Goal: Task Accomplishment & Management: Complete application form

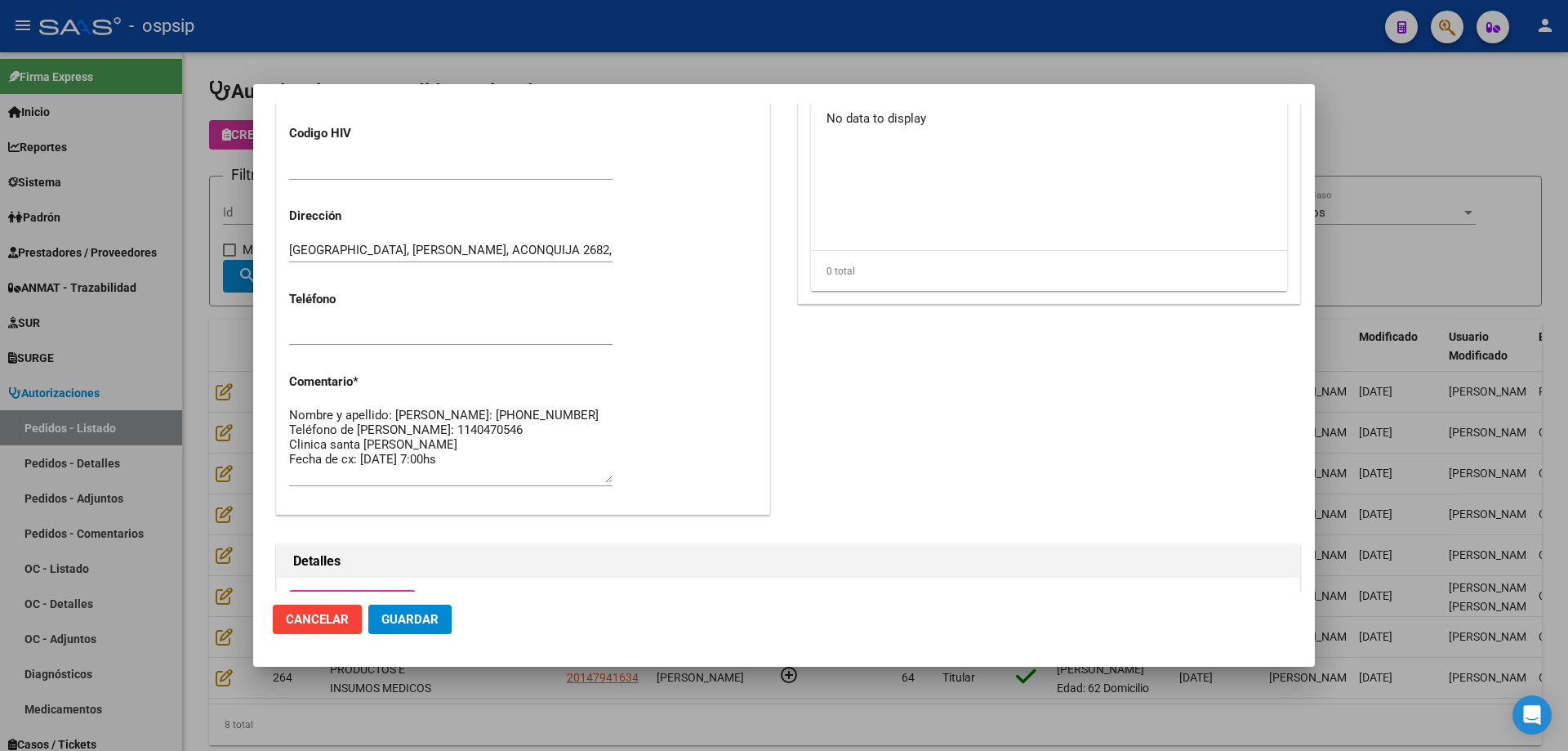
scroll to position [653, 0]
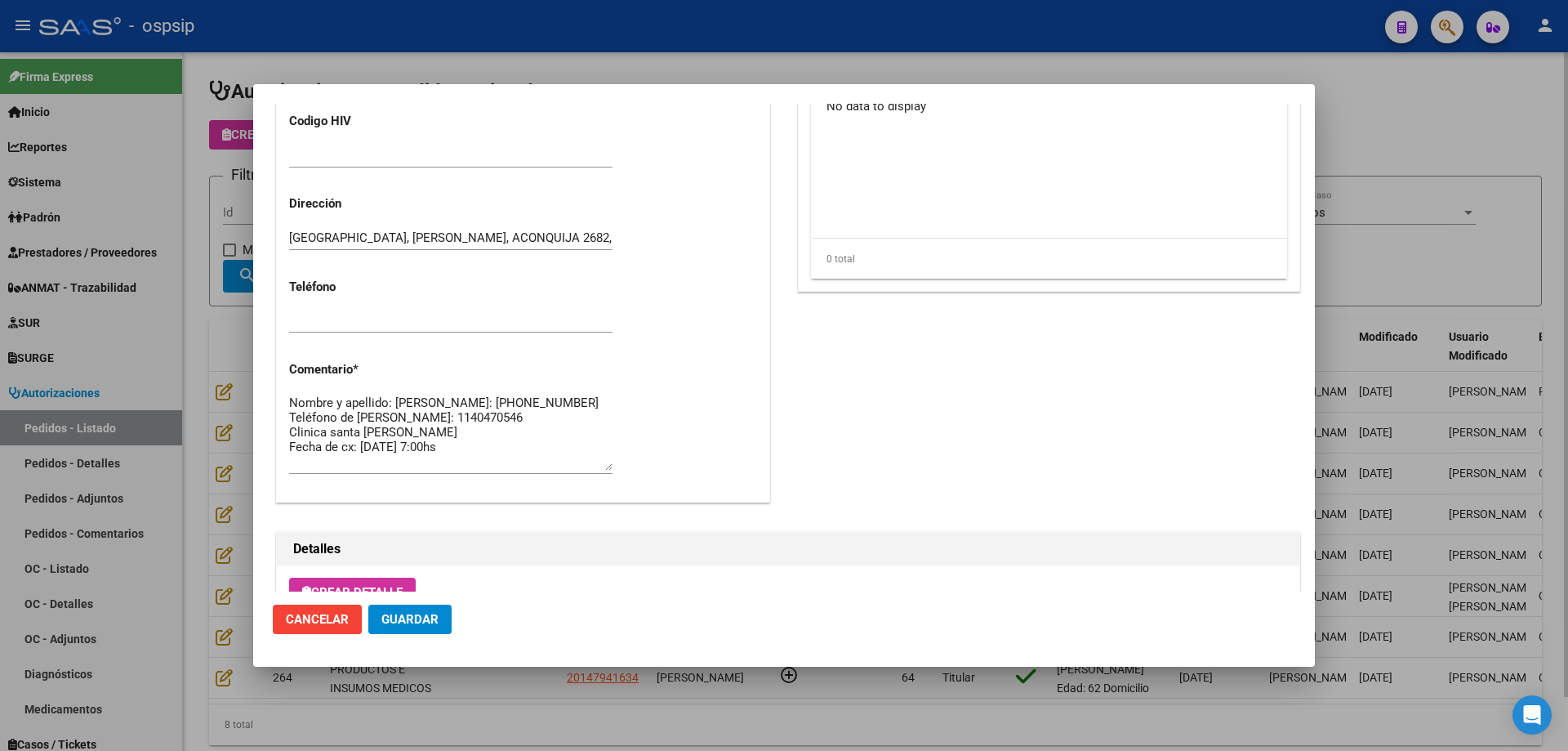
click at [212, 349] on div at bounding box center [784, 375] width 1568 height 751
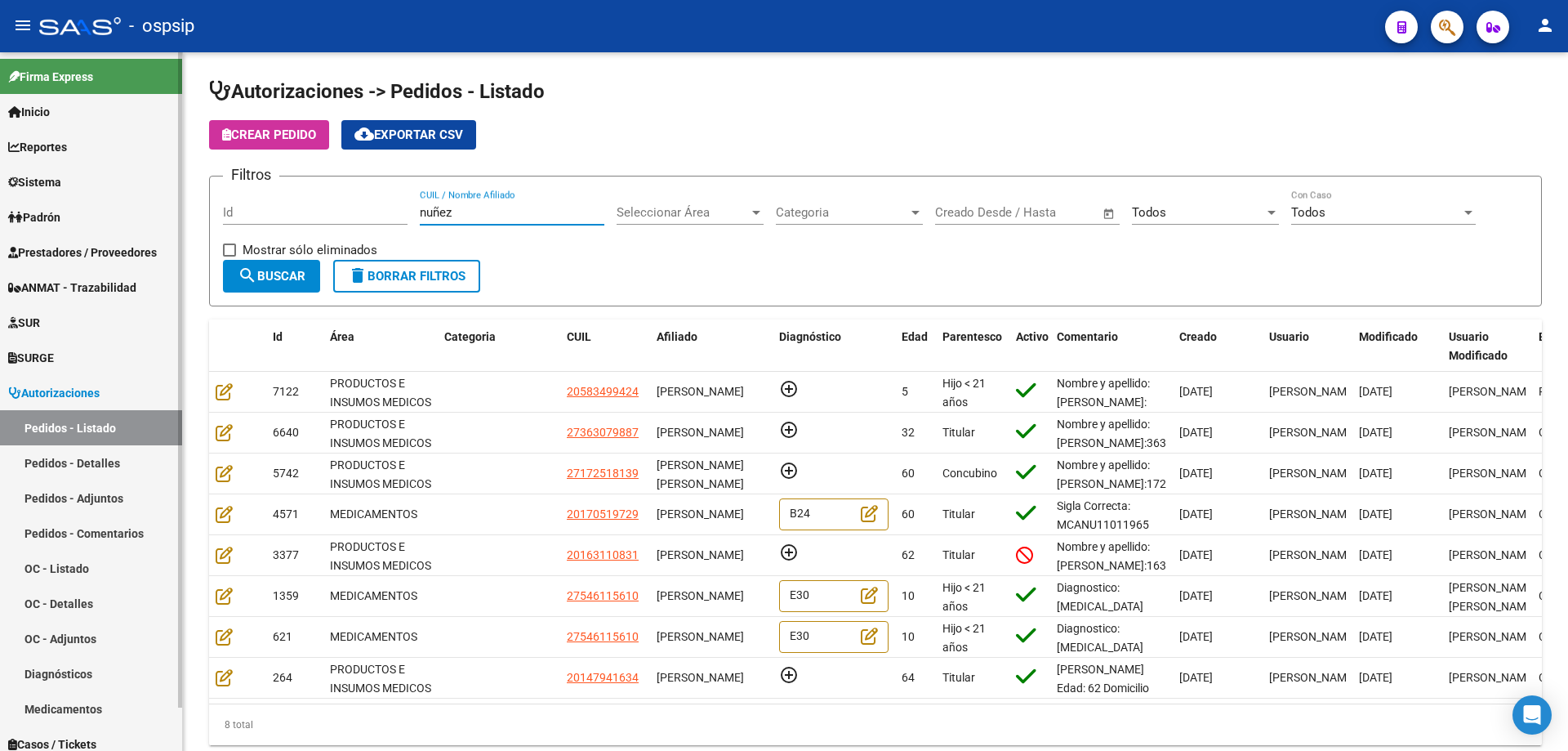
drag, startPoint x: 486, startPoint y: 209, endPoint x: 172, endPoint y: 183, distance: 315.1
click at [173, 183] on mat-sidenav-container "Firma Express Inicio Calendario SSS Instructivos Contacto OS Reportes Egresos D…" at bounding box center [784, 402] width 1568 height 699
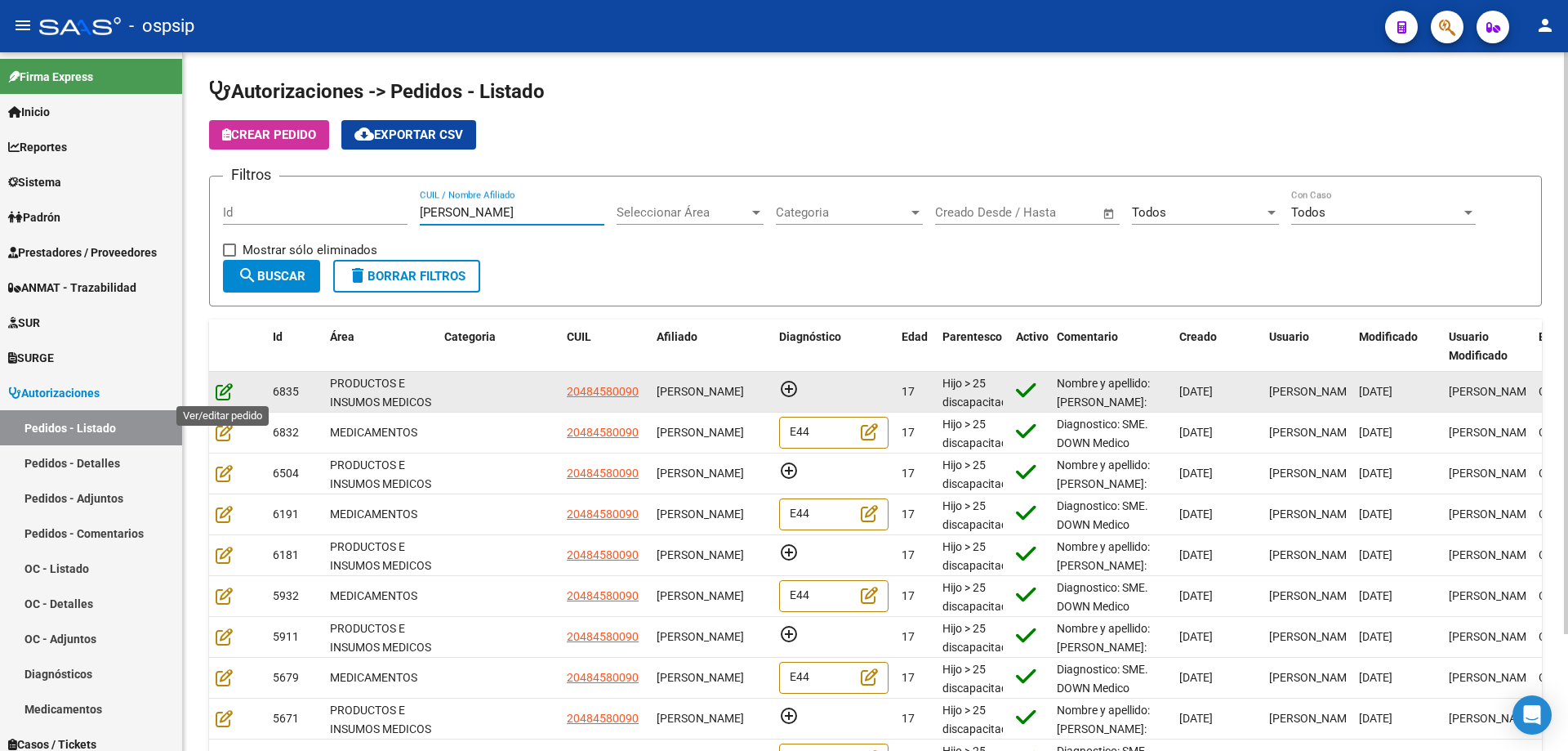
type input "[PERSON_NAME]"
click at [231, 395] on icon at bounding box center [223, 391] width 17 height 18
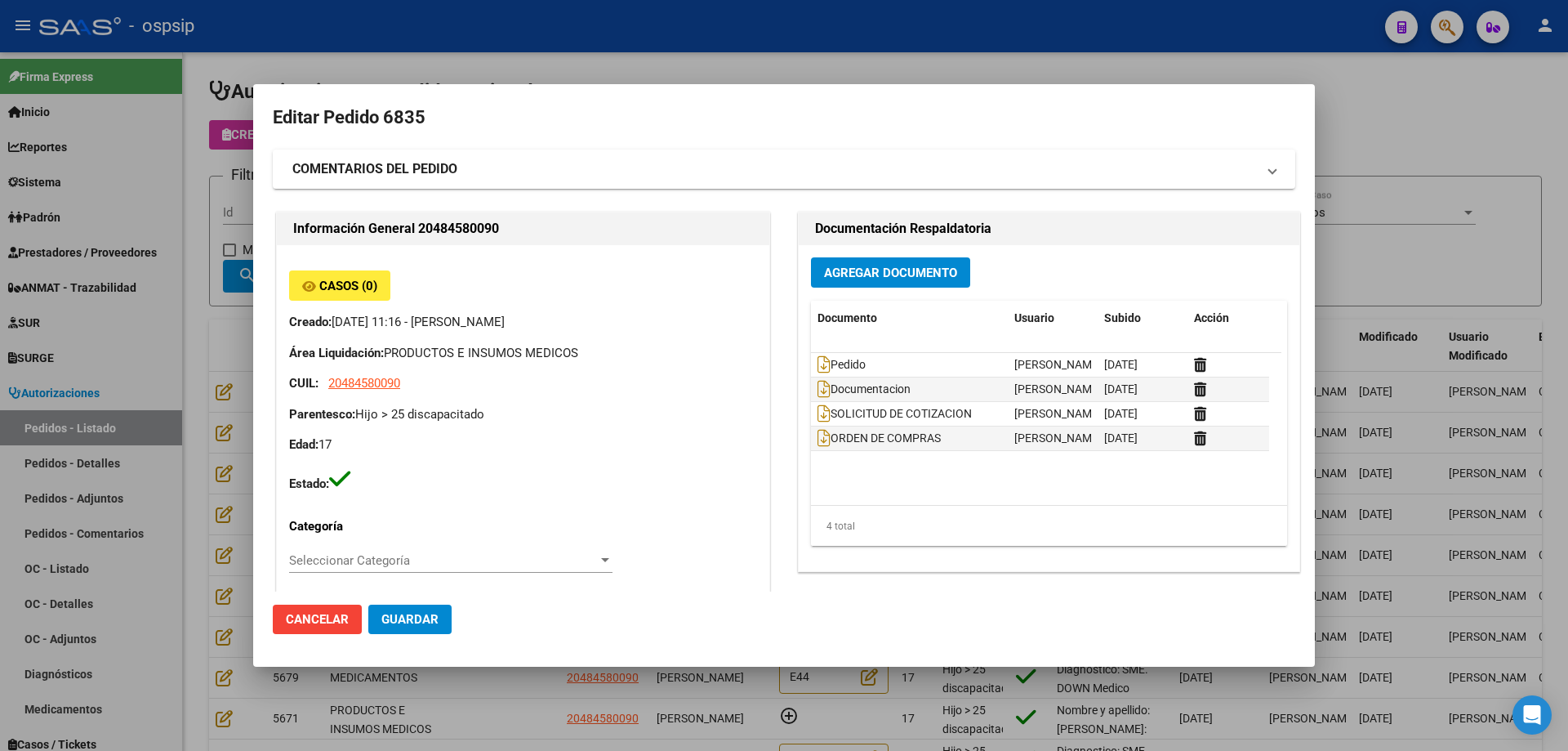
type input "[GEOGRAPHIC_DATA], [GEOGRAPHIC_DATA], [PERSON_NAME] 836"
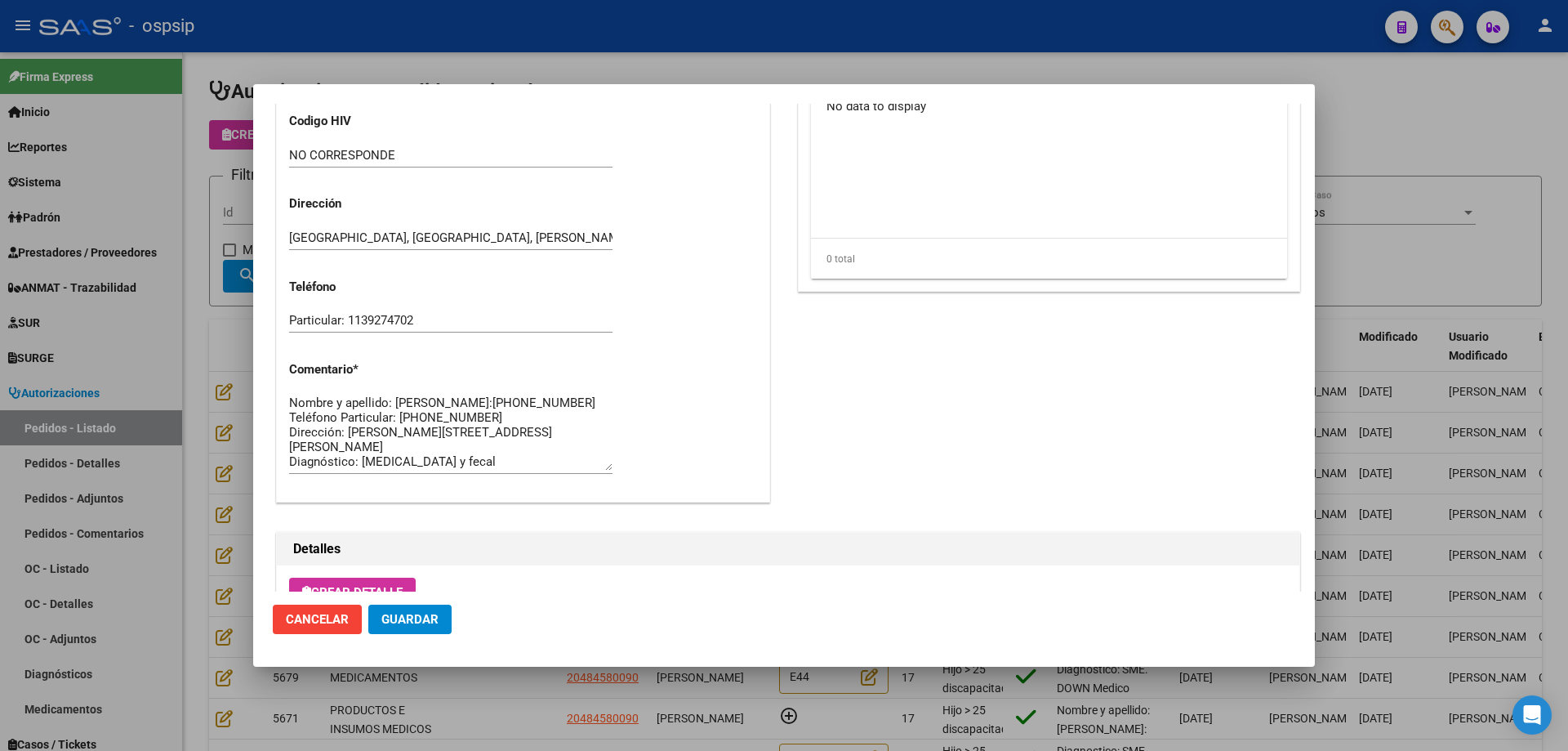
scroll to position [653, 0]
click at [331, 416] on textarea "Nombre y apellido: [PERSON_NAME]:[PHONE_NUMBER] Teléfono Particular: [PHONE_NUM…" at bounding box center [451, 433] width 324 height 77
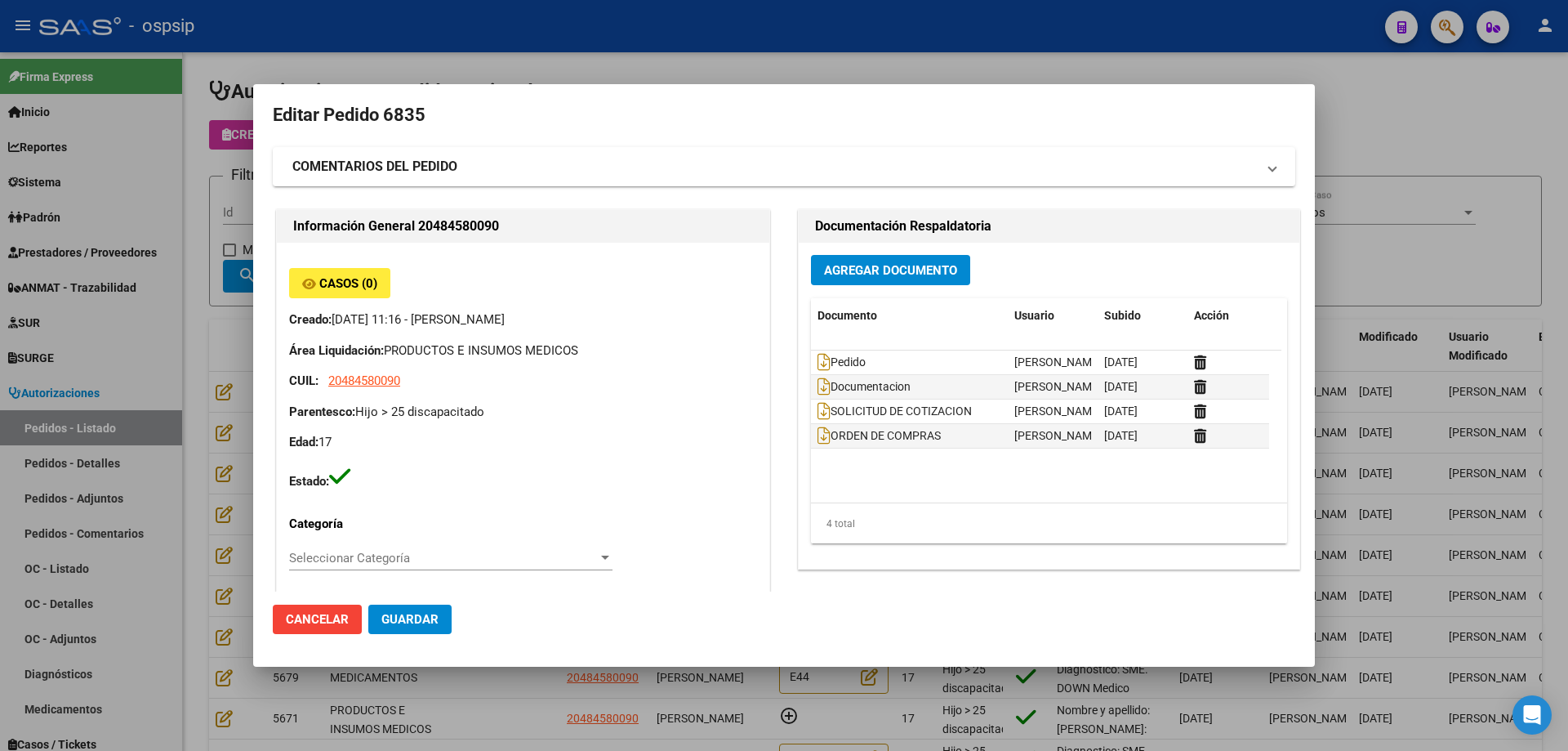
scroll to position [0, 0]
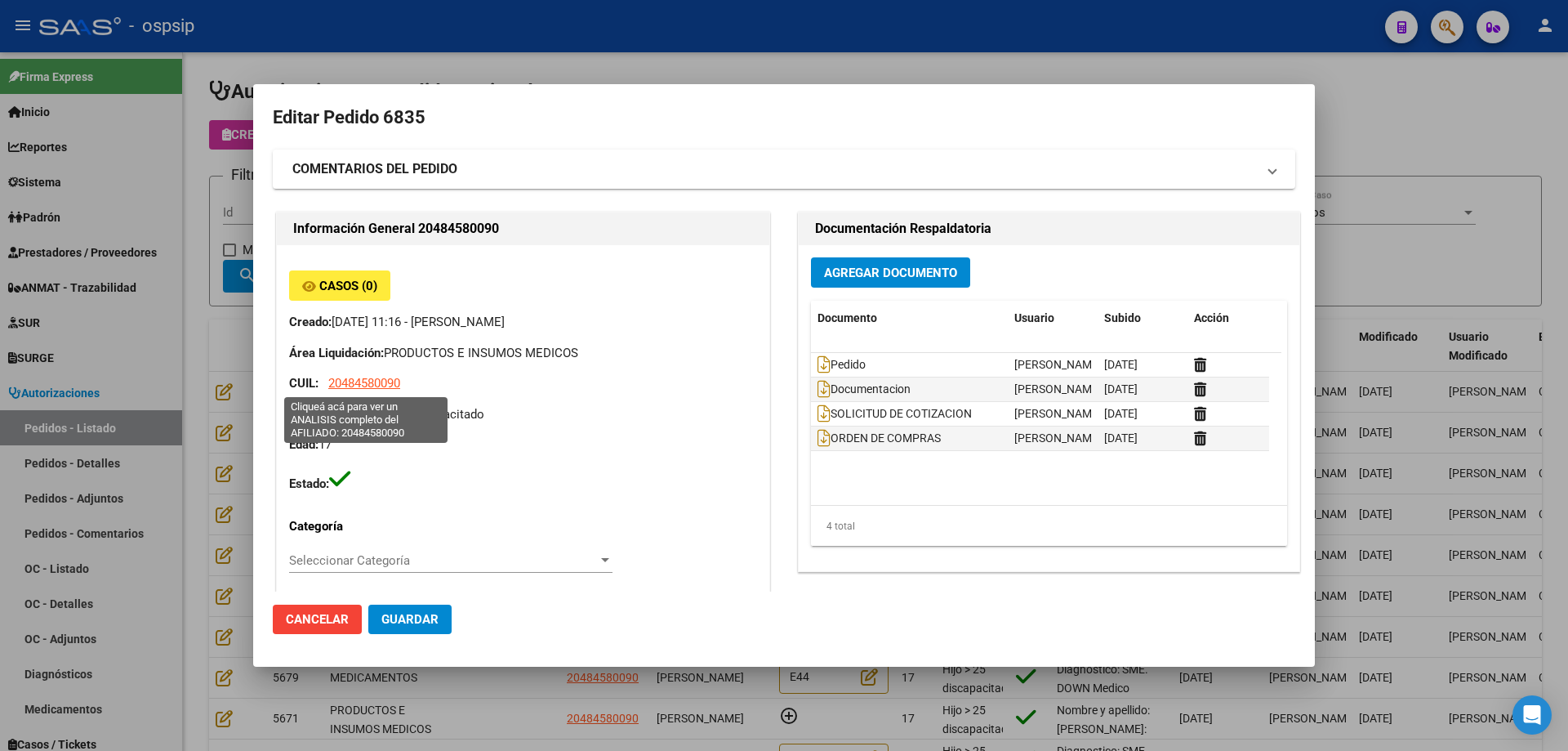
click at [383, 380] on span "20484580090" at bounding box center [364, 383] width 72 height 15
type textarea "20484580090"
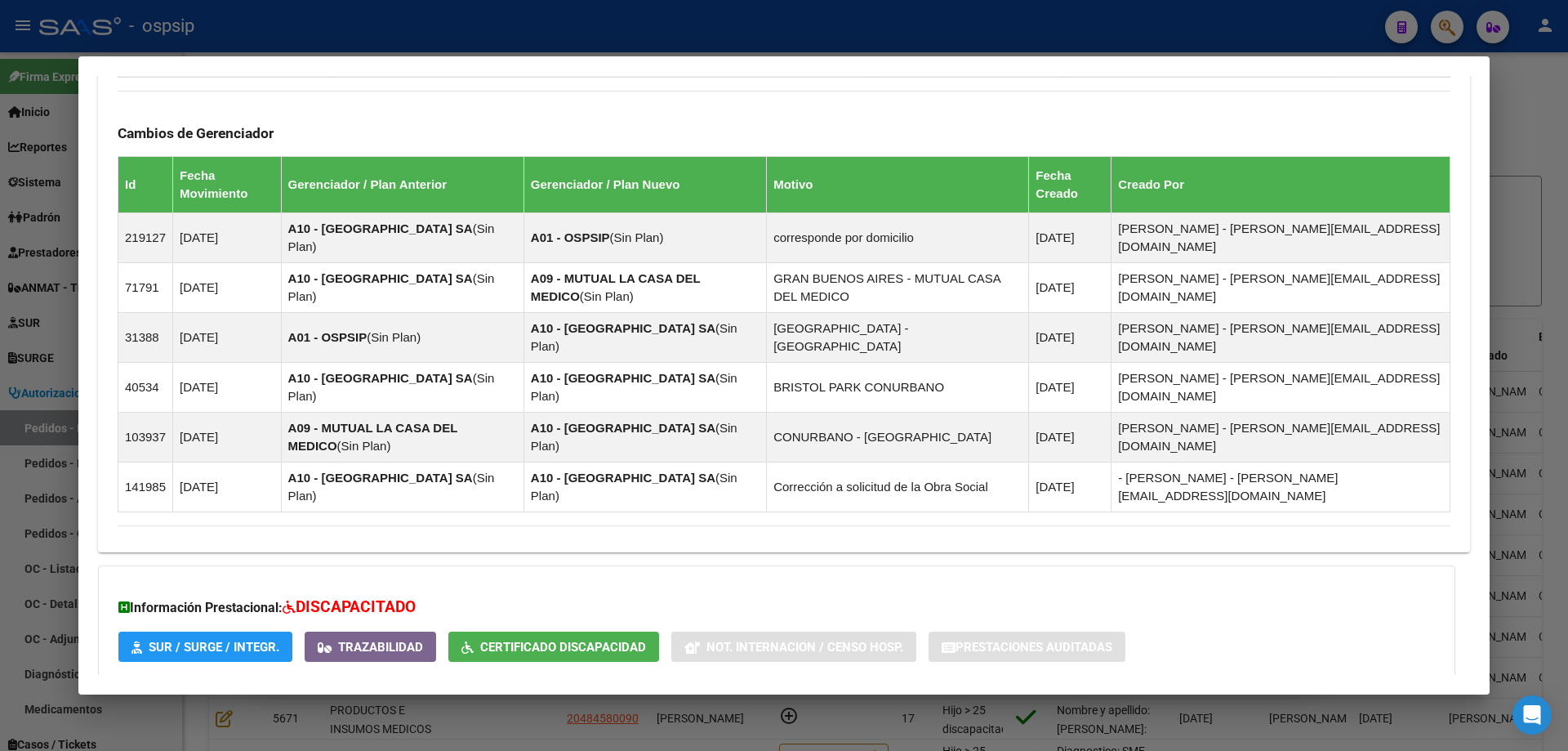
scroll to position [1141, 0]
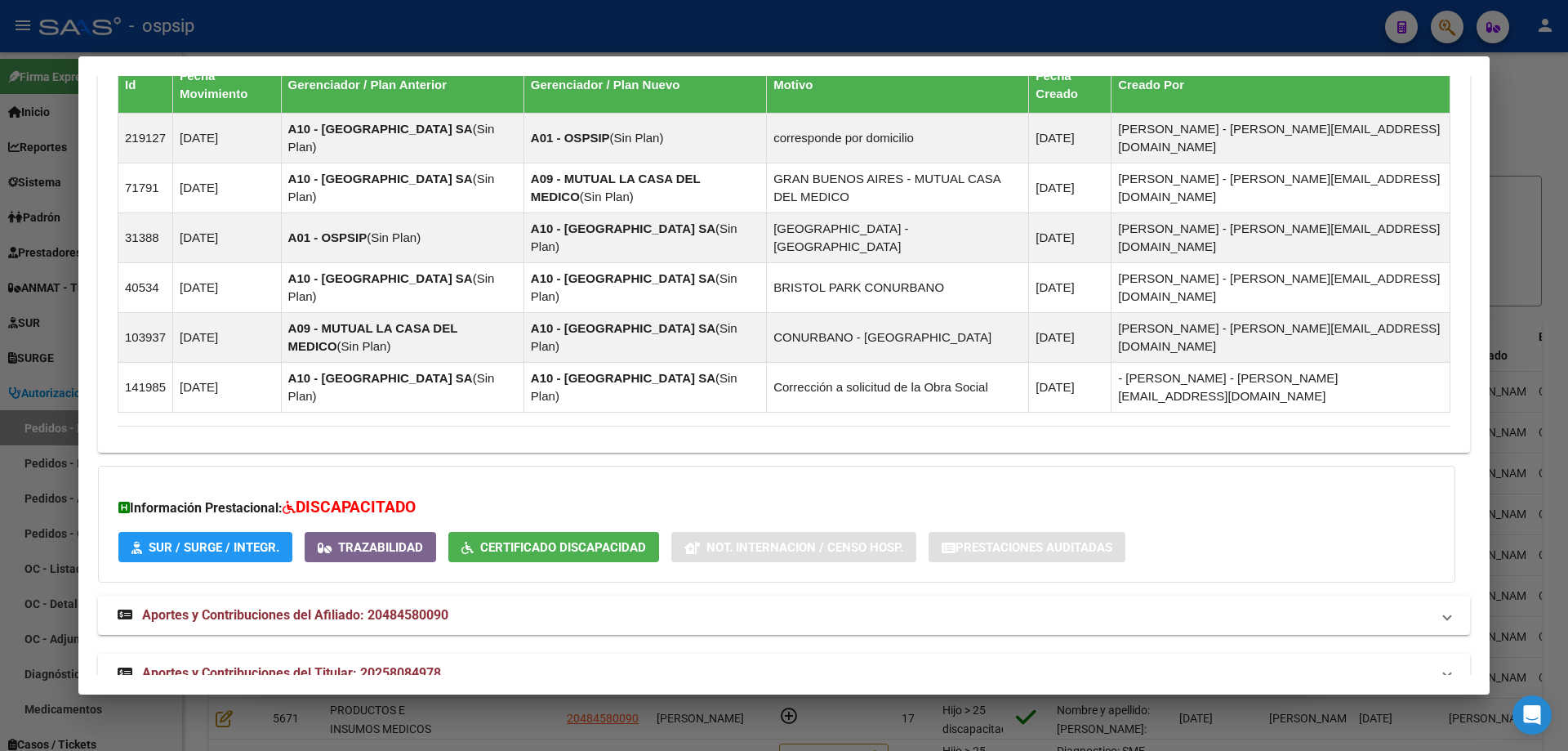
click at [350, 665] on span "Aportes y Contribuciones del Titular: 20258084978" at bounding box center [292, 673] width 299 height 16
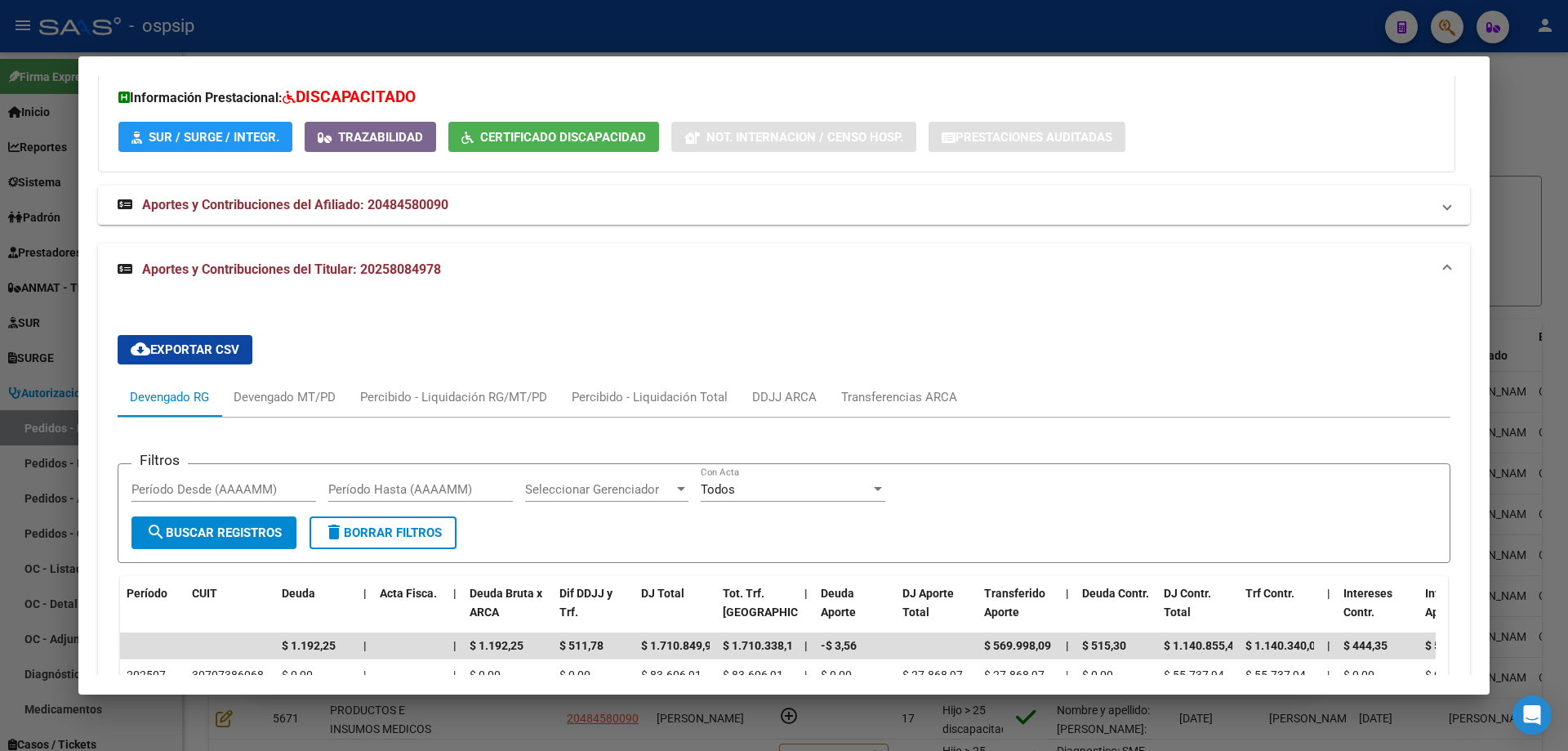
scroll to position [1796, 0]
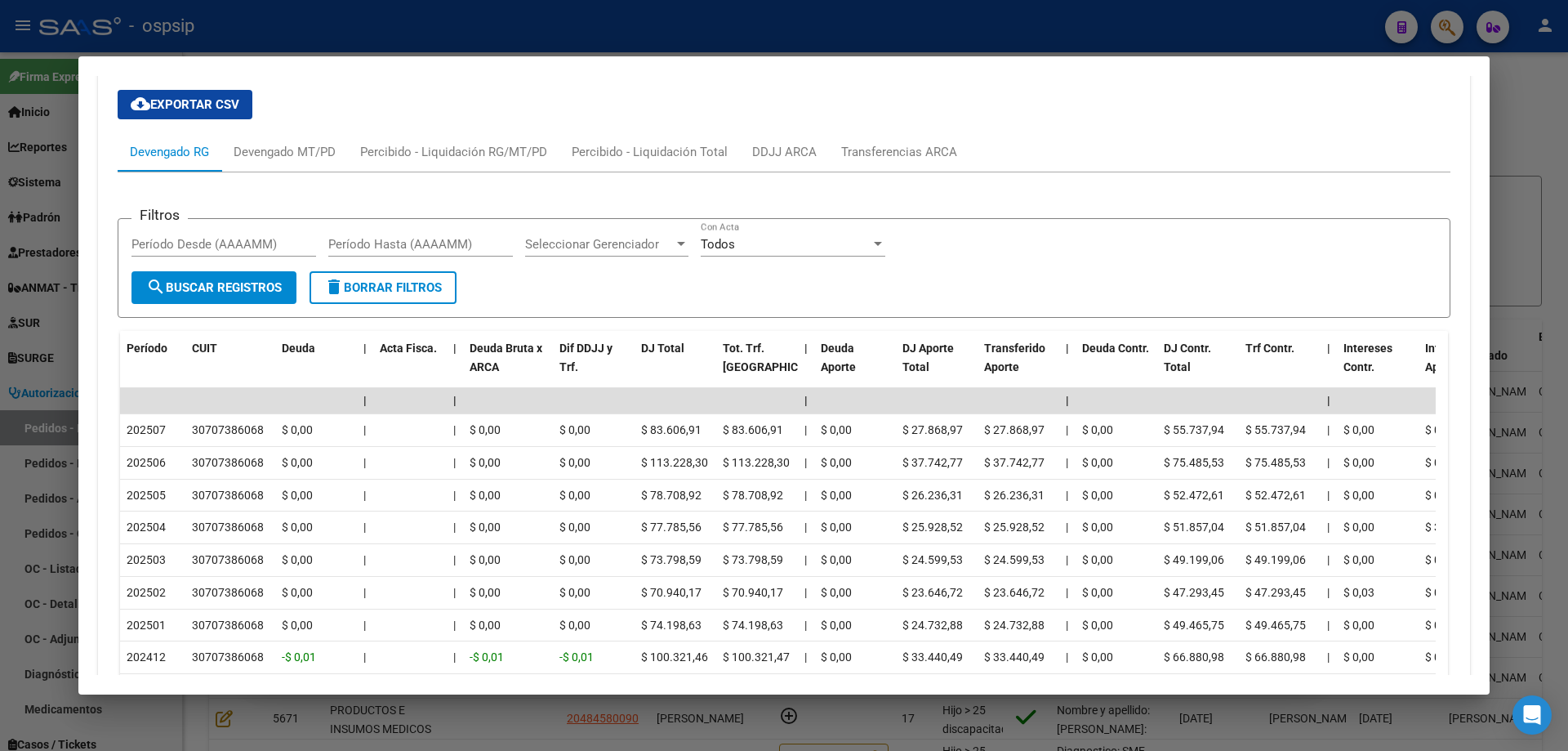
click at [45, 343] on div at bounding box center [784, 375] width 1568 height 751
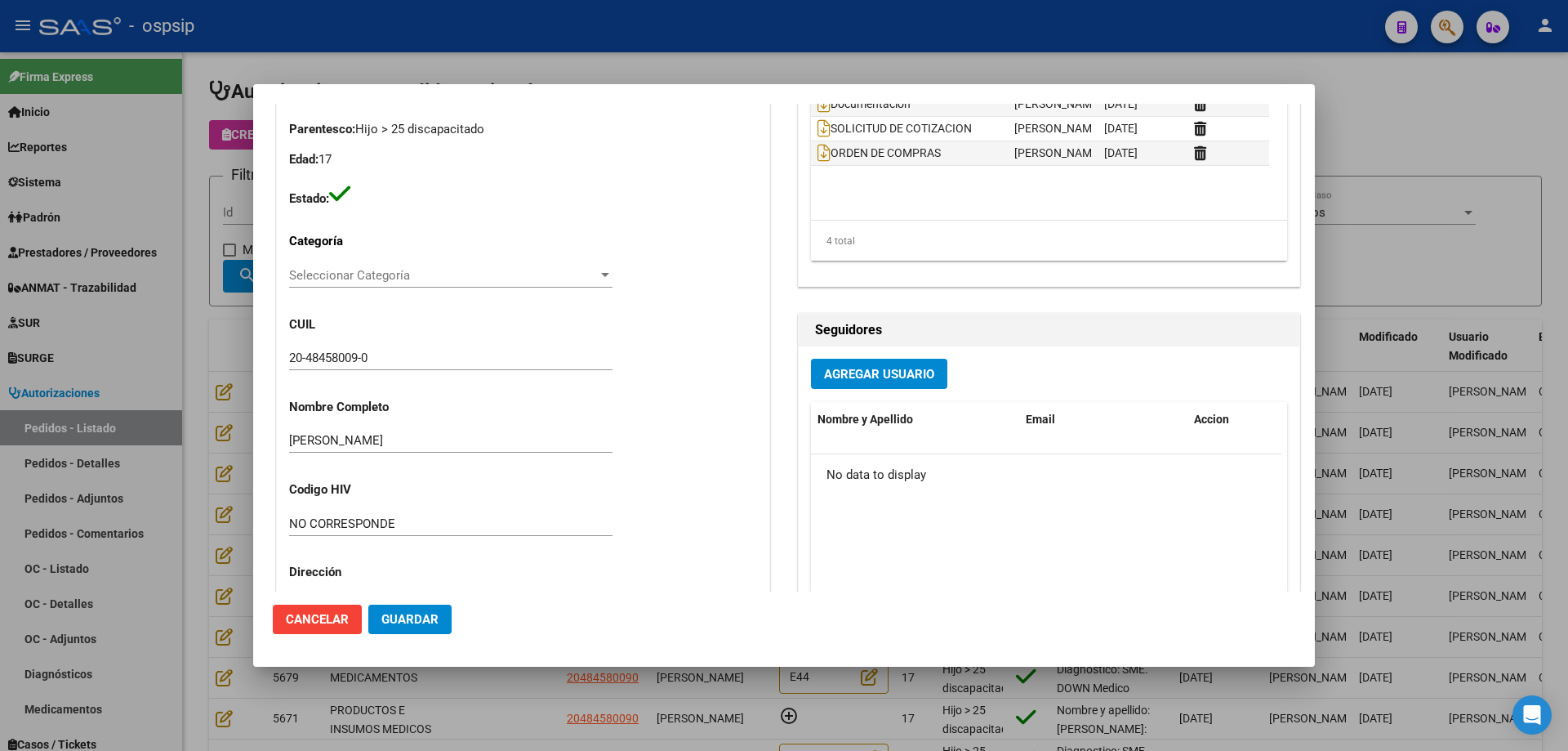
scroll to position [327, 0]
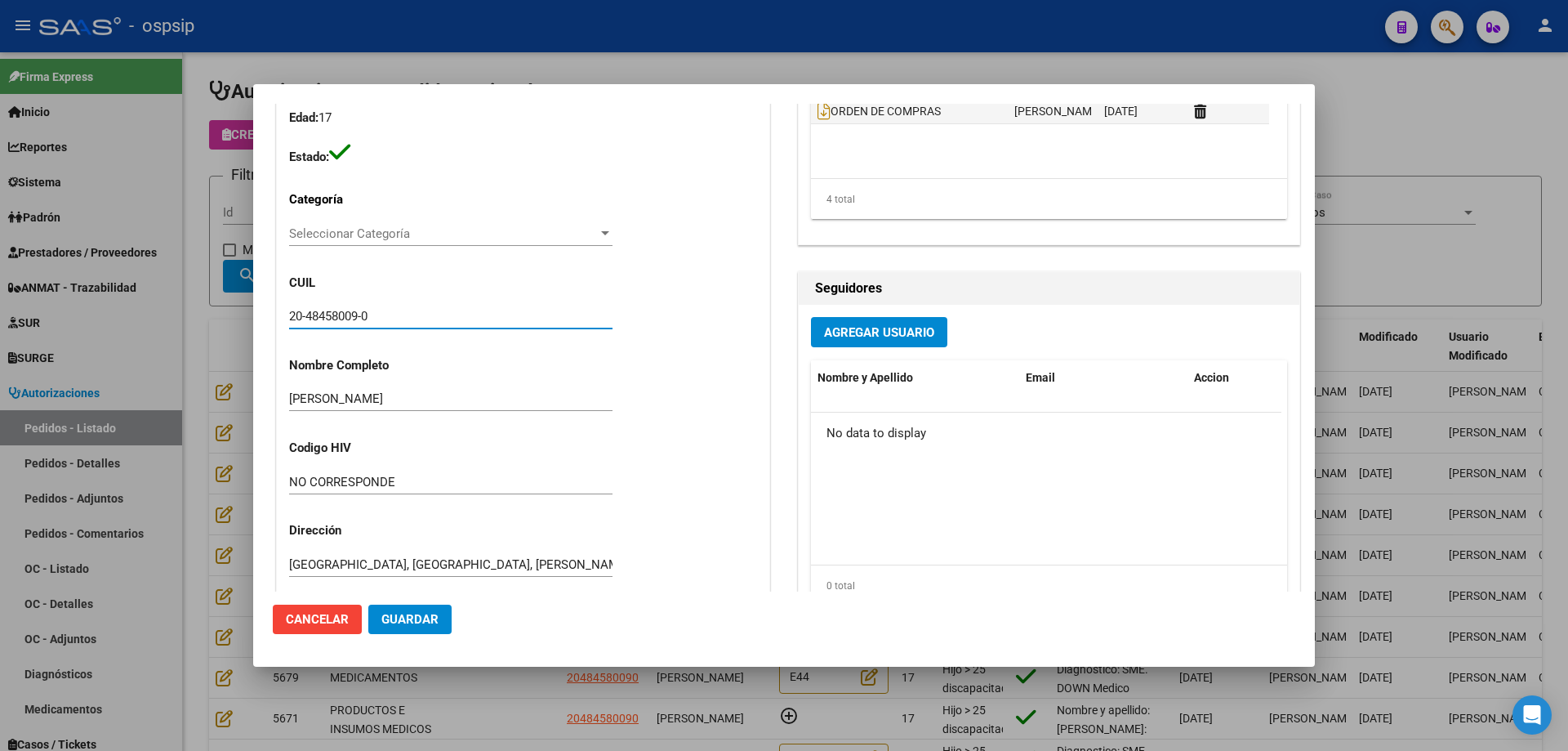
drag, startPoint x: 398, startPoint y: 313, endPoint x: 299, endPoint y: 316, distance: 99.0
click at [289, 315] on input "20-48458009-0" at bounding box center [451, 317] width 324 height 15
click at [254, 353] on mat-dialog-content "Editar Pedido 6835 COMENTARIOS DEL PEDIDO Escriba su comentario aquí. Enviar co…" at bounding box center [784, 348] width 1062 height 488
click at [239, 349] on div at bounding box center [784, 375] width 1568 height 751
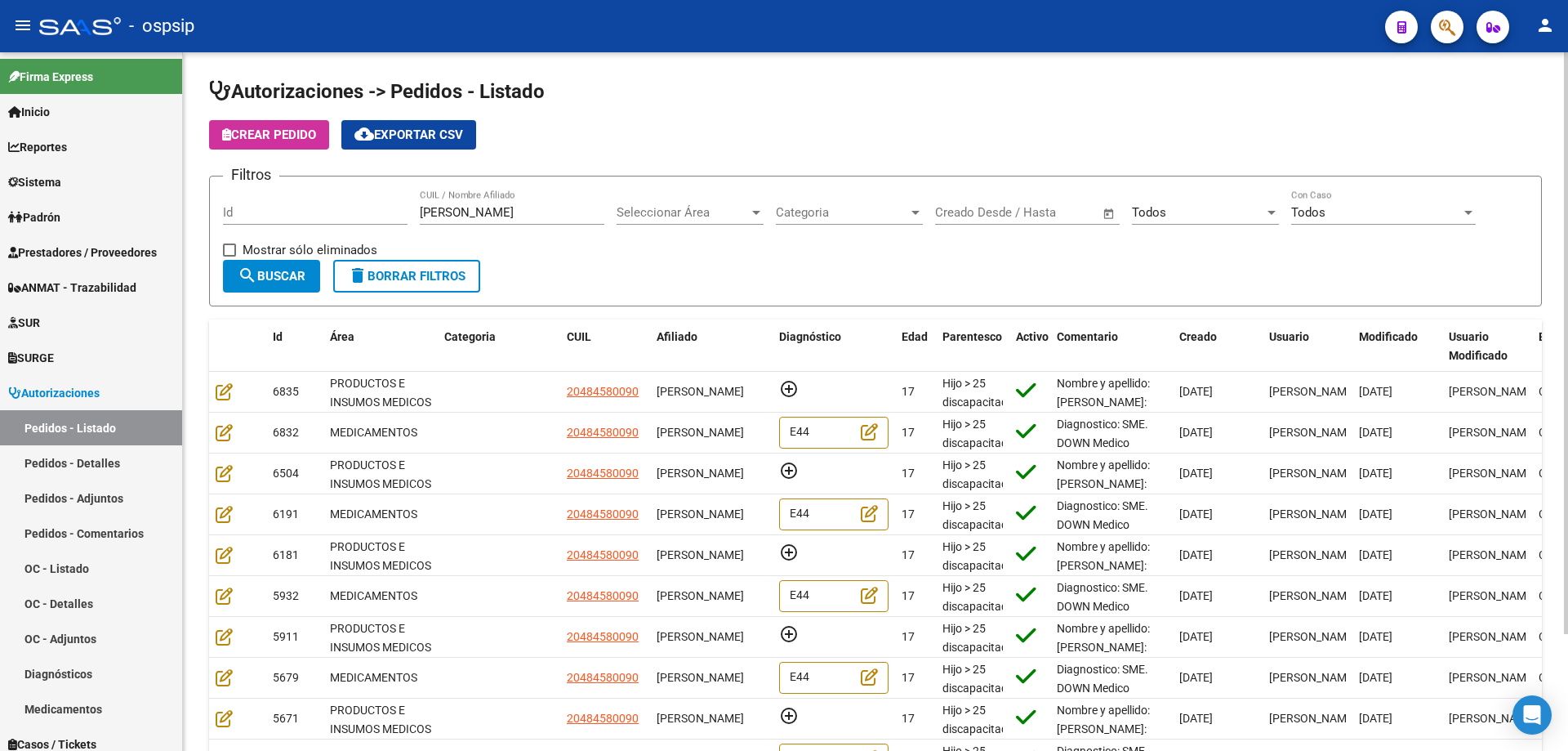
drag, startPoint x: 298, startPoint y: 119, endPoint x: 292, endPoint y: 125, distance: 8.5
click at [293, 123] on app-list-header "Autorizaciones -> Pedidos - Listado Crear Pedido cloud_download Exportar CSV Fi…" at bounding box center [876, 193] width 1334 height 228
click at [292, 127] on button "Crear Pedido" at bounding box center [269, 135] width 120 height 29
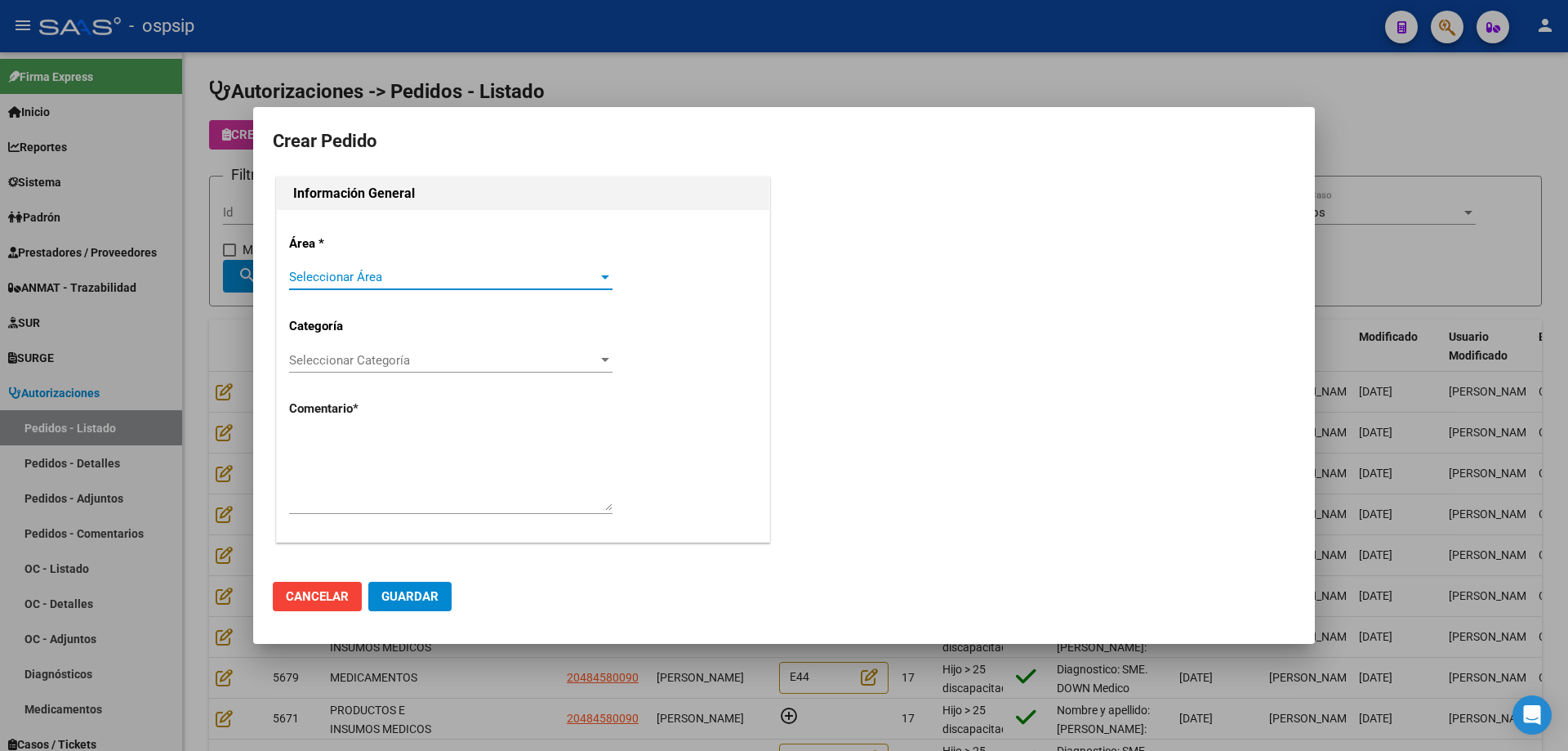
click at [467, 281] on span "Seleccionar Área" at bounding box center [443, 277] width 309 height 15
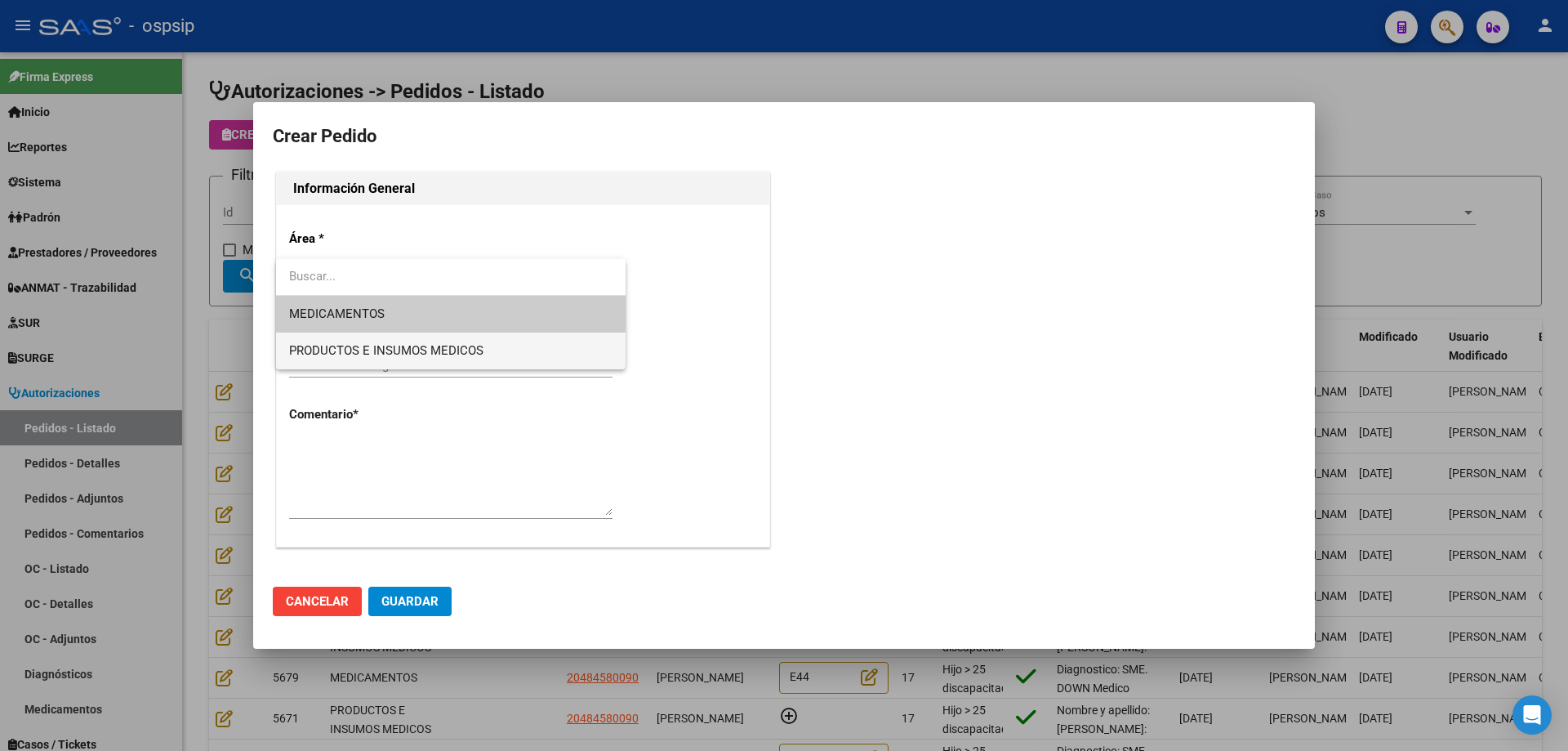
click at [450, 335] on span "PRODUCTOS E INSUMOS MEDICOS" at bounding box center [451, 350] width 324 height 37
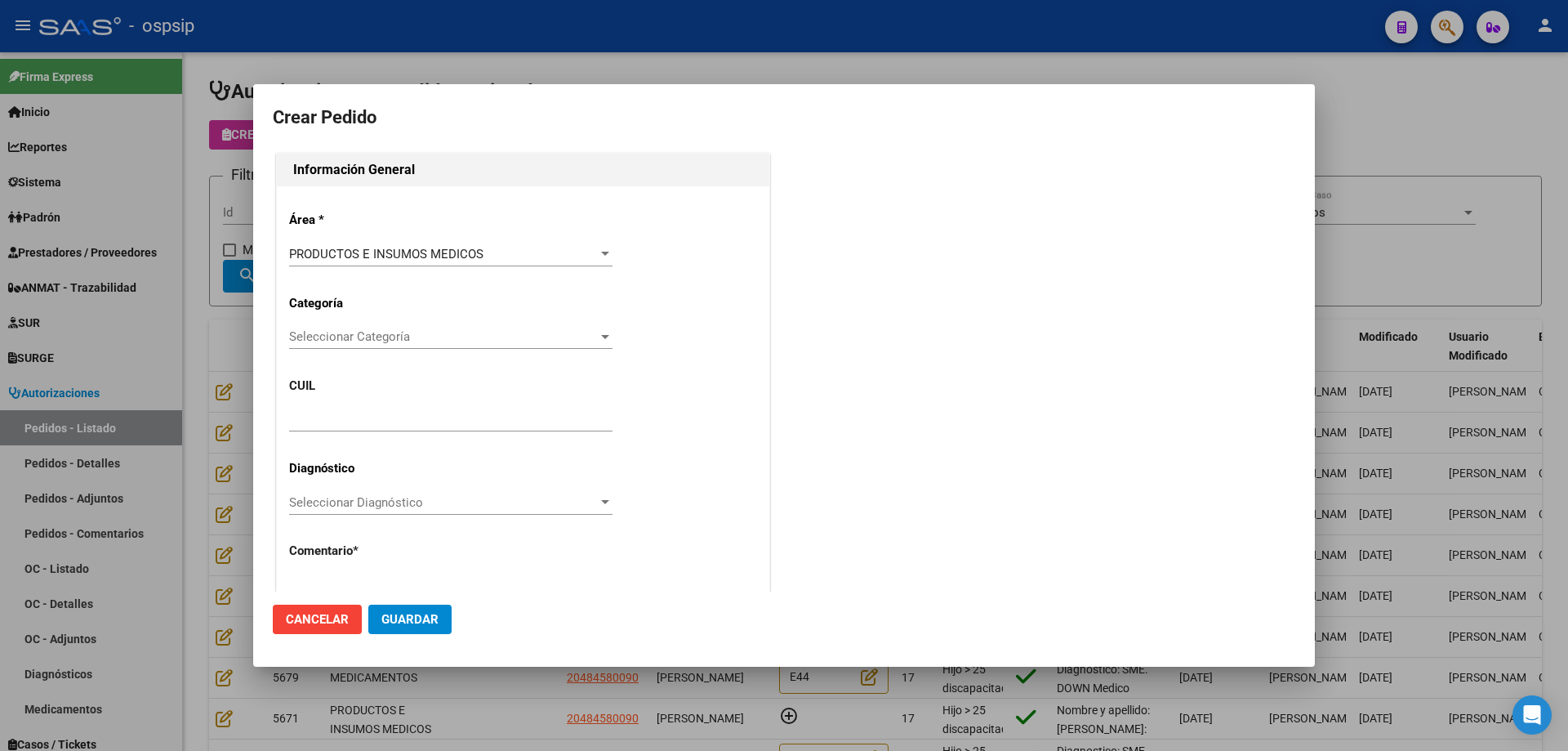
click at [450, 328] on div "Seleccionar Categoría Seleccionar Categoría" at bounding box center [451, 337] width 324 height 25
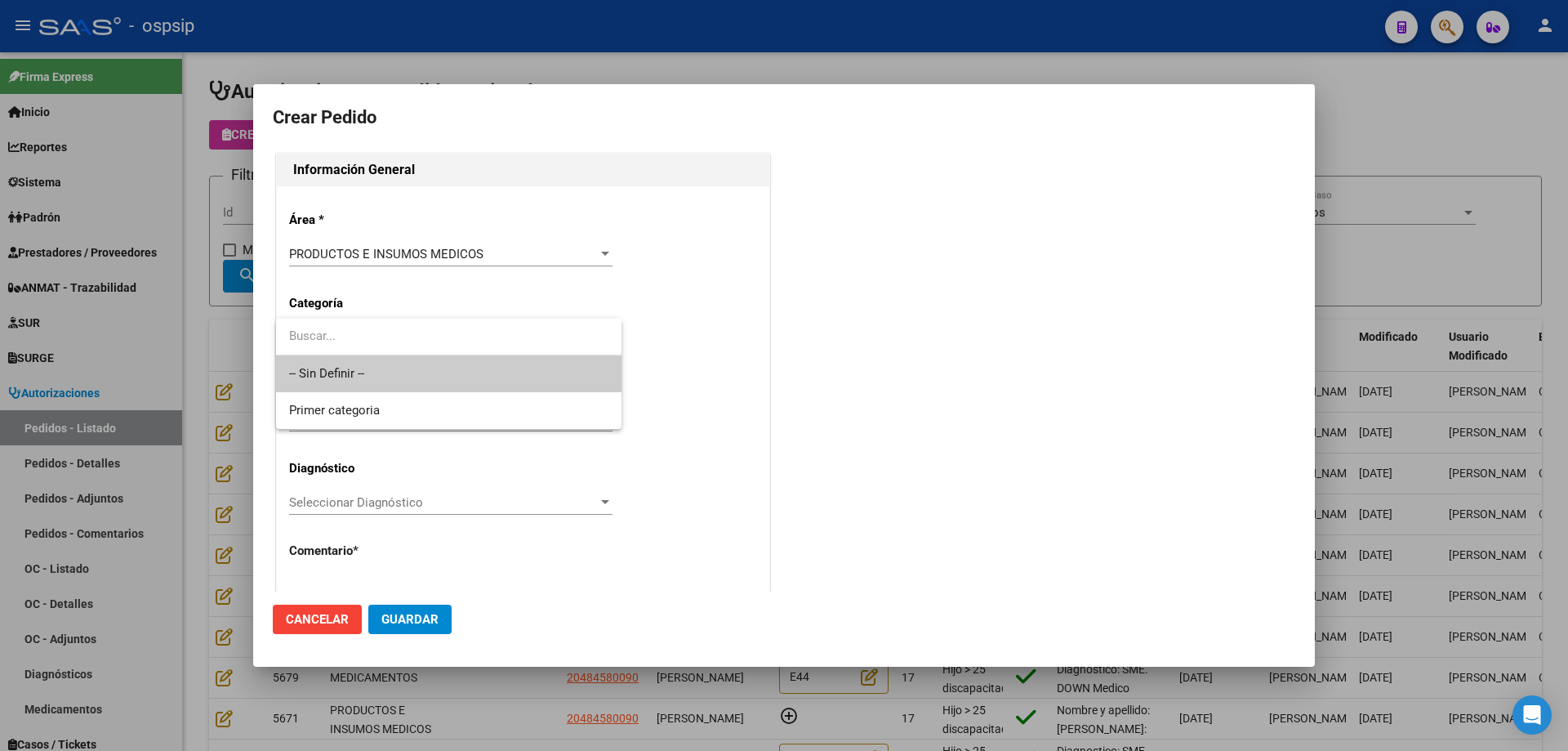
click at [450, 361] on span "-- Sin Definir --" at bounding box center [449, 374] width 319 height 37
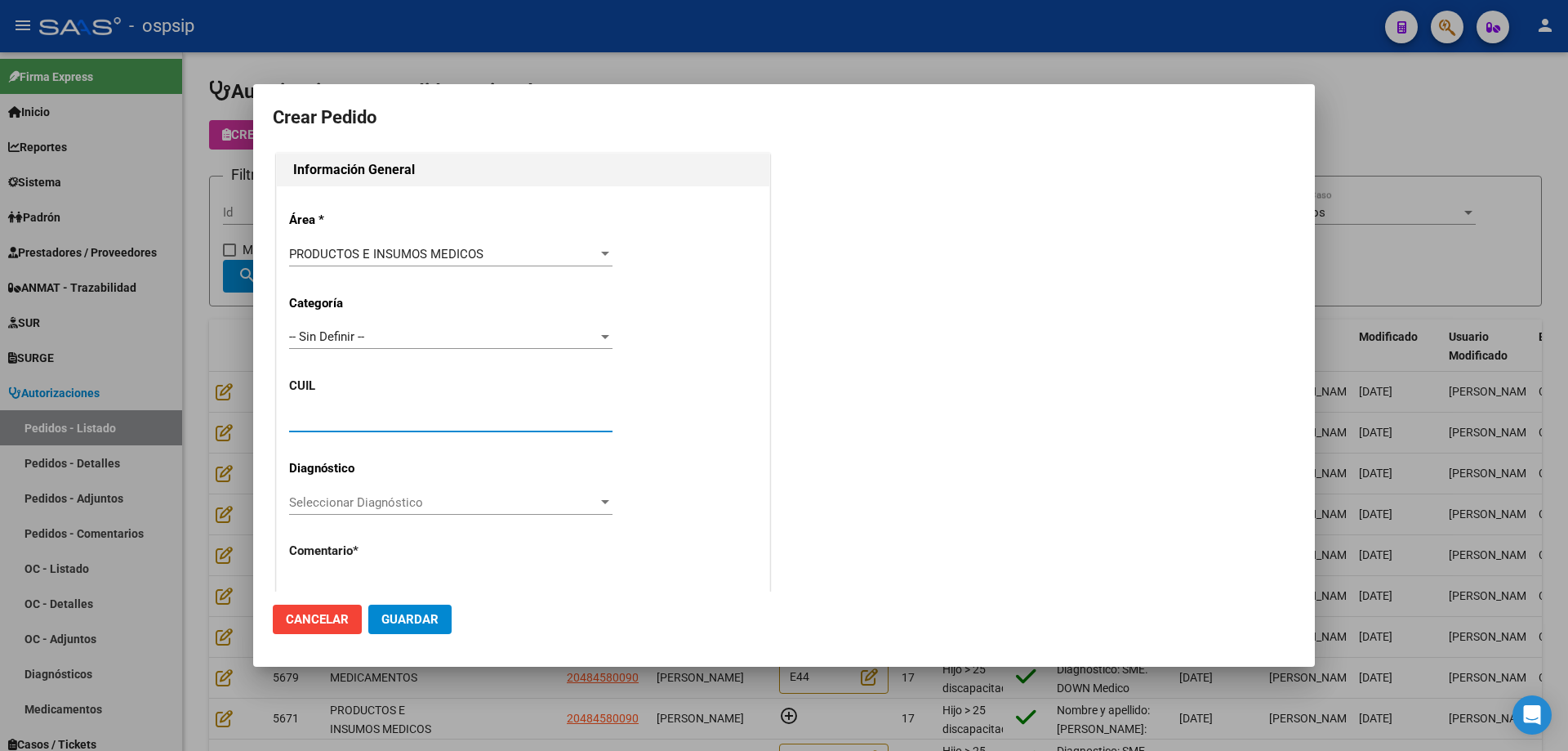
paste input "20-48458009-0"
type input "20-48458009-0"
type input "[PERSON_NAME]"
type input "NO CORRESPONDE"
type input "[GEOGRAPHIC_DATA], [GEOGRAPHIC_DATA], [PERSON_NAME] 836"
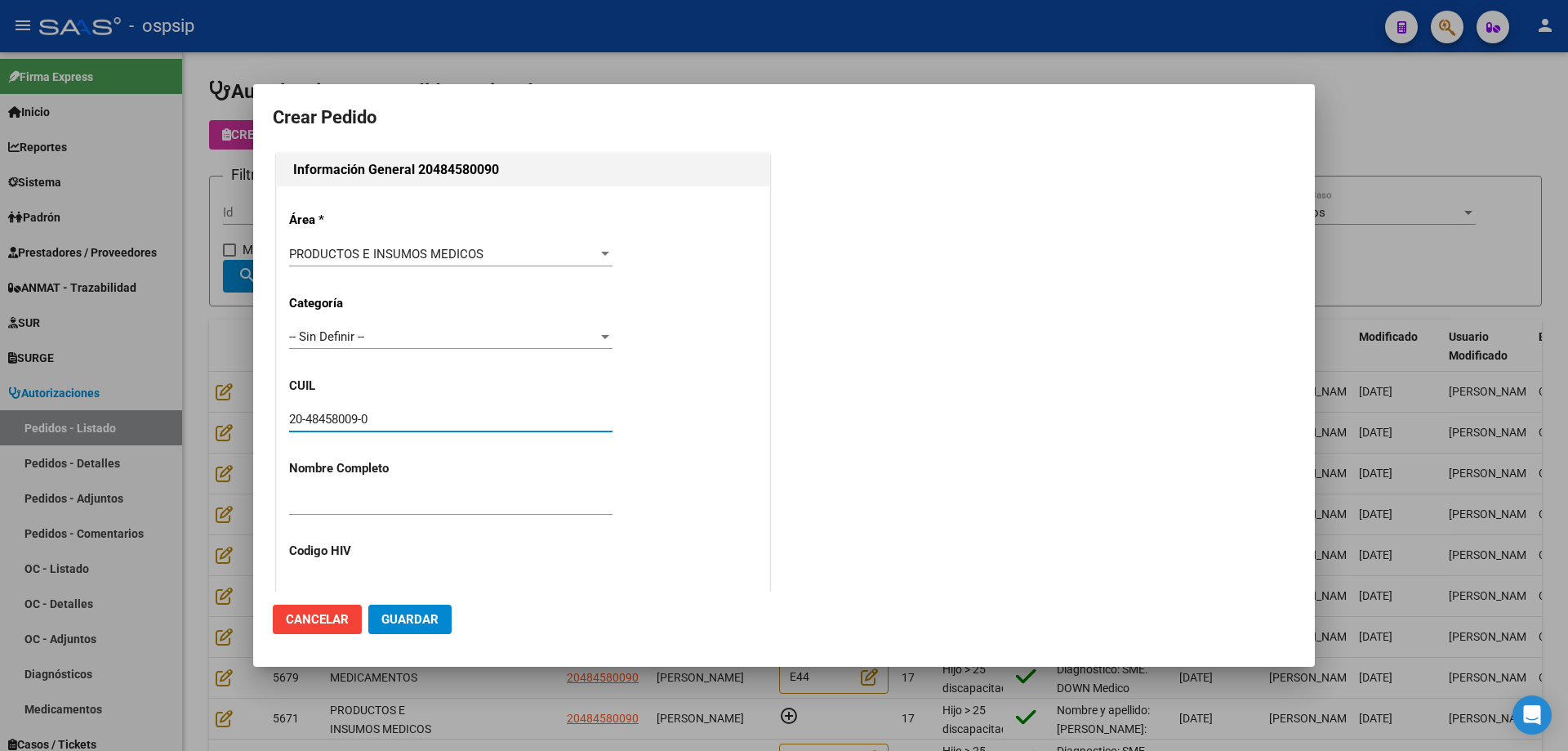
type input "Particular: 1139274702"
type input "[GEOGRAPHIC_DATA], [GEOGRAPHIC_DATA], [PERSON_NAME] 836"
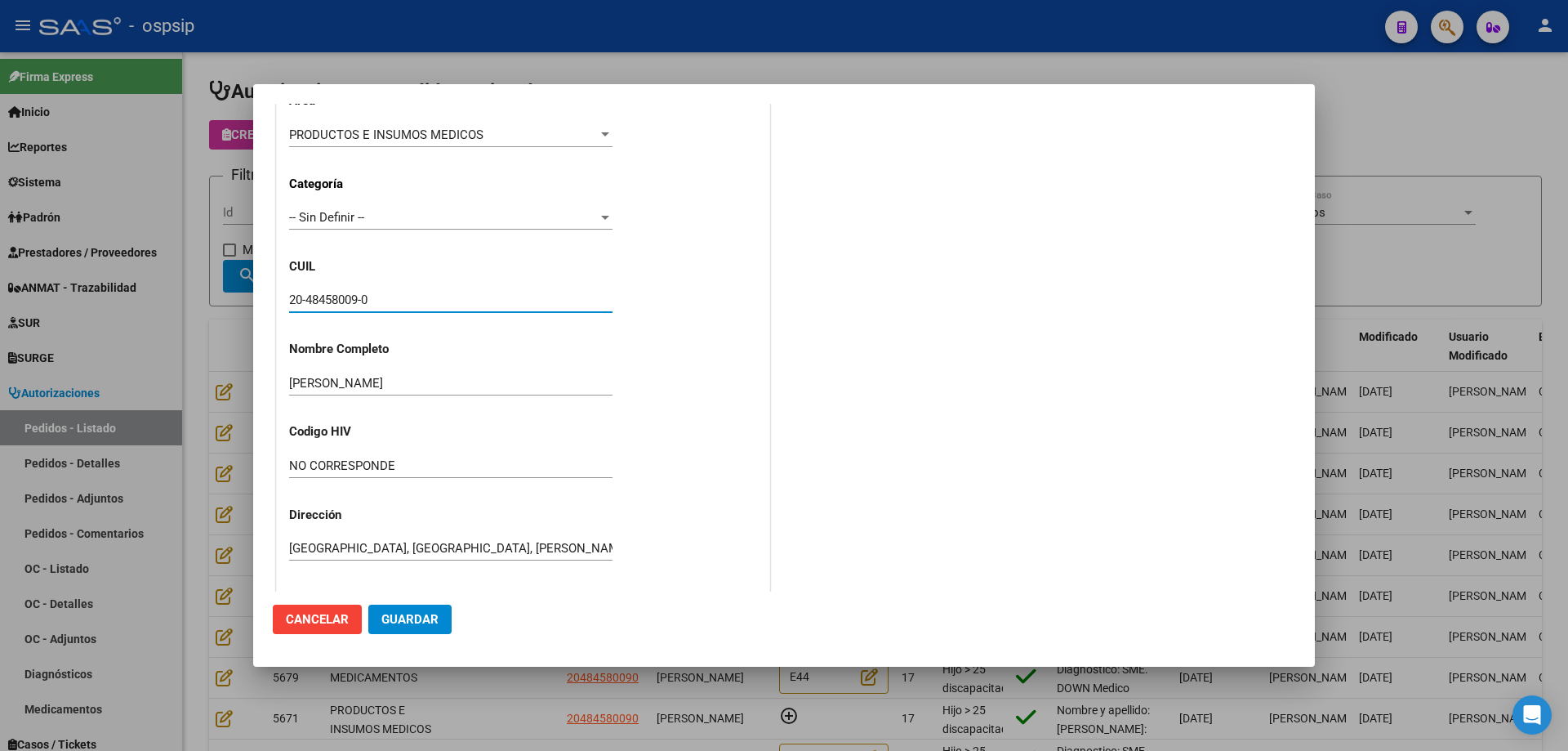
scroll to position [409, 0]
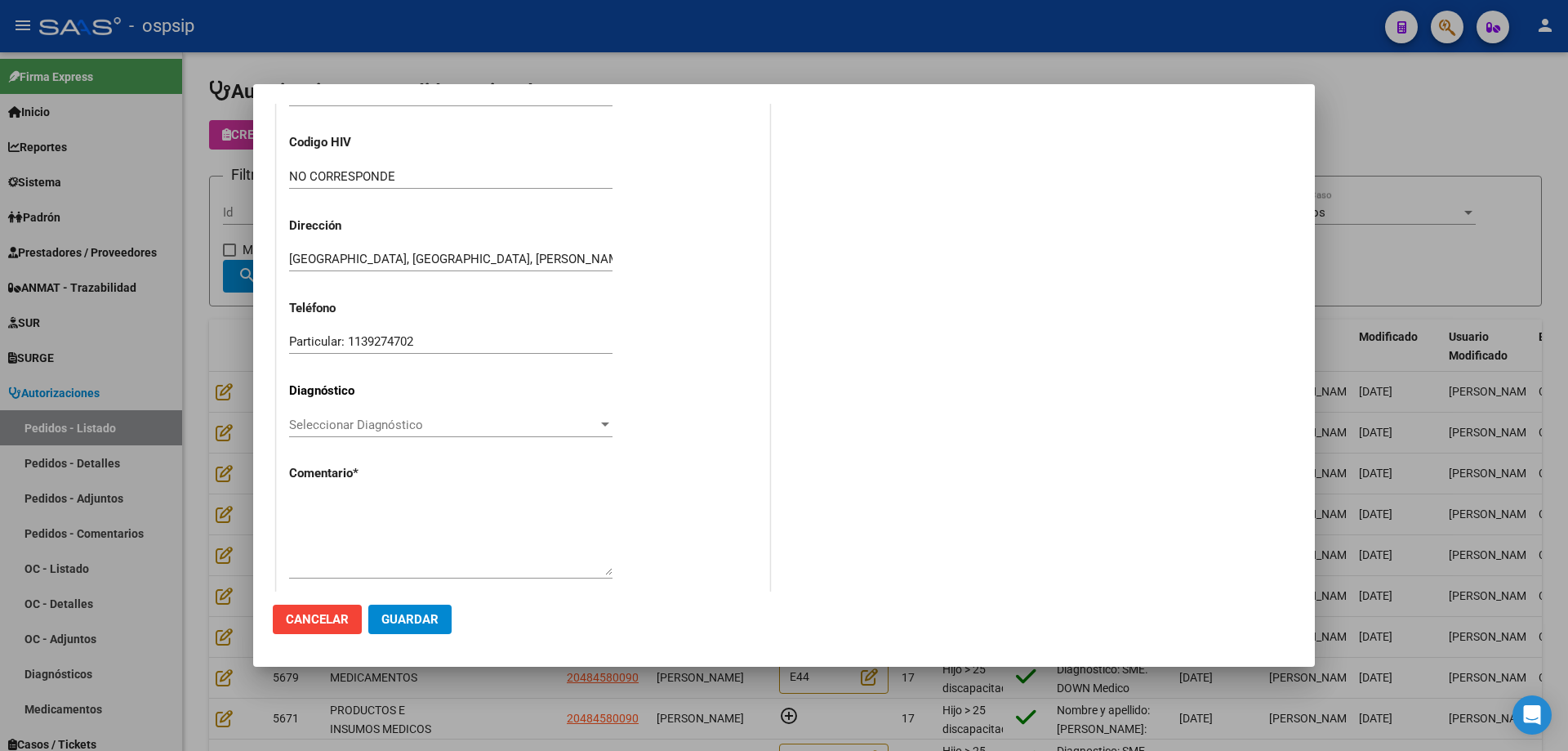
type input "20-48458009-0"
click at [428, 544] on textarea at bounding box center [451, 537] width 324 height 77
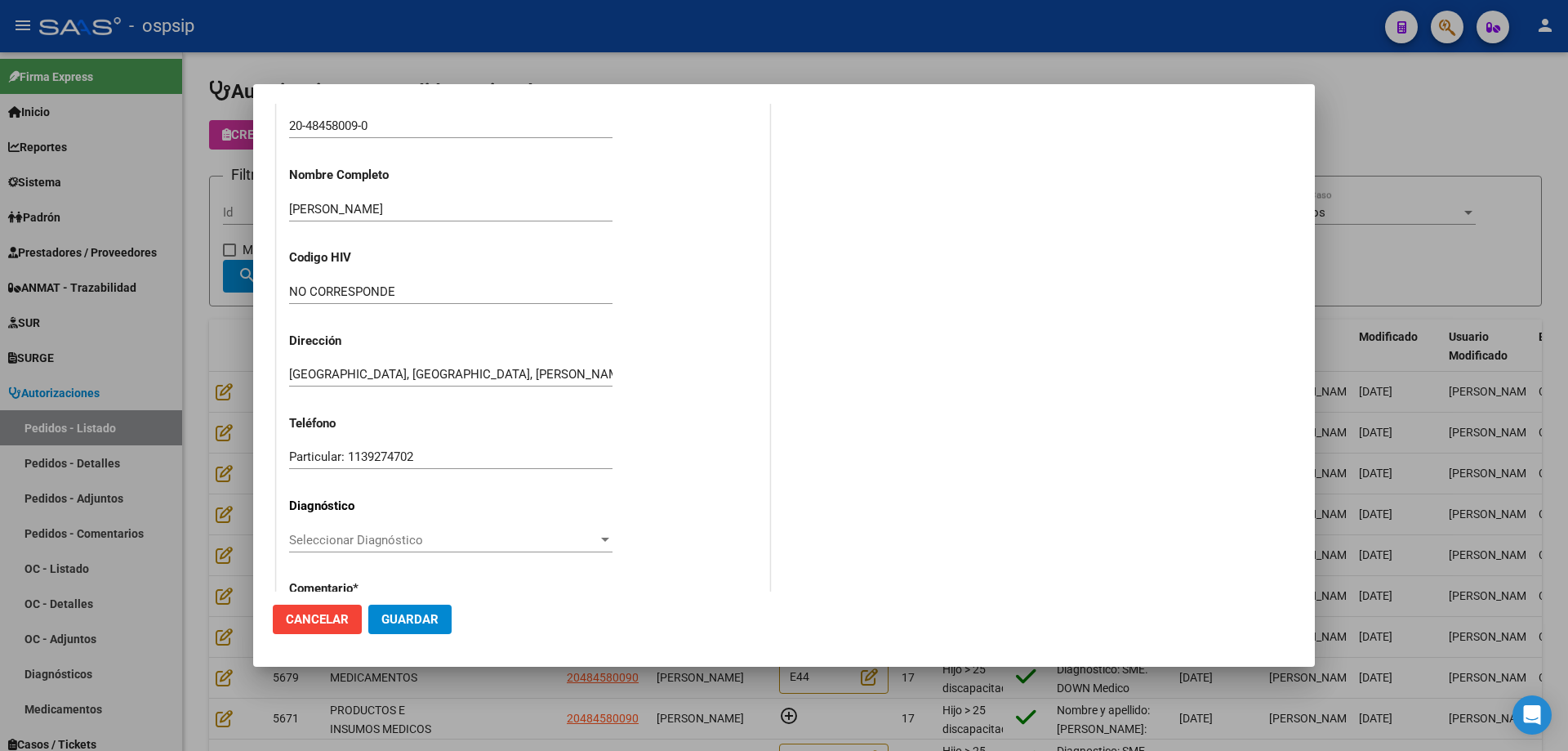
scroll to position [265, 0]
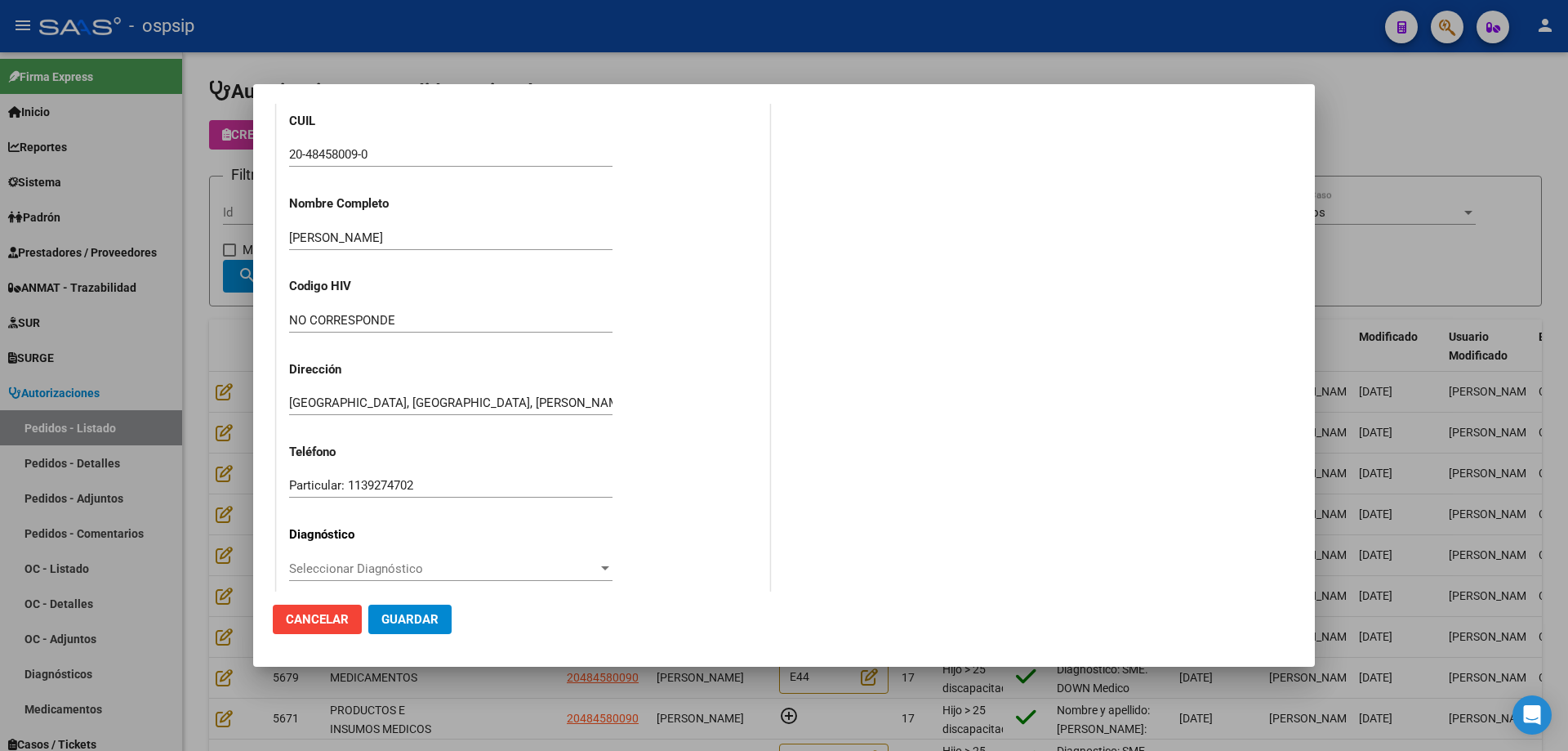
click at [349, 158] on input "20-48458009-0" at bounding box center [451, 154] width 324 height 15
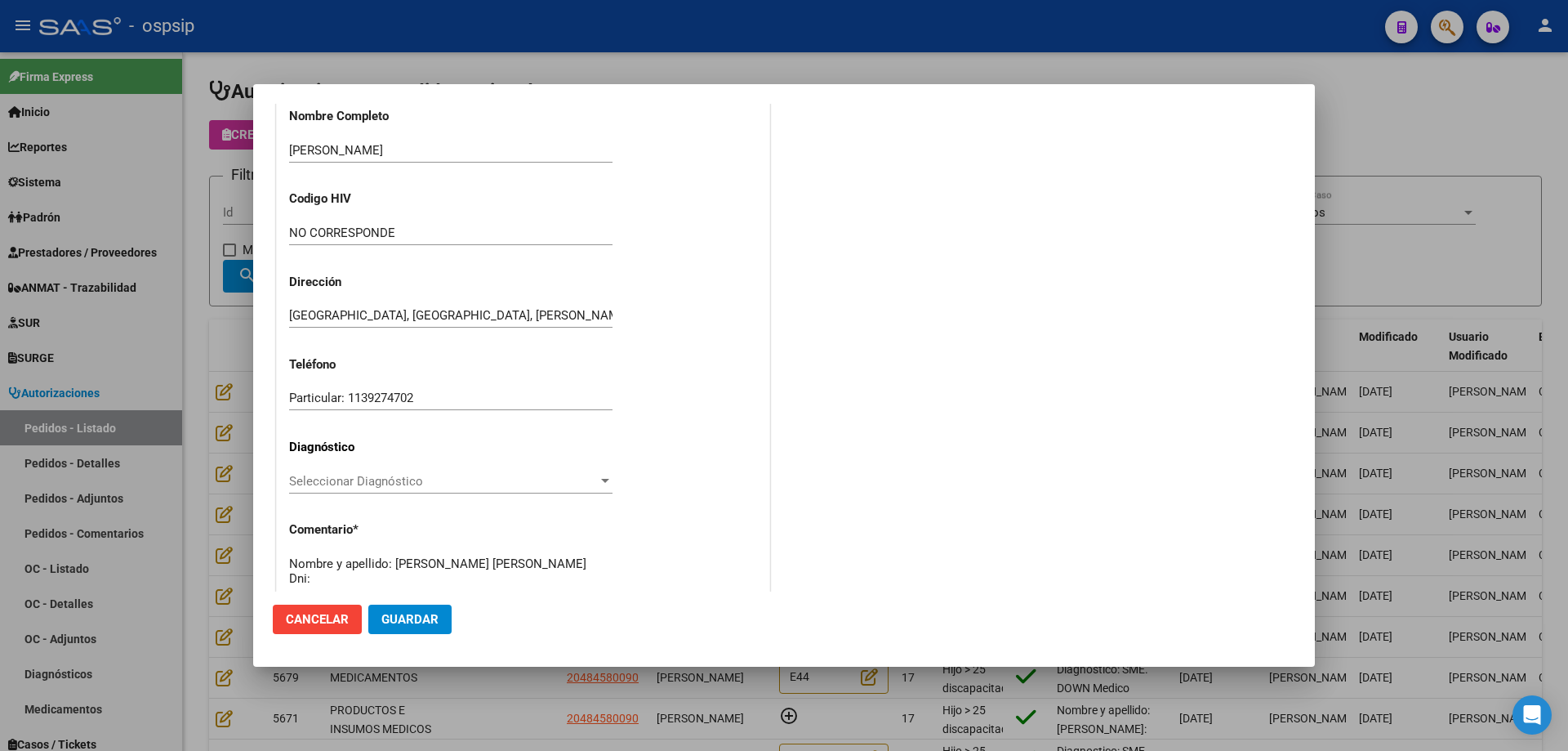
scroll to position [450, 0]
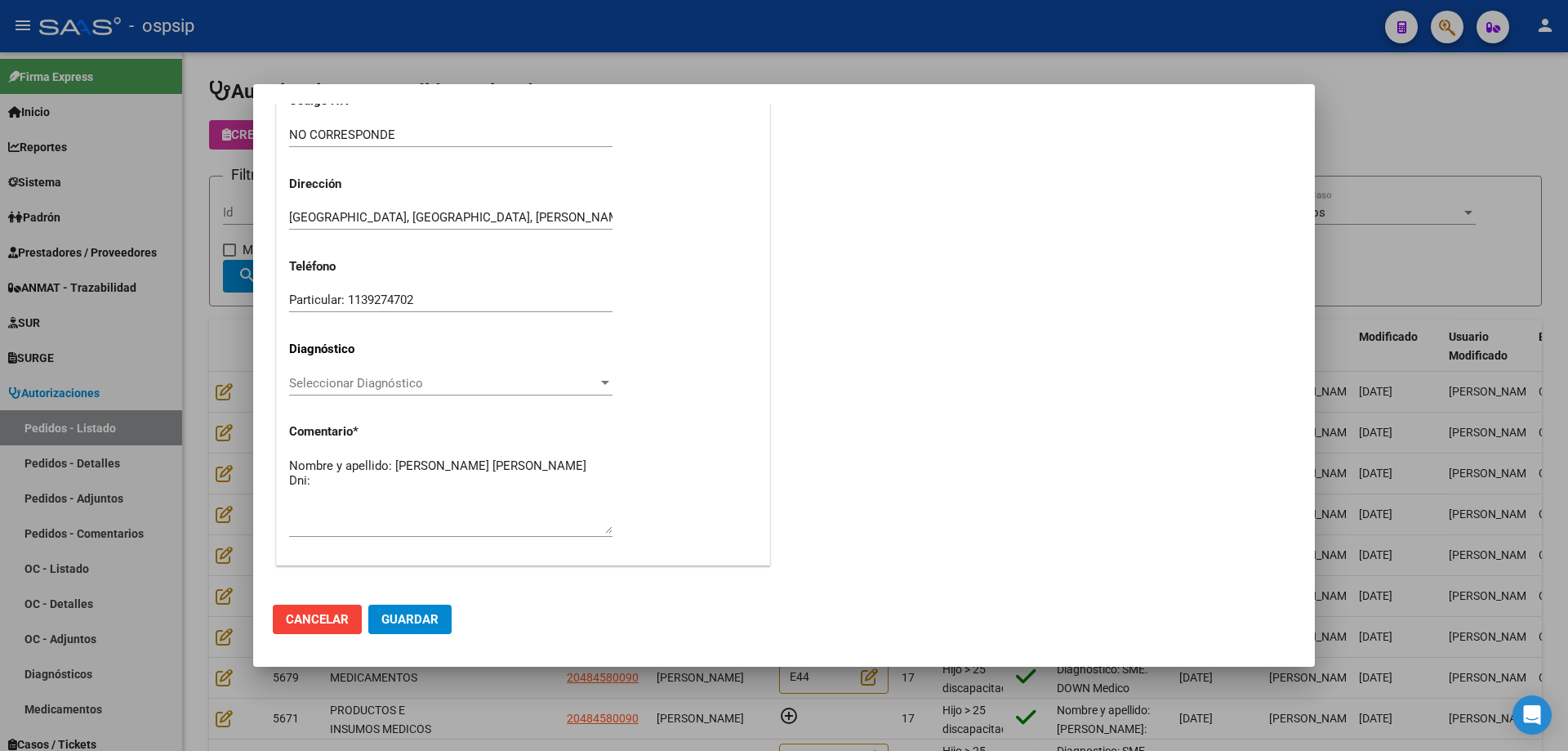
click at [369, 471] on textarea "Nombre y apellido: [PERSON_NAME] [PERSON_NAME] Dni:" at bounding box center [451, 495] width 324 height 77
click at [365, 474] on textarea "Nombre y apellido: [PERSON_NAME] [PERSON_NAME] Dni:" at bounding box center [451, 495] width 324 height 77
paste textarea "48458009"
type textarea "Nombre y apellido: [PERSON_NAME] [PERSON_NAME] Dni: 48458009"
click at [401, 610] on button "Guardar" at bounding box center [410, 620] width 83 height 29
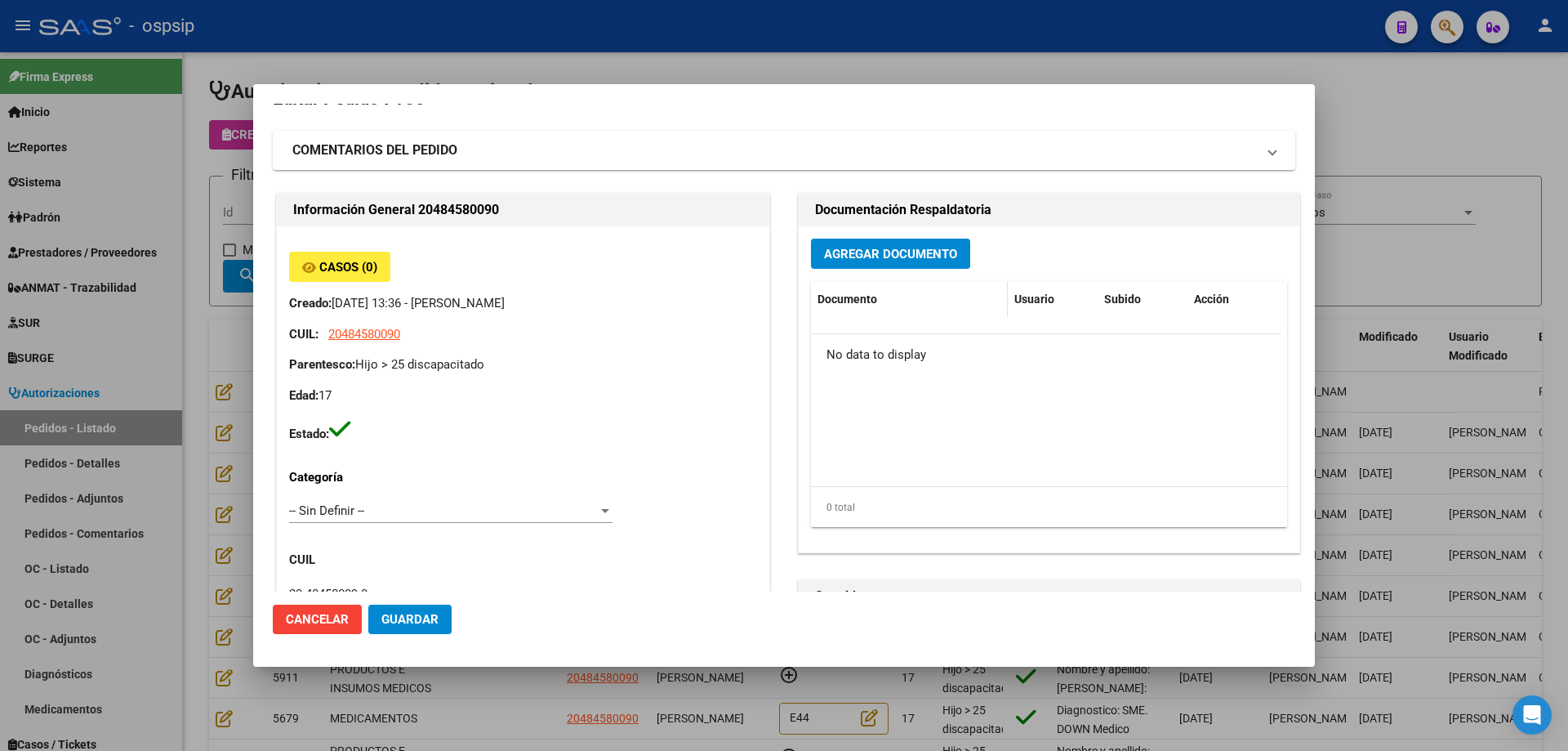
scroll to position [0, 0]
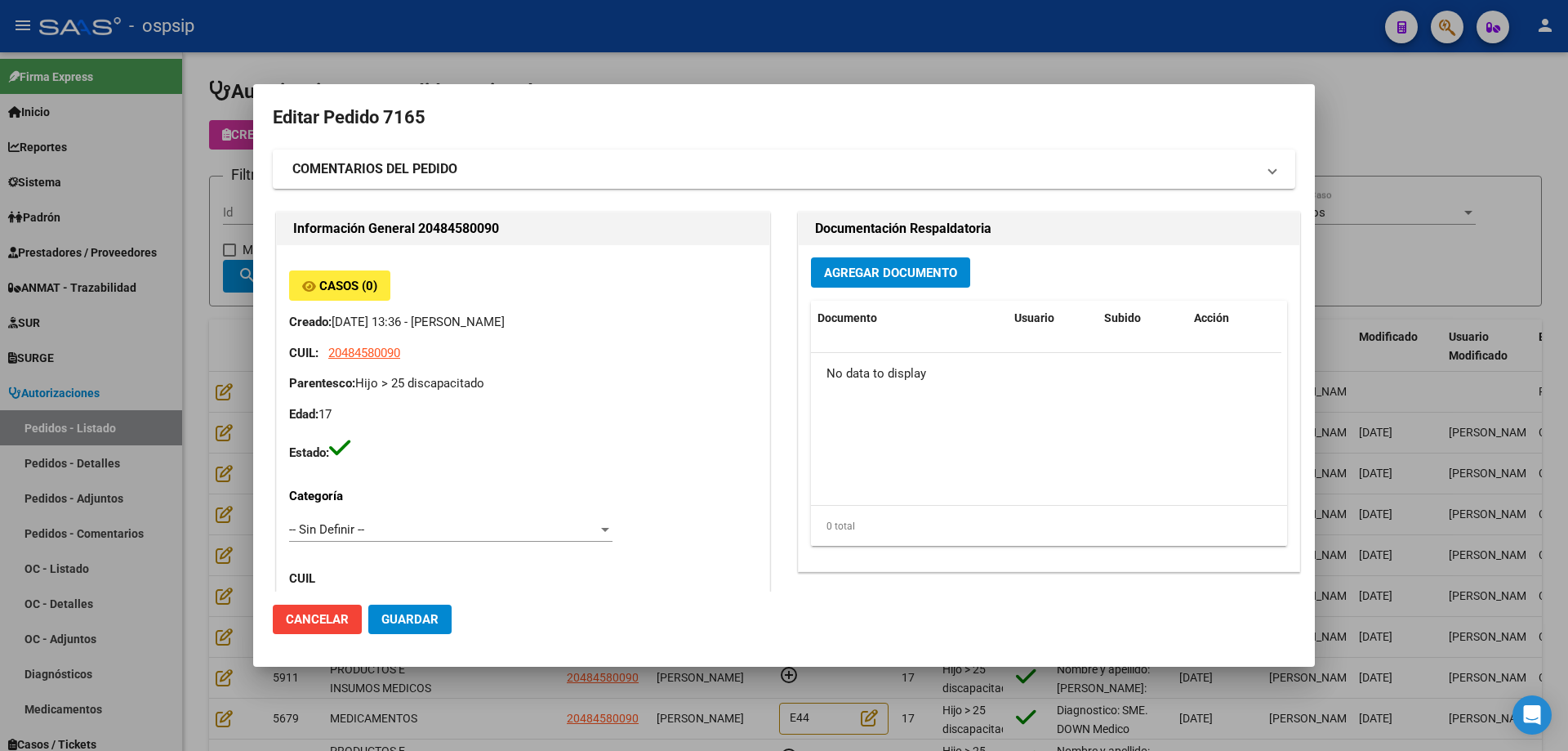
click at [874, 287] on button "Agregar Documento" at bounding box center [890, 272] width 160 height 30
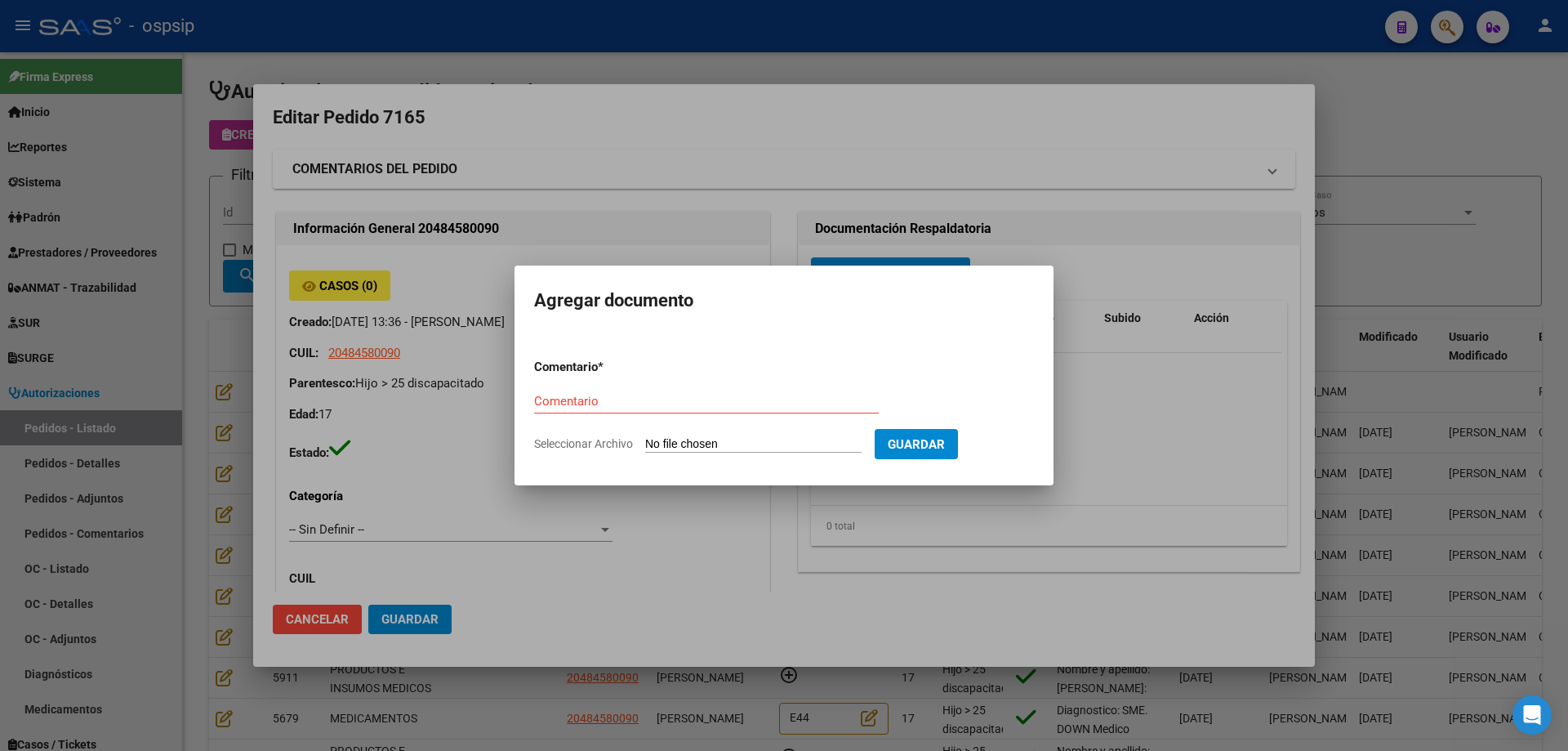
click at [749, 448] on input "Seleccionar Archivo" at bounding box center [753, 444] width 216 height 16
type input "C:\fakepath\pedido [PERSON_NAME].pdf"
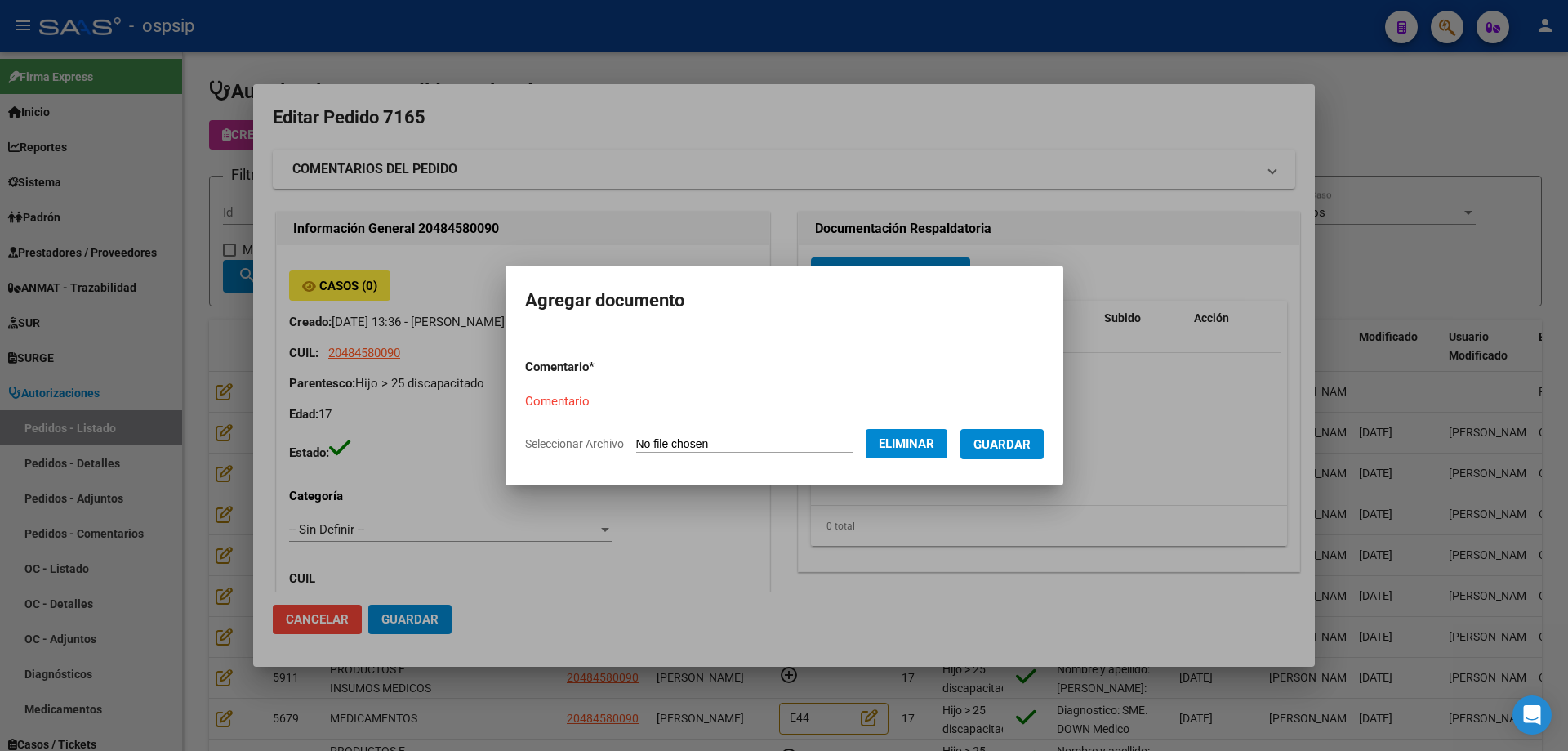
click at [566, 391] on div "Comentario" at bounding box center [704, 401] width 358 height 25
type input "Pedido"
click at [1021, 442] on span "Guardar" at bounding box center [1002, 444] width 57 height 15
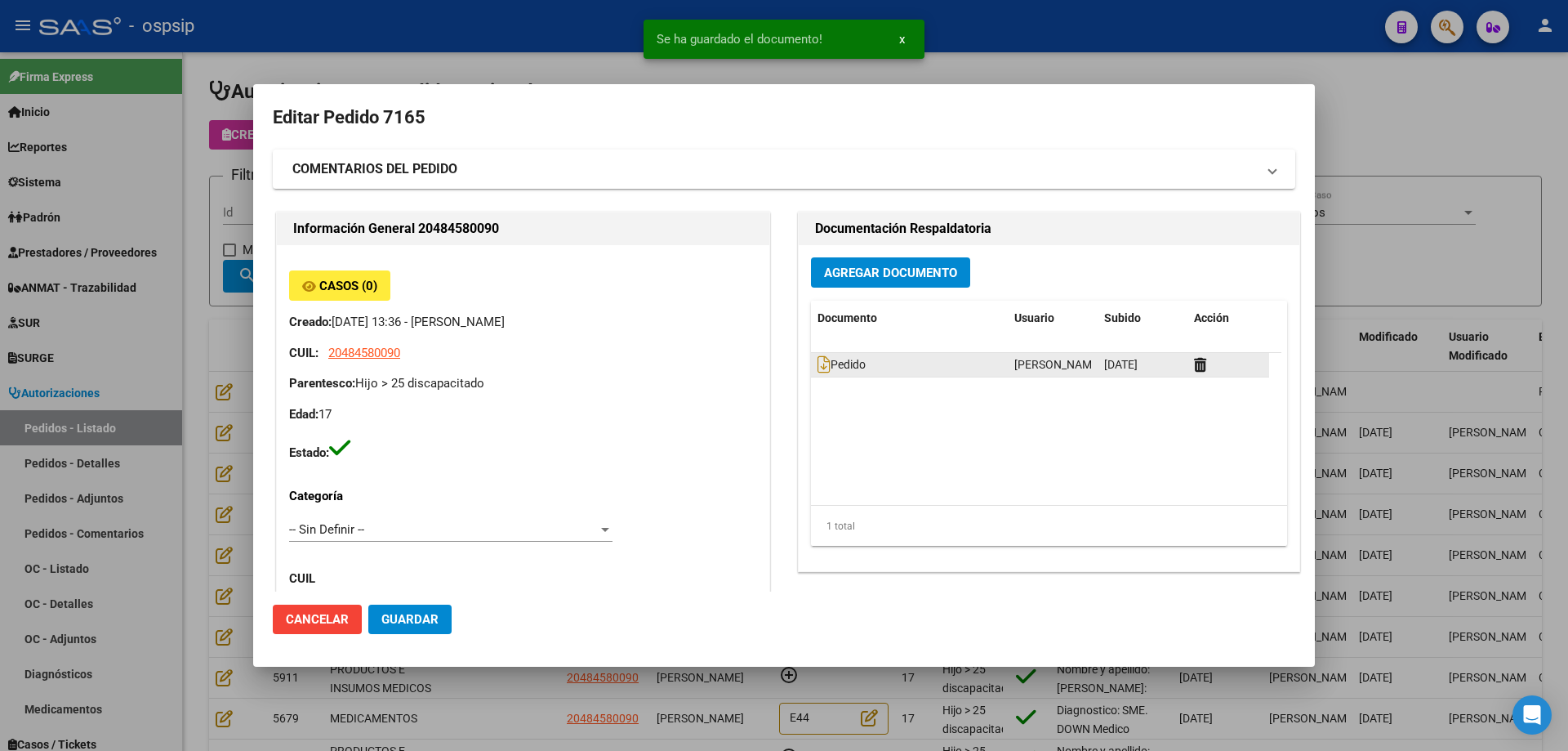
click at [819, 374] on div "Pedido" at bounding box center [909, 365] width 184 height 19
click at [817, 369] on icon at bounding box center [824, 365] width 13 height 18
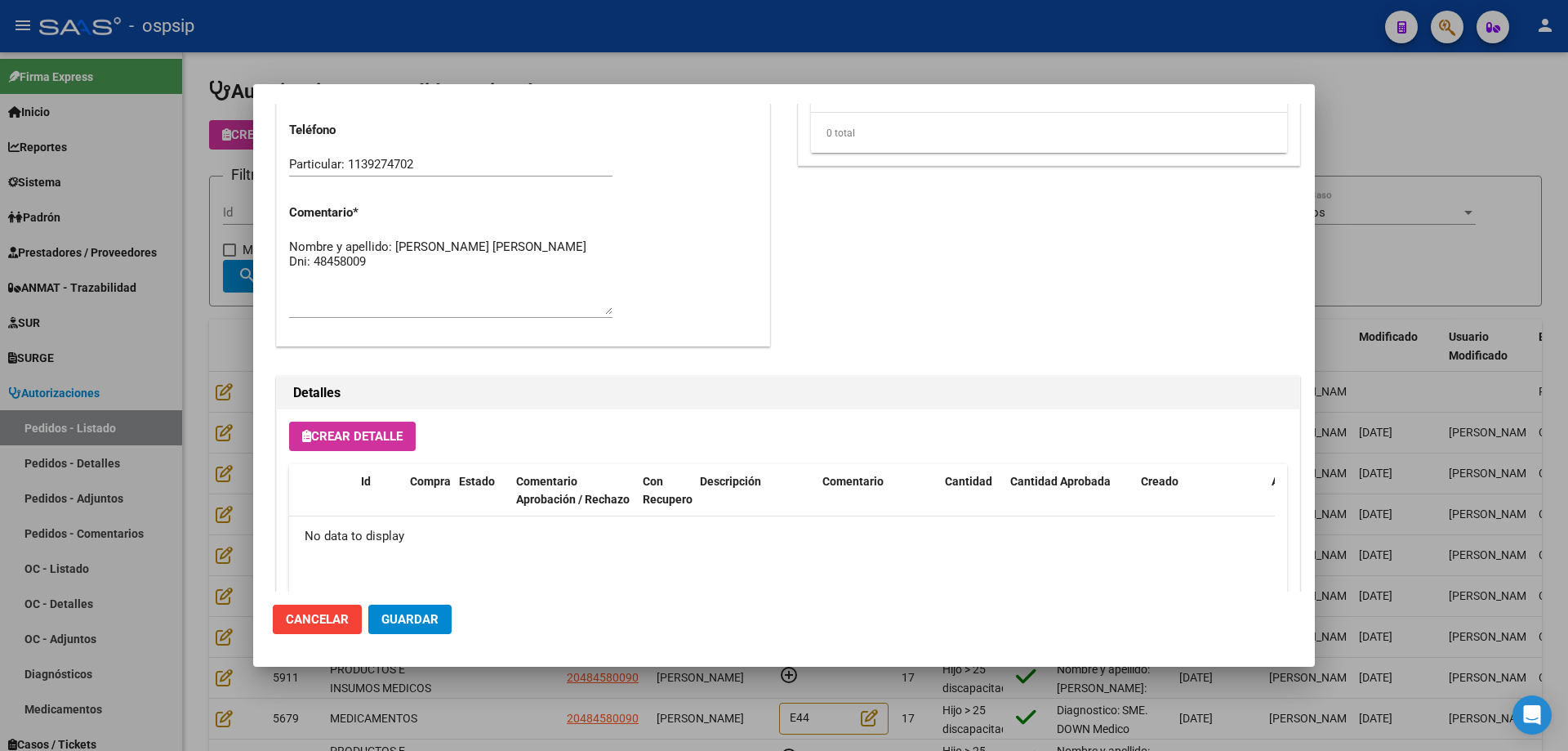
scroll to position [950, 0]
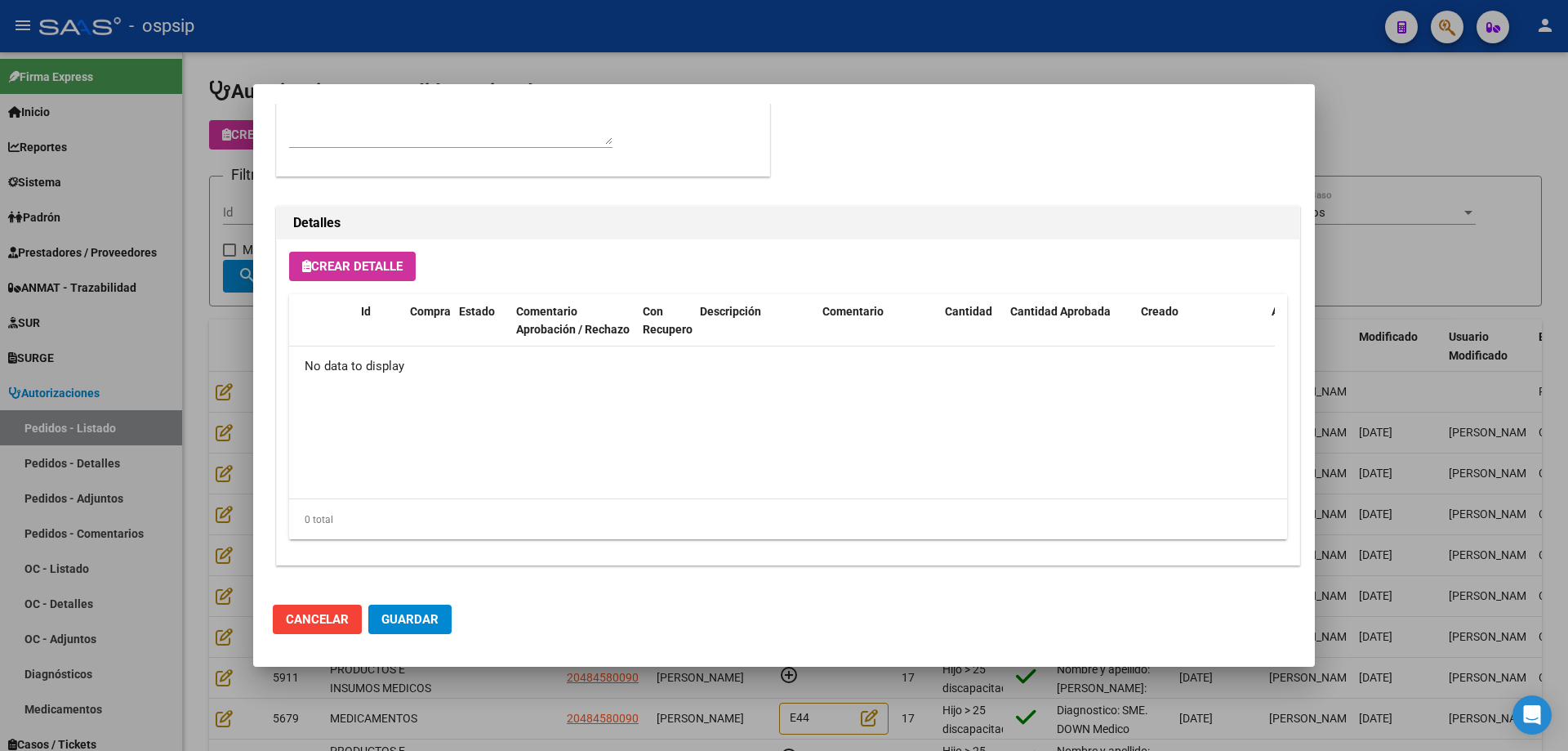
click at [380, 266] on span "Crear Detalle" at bounding box center [352, 266] width 100 height 15
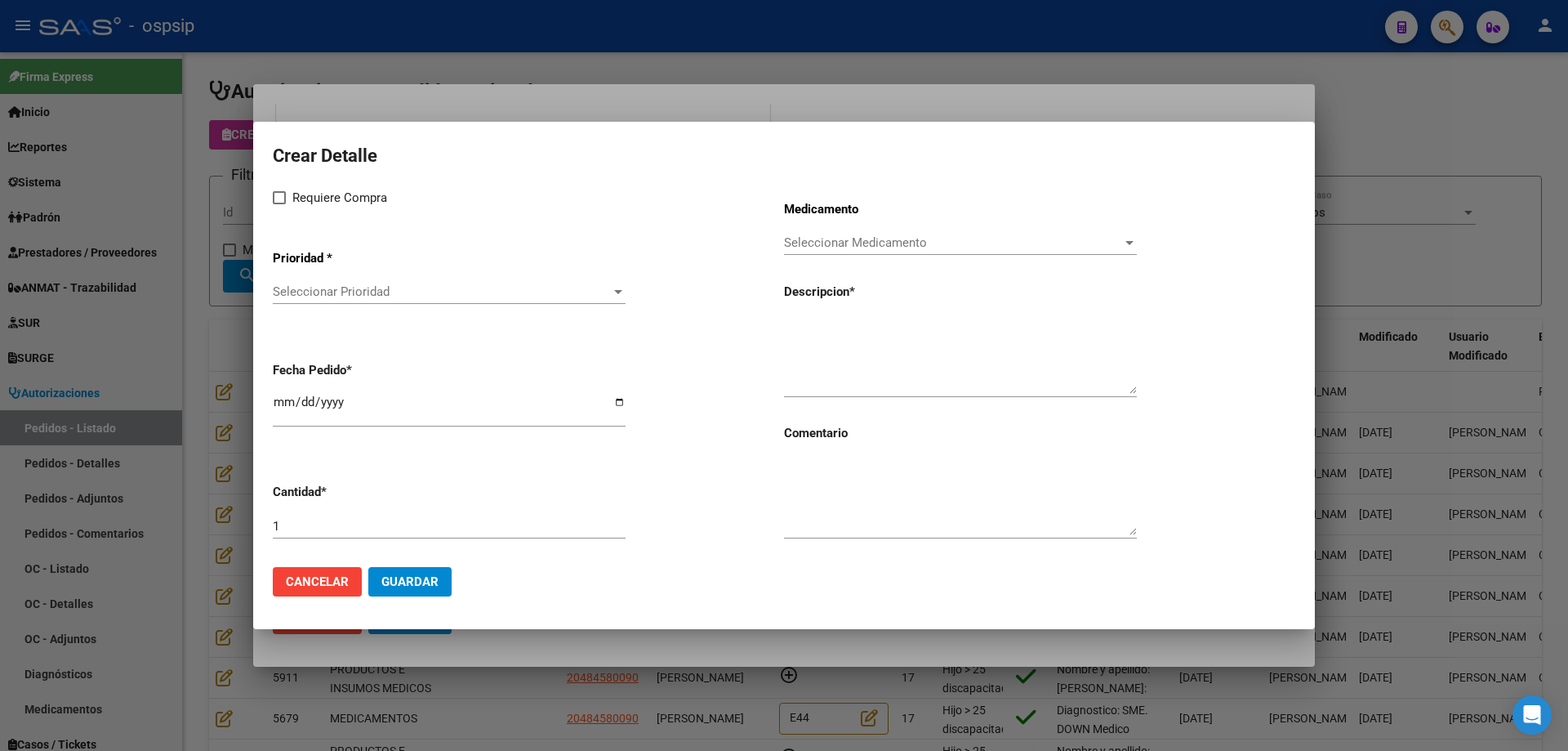
click at [387, 289] on span "Seleccionar Prioridad" at bounding box center [441, 292] width 338 height 15
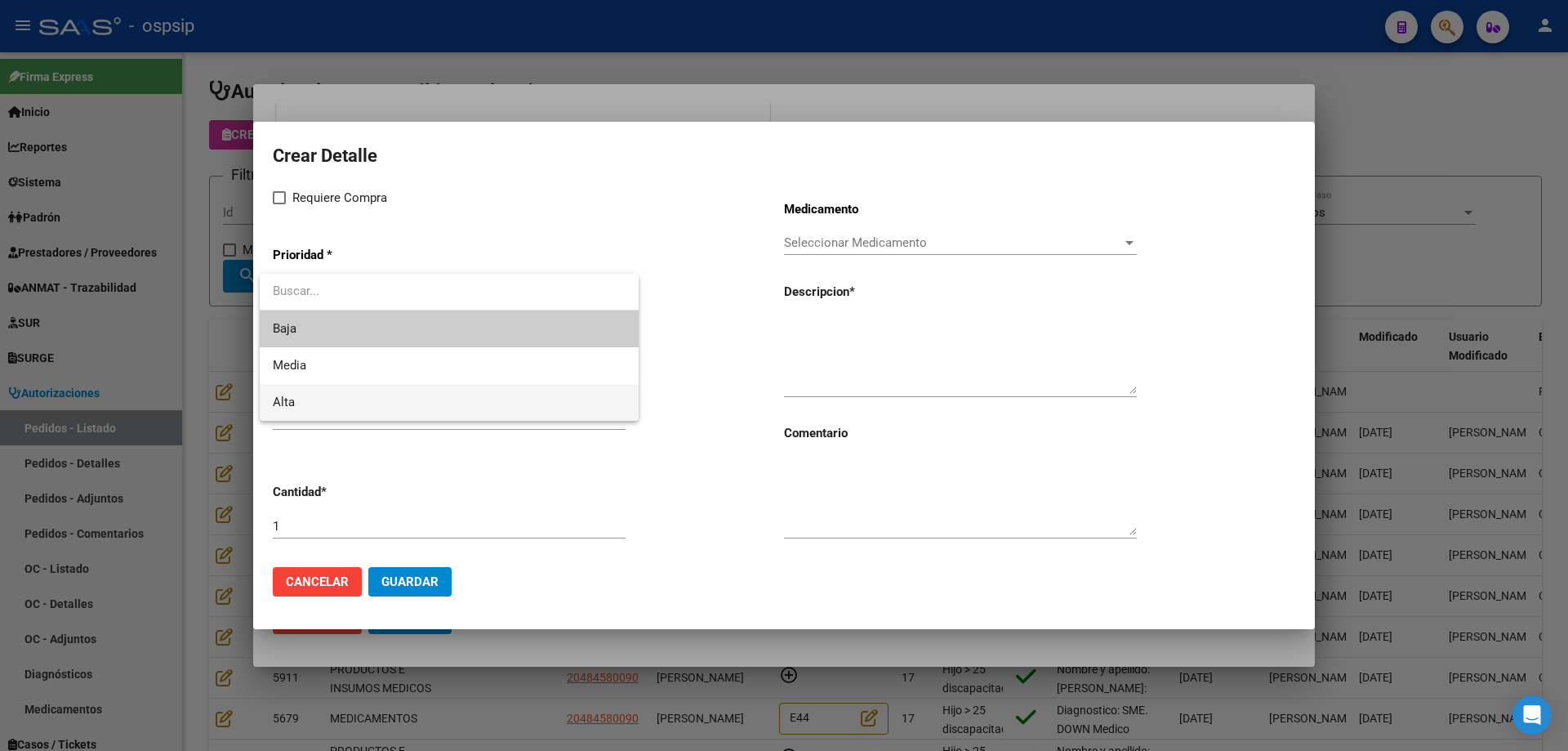
click at [325, 408] on span "Alta" at bounding box center [449, 402] width 353 height 37
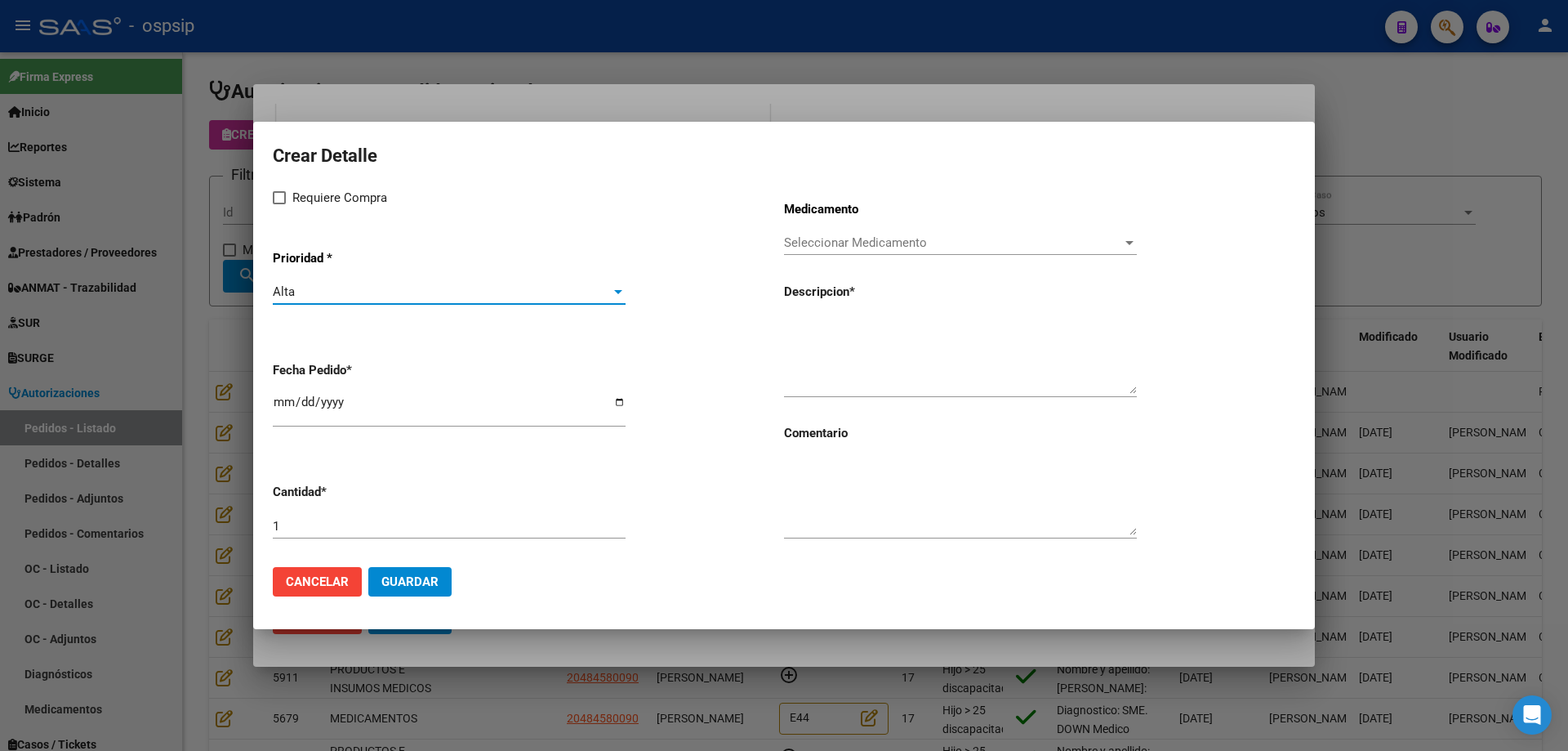
click at [305, 196] on span "Requiere Compra" at bounding box center [340, 197] width 95 height 19
click at [279, 204] on input "Requiere Compra" at bounding box center [278, 204] width 1 height 1
checkbox input "true"
click at [852, 243] on span "Seleccionar Medicamento" at bounding box center [953, 243] width 338 height 15
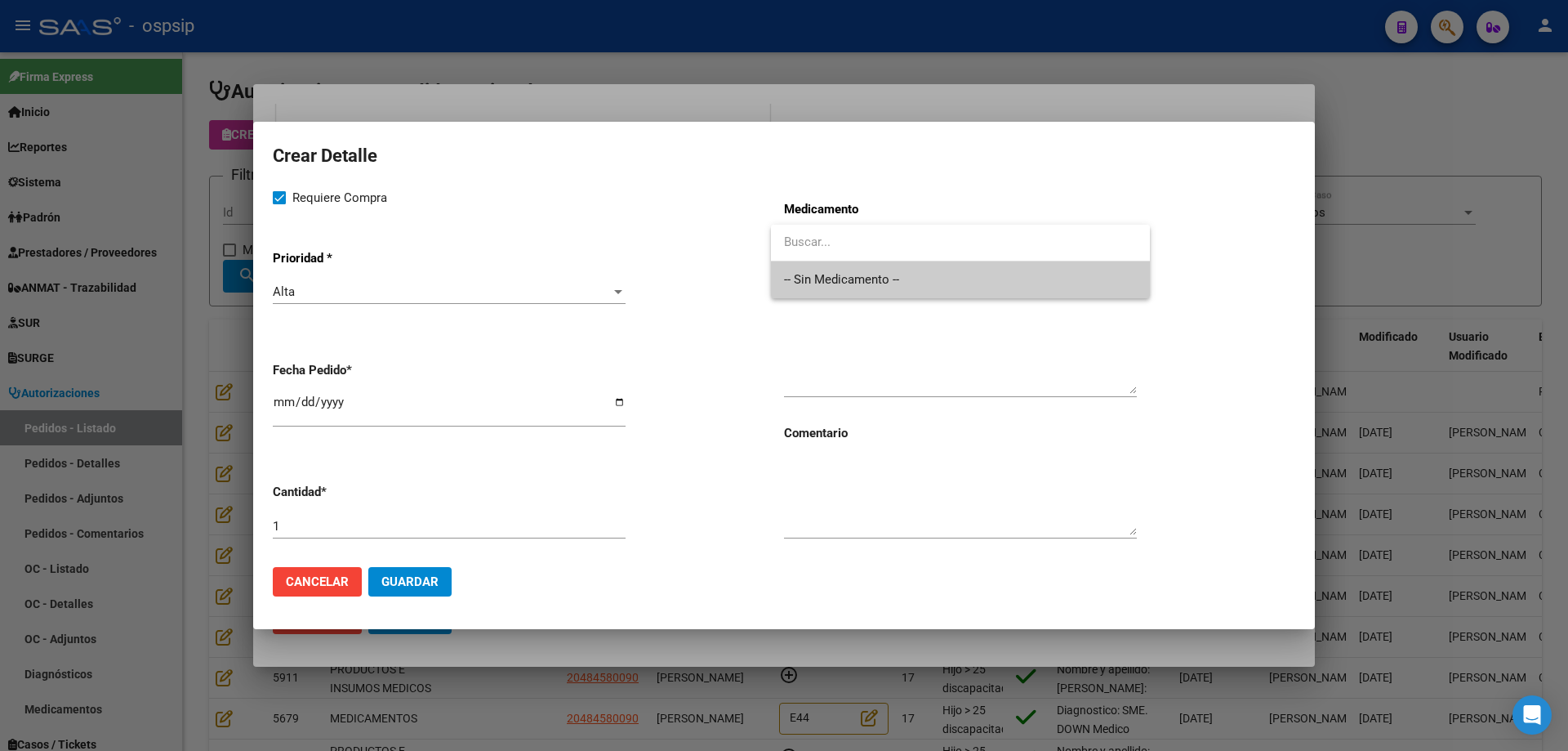
click at [828, 303] on div at bounding box center [784, 375] width 1568 height 751
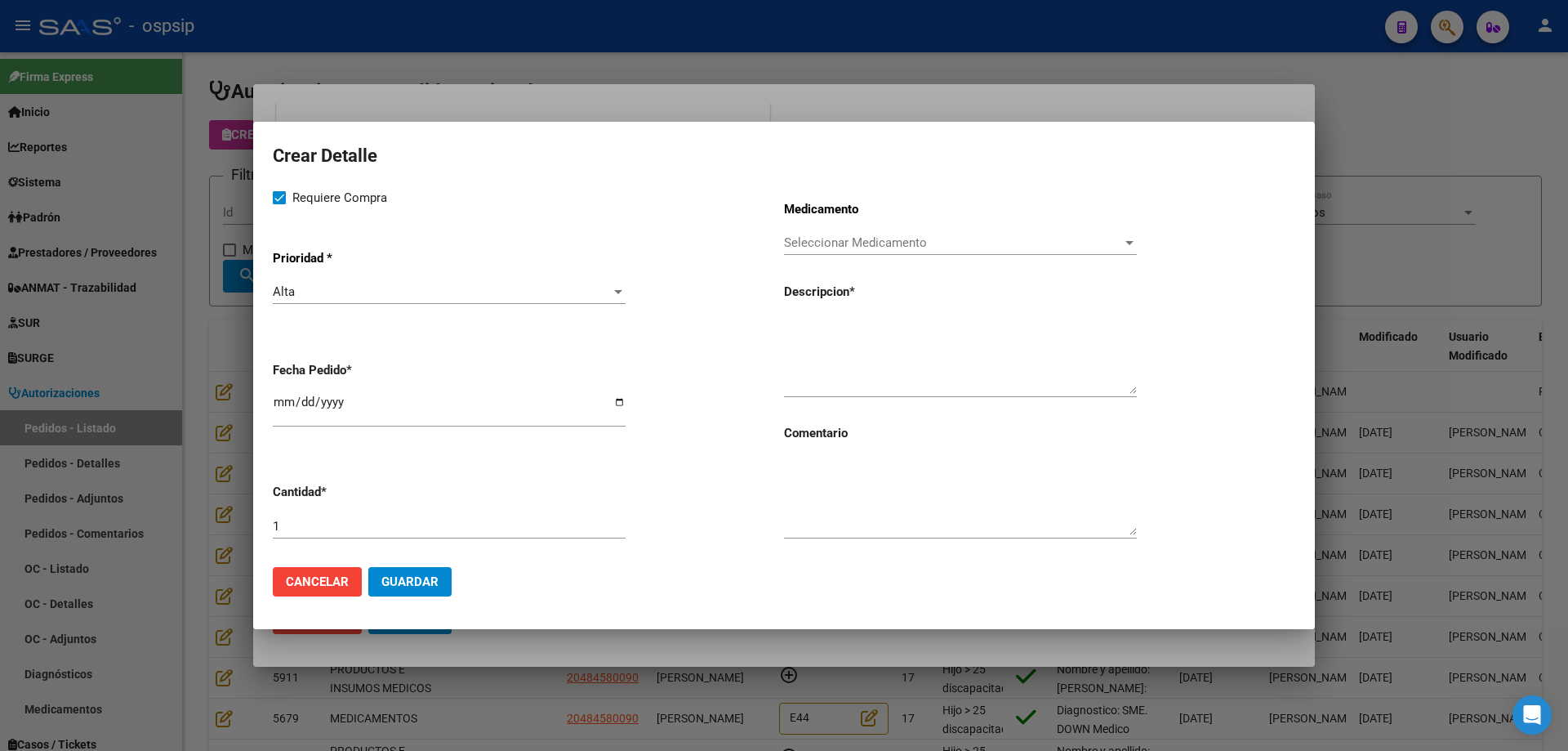
click at [833, 286] on p "Descripcion *" at bounding box center [861, 292] width 153 height 19
click at [840, 237] on span "Seleccionar Medicamento" at bounding box center [953, 243] width 338 height 15
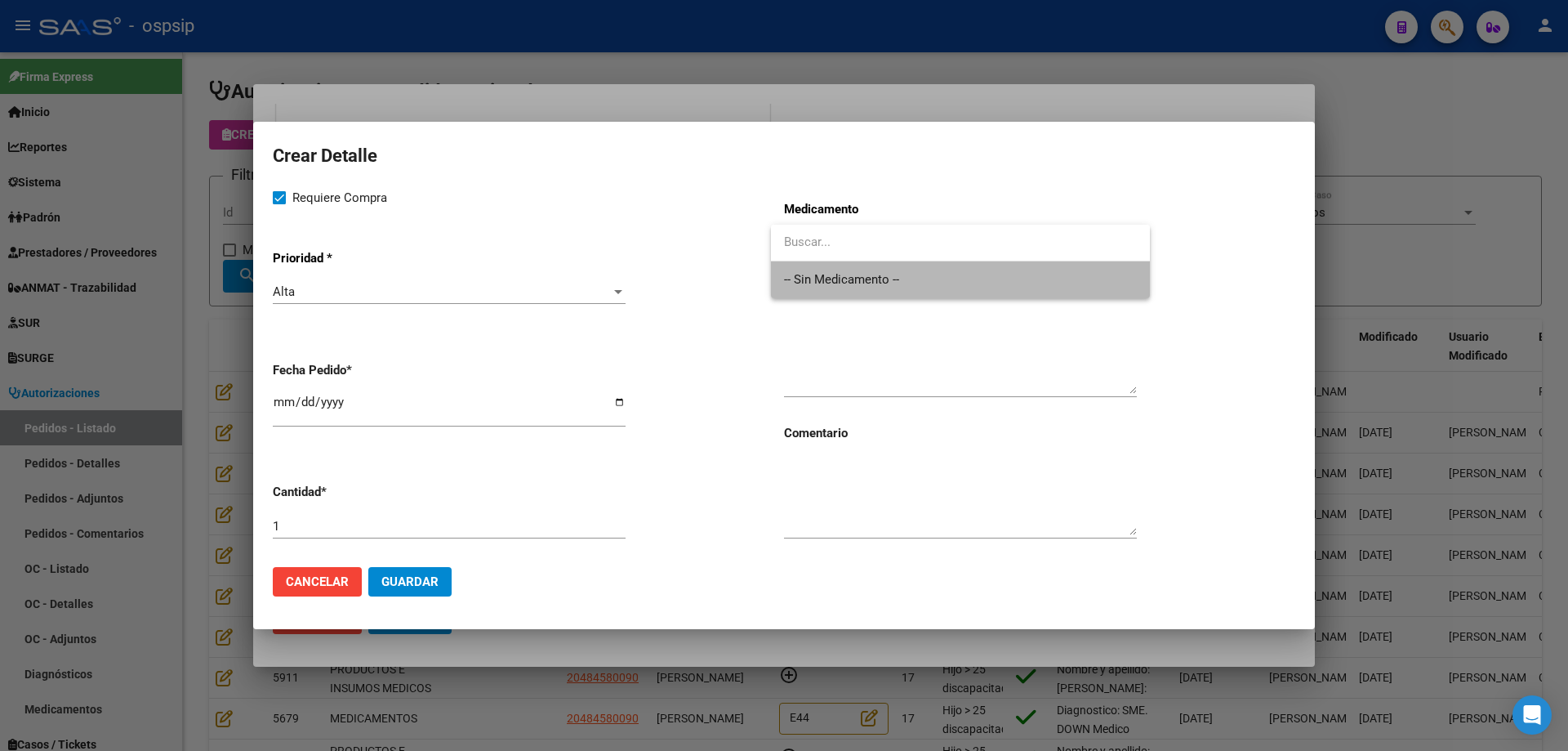
click at [832, 270] on span "-- Sin Medicamento --" at bounding box center [961, 280] width 353 height 37
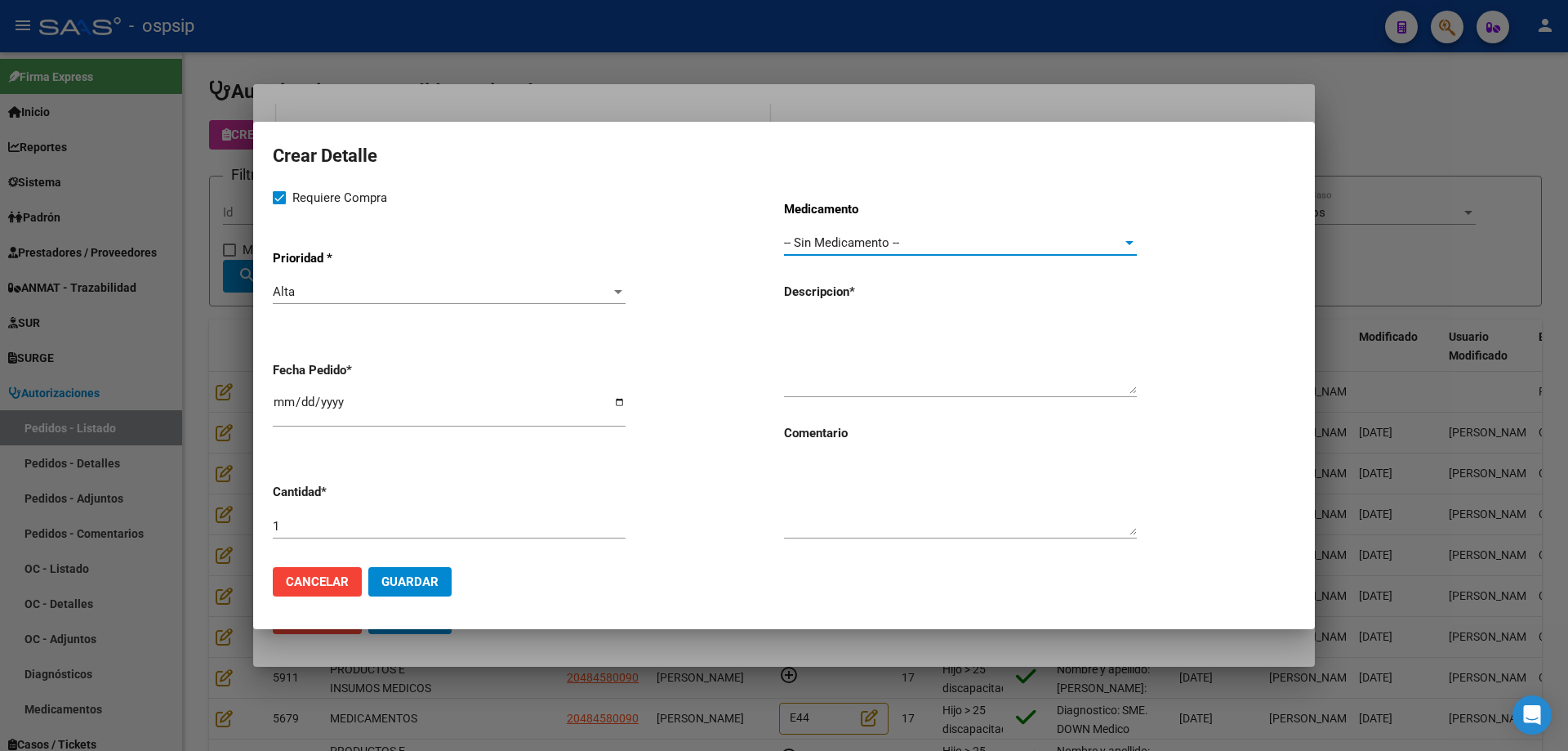
click at [940, 347] on textarea at bounding box center [961, 355] width 353 height 77
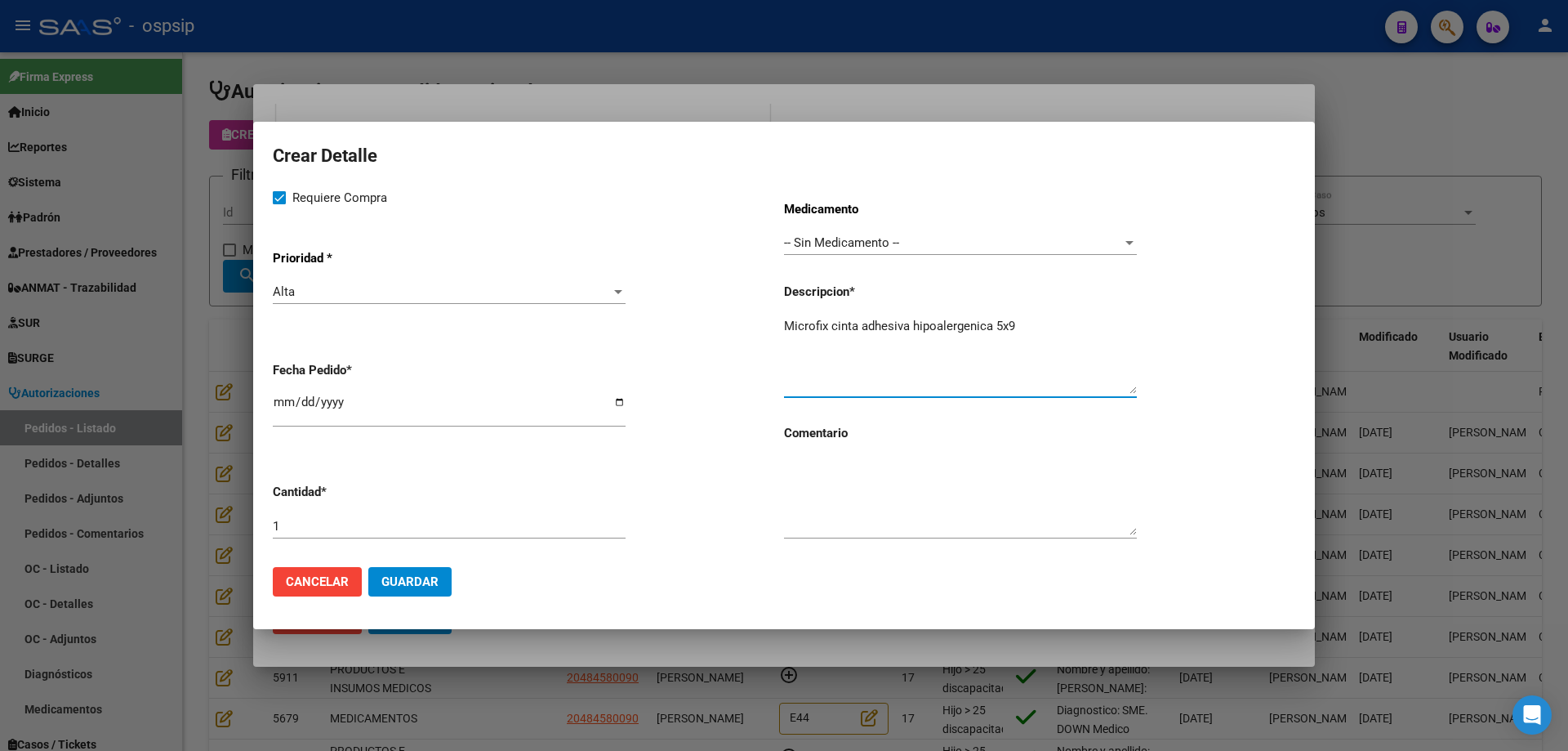
click at [783, 316] on app-drop-down-list "Prioridad * Alta Seleccionar Prioridad" at bounding box center [528, 278] width 512 height 82
click at [788, 320] on textarea "Microfix cinta adhesiva hipoalergenica 5x9" at bounding box center [961, 355] width 353 height 77
click at [864, 327] on textarea "Cajas Microfix cinta adhesiva hipoalergenica 5x9" at bounding box center [961, 355] width 353 height 77
click at [978, 320] on textarea "Cajas cinta microfix adhesiva hipoalergenica 5x9" at bounding box center [961, 355] width 353 height 77
click at [1078, 333] on textarea "Cajas cinta microfix adhesiva hipoalergénica 5x9" at bounding box center [961, 355] width 353 height 77
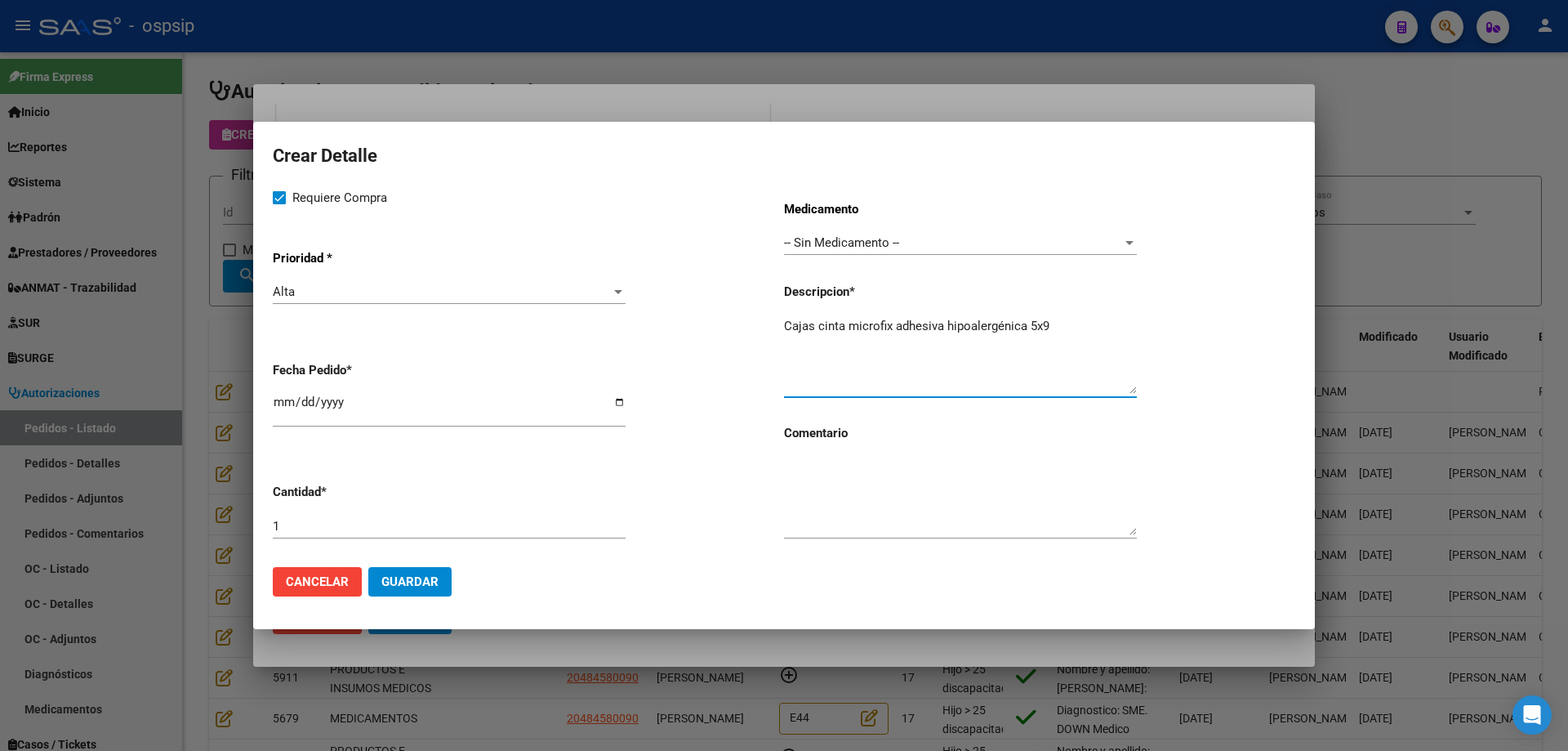
type textarea "Cajas cinta microfix adhesiva hipoalergénica 5x9"
click at [505, 529] on input "1" at bounding box center [449, 527] width 353 height 15
type input "6"
click at [1101, 334] on textarea "Cajas cinta microfix adhesiva hipoalergénica 5x9" at bounding box center [961, 355] width 353 height 77
type textarea "Cajas cinta microfix adhesiva hipoalergénica 5x9 6c/u"
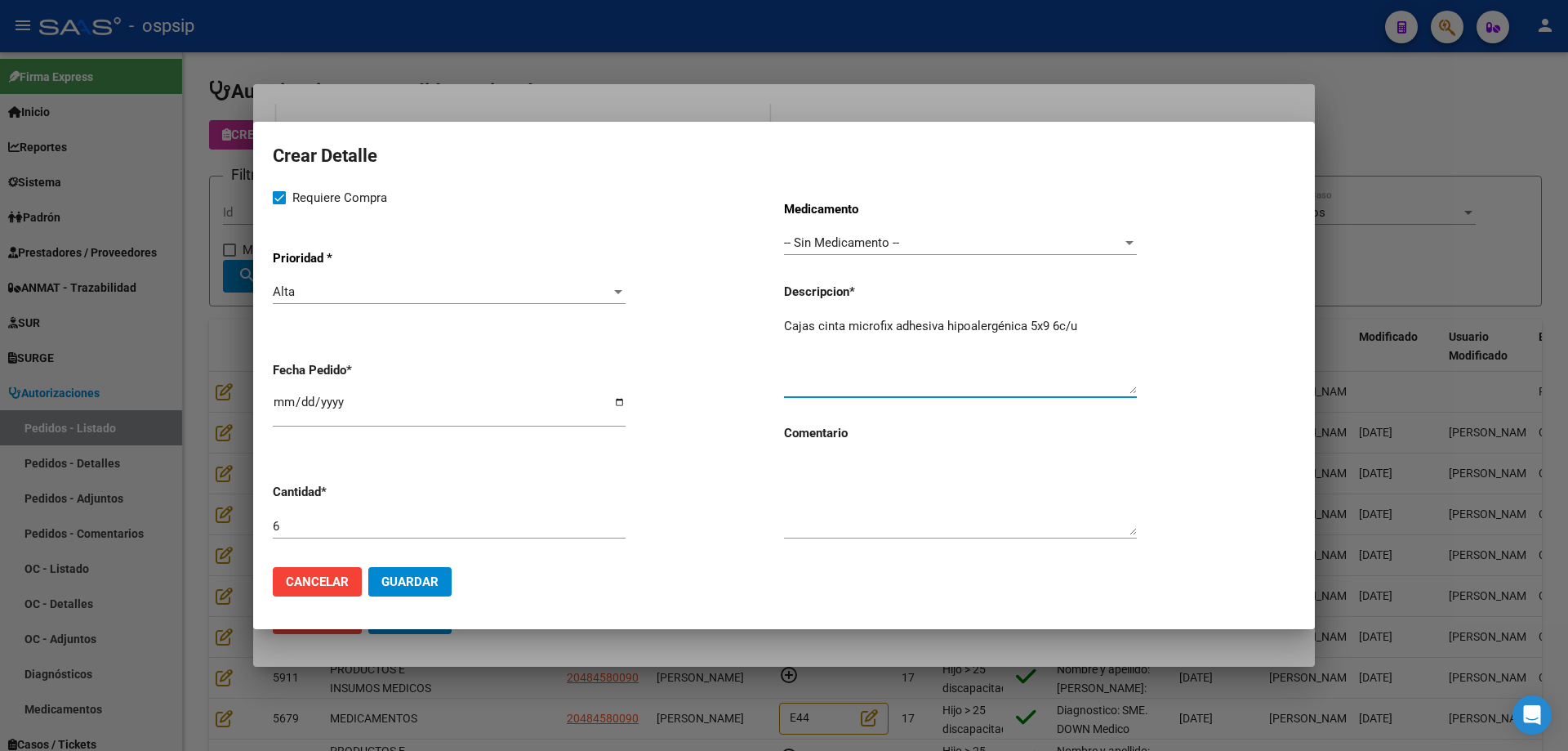
click at [279, 402] on input "[DATE]" at bounding box center [449, 408] width 353 height 26
type input "[DATE]"
click at [434, 583] on span "Guardar" at bounding box center [410, 582] width 57 height 15
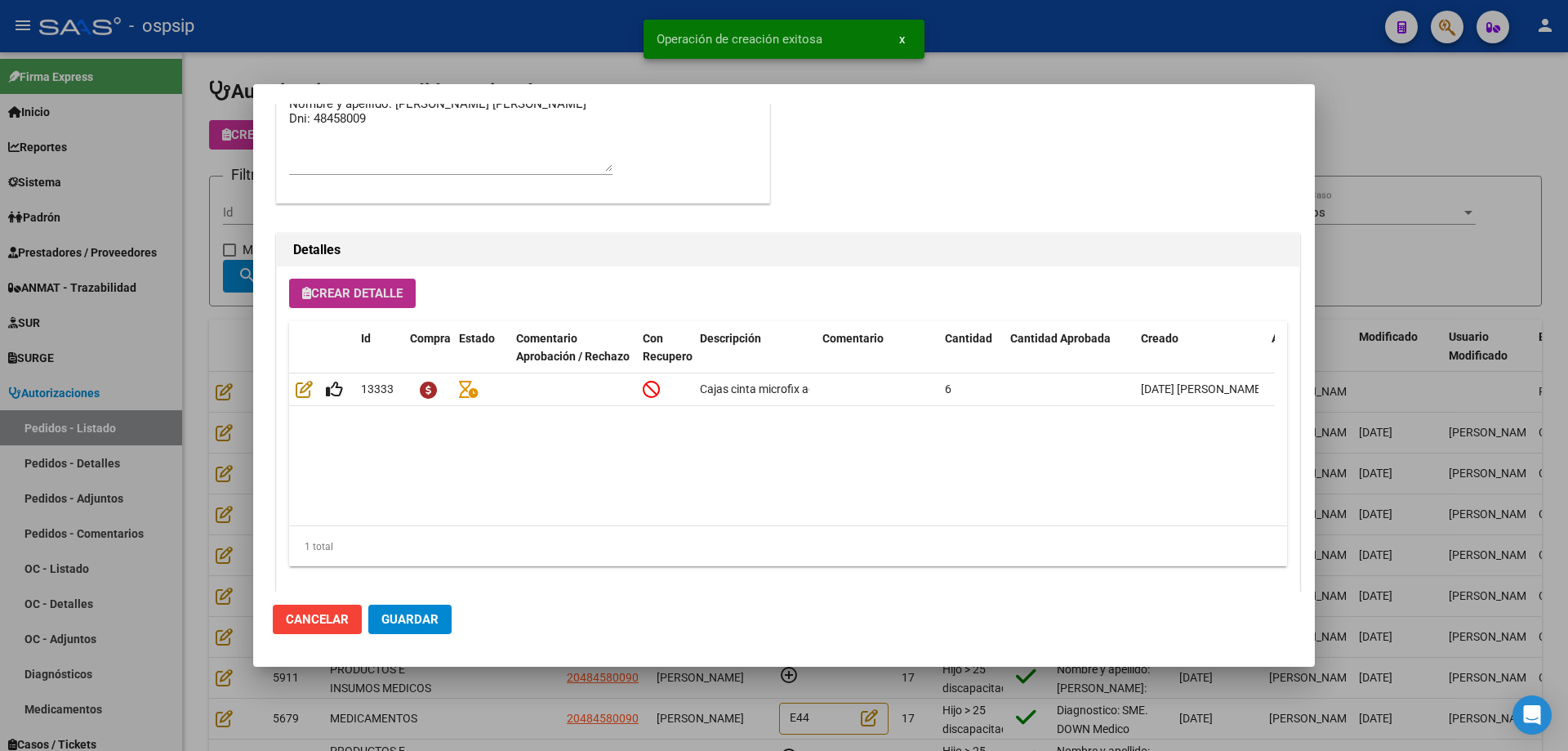
scroll to position [980, 0]
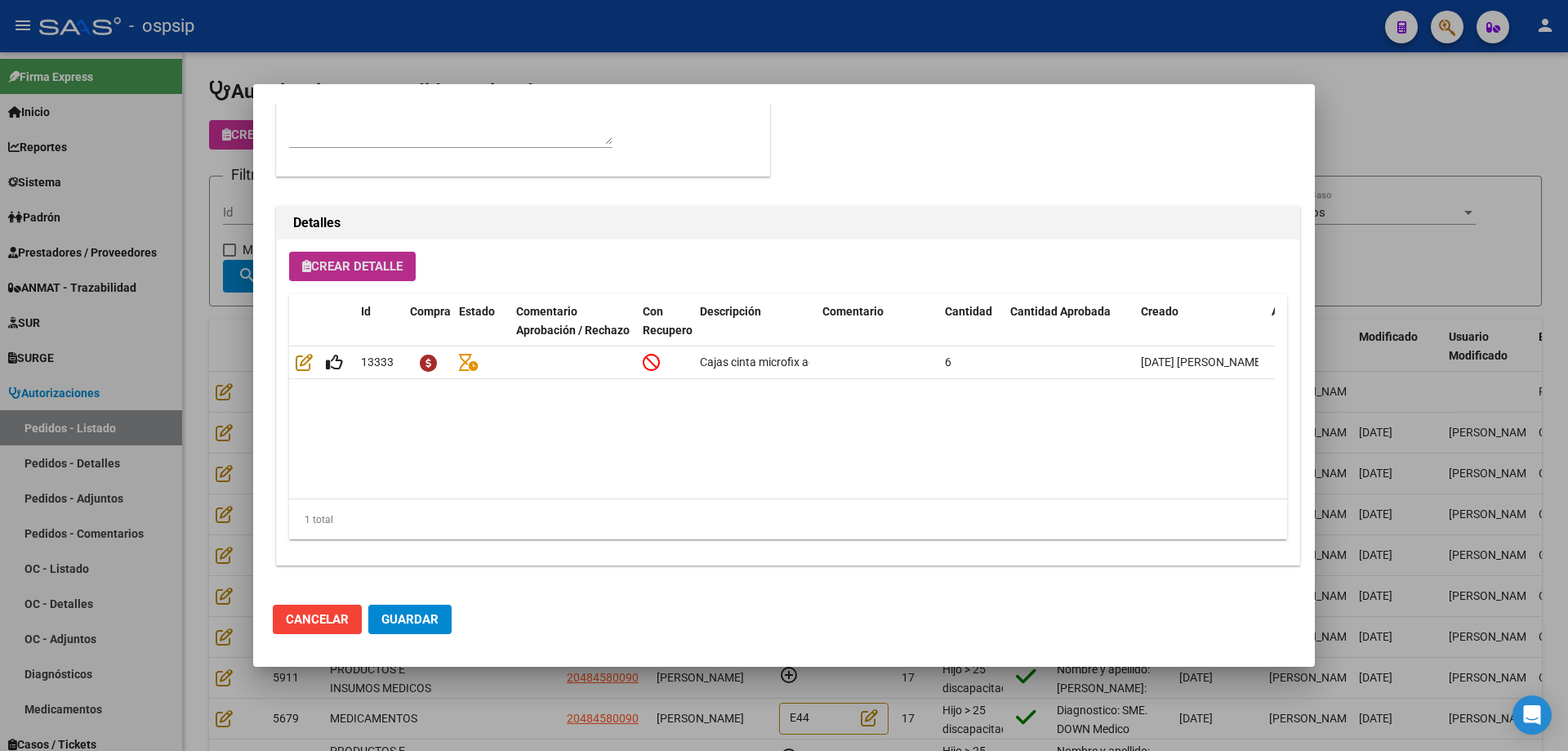
click at [423, 626] on span "Guardar" at bounding box center [410, 620] width 57 height 15
click at [339, 264] on span "Crear Detalle" at bounding box center [352, 266] width 100 height 15
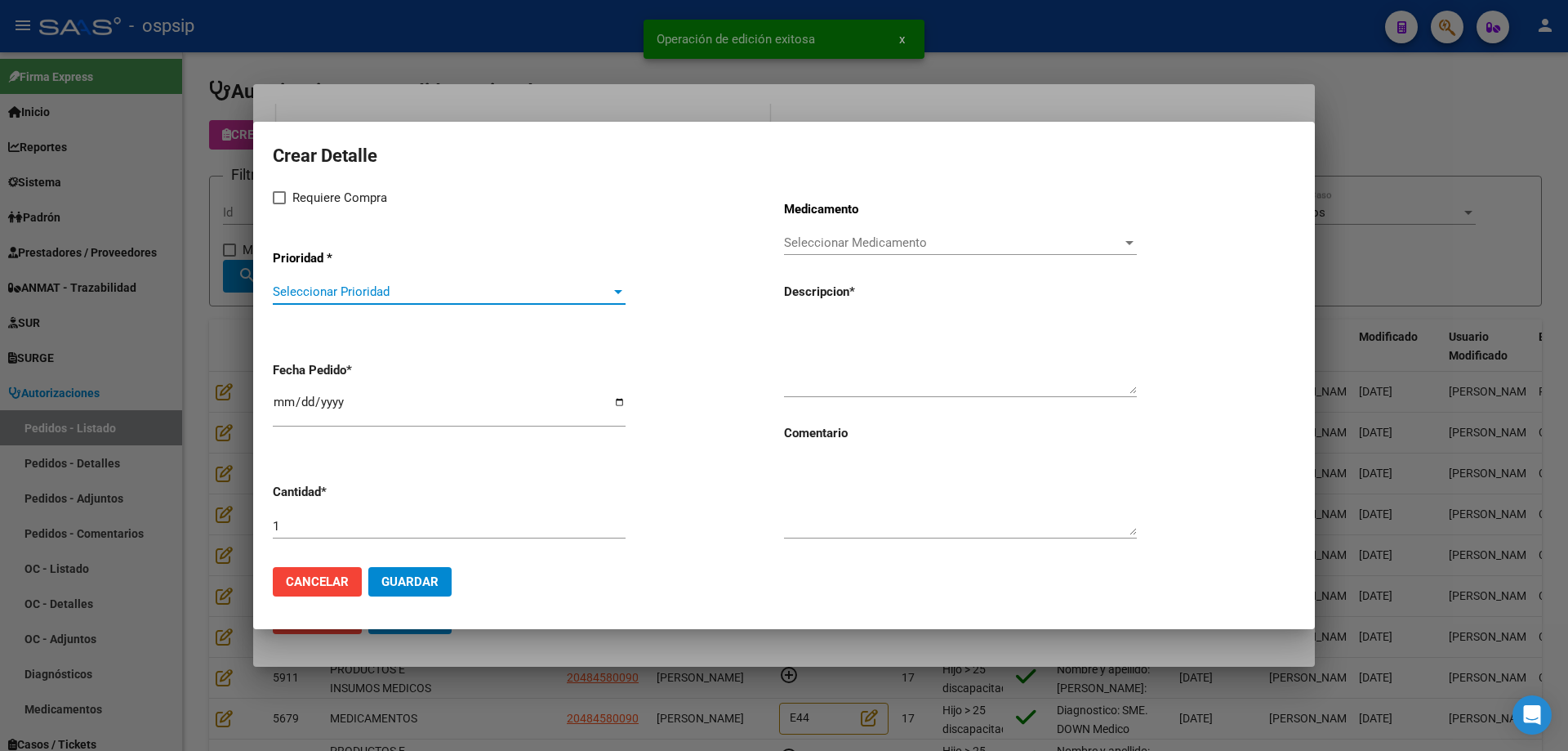
click at [348, 297] on span "Seleccionar Prioridad" at bounding box center [441, 292] width 338 height 15
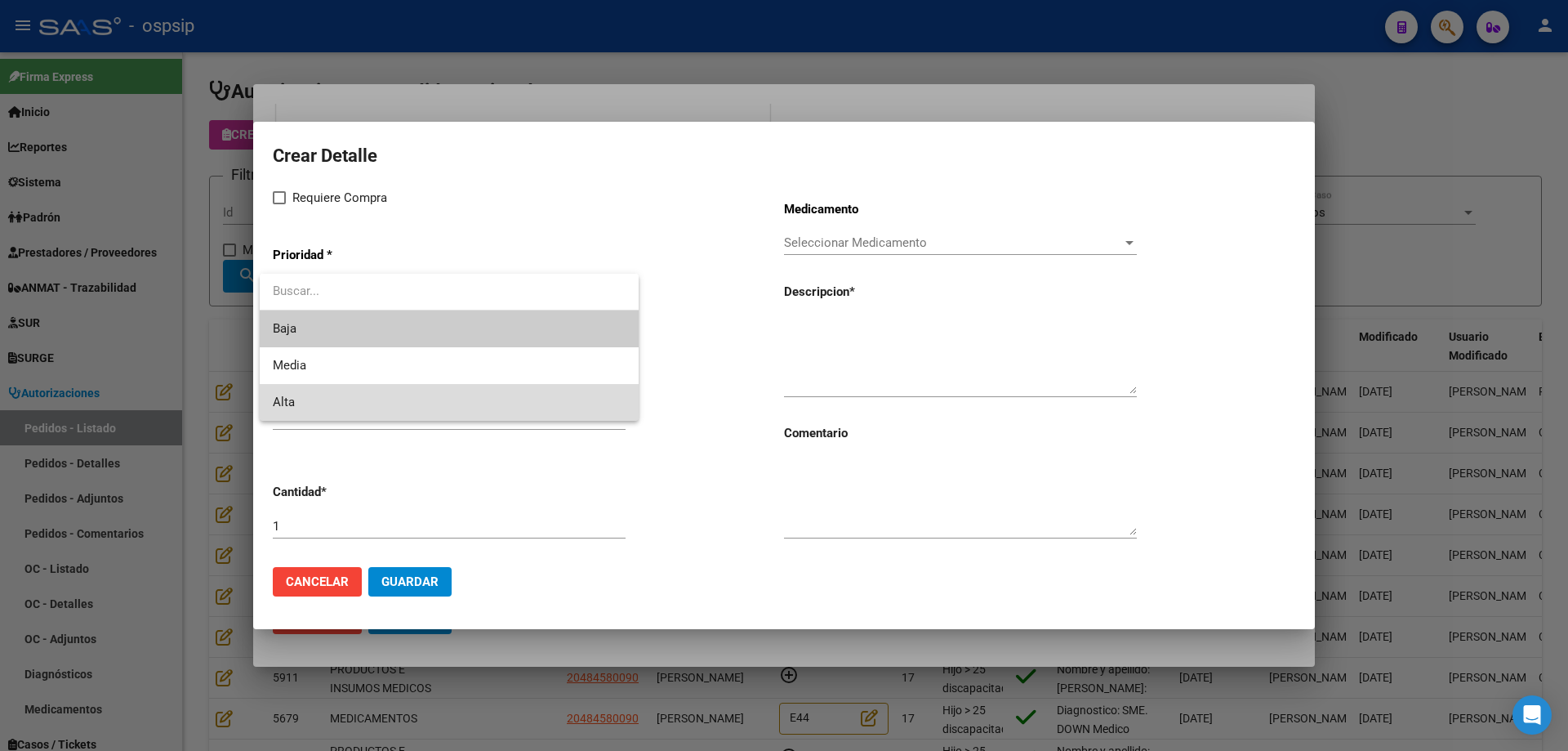
click at [321, 391] on span "Alta" at bounding box center [449, 402] width 353 height 37
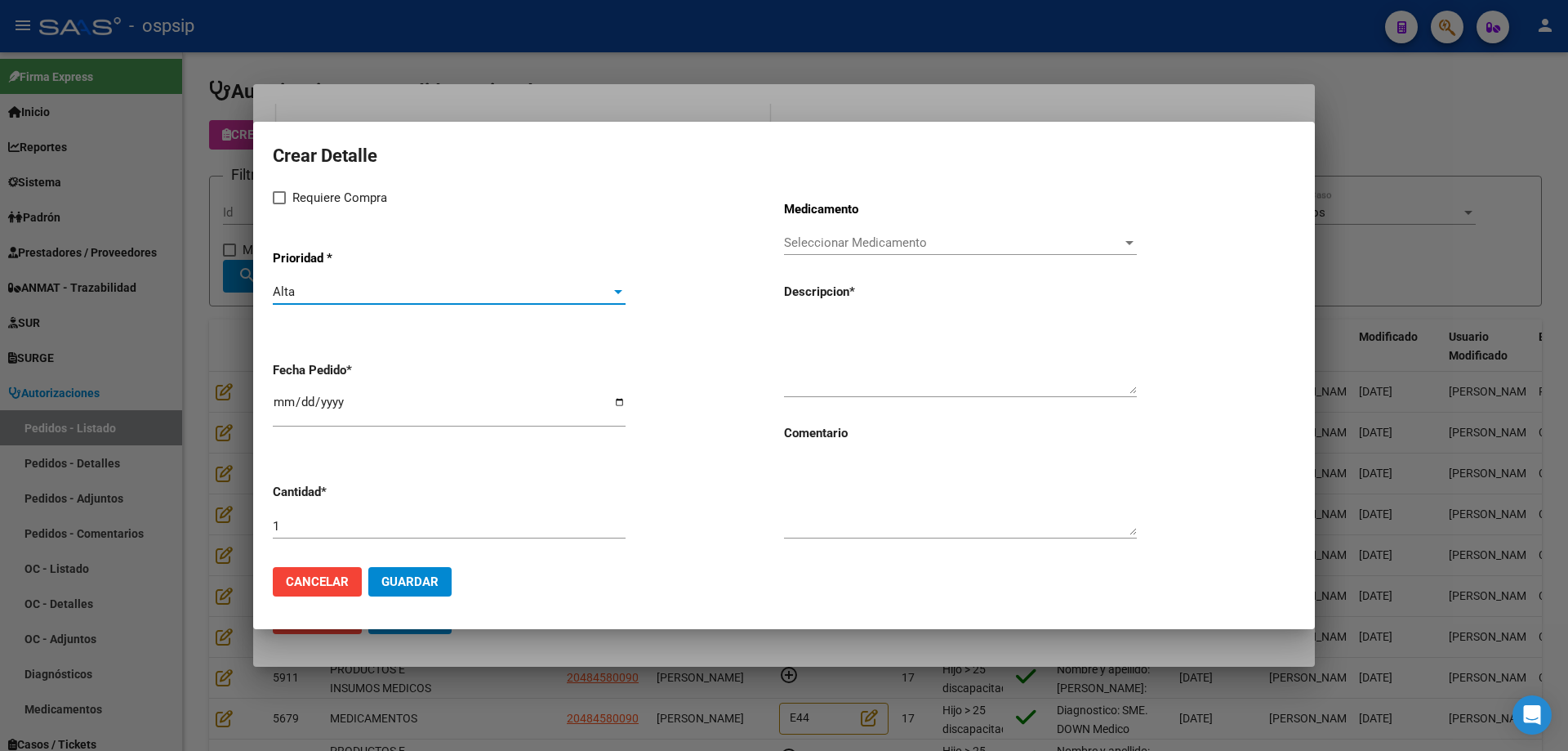
click at [324, 200] on span "Requiere Compra" at bounding box center [340, 197] width 95 height 19
click at [279, 204] on input "Requiere Compra" at bounding box center [278, 204] width 1 height 1
checkbox input "true"
click at [277, 397] on input "[DATE]" at bounding box center [449, 408] width 353 height 26
type input "[DATE]"
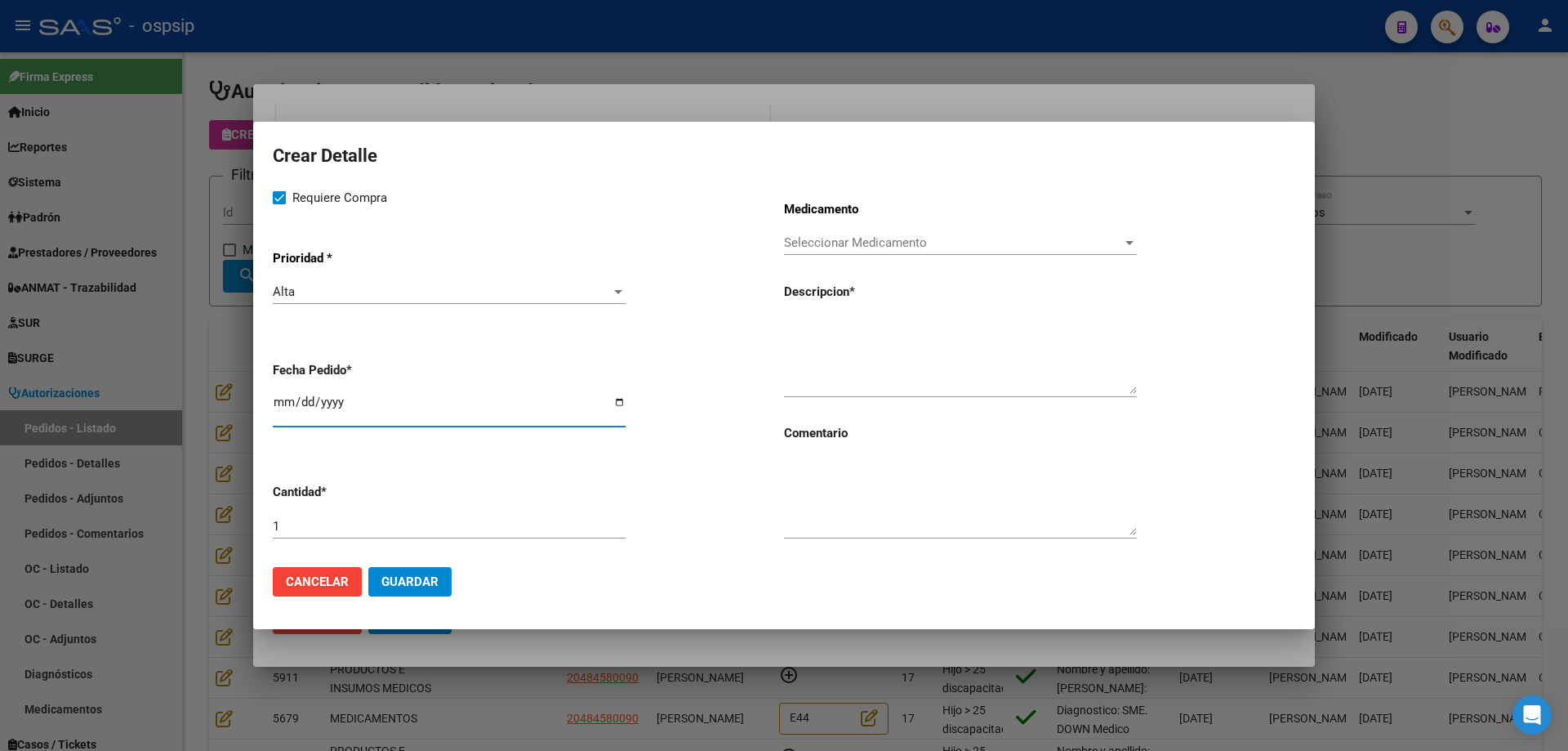
click at [907, 232] on div "Seleccionar Medicamento Seleccionar Medicamento" at bounding box center [961, 243] width 353 height 25
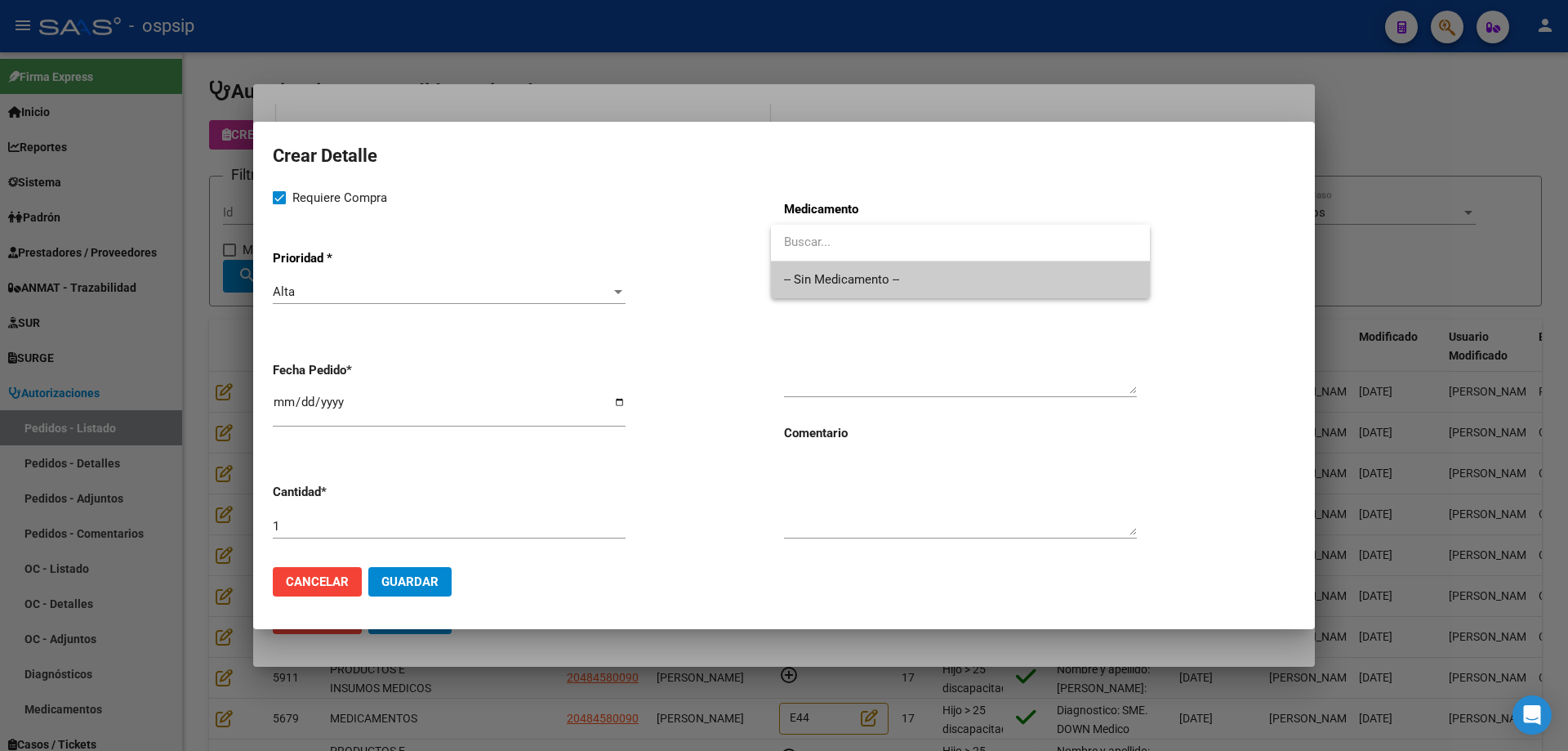
click at [872, 277] on span "-- Sin Medicamento --" at bounding box center [961, 280] width 353 height 37
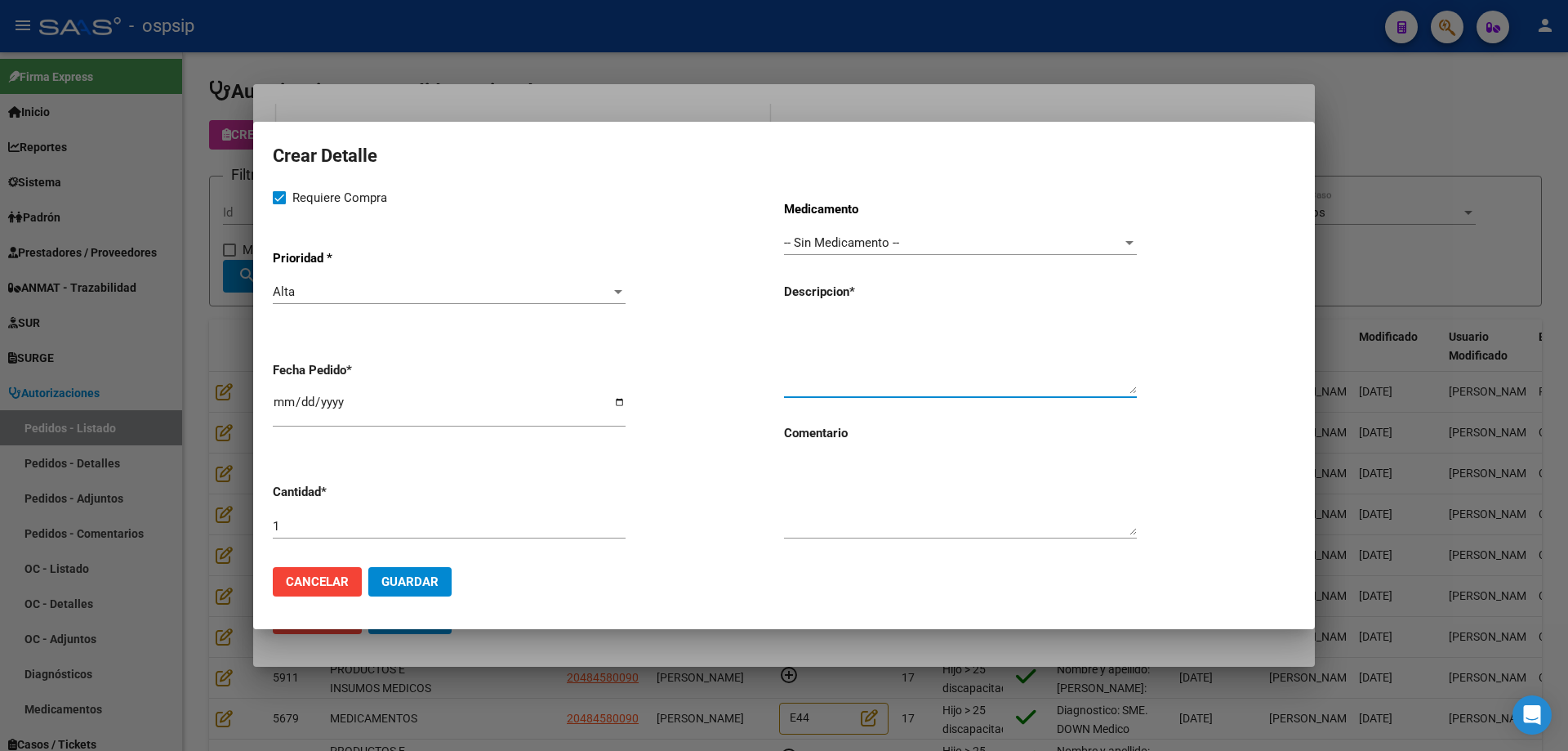
click at [829, 339] on textarea at bounding box center [961, 355] width 353 height 77
type textarea "G"
type textarea "Cajas de gasas esteriles 10x10"
click at [419, 528] on input "1" at bounding box center [449, 527] width 353 height 15
type input "10"
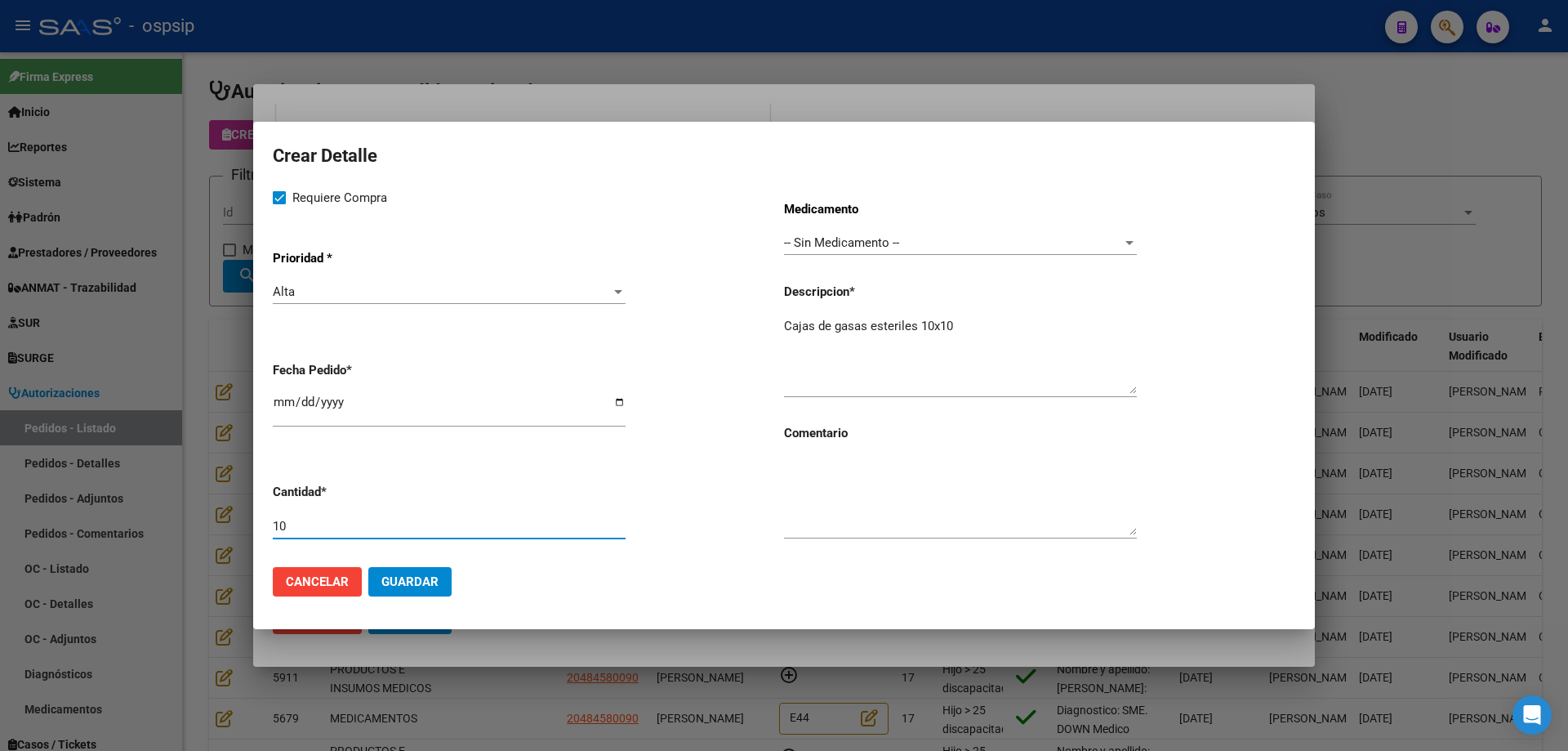
click at [889, 321] on textarea "Cajas de gasas esteriles 10x10" at bounding box center [961, 355] width 353 height 77
click at [969, 331] on textarea "Cajas de gasas estériles 10x10" at bounding box center [961, 355] width 353 height 77
click at [977, 329] on textarea "Cajas de gasas estériles 10x10" at bounding box center [961, 355] width 353 height 77
type textarea "Cajas de gasas estériles 10x10"
click at [401, 583] on span "Guardar" at bounding box center [410, 582] width 57 height 15
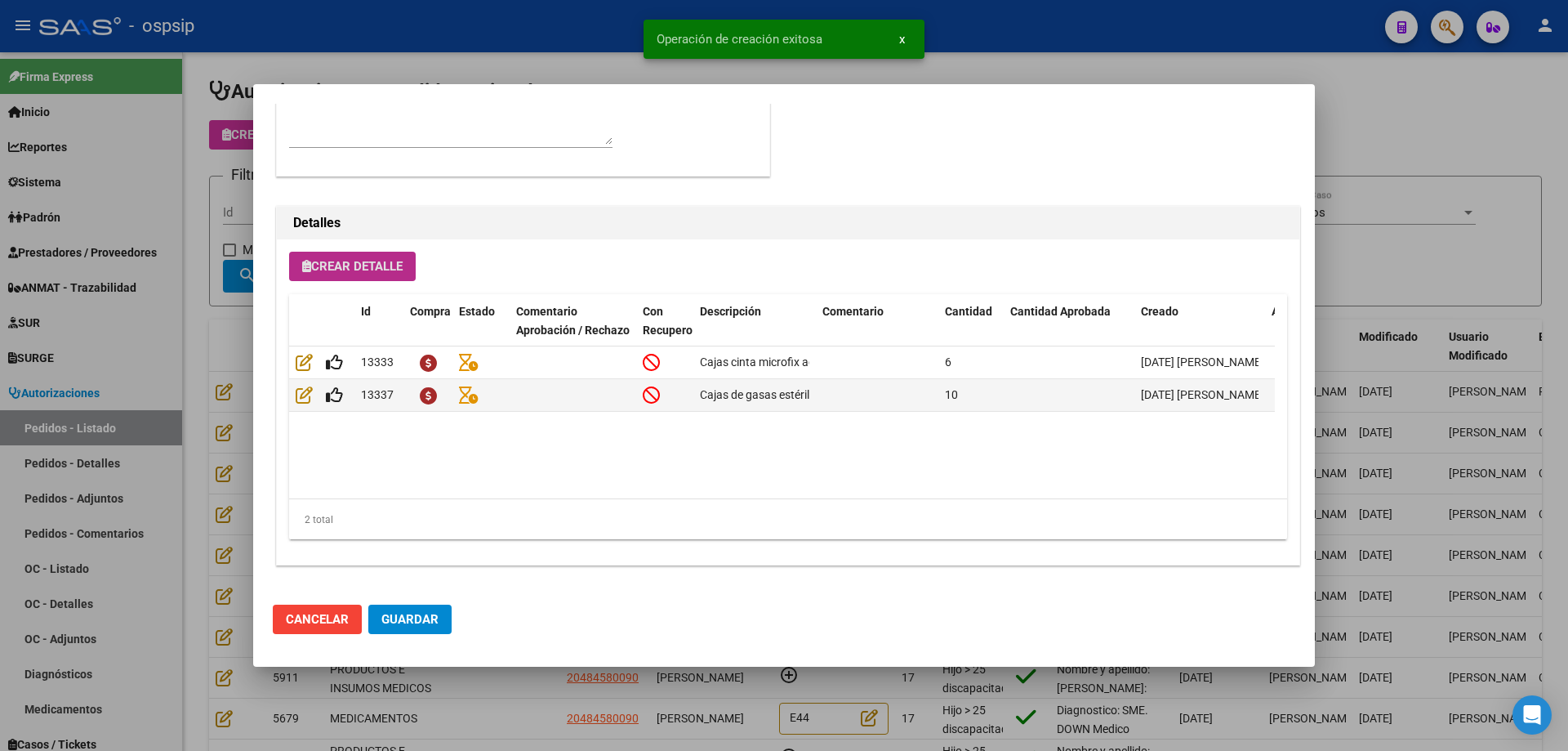
click at [432, 607] on button "Guardar" at bounding box center [410, 620] width 83 height 29
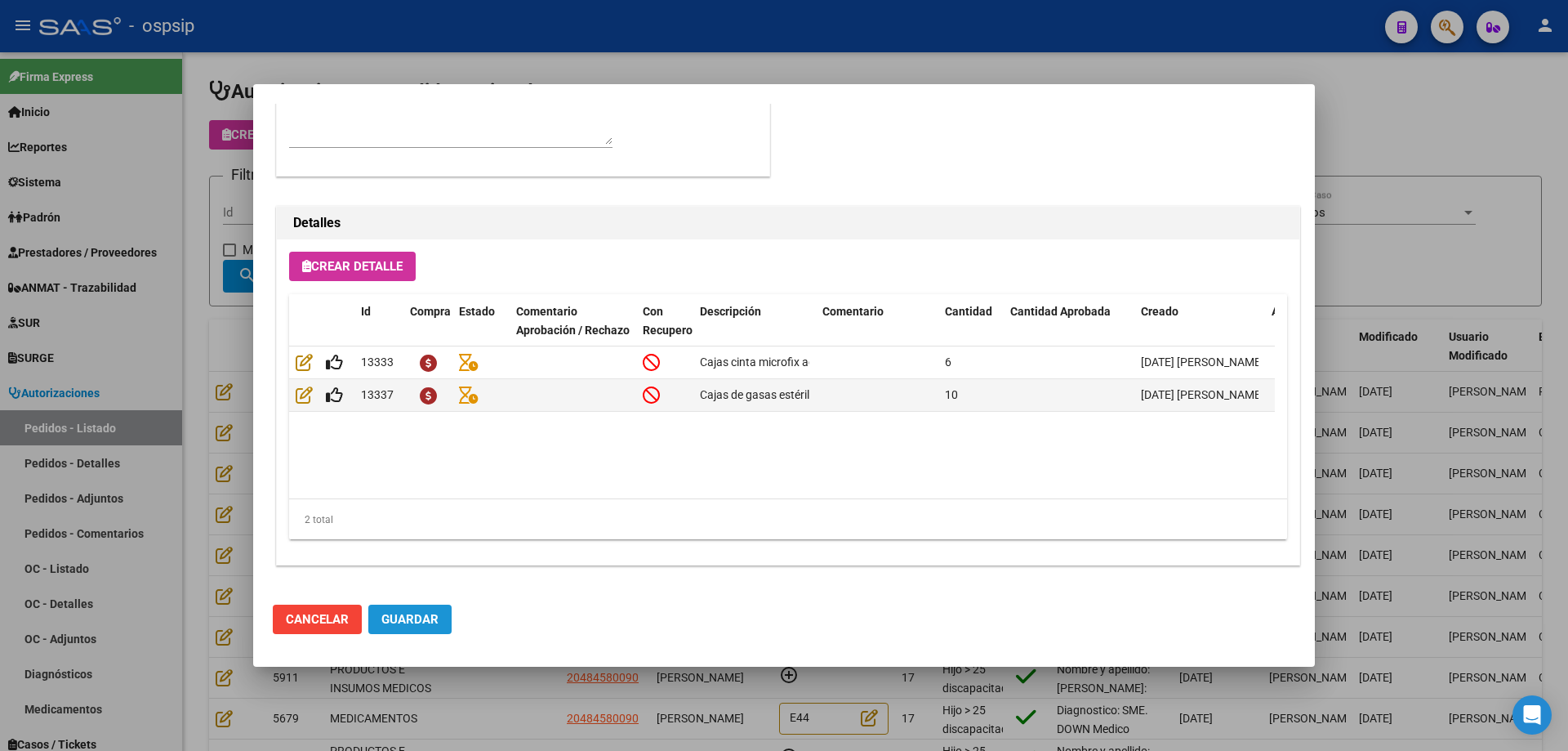
click at [422, 622] on span "Guardar" at bounding box center [410, 620] width 57 height 15
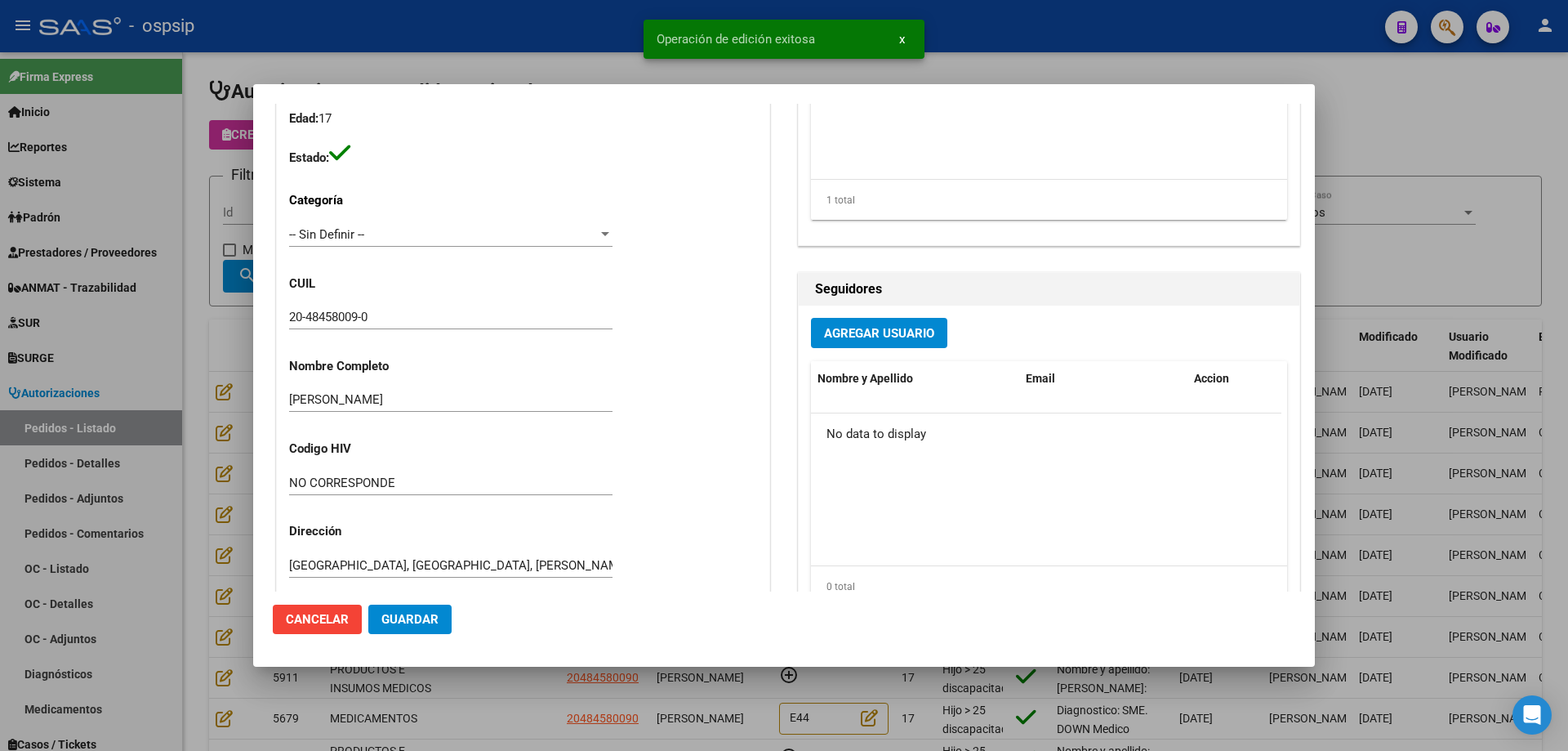
scroll to position [0, 0]
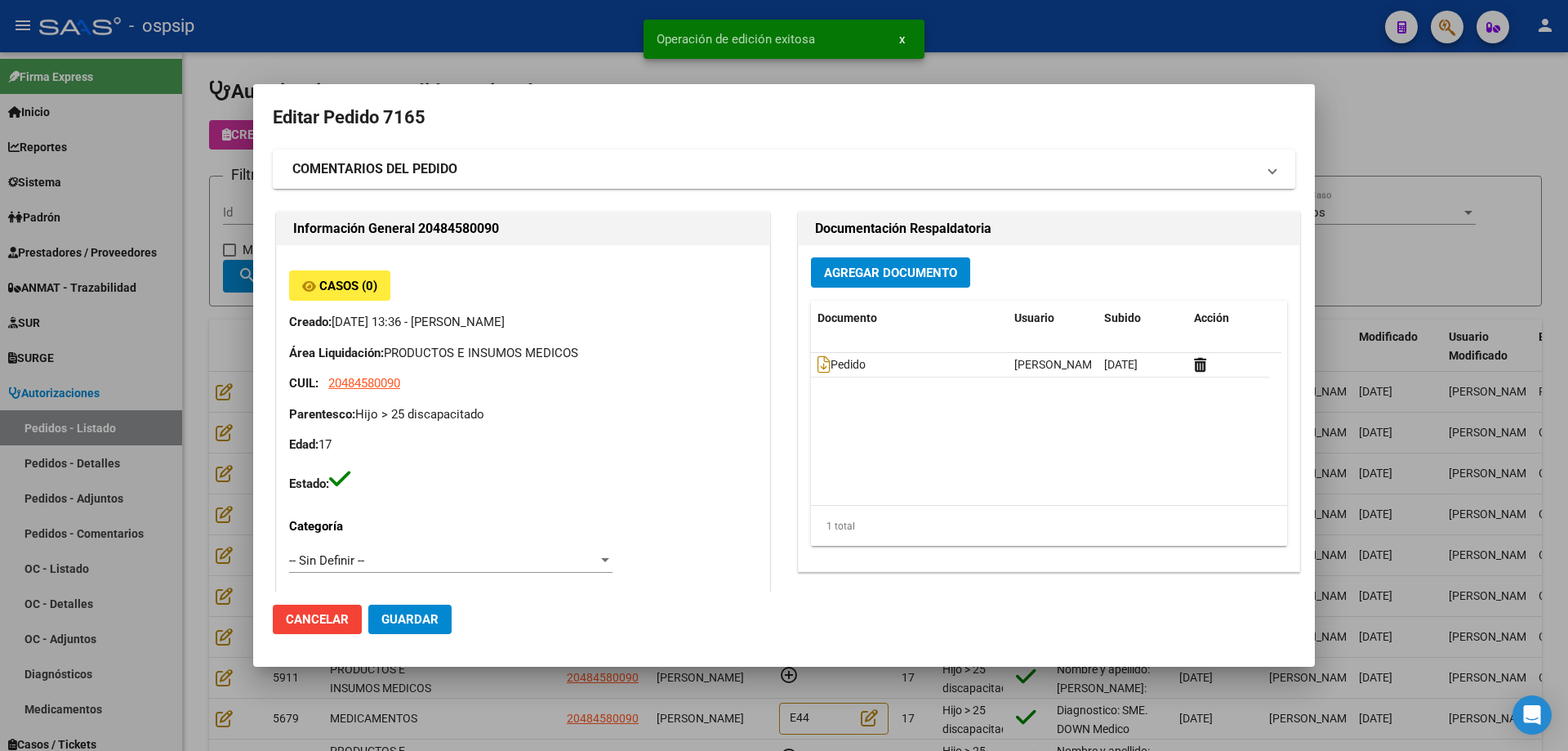
click at [230, 299] on div at bounding box center [784, 375] width 1568 height 751
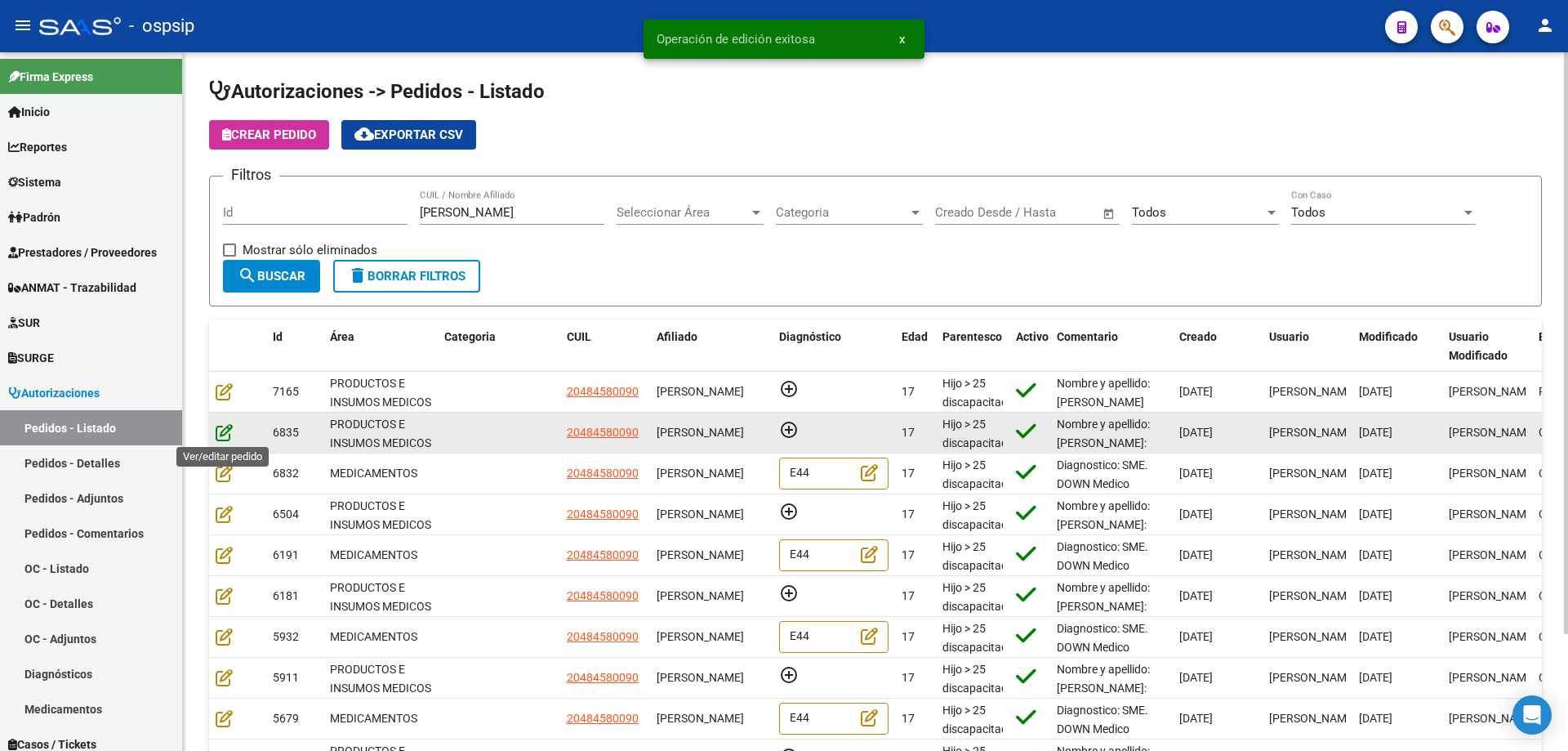
click at [228, 429] on icon at bounding box center [223, 433] width 17 height 18
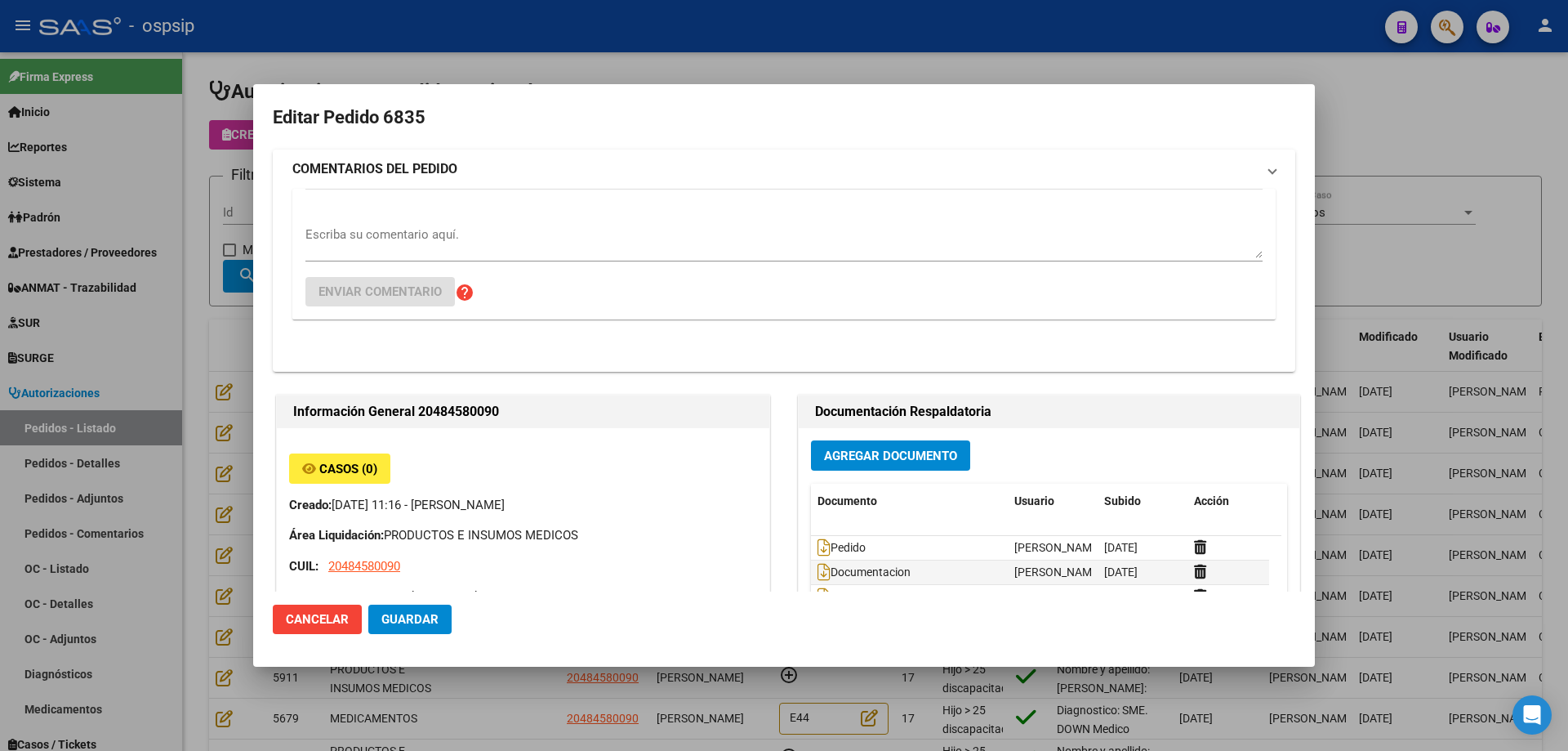
type input "[GEOGRAPHIC_DATA], [GEOGRAPHIC_DATA], [PERSON_NAME] 836"
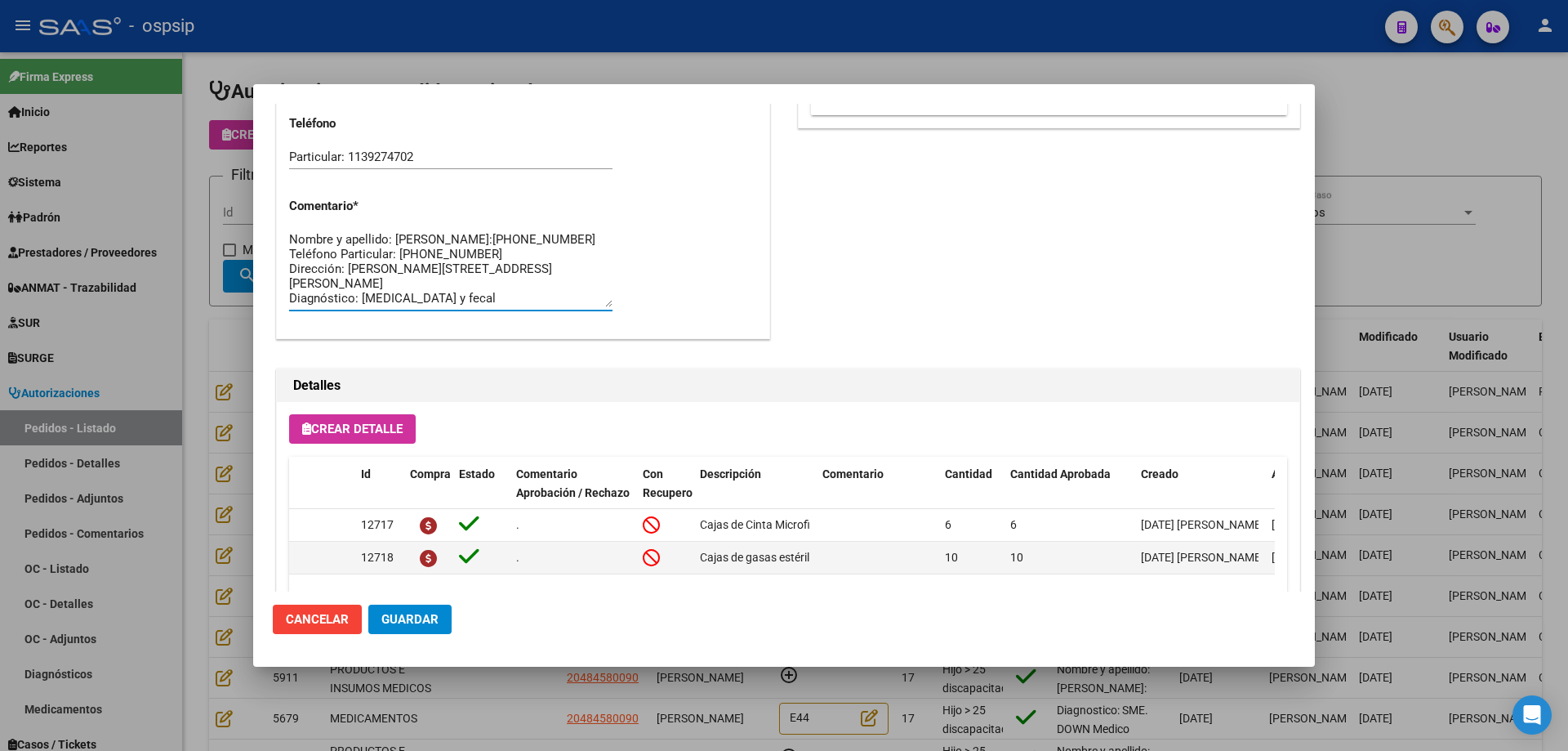
scroll to position [29, 0]
drag, startPoint x: 289, startPoint y: 263, endPoint x: 496, endPoint y: 302, distance: 210.6
click at [496, 302] on textarea "Nombre y apellido: [PERSON_NAME]:[PHONE_NUMBER] Teléfono Particular: [PHONE_NUM…" at bounding box center [451, 269] width 324 height 77
click at [226, 338] on div at bounding box center [784, 375] width 1568 height 751
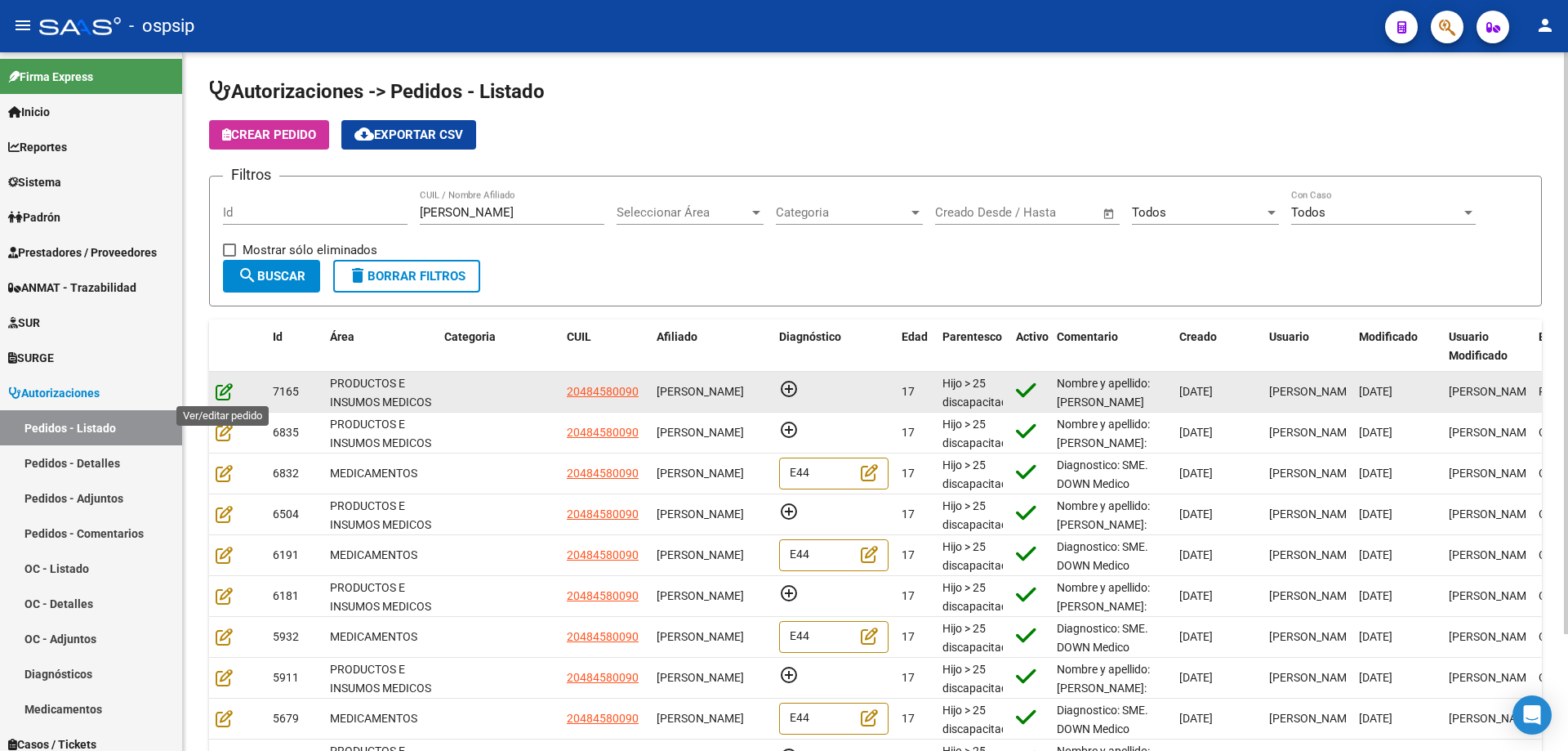
click at [223, 392] on icon at bounding box center [223, 391] width 17 height 18
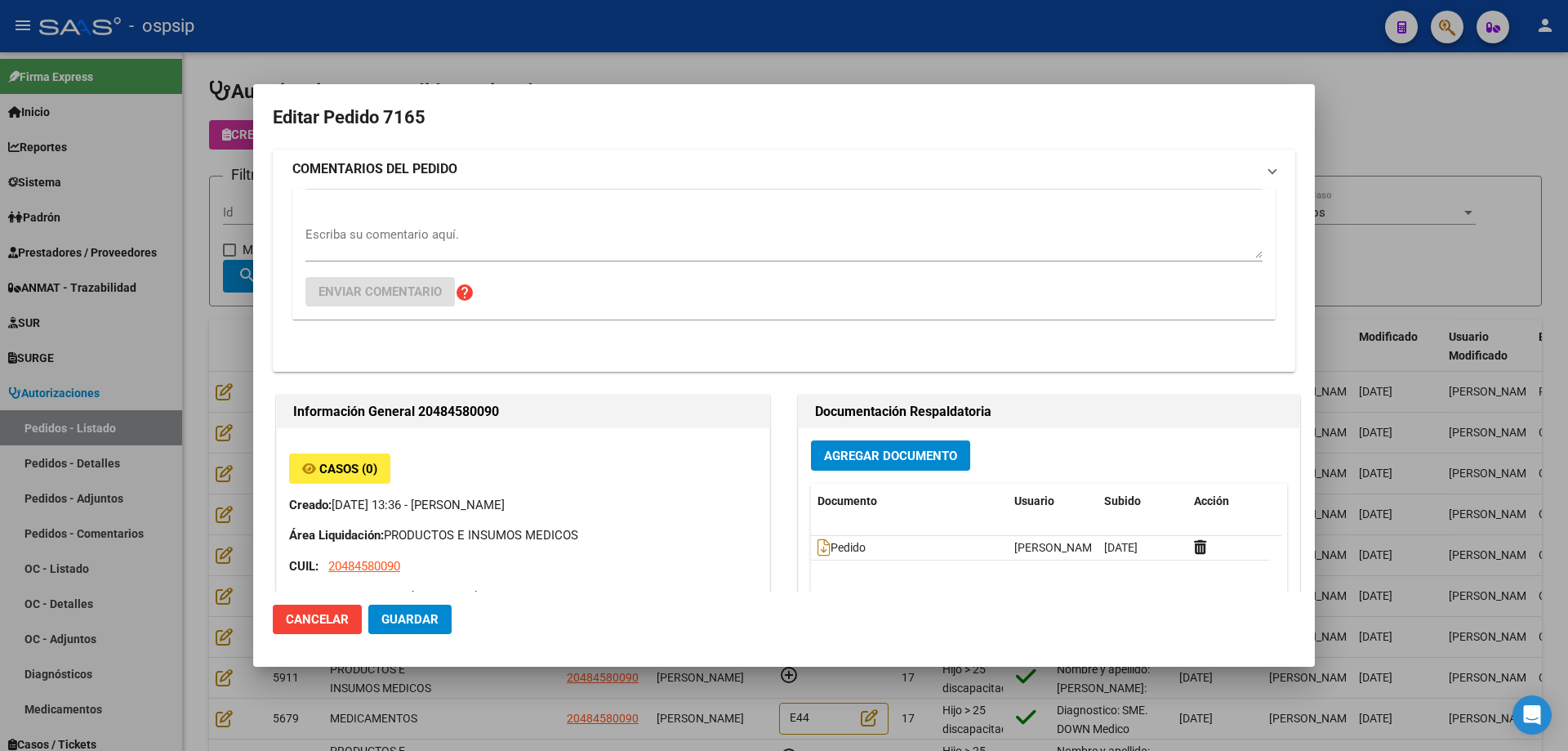
type input "[GEOGRAPHIC_DATA], [GEOGRAPHIC_DATA], [PERSON_NAME] 836"
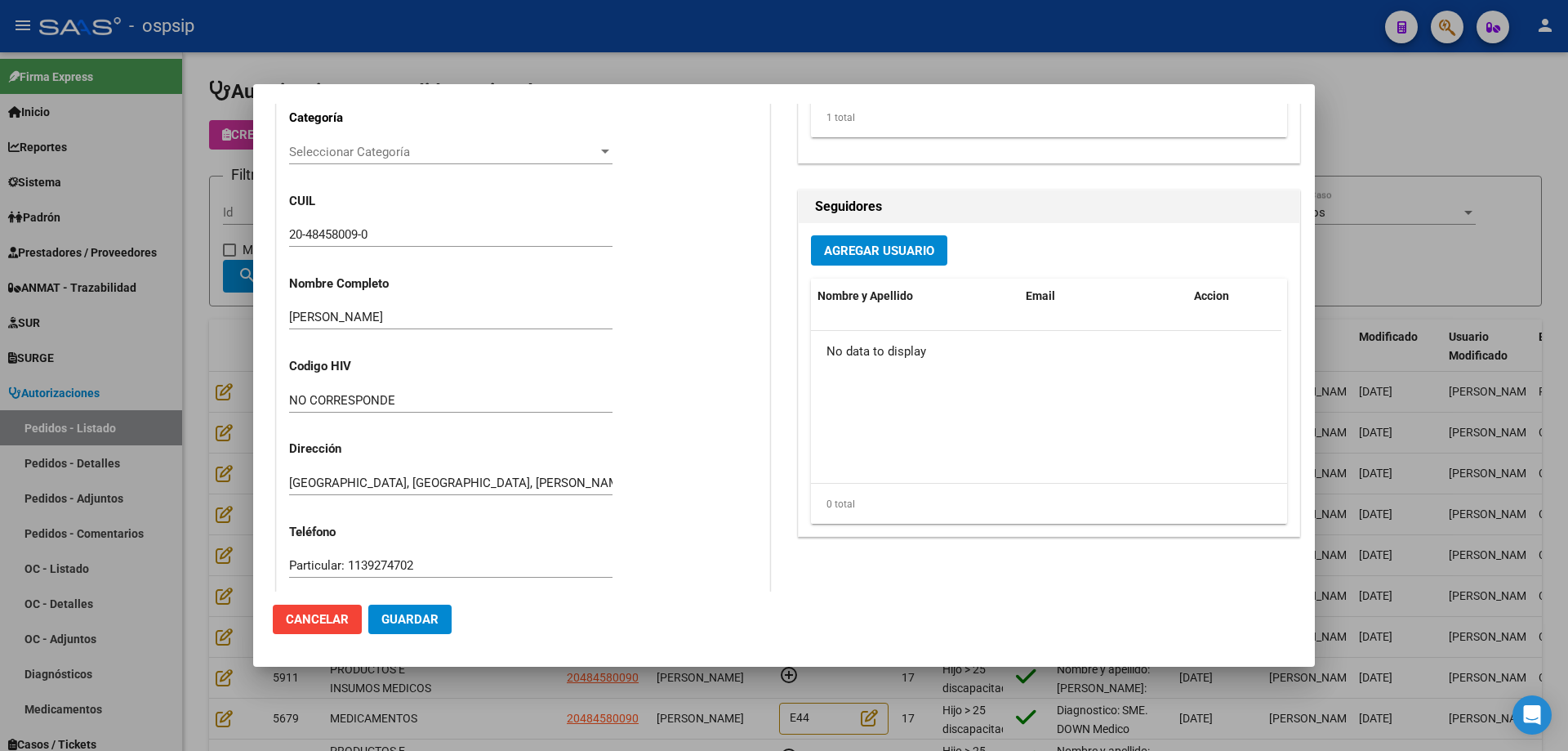
scroll to position [735, 0]
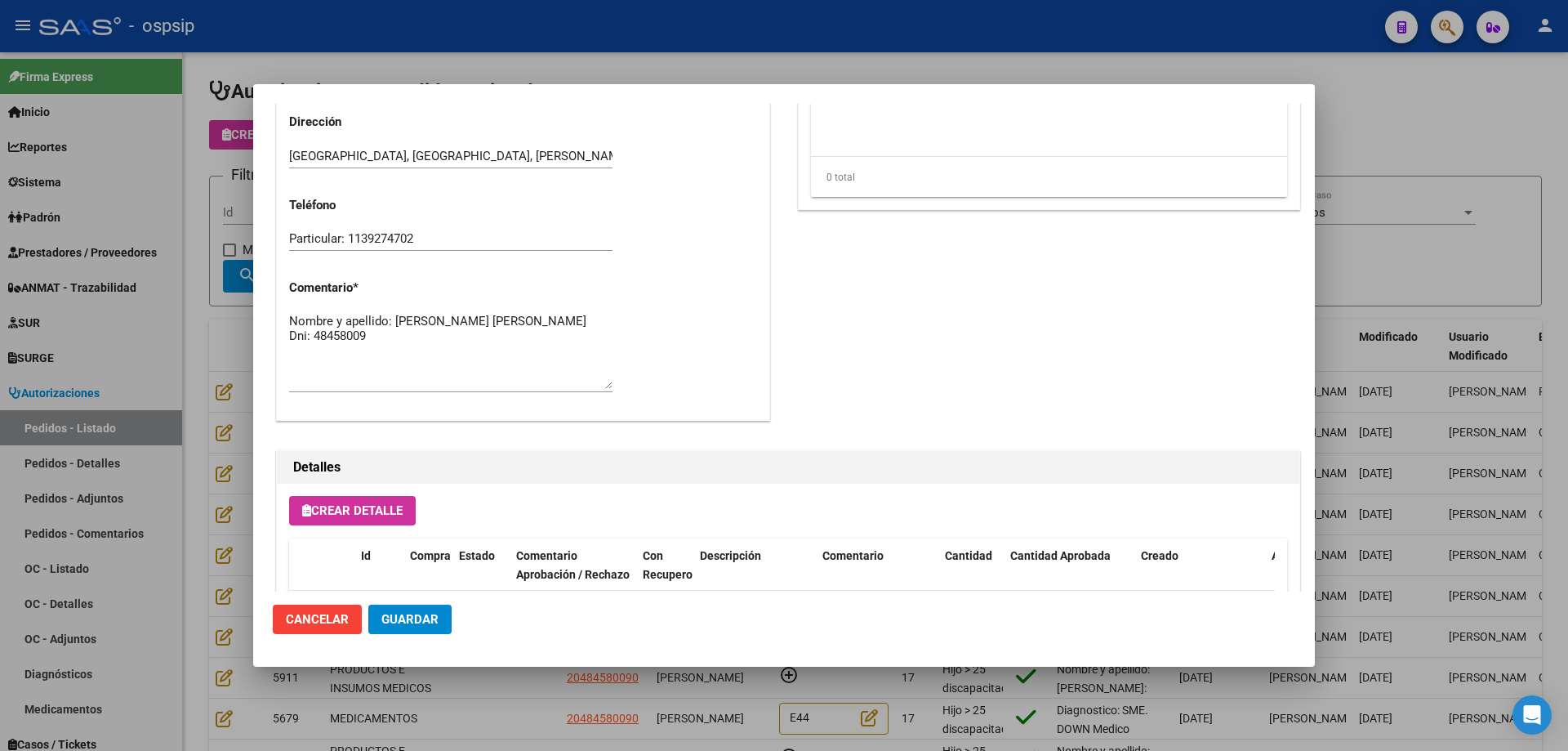
click at [481, 352] on textarea "Nombre y apellido: [PERSON_NAME] [PERSON_NAME] Dni: 48458009" at bounding box center [451, 350] width 324 height 77
paste textarea "Teléfono Particular: [PHONE_NUMBER] Dirección: [PERSON_NAME] 836 [PERSON_NAME] …"
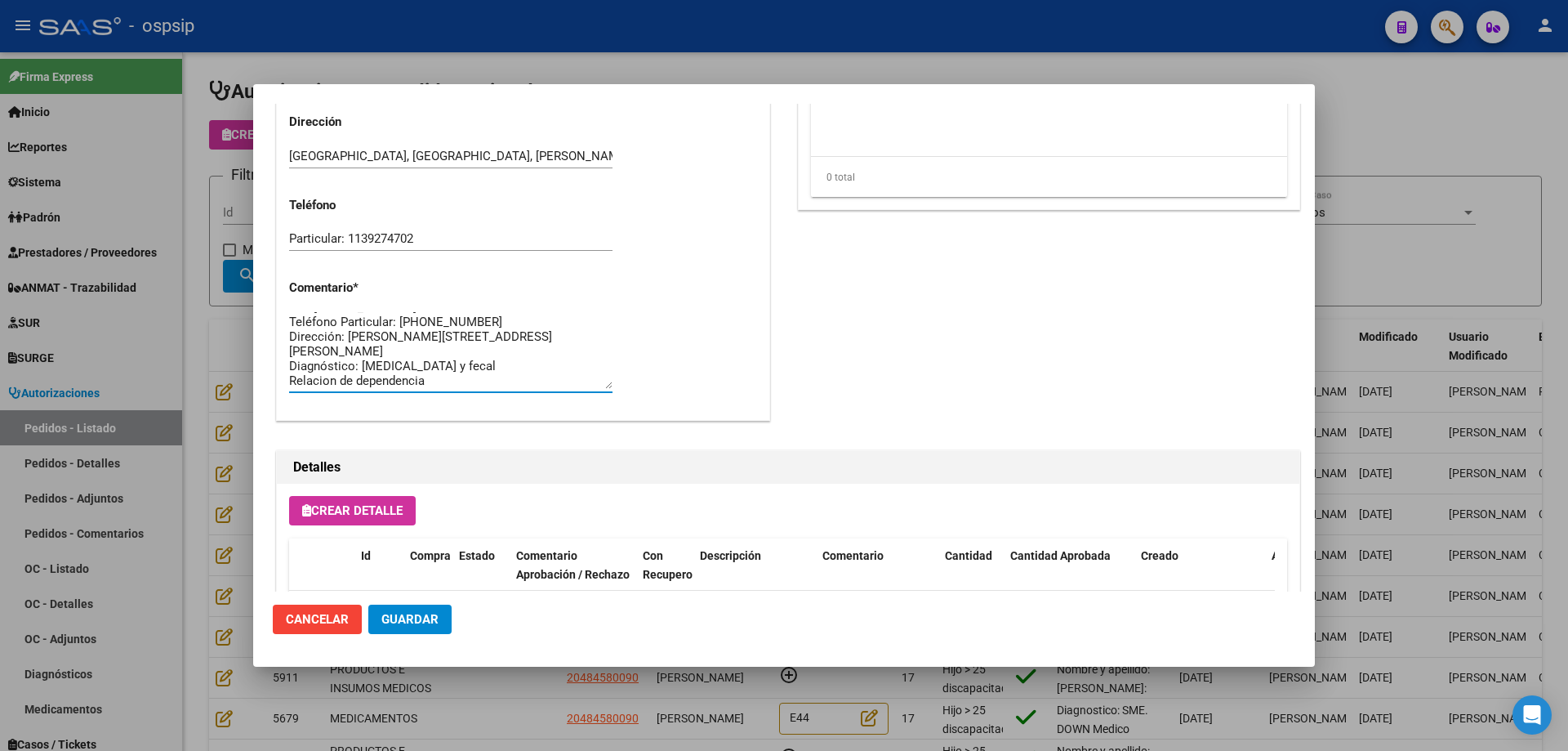
scroll to position [0, 0]
type textarea "Nombre y apellido: [PERSON_NAME] [PERSON_NAME] Dni: [PHONE_NUMBER] Teléfono Par…"
click at [441, 617] on button "Guardar" at bounding box center [410, 620] width 83 height 29
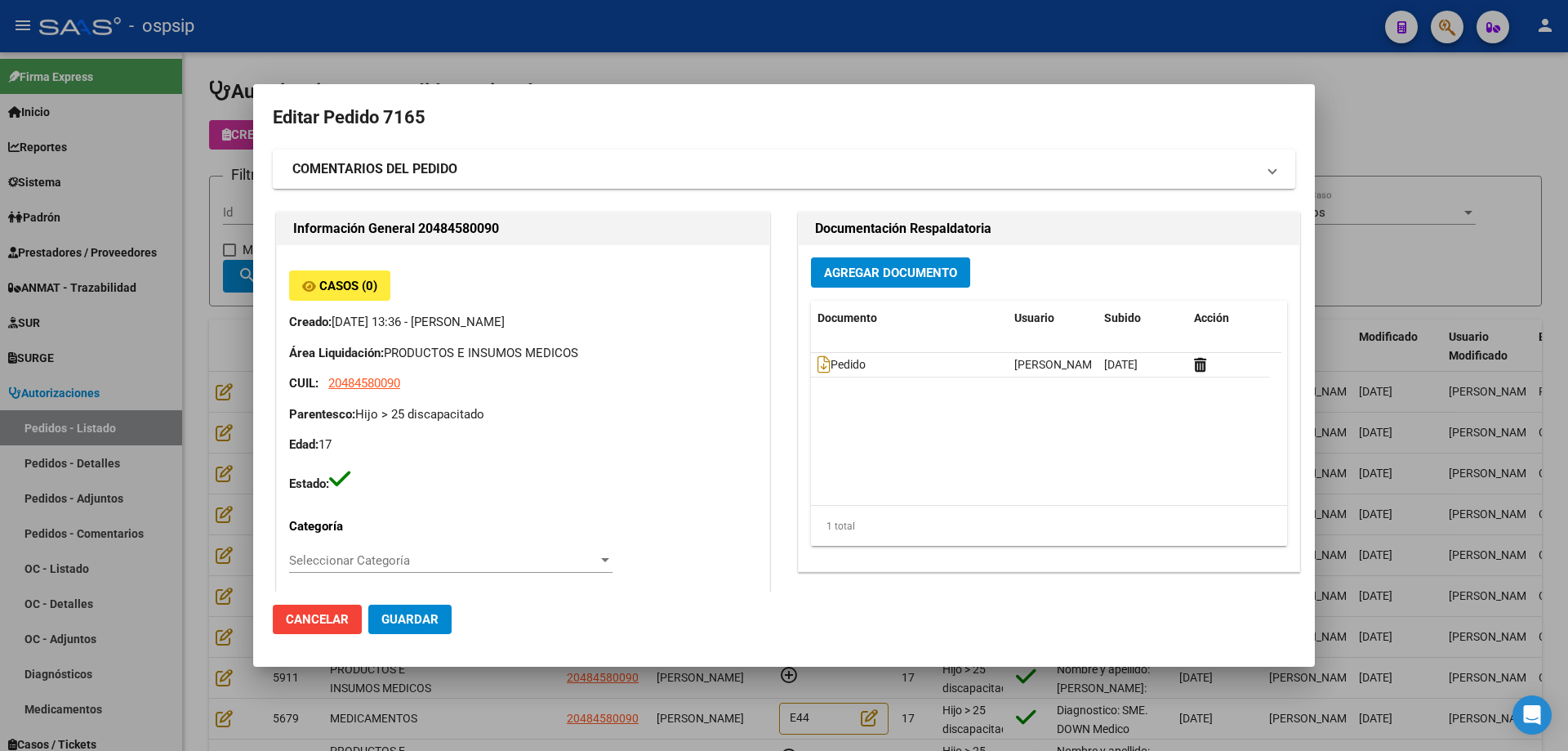
click at [209, 254] on div at bounding box center [784, 375] width 1568 height 751
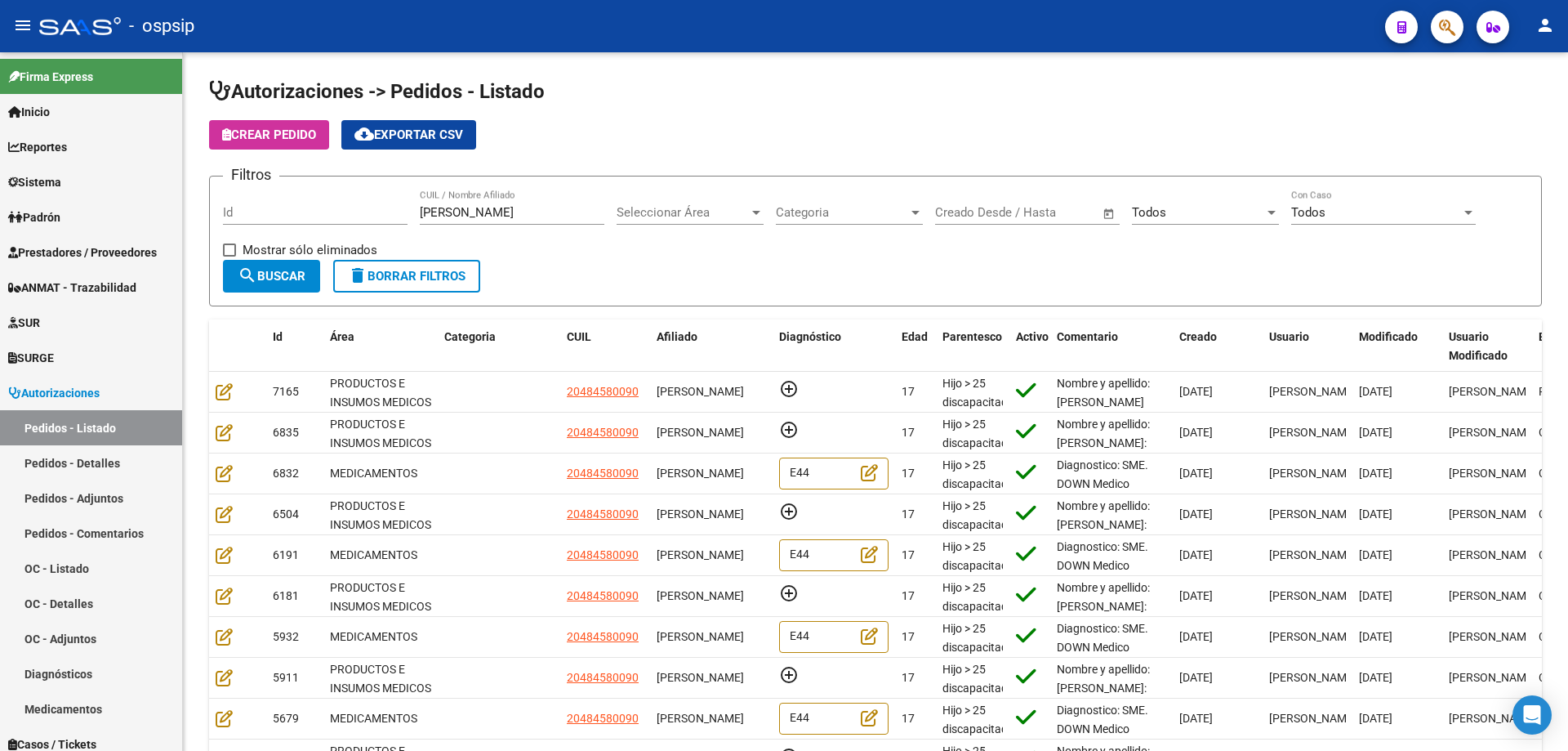
click at [1442, 18] on icon "button" at bounding box center [1448, 27] width 16 height 19
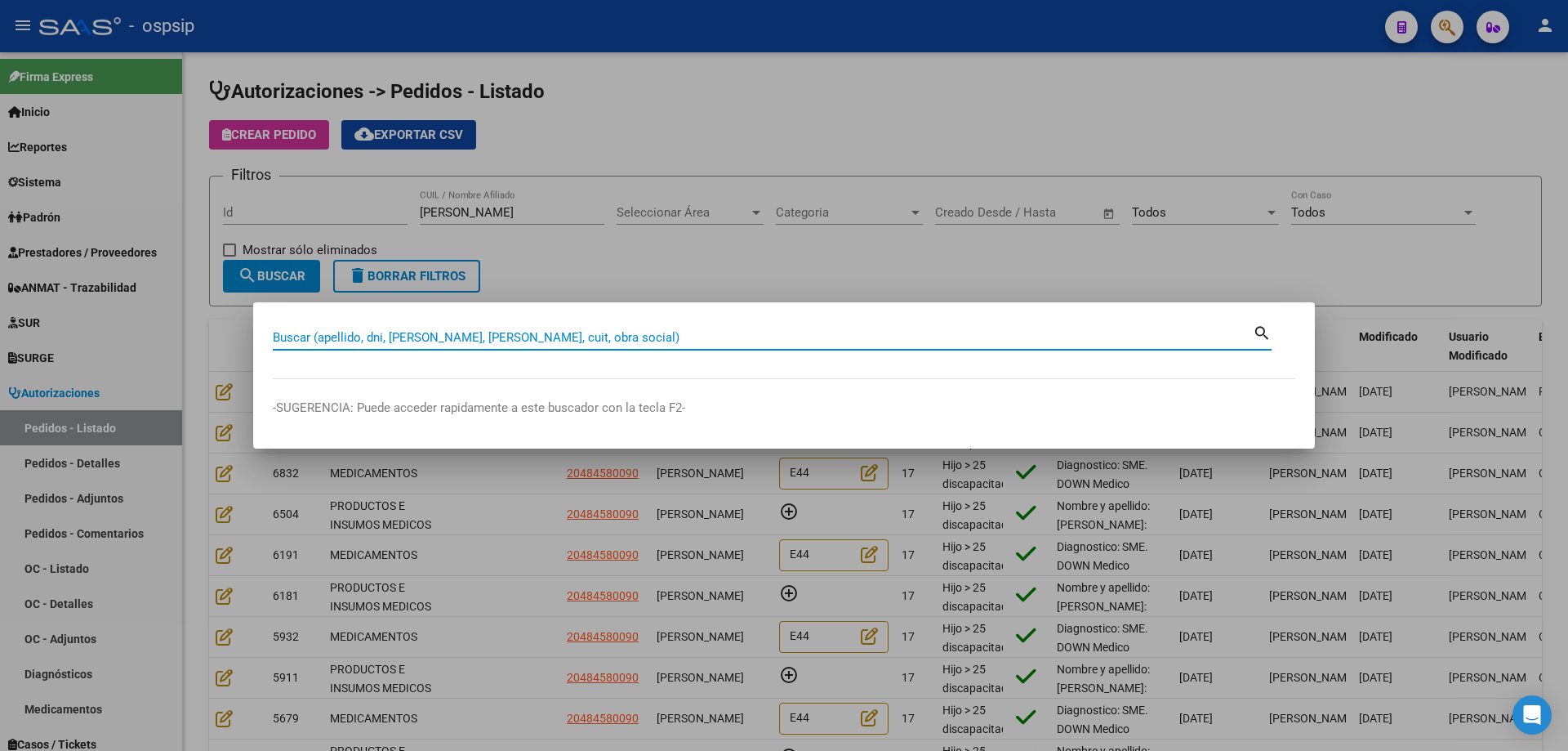
paste input "96203091"
type input "96203091"
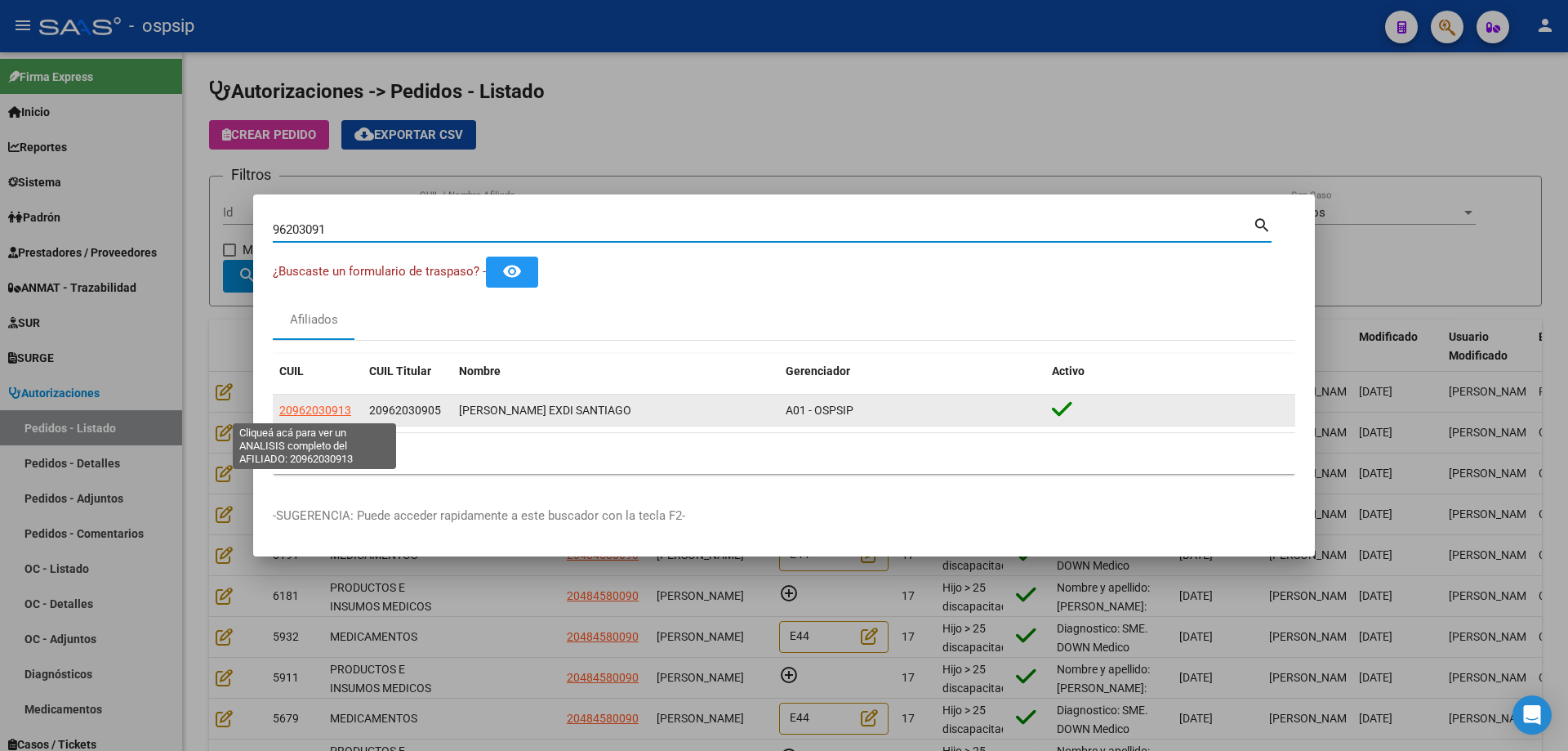
click at [315, 412] on span "20962030913" at bounding box center [315, 410] width 72 height 13
type textarea "20962030913"
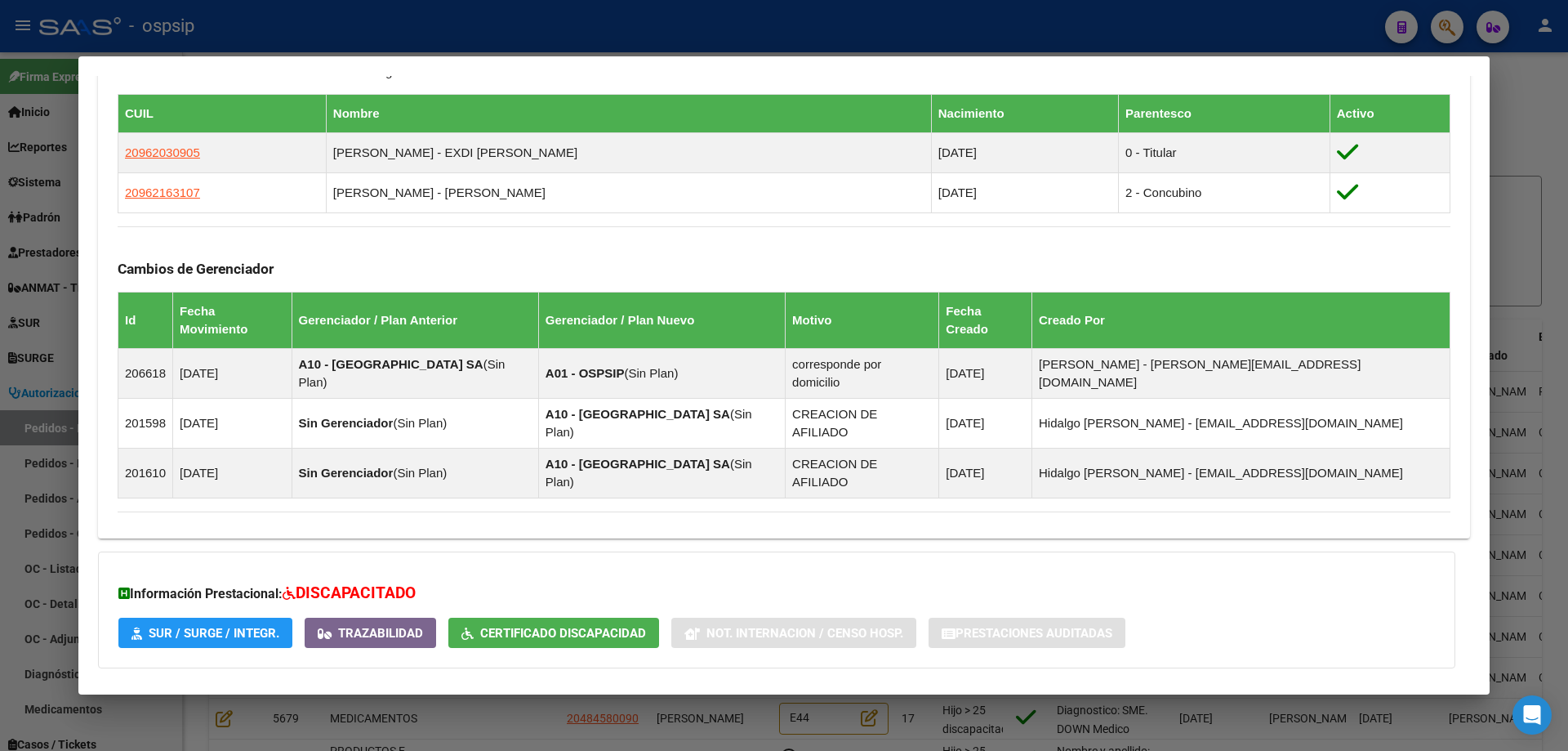
scroll to position [934, 0]
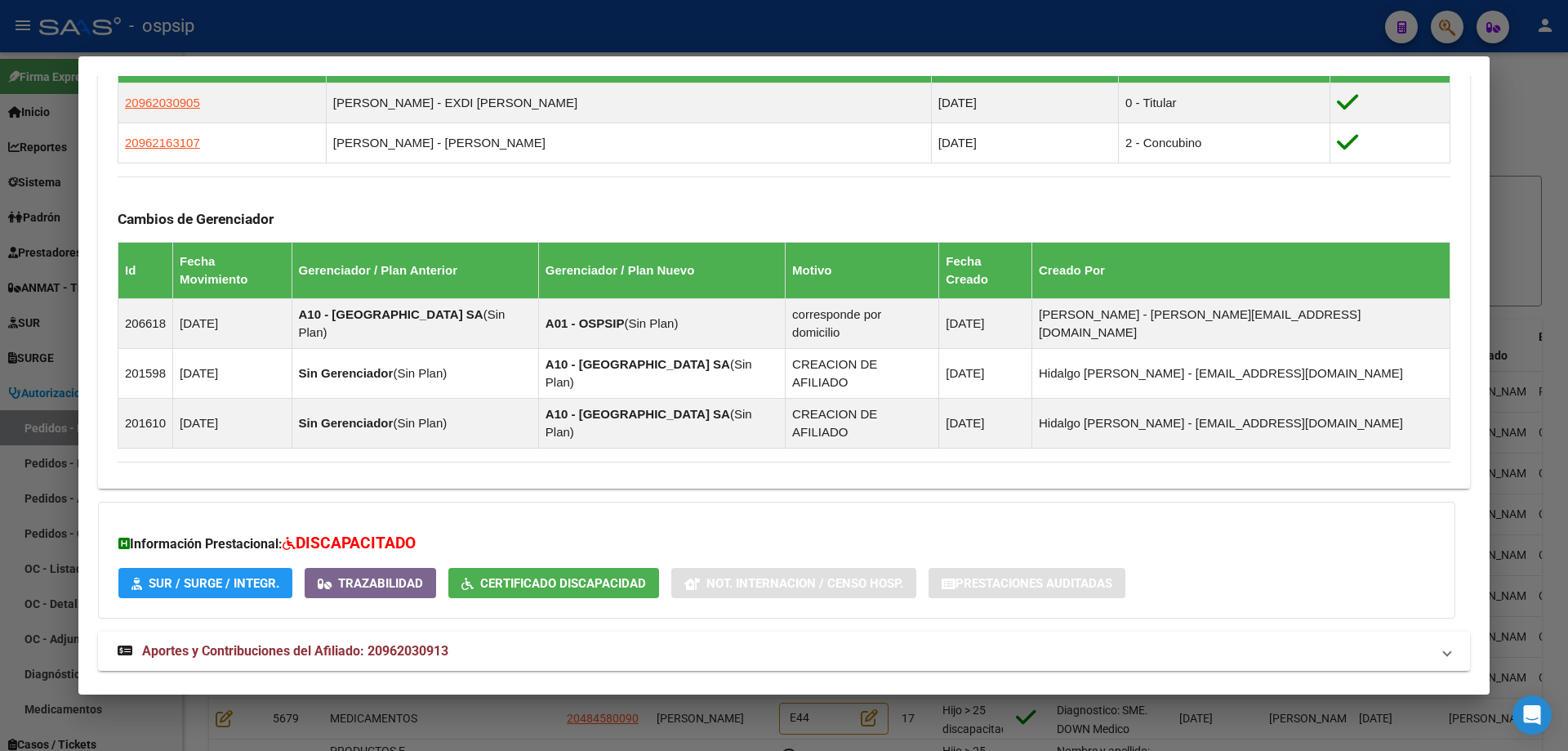
click at [294, 701] on span "Aportes y Contribuciones del Titular: 20962030905" at bounding box center [292, 708] width 299 height 16
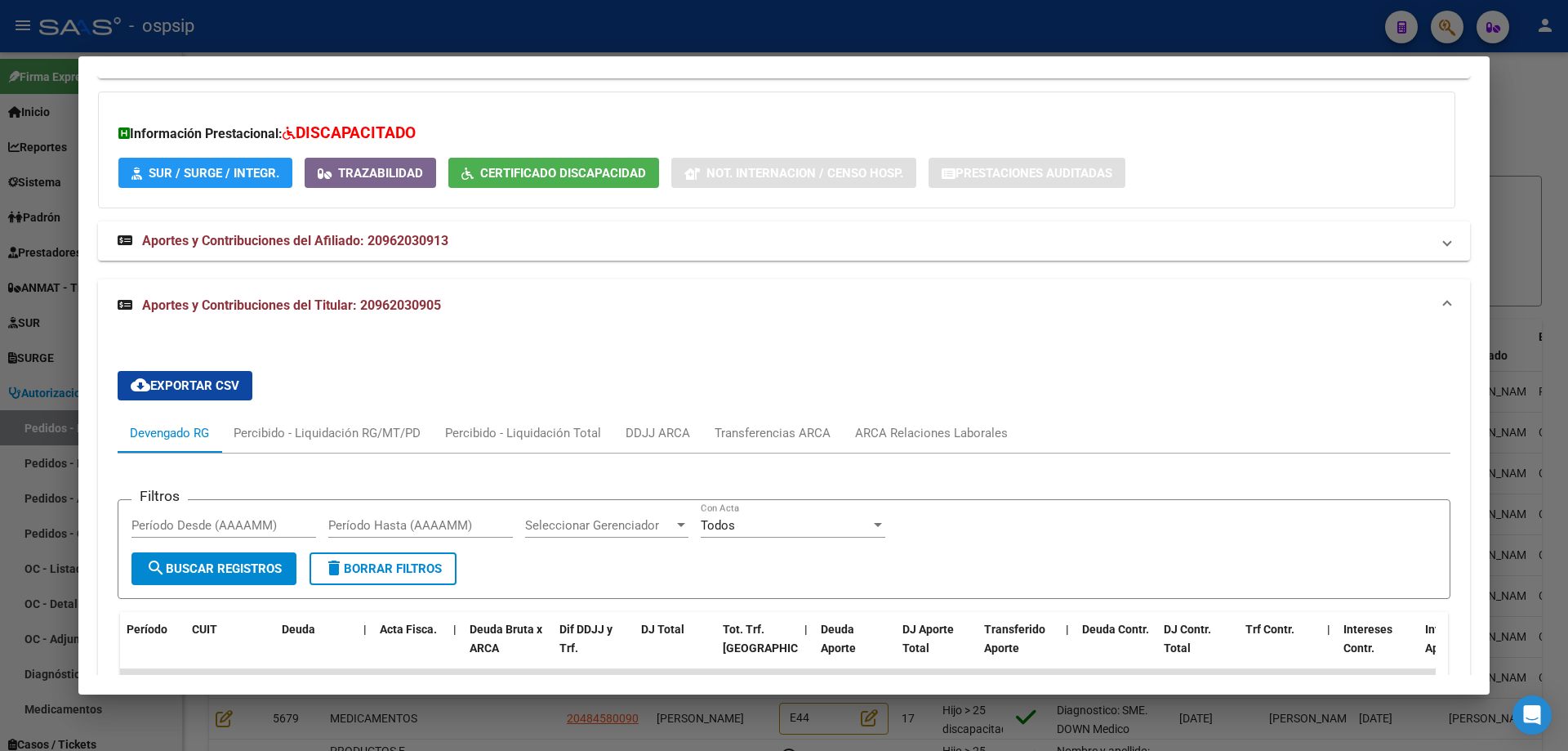
scroll to position [1671, 0]
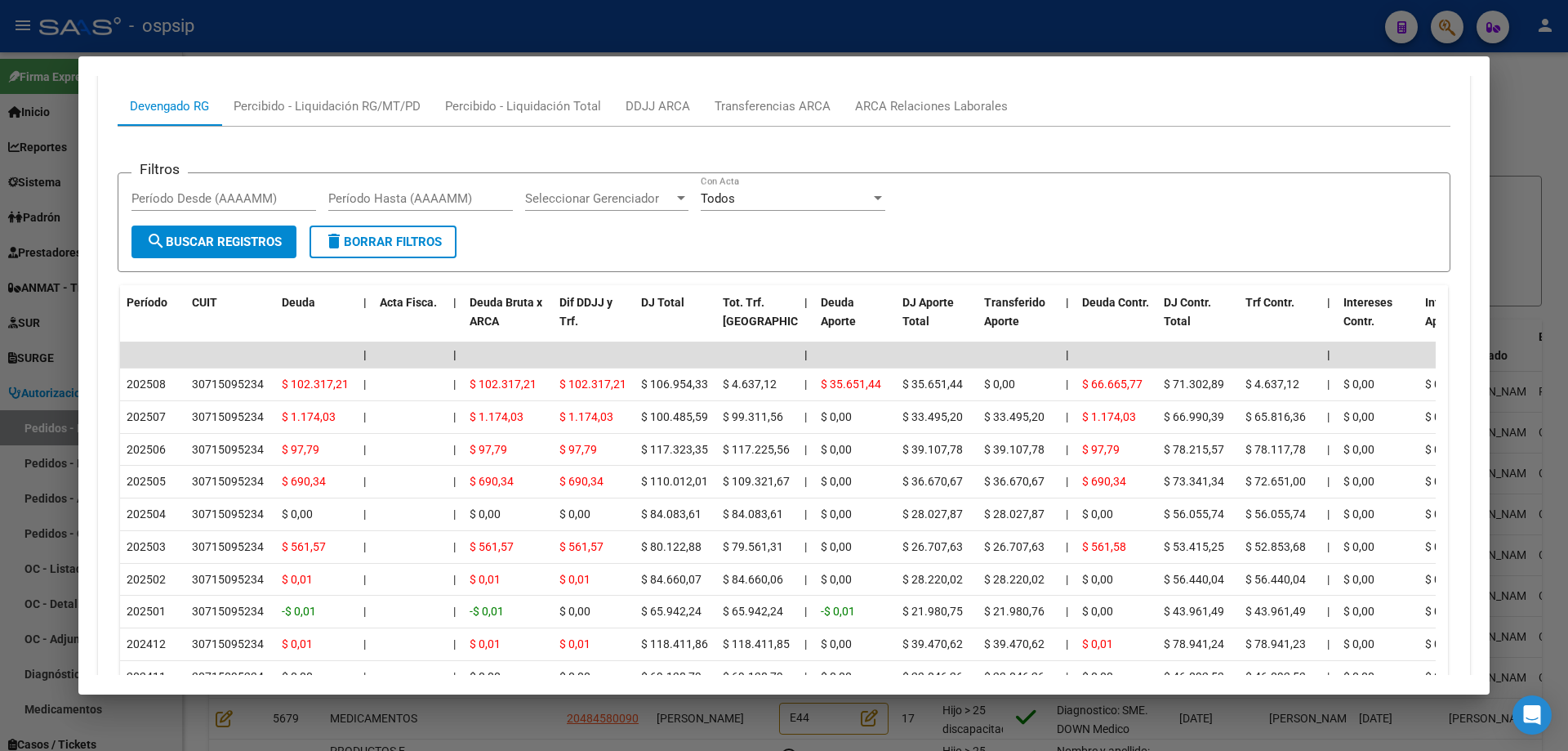
click at [66, 327] on div at bounding box center [784, 375] width 1568 height 751
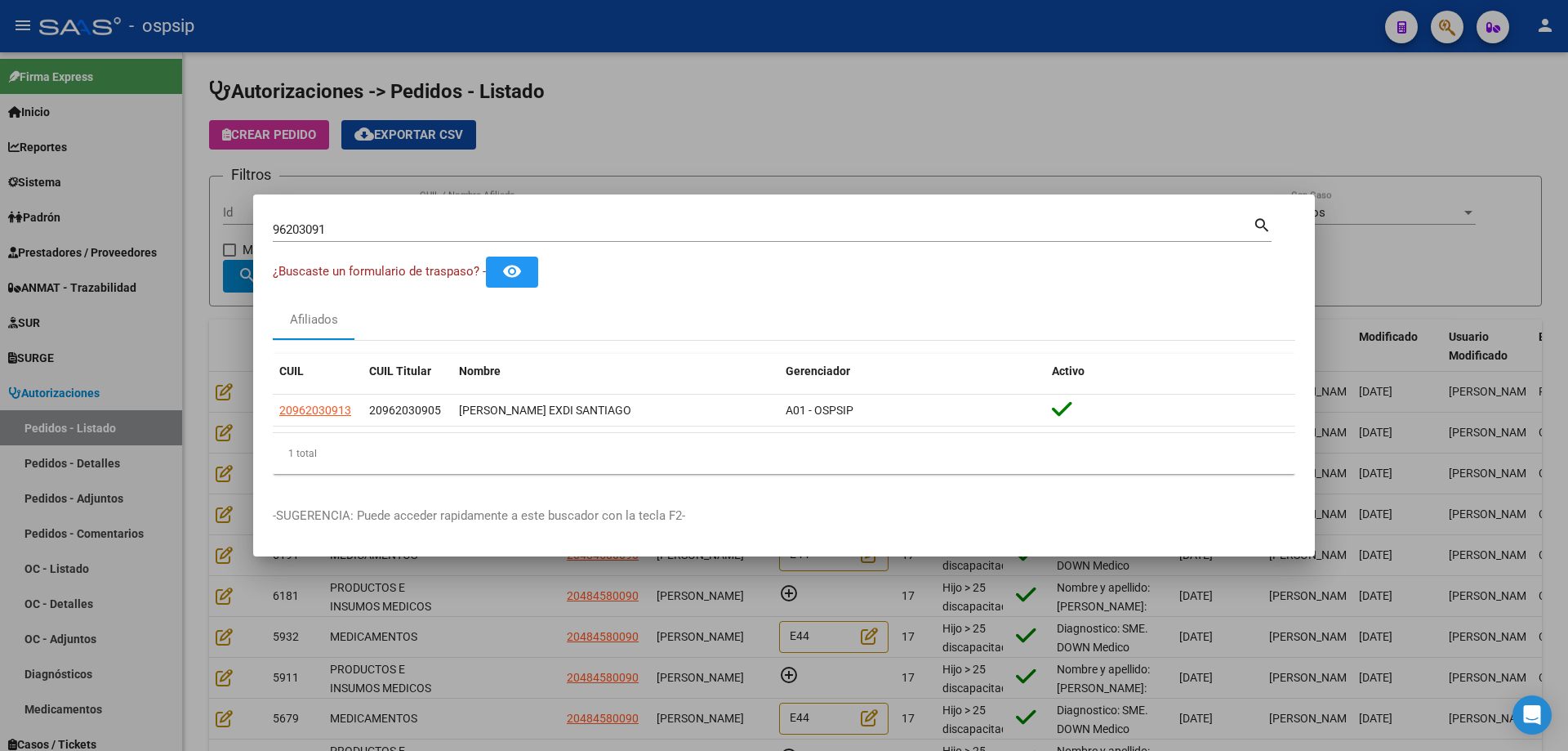
click at [317, 224] on input "96203091" at bounding box center [763, 230] width 981 height 15
click at [191, 277] on div at bounding box center [784, 375] width 1568 height 751
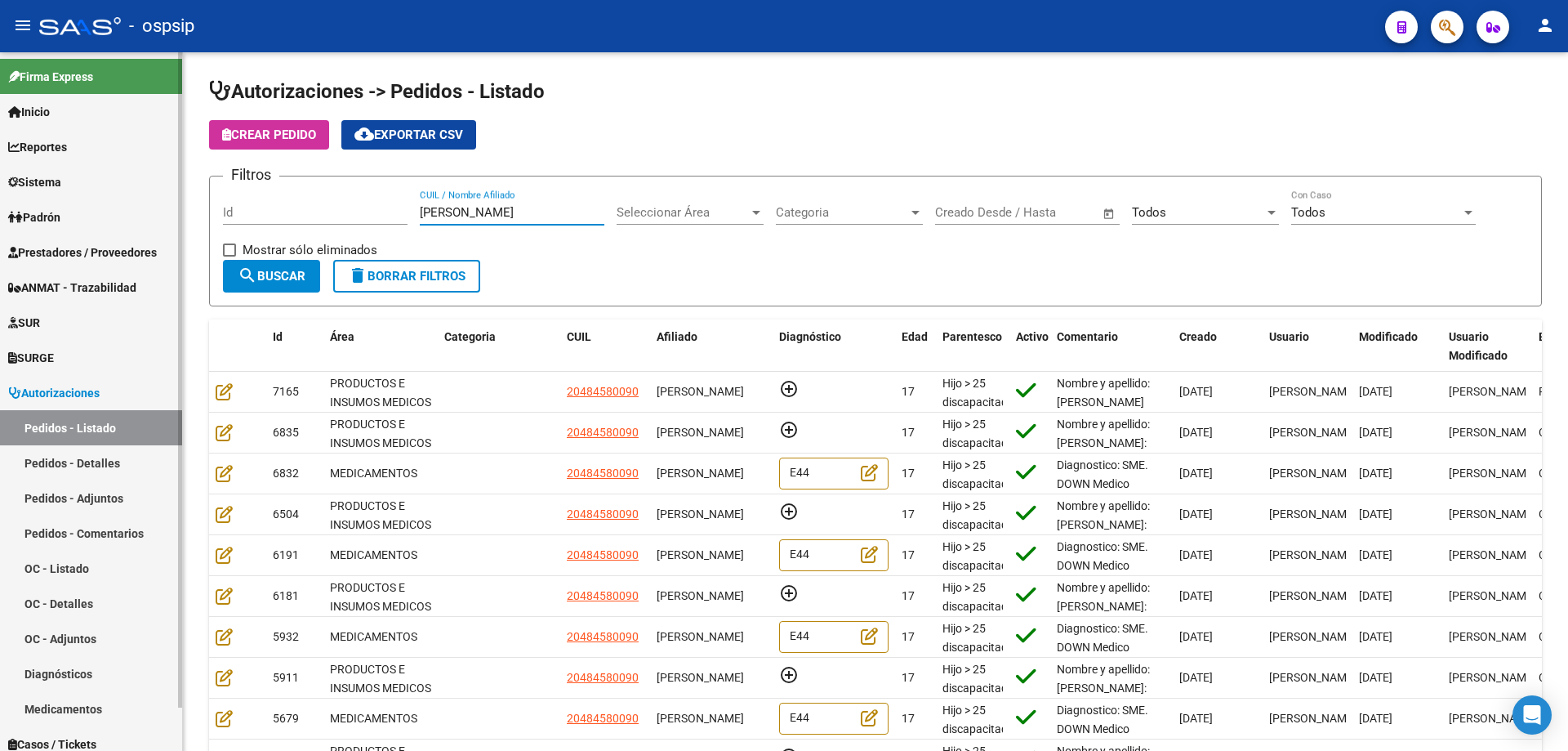
drag, startPoint x: 504, startPoint y: 215, endPoint x: 0, endPoint y: 162, distance: 506.8
click at [0, 162] on mat-sidenav-container "Firma Express Inicio Calendario SSS Instructivos Contacto OS Reportes Egresos D…" at bounding box center [784, 402] width 1568 height 699
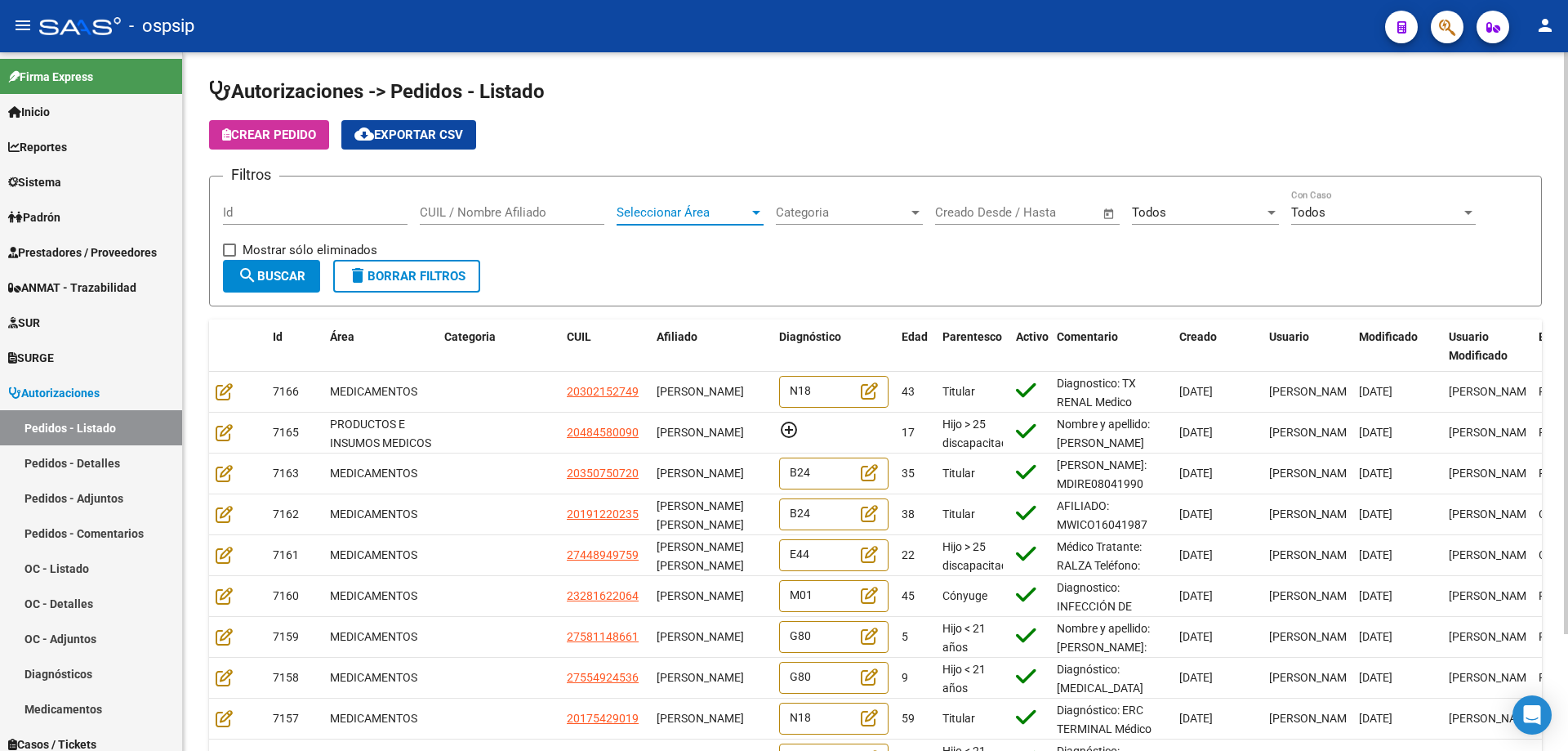
click at [655, 208] on span "Seleccionar Área" at bounding box center [682, 213] width 132 height 15
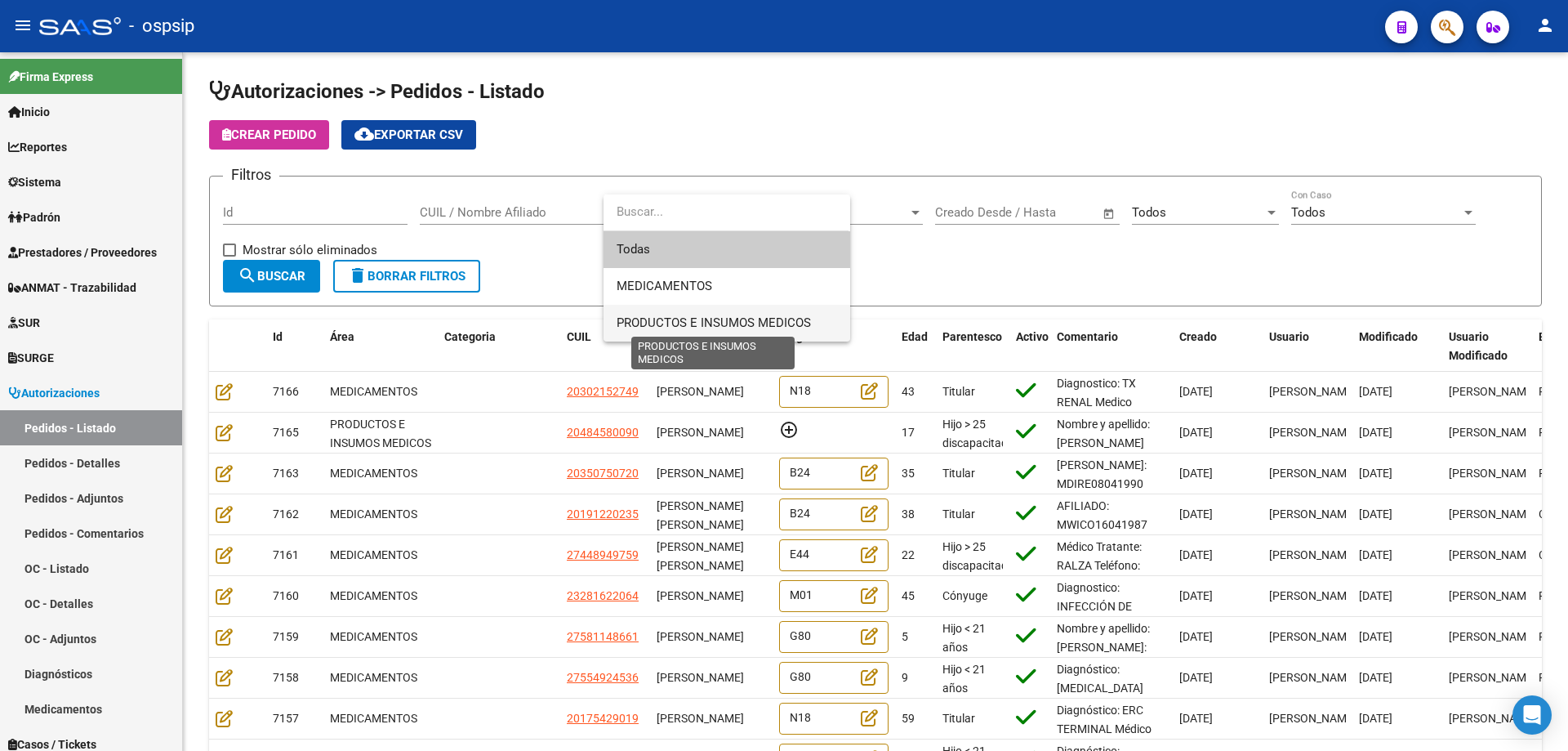
click at [625, 321] on span "PRODUCTOS E INSUMOS MEDICOS" at bounding box center [713, 323] width 194 height 15
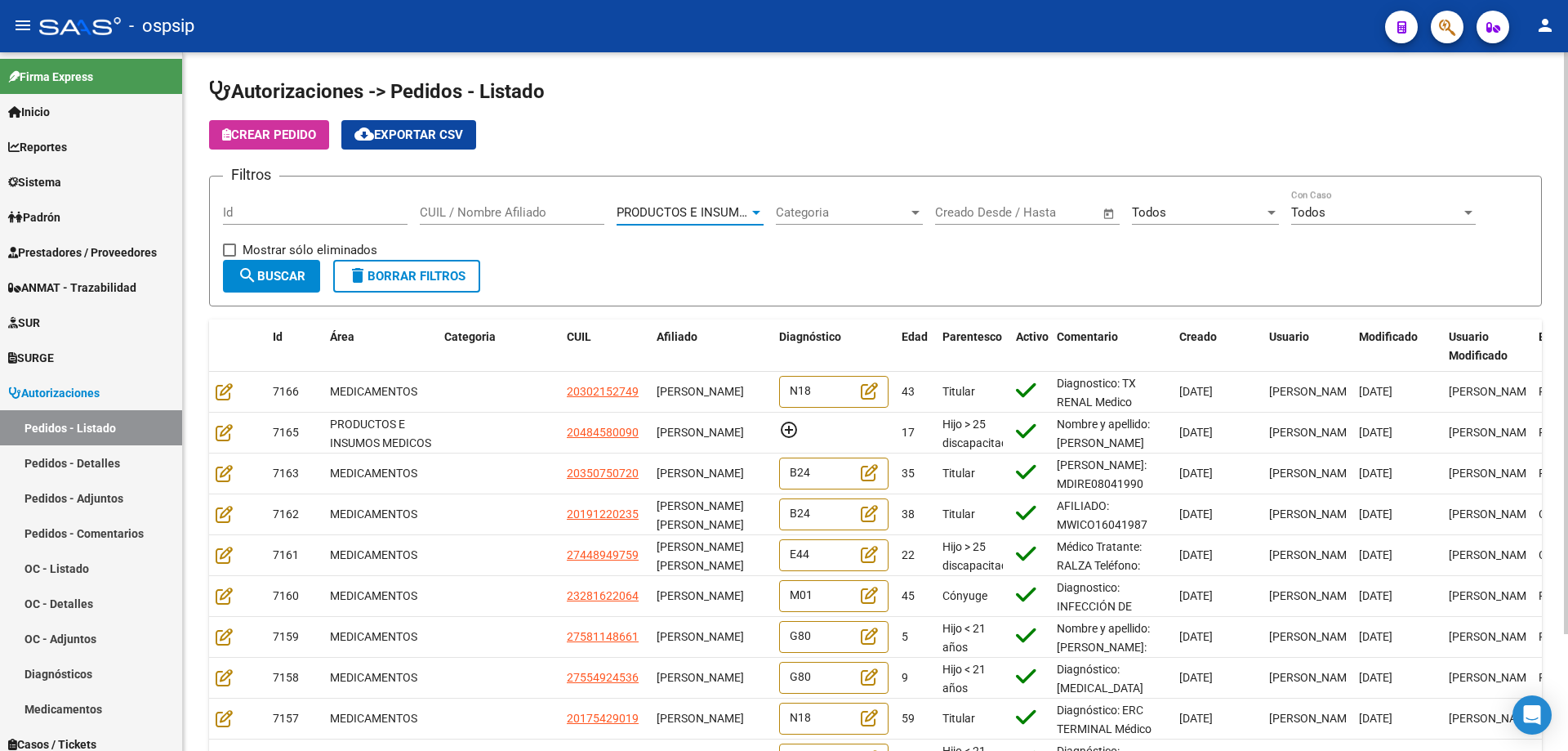
click at [257, 265] on button "search Buscar" at bounding box center [271, 276] width 98 height 33
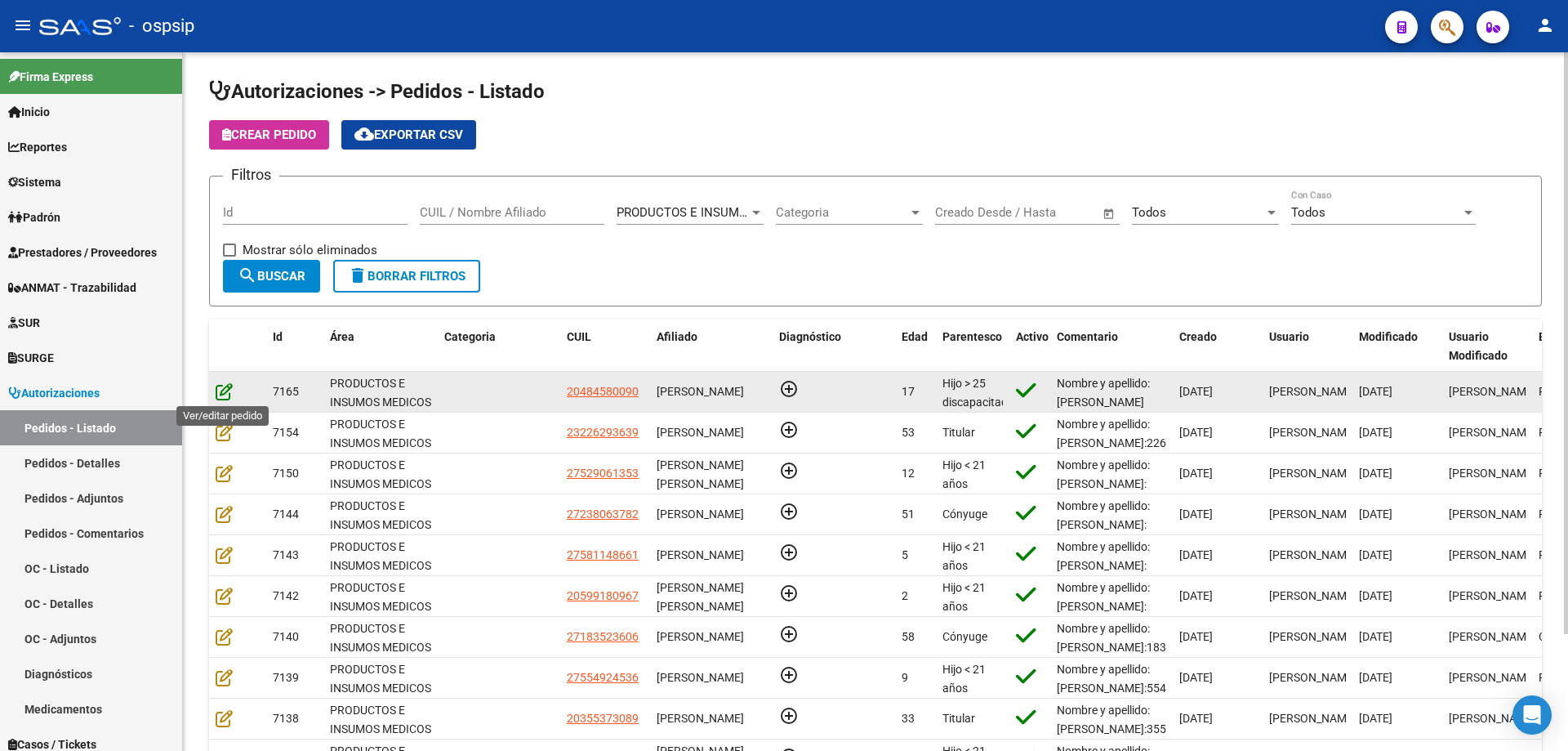
click at [221, 393] on icon at bounding box center [223, 391] width 17 height 18
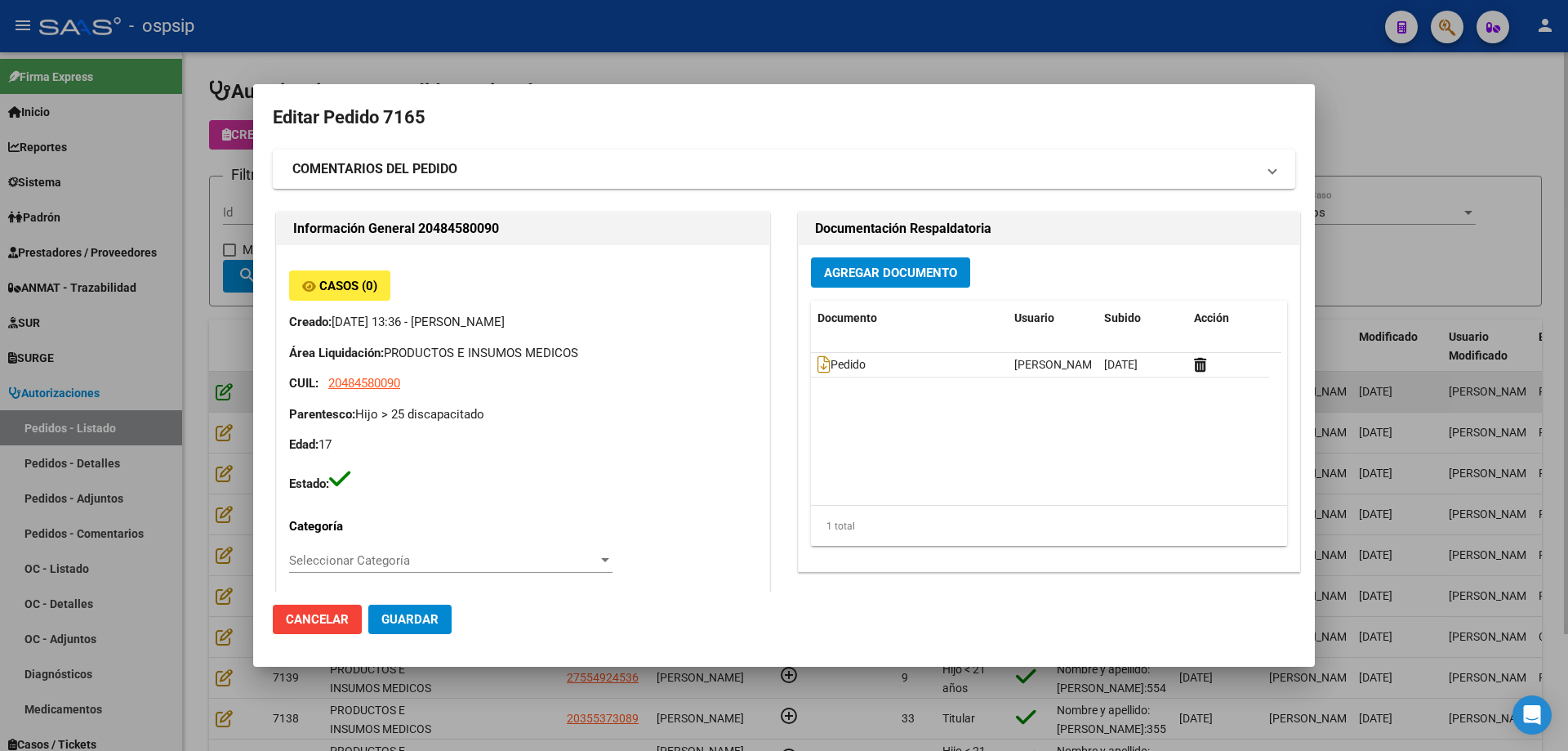
type input "[GEOGRAPHIC_DATA], [GEOGRAPHIC_DATA], [PERSON_NAME] 836"
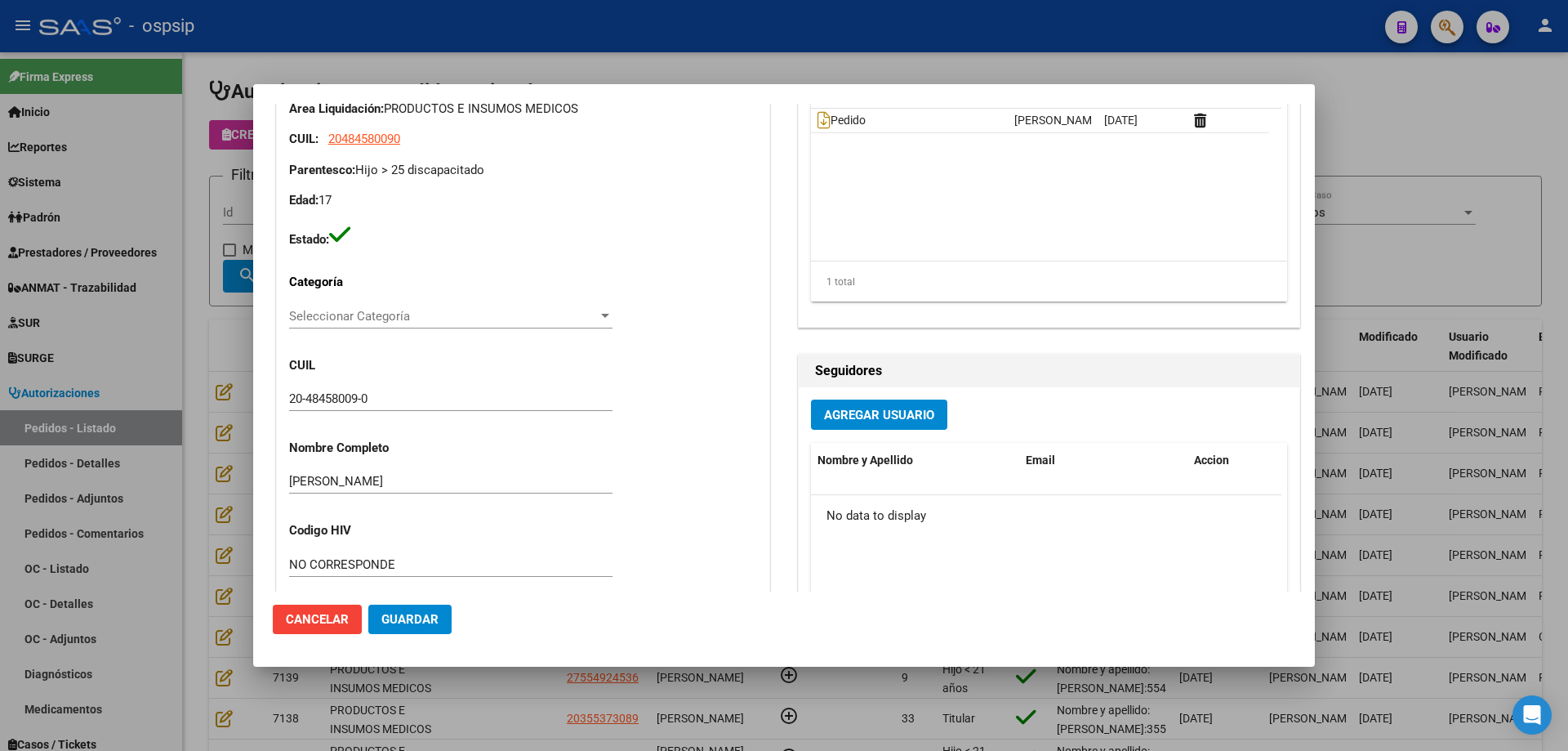
scroll to position [0, 0]
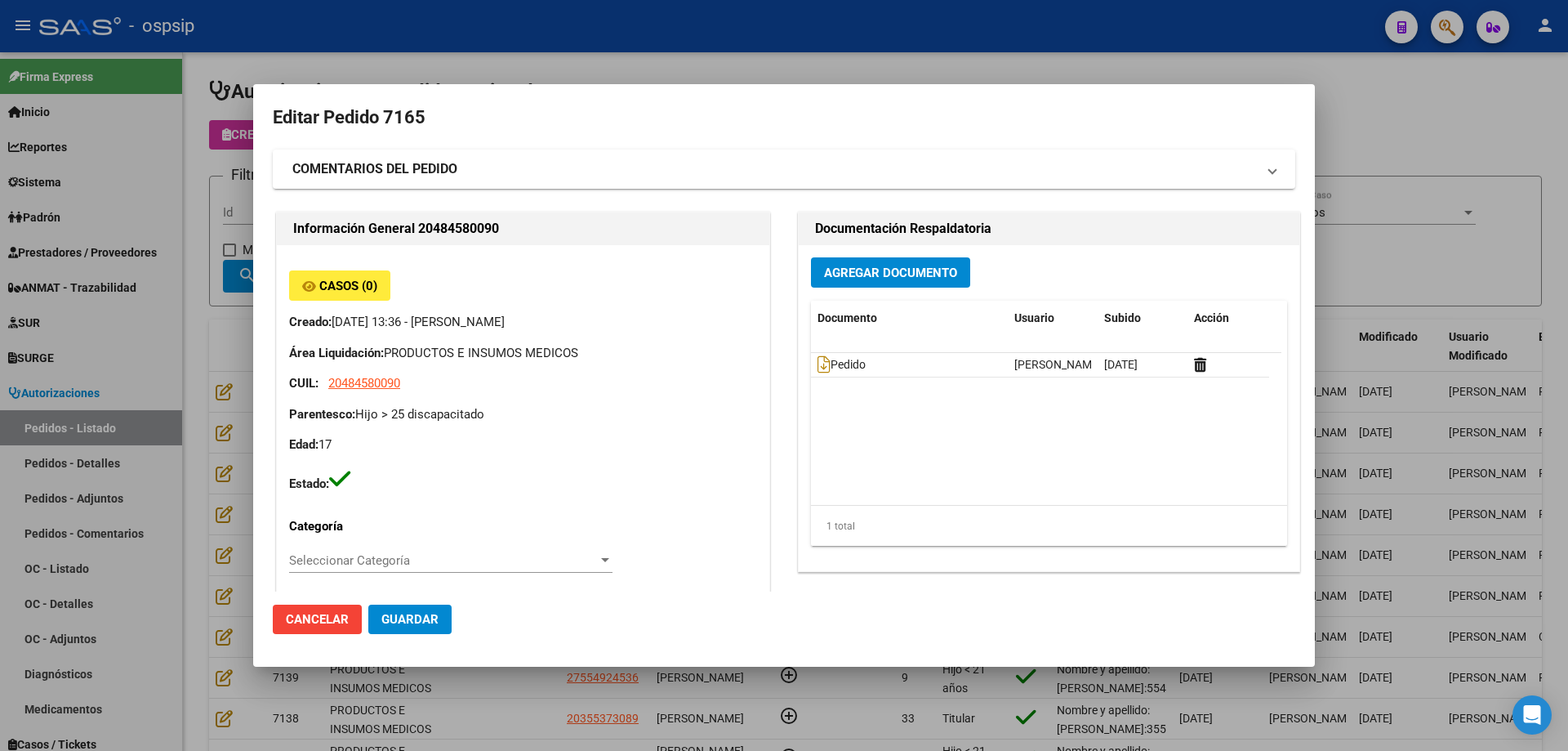
click at [418, 625] on span "Guardar" at bounding box center [410, 620] width 57 height 15
click at [798, 55] on div at bounding box center [784, 375] width 1568 height 751
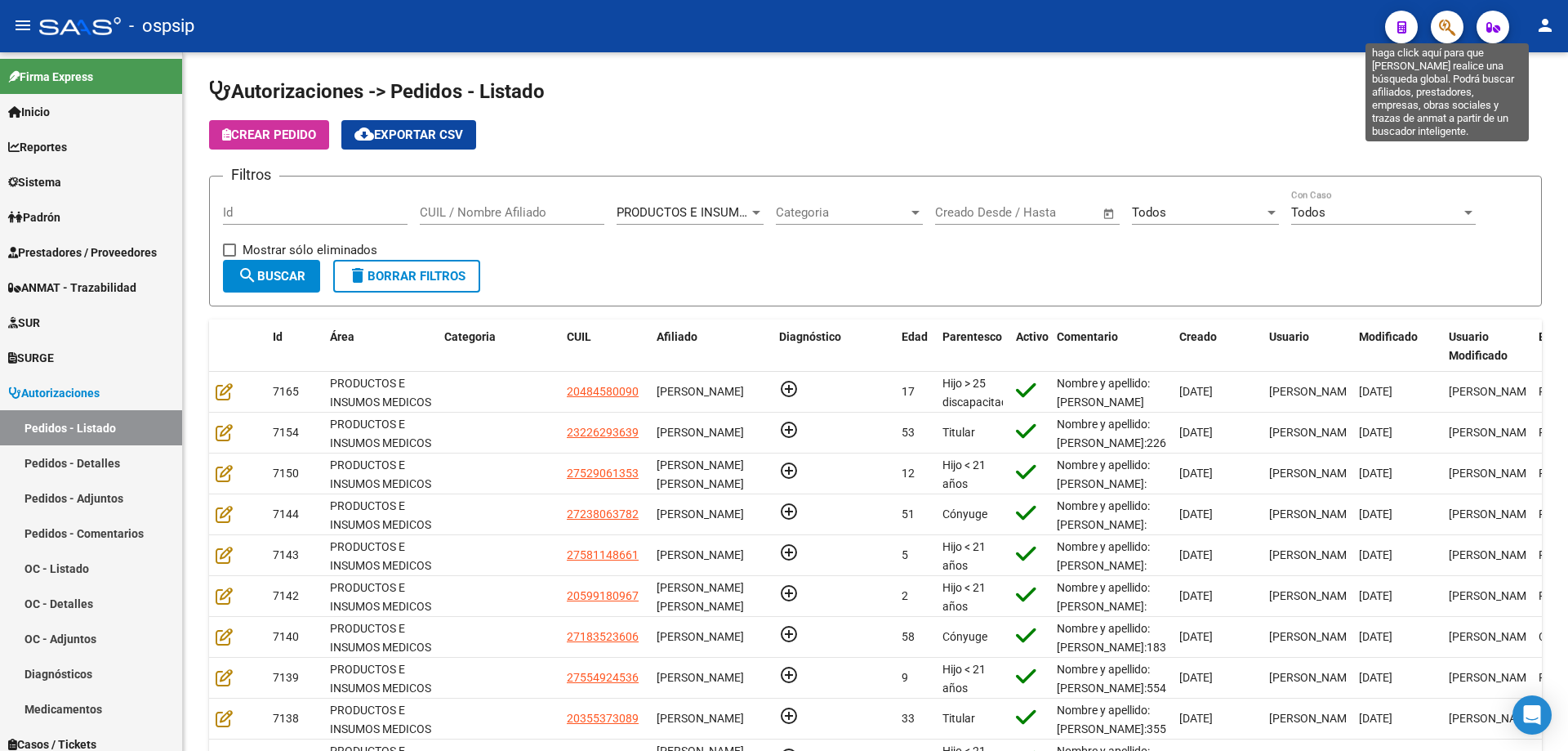
click at [1440, 30] on icon "button" at bounding box center [1448, 27] width 16 height 19
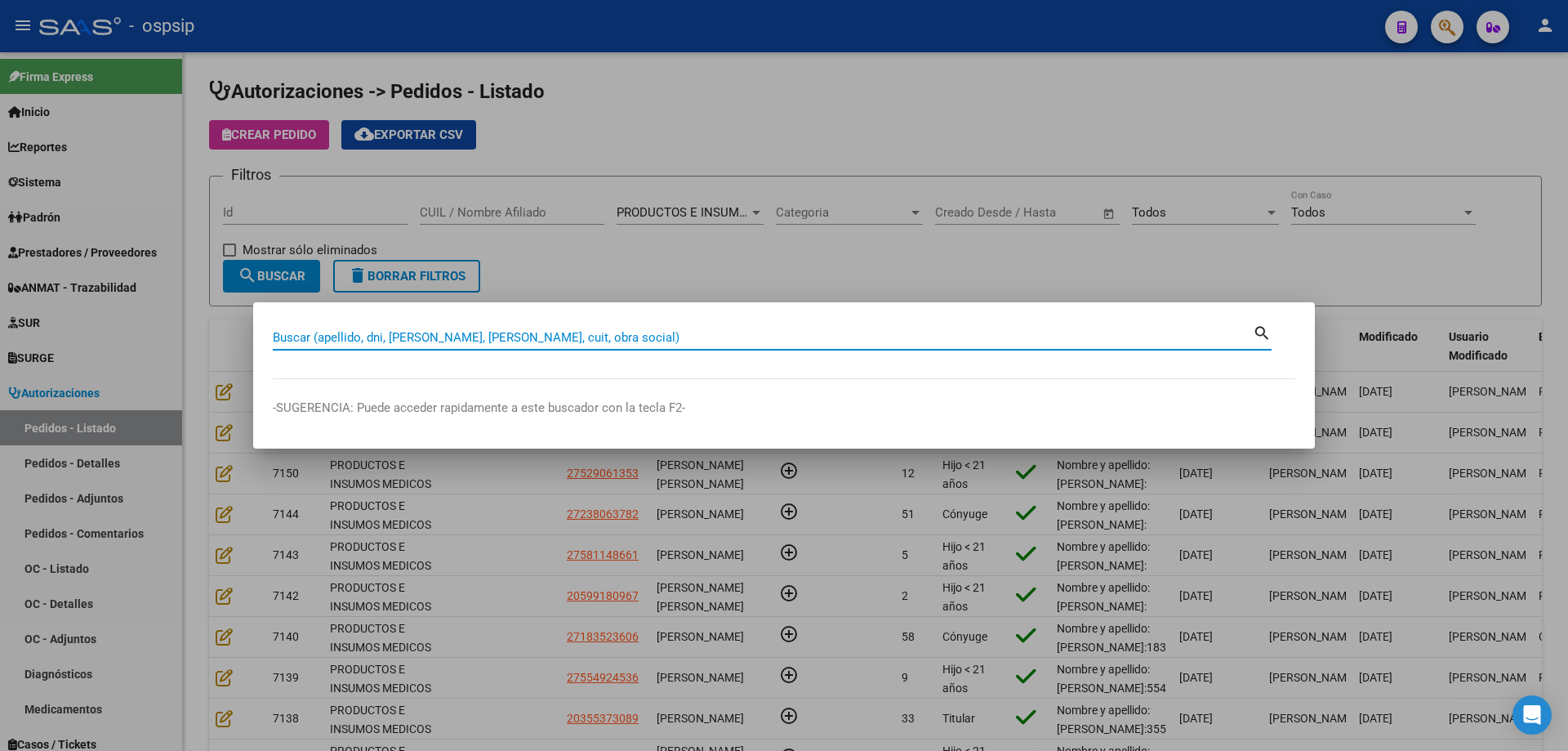
click at [1051, 342] on input "Buscar (apellido, dni, [PERSON_NAME], [PERSON_NAME], cuit, obra social)" at bounding box center [763, 338] width 981 height 15
type input "13187281"
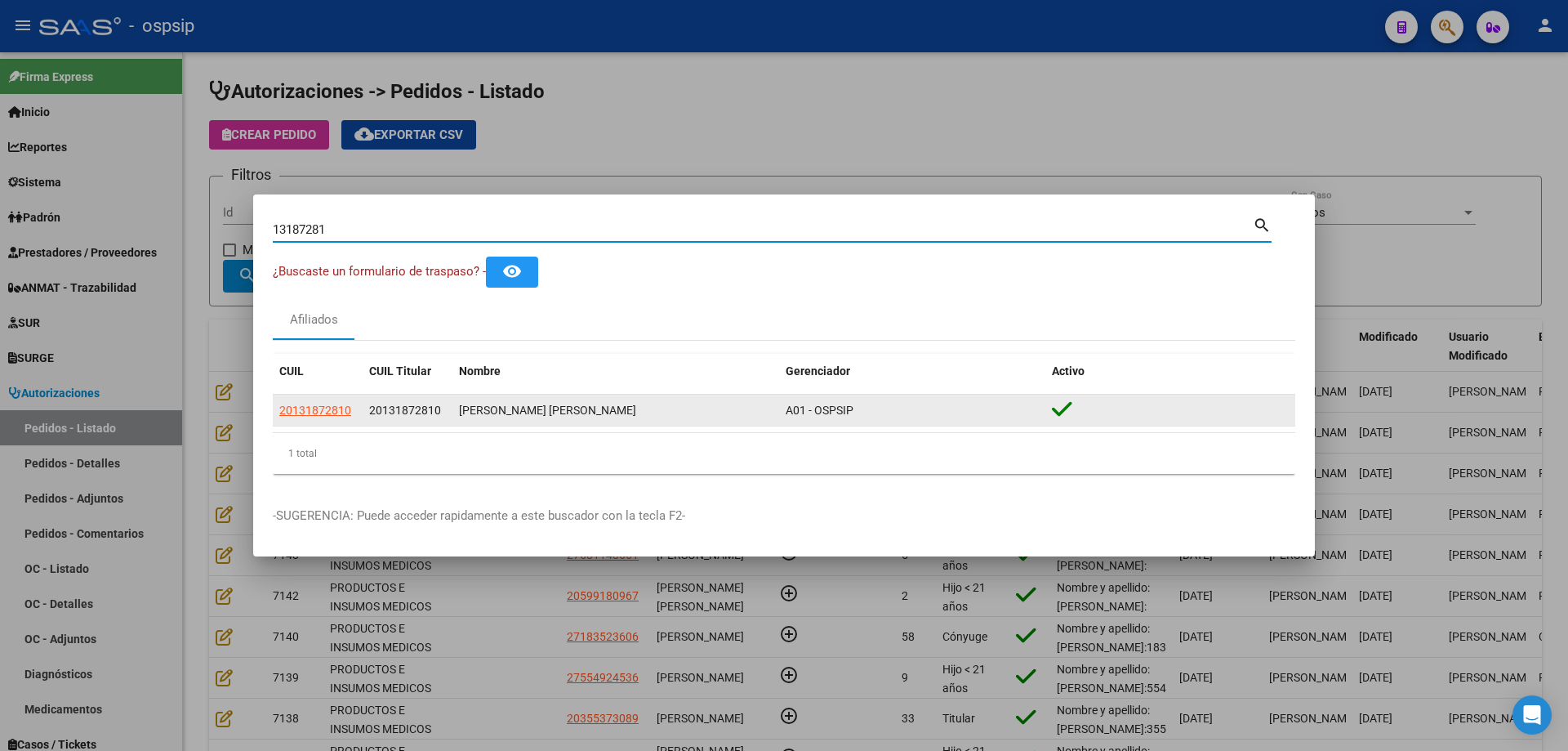
click at [338, 420] on datatable-body-cell "20131872810" at bounding box center [317, 411] width 90 height 32
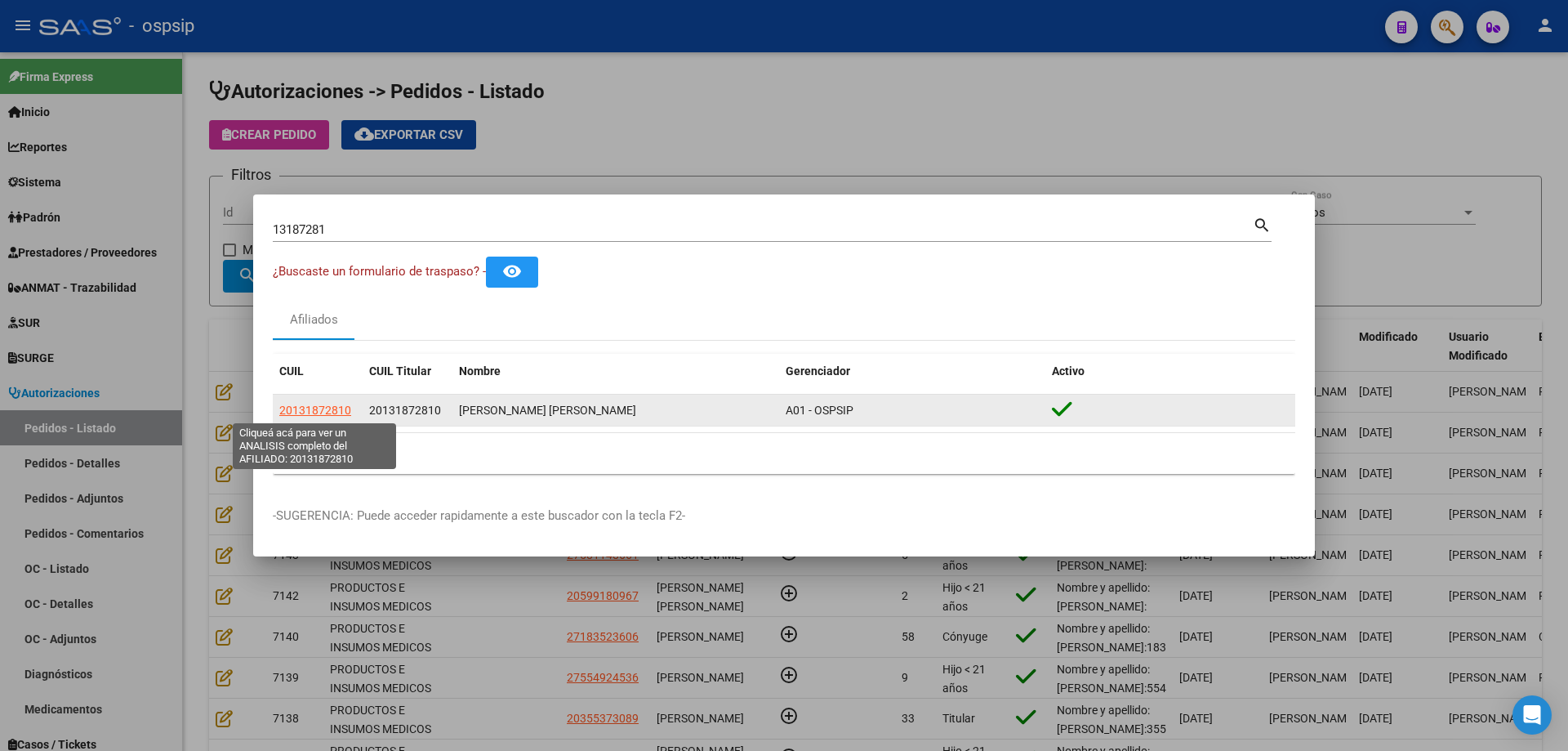
click at [337, 407] on span "20131872810" at bounding box center [315, 410] width 72 height 13
type textarea "20131872810"
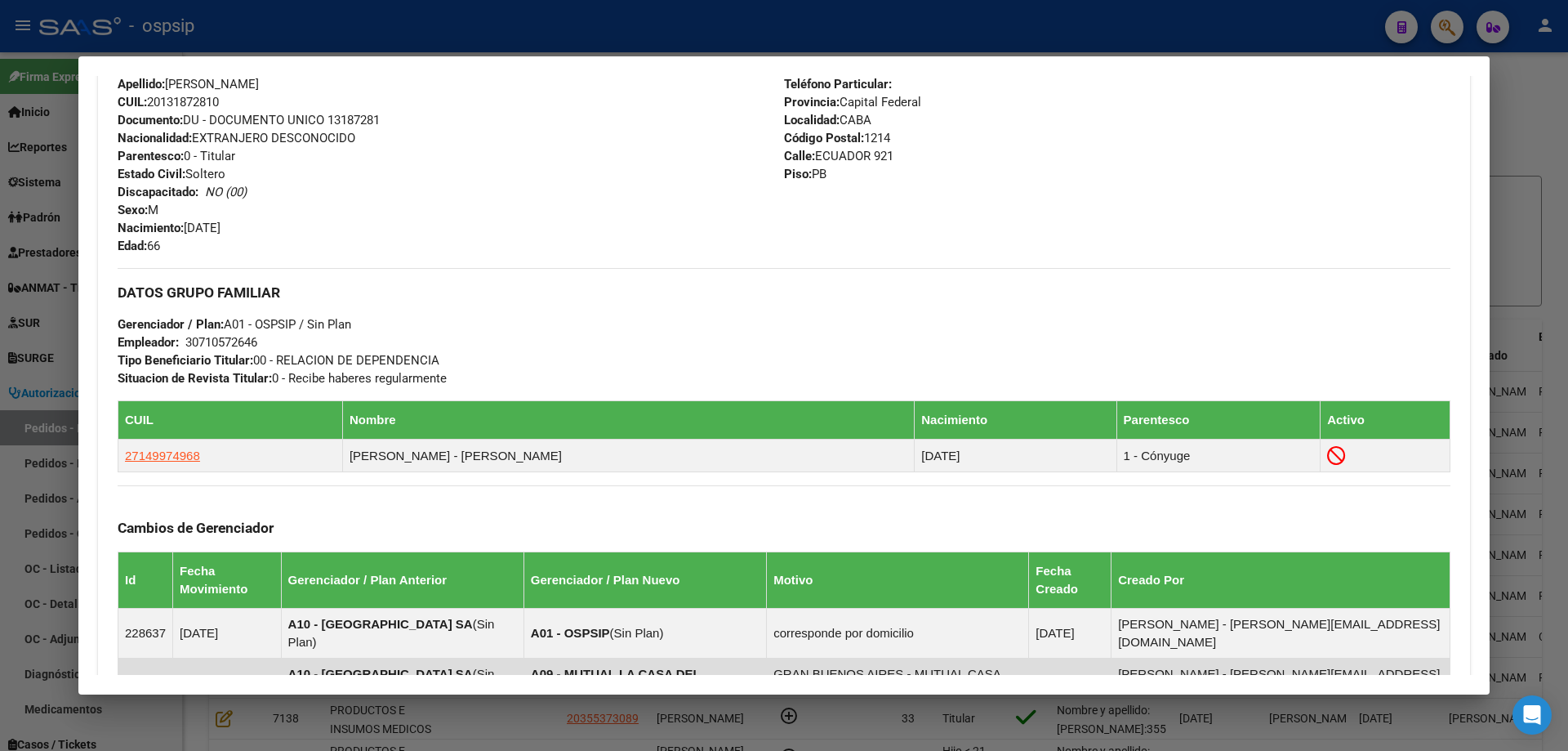
scroll to position [975, 0]
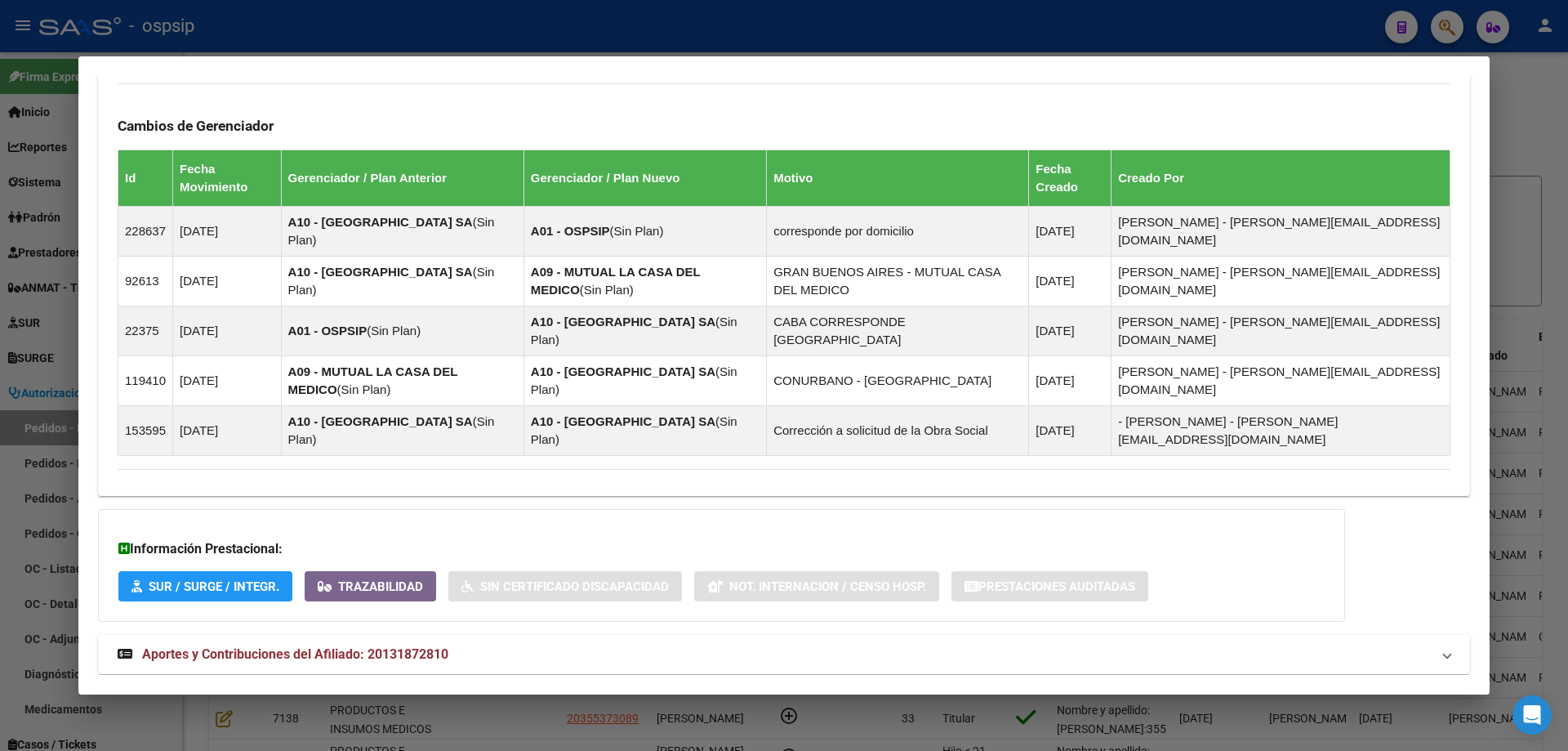
drag, startPoint x: 280, startPoint y: 610, endPoint x: 285, endPoint y: 584, distance: 26.5
click at [279, 646] on span "Aportes y Contribuciones del Afiliado: 20131872810" at bounding box center [296, 653] width 306 height 16
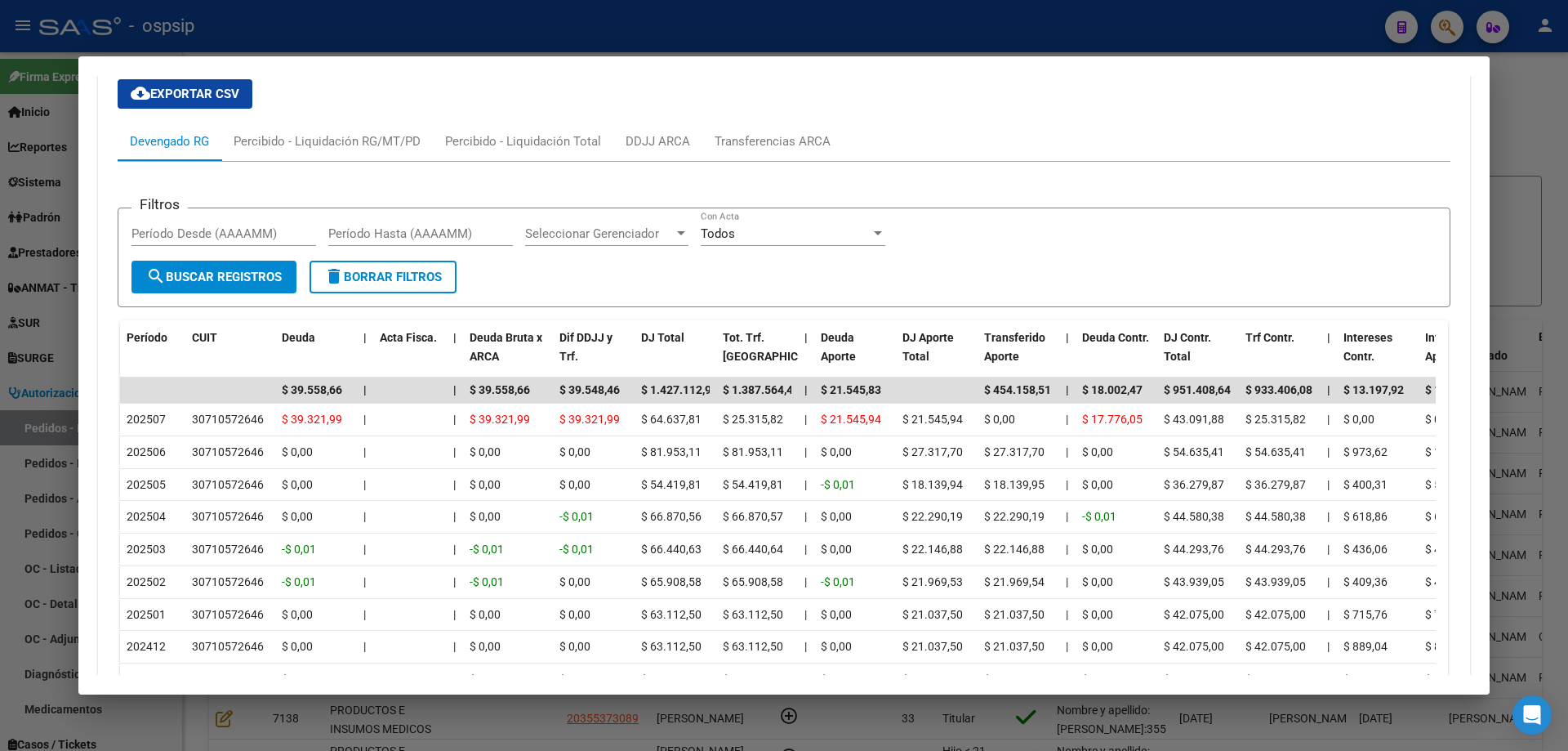
scroll to position [1710, 0]
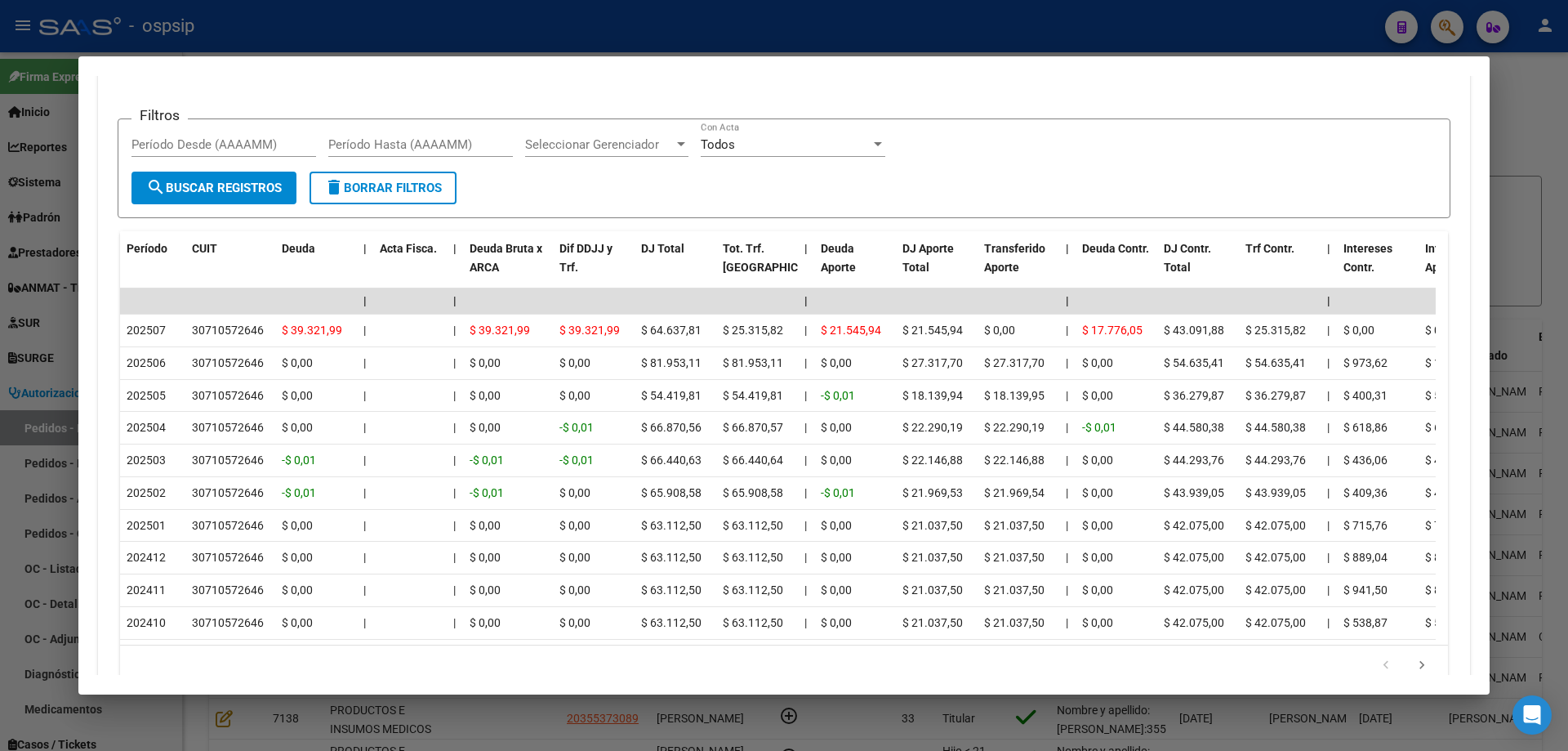
click at [15, 298] on div at bounding box center [784, 375] width 1568 height 751
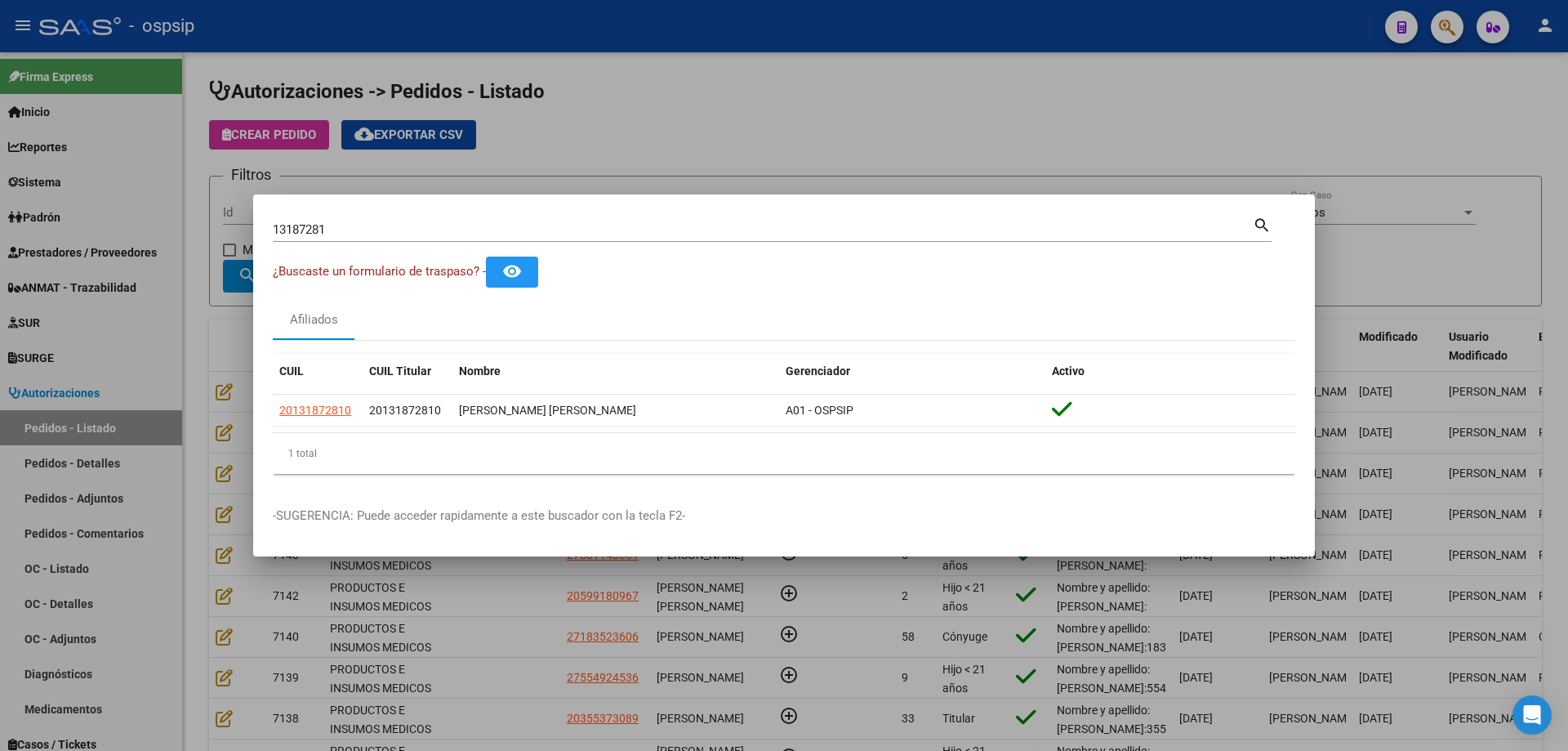
click at [314, 230] on input "13187281" at bounding box center [763, 230] width 981 height 15
drag, startPoint x: 352, startPoint y: 407, endPoint x: 256, endPoint y: 409, distance: 96.0
click at [256, 409] on mat-dialog-content "13187281 Buscar (apellido, dni, cuil, nro traspaso, cuit, obra social) search ¿…" at bounding box center [784, 350] width 1062 height 273
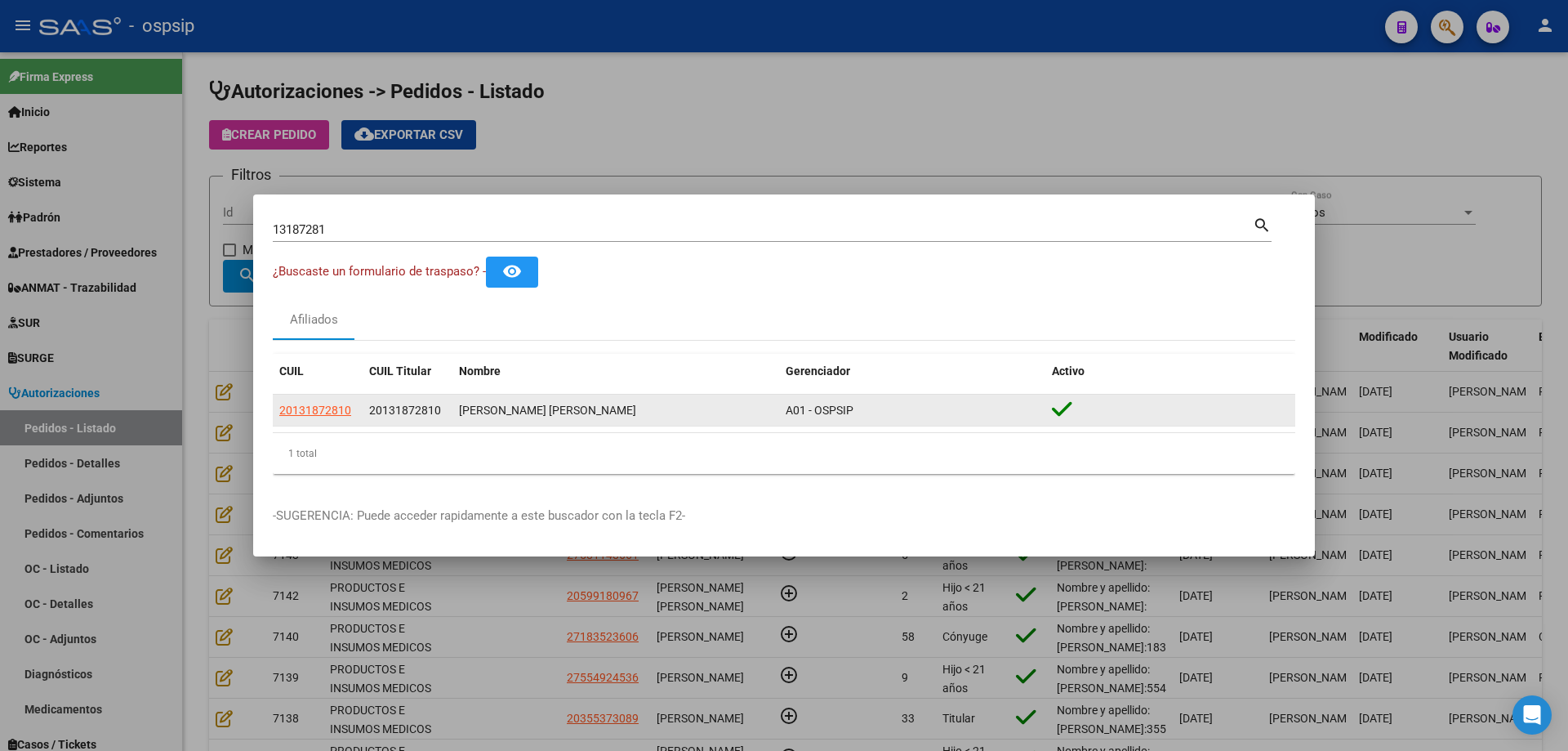
copy datatable-body-row "20131872810"
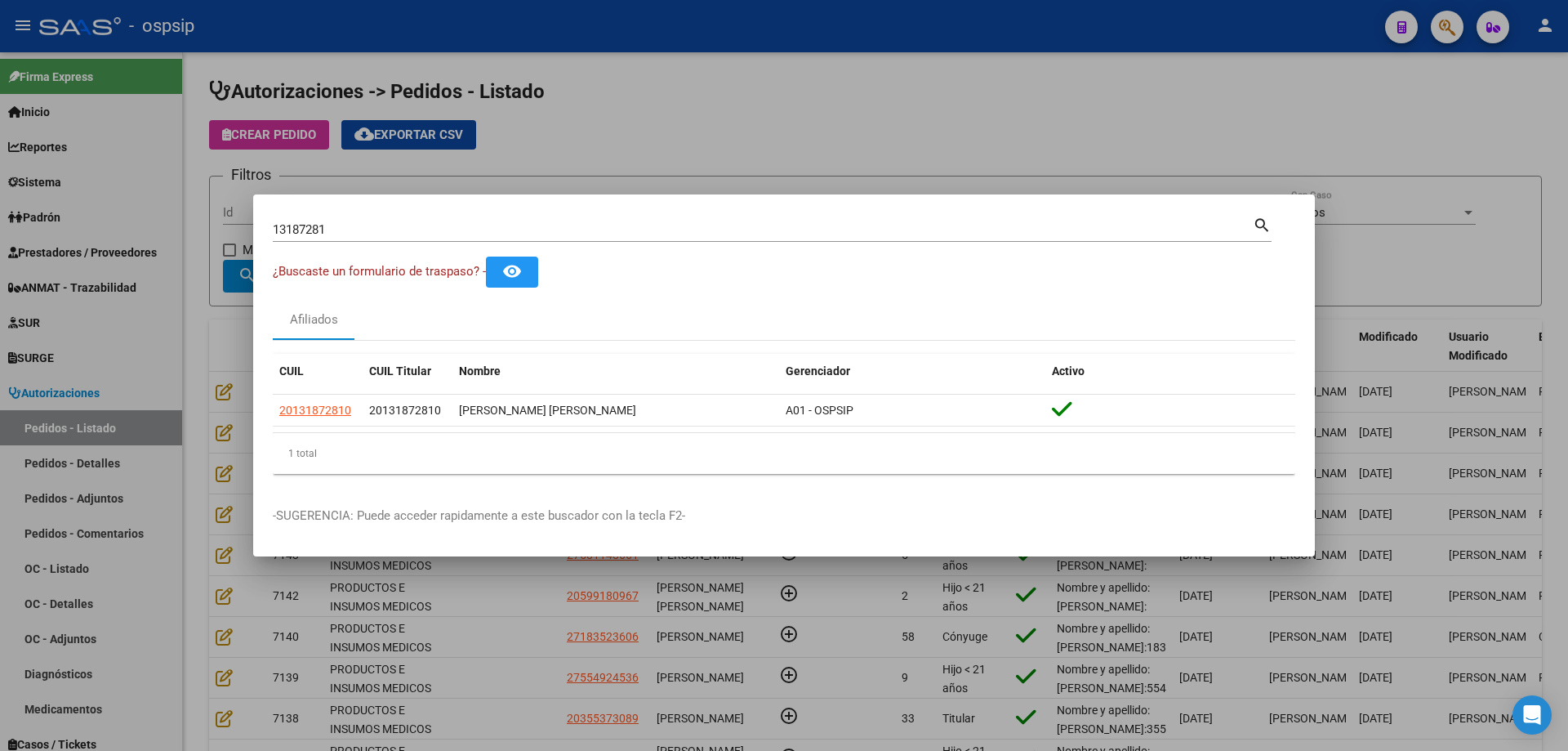
drag, startPoint x: 213, startPoint y: 326, endPoint x: 259, endPoint y: 277, distance: 67.2
click at [213, 325] on div at bounding box center [784, 375] width 1568 height 751
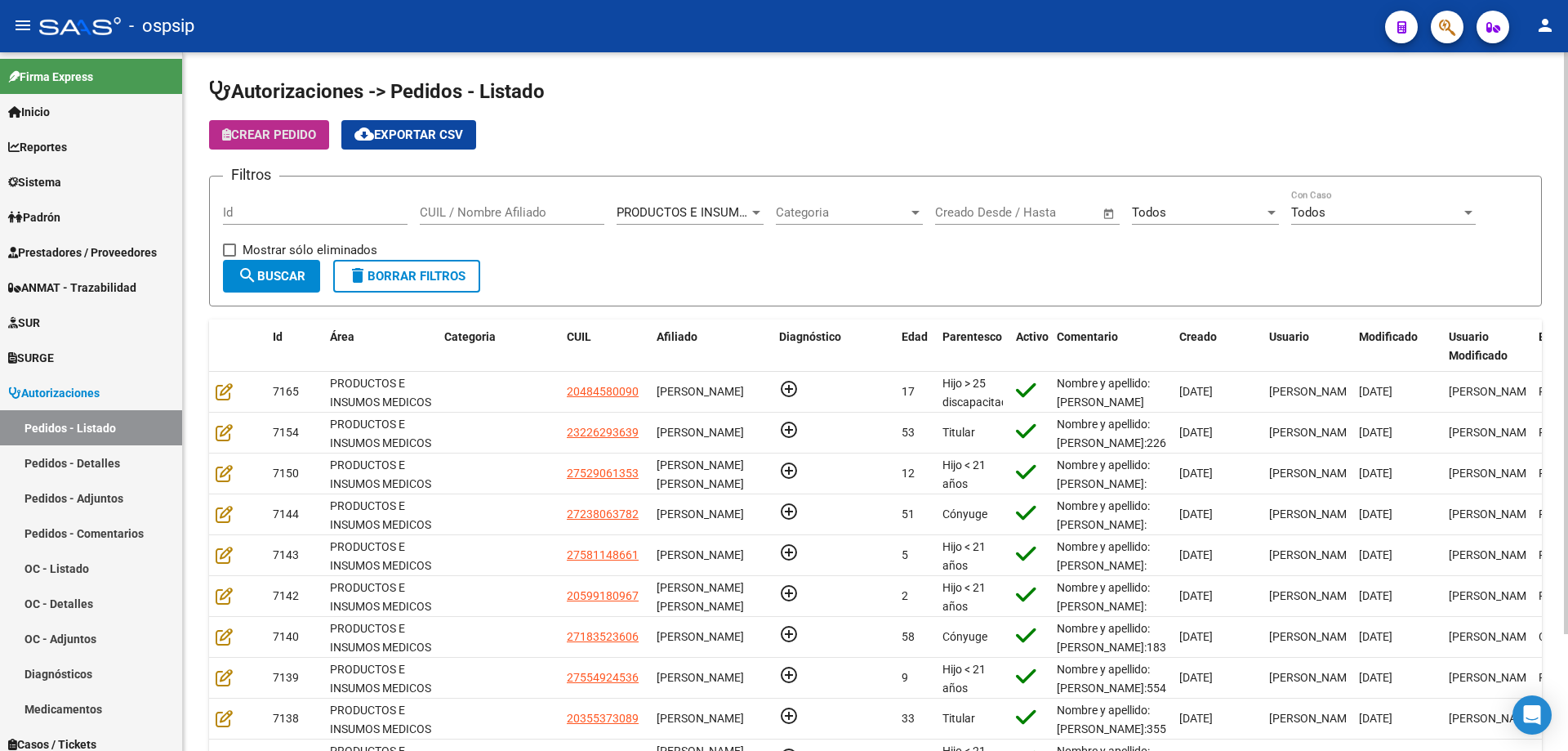
click at [263, 141] on span "Crear Pedido" at bounding box center [269, 135] width 94 height 15
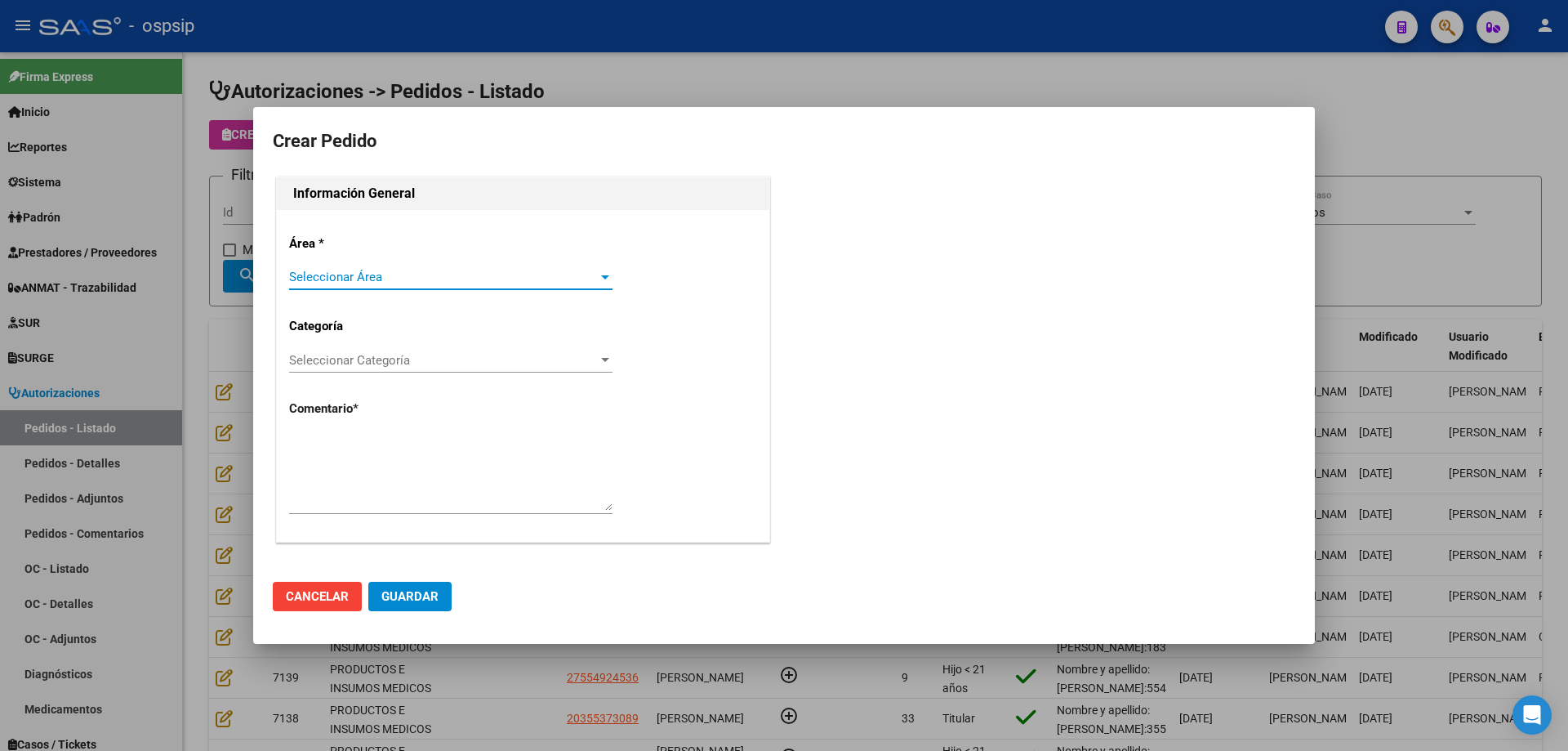
click at [350, 292] on div "Seleccionar Área Seleccionar Área" at bounding box center [451, 285] width 324 height 40
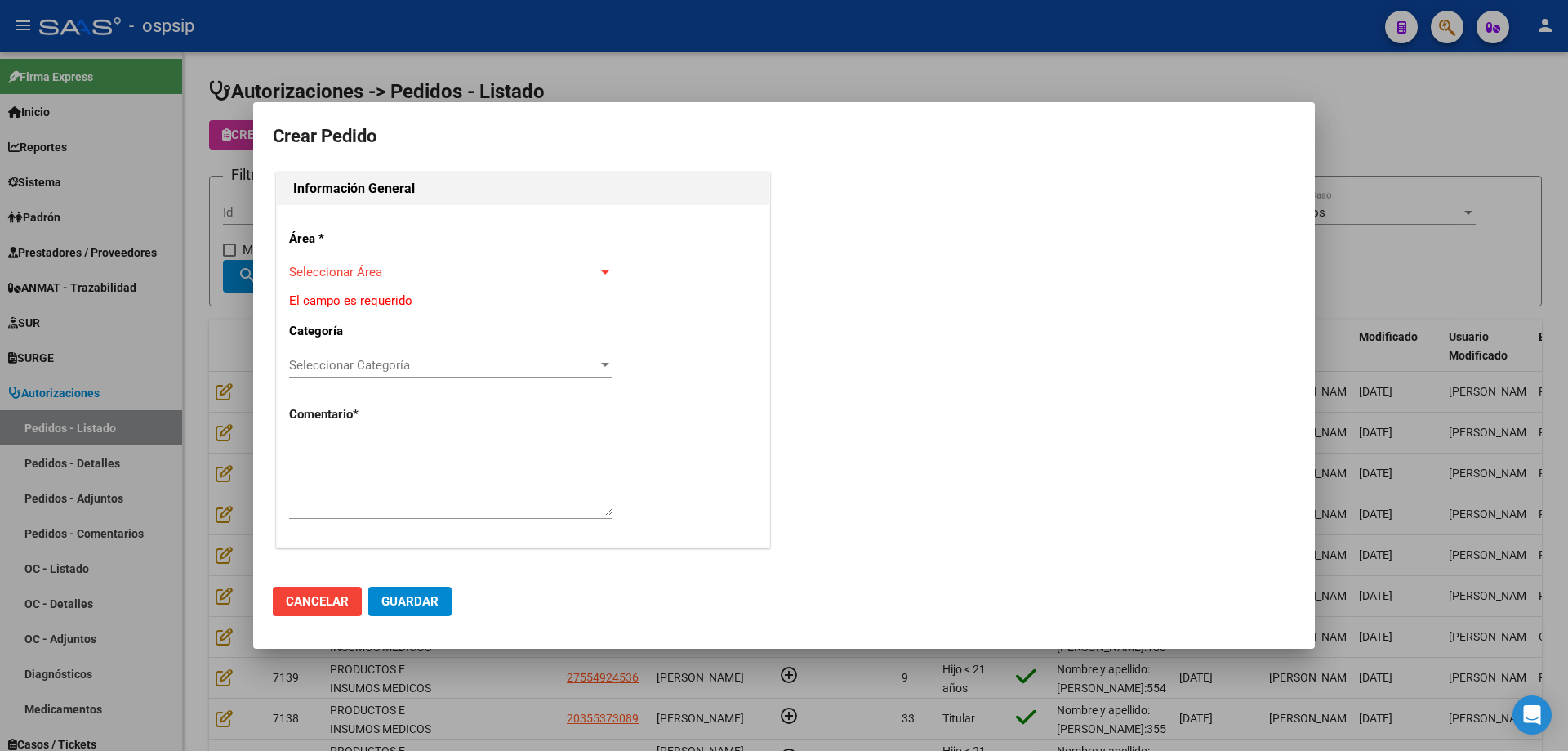
click at [362, 268] on span "Seleccionar Área" at bounding box center [443, 272] width 309 height 15
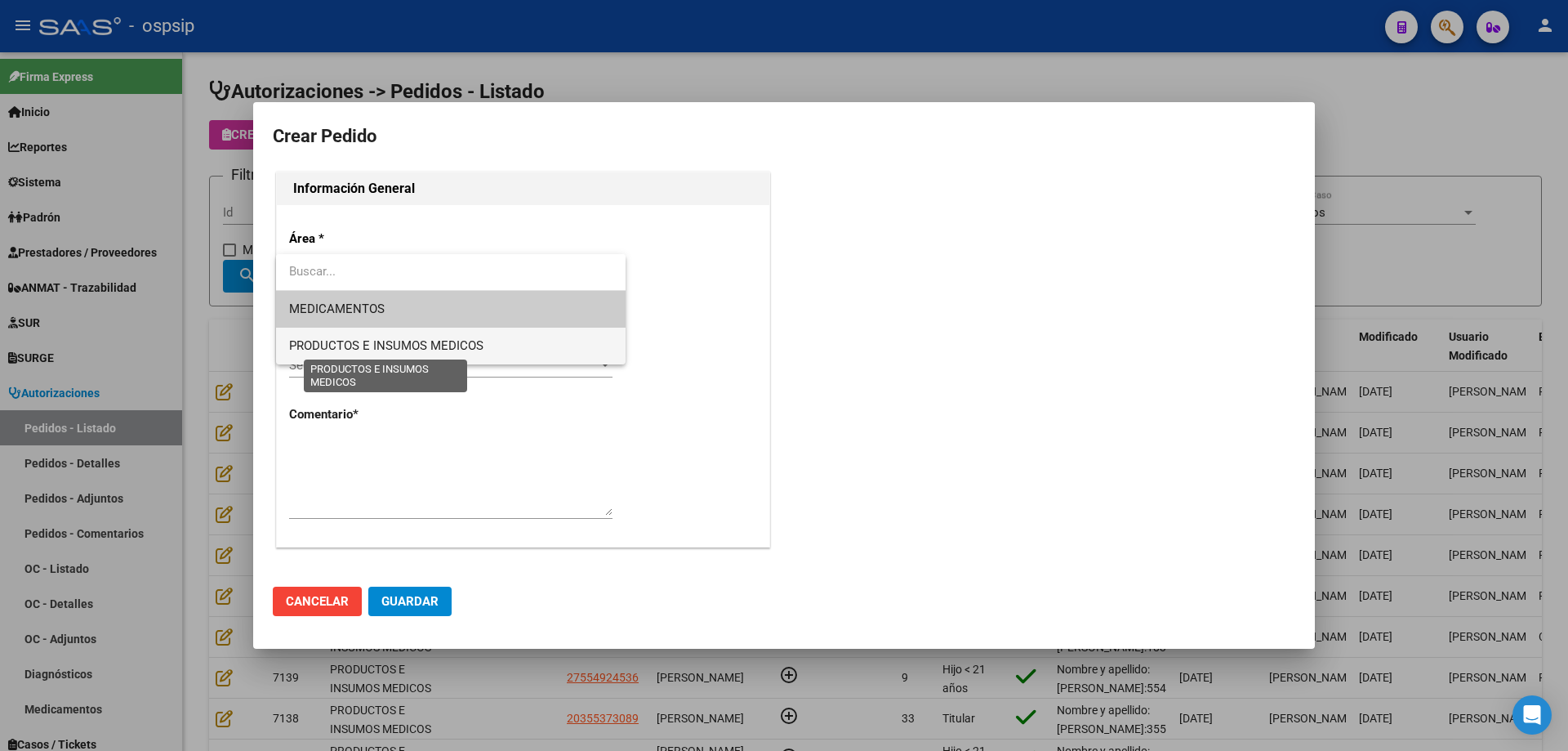
click at [349, 349] on span "PRODUCTOS E INSUMOS MEDICOS" at bounding box center [386, 346] width 194 height 15
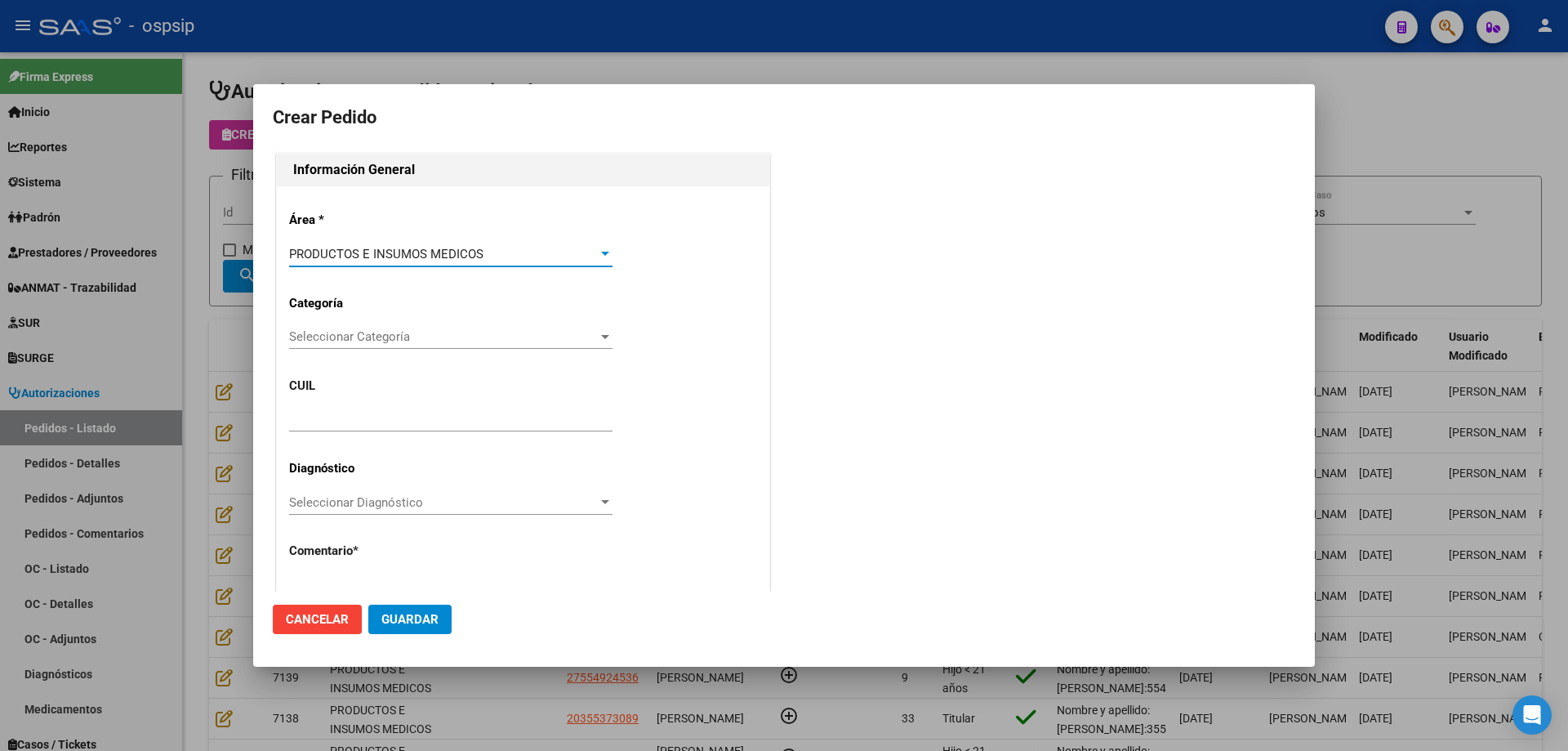
click at [372, 341] on span "Seleccionar Categoría" at bounding box center [443, 337] width 309 height 15
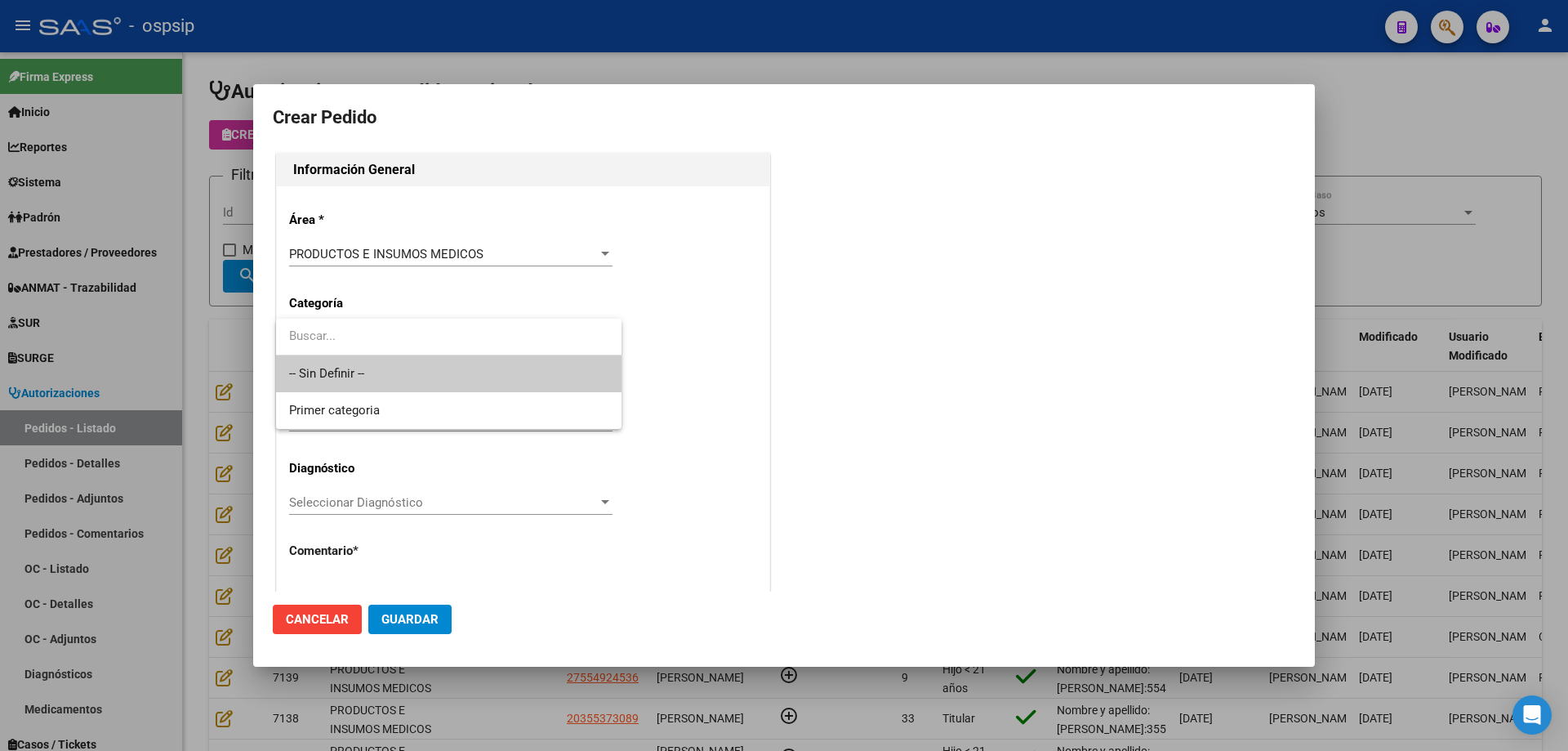
click at [369, 368] on span "-- Sin Definir --" at bounding box center [449, 374] width 319 height 37
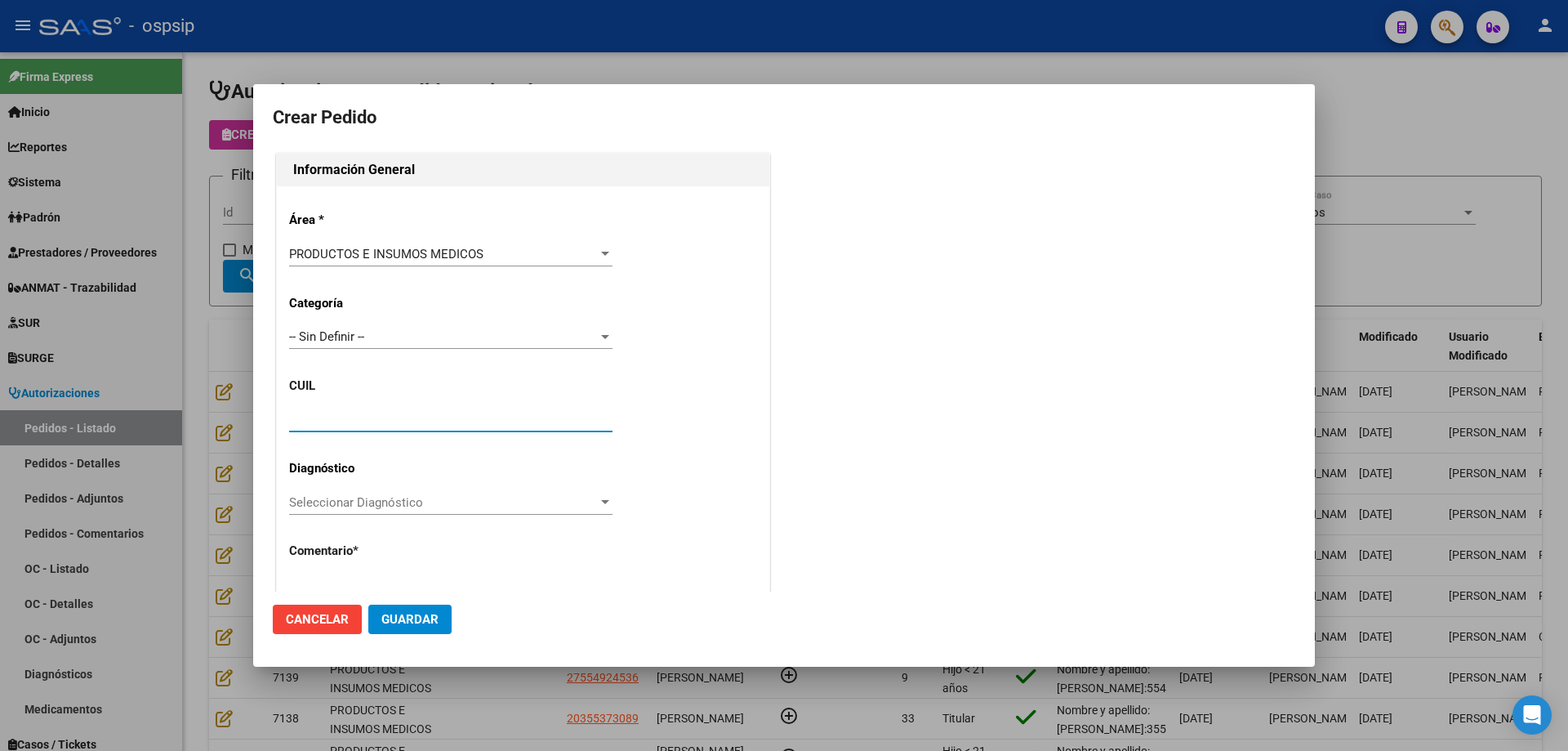
click at [348, 425] on input "text" at bounding box center [451, 419] width 324 height 15
paste input "20-13187281-0"
type input "20-13187281-0"
type input "[PERSON_NAME]"
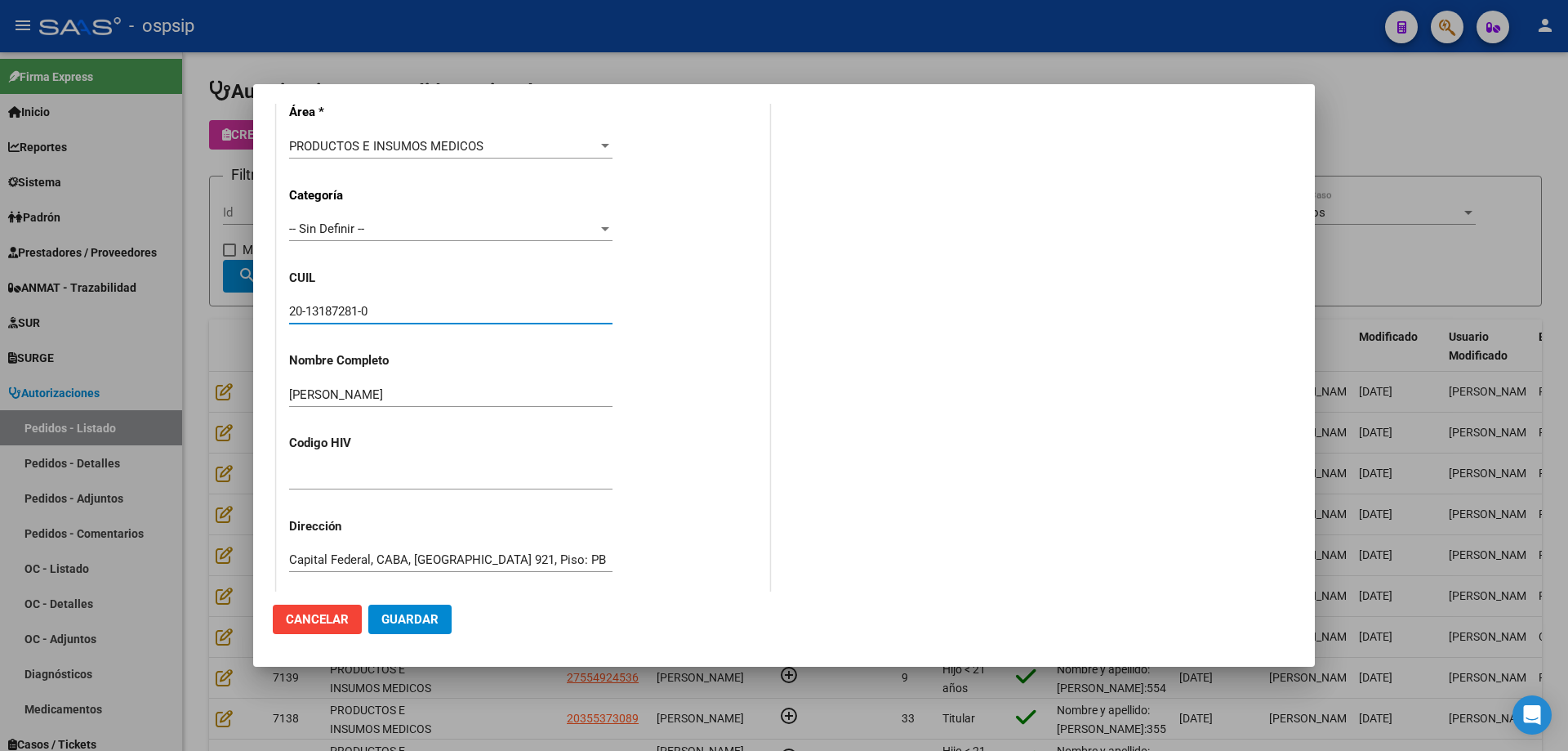
scroll to position [450, 0]
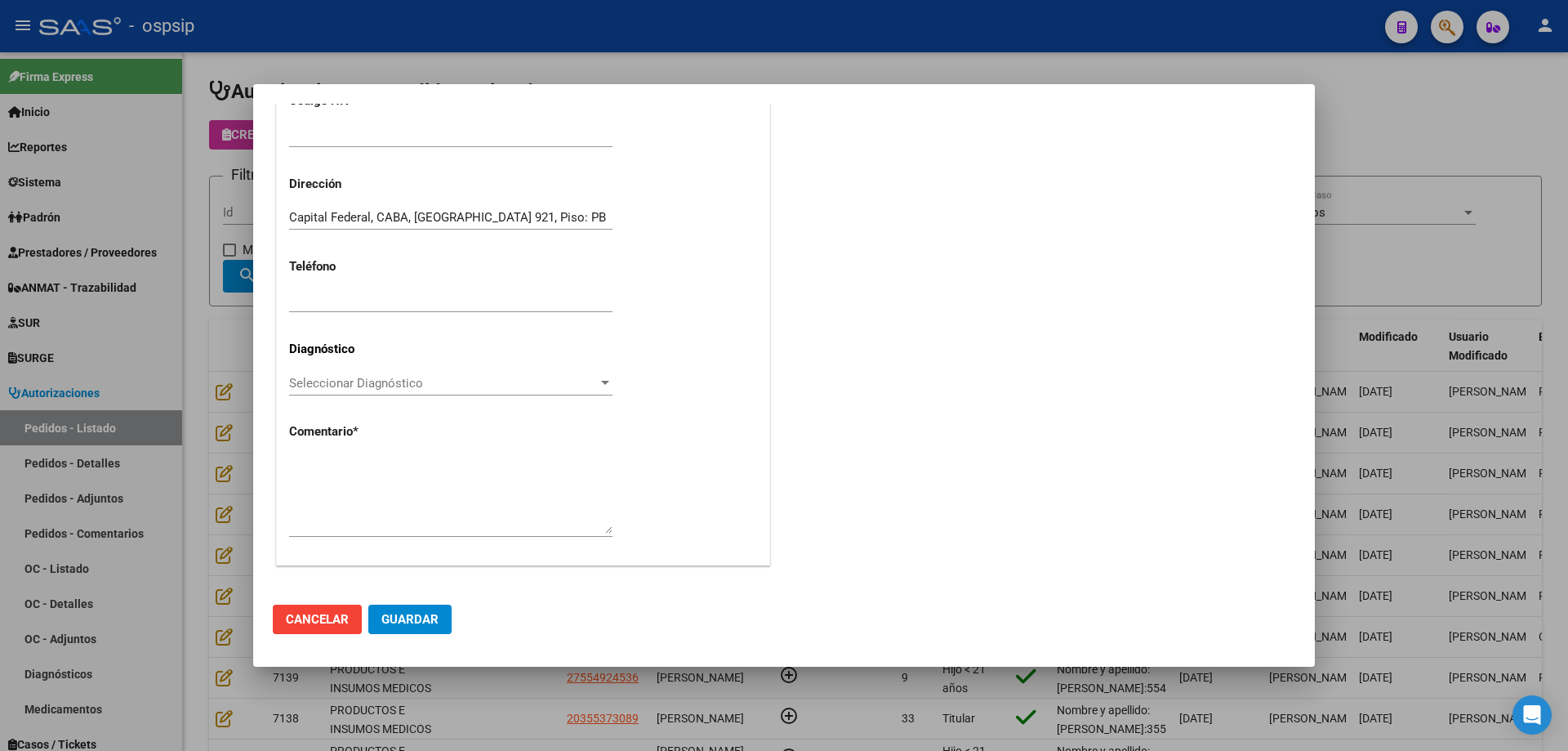
type input "[GEOGRAPHIC_DATA], [GEOGRAPHIC_DATA], [GEOGRAPHIC_DATA] 921, Piso: [GEOGRAPHIC_…"
type input "20-13187281-0"
click at [422, 490] on textarea at bounding box center [451, 495] width 324 height 77
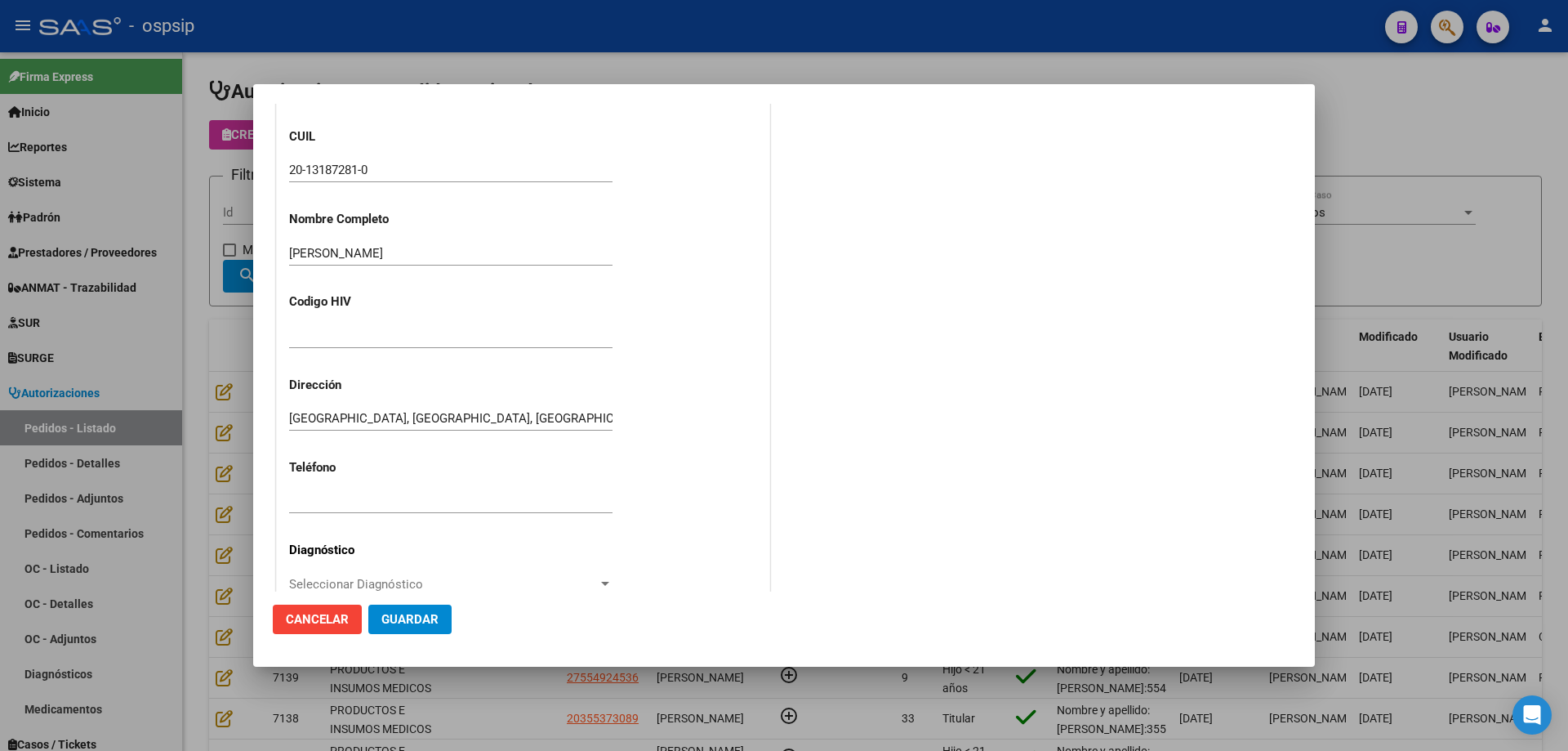
scroll to position [205, 0]
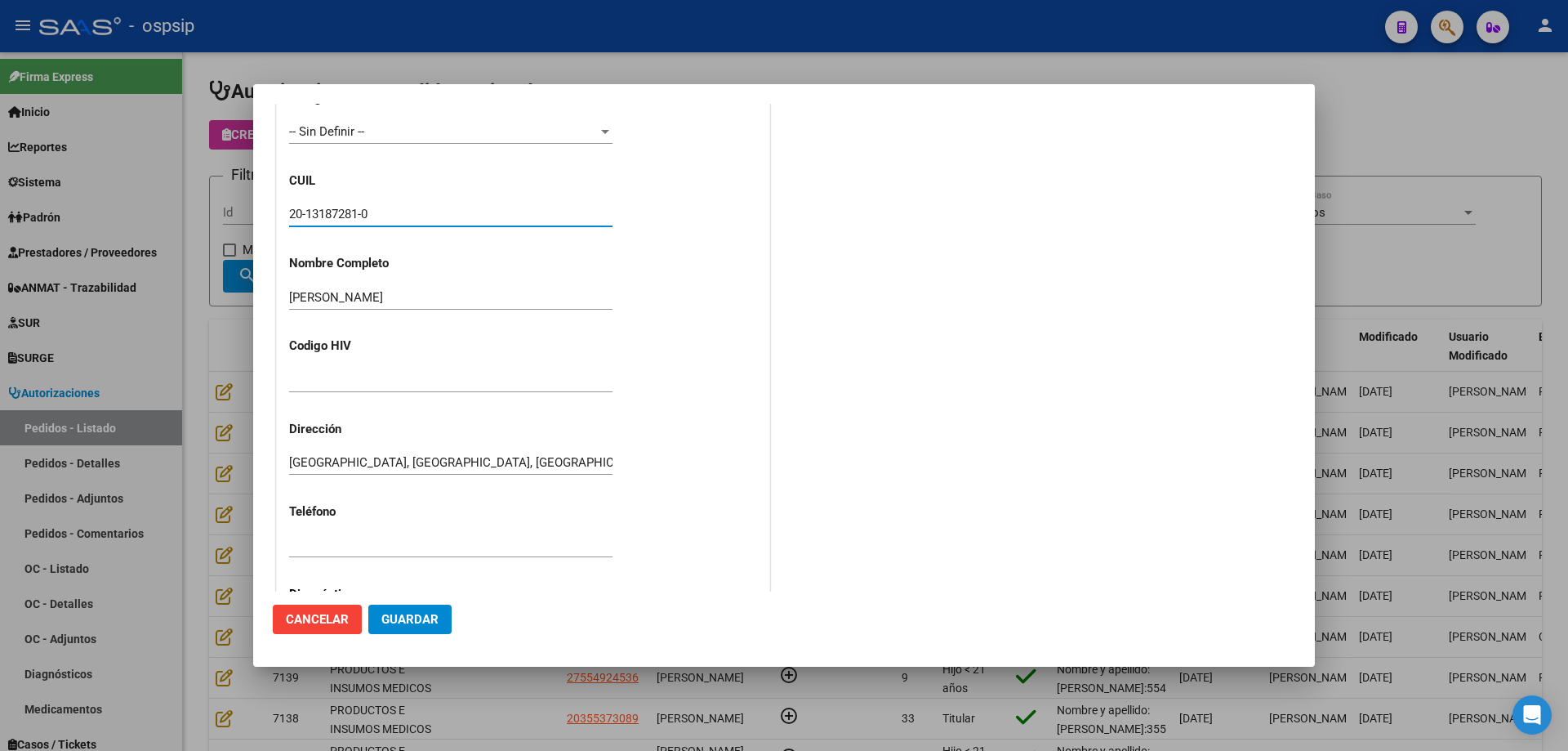
click at [347, 214] on input "20-13187281-0" at bounding box center [451, 214] width 324 height 15
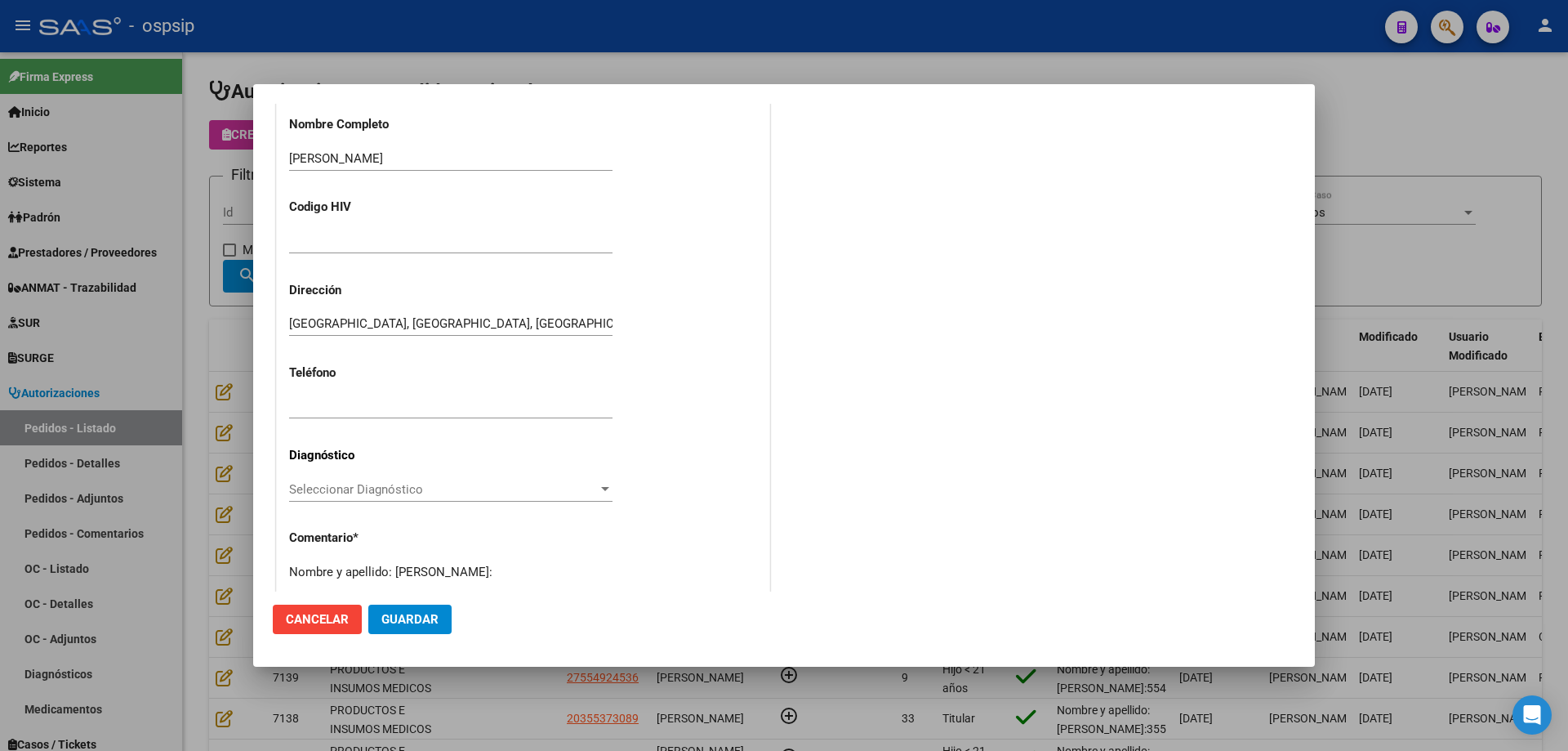
scroll to position [450, 0]
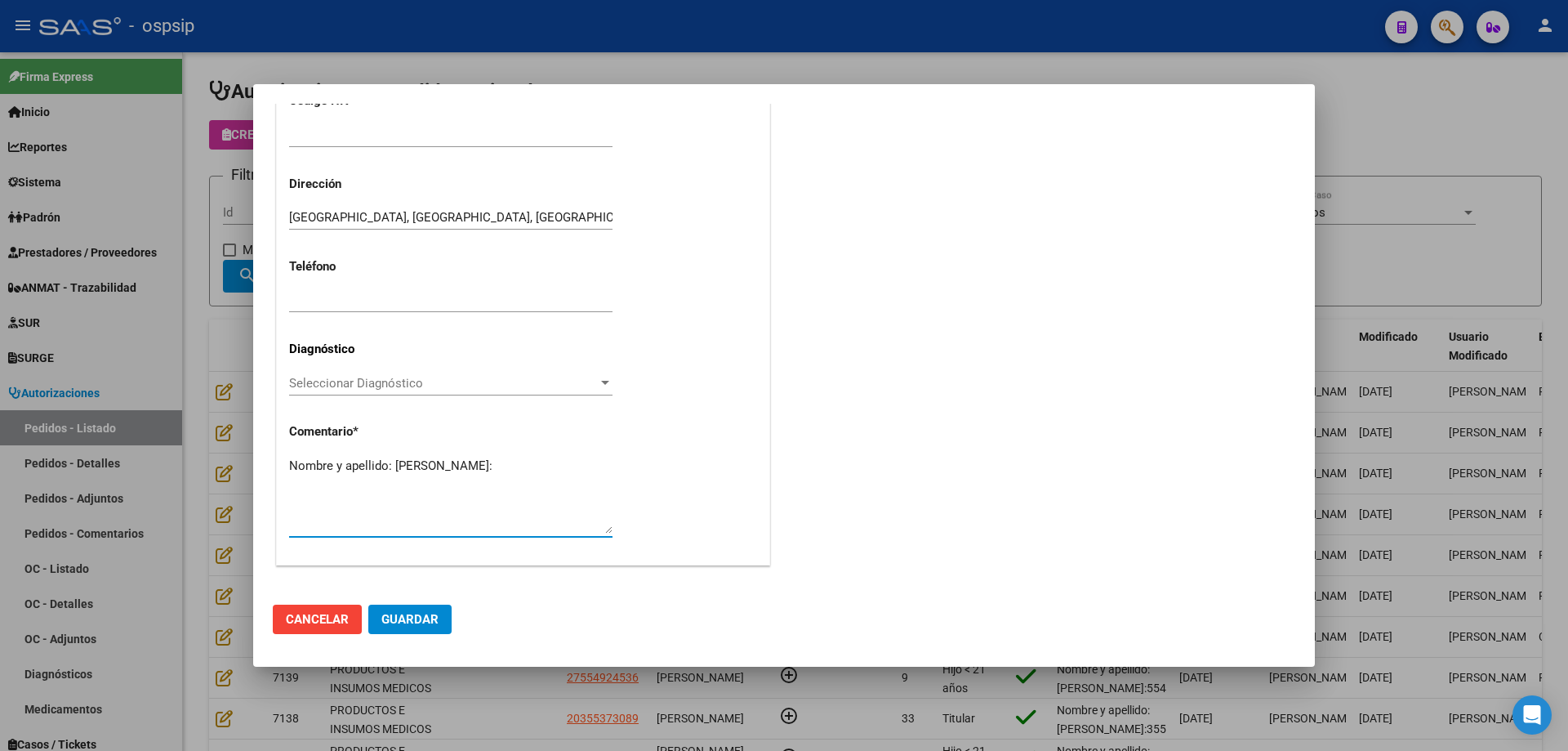
click at [344, 486] on textarea "Nombre y apellido: [PERSON_NAME]:" at bounding box center [451, 495] width 324 height 77
paste textarea "13187281"
type textarea "Nombre y apellido: [PERSON_NAME]:13187281"
click at [425, 630] on button "Guardar" at bounding box center [410, 620] width 83 height 29
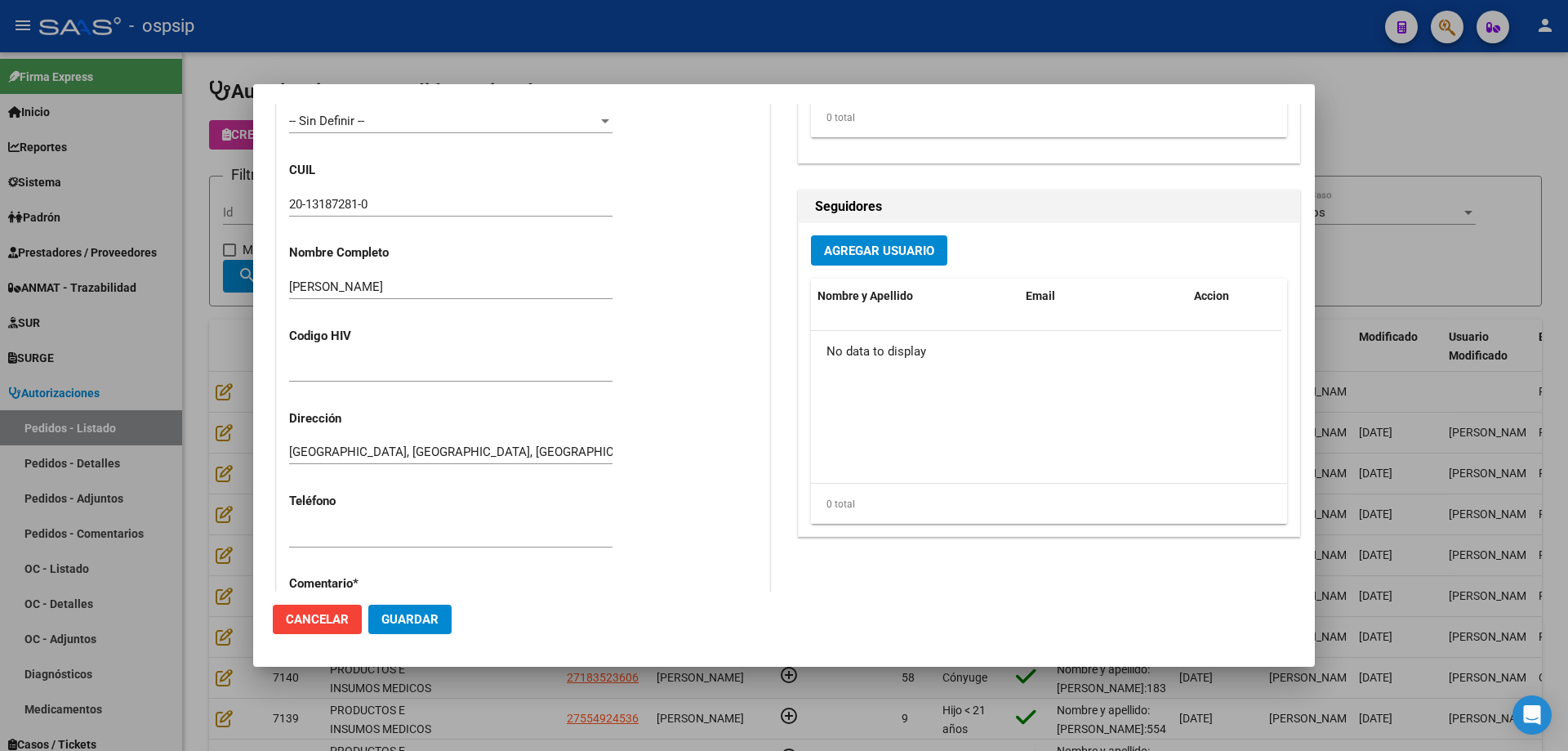
scroll to position [735, 0]
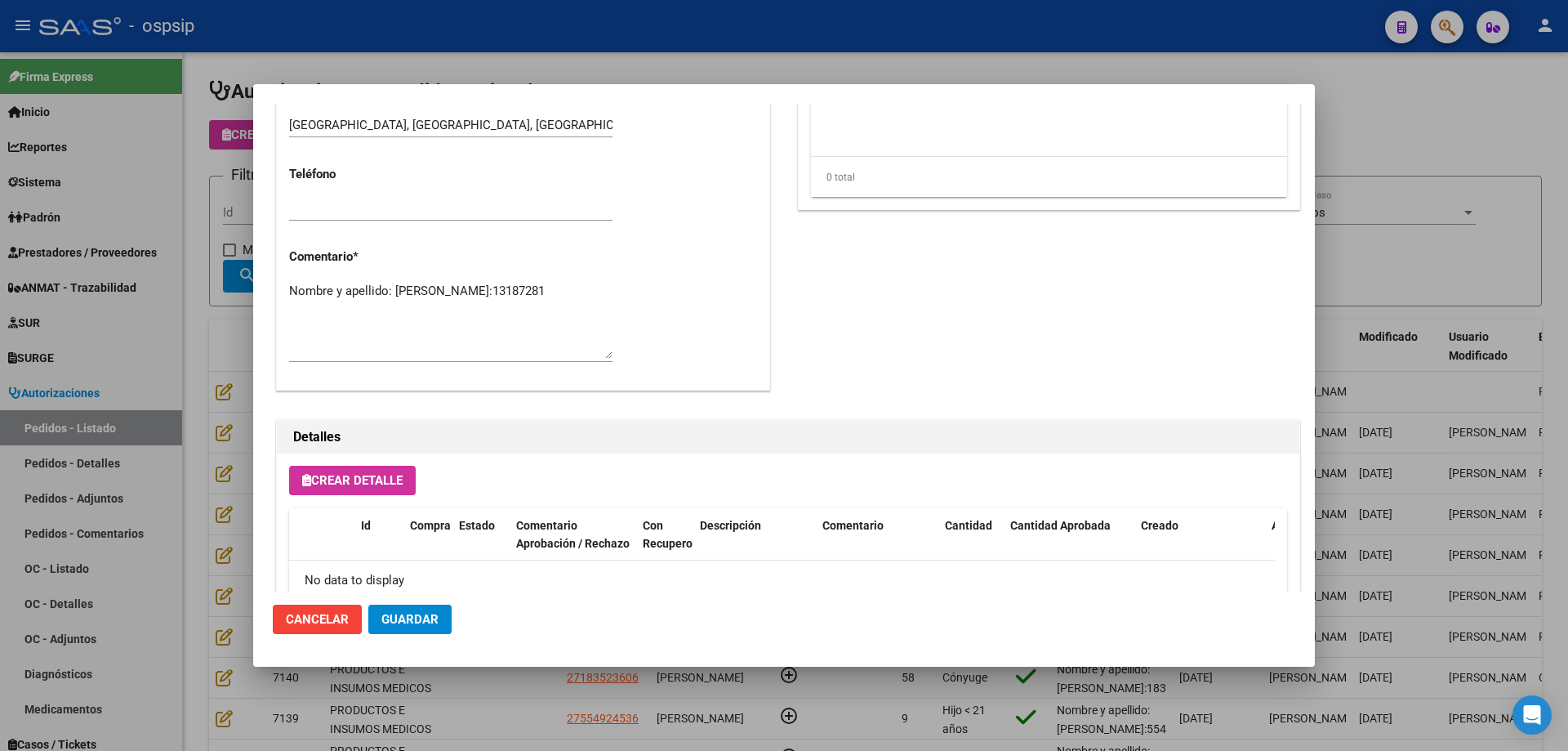
click at [348, 314] on textarea "Nombre y apellido: [PERSON_NAME]:13187281" at bounding box center [451, 320] width 324 height 77
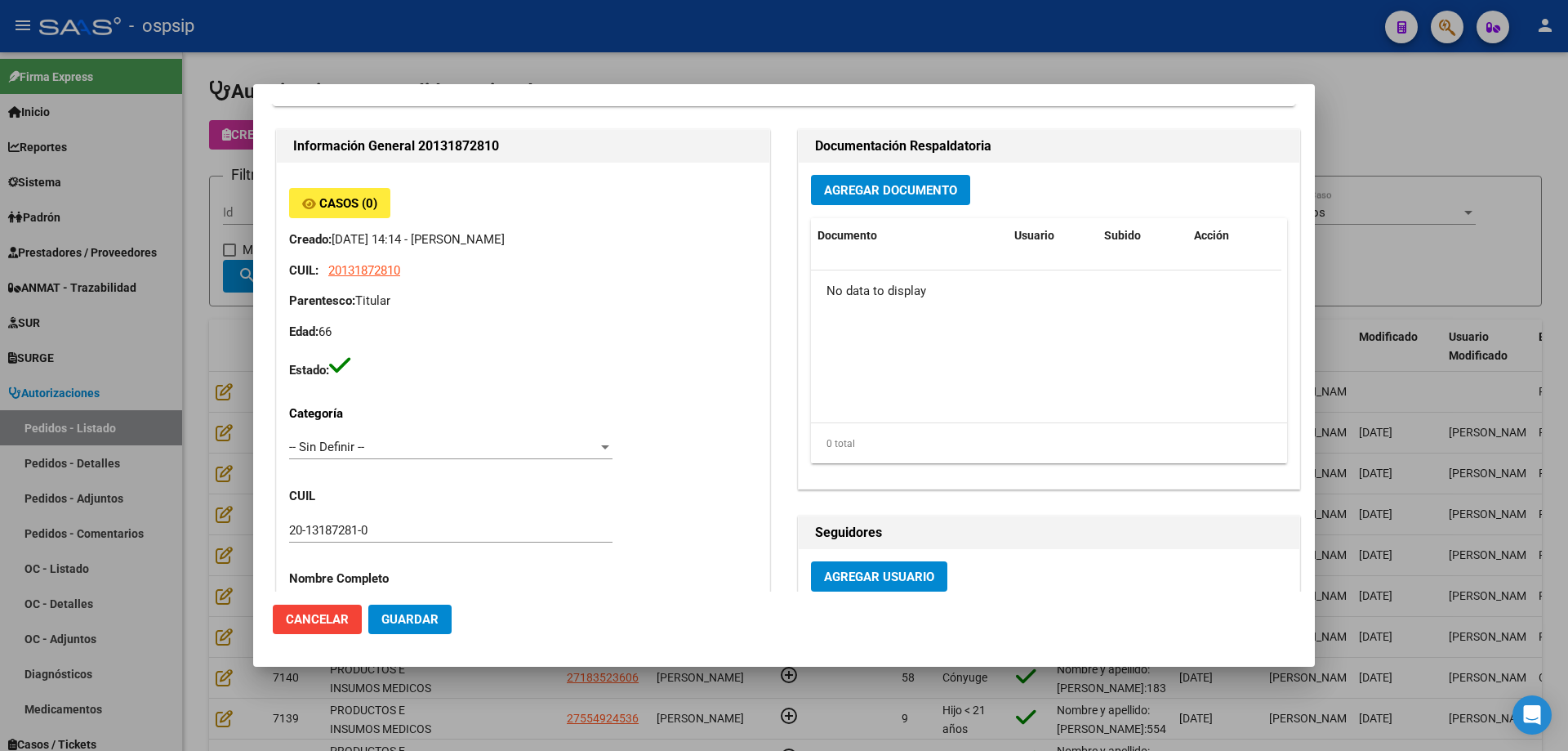
scroll to position [0, 0]
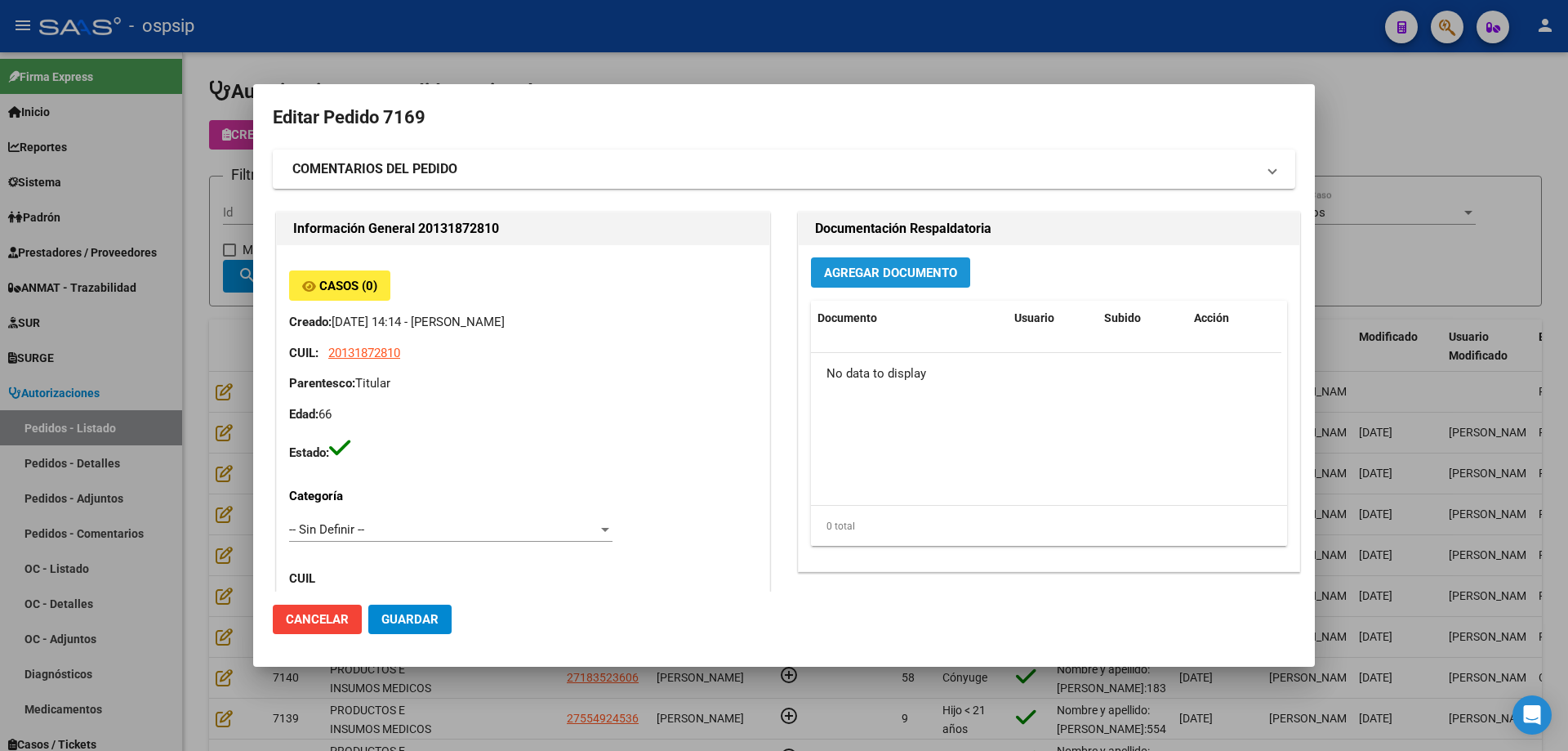
click at [857, 272] on span "Agregar Documento" at bounding box center [891, 273] width 133 height 15
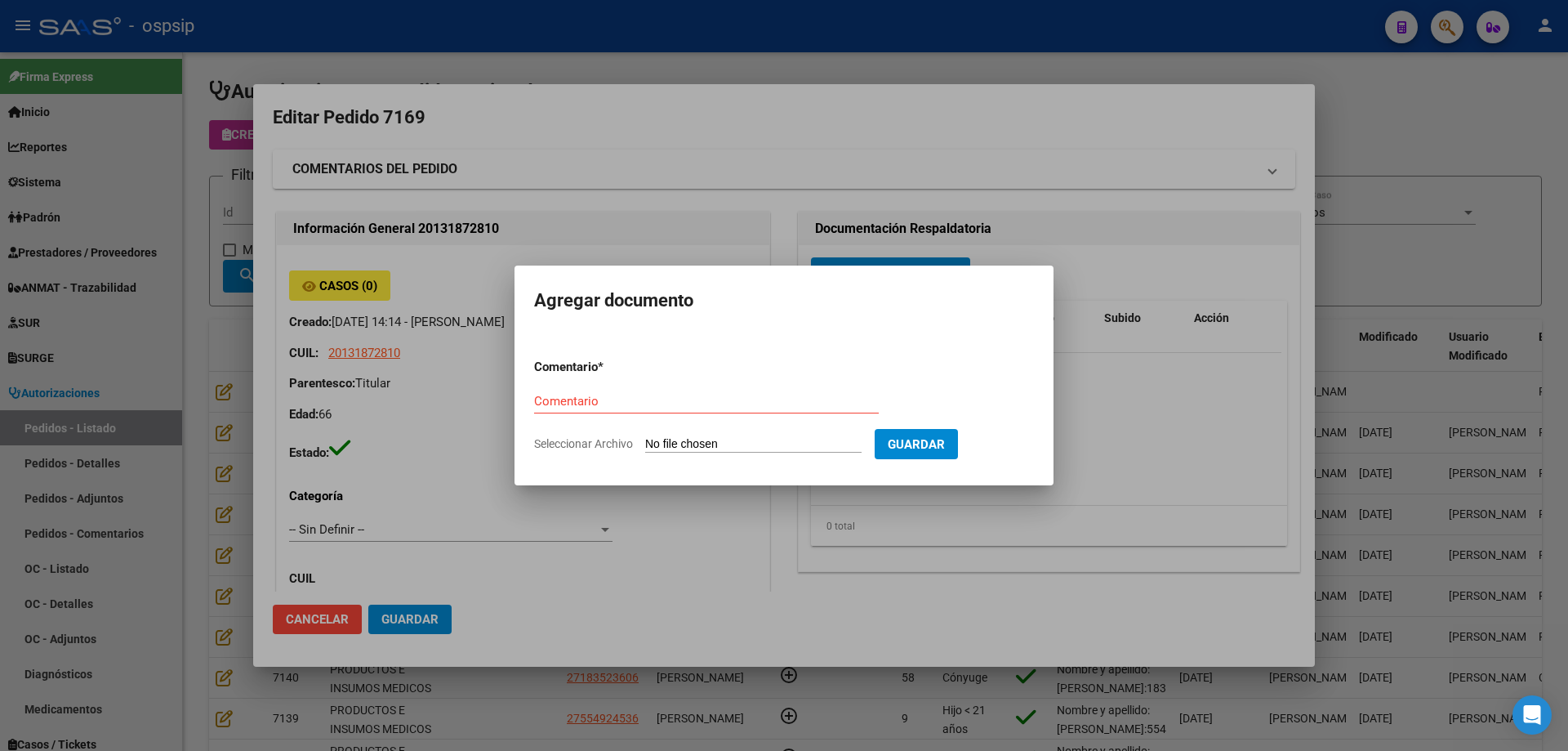
click at [765, 446] on input "Seleccionar Archivo" at bounding box center [753, 444] width 216 height 16
type input "C:\fakepath\pedido [PERSON_NAME].pdf"
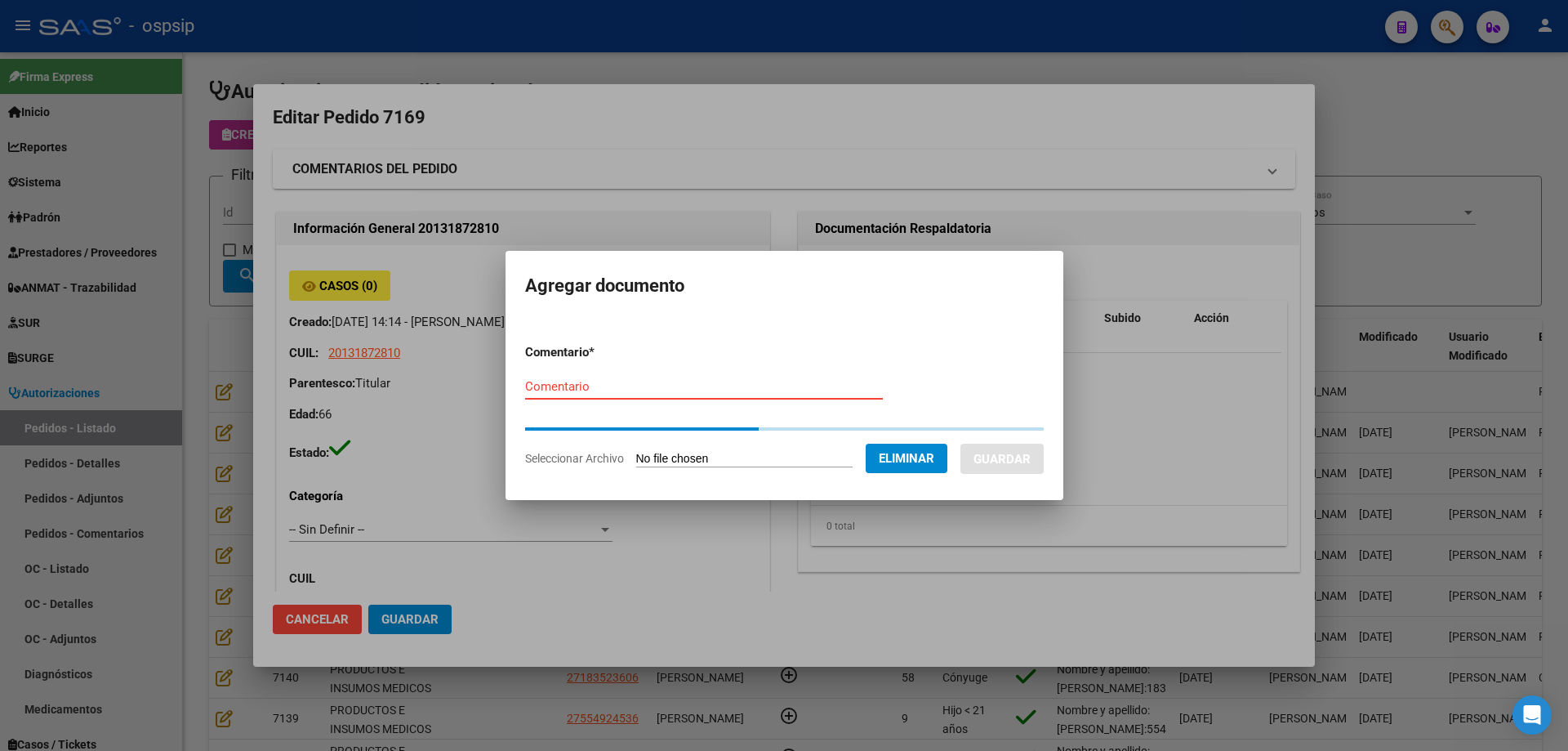
click at [556, 387] on input "Comentario" at bounding box center [704, 387] width 358 height 15
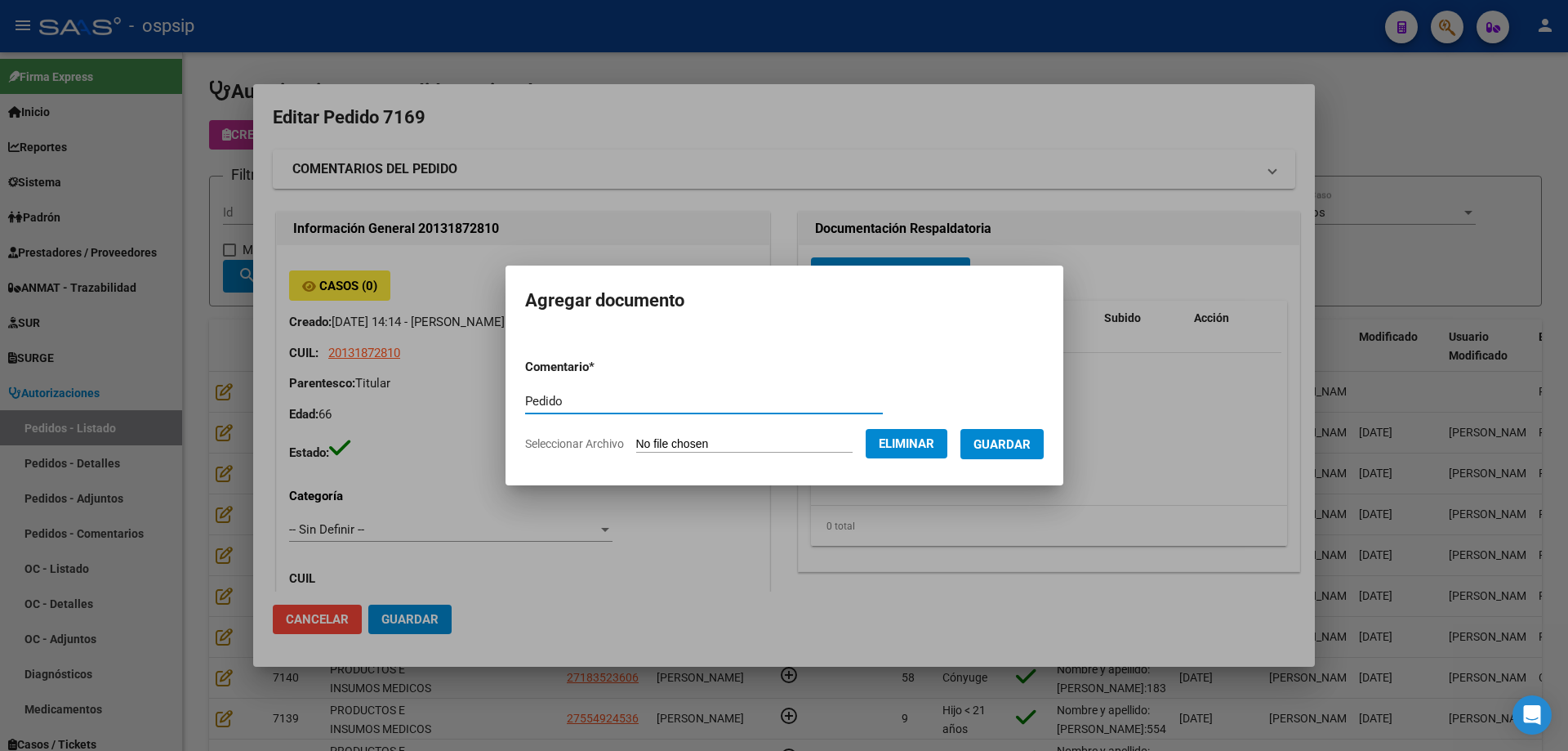
type input "Pedido"
click at [1029, 455] on button "Guardar" at bounding box center [1002, 443] width 83 height 30
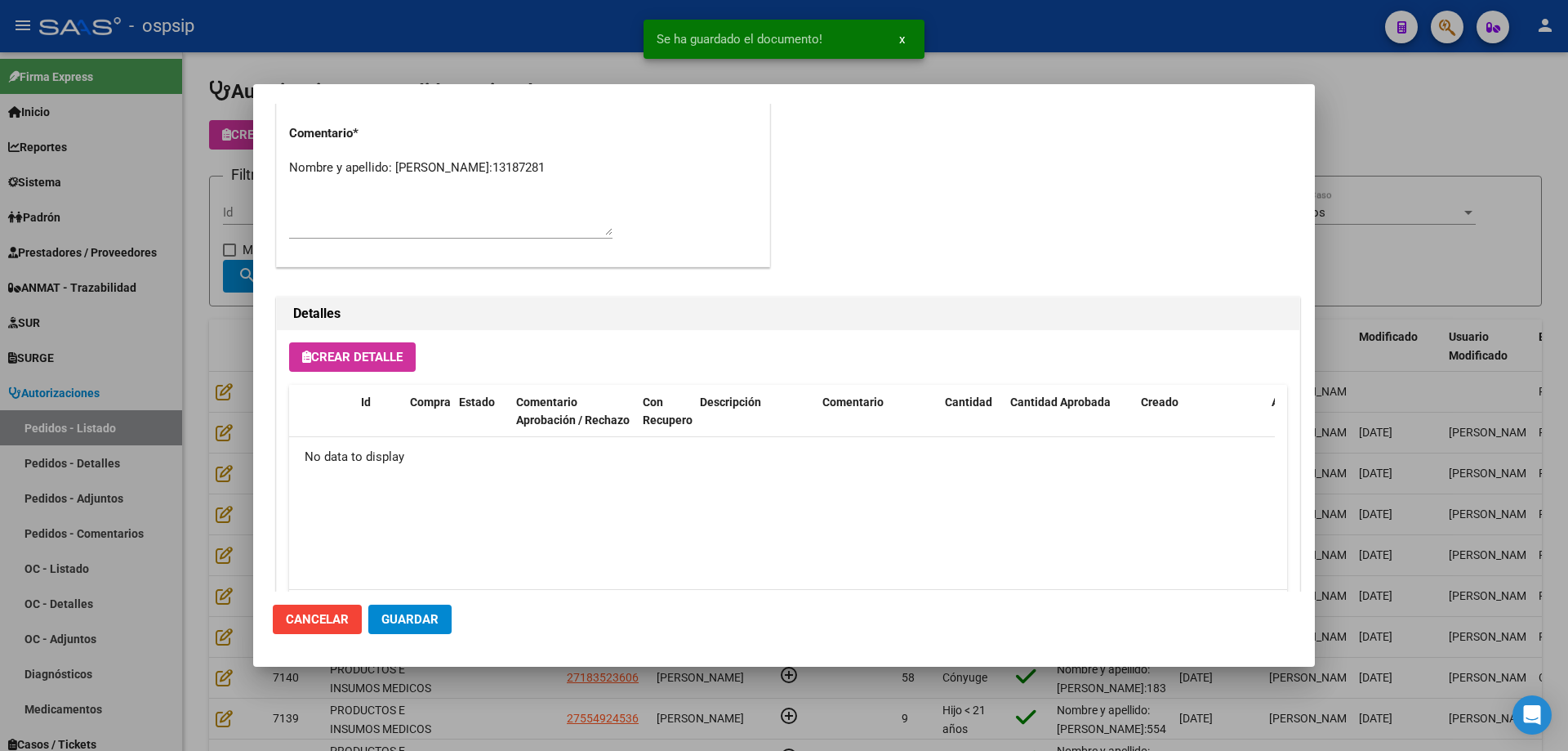
scroll to position [950, 0]
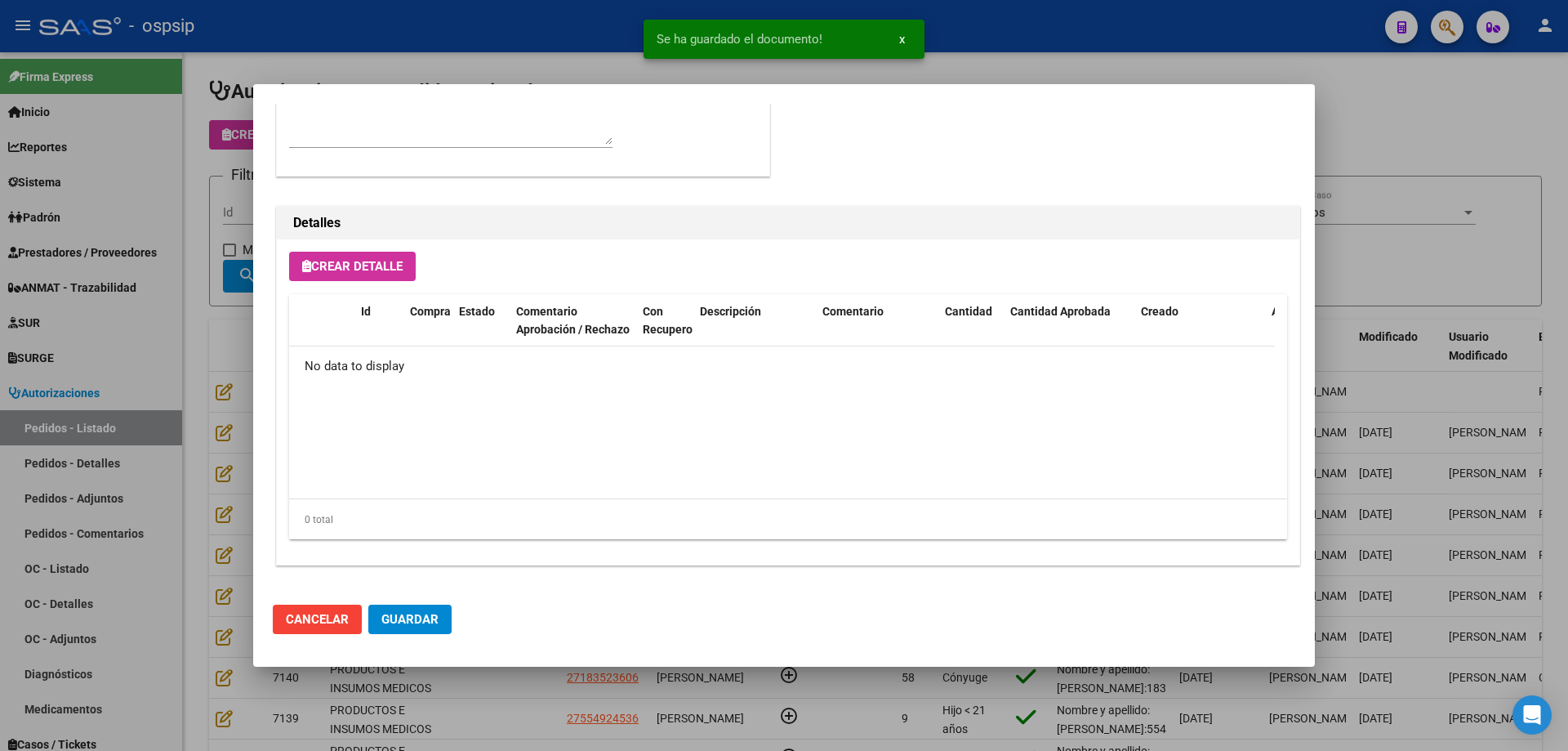
click at [399, 288] on div "Crear Detalle Id Compra Estado Comentario Aprobación / Rechazo Con Recupero Des…" at bounding box center [788, 402] width 1023 height 325
click at [392, 259] on span "Crear Detalle" at bounding box center [352, 266] width 100 height 15
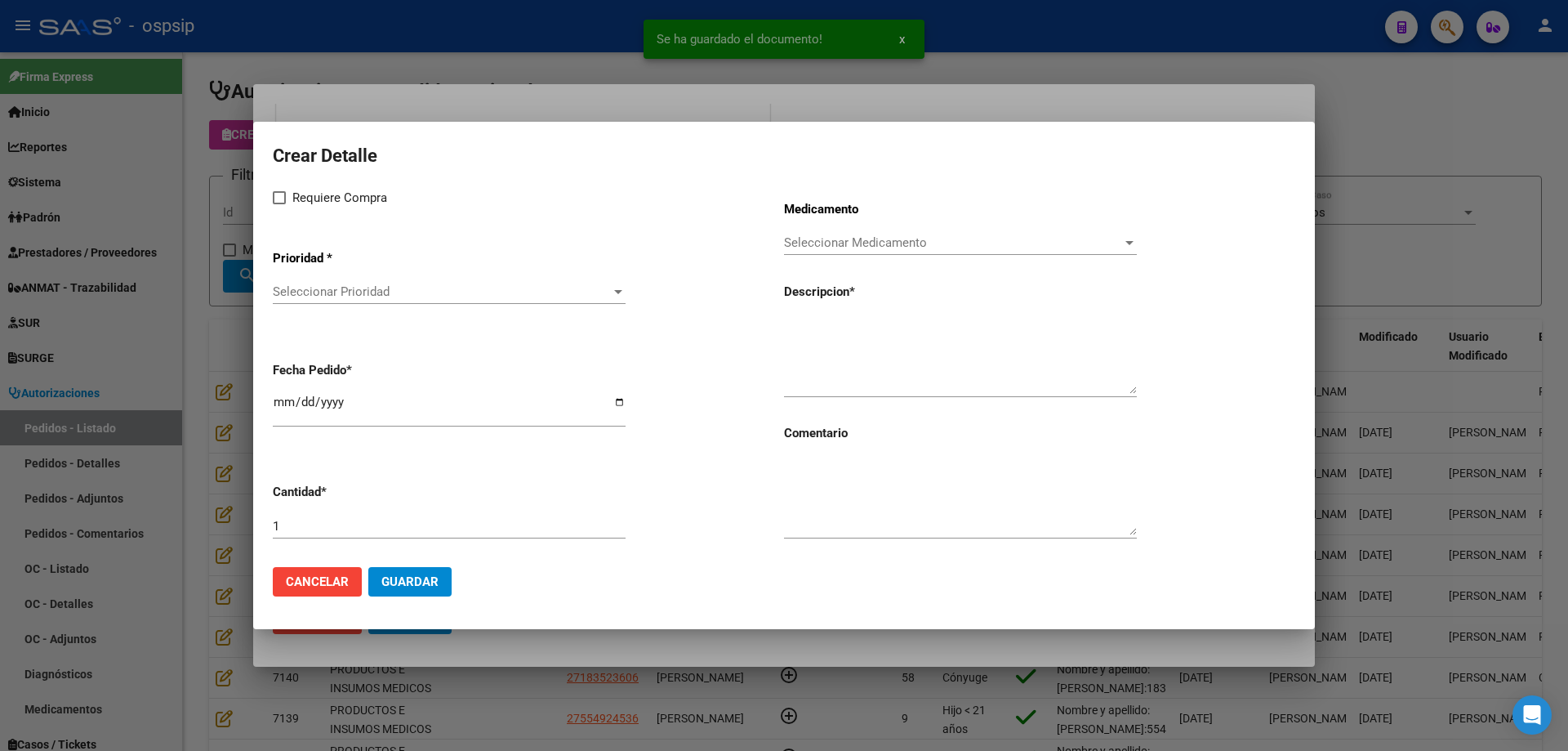
click at [410, 289] on span "Seleccionar Prioridad" at bounding box center [441, 292] width 338 height 15
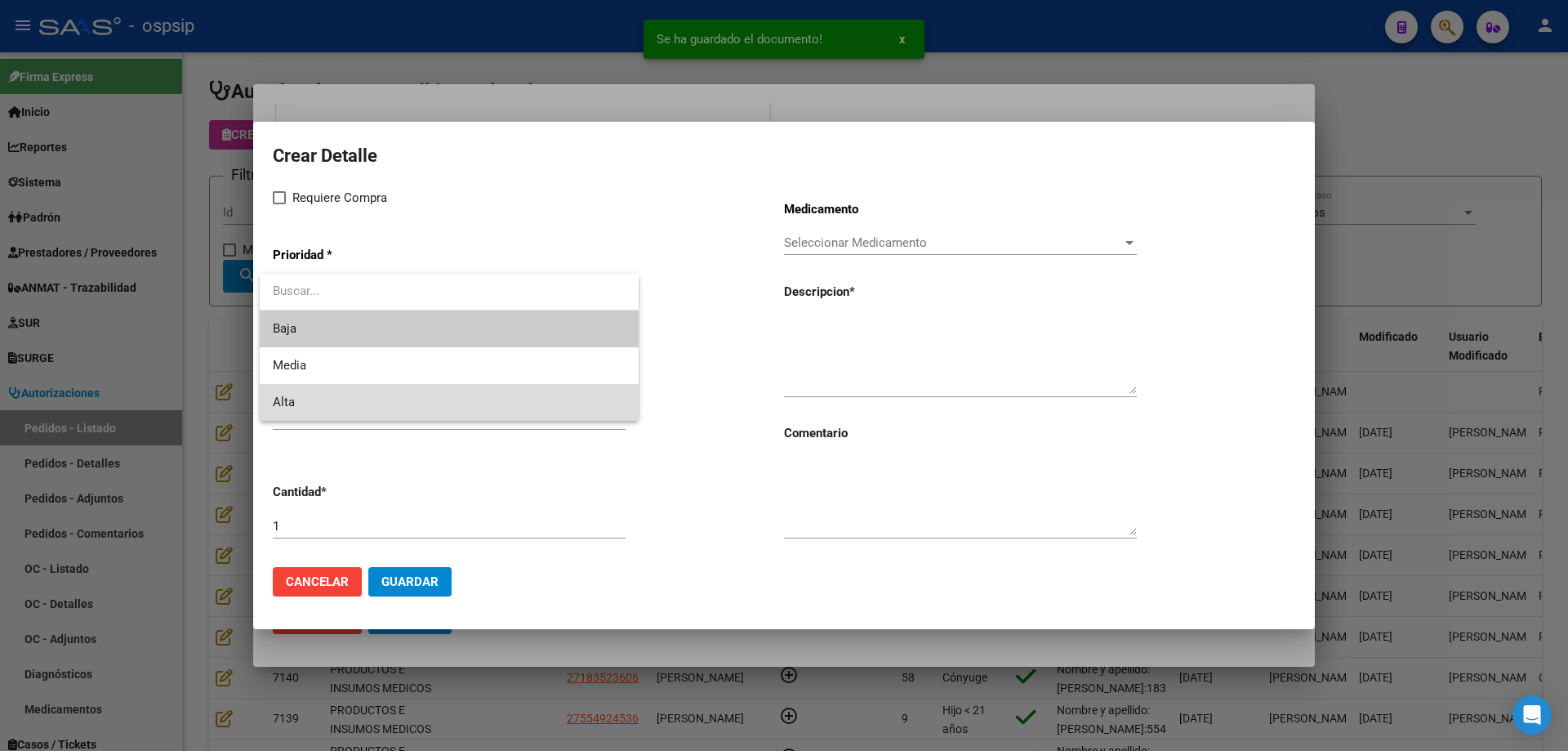
click at [344, 395] on span "Alta" at bounding box center [449, 402] width 353 height 37
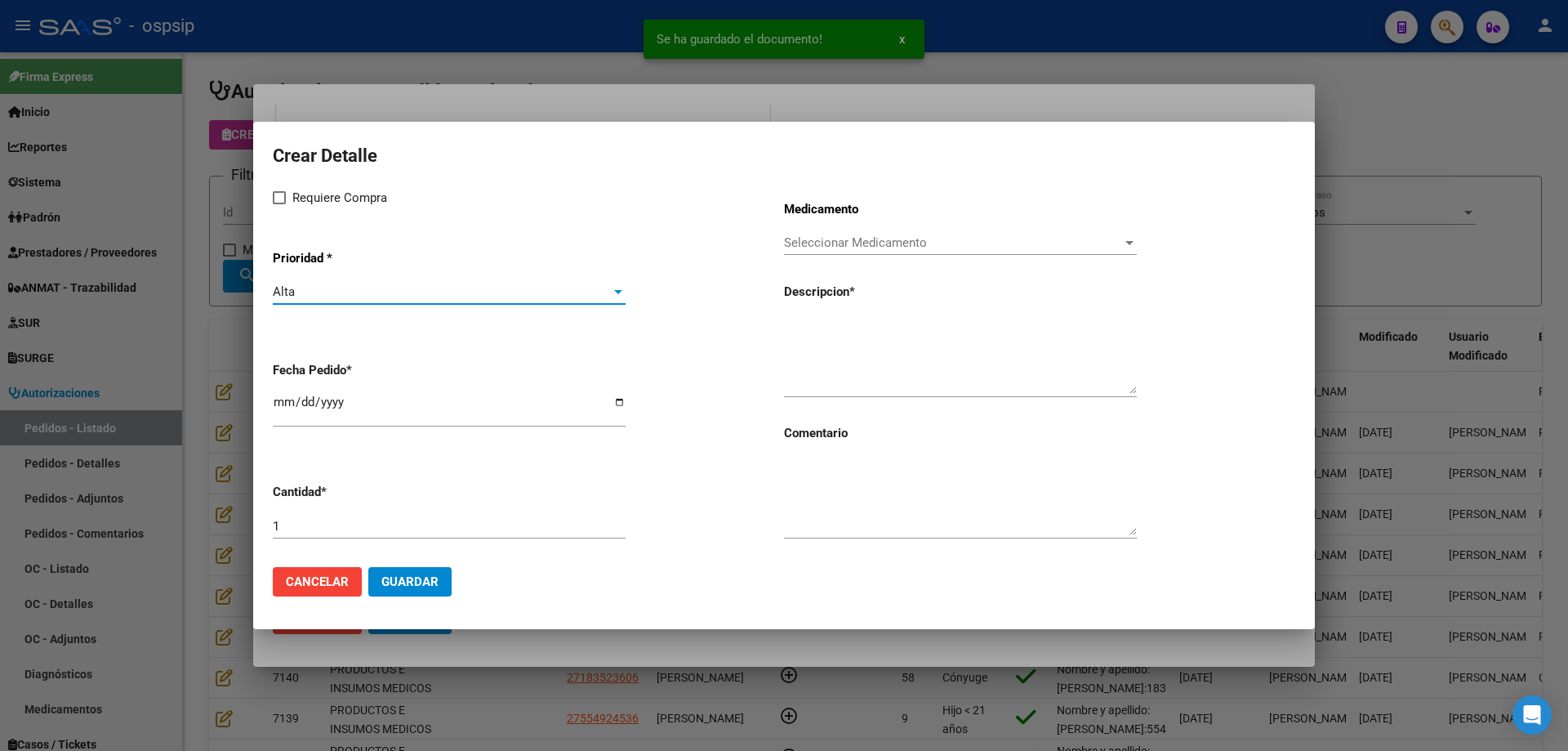
click at [294, 192] on span "Requiere Compra" at bounding box center [340, 197] width 95 height 19
click at [279, 204] on input "Requiere Compra" at bounding box center [278, 204] width 1 height 1
checkbox input "true"
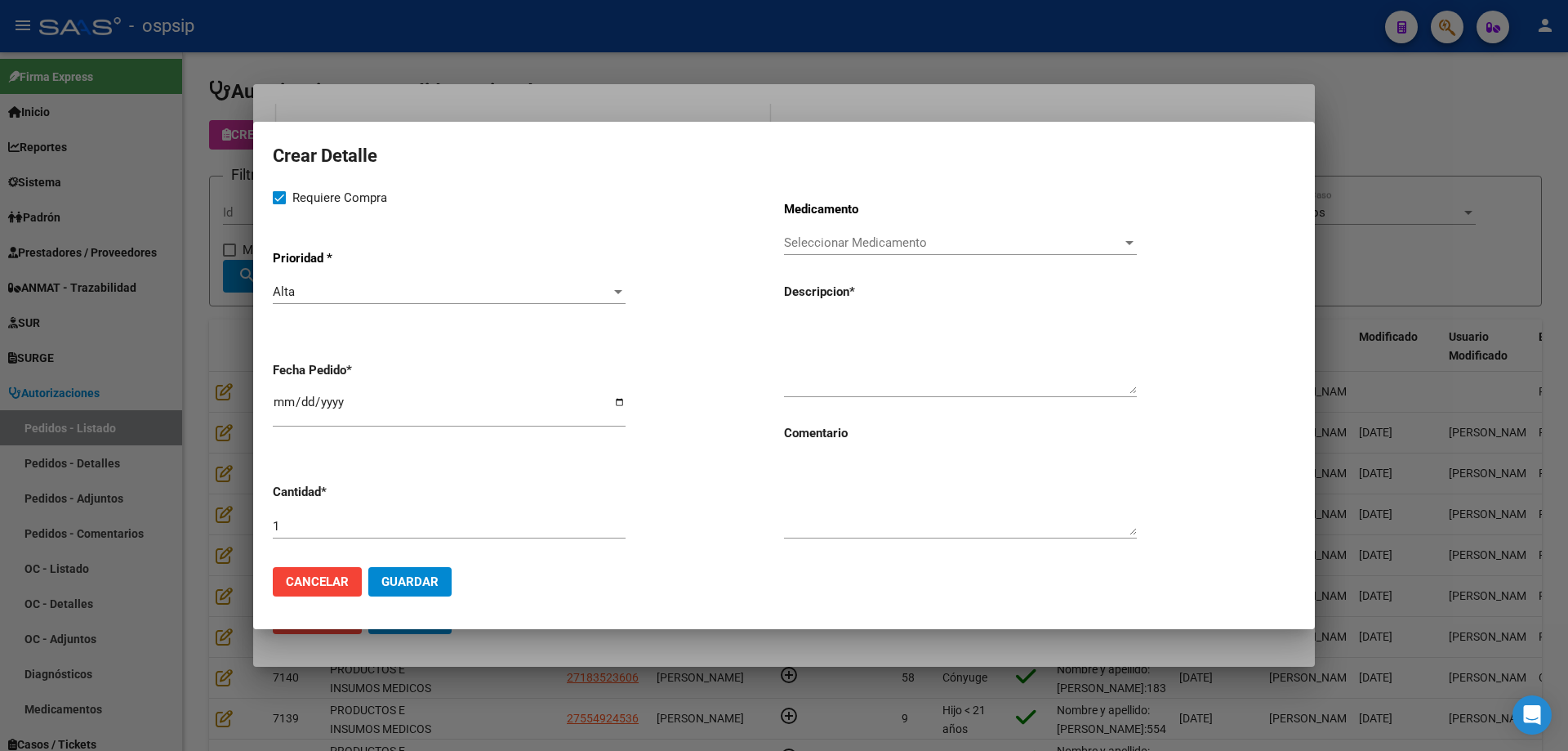
click at [867, 251] on div "Seleccionar Medicamento Seleccionar Medicamento" at bounding box center [961, 243] width 353 height 25
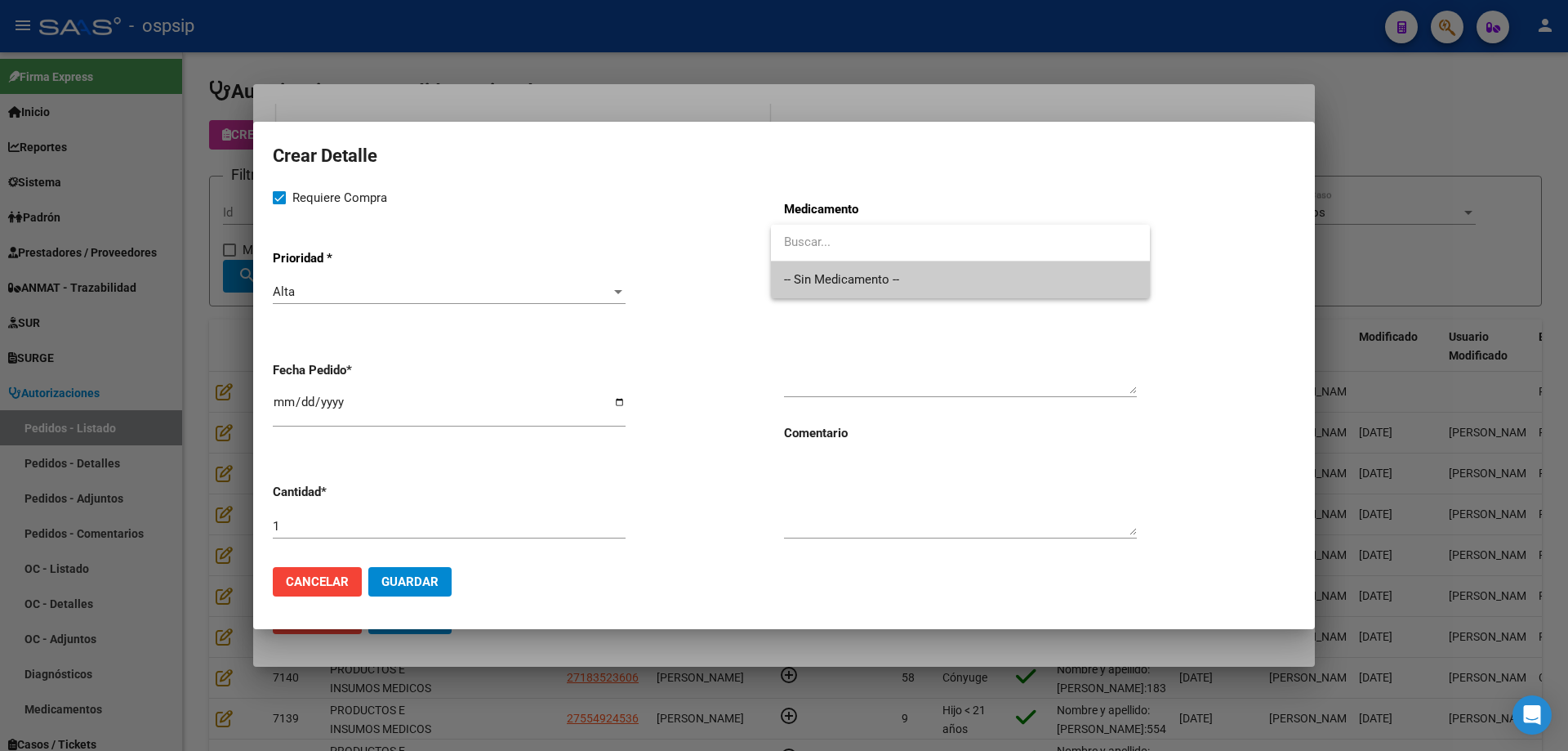
click at [858, 277] on span "-- Sin Medicamento --" at bounding box center [961, 280] width 353 height 37
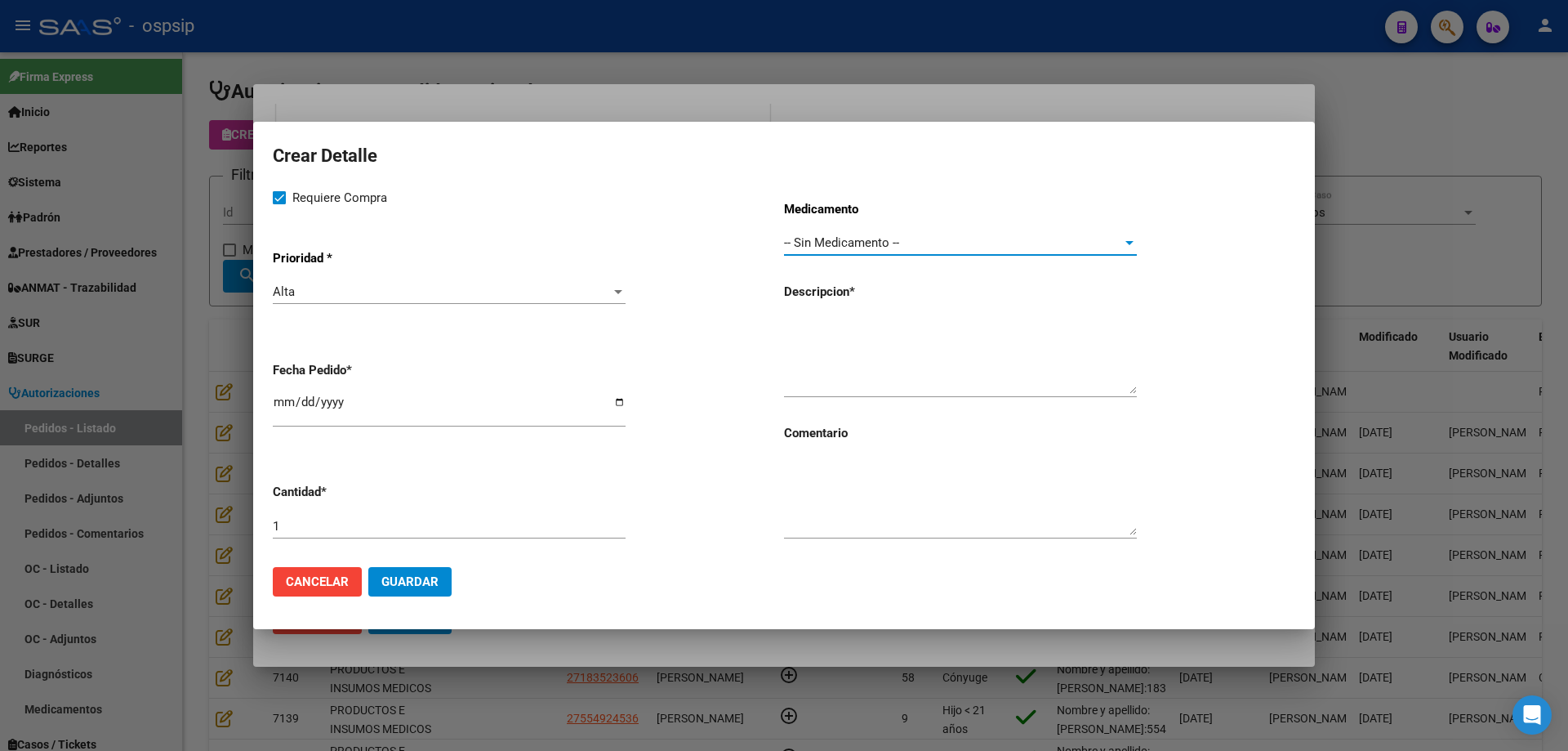
click at [817, 308] on div "Medicamento -- Sin Medicamento -- Seleccionar Medicamento Descripcion * Comenta…" at bounding box center [1040, 370] width 512 height 366
click at [822, 333] on textarea at bounding box center [961, 355] width 353 height 77
click at [976, 329] on textarea "Balón liberador de droga 6x120" at bounding box center [961, 355] width 353 height 77
type textarea "Balón liberador de droga 6x120"
click at [426, 581] on span "Guardar" at bounding box center [410, 582] width 57 height 15
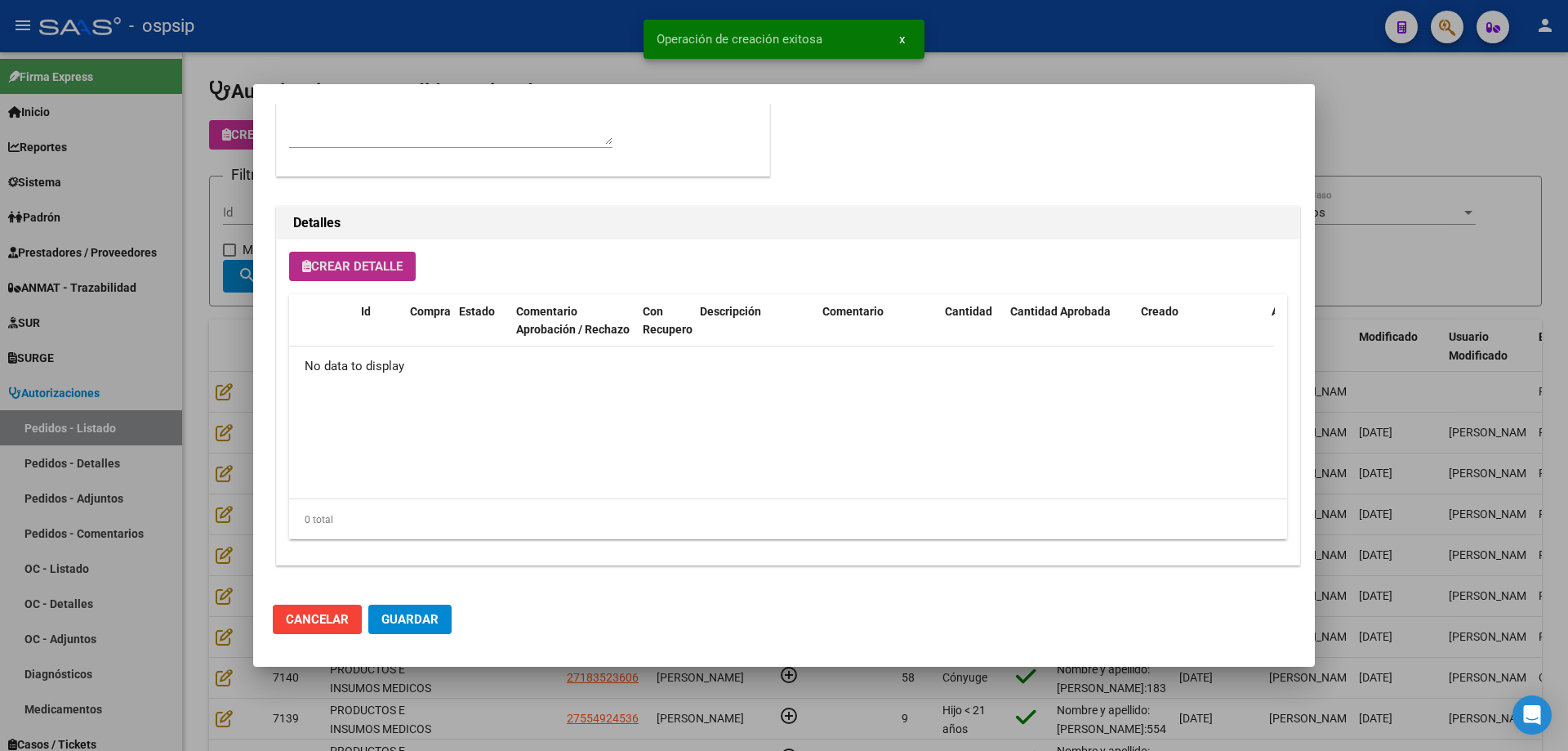
scroll to position [980, 0]
click at [390, 273] on span "Crear Detalle" at bounding box center [352, 266] width 100 height 15
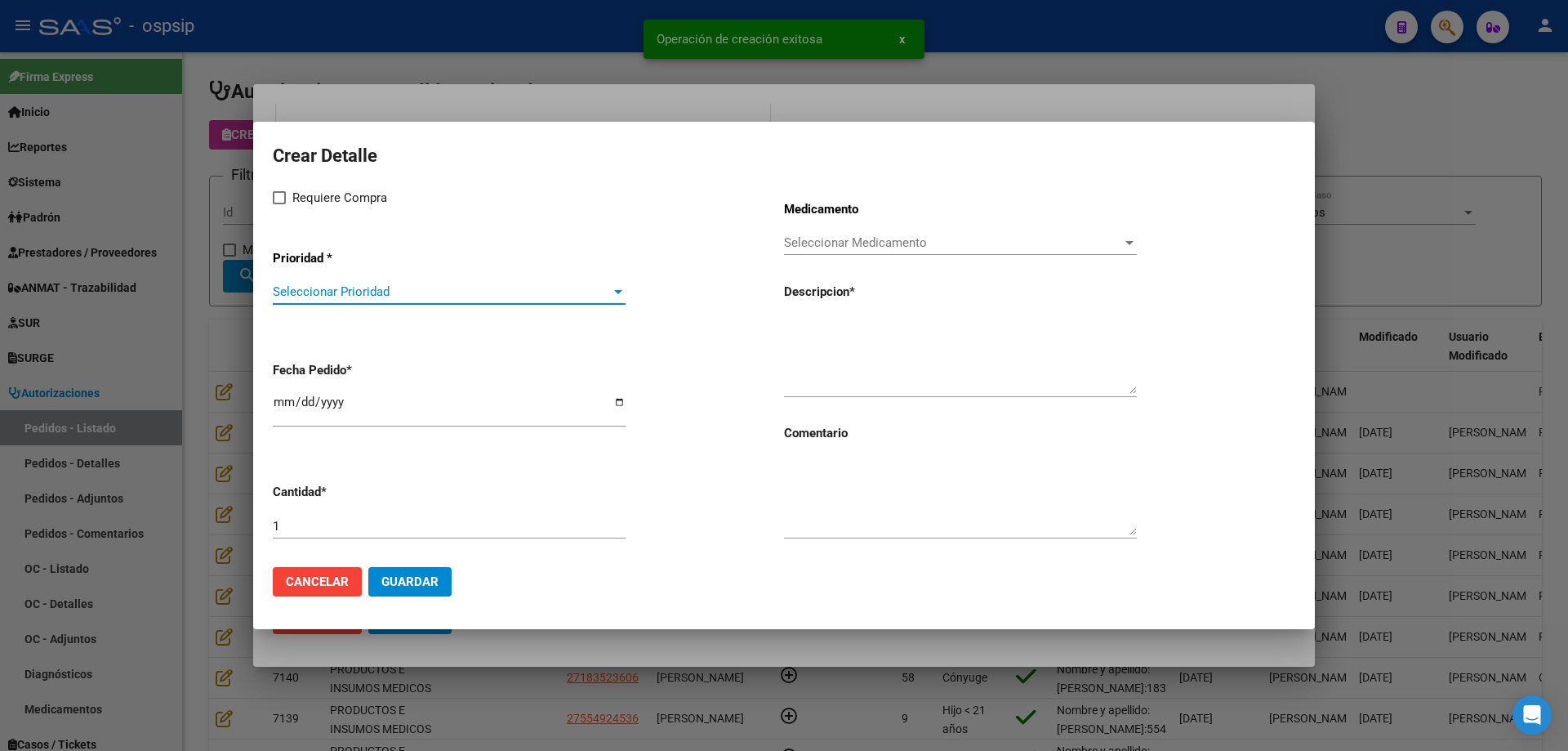
click at [376, 299] on span "Seleccionar Prioridad" at bounding box center [441, 292] width 338 height 15
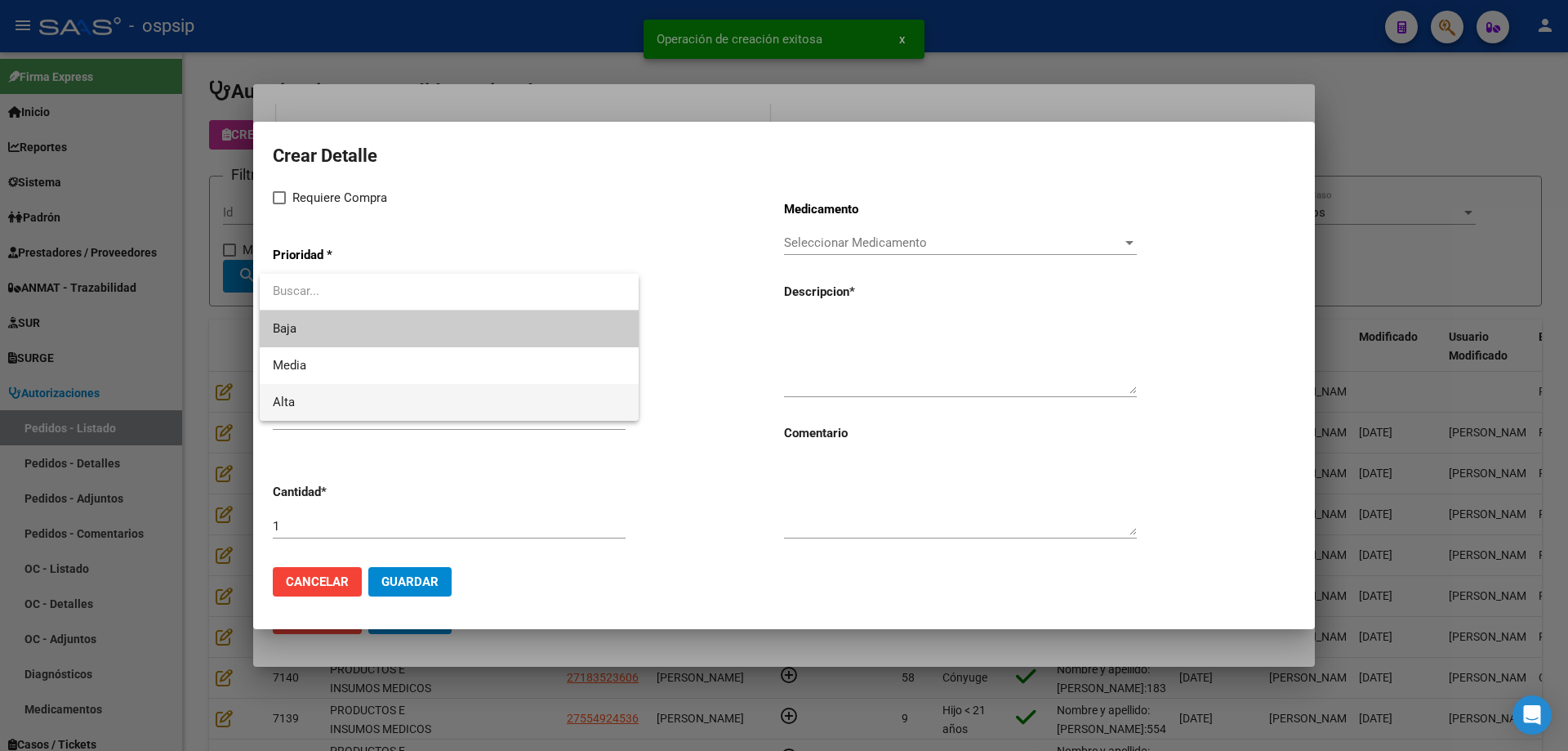
click at [337, 397] on span "Alta" at bounding box center [449, 402] width 353 height 37
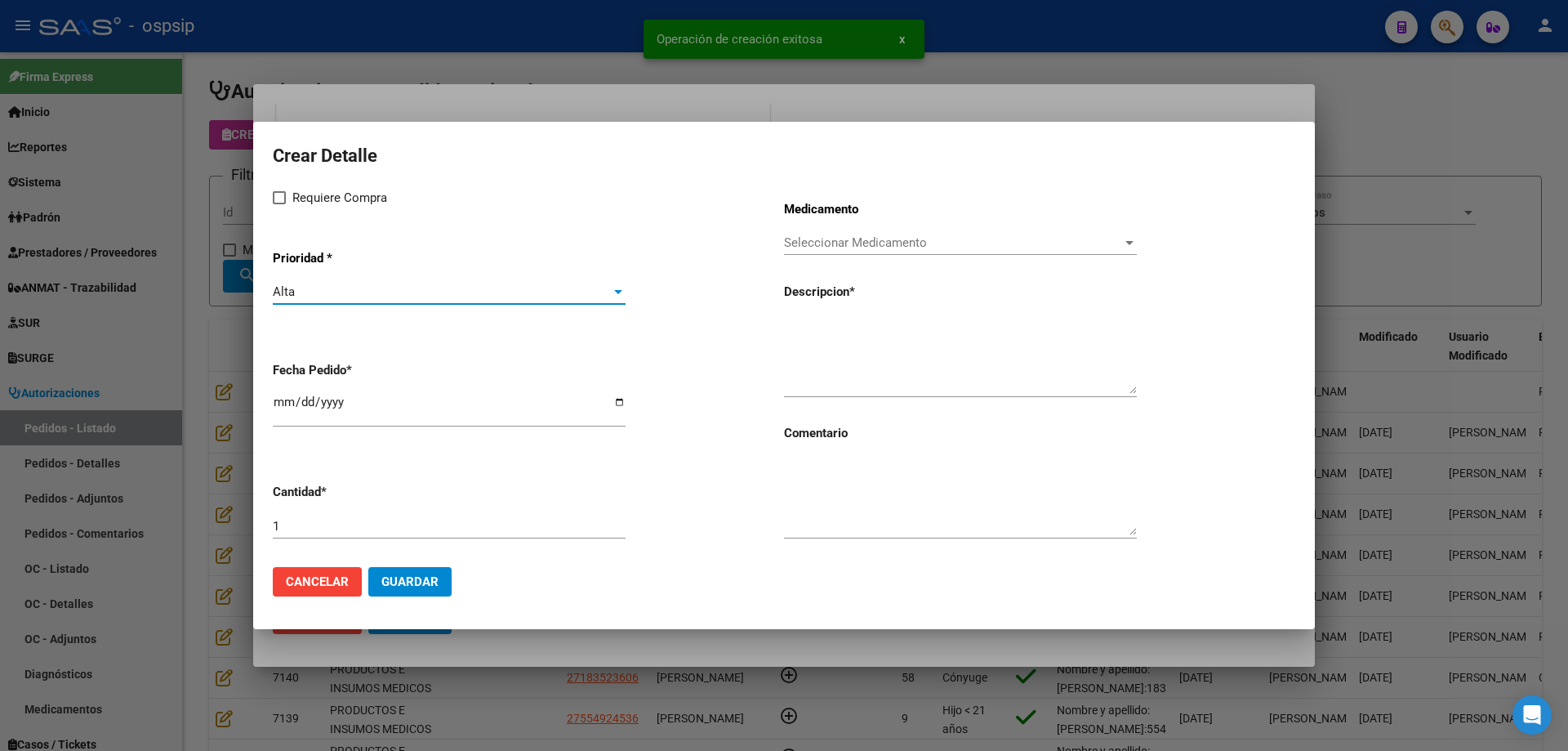
click at [301, 181] on div "Crear Detalle Requiere Compra Prioridad * Alta Seleccionar Prioridad Fecha Pedi…" at bounding box center [784, 347] width 1023 height 413
click at [297, 186] on div "Crear Detalle Requiere Compra Prioridad * Alta Seleccionar Prioridad Fecha Pedi…" at bounding box center [784, 347] width 1023 height 413
click at [303, 202] on span "Requiere Compra" at bounding box center [340, 197] width 95 height 19
click at [279, 204] on input "Requiere Compra" at bounding box center [278, 204] width 1 height 1
checkbox input "true"
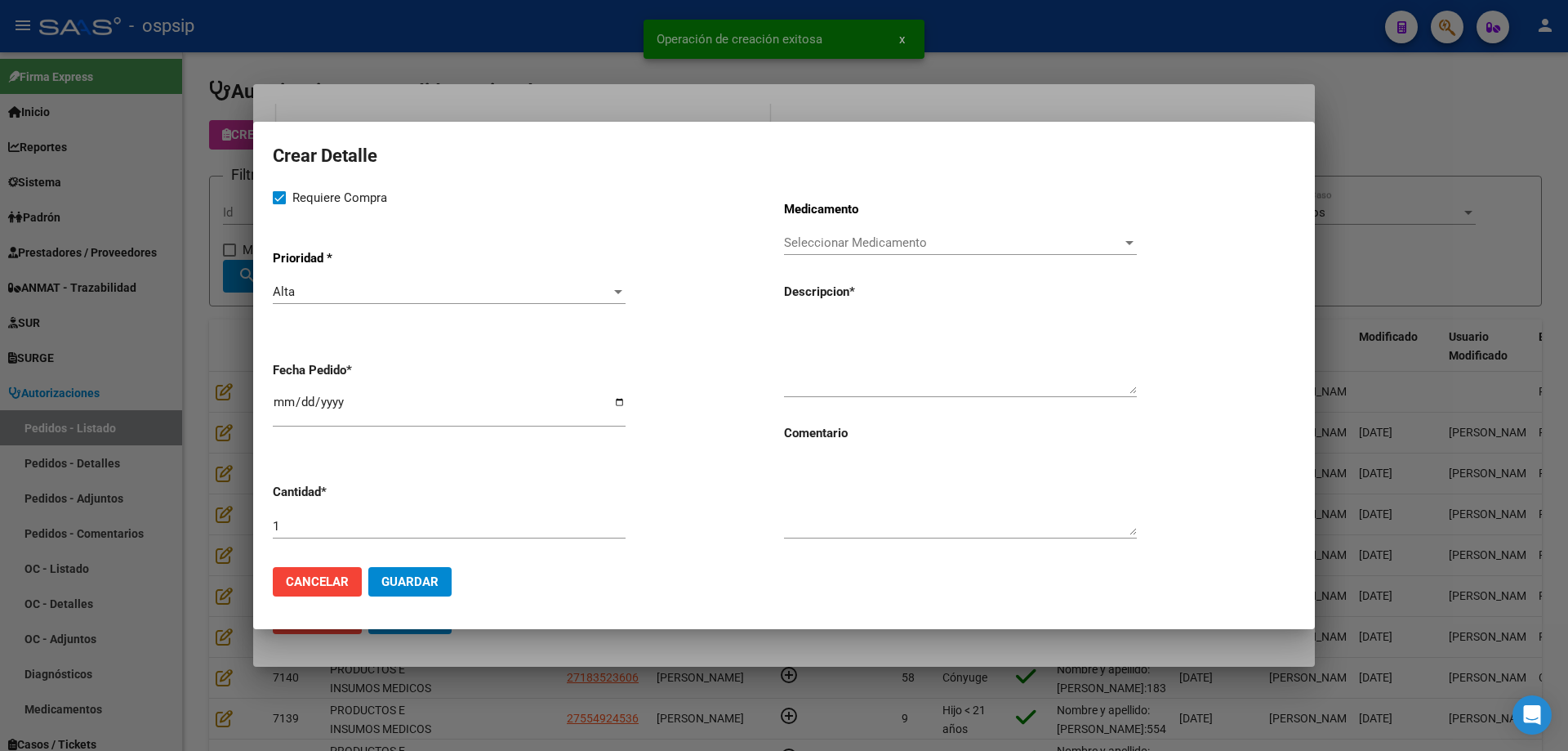
click at [801, 239] on span "Seleccionar Medicamento" at bounding box center [953, 243] width 338 height 15
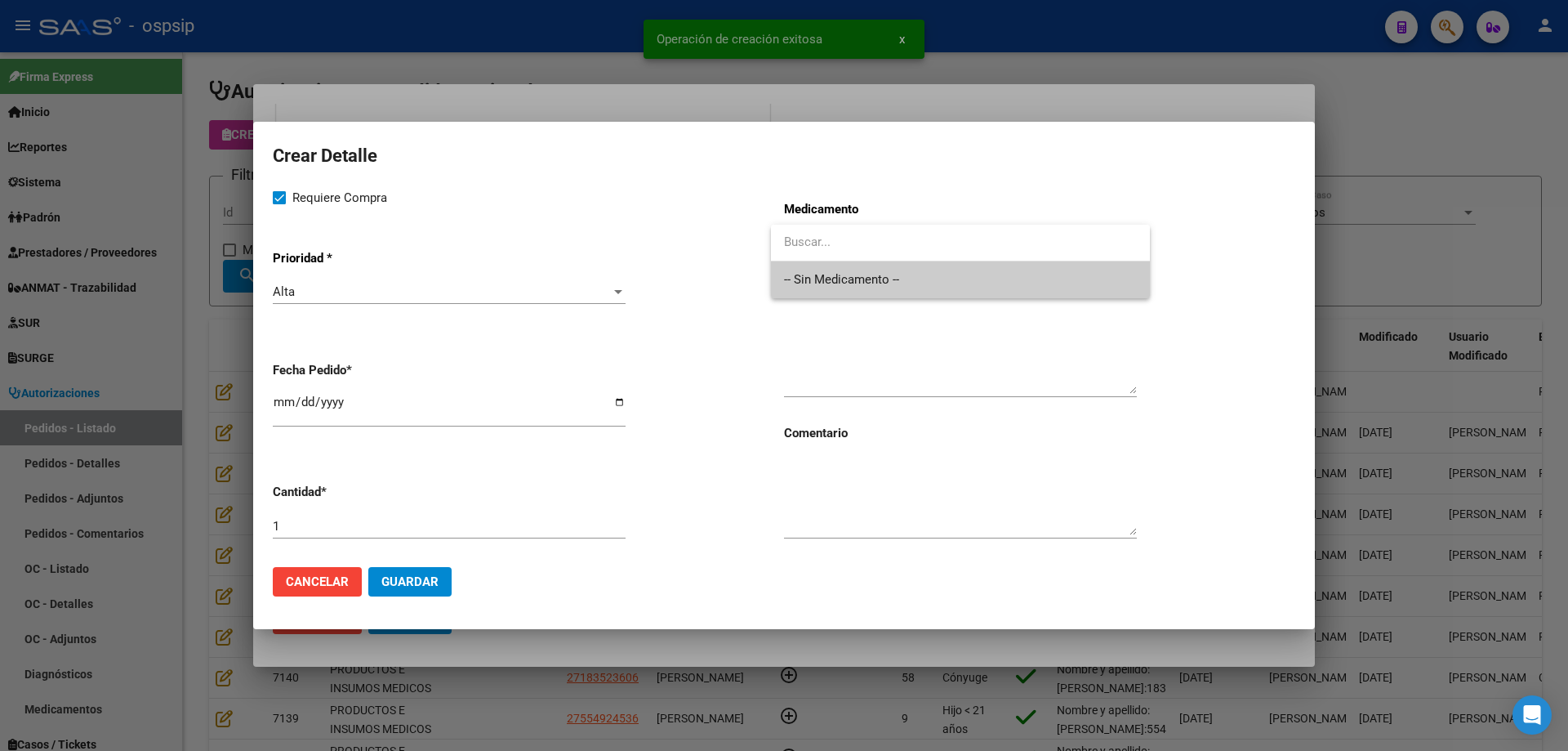
click at [802, 273] on span "-- Sin Medicamento --" at bounding box center [961, 280] width 353 height 37
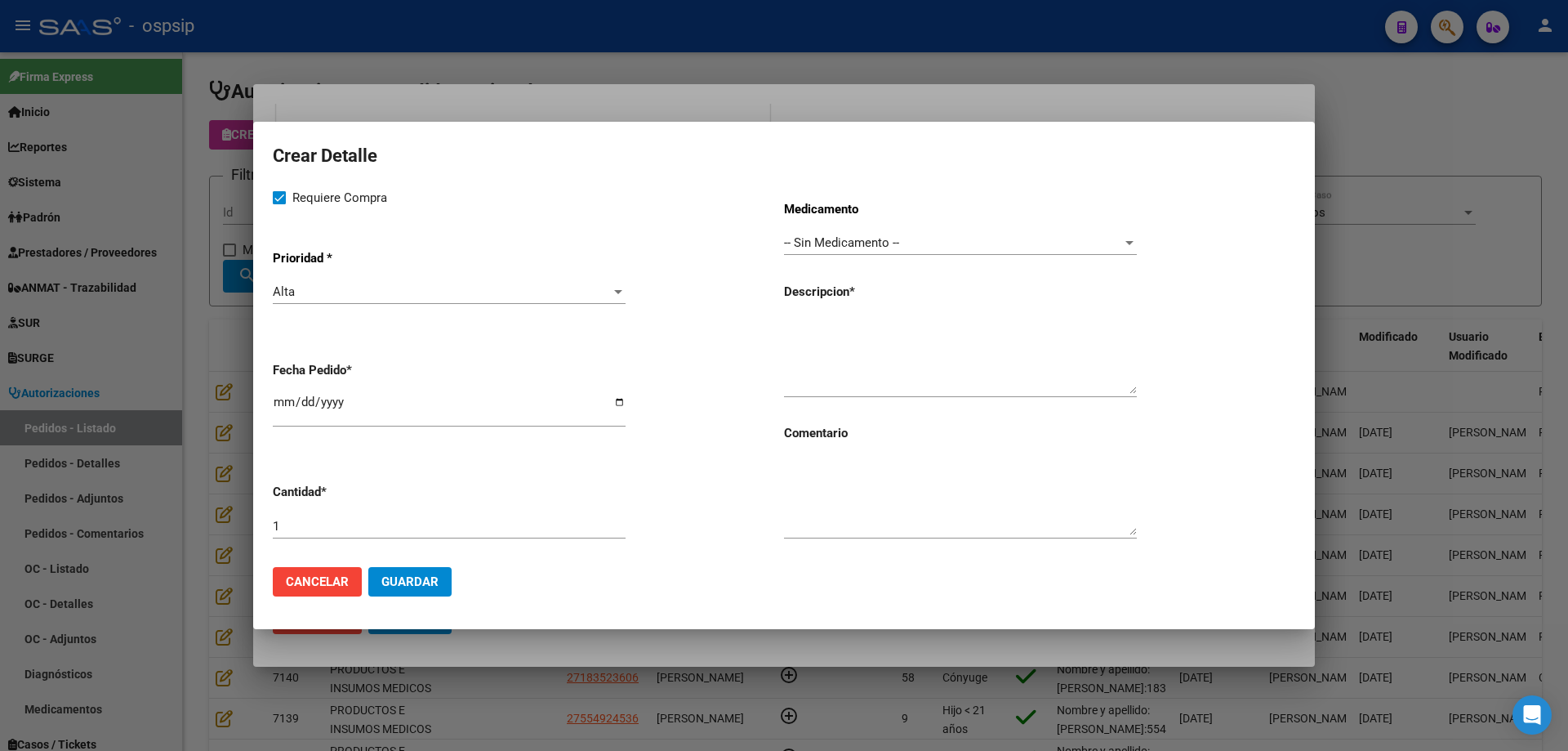
click at [809, 316] on div at bounding box center [961, 355] width 353 height 83
click at [161, 299] on div at bounding box center [784, 375] width 1568 height 751
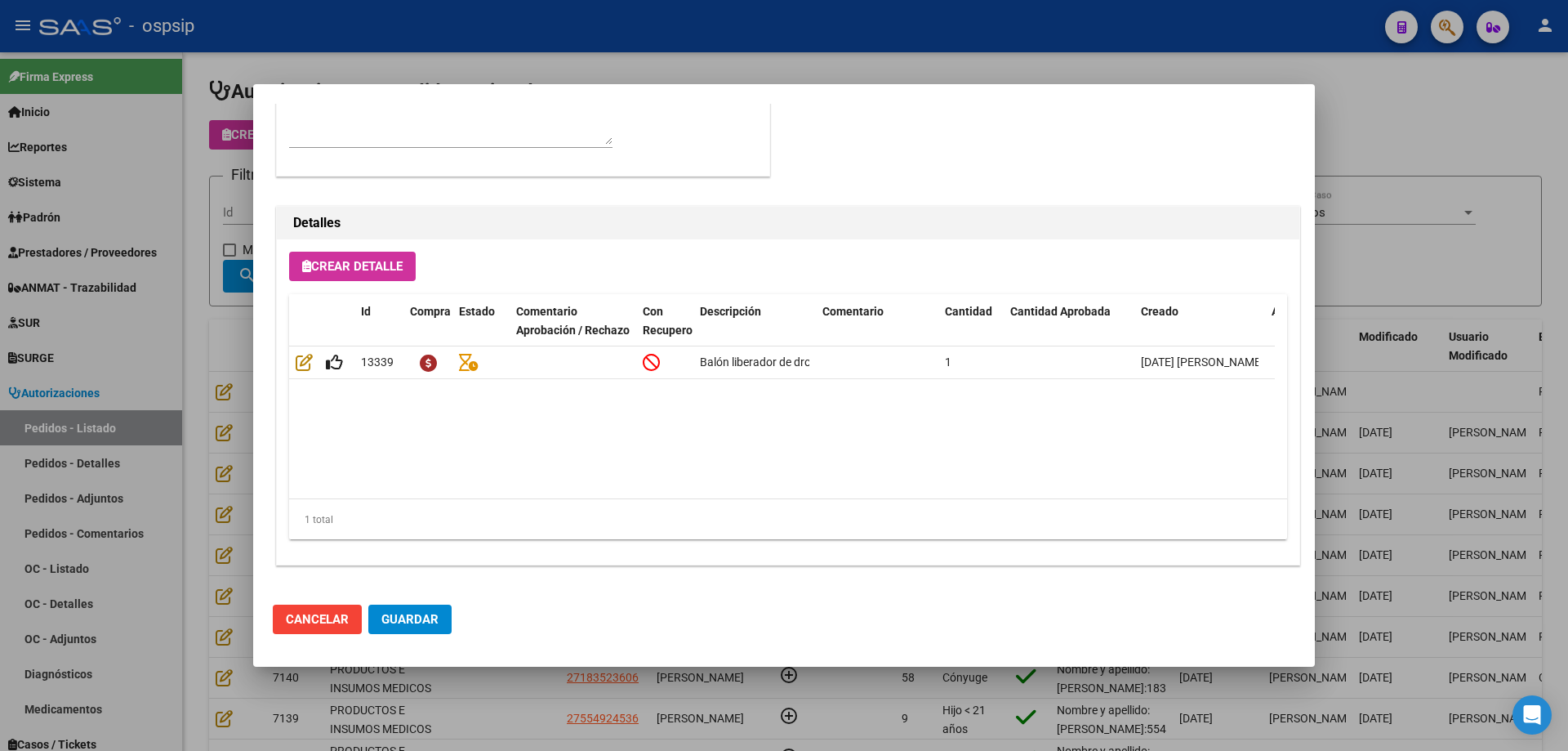
click at [430, 621] on span "Guardar" at bounding box center [410, 620] width 57 height 15
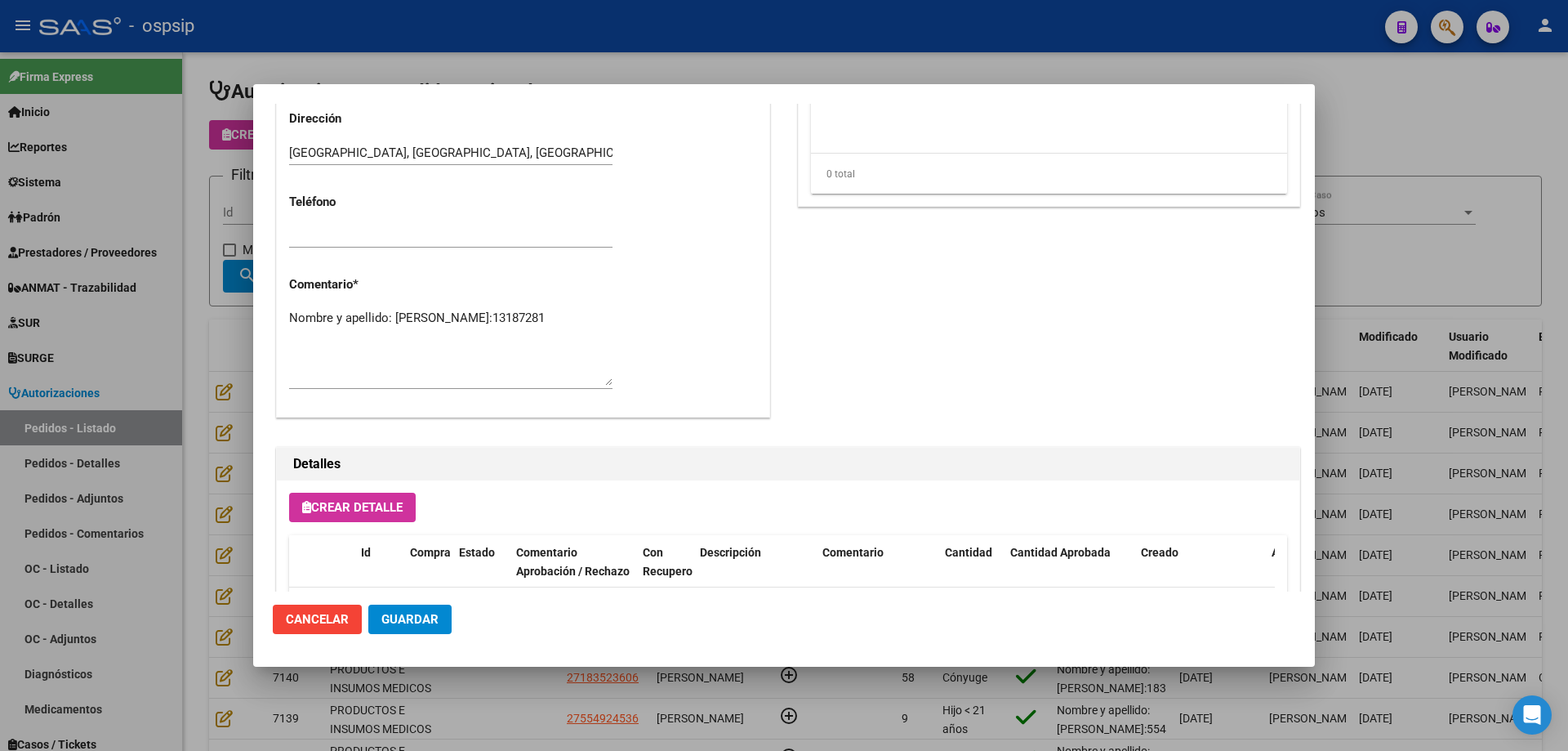
scroll to position [735, 0]
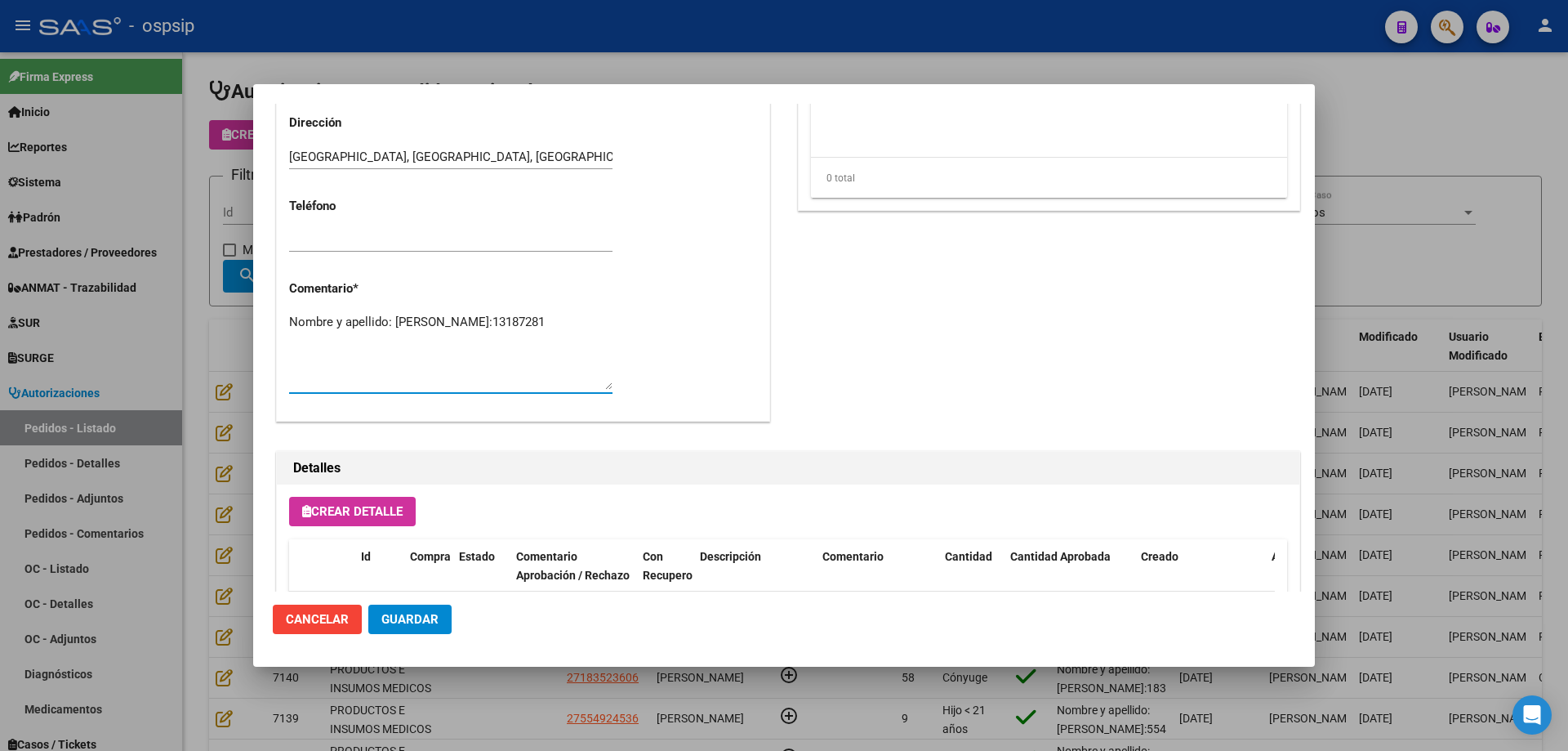
click at [395, 340] on textarea "Nombre y apellido: [PERSON_NAME]:13187281" at bounding box center [451, 351] width 324 height 77
click at [424, 614] on button "Guardar" at bounding box center [410, 620] width 83 height 29
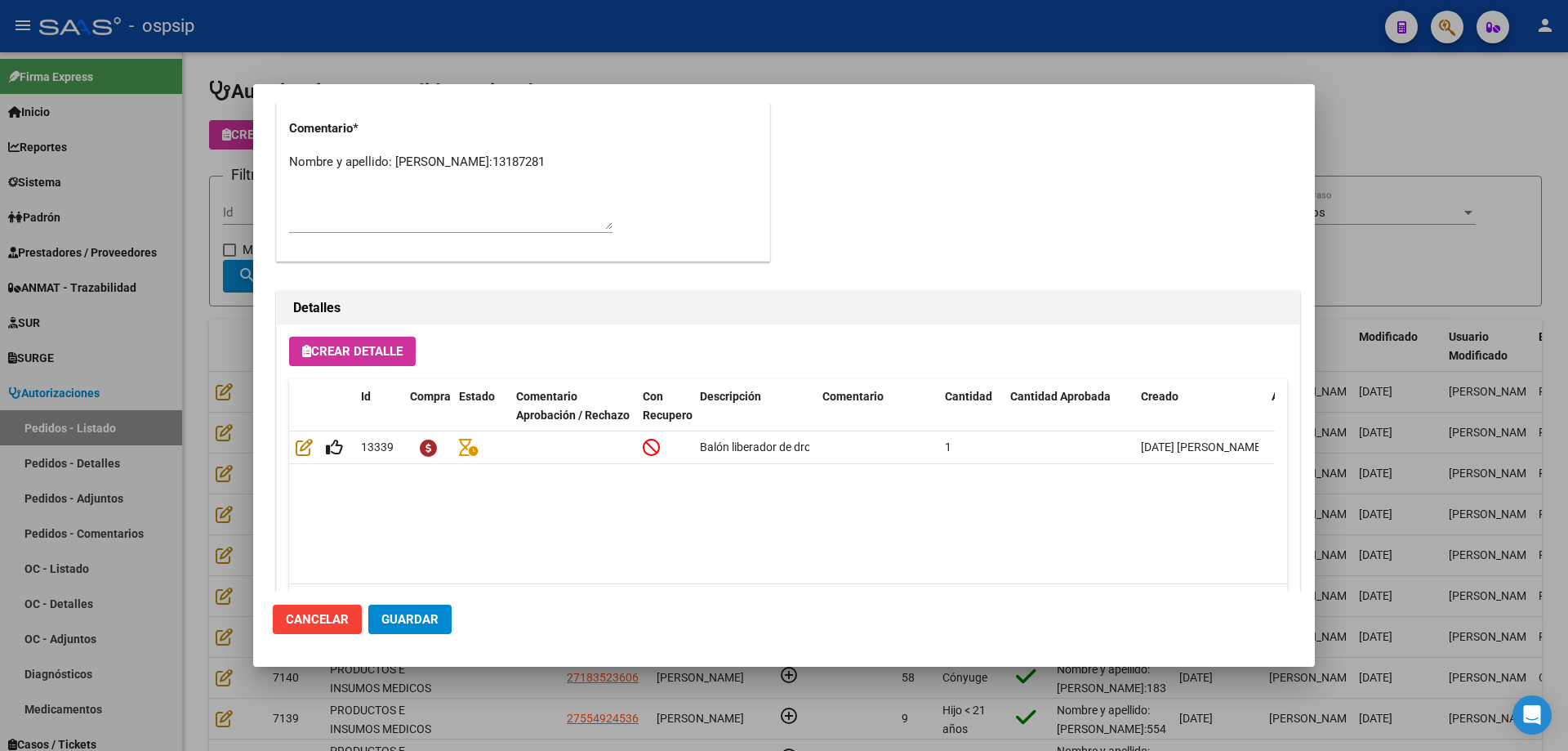
scroll to position [817, 0]
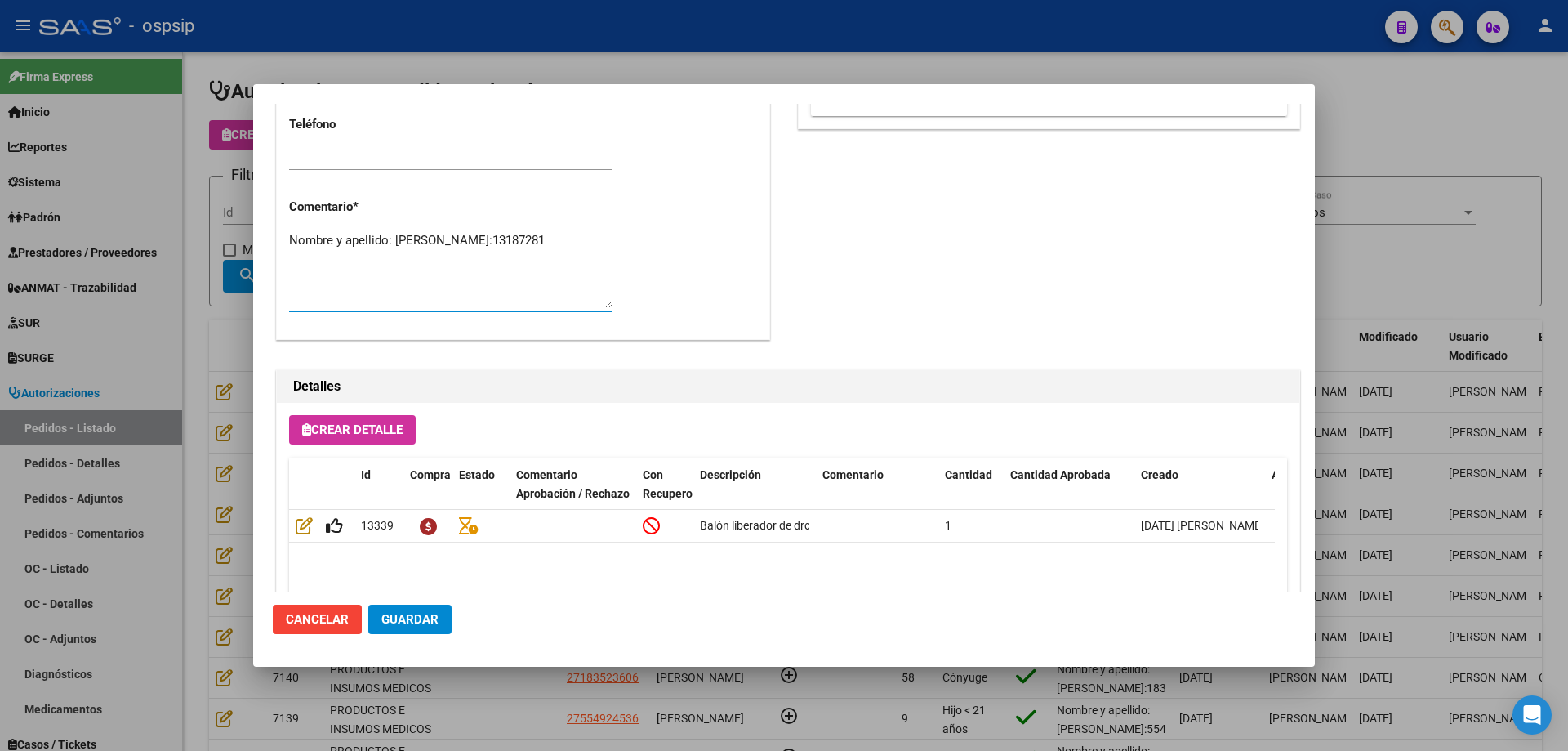
click at [471, 267] on textarea "Nombre y apellido: [PERSON_NAME]:13187281" at bounding box center [451, 269] width 324 height 77
type textarea "Nombre y apellido: [PERSON_NAME]:13187281 Paciente internado [GEOGRAPHIC_DATA][…"
click at [405, 631] on button "Guardar" at bounding box center [410, 620] width 83 height 29
click at [197, 254] on div at bounding box center [784, 375] width 1568 height 751
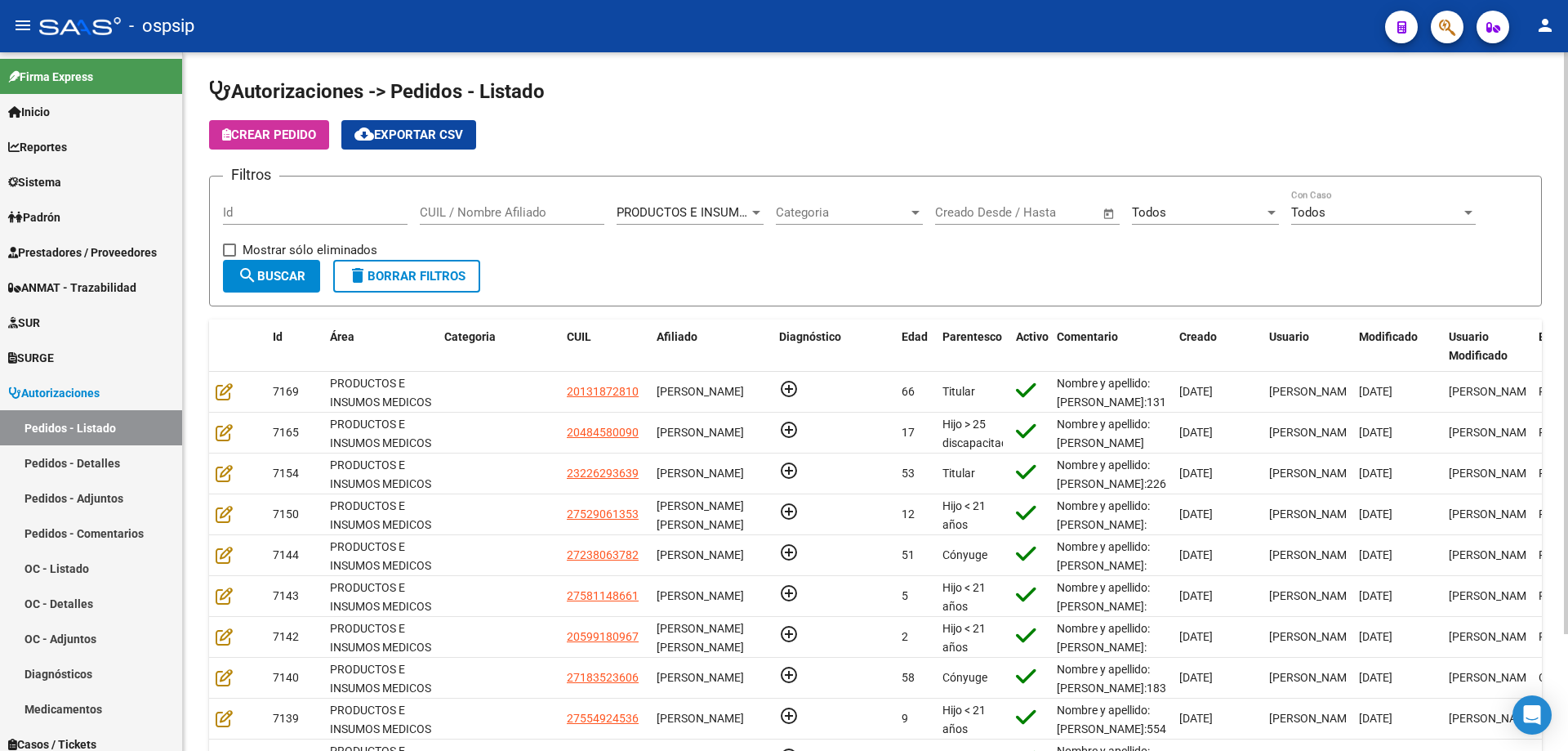
click at [461, 212] on input "CUIL / Nombre Afiliado" at bounding box center [512, 213] width 184 height 15
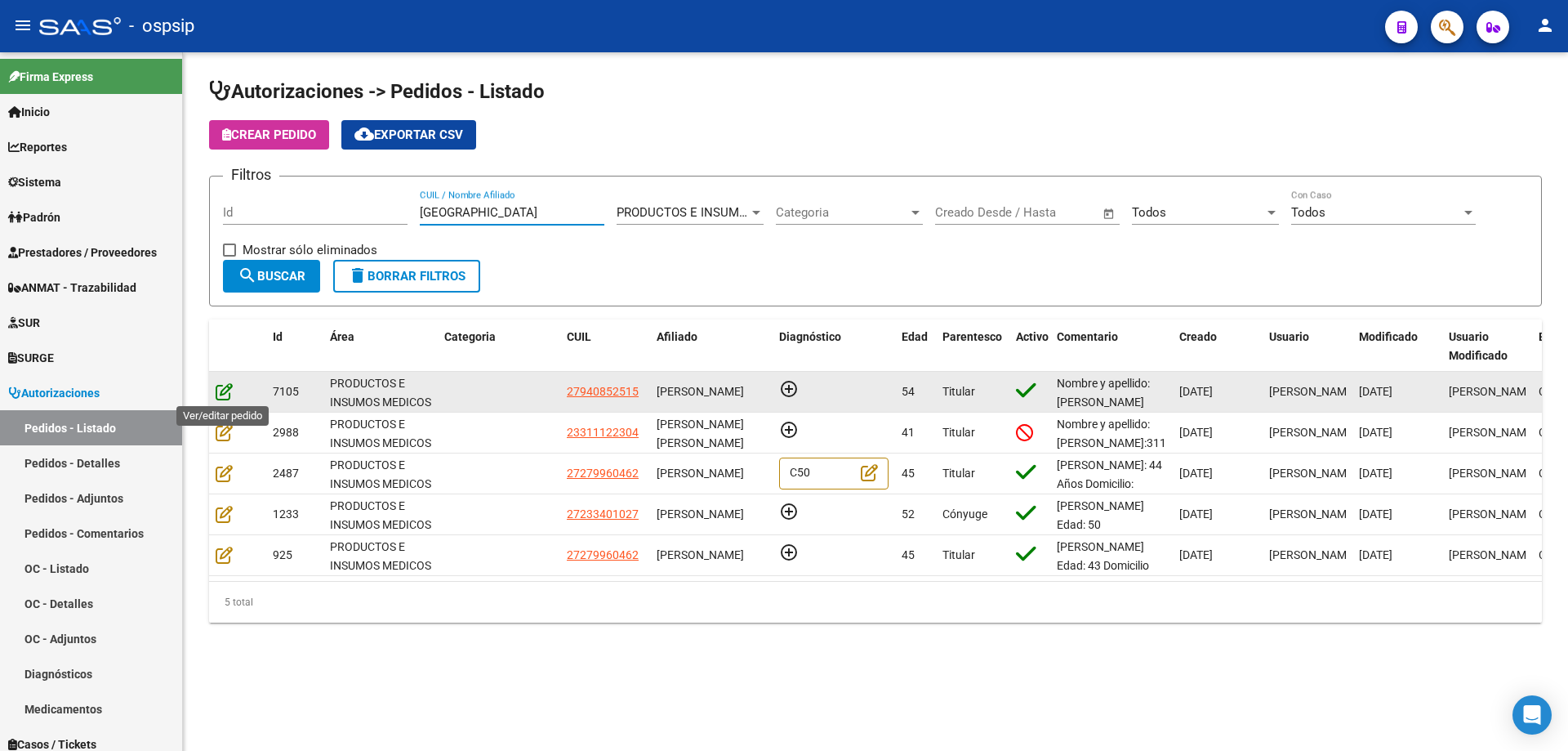
type input "[GEOGRAPHIC_DATA]"
click at [223, 391] on icon at bounding box center [223, 391] width 17 height 18
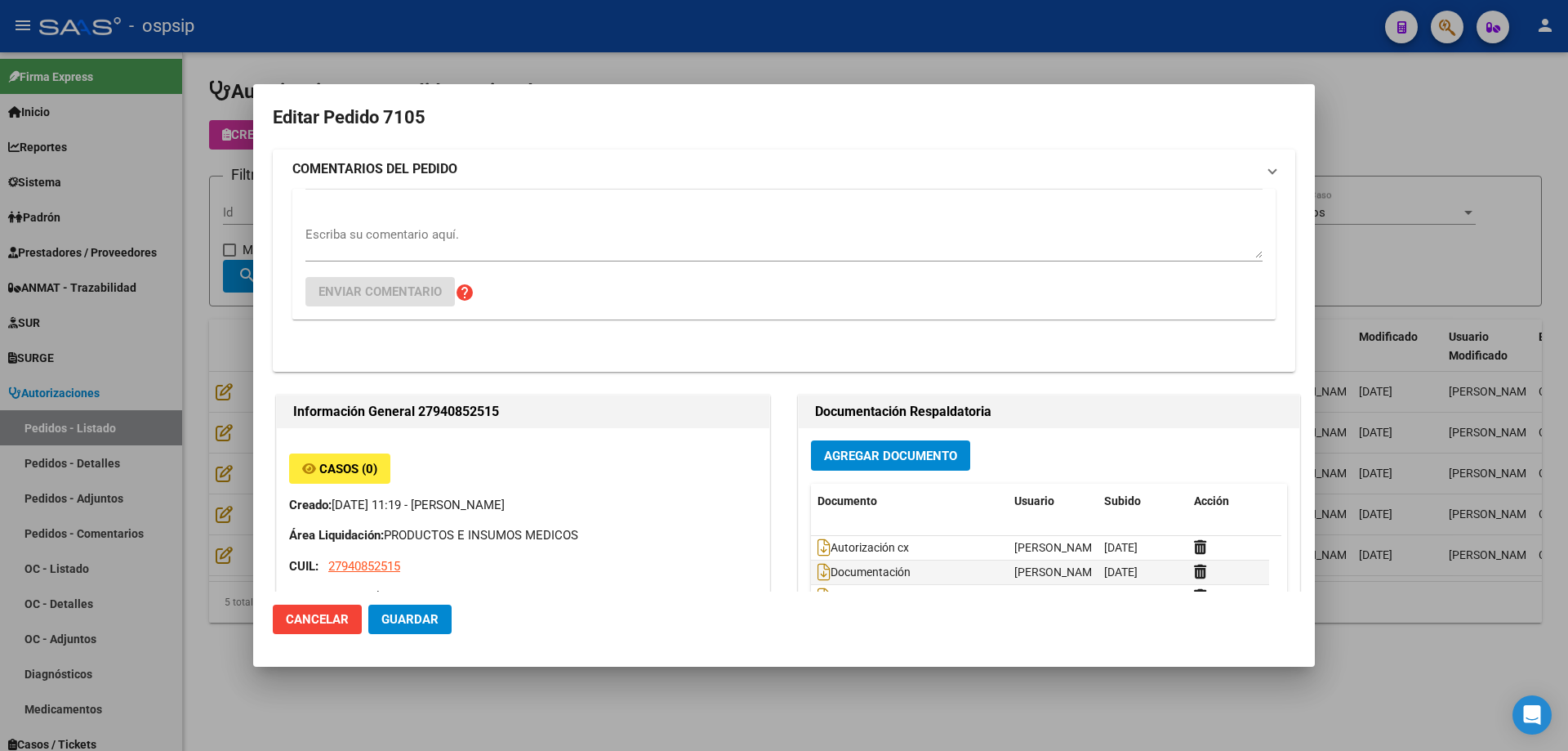
type input "[GEOGRAPHIC_DATA], [GEOGRAPHIC_DATA], SAN [PERSON_NAME] 741"
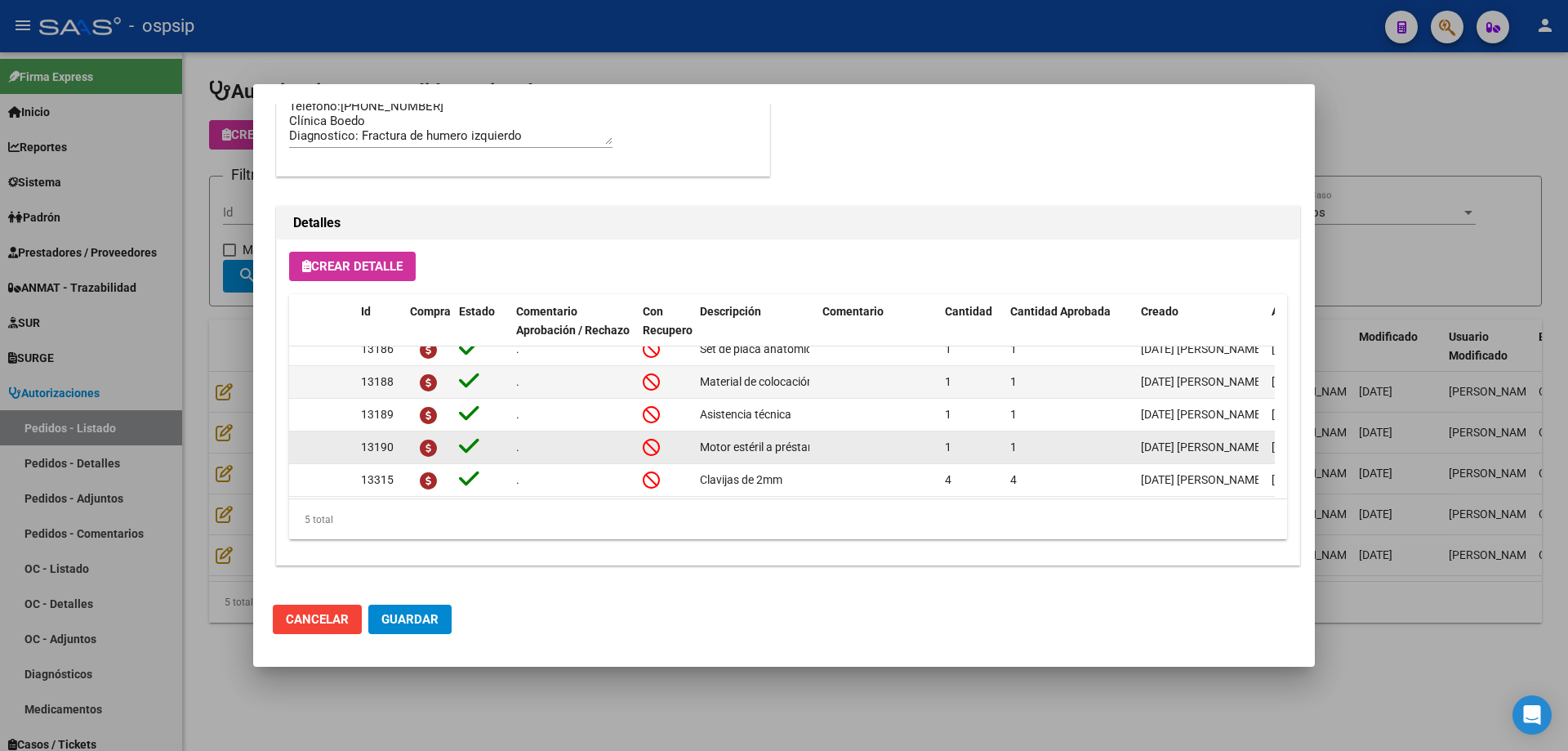
scroll to position [0, 0]
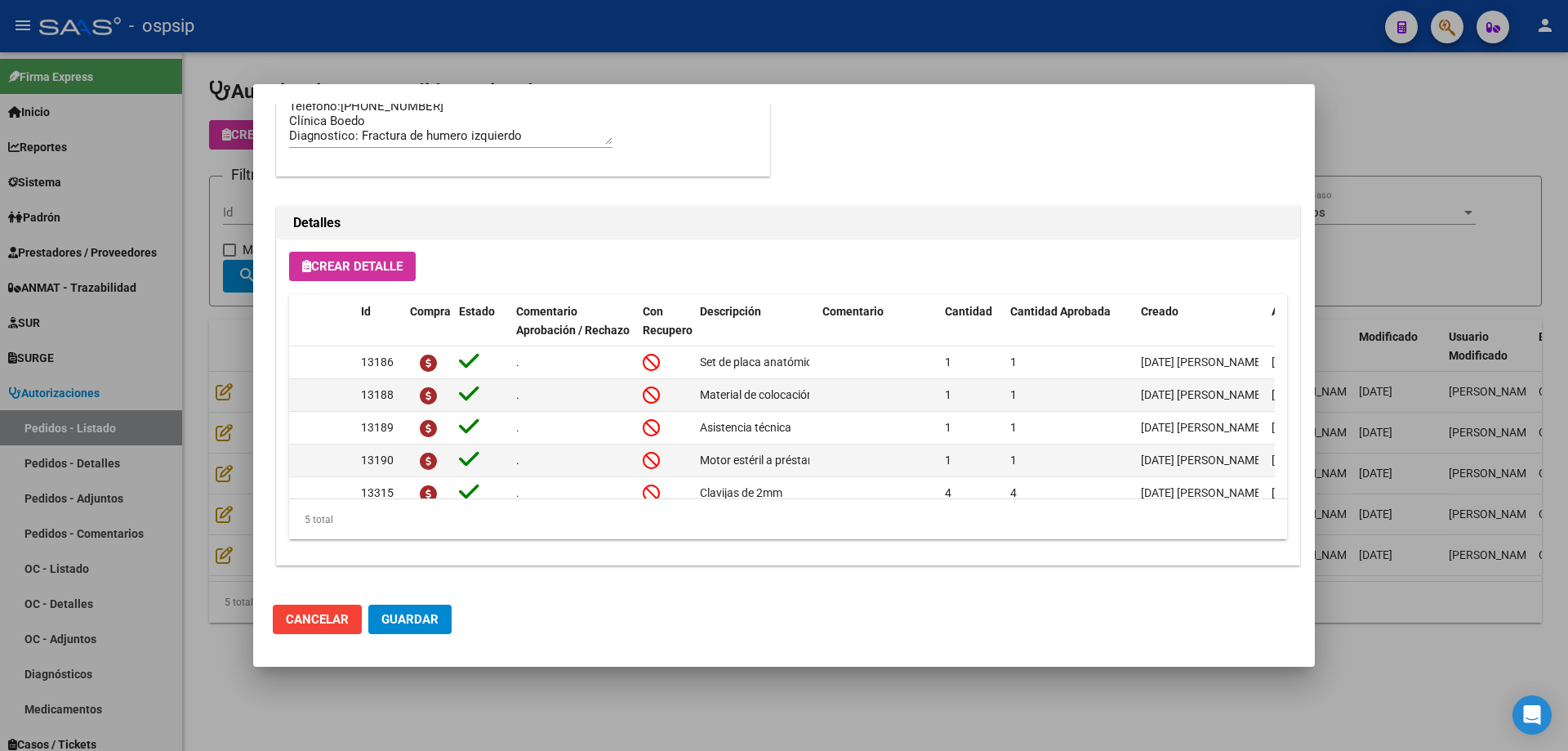
click at [215, 351] on div at bounding box center [784, 375] width 1568 height 751
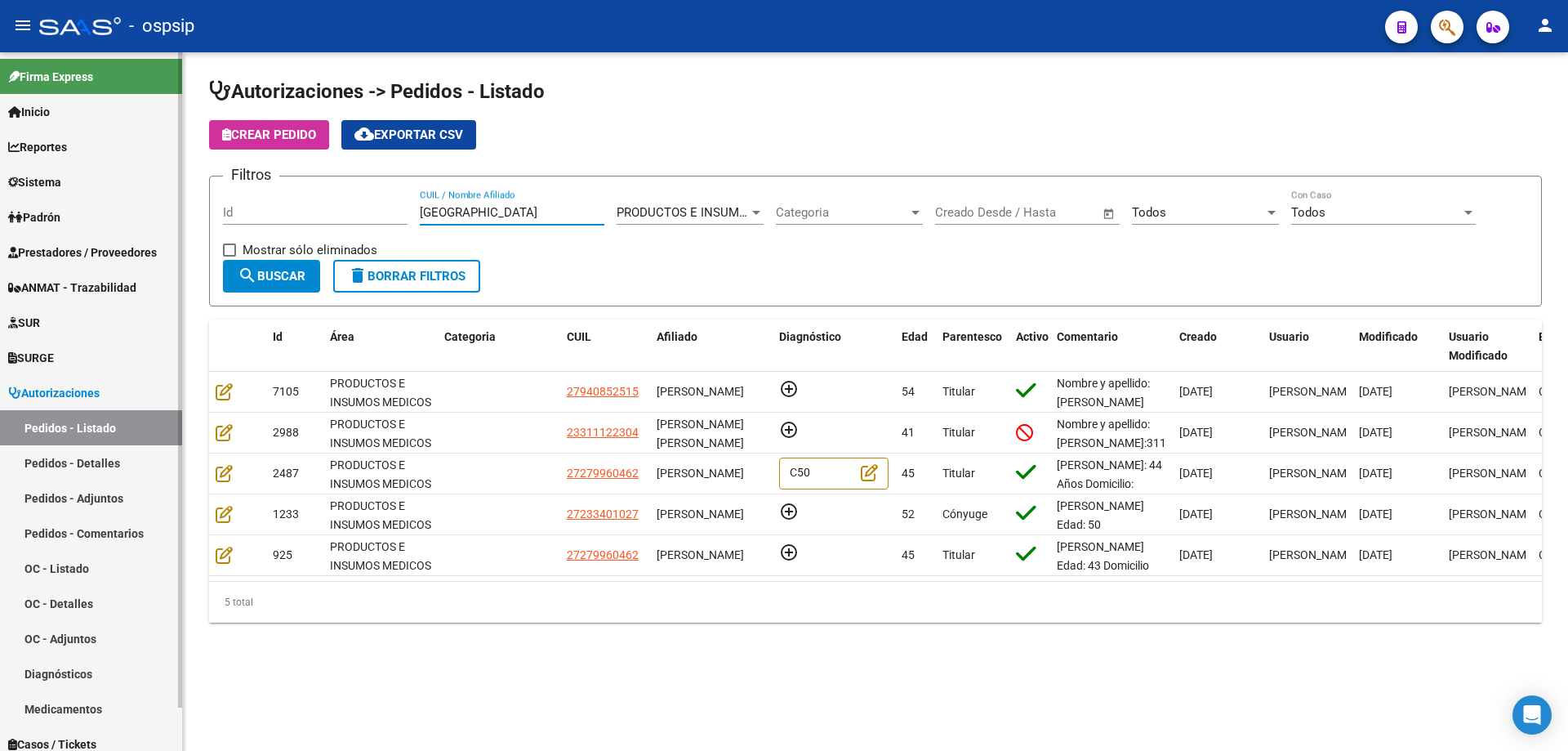
drag, startPoint x: 450, startPoint y: 221, endPoint x: 55, endPoint y: 203, distance: 395.4
click at [55, 202] on mat-sidenav-container "Firma Express Inicio Calendario SSS Instructivos Contacto OS Reportes Egresos D…" at bounding box center [784, 402] width 1568 height 699
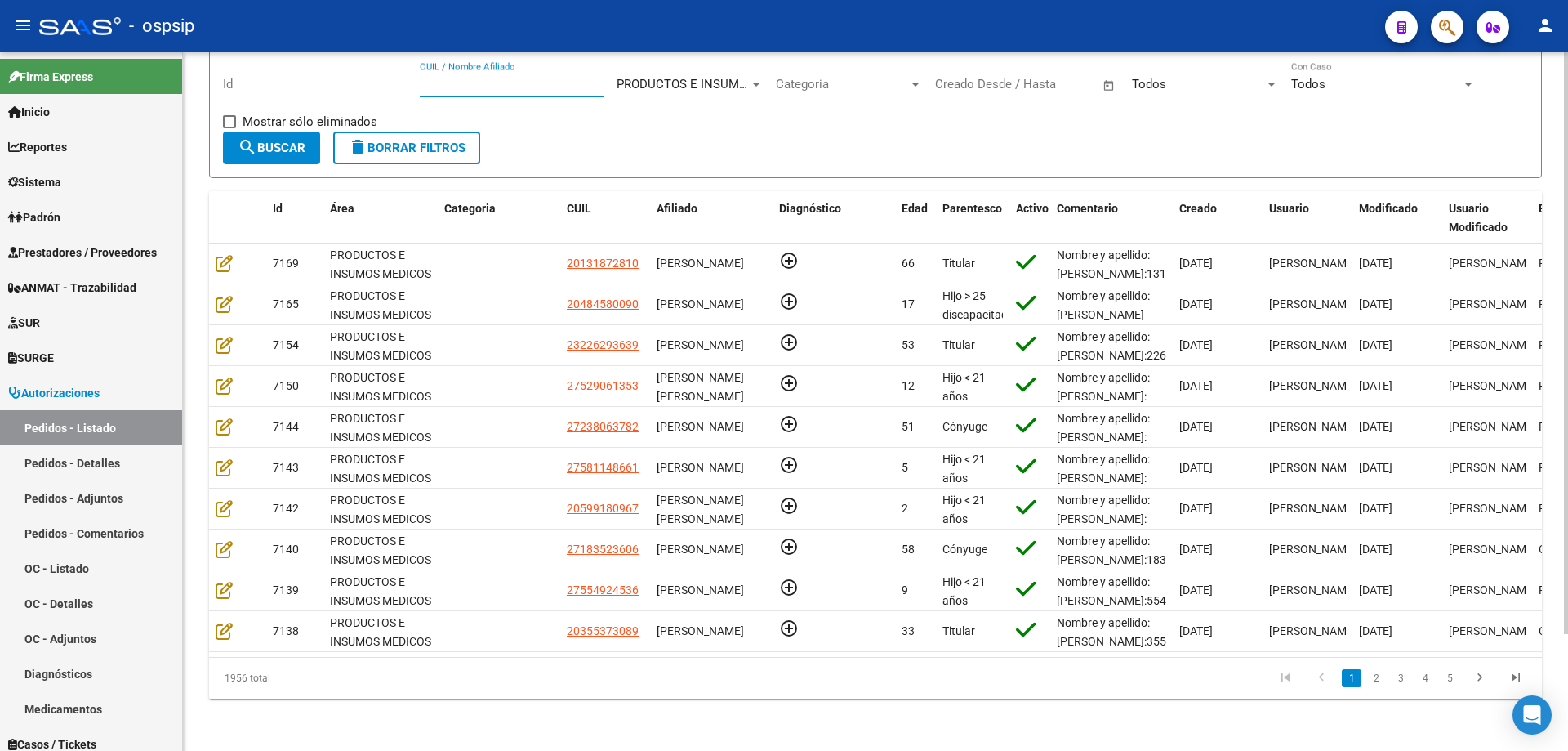
scroll to position [141, 0]
click at [256, 77] on input "Id" at bounding box center [315, 84] width 184 height 15
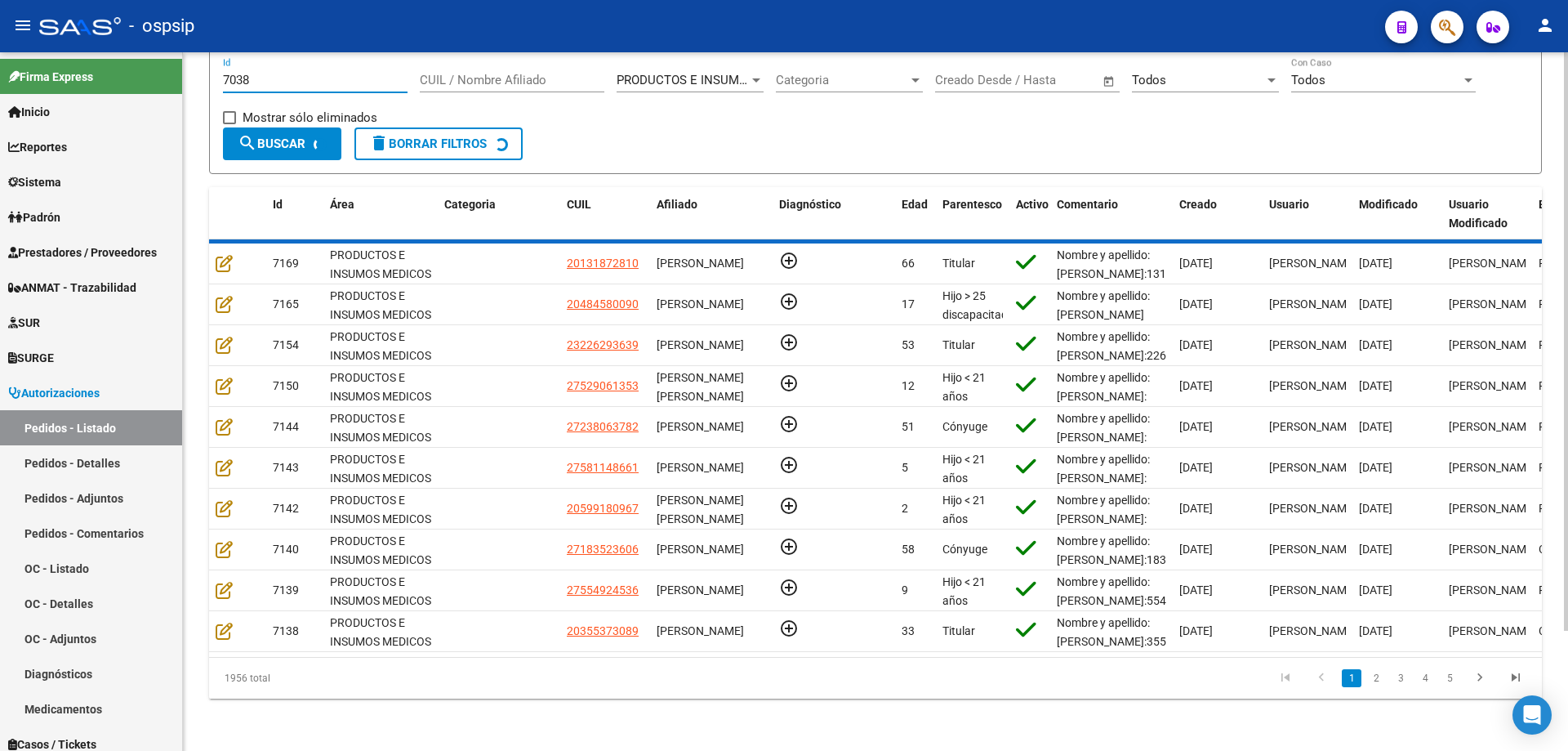
scroll to position [0, 0]
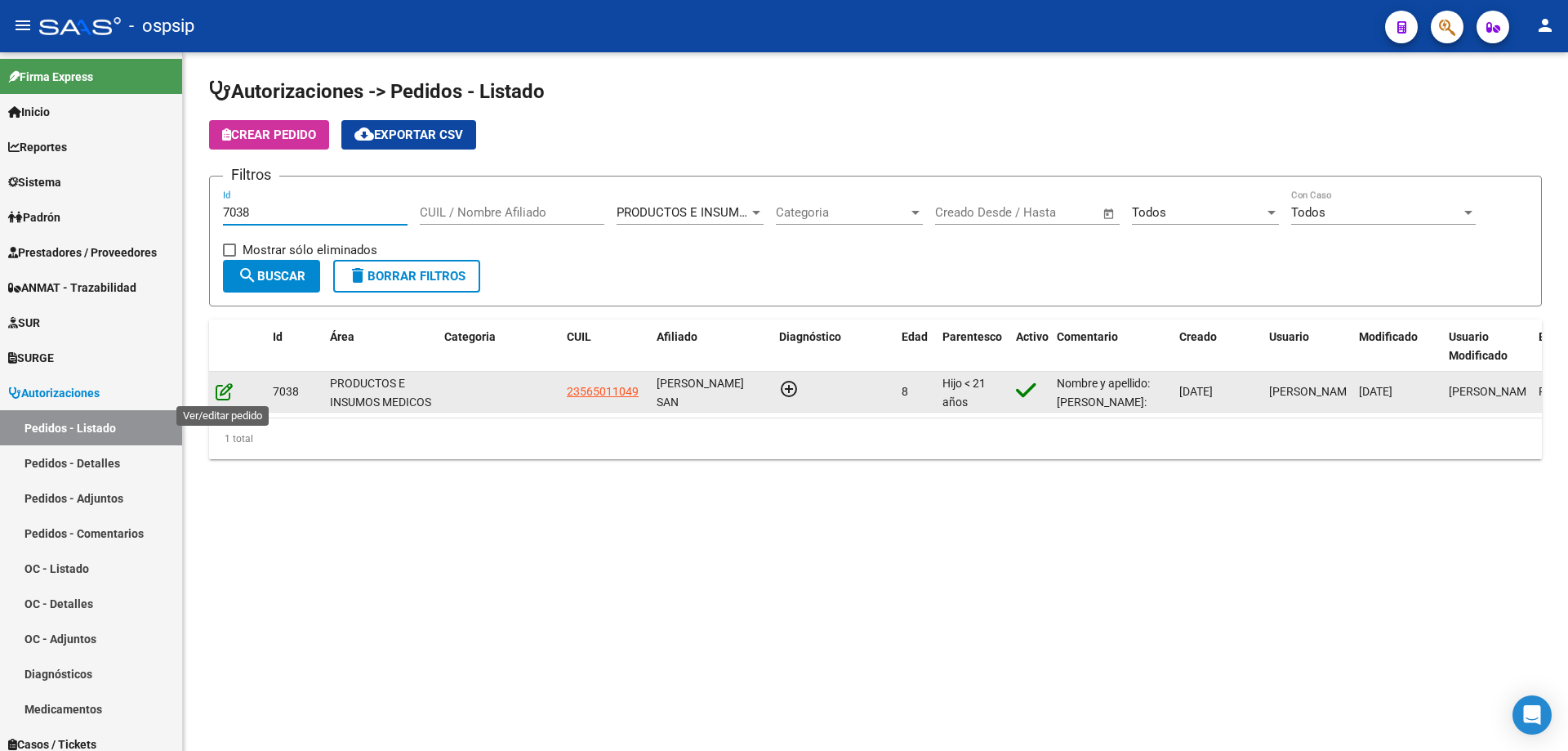
type input "7038"
click at [215, 395] on icon at bounding box center [223, 391] width 17 height 18
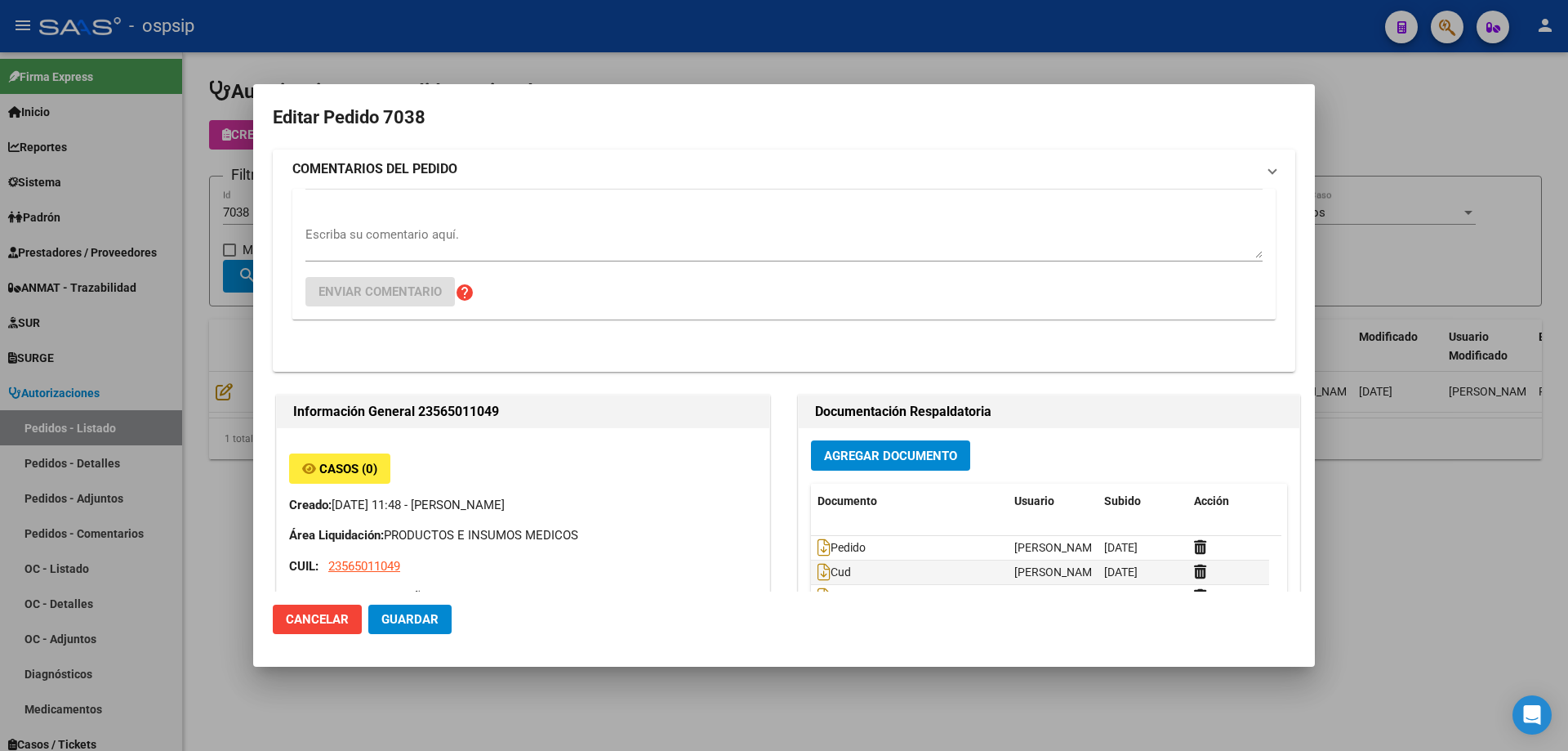
type input "[GEOGRAPHIC_DATA], [PERSON_NAME], REP. [PERSON_NAME] 1695"
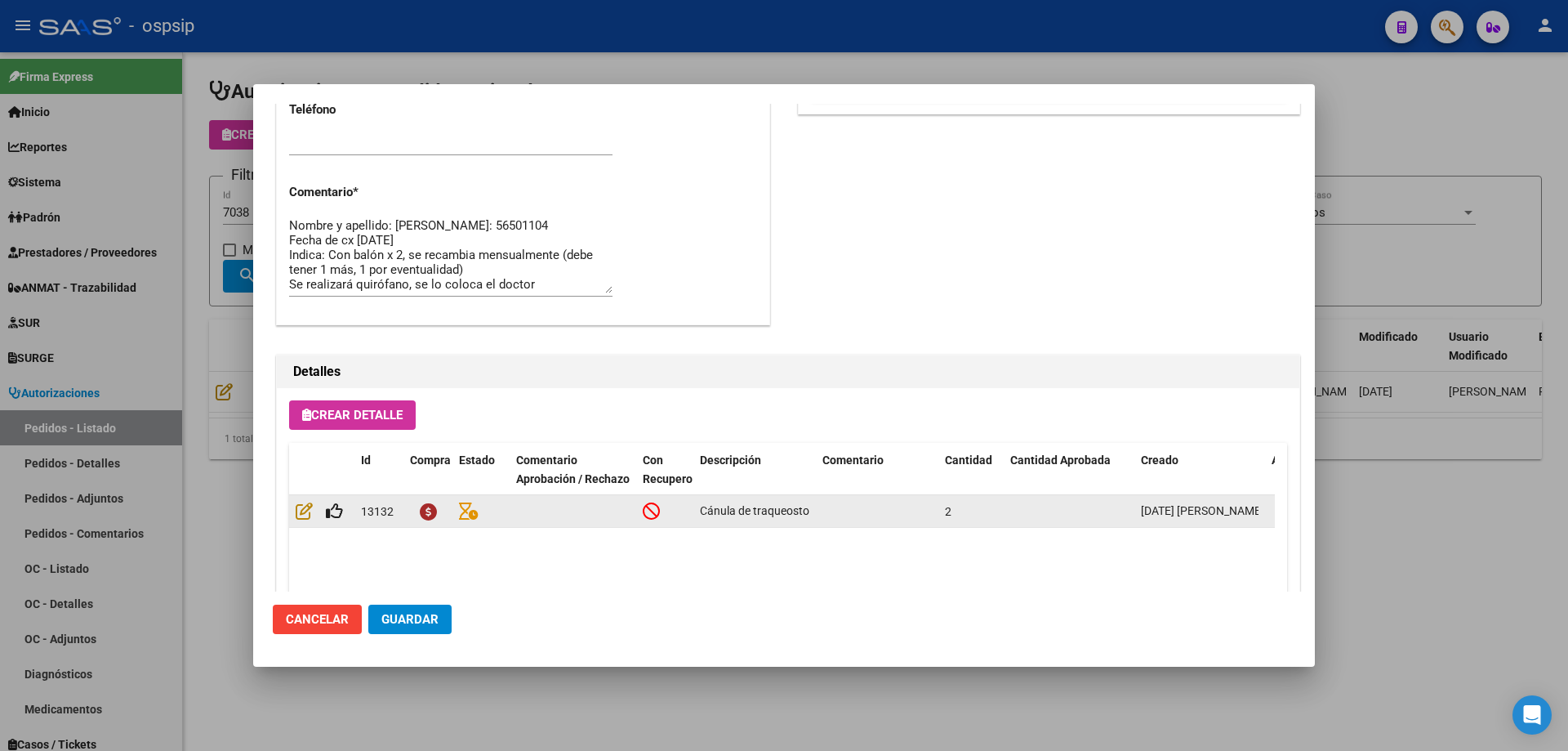
scroll to position [980, 0]
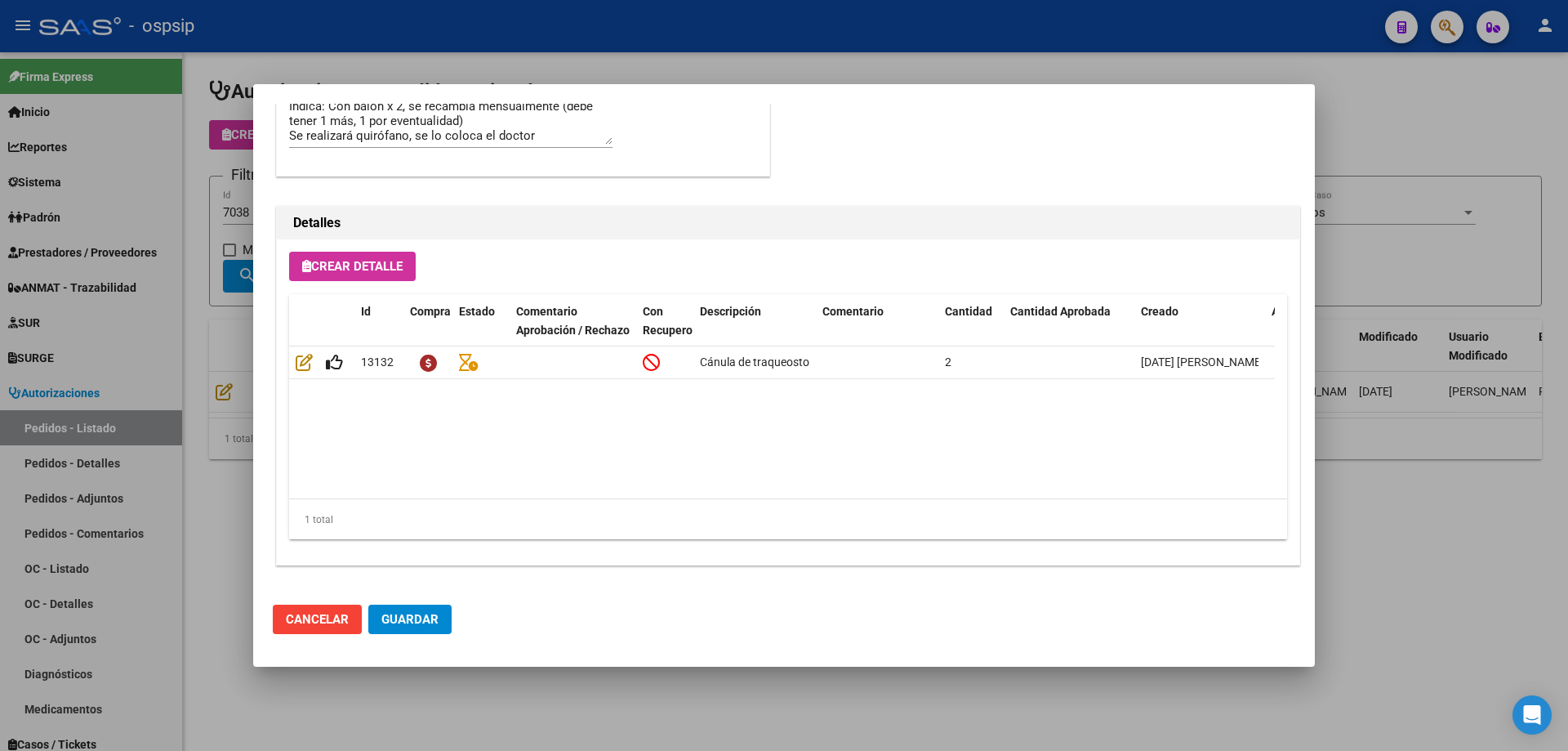
click at [222, 297] on div at bounding box center [784, 375] width 1568 height 751
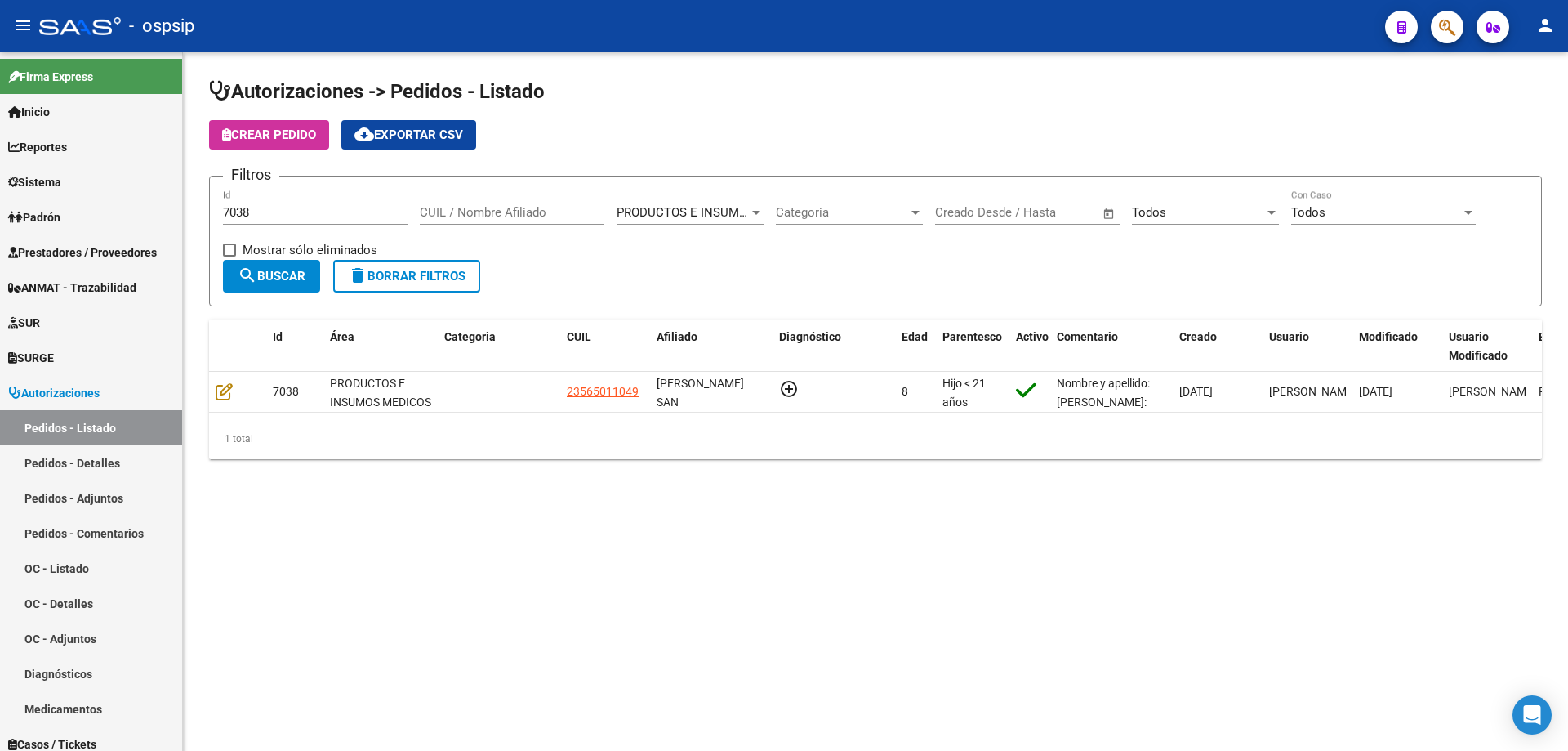
click at [283, 207] on input "7038" at bounding box center [315, 213] width 184 height 15
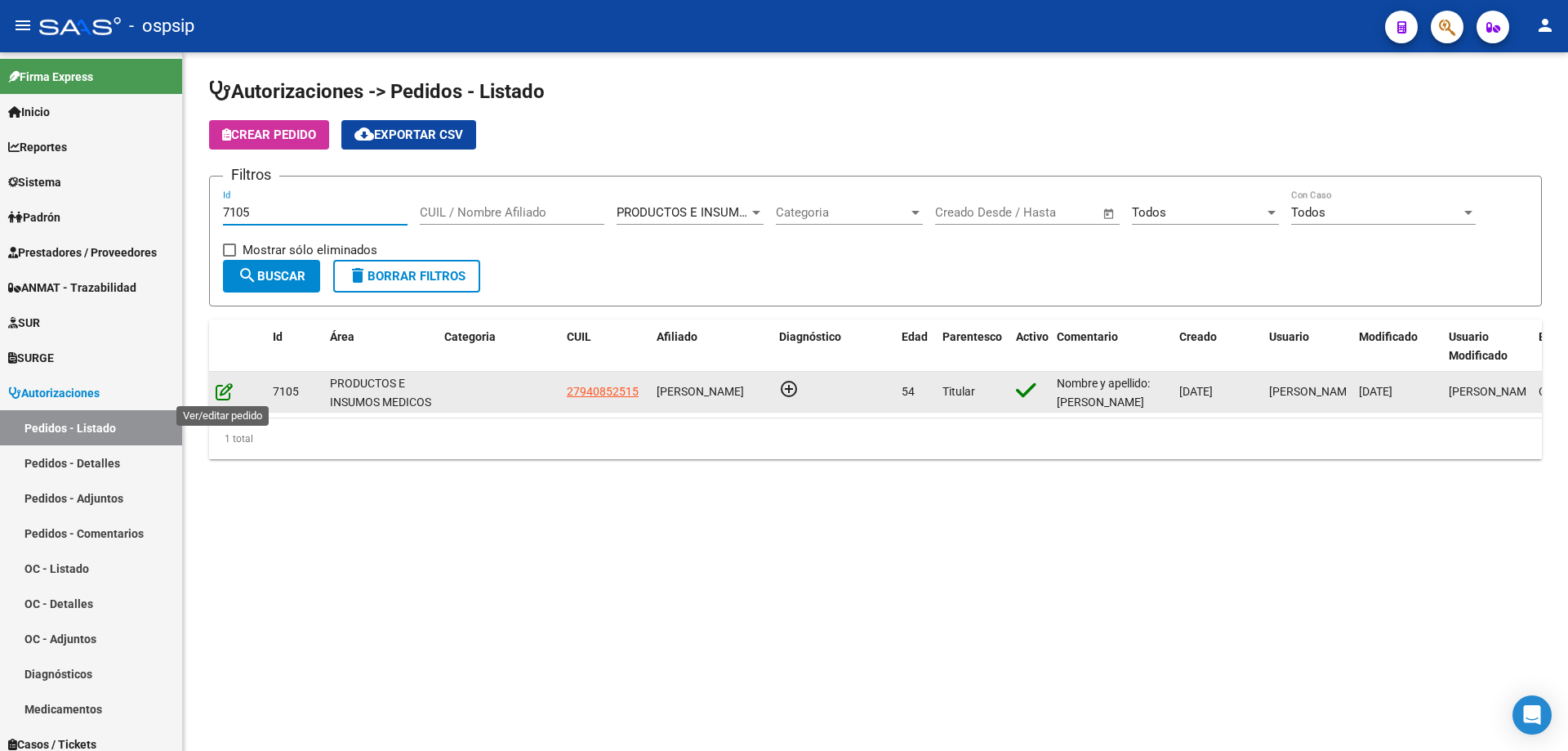
type input "7105"
click at [221, 396] on icon at bounding box center [223, 391] width 17 height 18
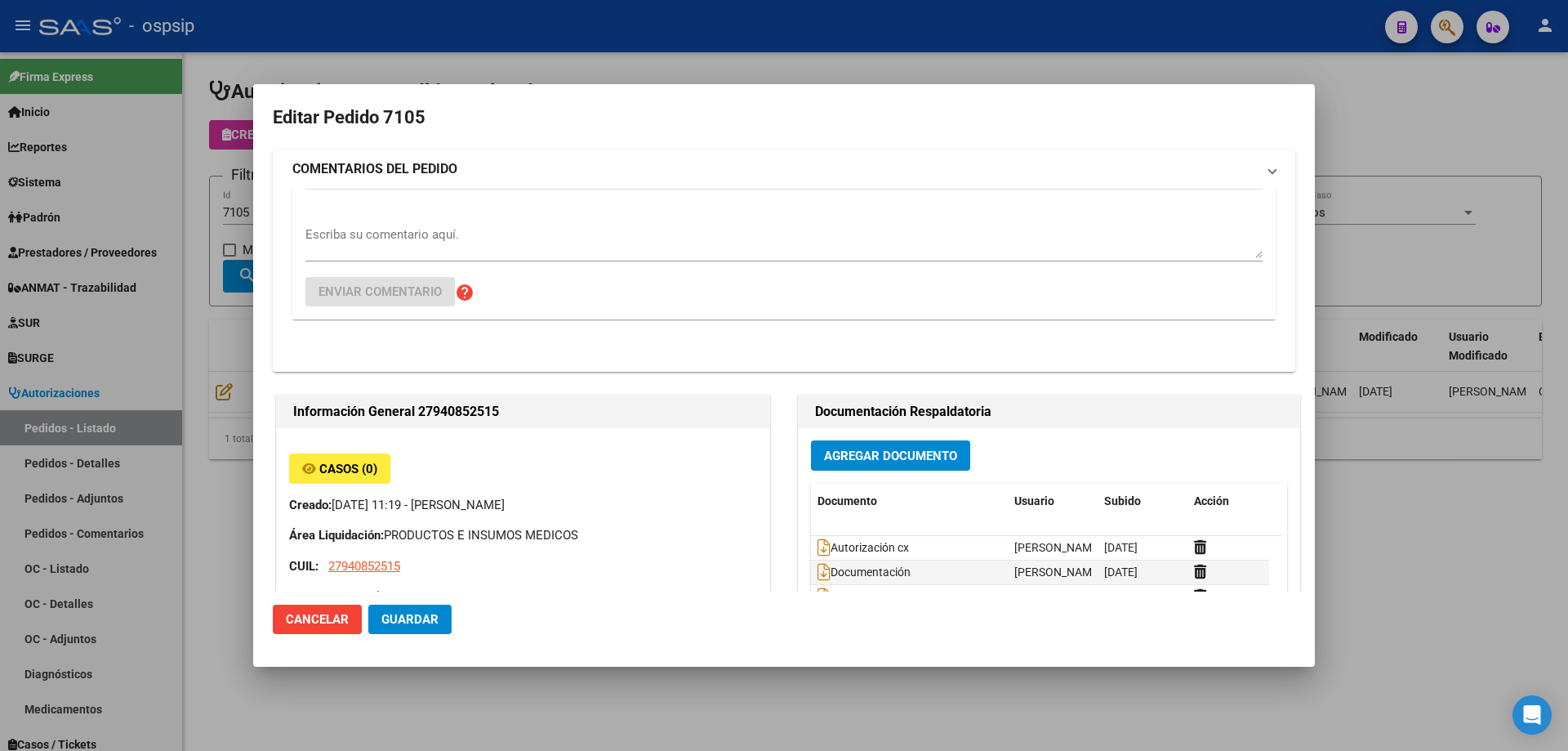
type input "[GEOGRAPHIC_DATA], [GEOGRAPHIC_DATA], SAN [PERSON_NAME] 741"
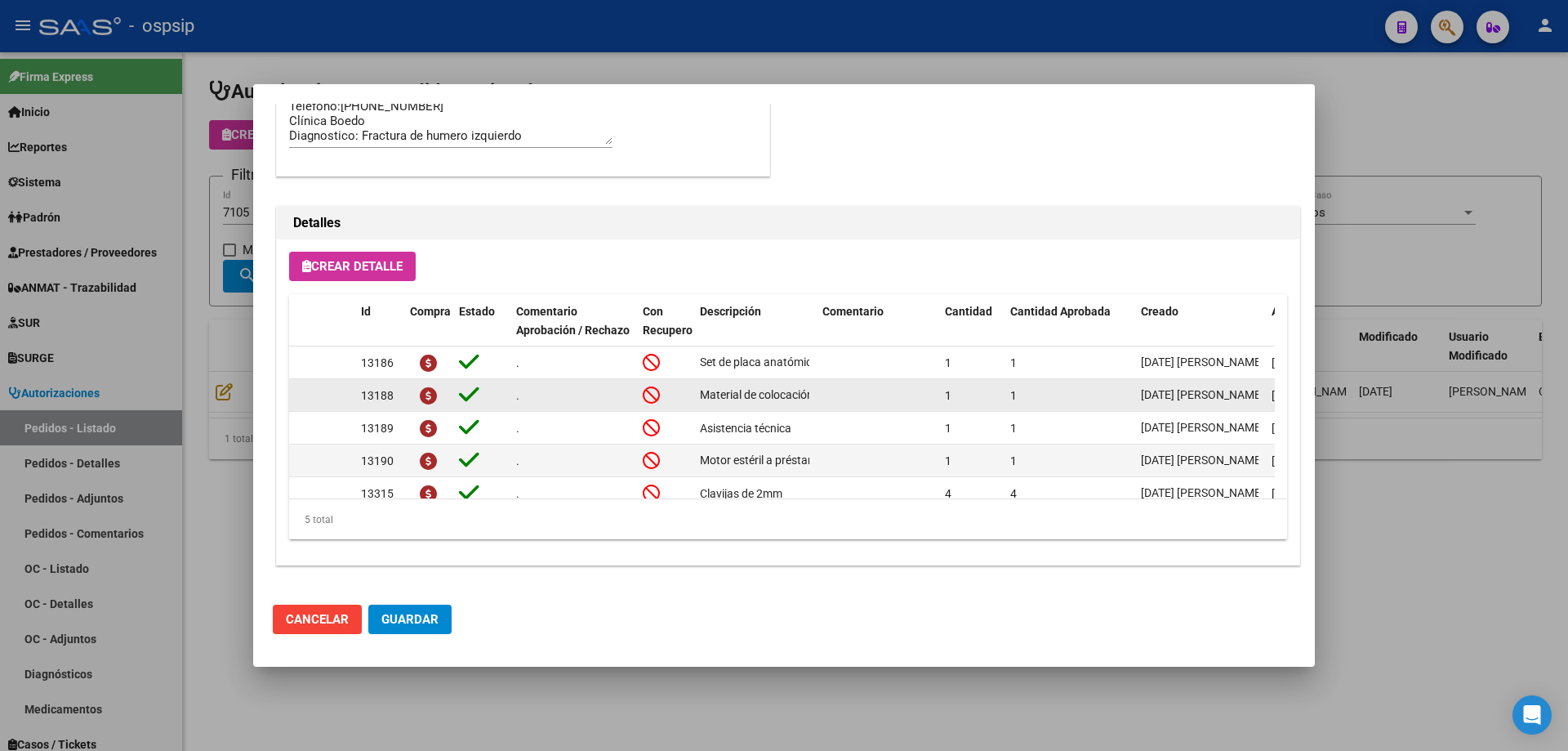
scroll to position [29, 0]
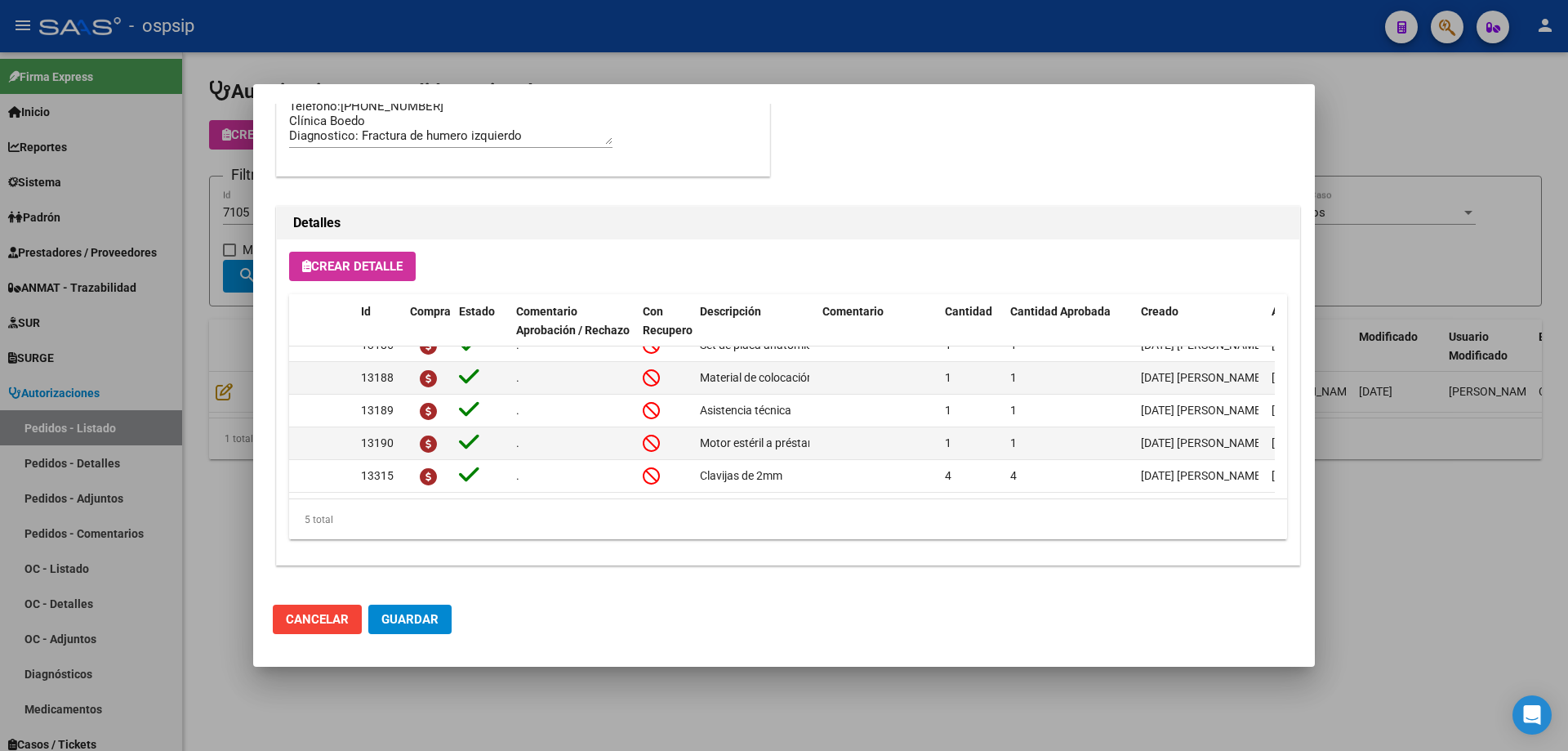
click at [214, 266] on div at bounding box center [784, 375] width 1568 height 751
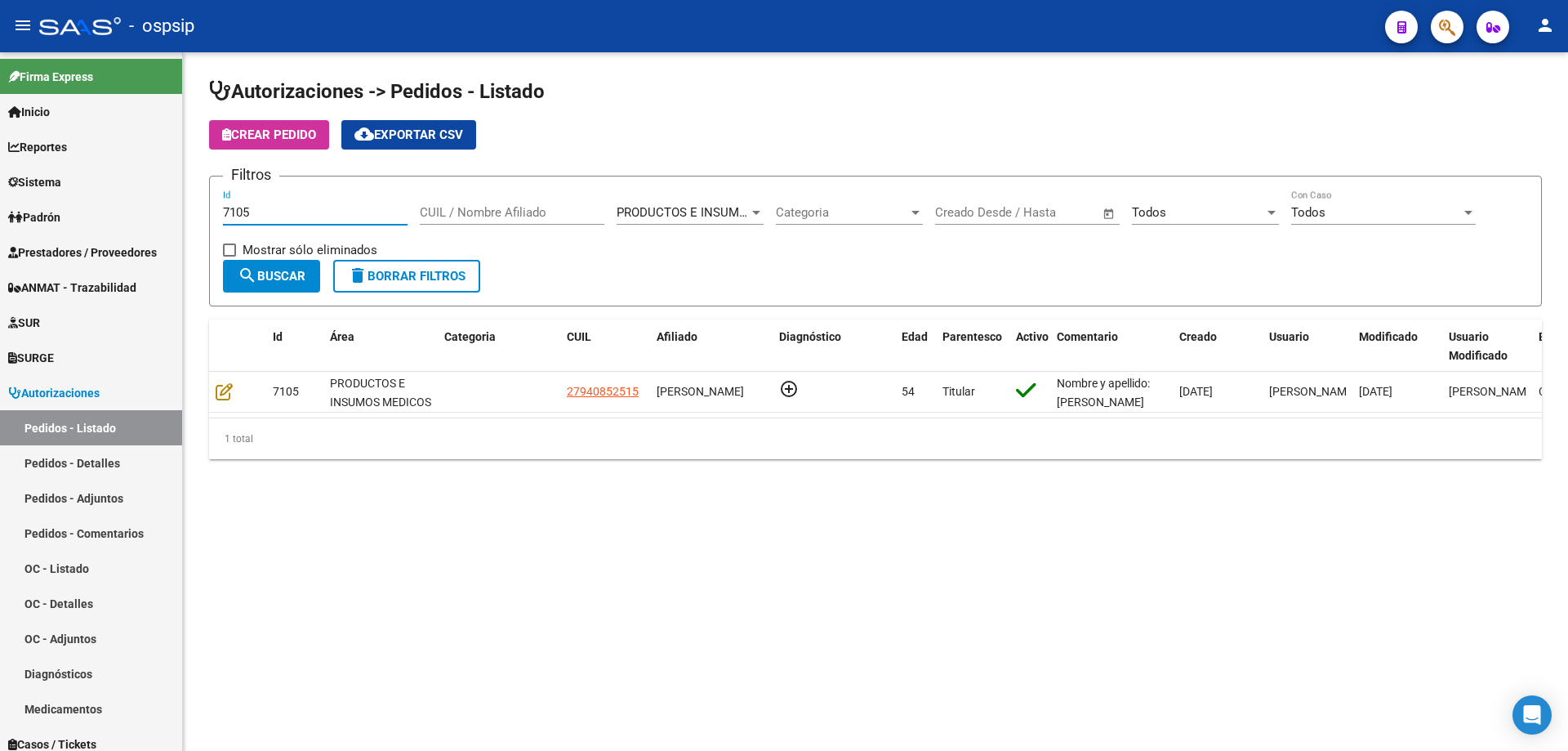
click at [252, 210] on input "7105" at bounding box center [315, 213] width 184 height 15
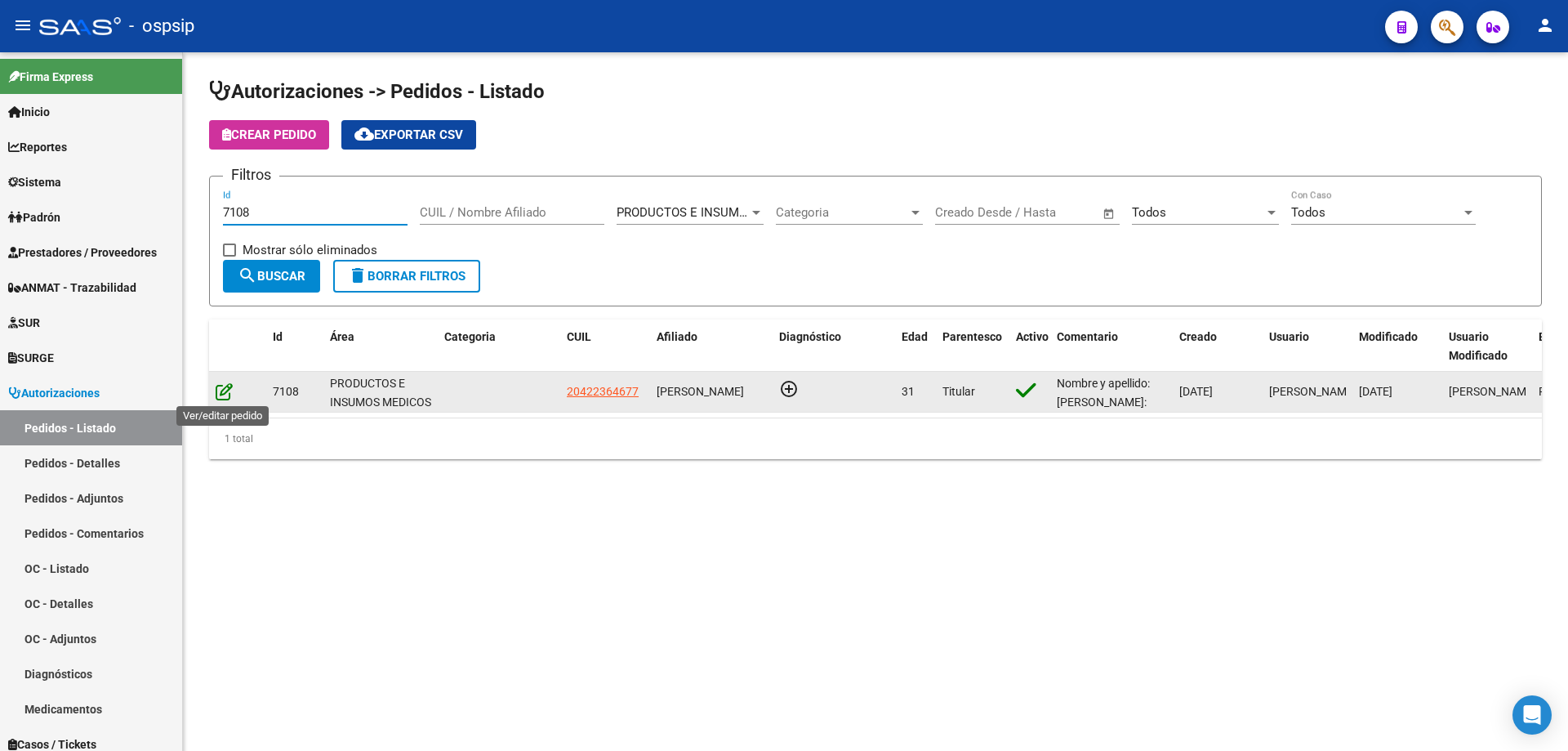
type input "7108"
click at [228, 391] on icon at bounding box center [223, 391] width 17 height 18
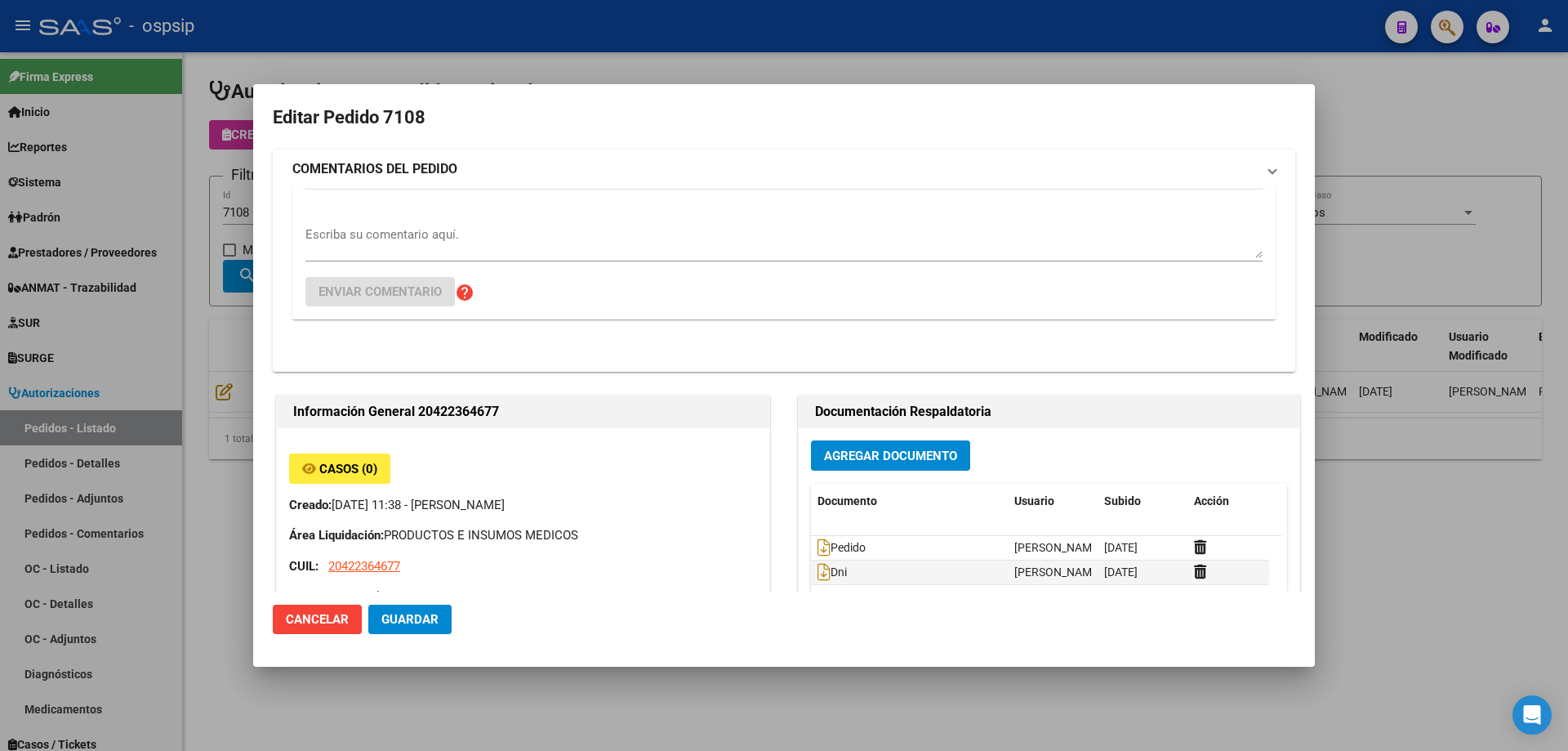
type input "Chubut, [PERSON_NAME], CBO [PERSON_NAME] 3412"
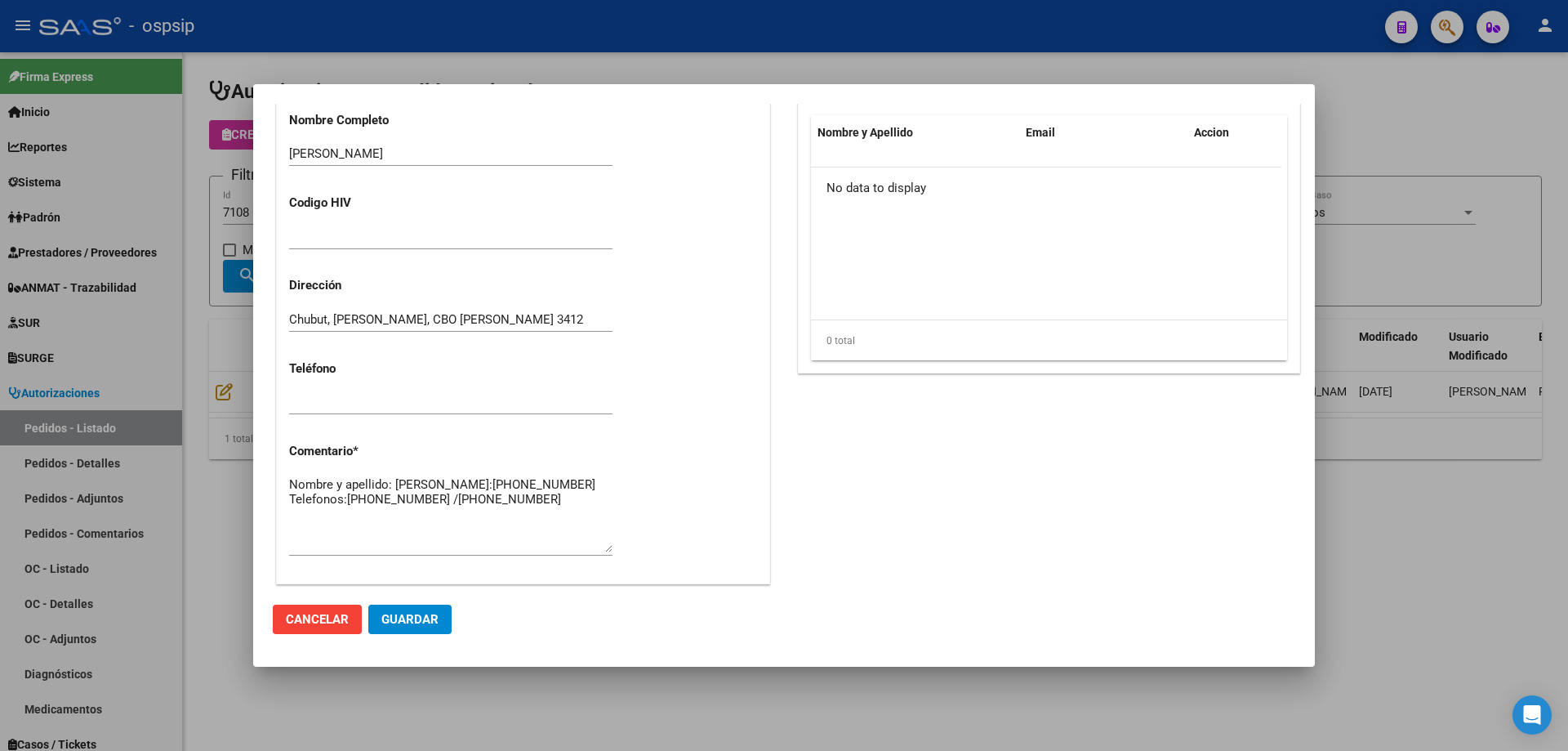
scroll to position [980, 0]
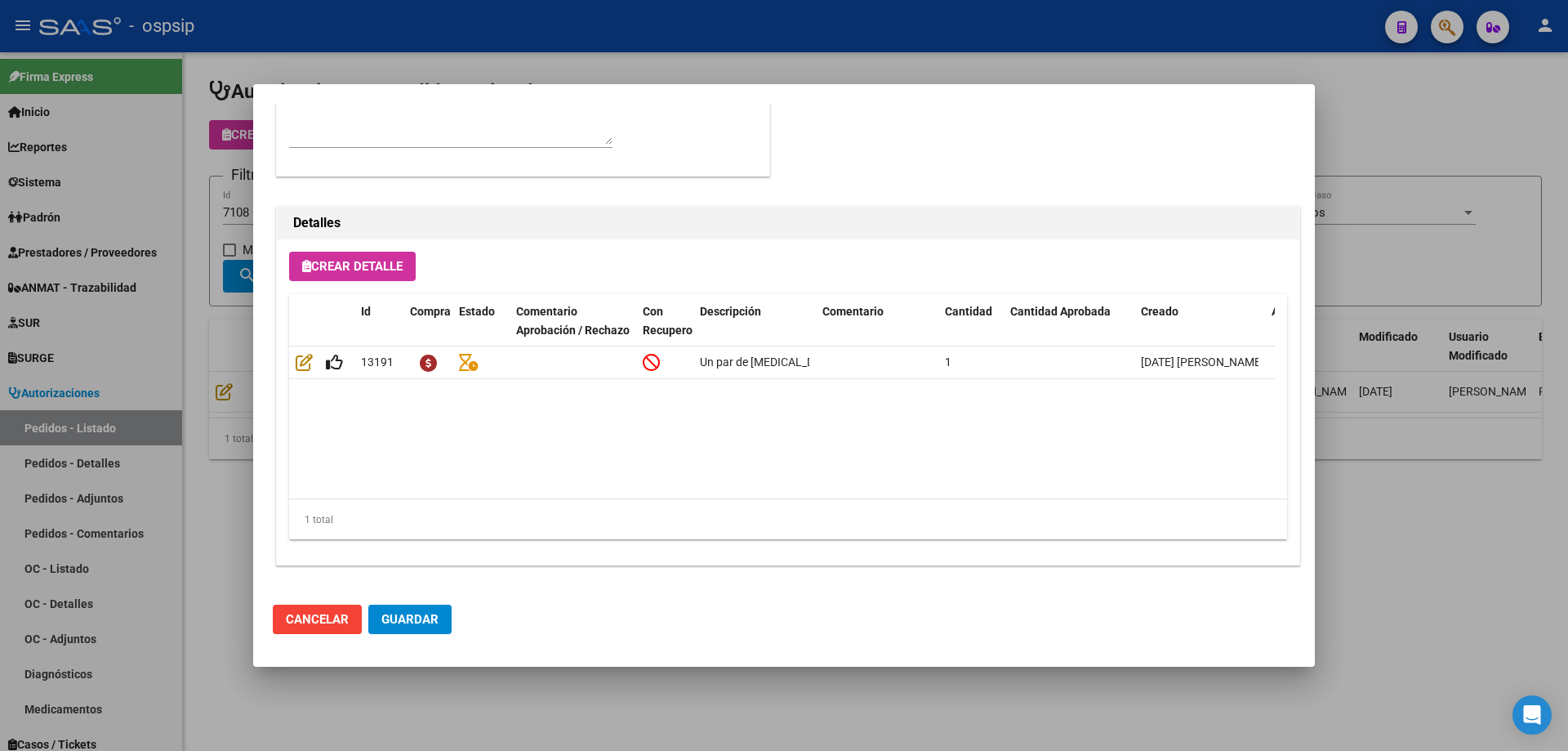
click at [184, 343] on div at bounding box center [784, 375] width 1568 height 751
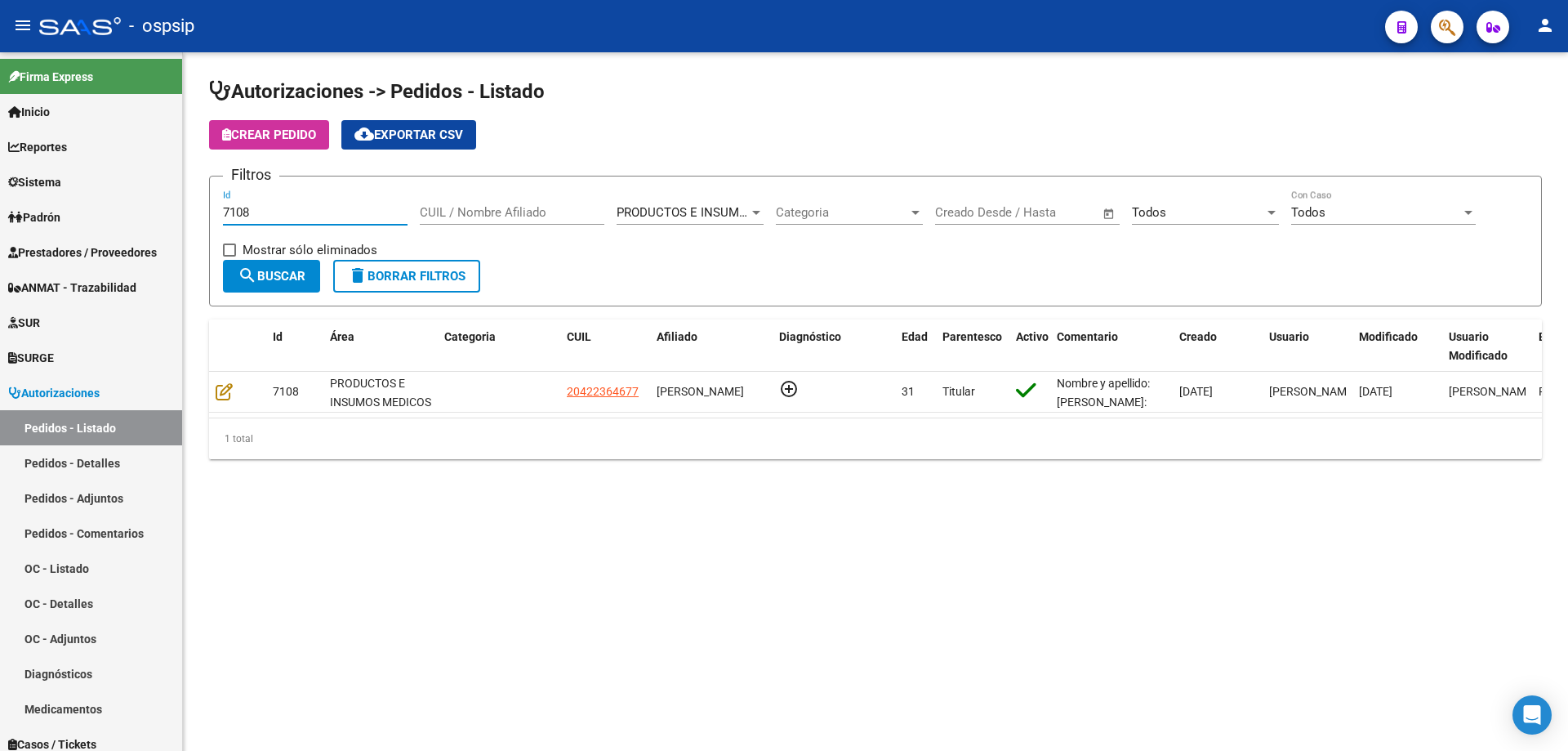
click at [277, 217] on input "7108" at bounding box center [315, 213] width 184 height 15
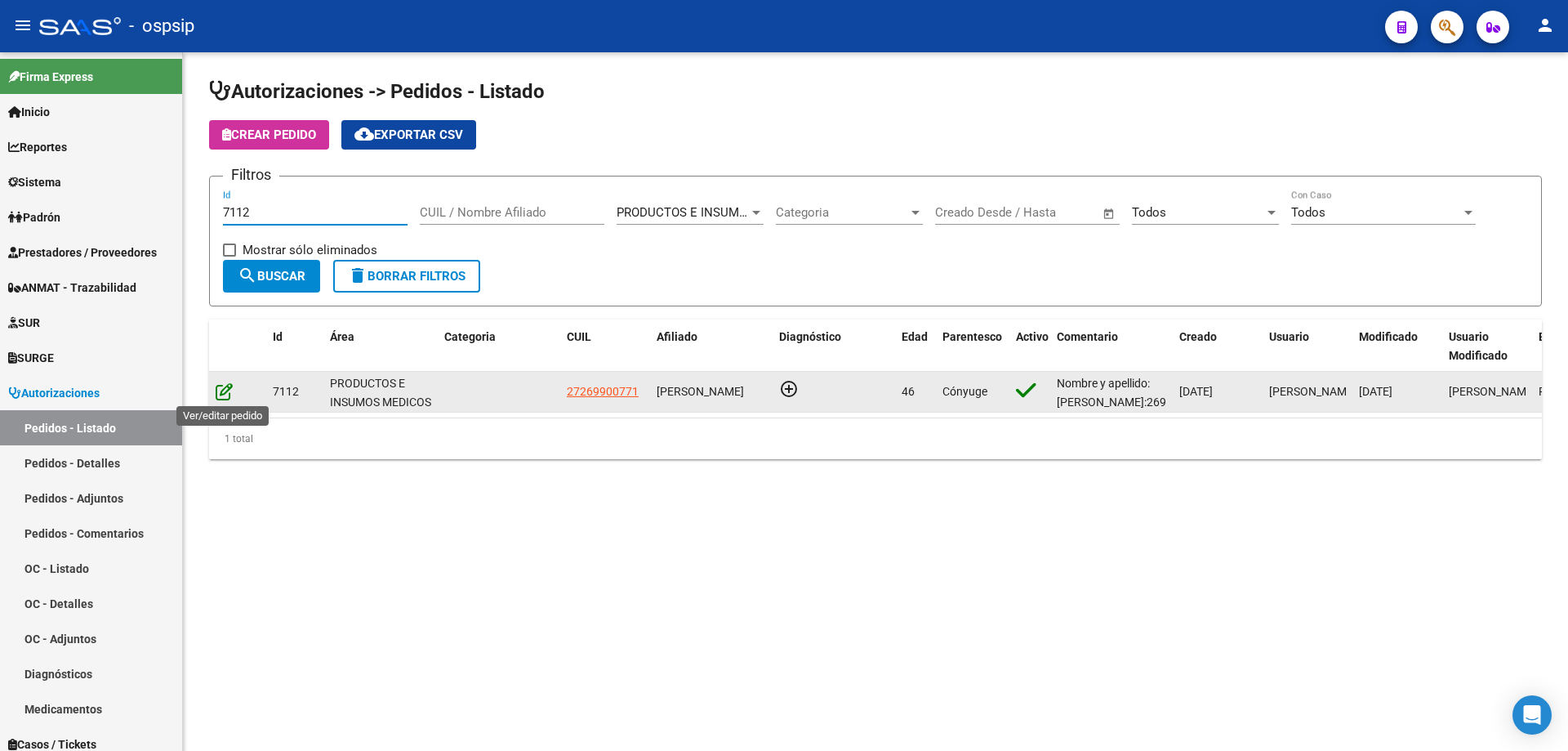
type input "7112"
click at [224, 384] on icon at bounding box center [223, 391] width 17 height 18
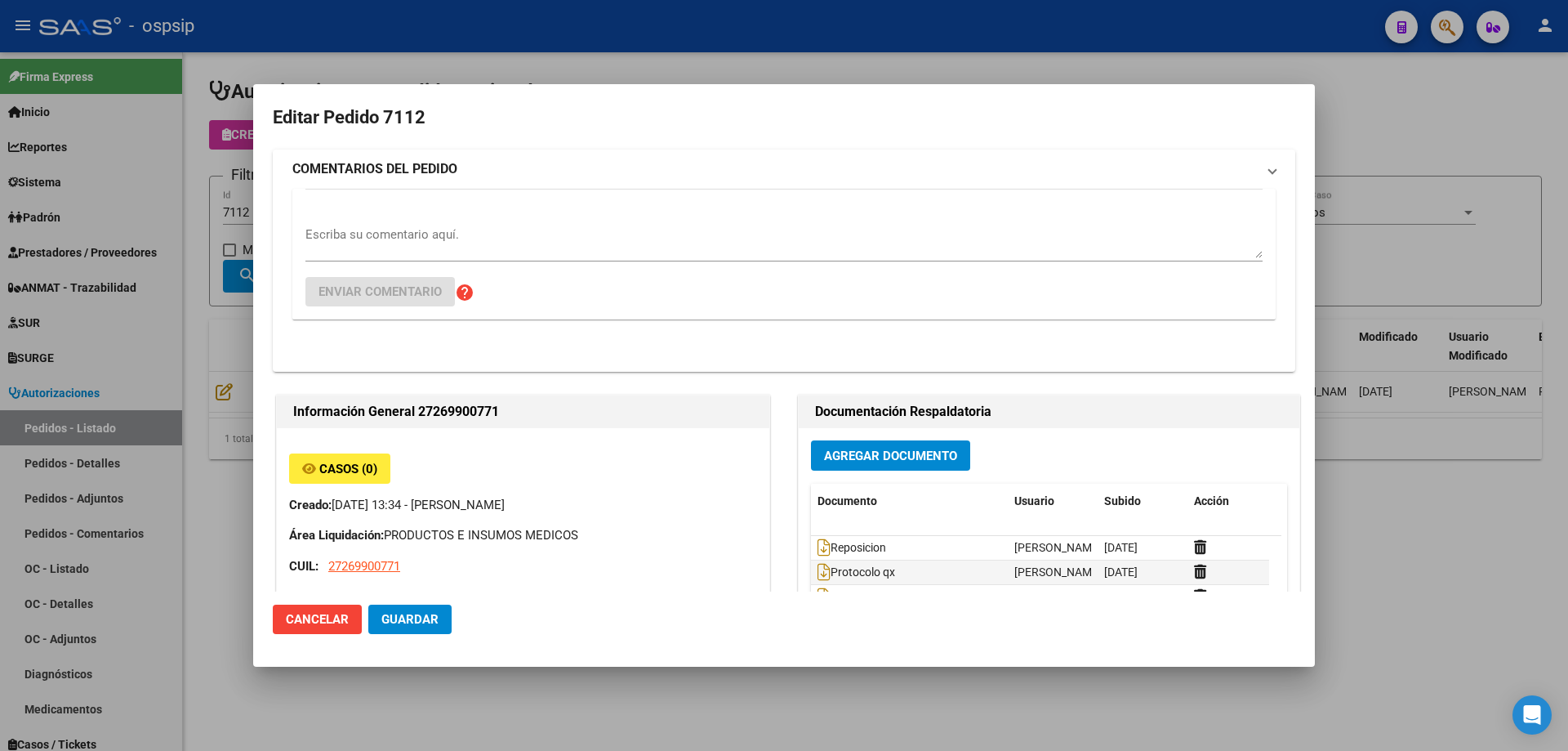
type input "[PERSON_NAME]"
type input "[GEOGRAPHIC_DATA], BELLA VISTA, [PERSON_NAME] 1153"
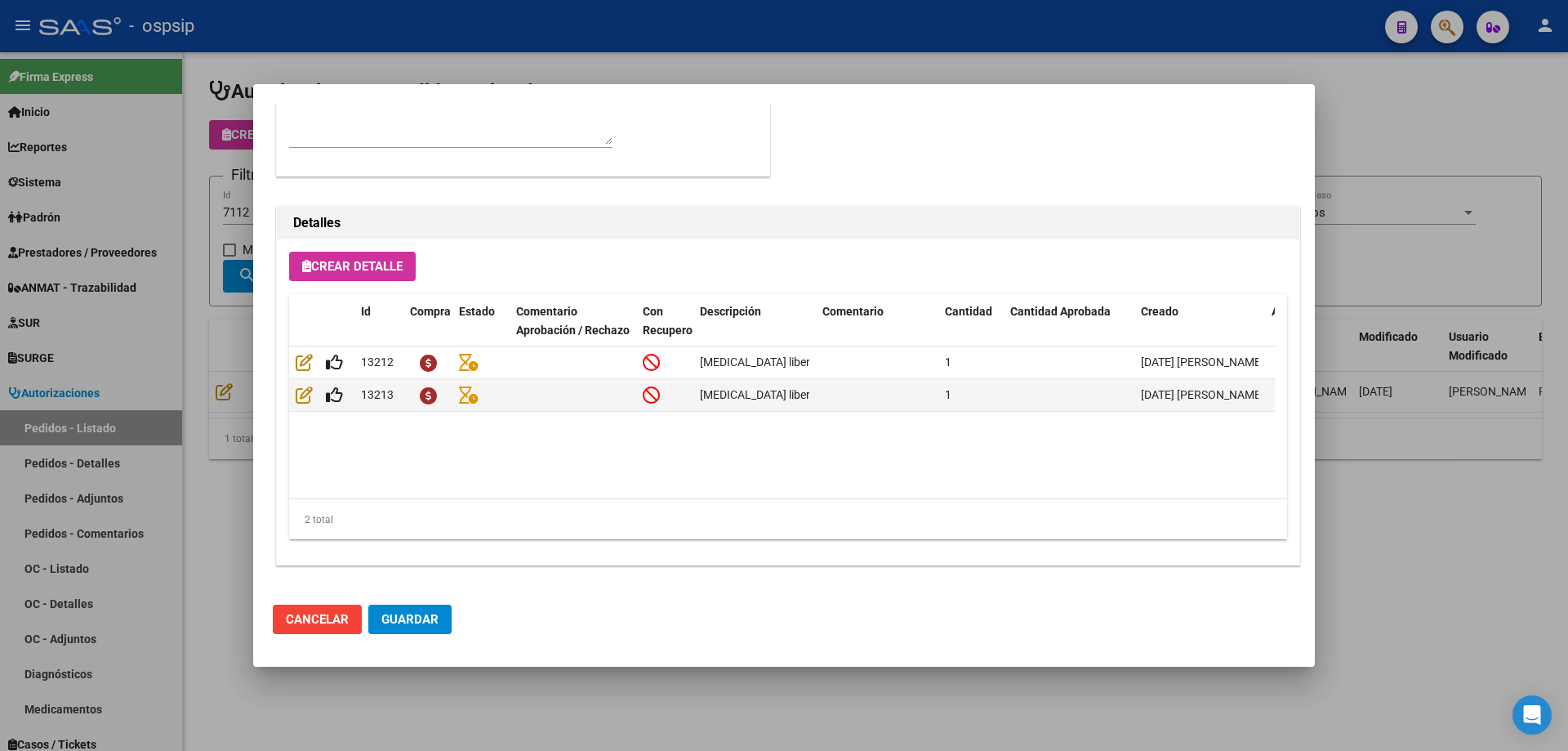
click at [113, 412] on div at bounding box center [784, 375] width 1568 height 751
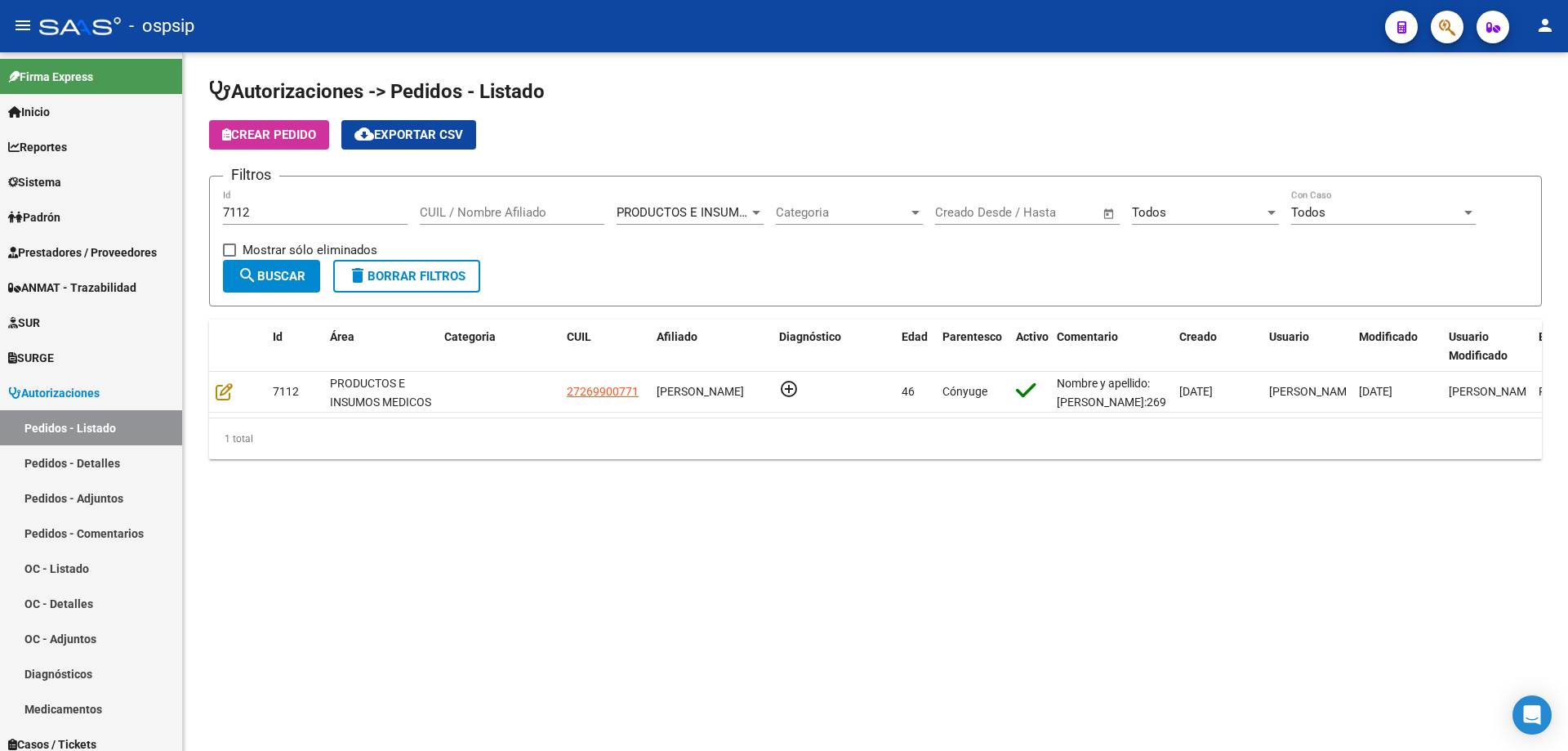
click at [315, 202] on div "7112 Id" at bounding box center [315, 207] width 184 height 36
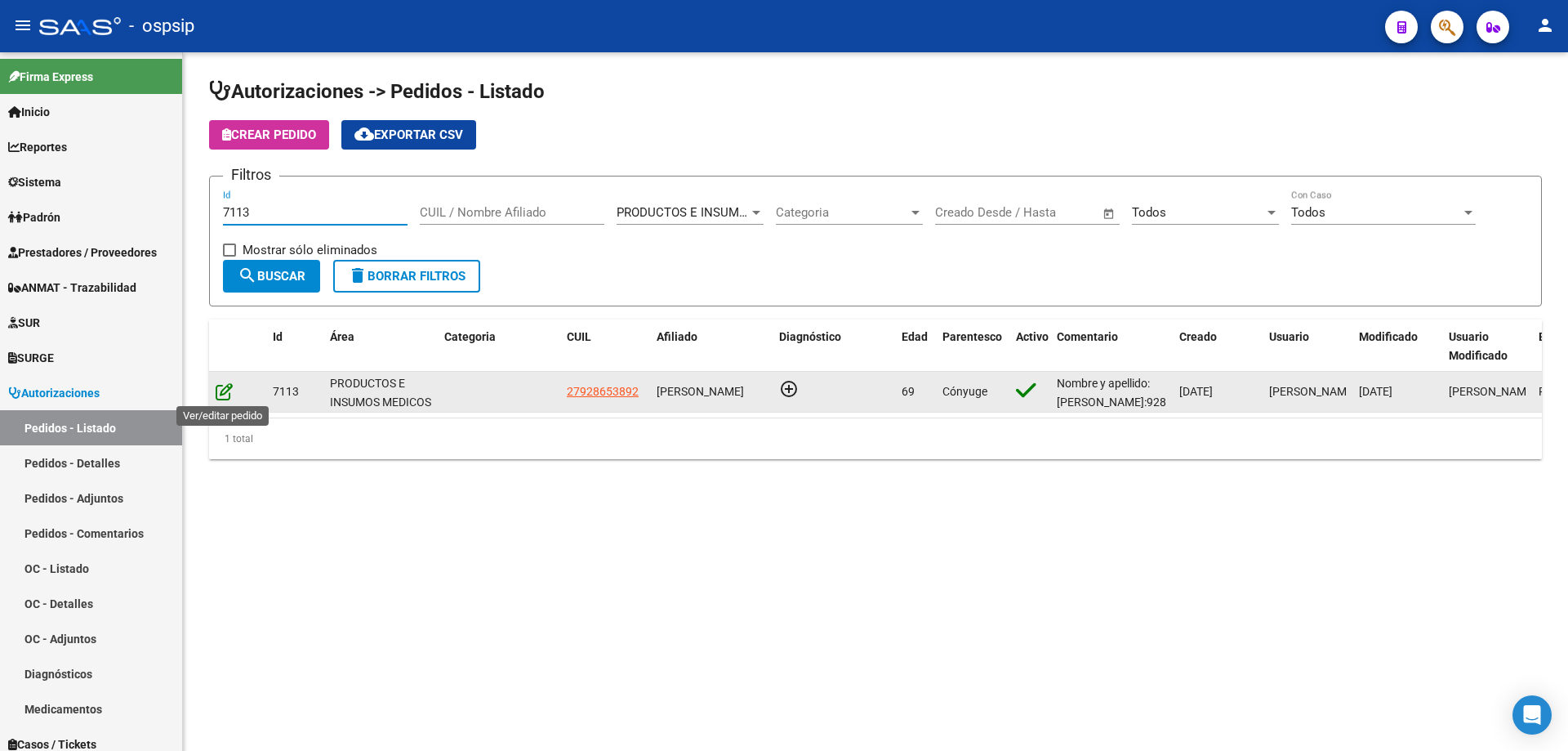
type input "7113"
click at [219, 394] on icon at bounding box center [223, 391] width 17 height 18
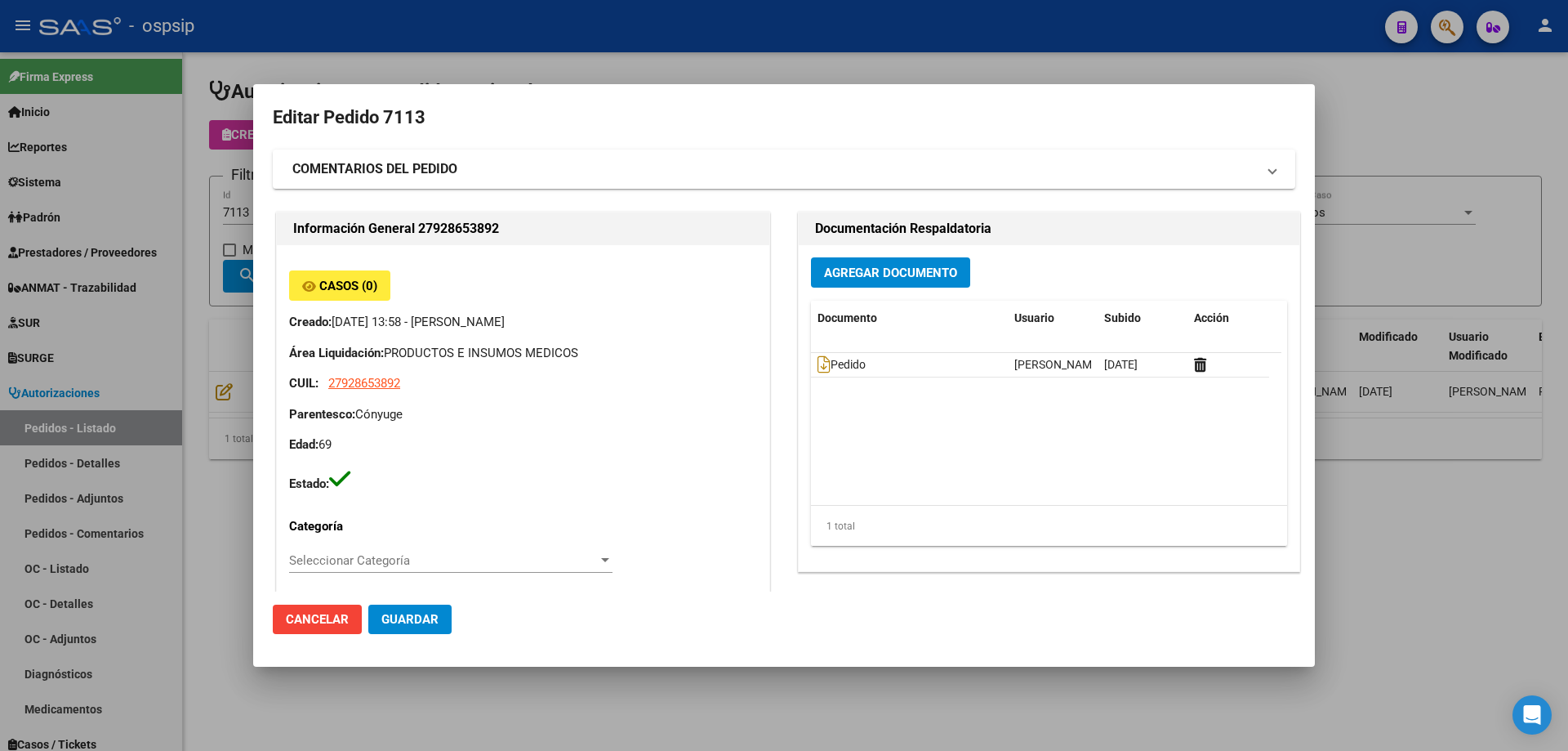
type input "[GEOGRAPHIC_DATA], [DATE][PERSON_NAME], [PERSON_NAME] 1655, Piso: 0"
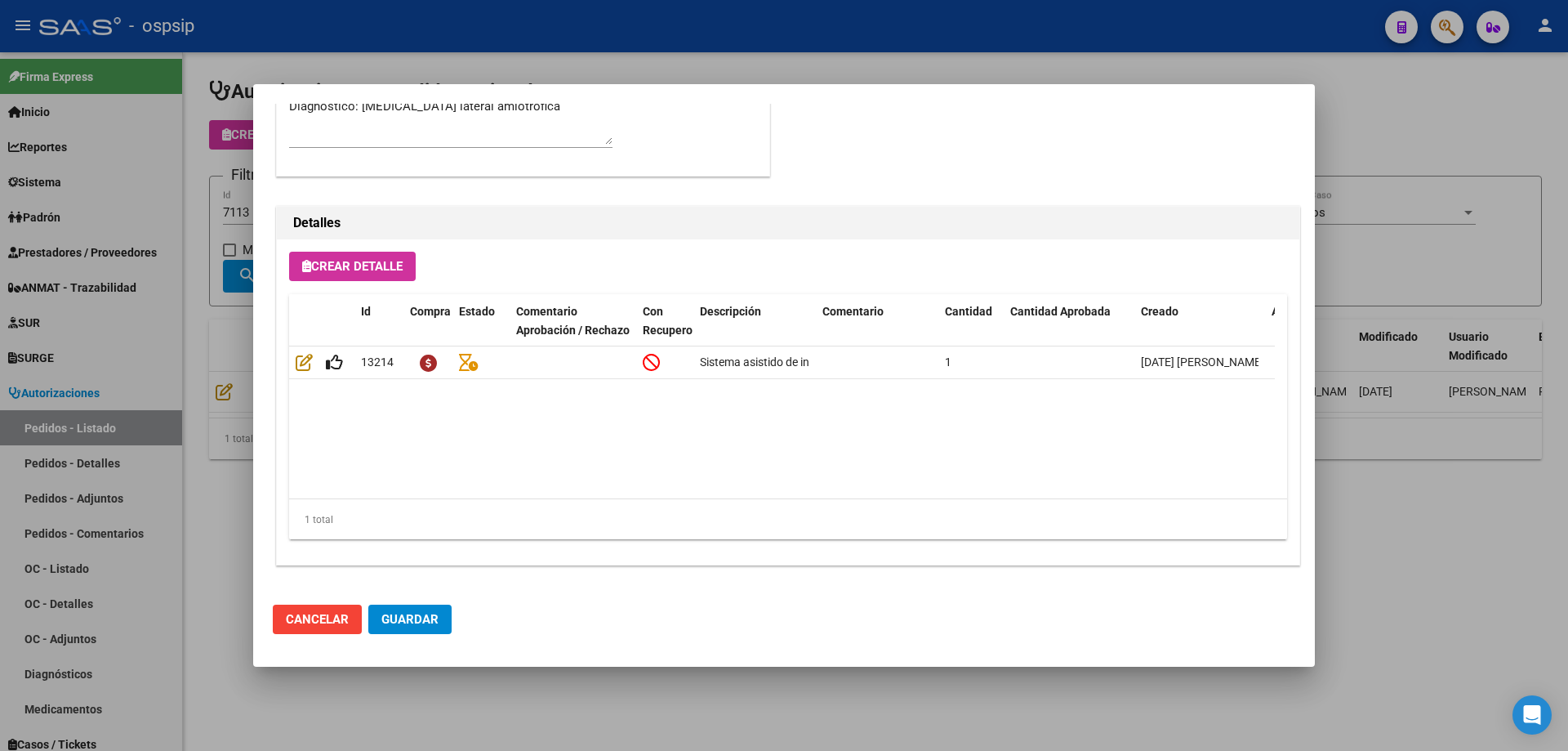
click at [246, 294] on div at bounding box center [784, 375] width 1568 height 751
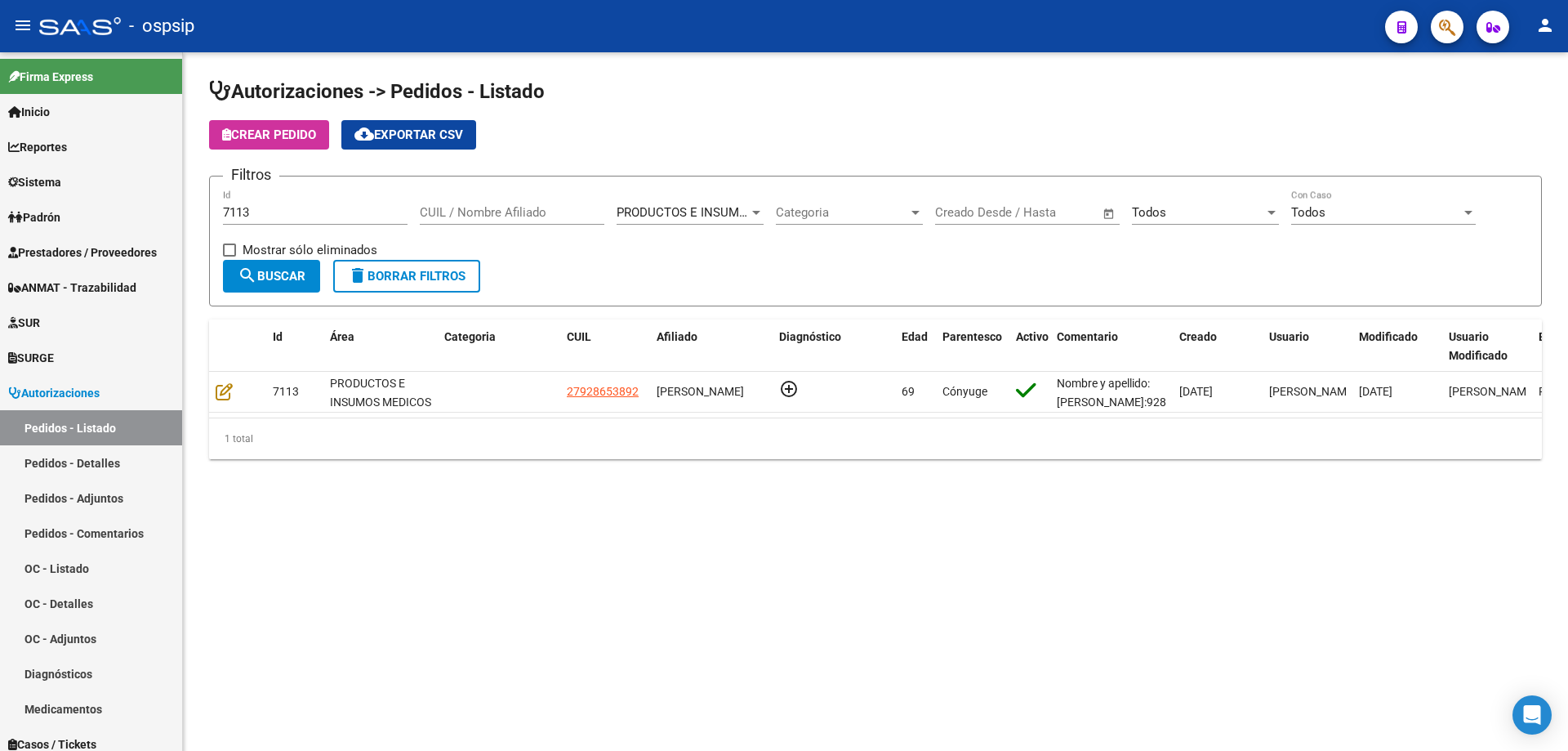
click at [273, 221] on div "7113 Id" at bounding box center [315, 207] width 184 height 36
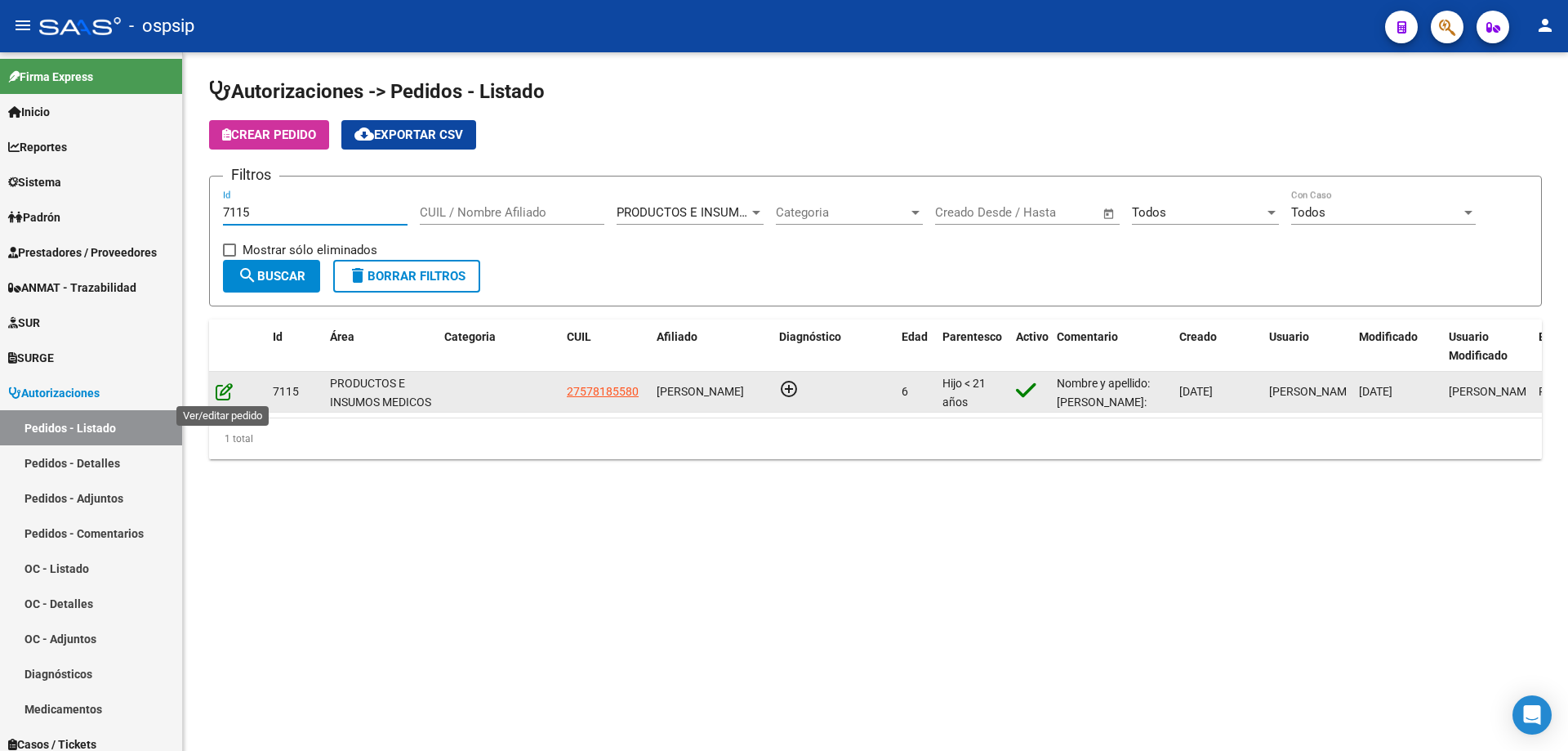
type input "7115"
click at [225, 391] on icon at bounding box center [223, 391] width 17 height 18
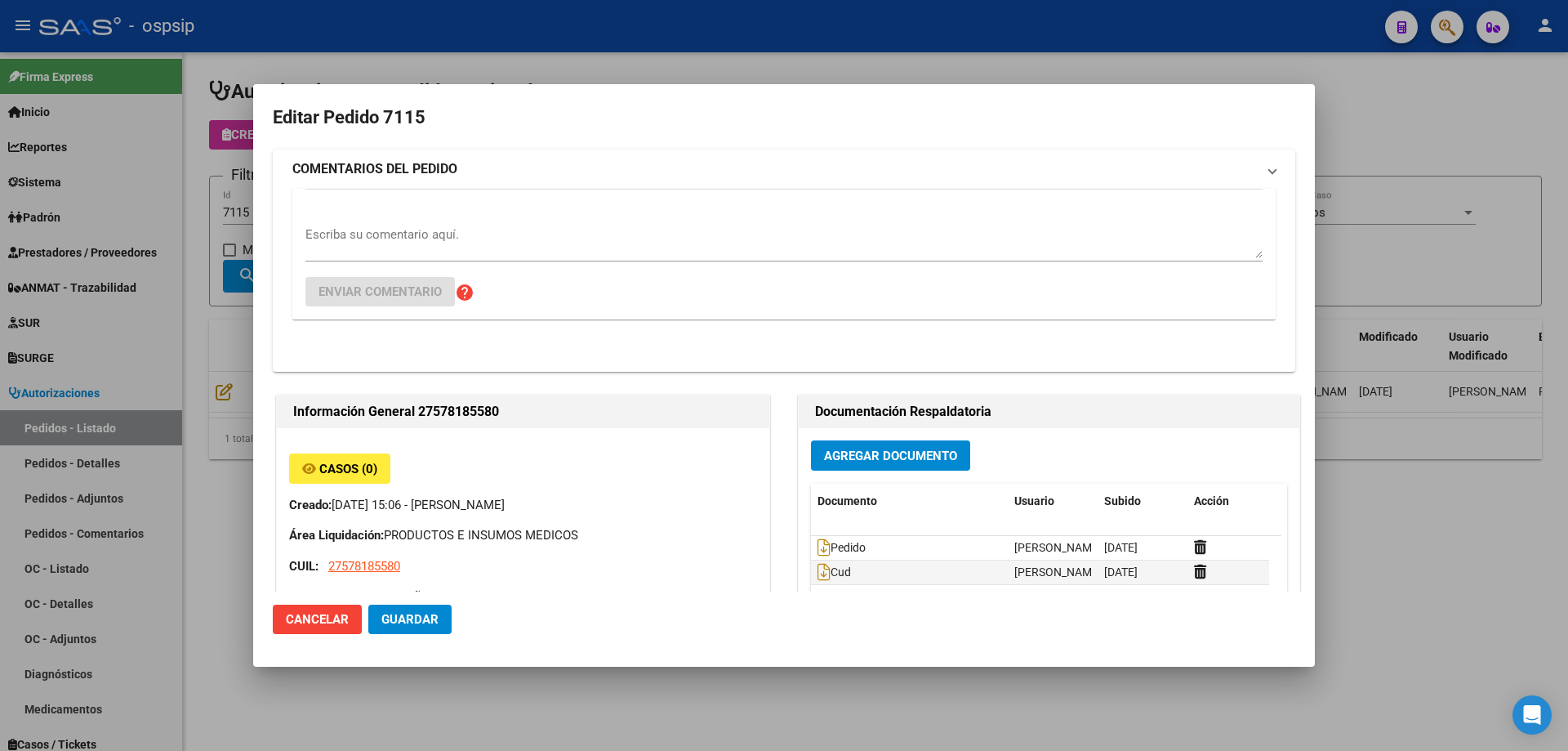
type input "[GEOGRAPHIC_DATA], [PERSON_NAME], [PERSON_NAME] 712"
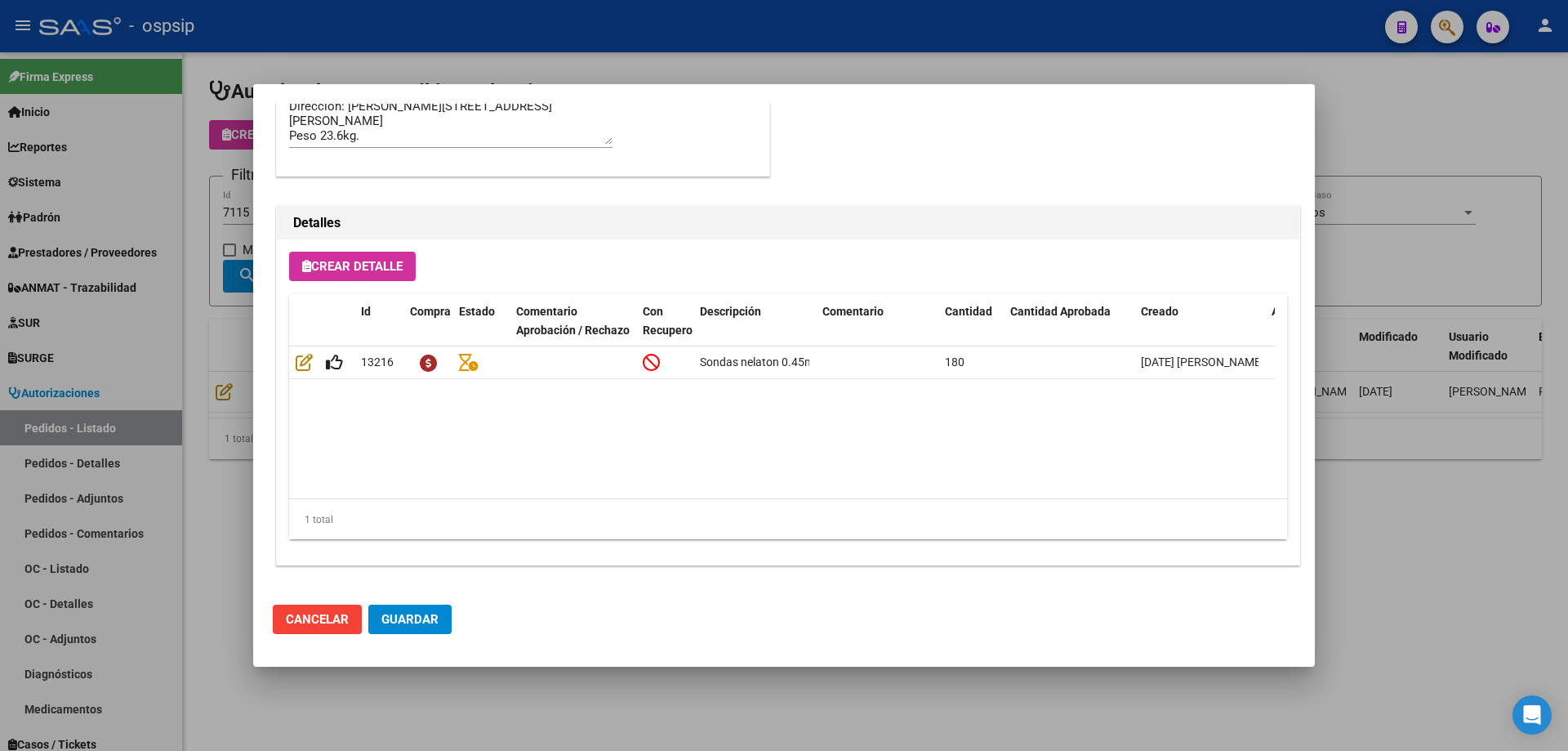
click at [182, 473] on div at bounding box center [784, 375] width 1568 height 751
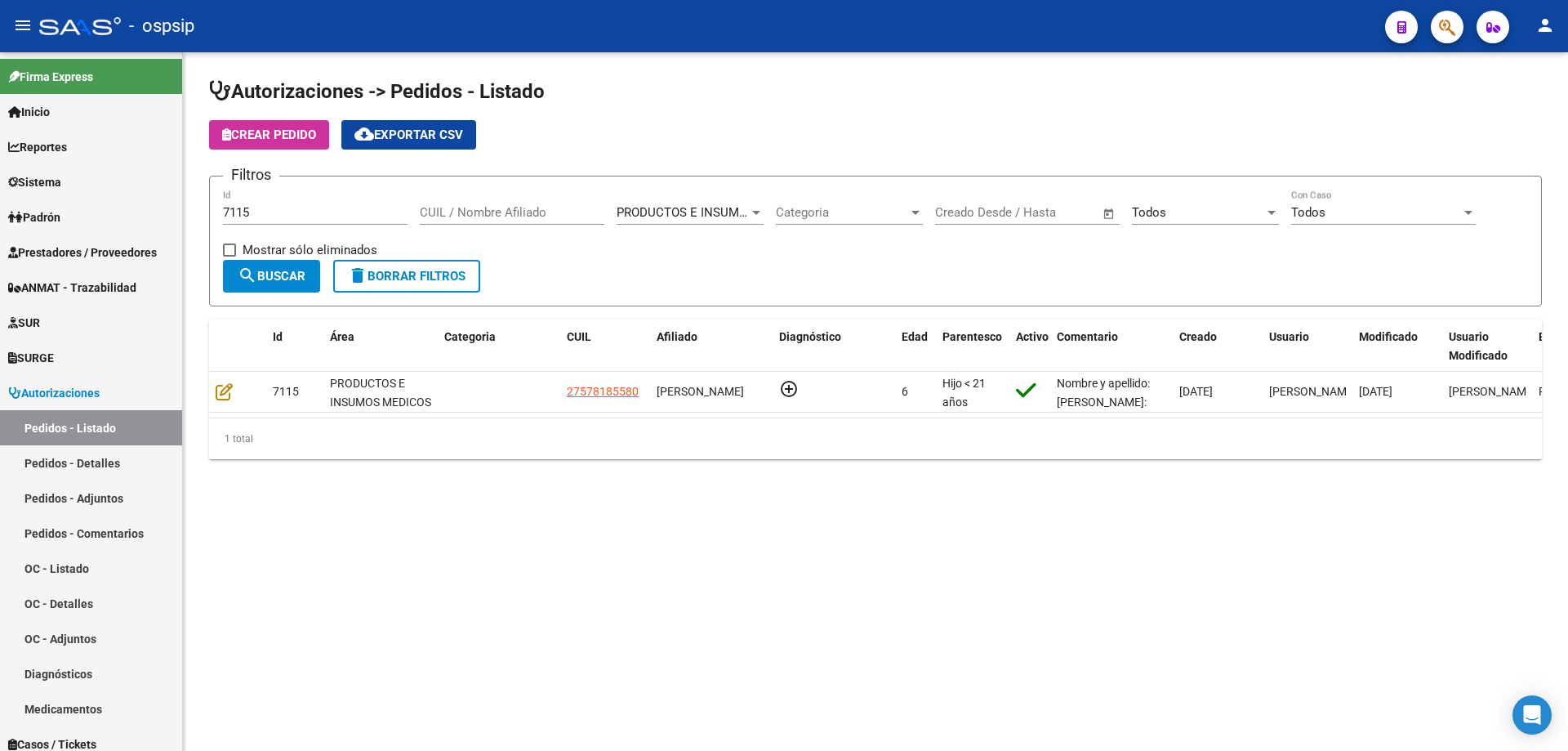
click at [282, 208] on input "7115" at bounding box center [315, 213] width 184 height 15
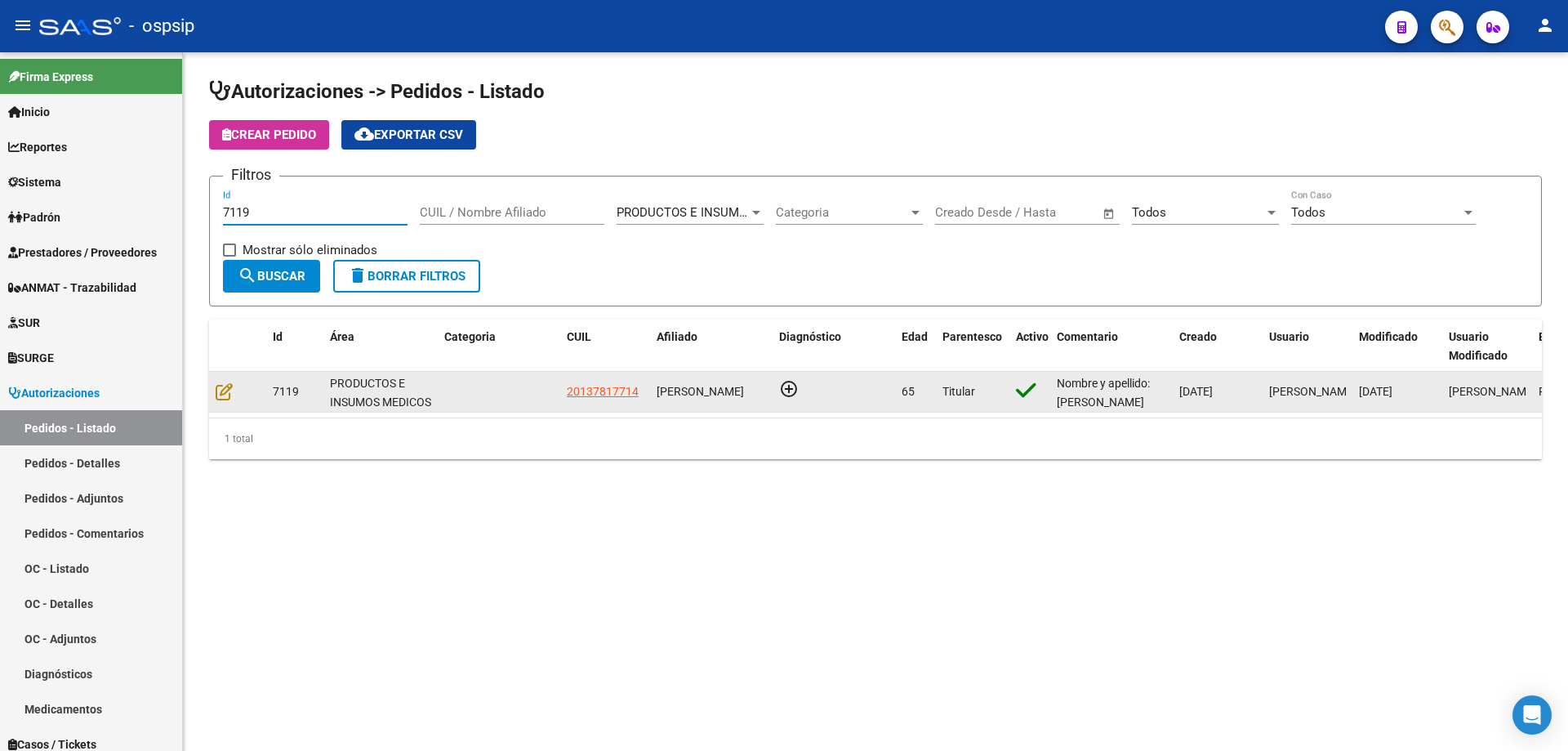
type input "7119"
click at [217, 377] on datatable-body-cell at bounding box center [237, 391] width 57 height 40
click at [226, 390] on icon at bounding box center [223, 391] width 17 height 18
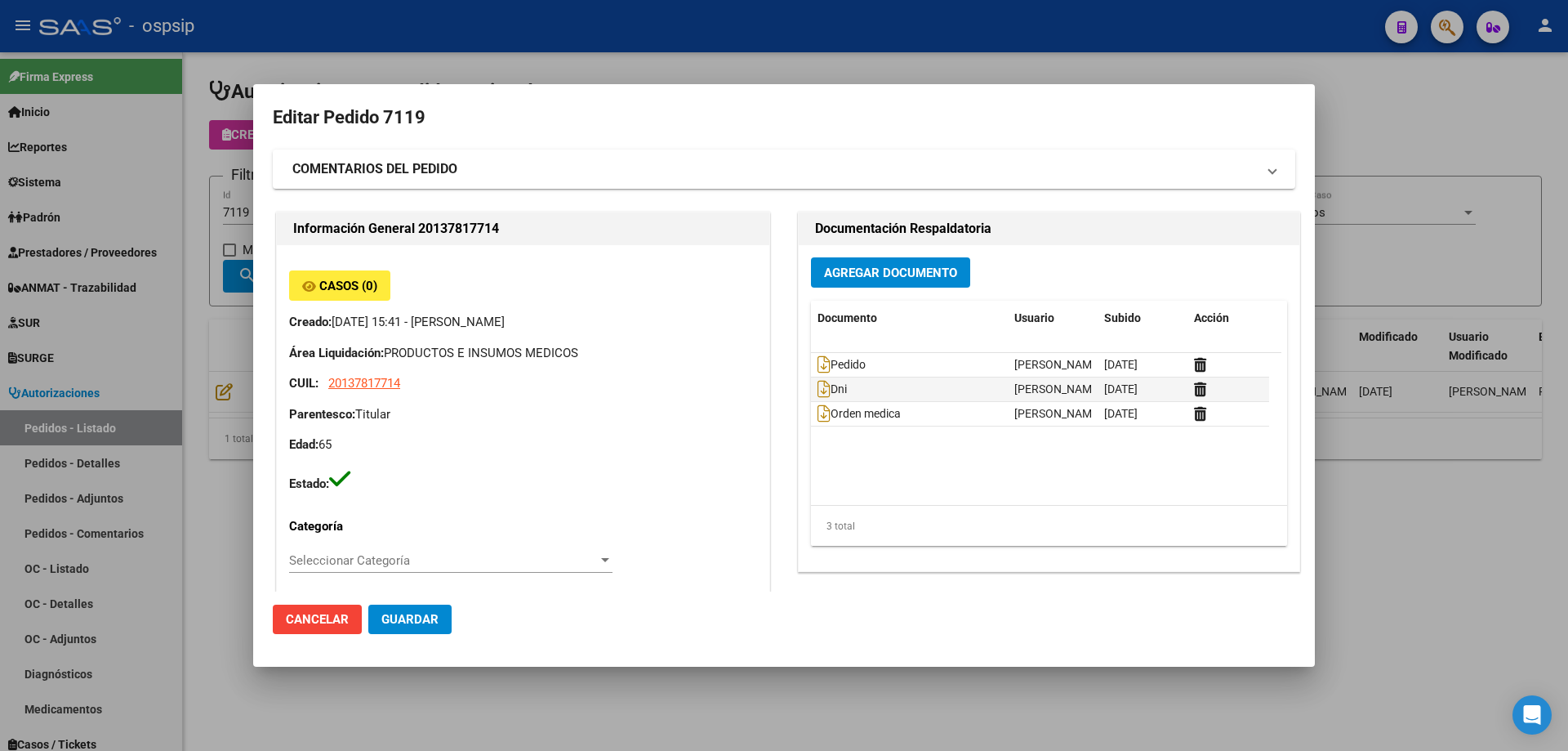
type input "Capital Federal, CABA, [GEOGRAPHIC_DATA] 2302"
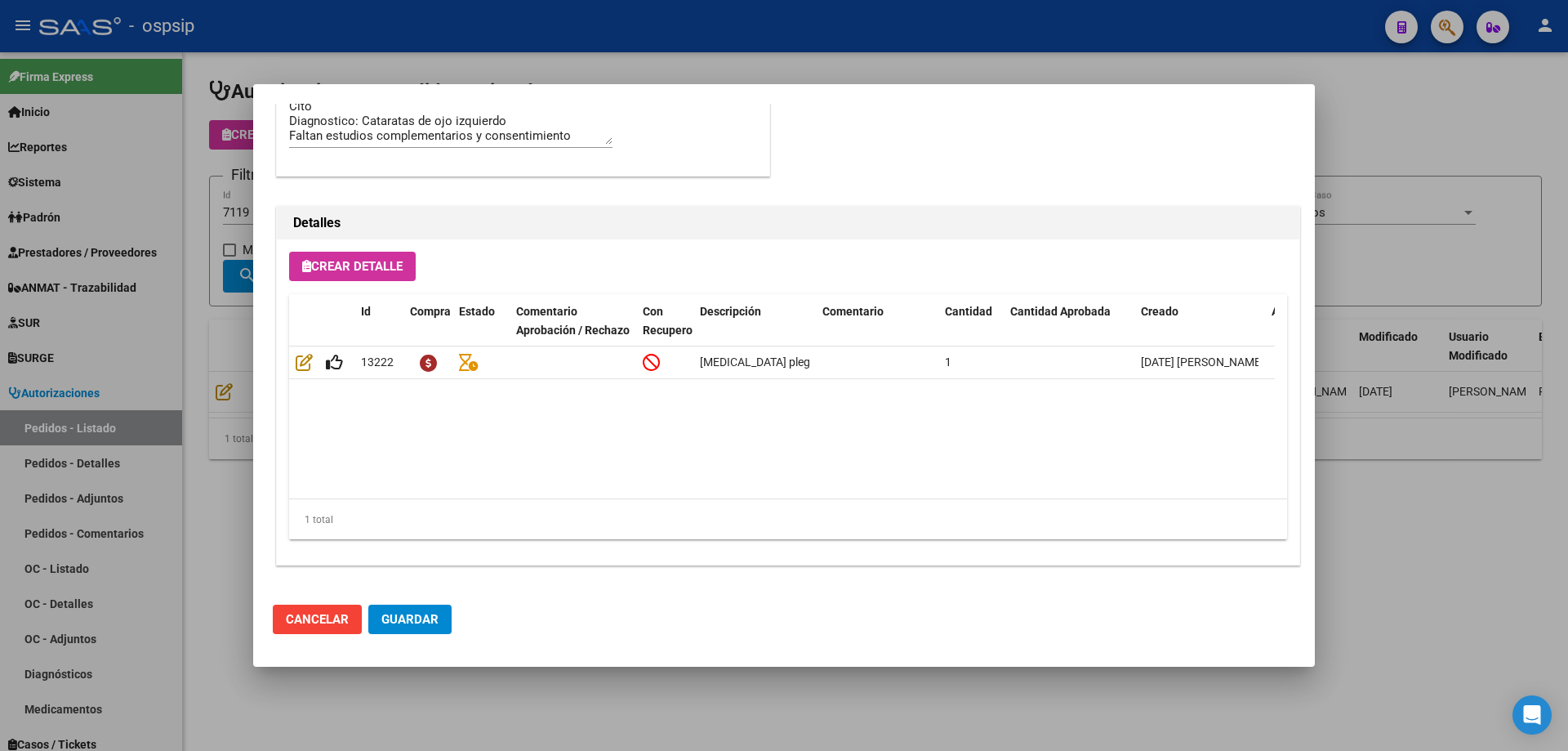
click at [204, 357] on div at bounding box center [784, 375] width 1568 height 751
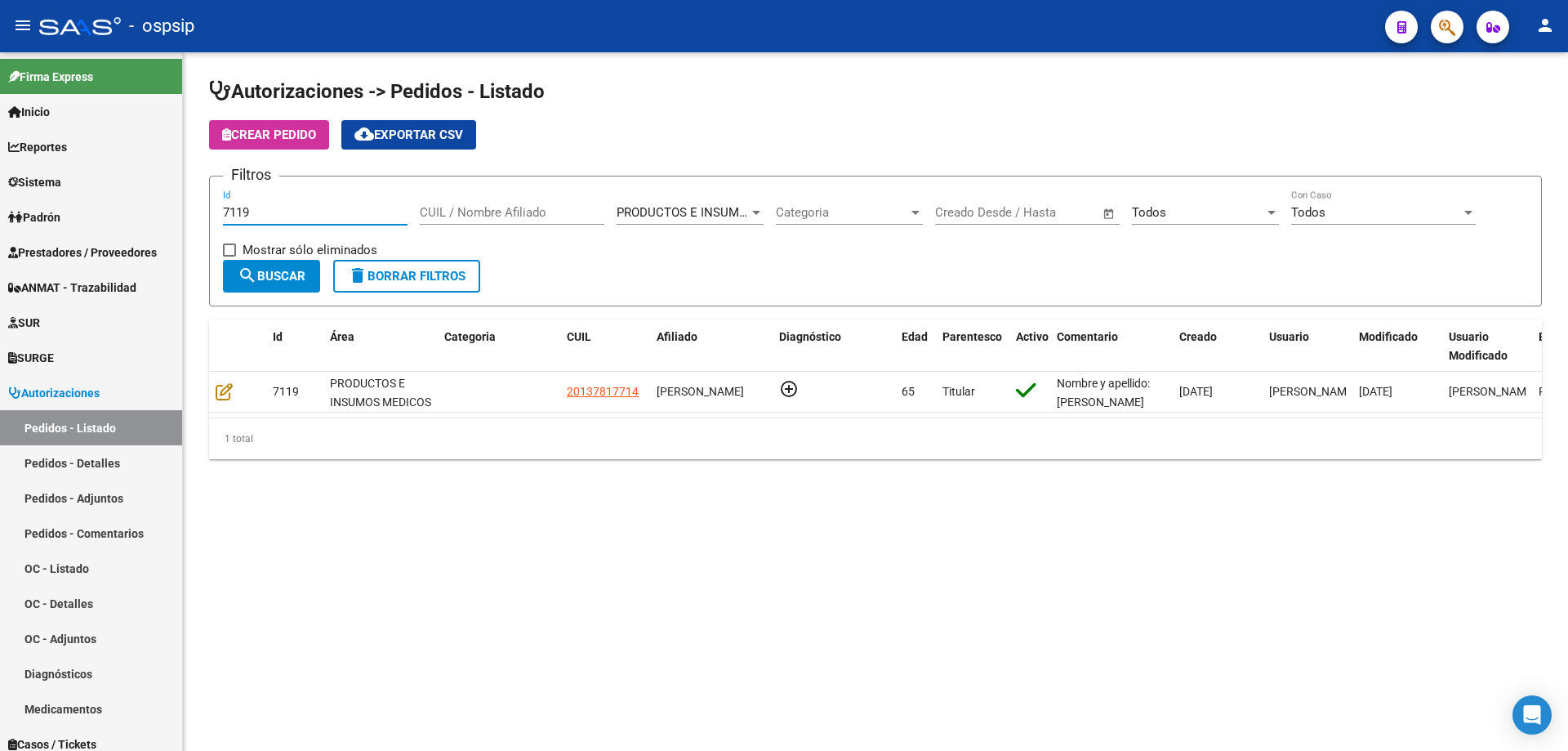
click at [289, 214] on input "7119" at bounding box center [315, 213] width 184 height 15
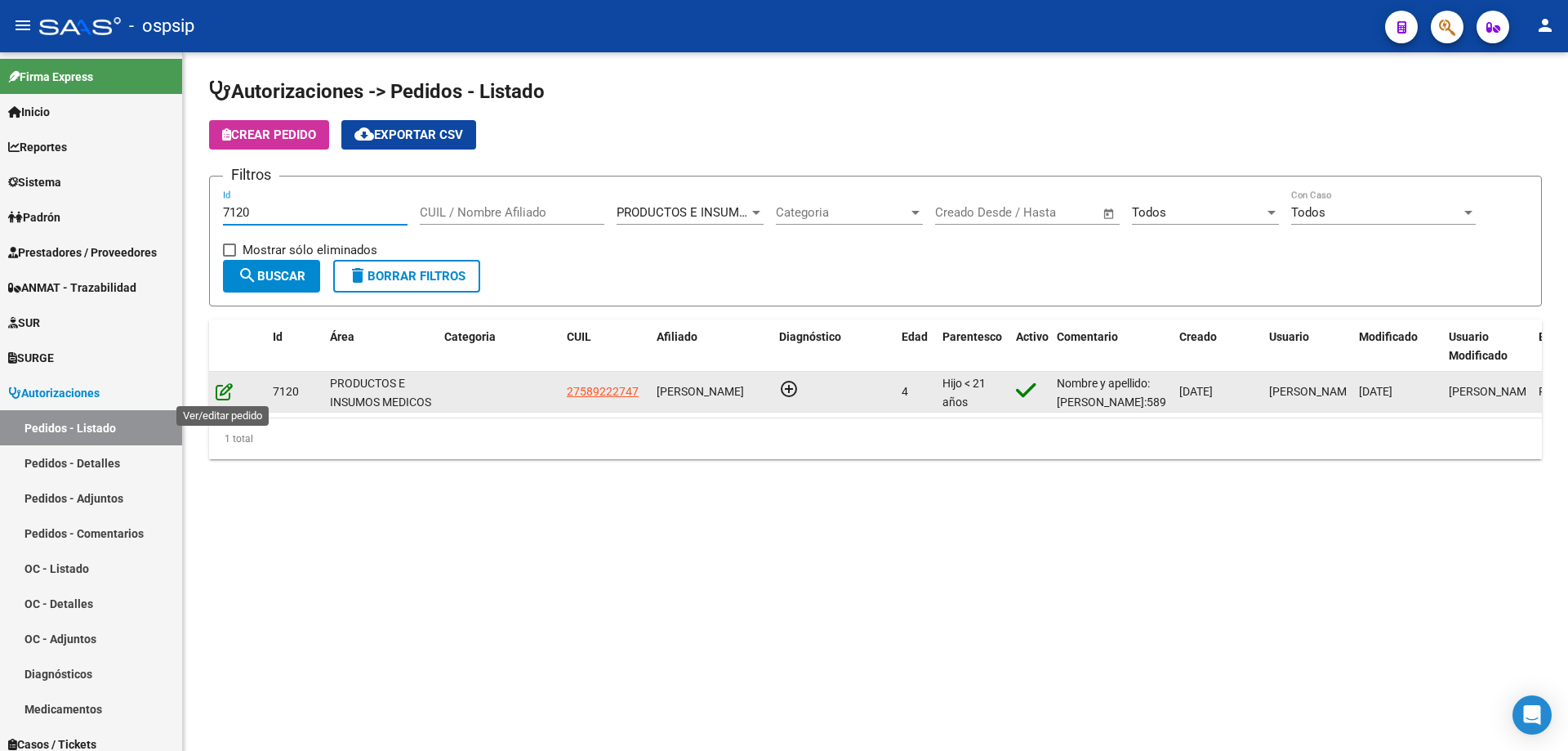
type input "7120"
click at [223, 394] on icon at bounding box center [223, 391] width 17 height 18
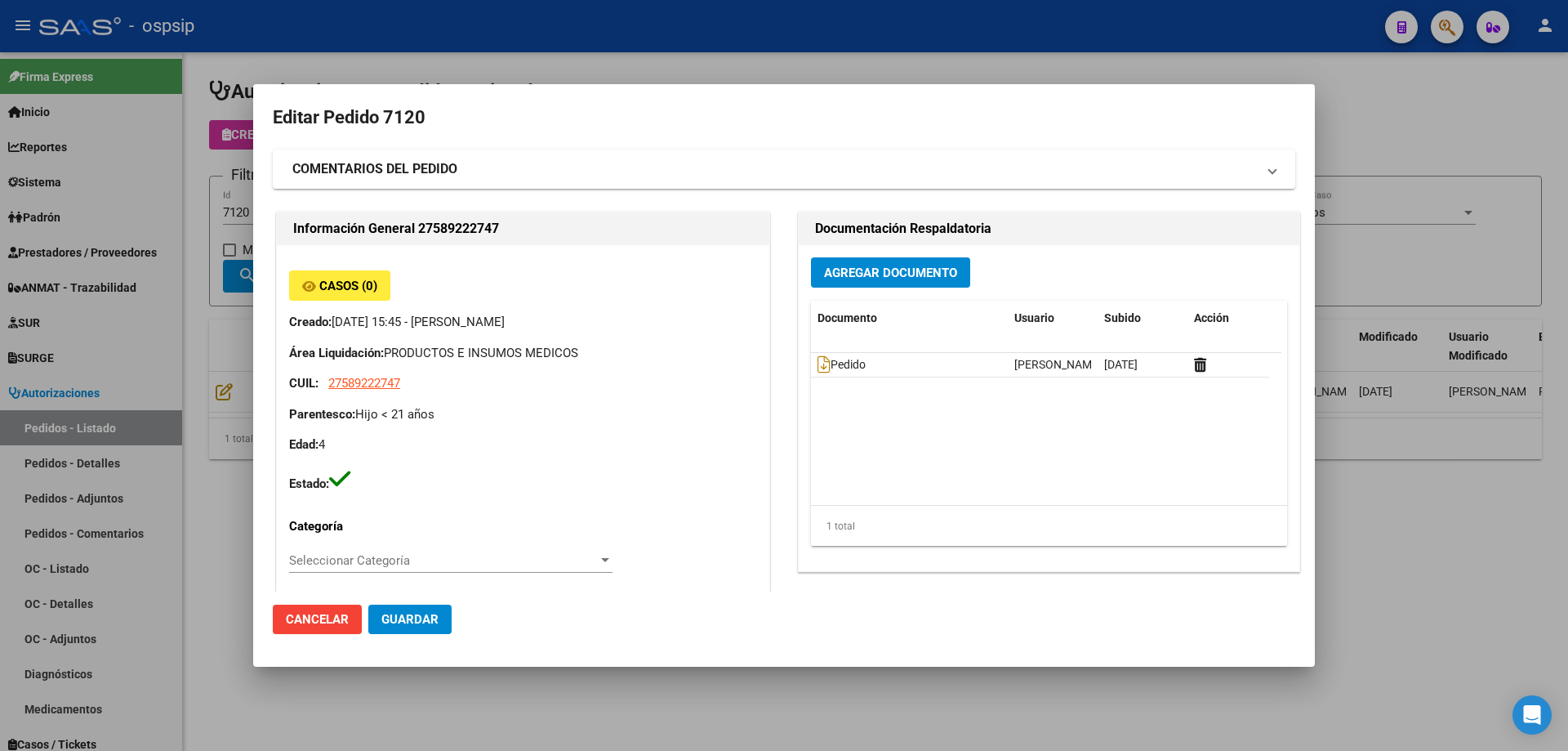
type input "[GEOGRAPHIC_DATA], [PERSON_NAME], CNEL [PERSON_NAME] 831"
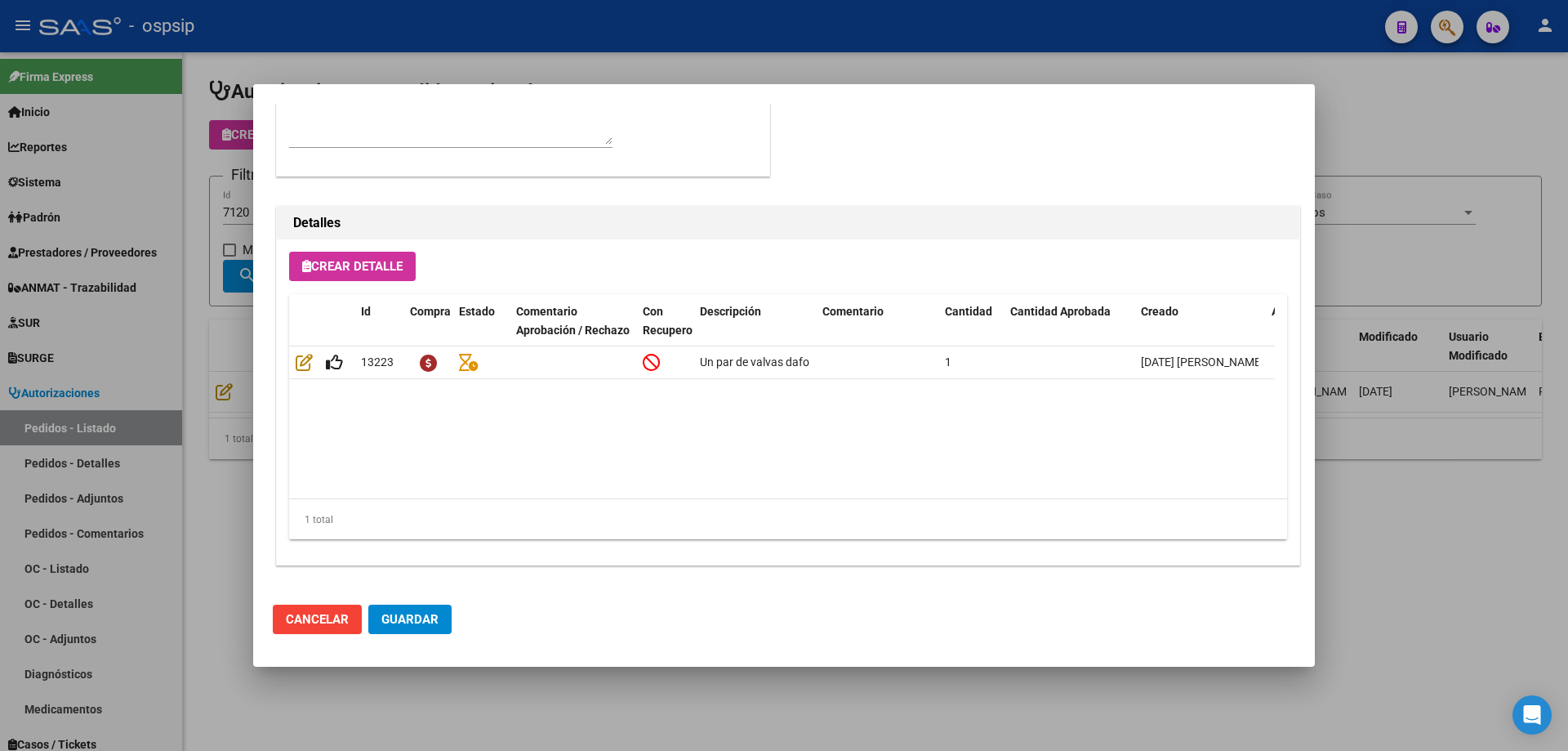
click at [218, 416] on div at bounding box center [784, 375] width 1568 height 751
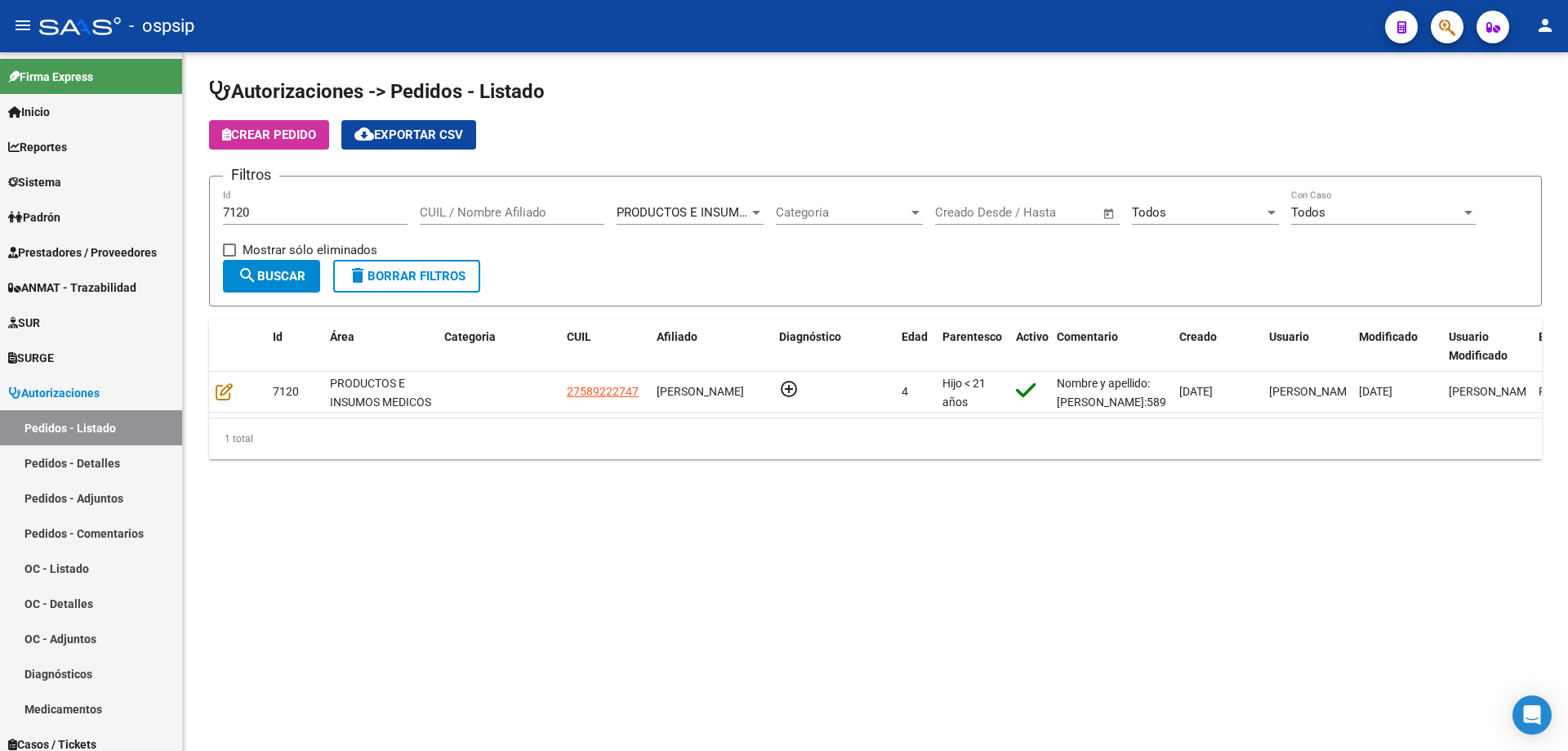
click at [287, 219] on input "7120" at bounding box center [315, 213] width 184 height 15
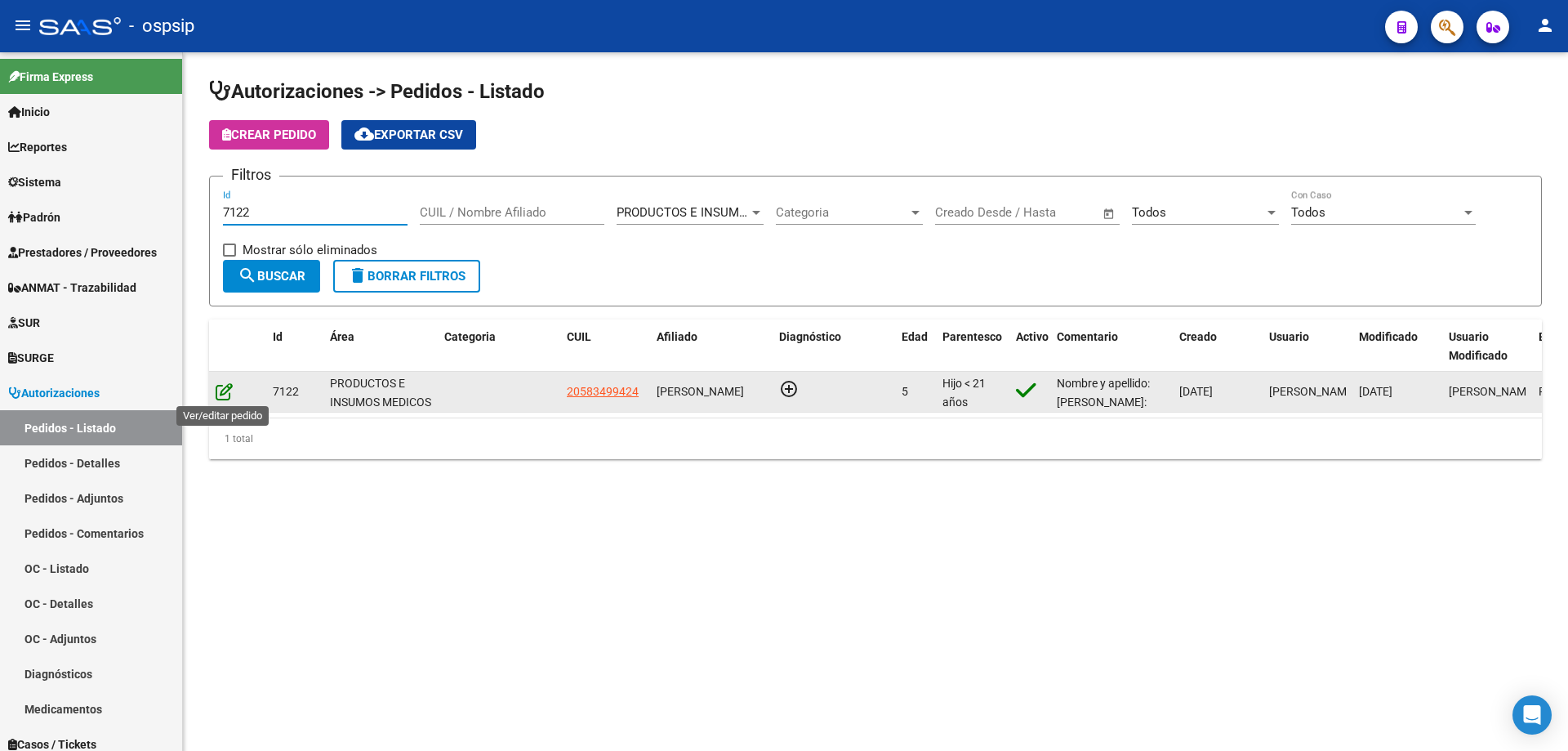
type input "7122"
click at [224, 393] on icon at bounding box center [223, 391] width 17 height 18
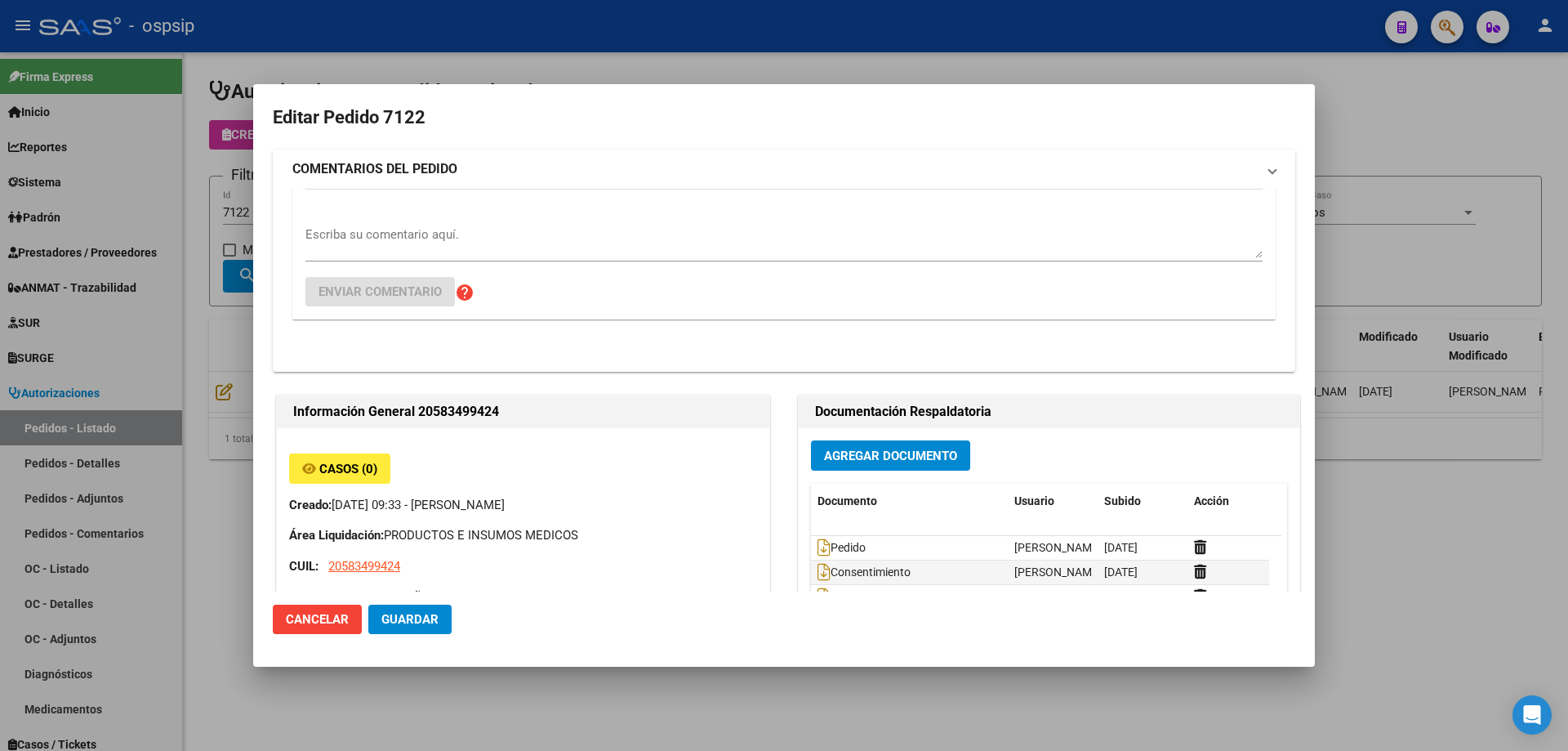
type input "[GEOGRAPHIC_DATA], [PERSON_NAME], ACONQUIJA 2682, Piso: 03"
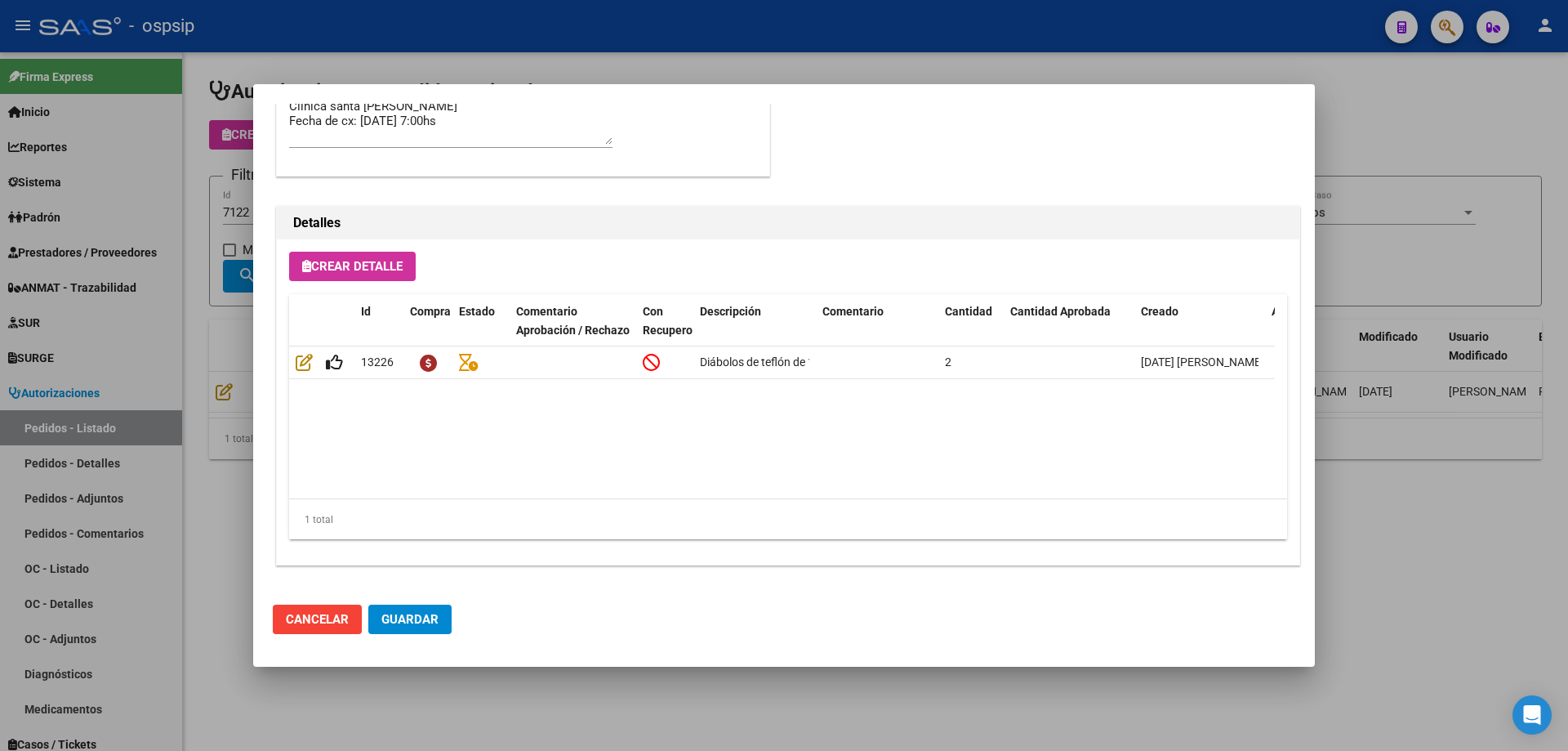
click at [246, 325] on div at bounding box center [784, 375] width 1568 height 751
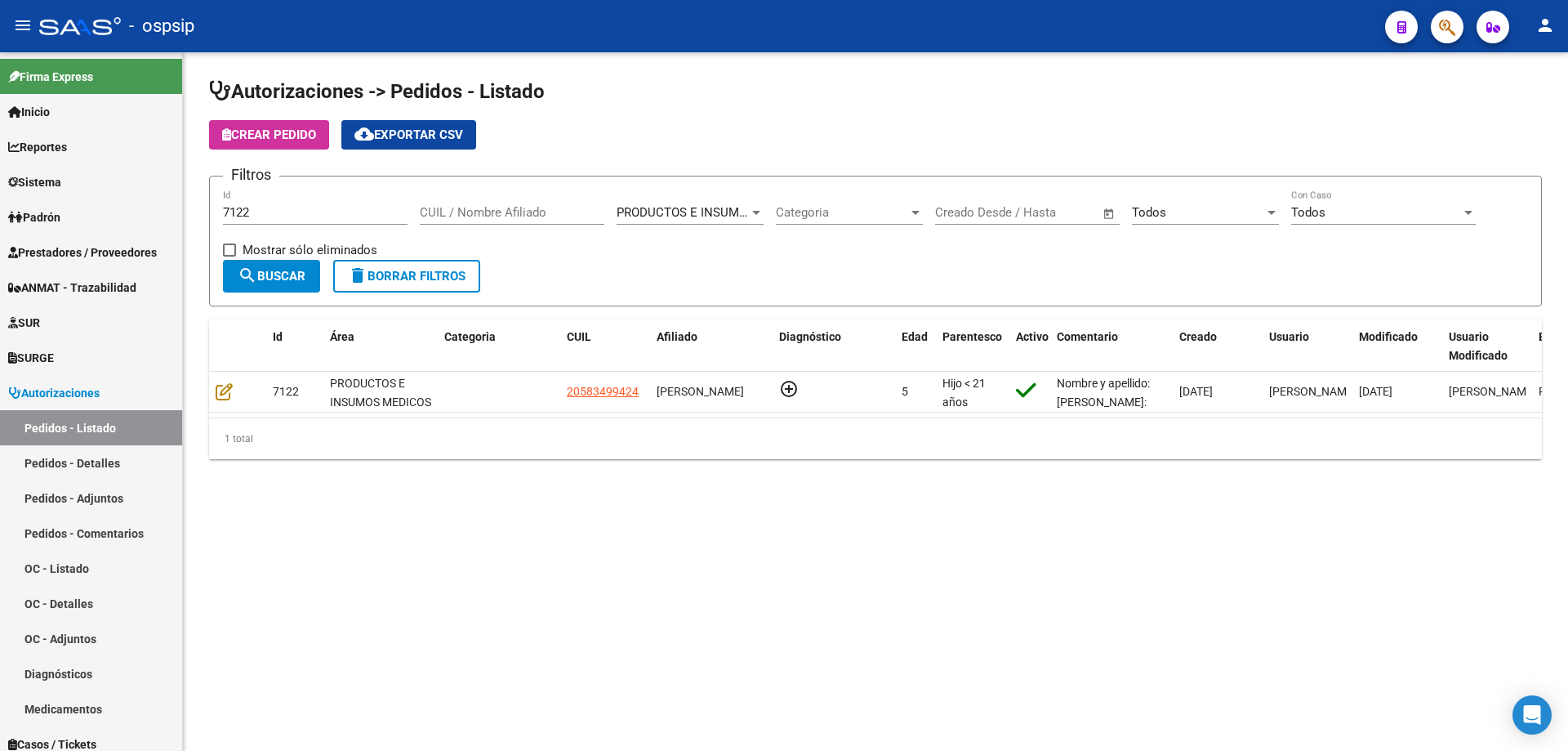
click at [283, 211] on input "7122" at bounding box center [315, 213] width 184 height 15
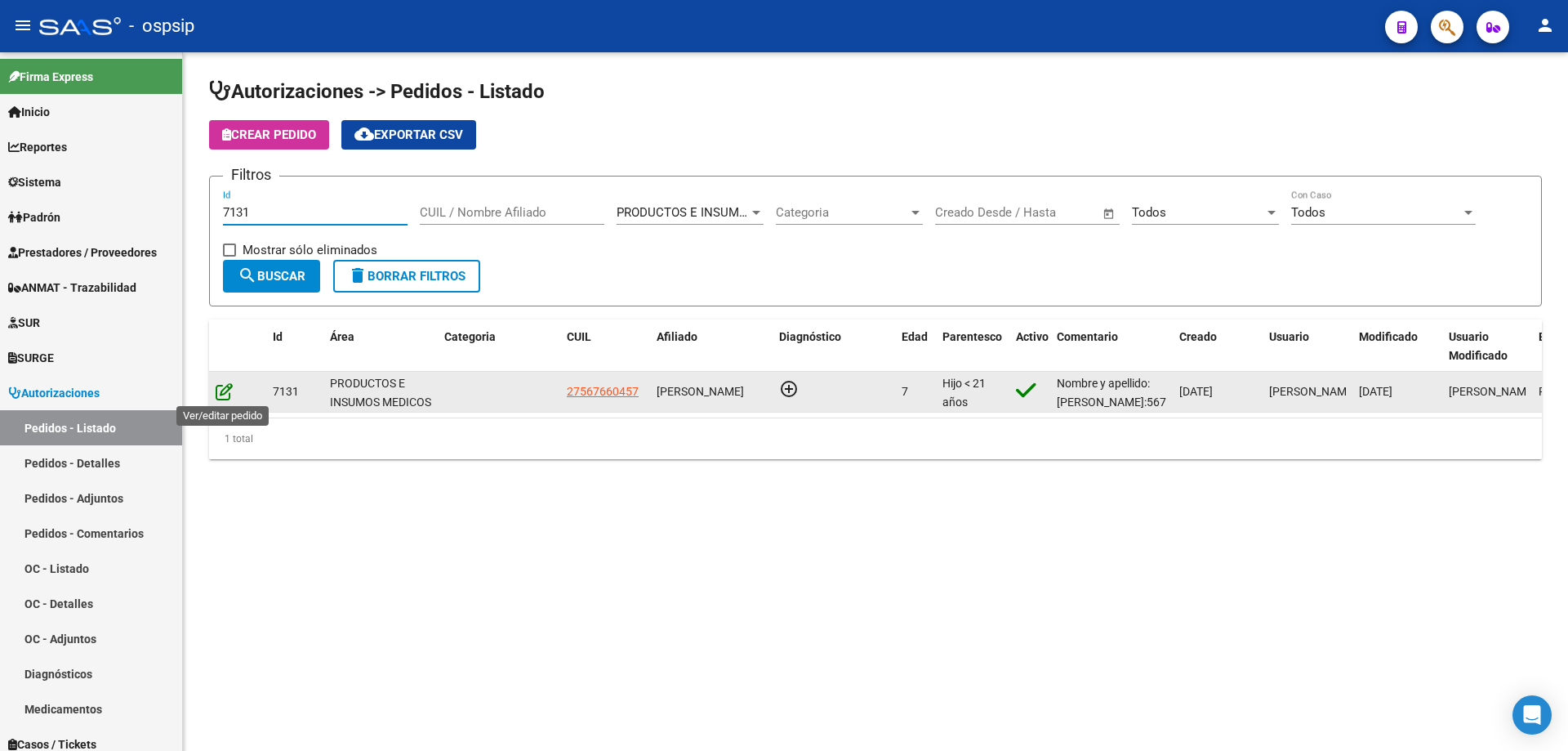
type input "7131"
click at [230, 391] on icon at bounding box center [223, 391] width 17 height 18
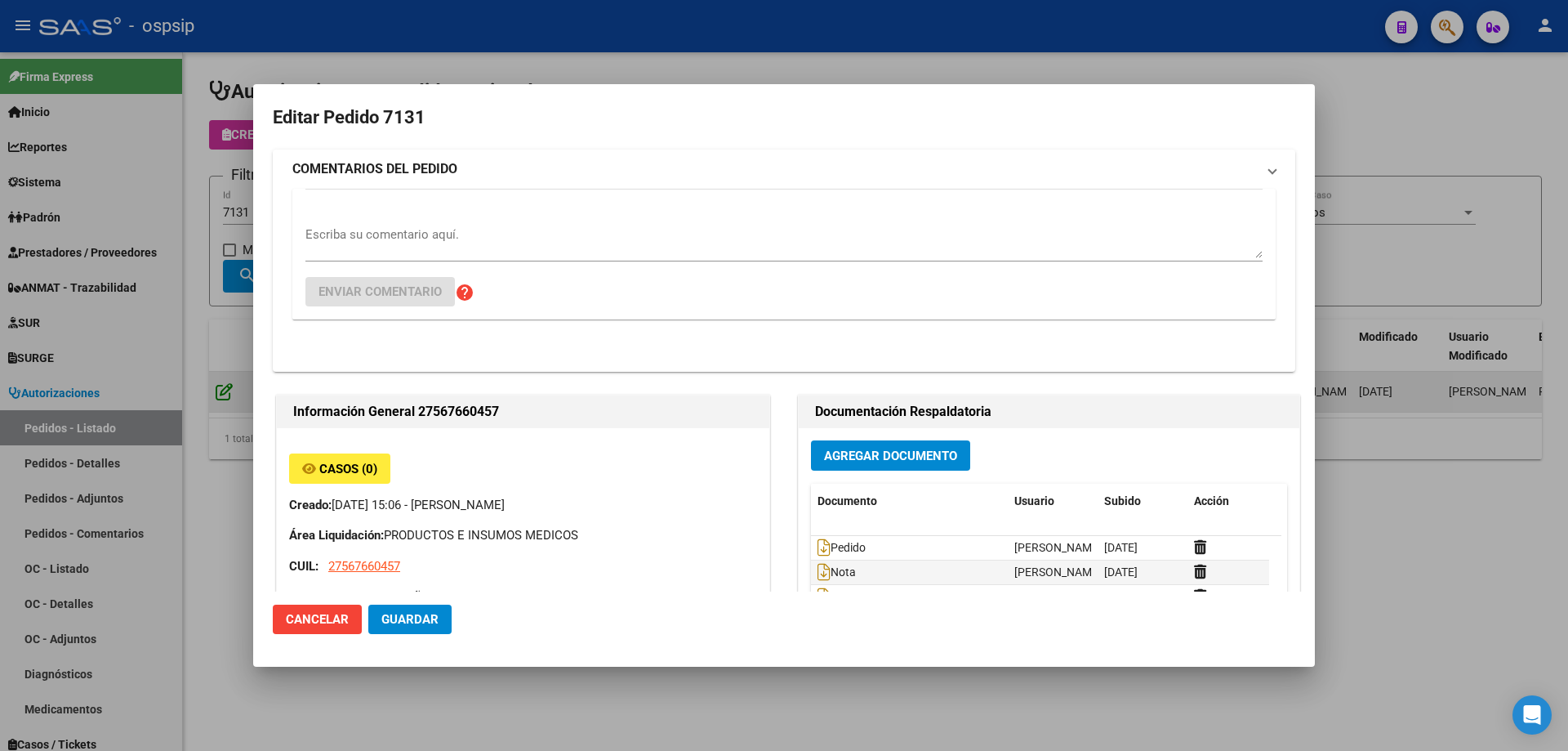
type input "Catamarca, [GEOGRAPHIC_DATA], CASA 19"
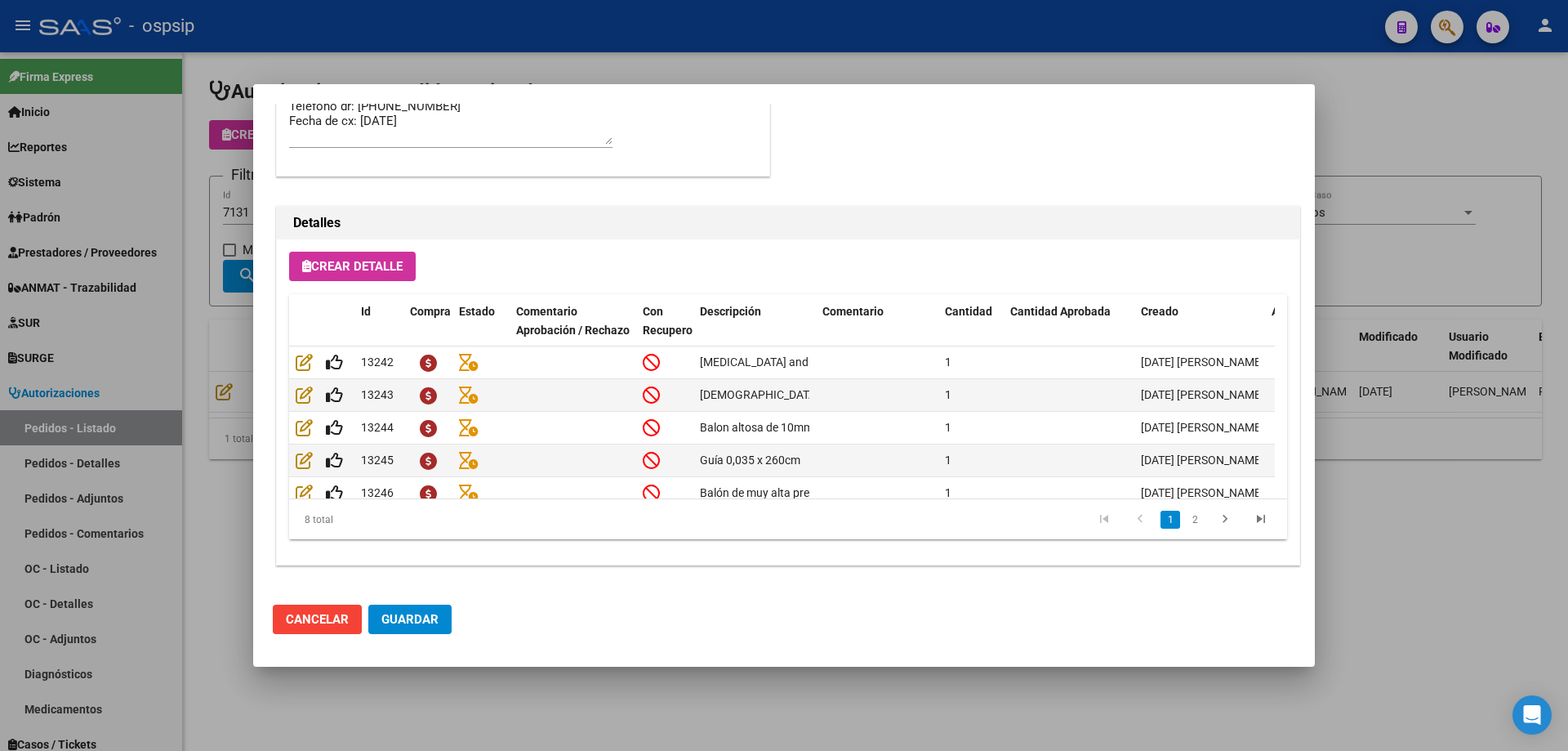
click at [145, 359] on div at bounding box center [784, 375] width 1568 height 751
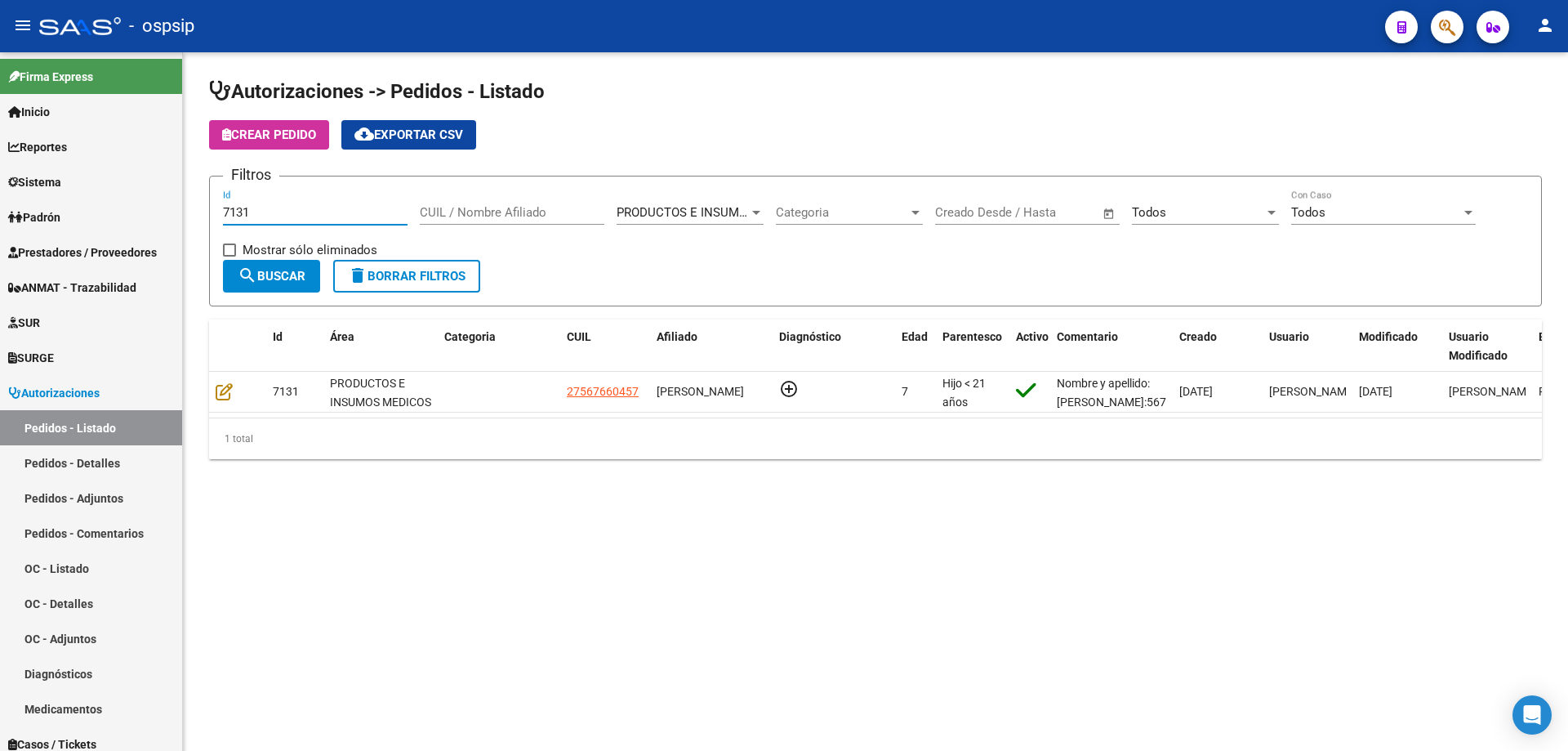
click at [269, 214] on input "7131" at bounding box center [315, 213] width 184 height 15
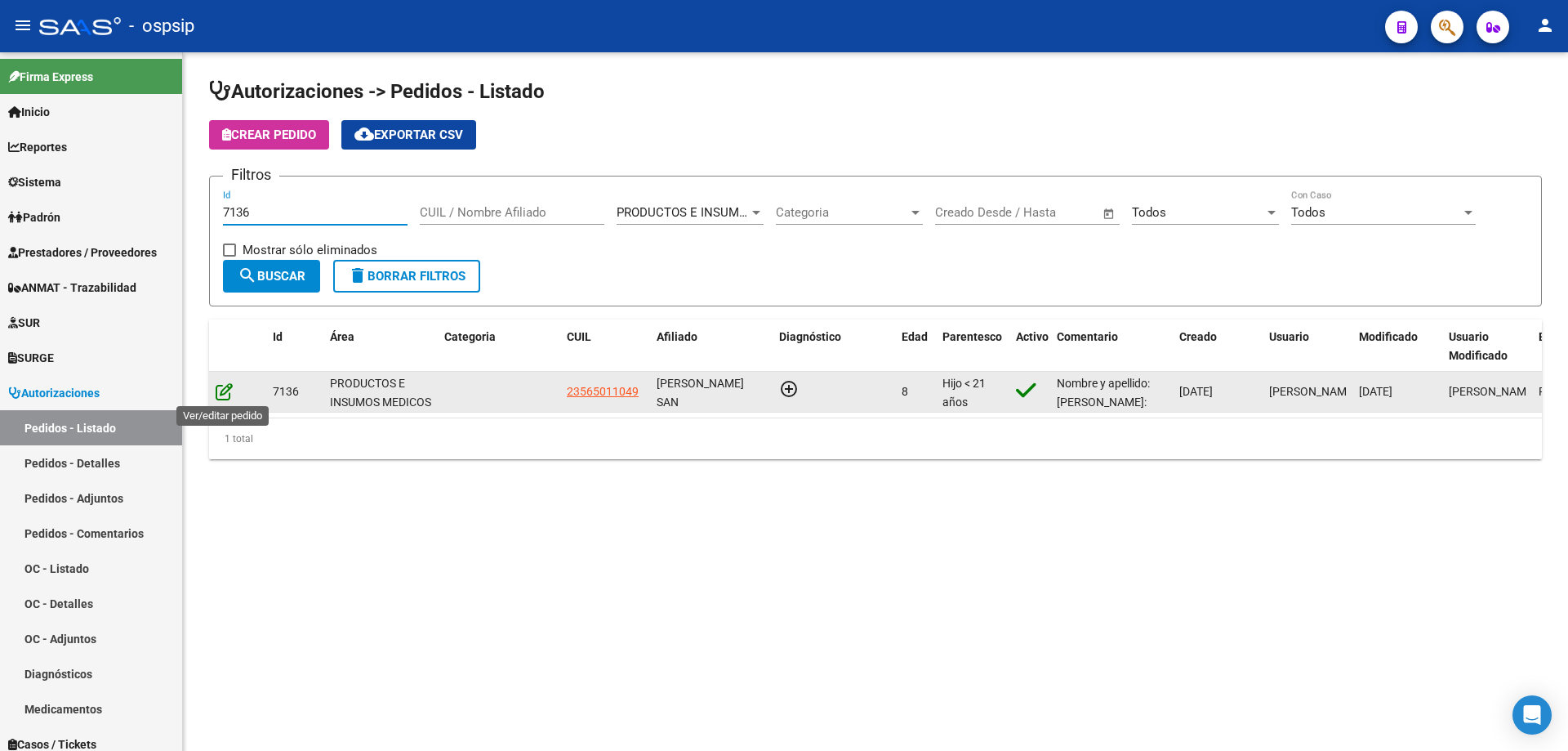
type input "7136"
click at [219, 395] on icon at bounding box center [223, 391] width 17 height 18
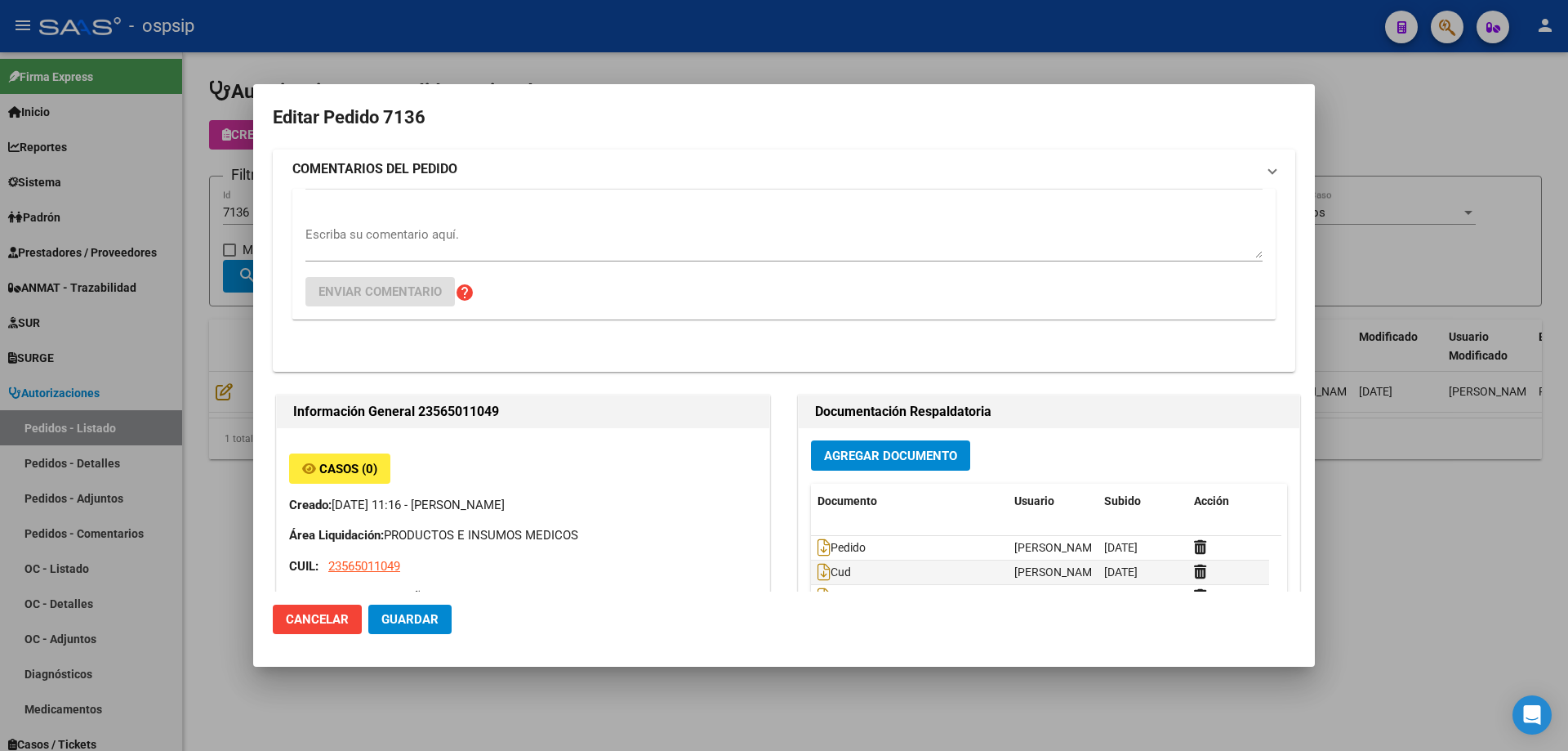
type input "[GEOGRAPHIC_DATA], [PERSON_NAME], REP. [PERSON_NAME] 1695"
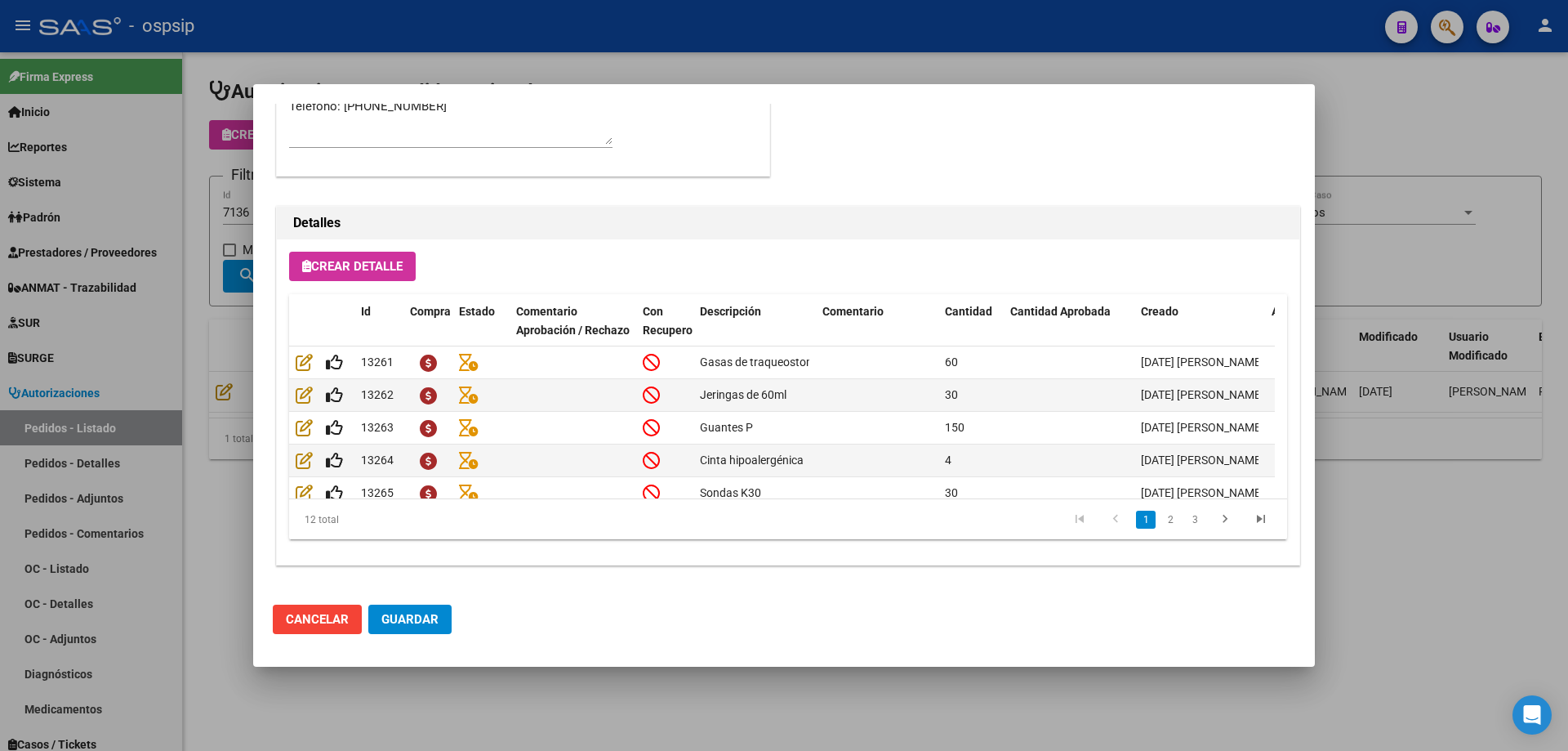
click at [203, 365] on div at bounding box center [784, 375] width 1568 height 751
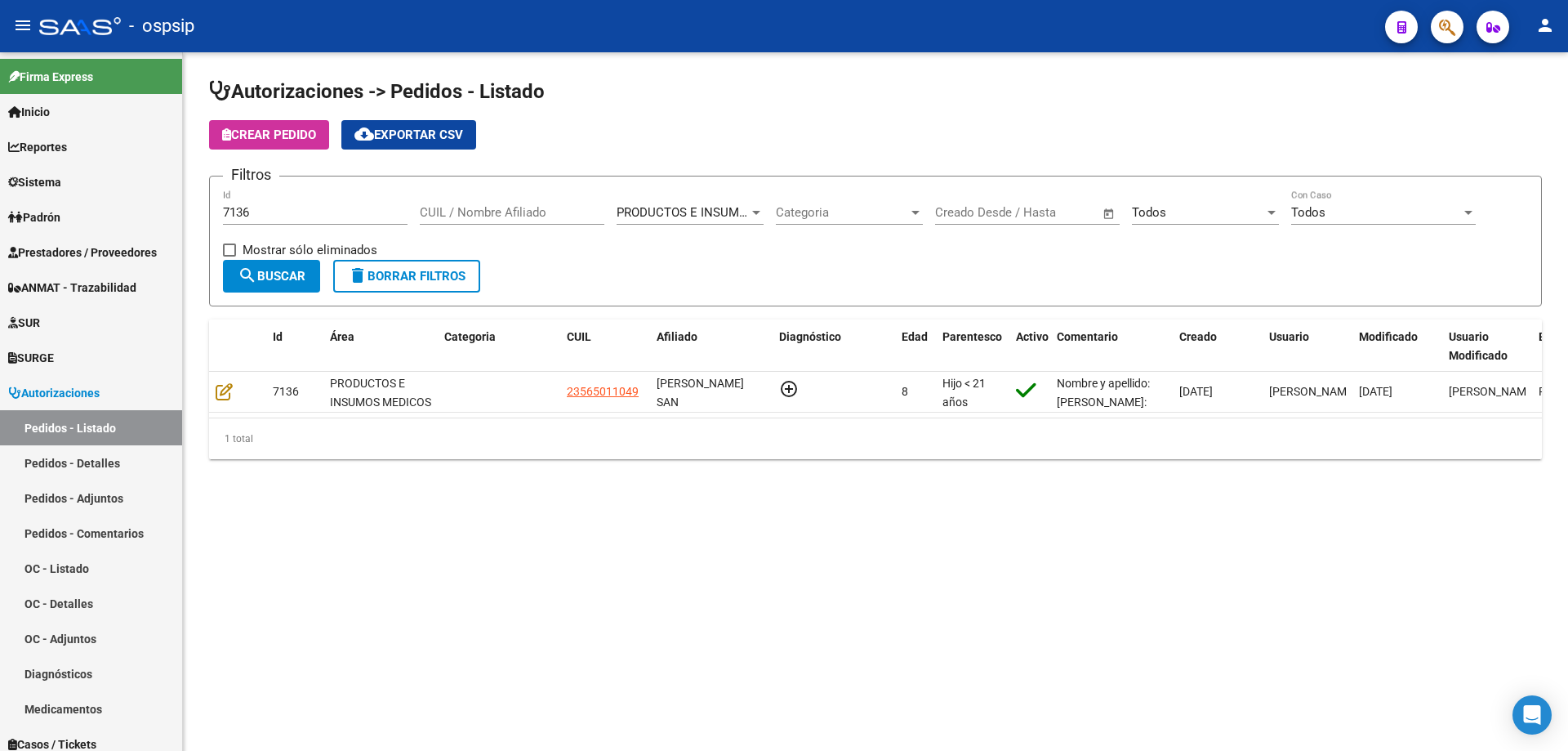
click at [300, 201] on div "7136 Id" at bounding box center [315, 207] width 184 height 36
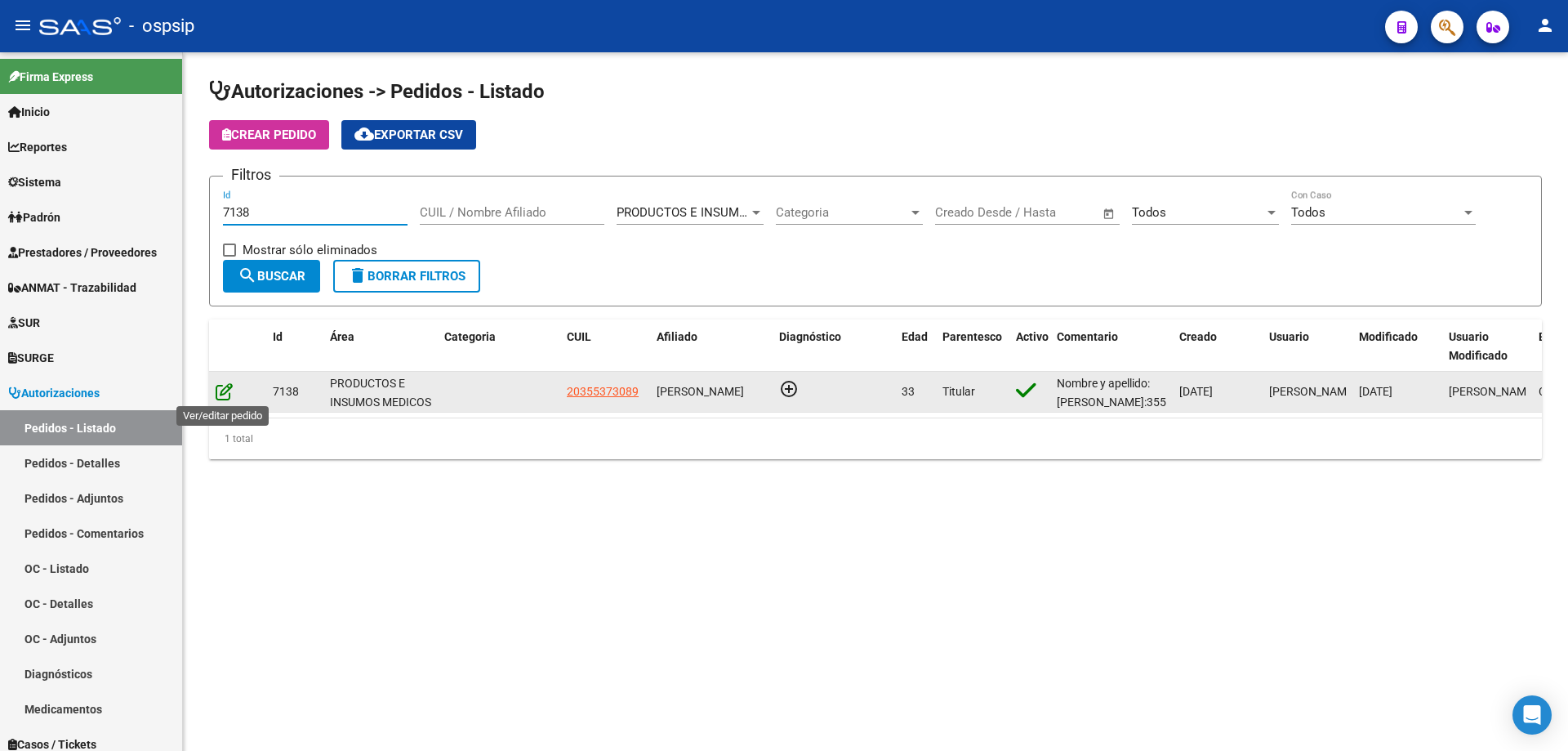
type input "7138"
click at [229, 387] on icon at bounding box center [223, 391] width 17 height 18
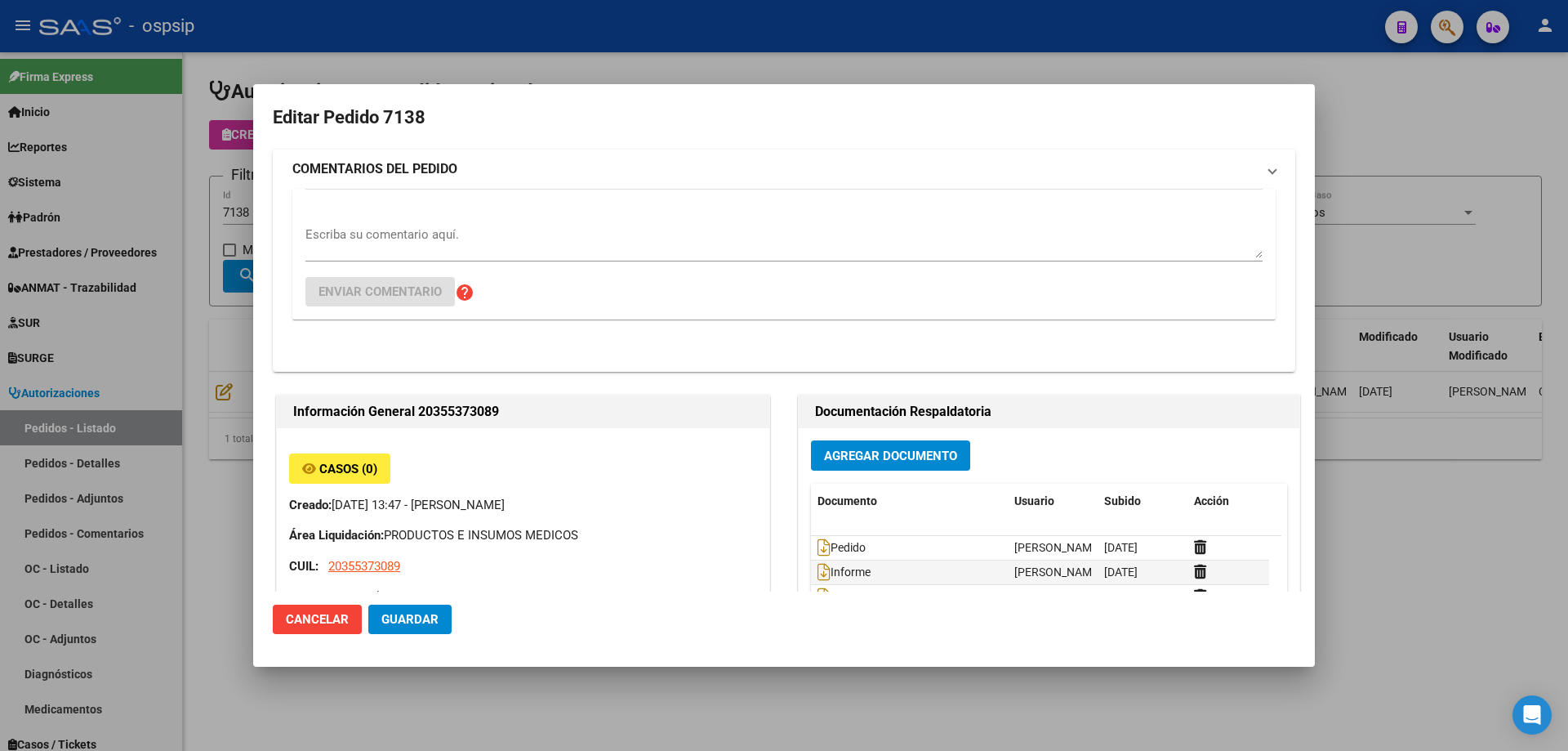
type input "[GEOGRAPHIC_DATA], [GEOGRAPHIC_DATA][PERSON_NAME], [PERSON_NAME] 1614"
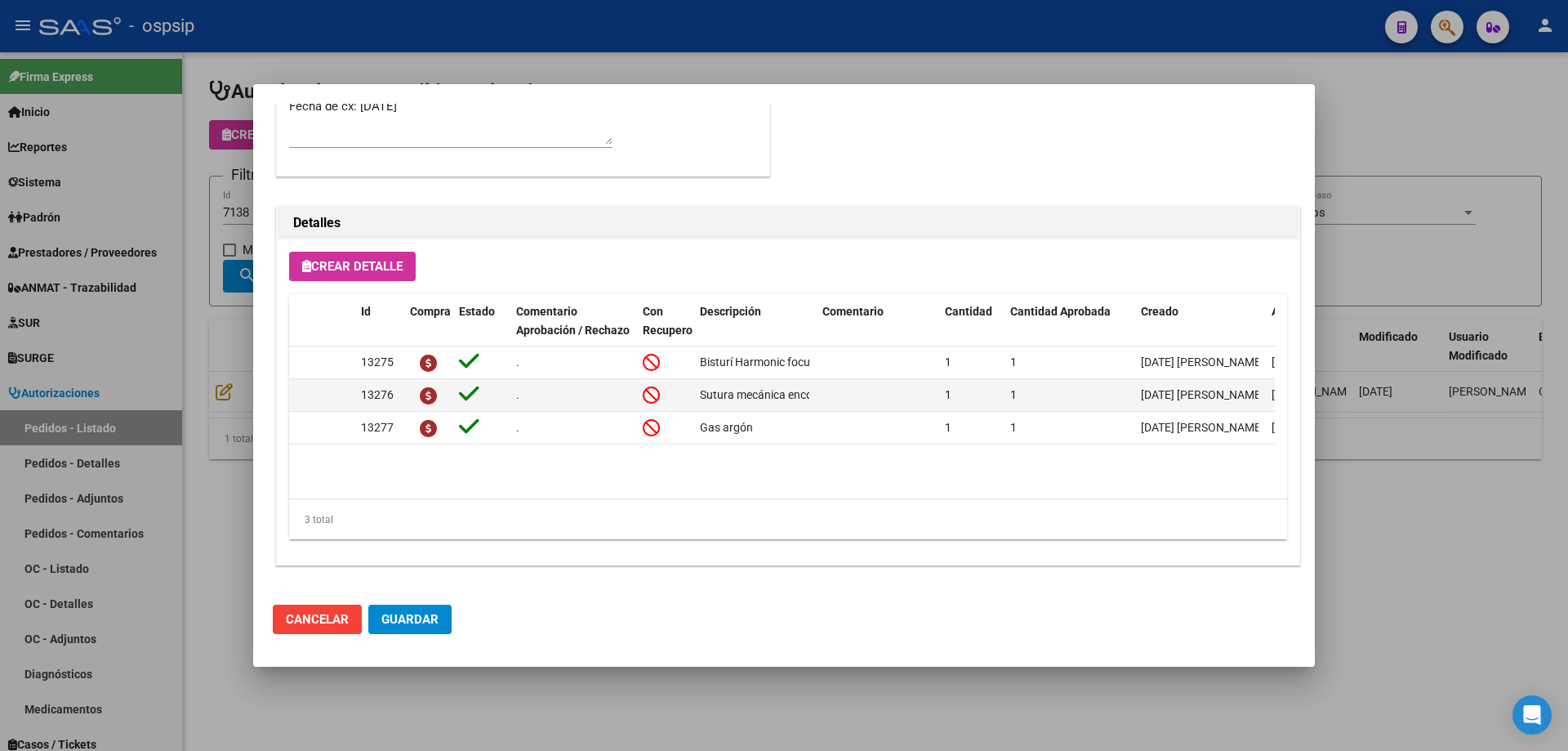
click at [243, 356] on div at bounding box center [784, 375] width 1568 height 751
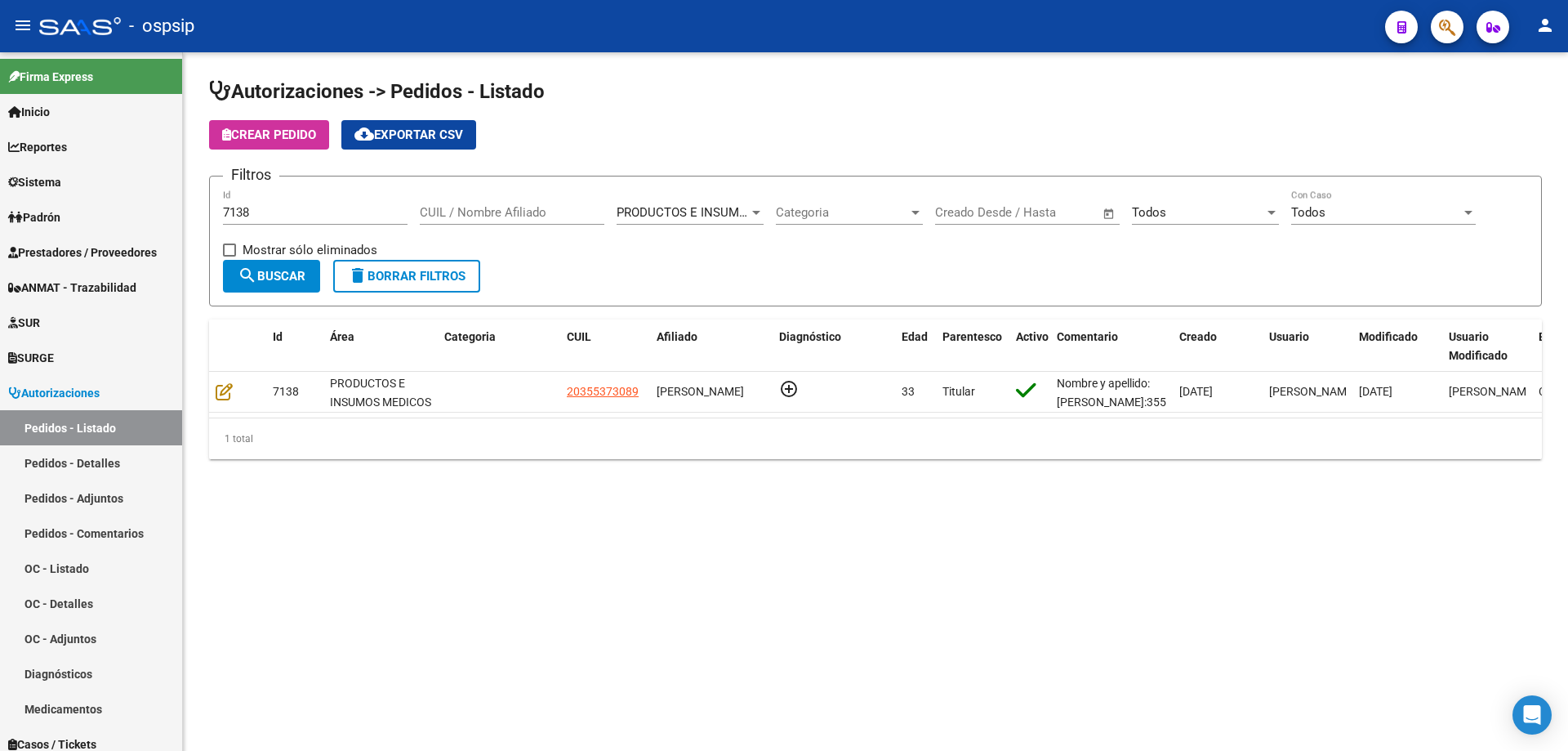
click at [289, 209] on input "7138" at bounding box center [315, 213] width 184 height 15
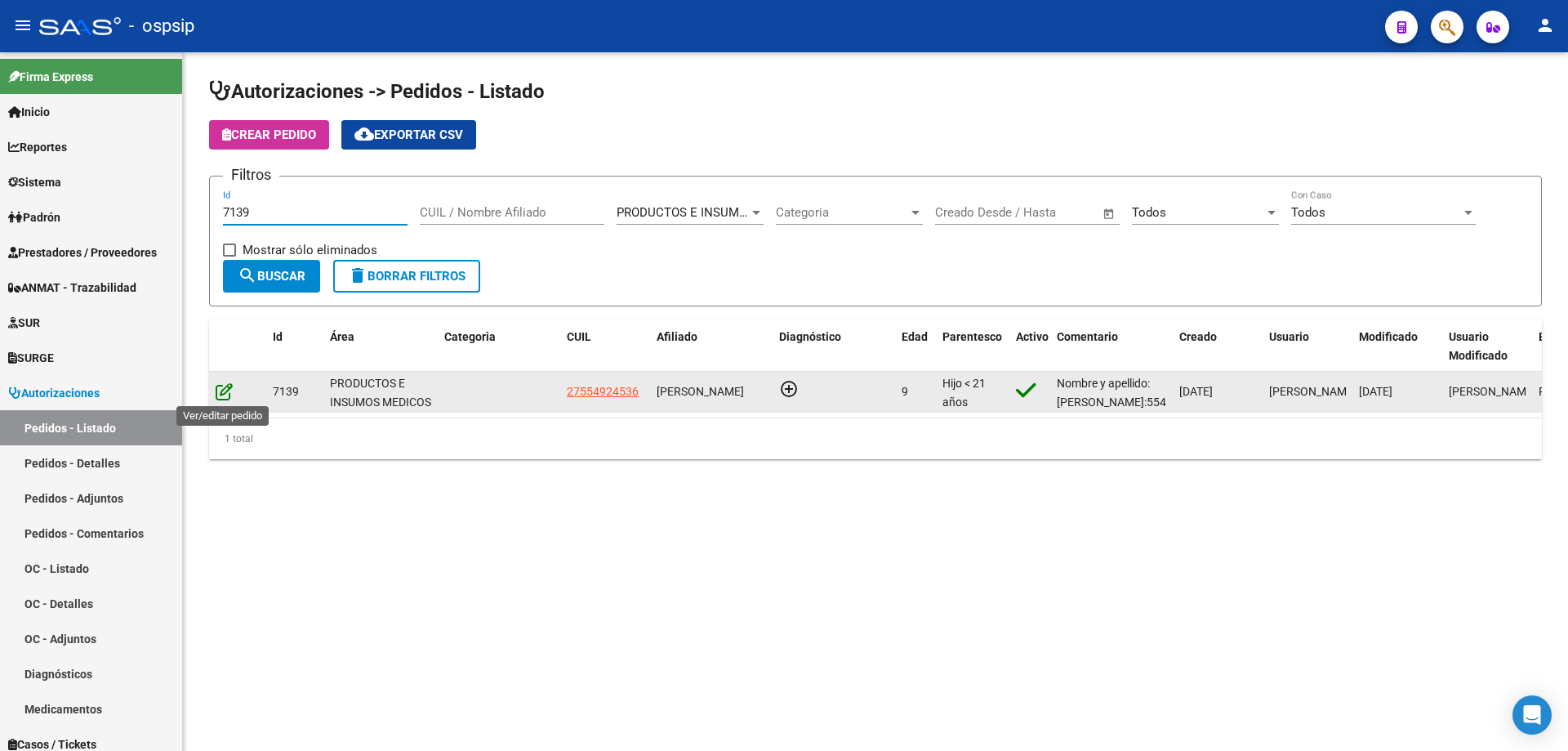
type input "7139"
click at [228, 394] on icon at bounding box center [223, 391] width 17 height 18
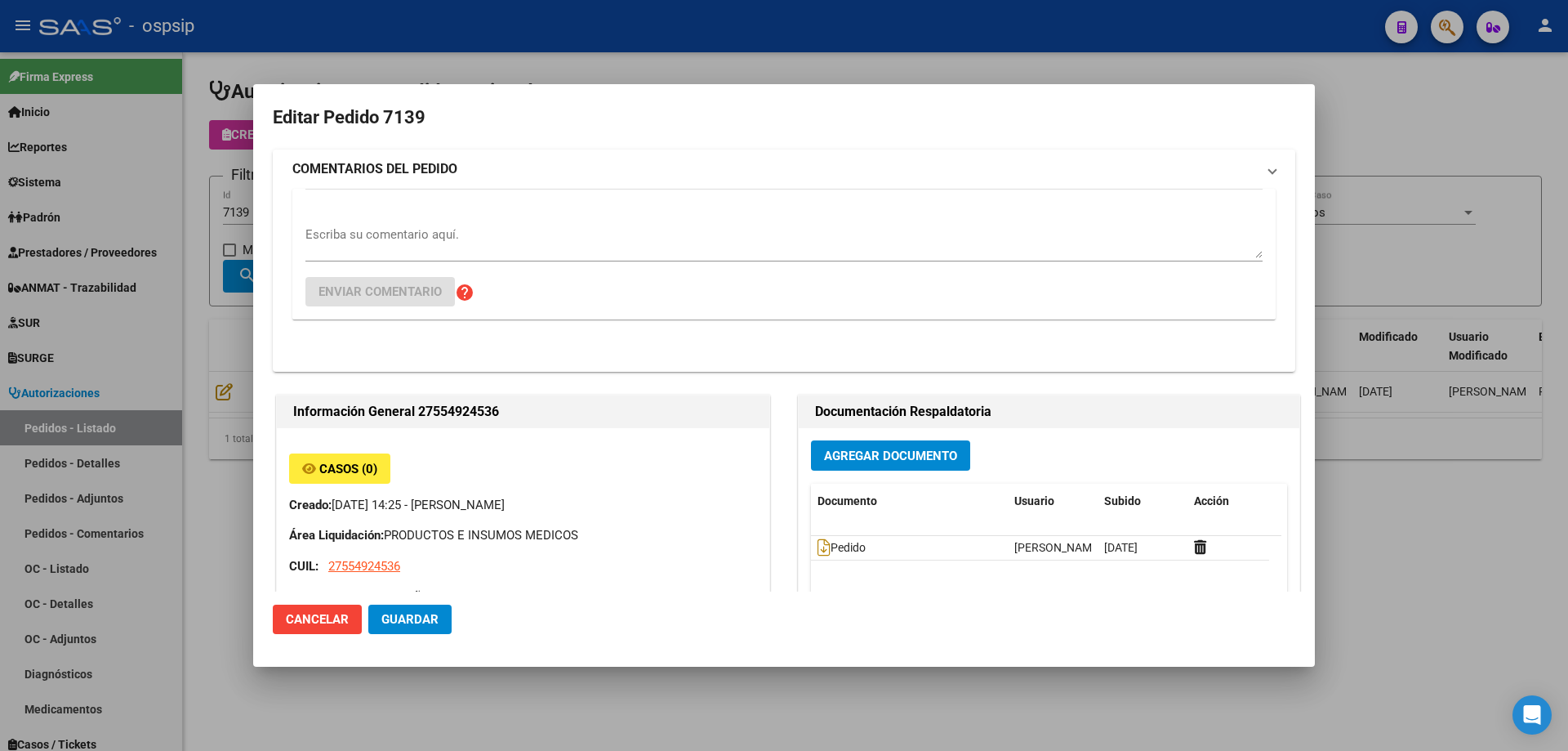
type input "[GEOGRAPHIC_DATA], [PERSON_NAME] 600"
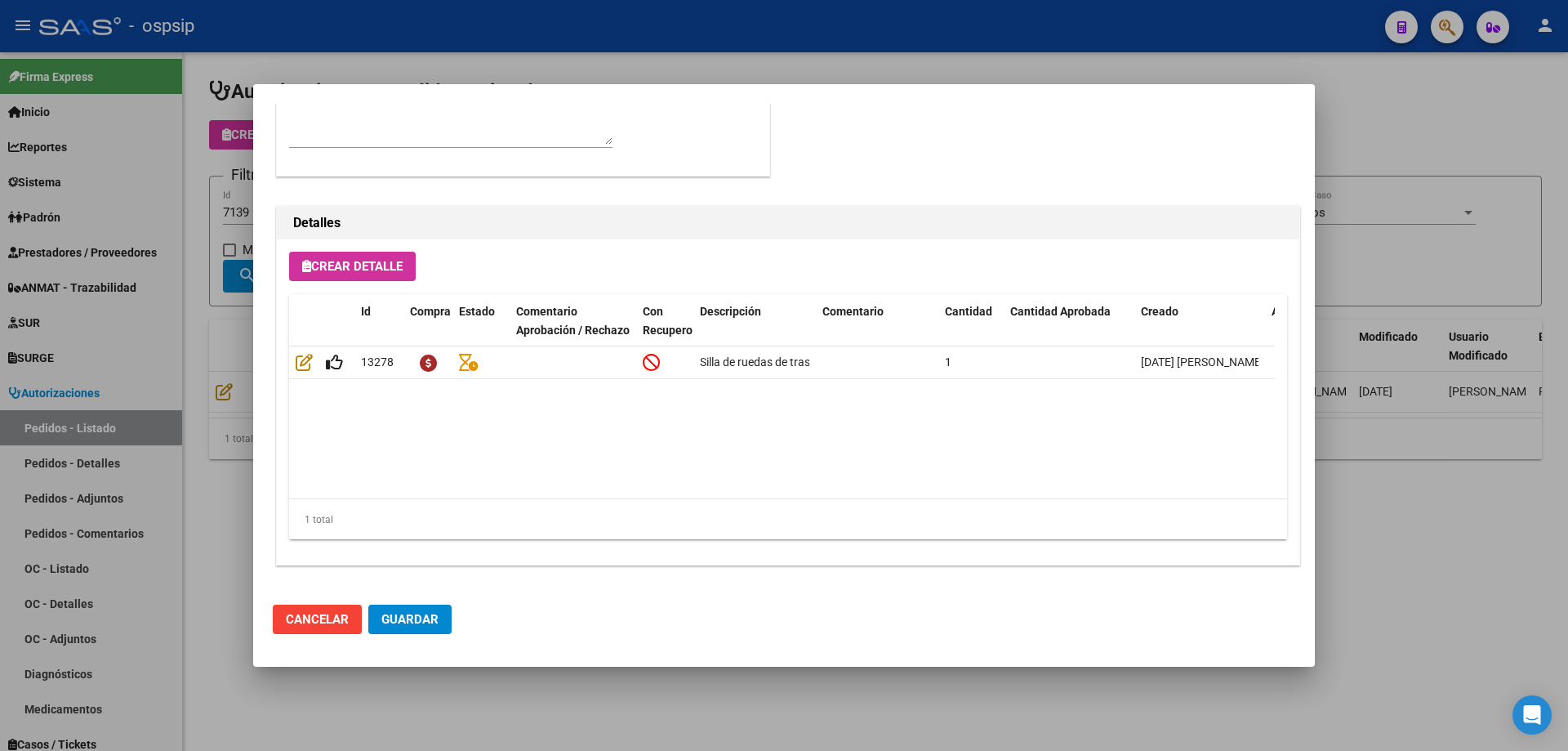
drag, startPoint x: 170, startPoint y: 409, endPoint x: 294, endPoint y: 265, distance: 190.0
click at [170, 408] on div at bounding box center [784, 375] width 1568 height 751
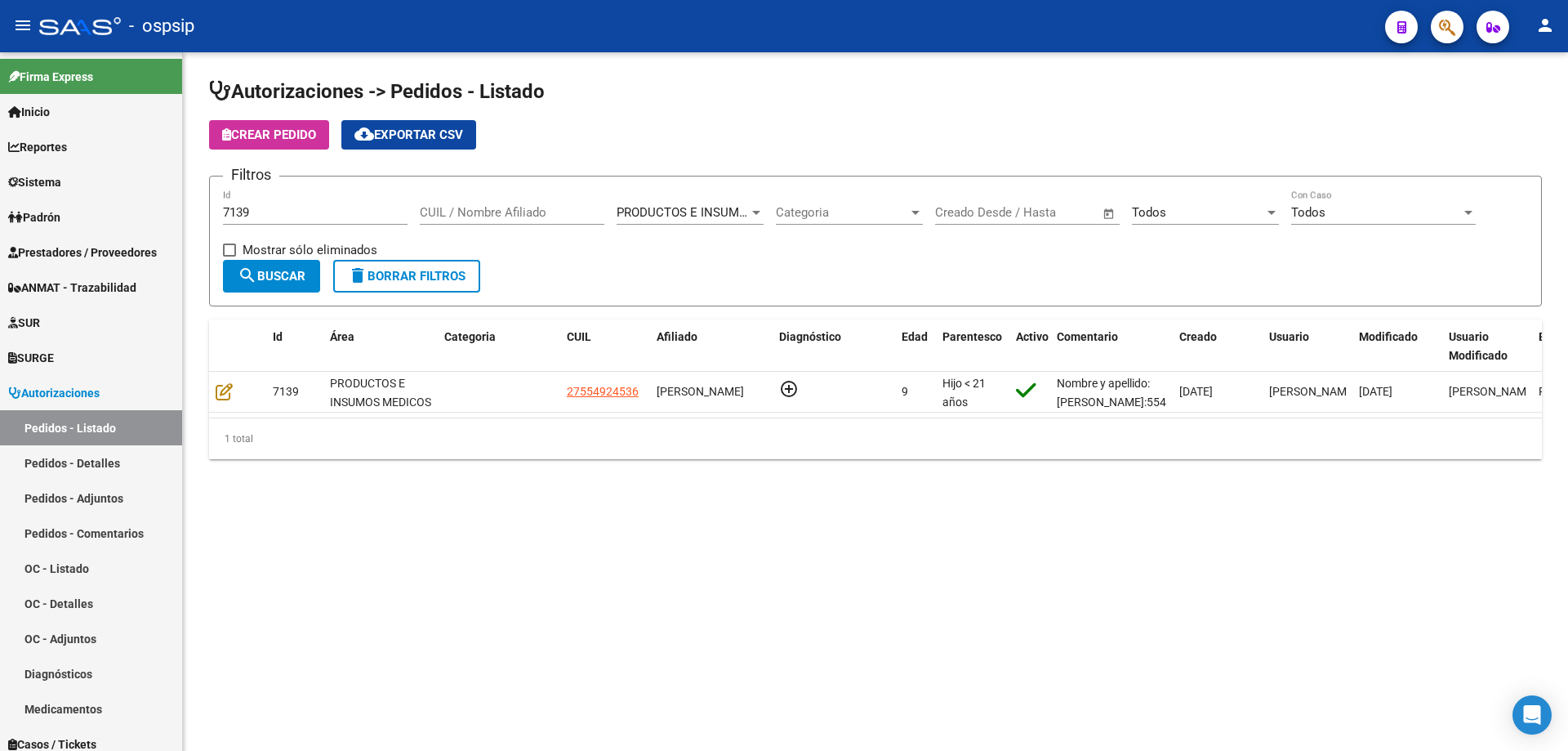
click at [270, 188] on form "Filtros 7139 Id CUIL / Nombre Afiliado PRODUCTOS E INSUMOS MEDICOS Seleccionar …" at bounding box center [876, 241] width 1334 height 130
click at [266, 203] on div "7139 Id" at bounding box center [315, 207] width 184 height 36
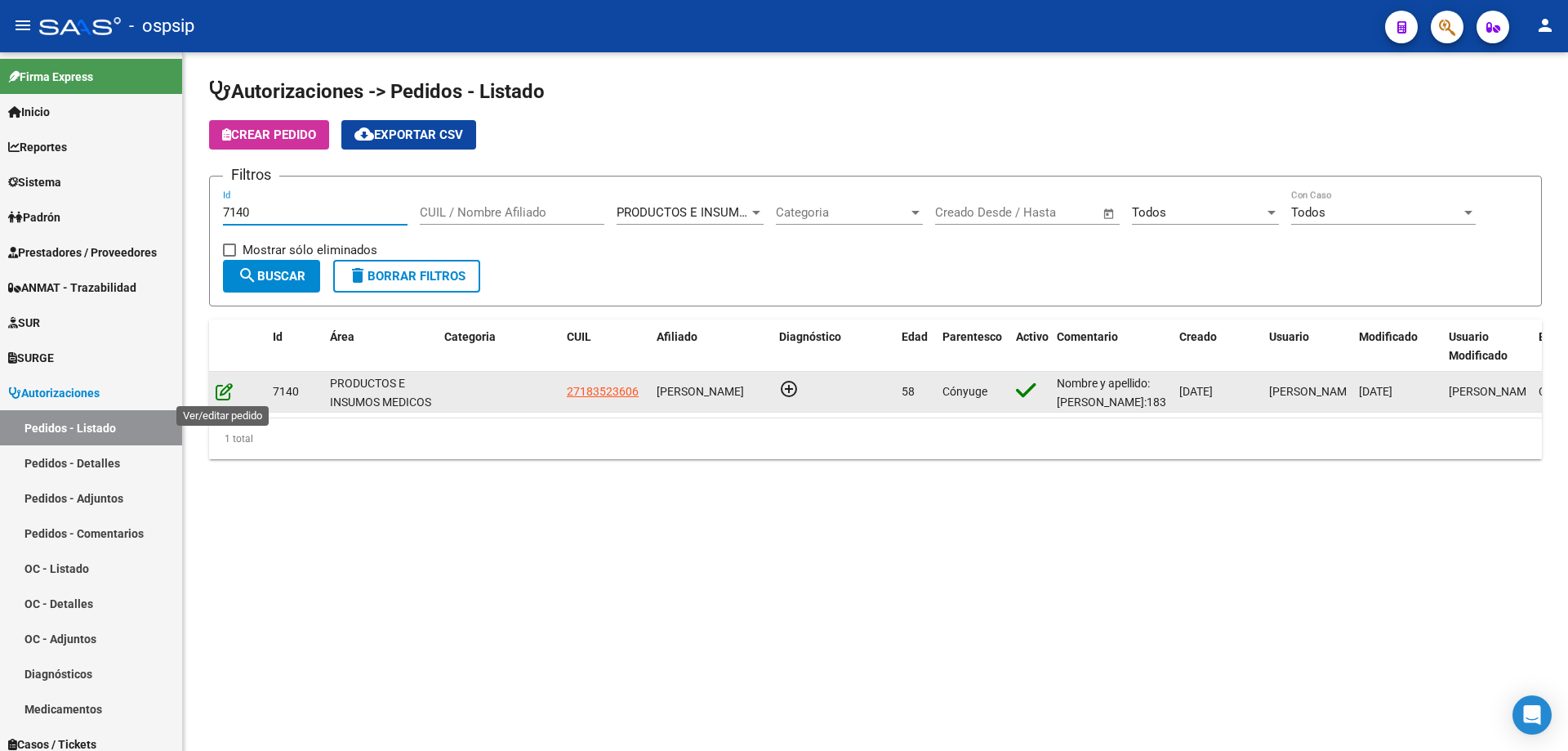
type input "7140"
click at [231, 390] on icon at bounding box center [223, 391] width 17 height 18
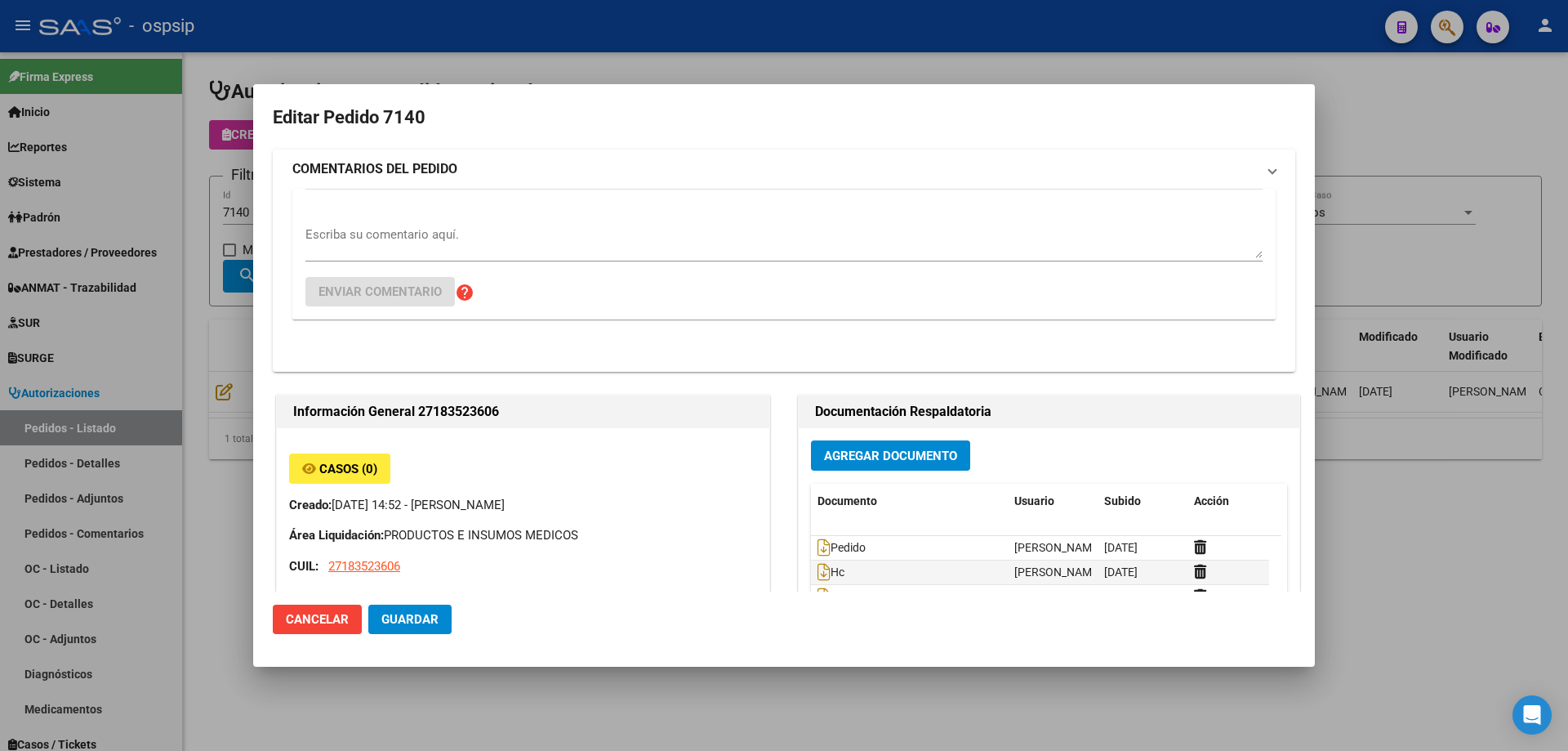
type input "[GEOGRAPHIC_DATA], caseros, [PERSON_NAME] 5331"
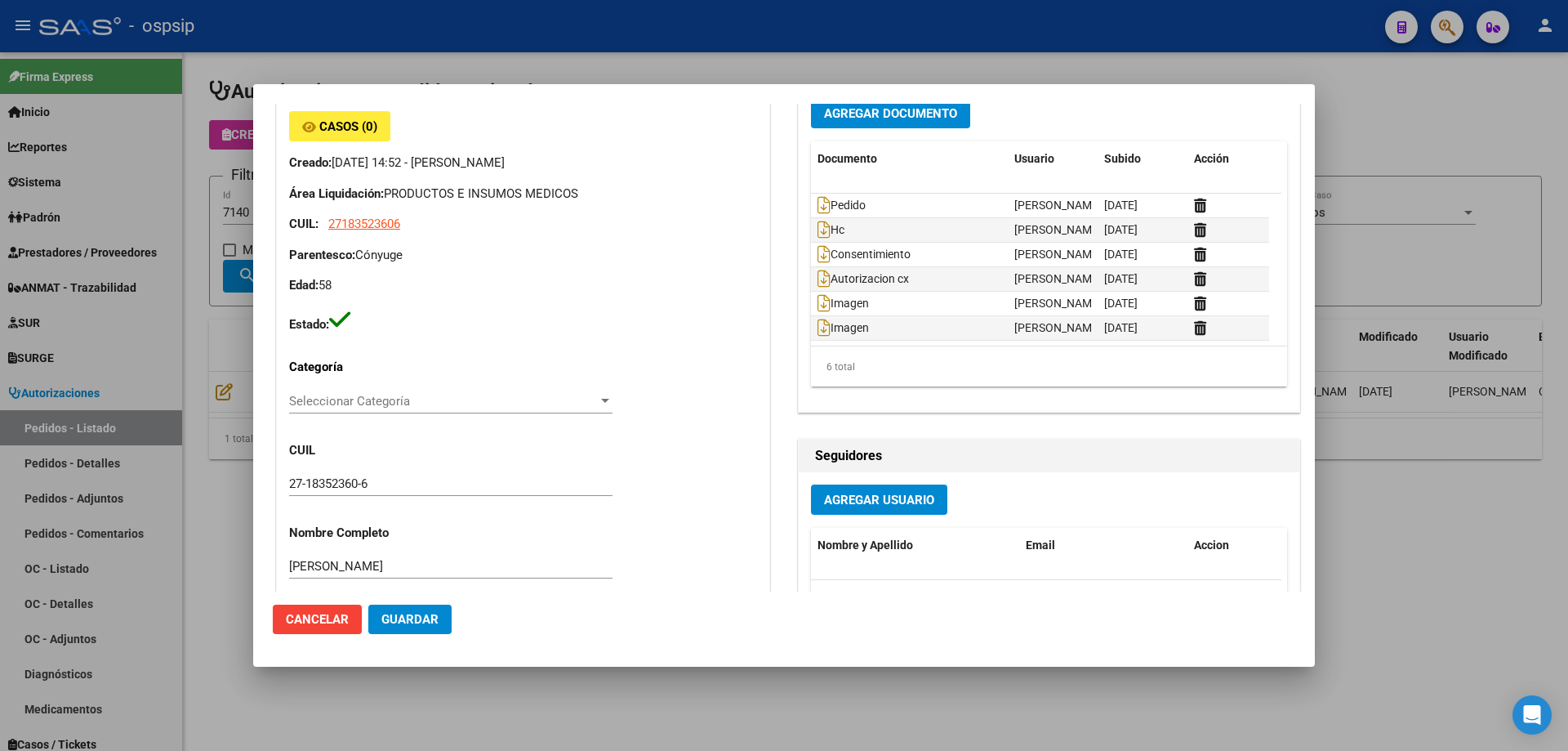
scroll to position [0, 0]
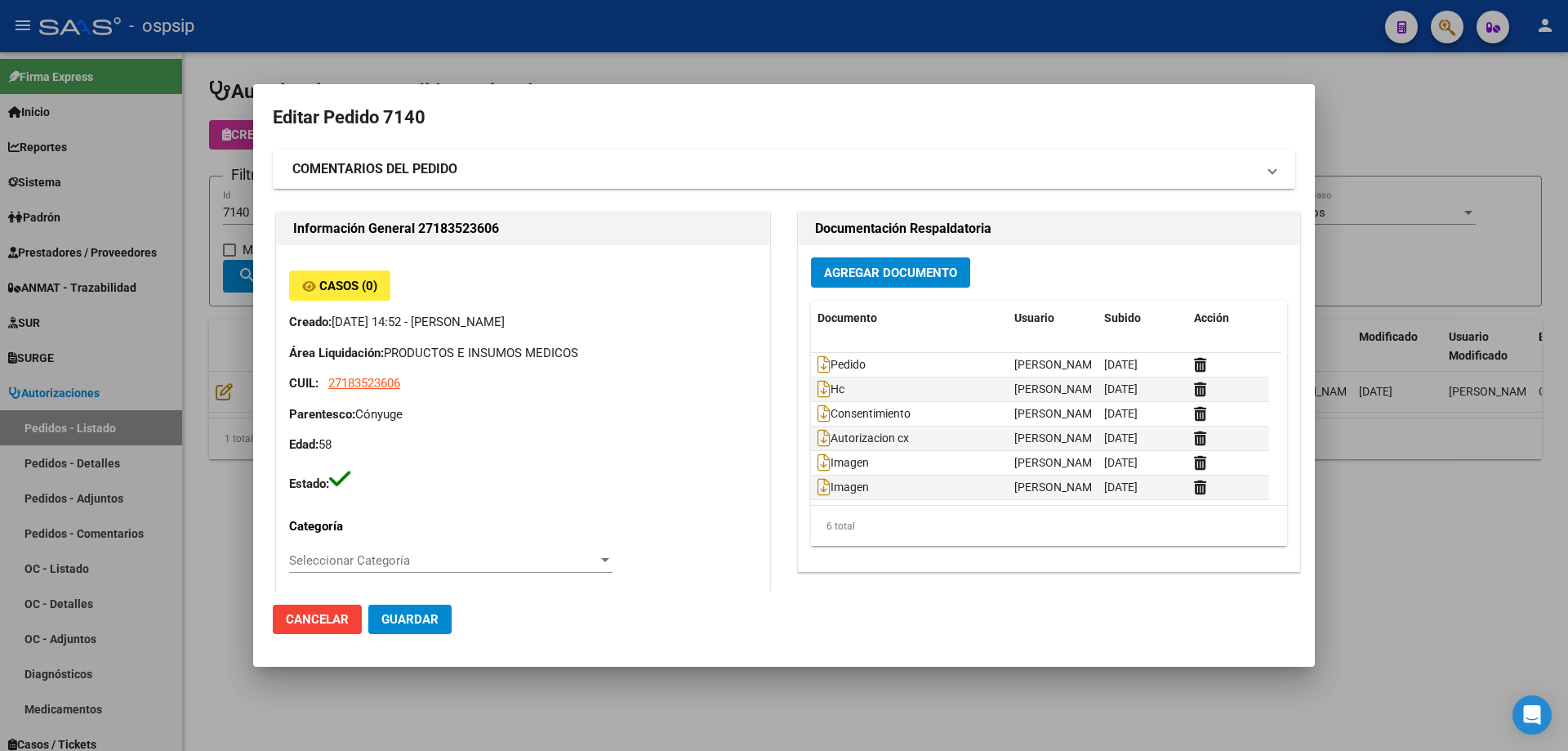
click at [211, 287] on div at bounding box center [784, 375] width 1568 height 751
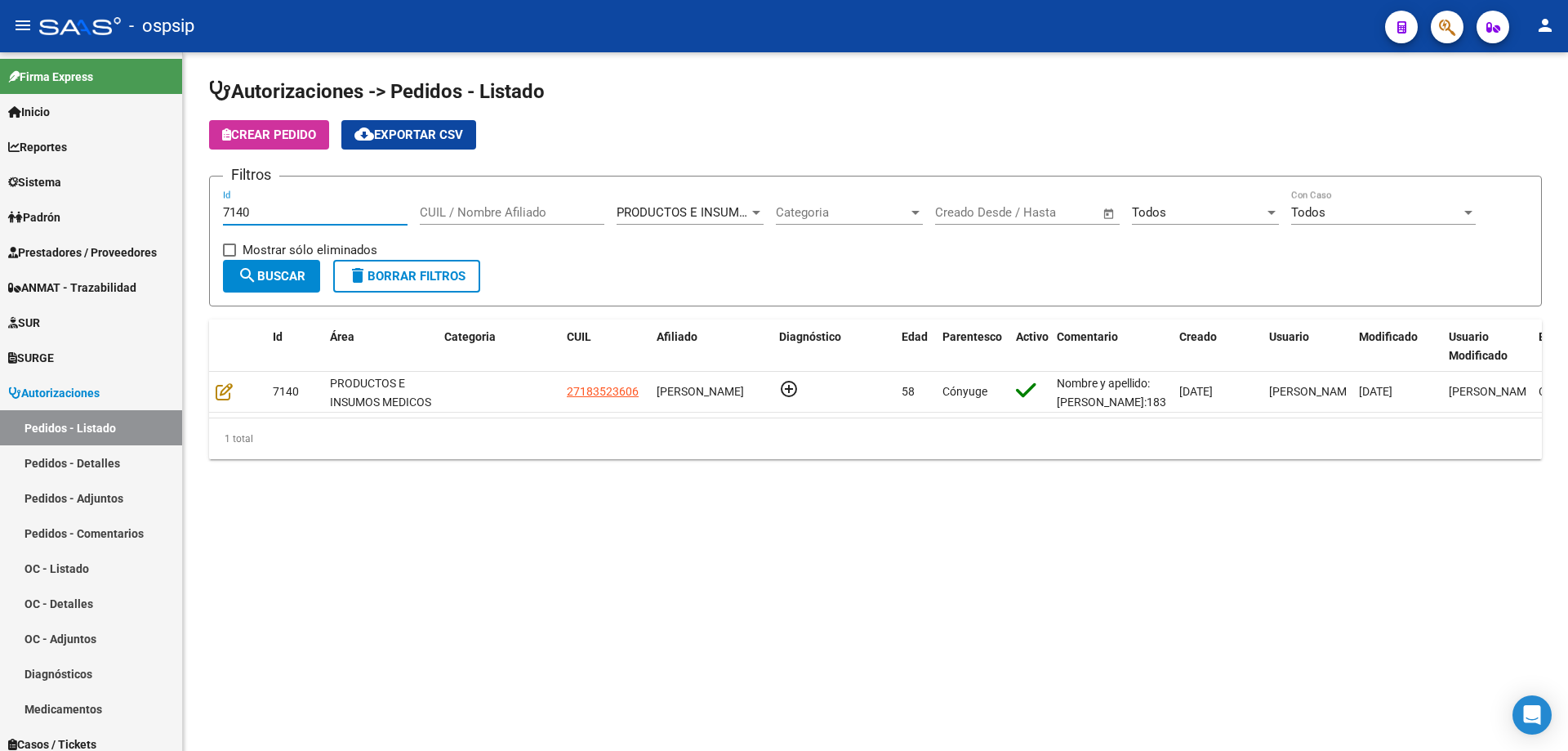
click at [281, 217] on input "7140" at bounding box center [315, 213] width 184 height 15
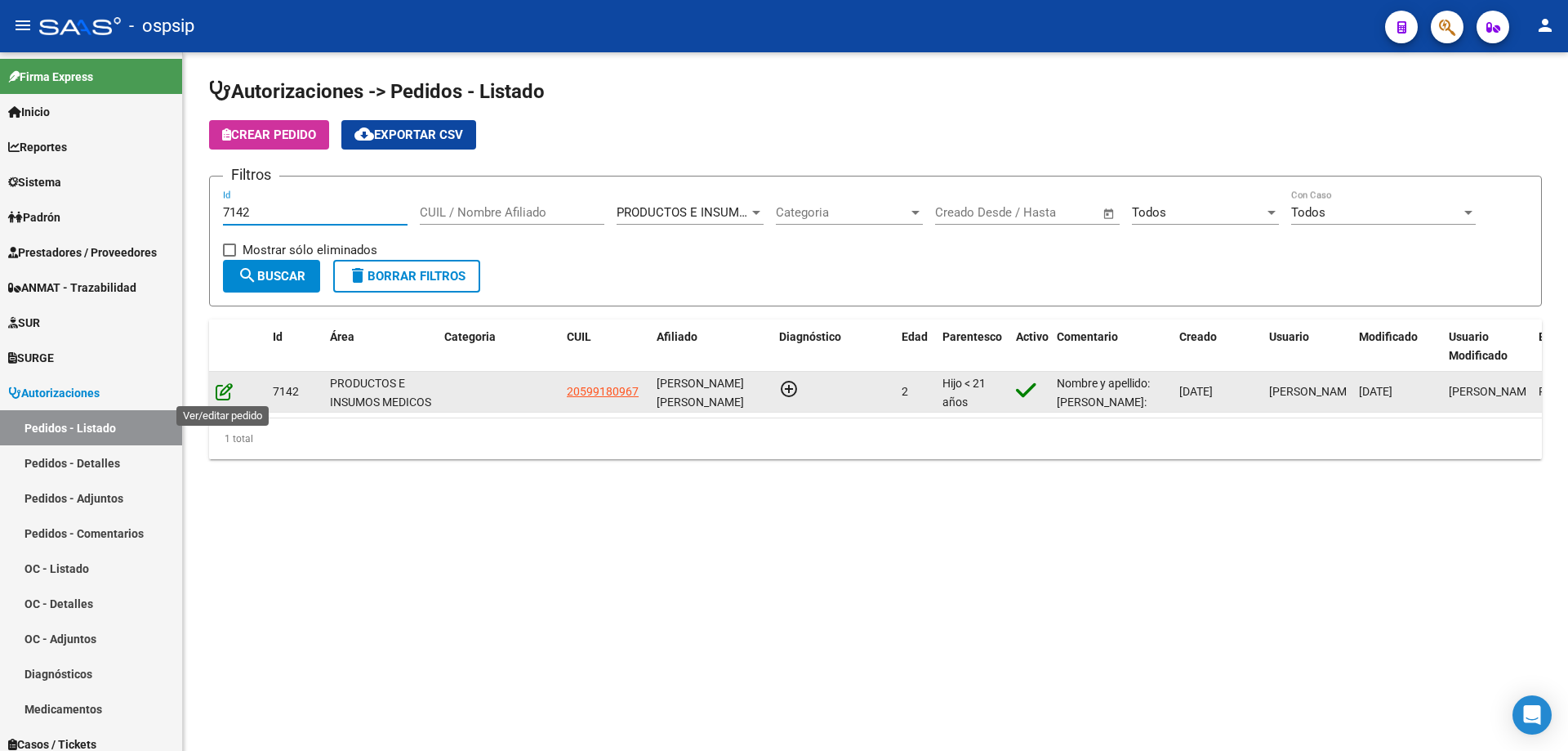
type input "7142"
click at [228, 390] on icon at bounding box center [223, 391] width 17 height 18
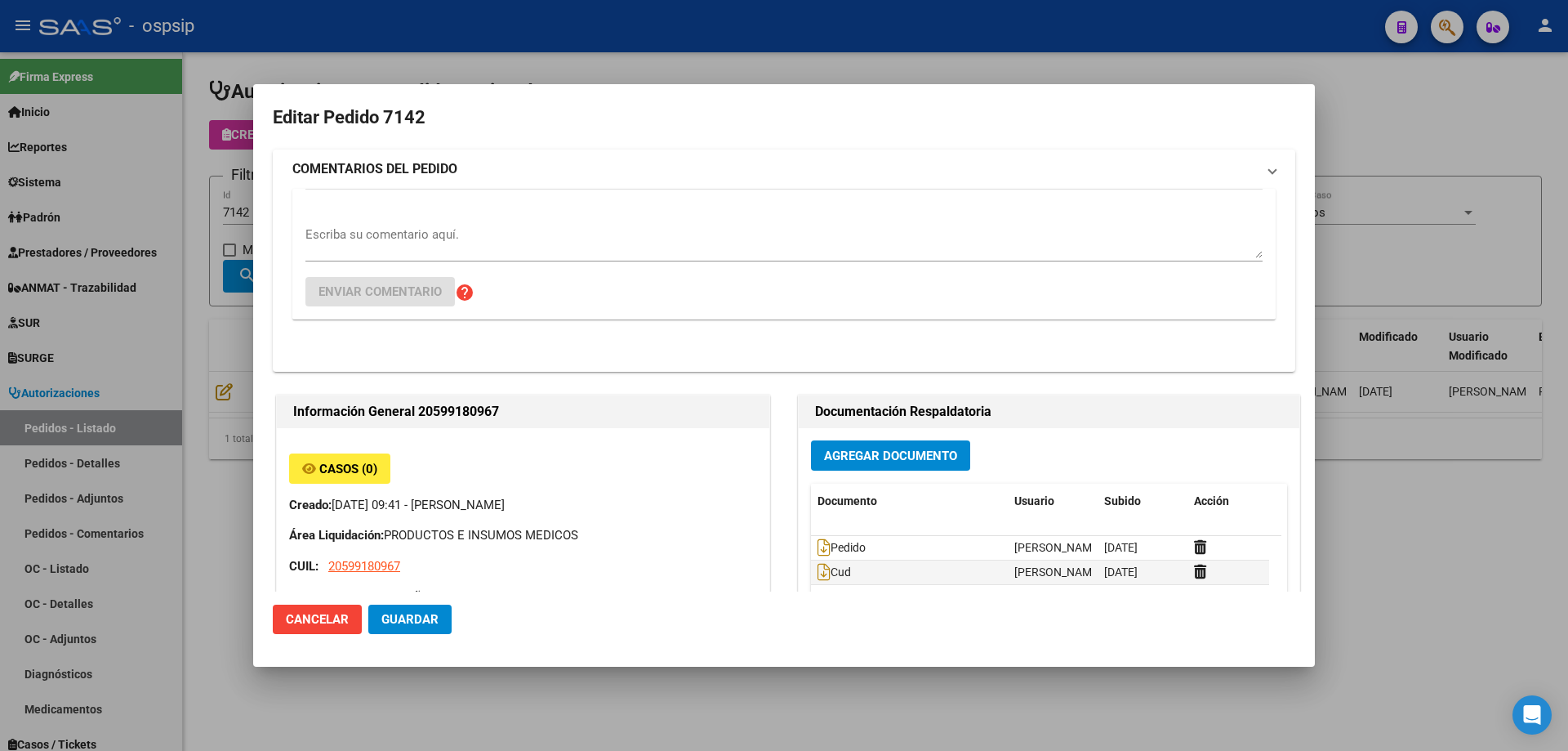
type input "[PERSON_NAME]"
type input "[GEOGRAPHIC_DATA], [GEOGRAPHIC_DATA], [PERSON_NAME] 1145, Departamento: 8"
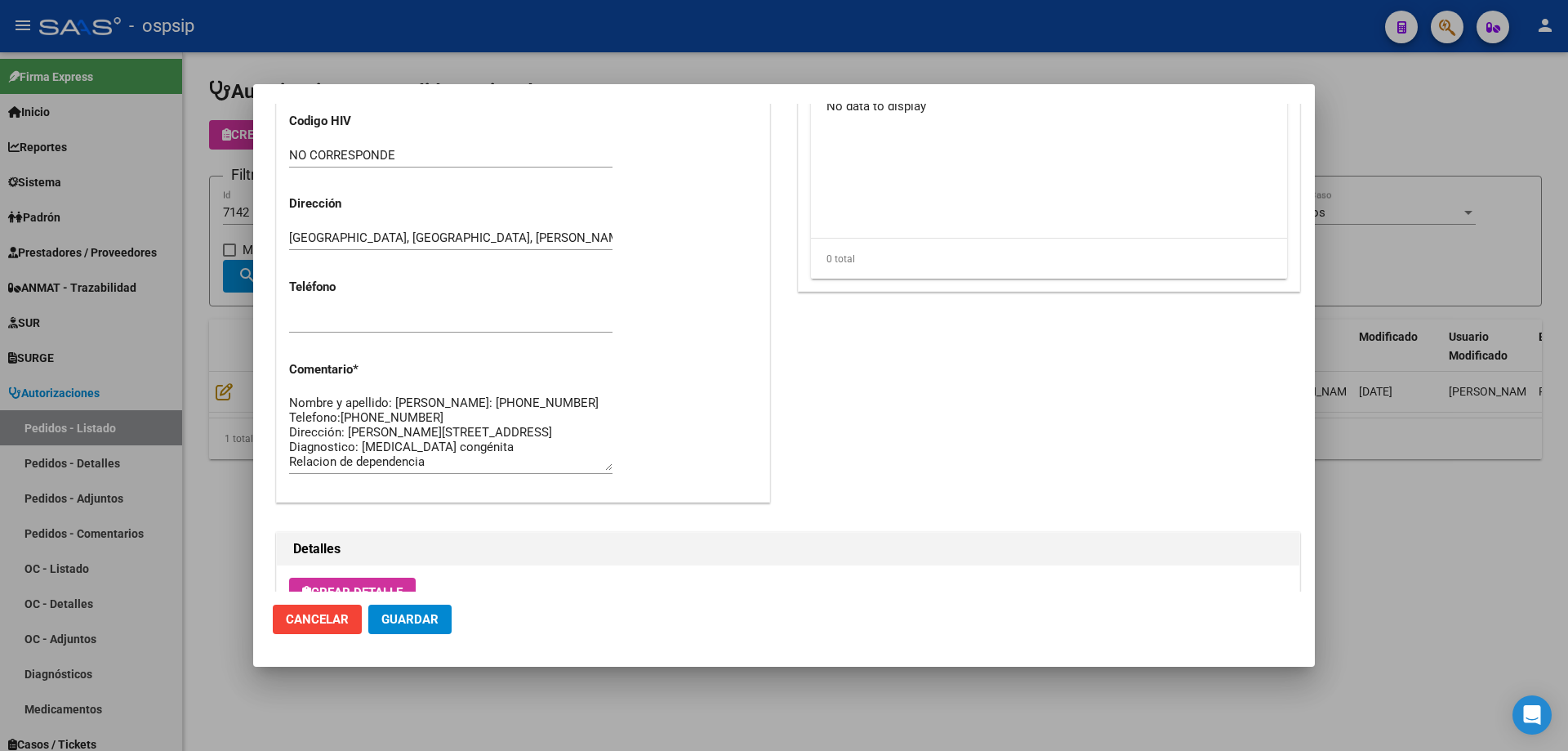
scroll to position [980, 0]
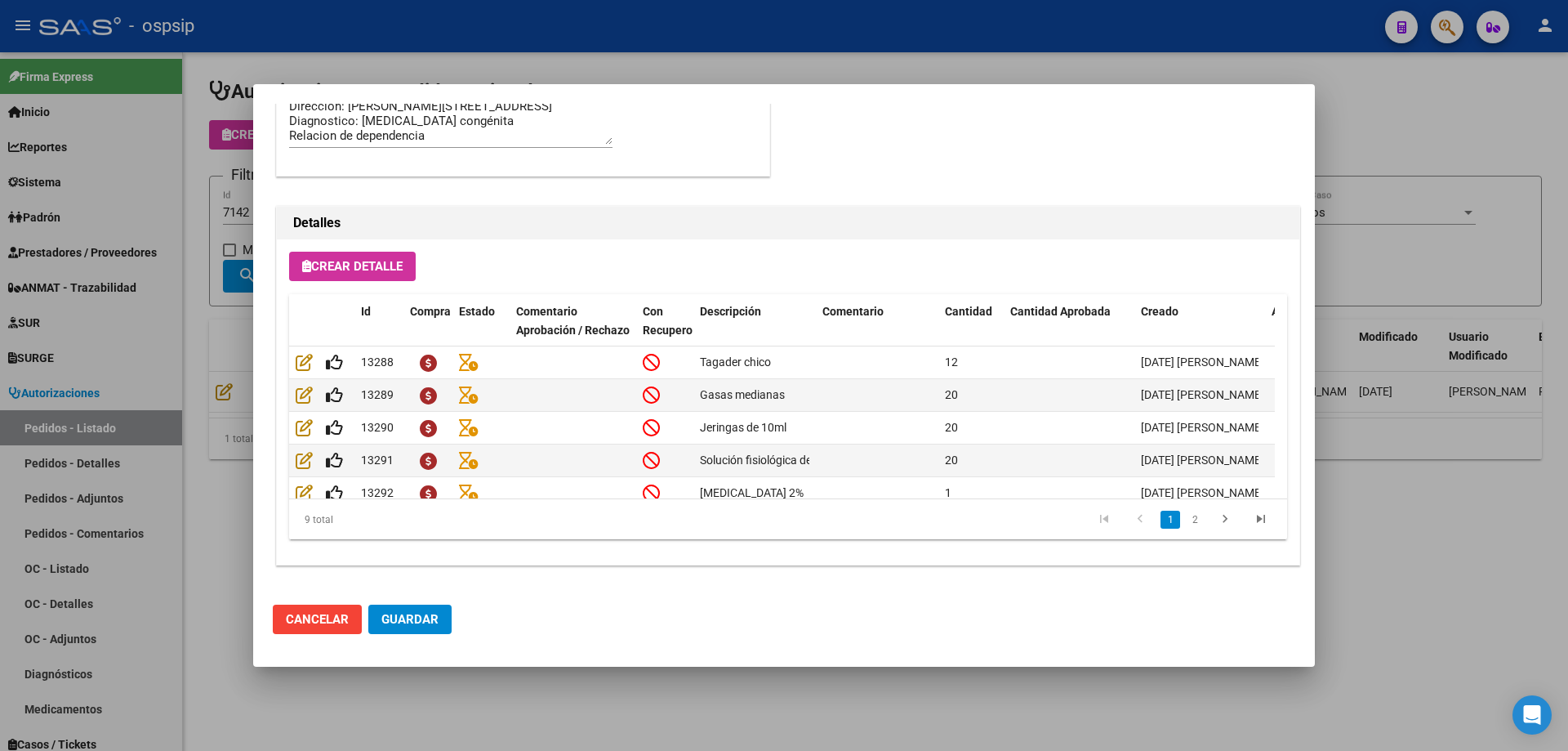
click at [160, 376] on div at bounding box center [784, 375] width 1568 height 751
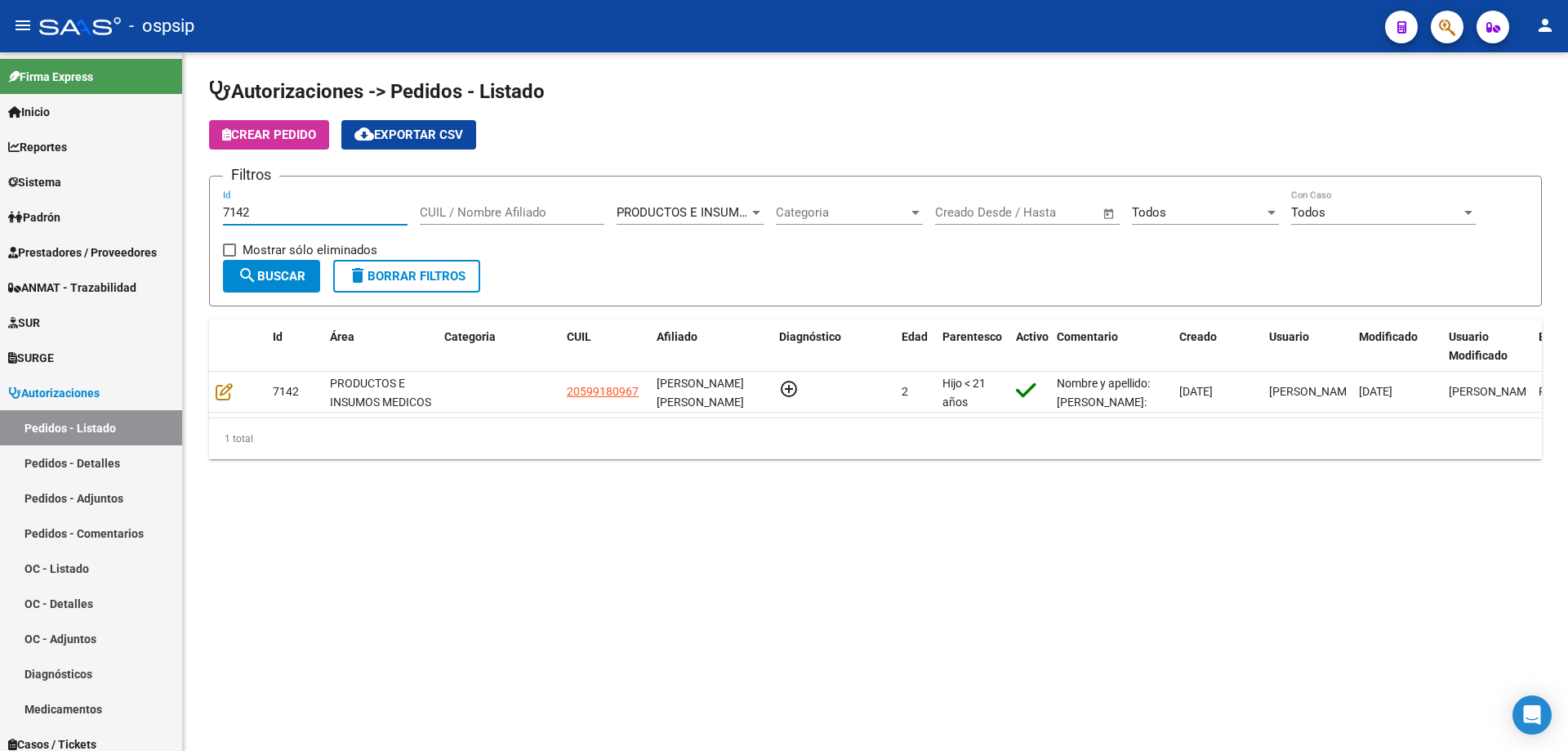
click at [271, 215] on input "7142" at bounding box center [315, 213] width 184 height 15
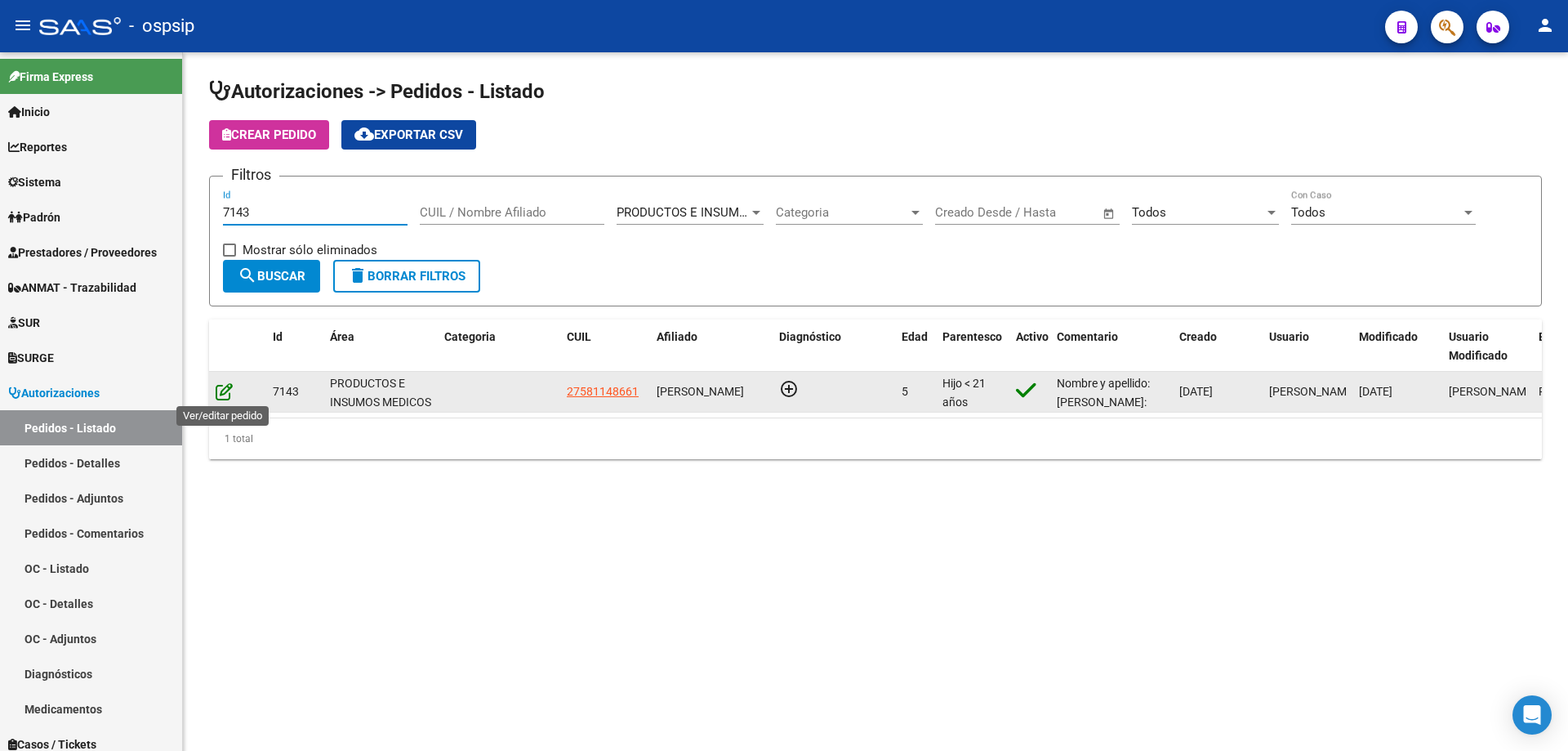
type input "7143"
click at [226, 389] on icon at bounding box center [223, 391] width 17 height 18
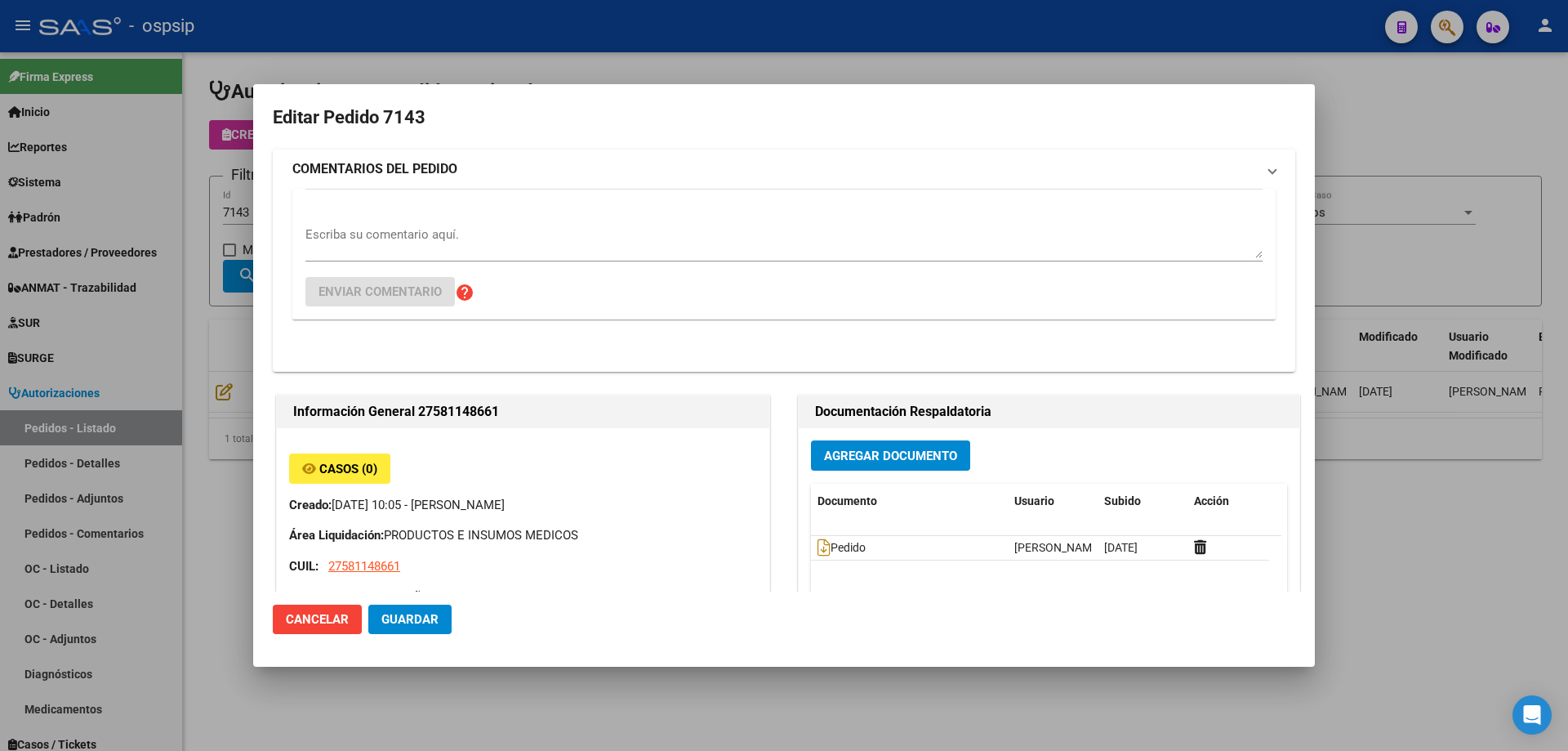
type input "[GEOGRAPHIC_DATA], [PERSON_NAME], LAS PALMERAS 639"
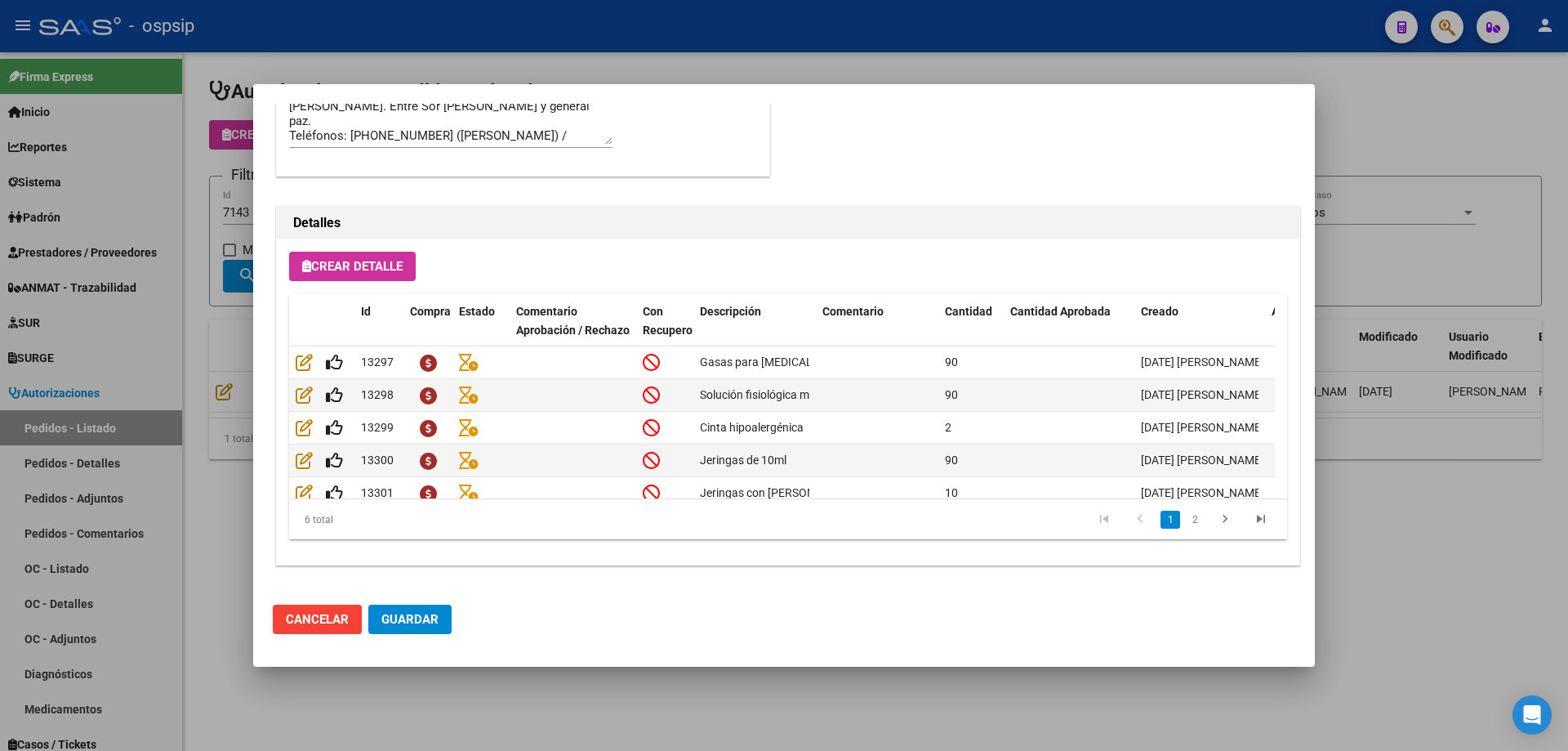
click at [106, 354] on div at bounding box center [784, 375] width 1568 height 751
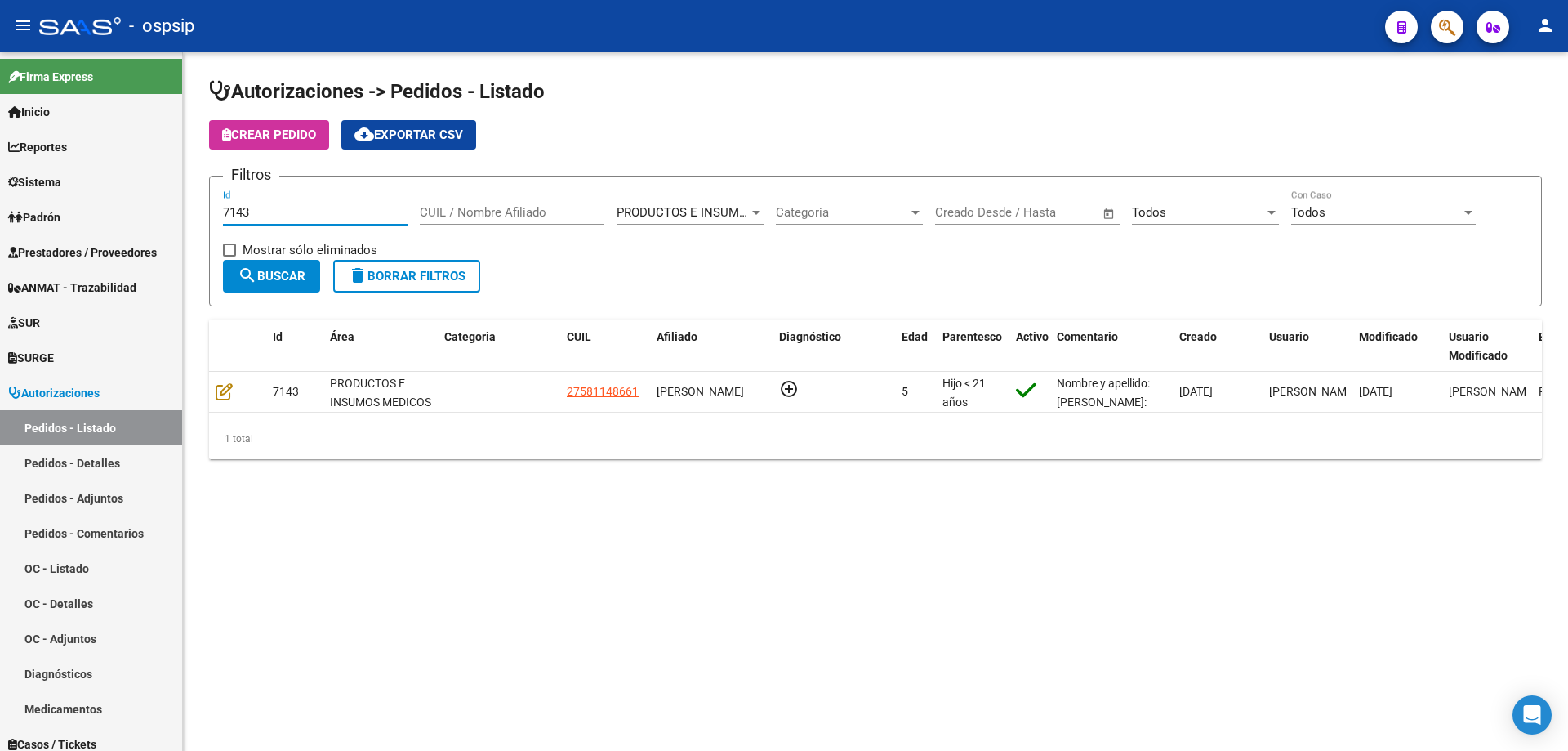
click at [266, 214] on input "7143" at bounding box center [315, 213] width 184 height 15
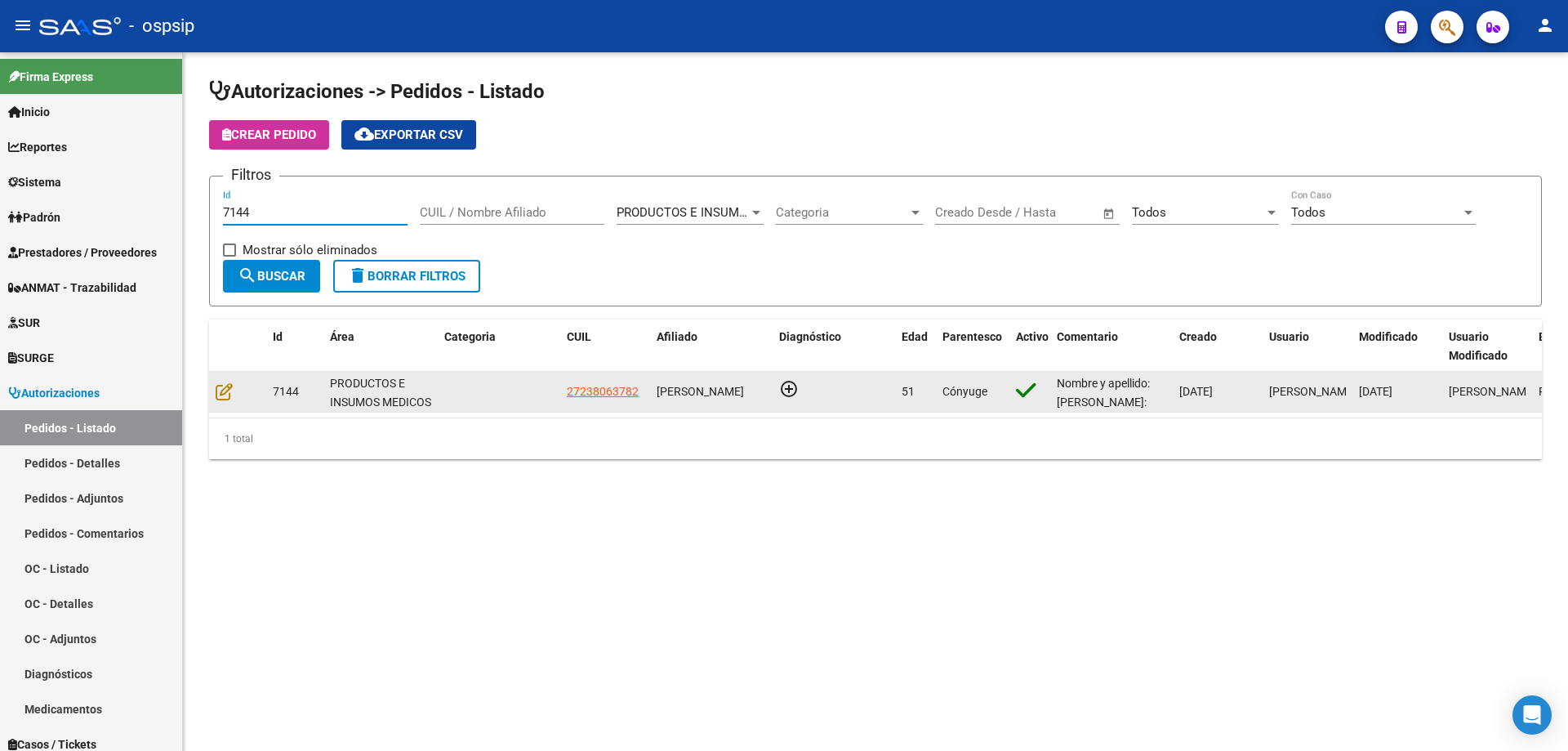
type input "7144"
click at [233, 387] on div at bounding box center [237, 391] width 44 height 19
click at [221, 388] on icon at bounding box center [223, 391] width 17 height 18
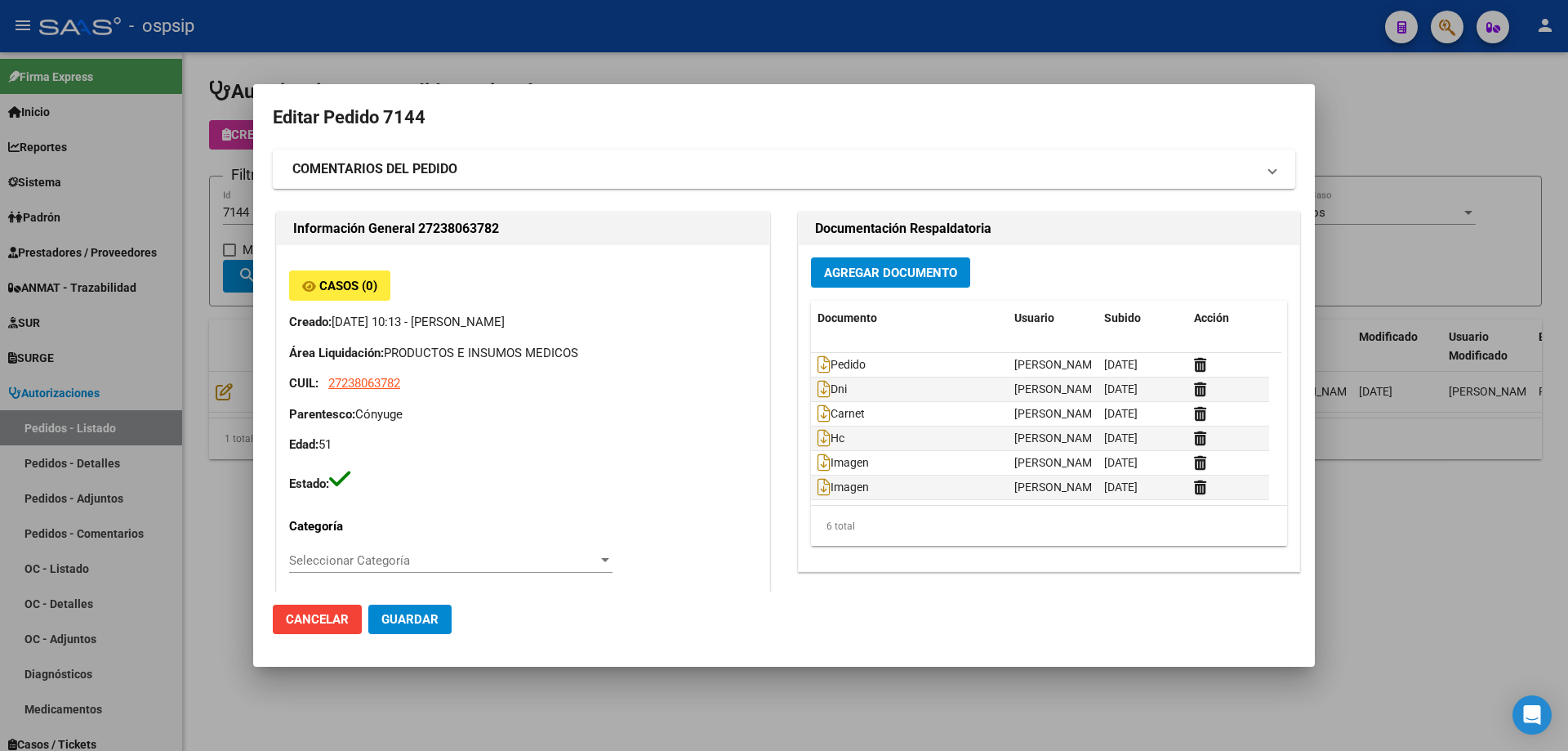
type input "[GEOGRAPHIC_DATA], [PERSON_NAME], AV [PERSON_NAME] 720, Departamento: 3"
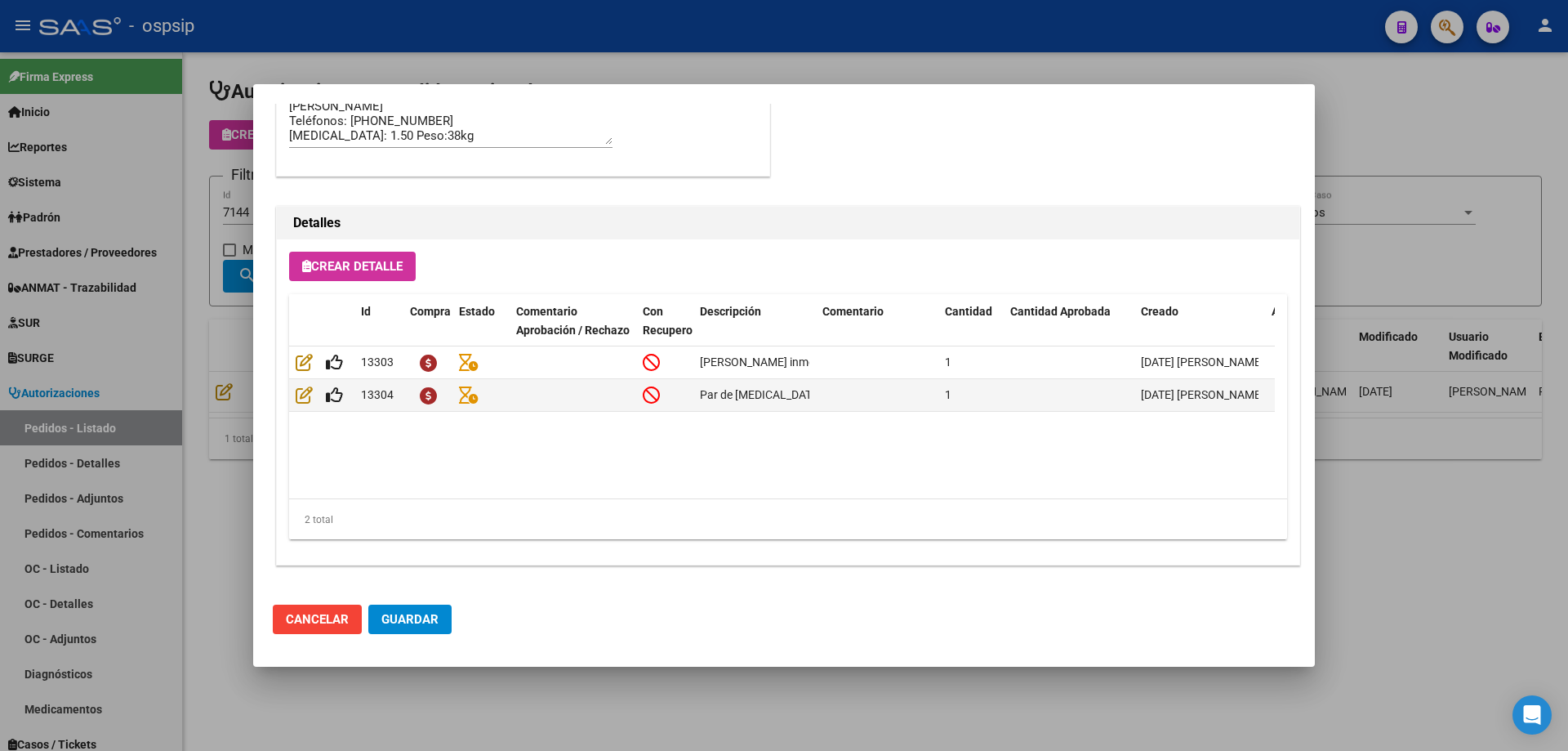
drag, startPoint x: 131, startPoint y: 371, endPoint x: 217, endPoint y: 243, distance: 154.2
click at [133, 371] on div at bounding box center [784, 375] width 1568 height 751
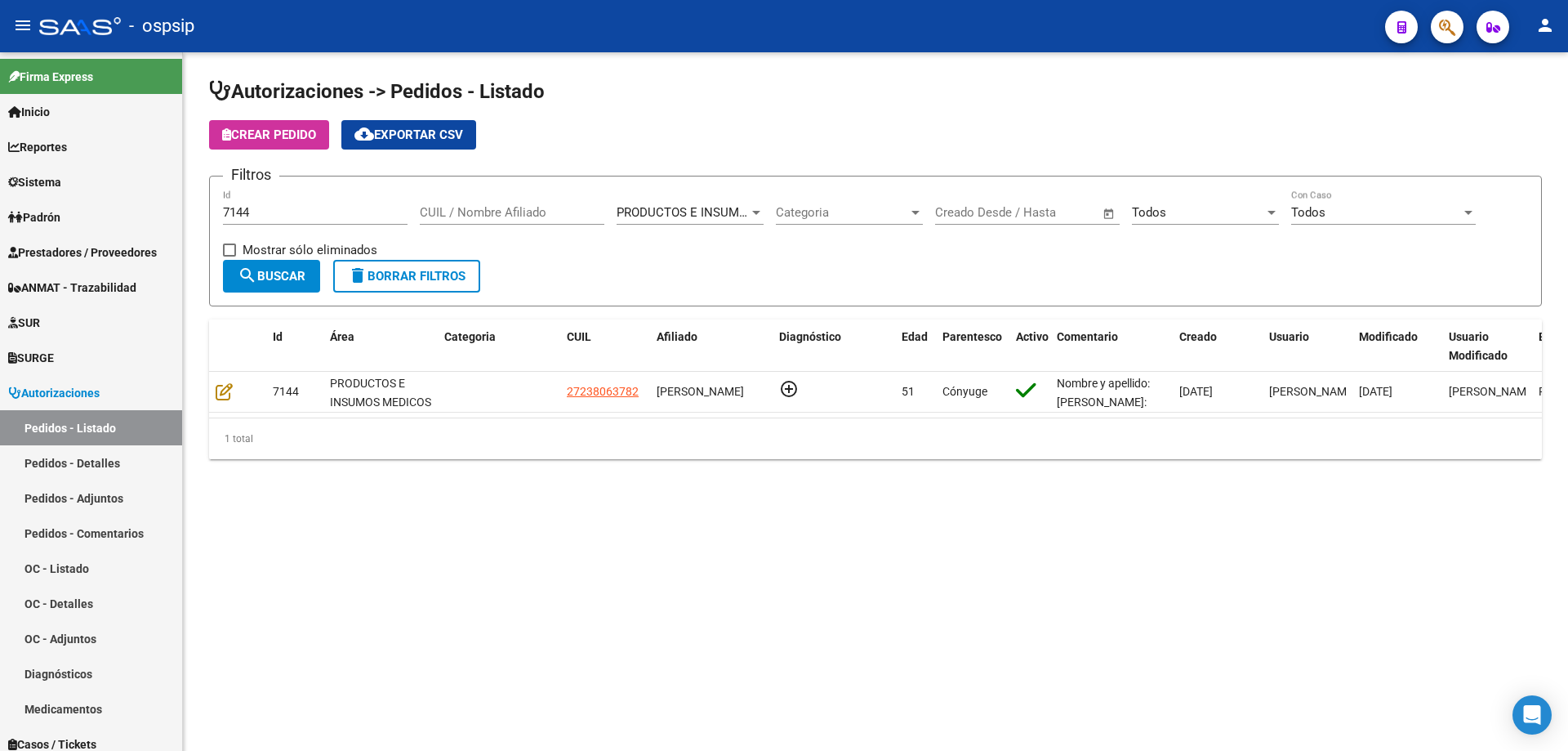
click at [279, 214] on input "7144" at bounding box center [315, 213] width 184 height 15
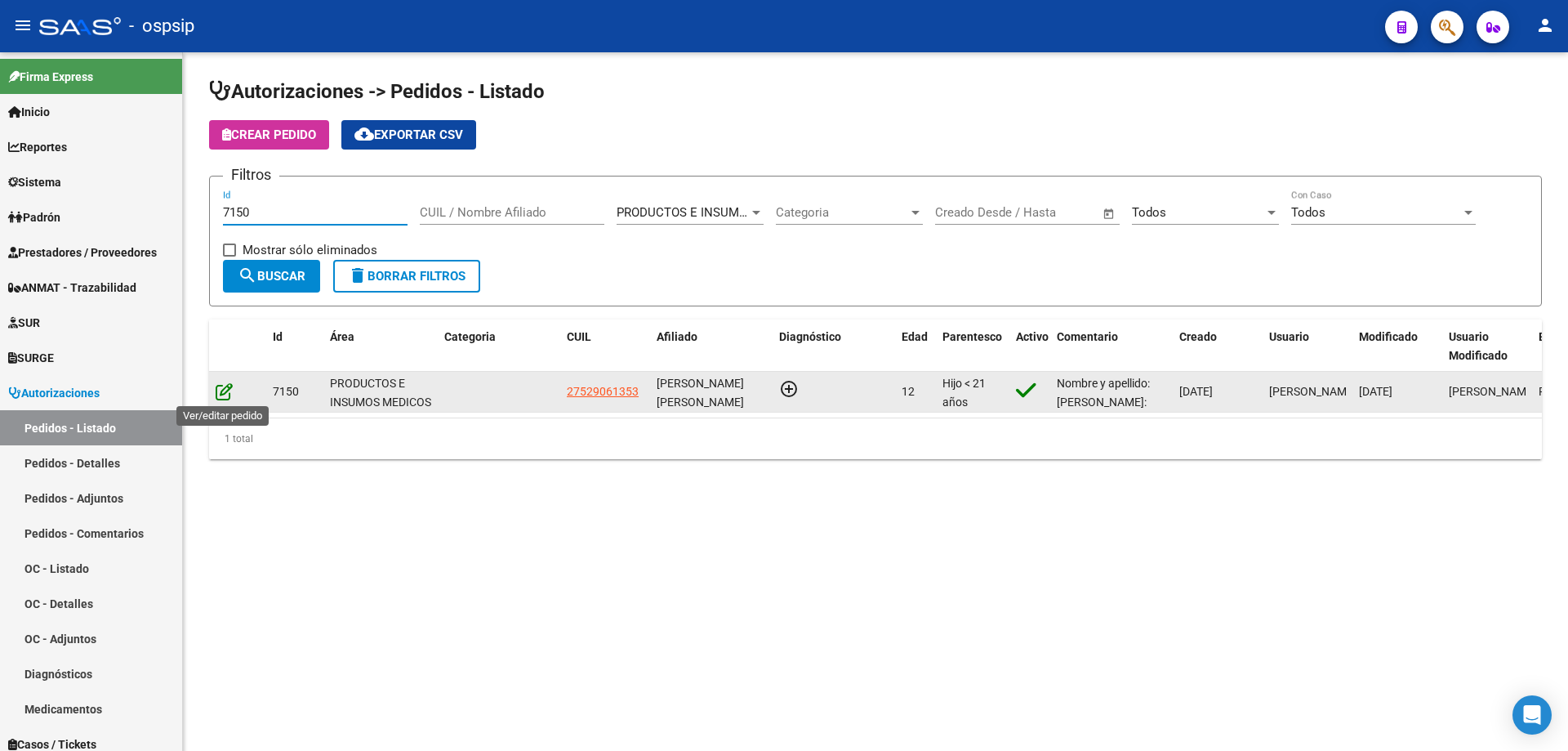
type input "7150"
click at [218, 387] on icon at bounding box center [223, 391] width 17 height 18
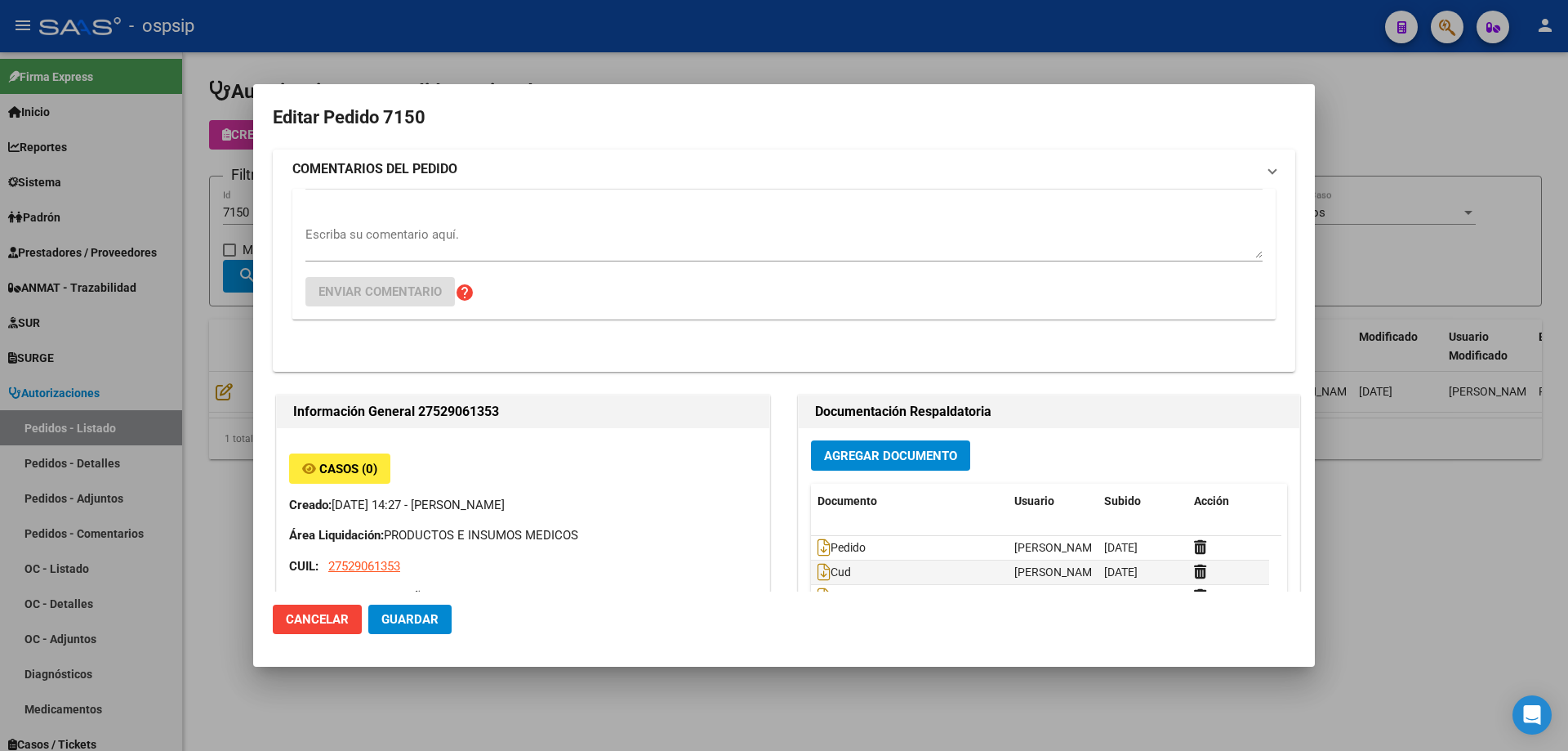
type input "[PERSON_NAME]"
type input "Santa Fe, [GEOGRAPHIC_DATA], [PERSON_NAME] 3512, Departamento: CAS"
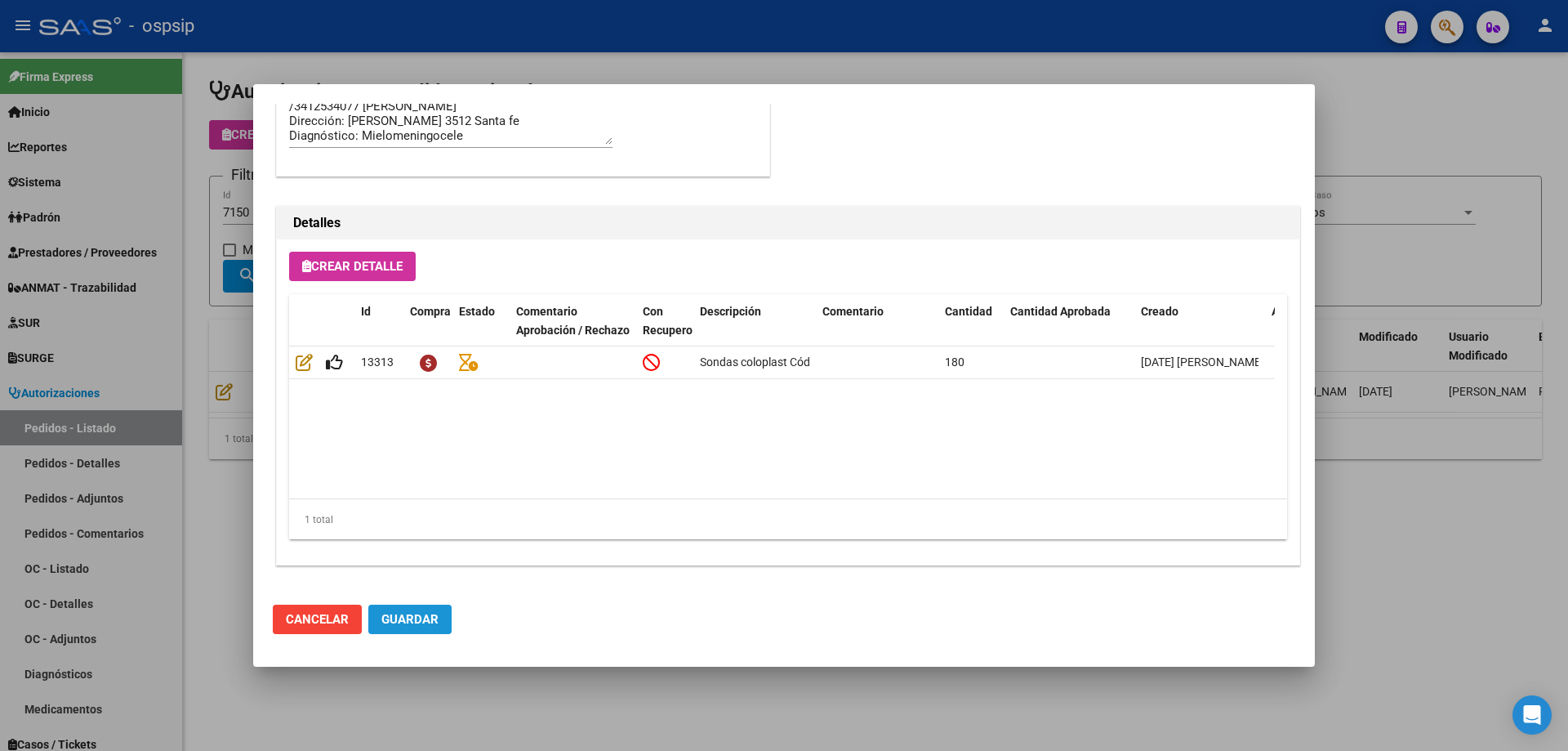
click at [414, 613] on span "Guardar" at bounding box center [410, 620] width 57 height 15
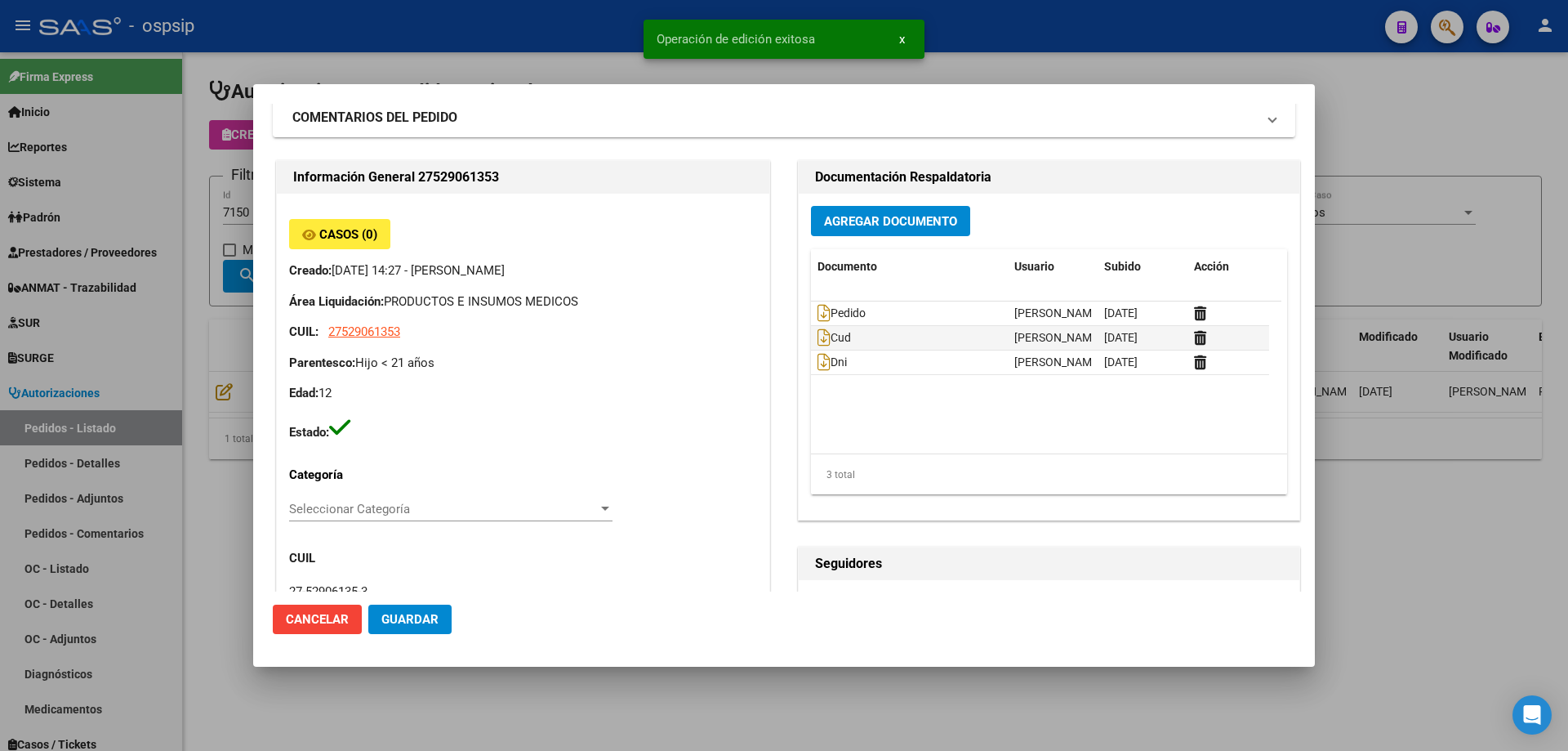
scroll to position [0, 0]
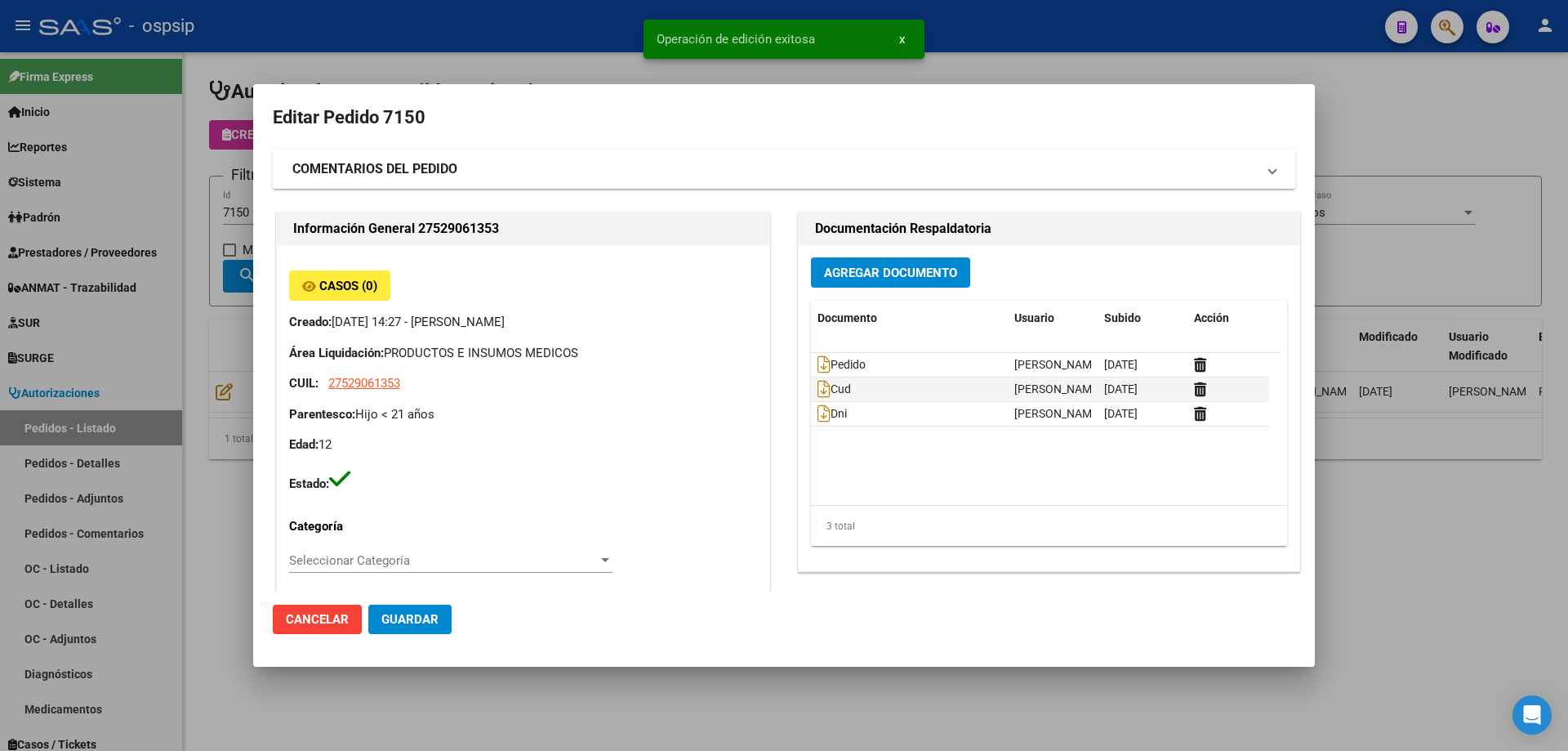
click at [200, 412] on div at bounding box center [784, 375] width 1568 height 751
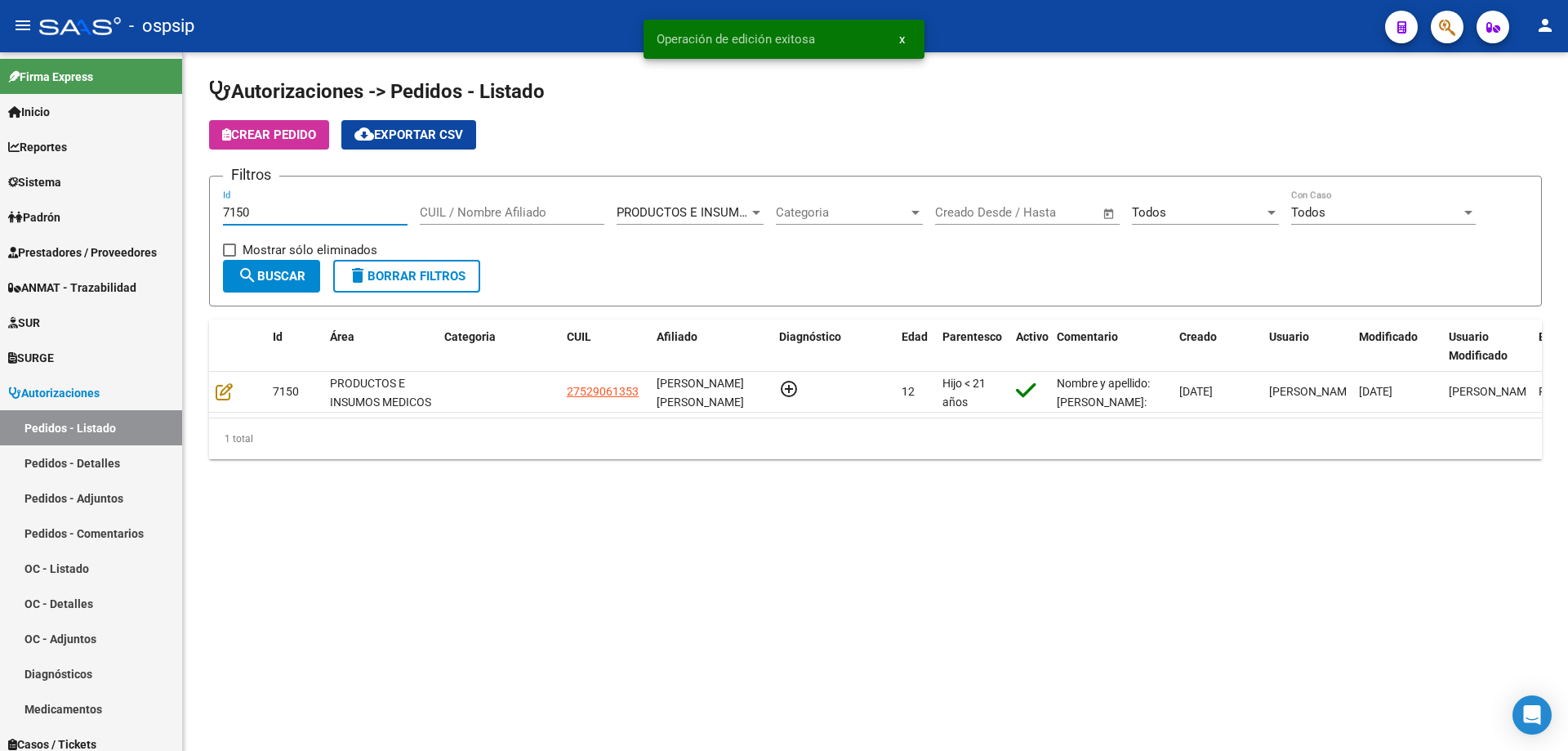
drag, startPoint x: 292, startPoint y: 215, endPoint x: 266, endPoint y: 205, distance: 27.9
click at [266, 205] on input "7150" at bounding box center [315, 213] width 184 height 15
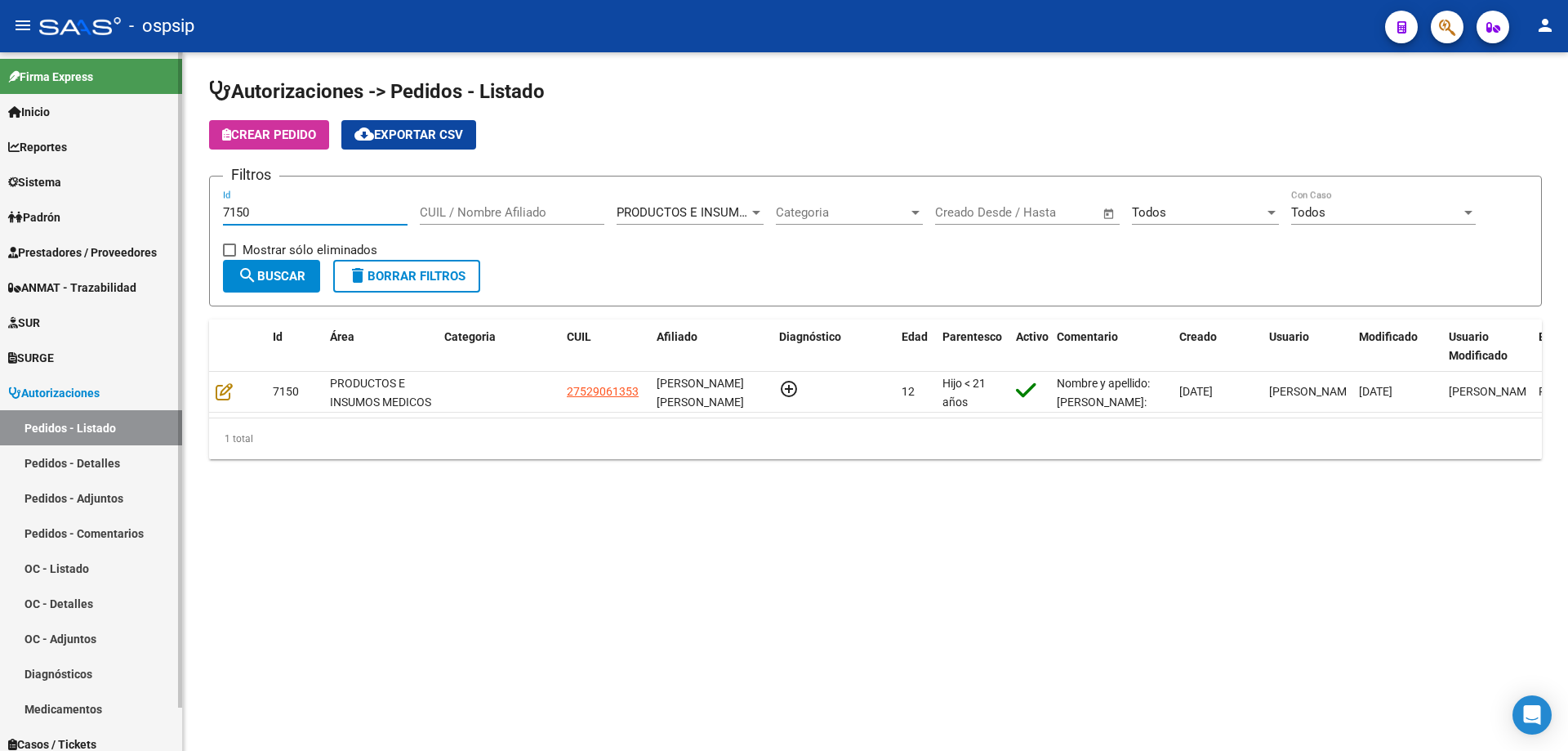
drag, startPoint x: 276, startPoint y: 215, endPoint x: 146, endPoint y: 239, distance: 132.2
click at [146, 239] on mat-sidenav-container "Firma Express Inicio Calendario SSS Instructivos Contacto OS Reportes Egresos D…" at bounding box center [784, 402] width 1568 height 699
click at [296, 216] on input "7105" at bounding box center [315, 213] width 184 height 15
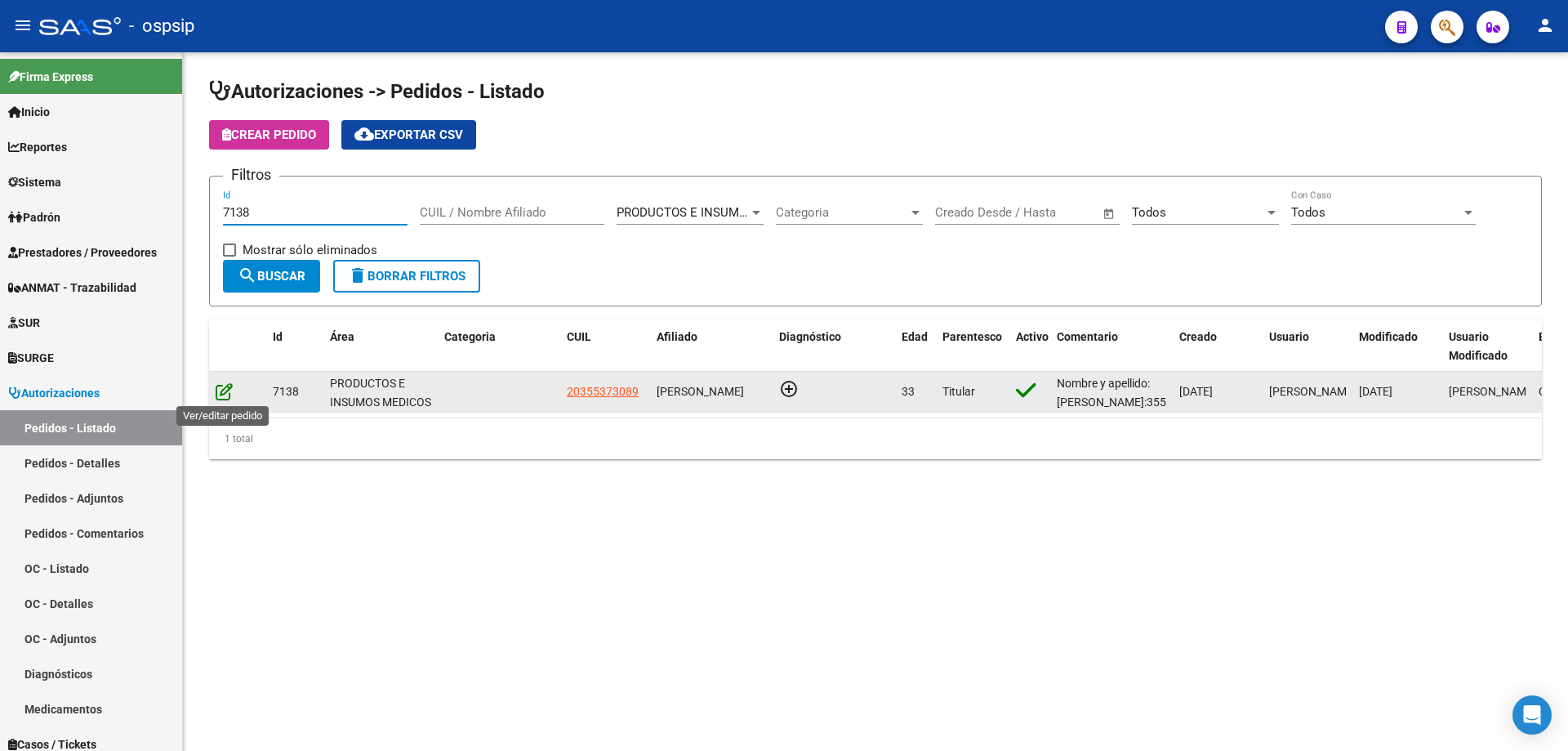
type input "7138"
click at [230, 387] on icon at bounding box center [223, 391] width 17 height 18
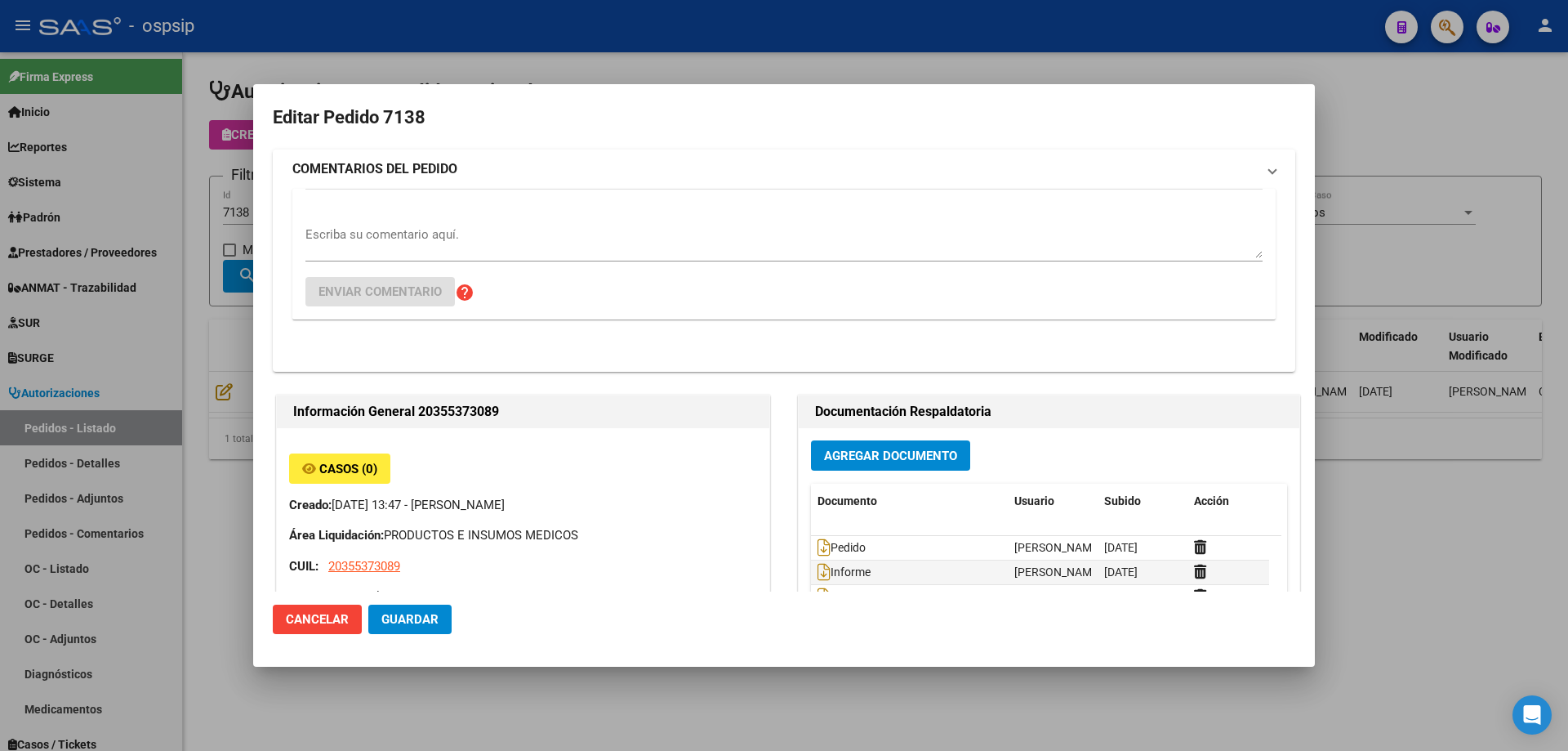
type input "[GEOGRAPHIC_DATA], [GEOGRAPHIC_DATA][PERSON_NAME], [PERSON_NAME] 1614"
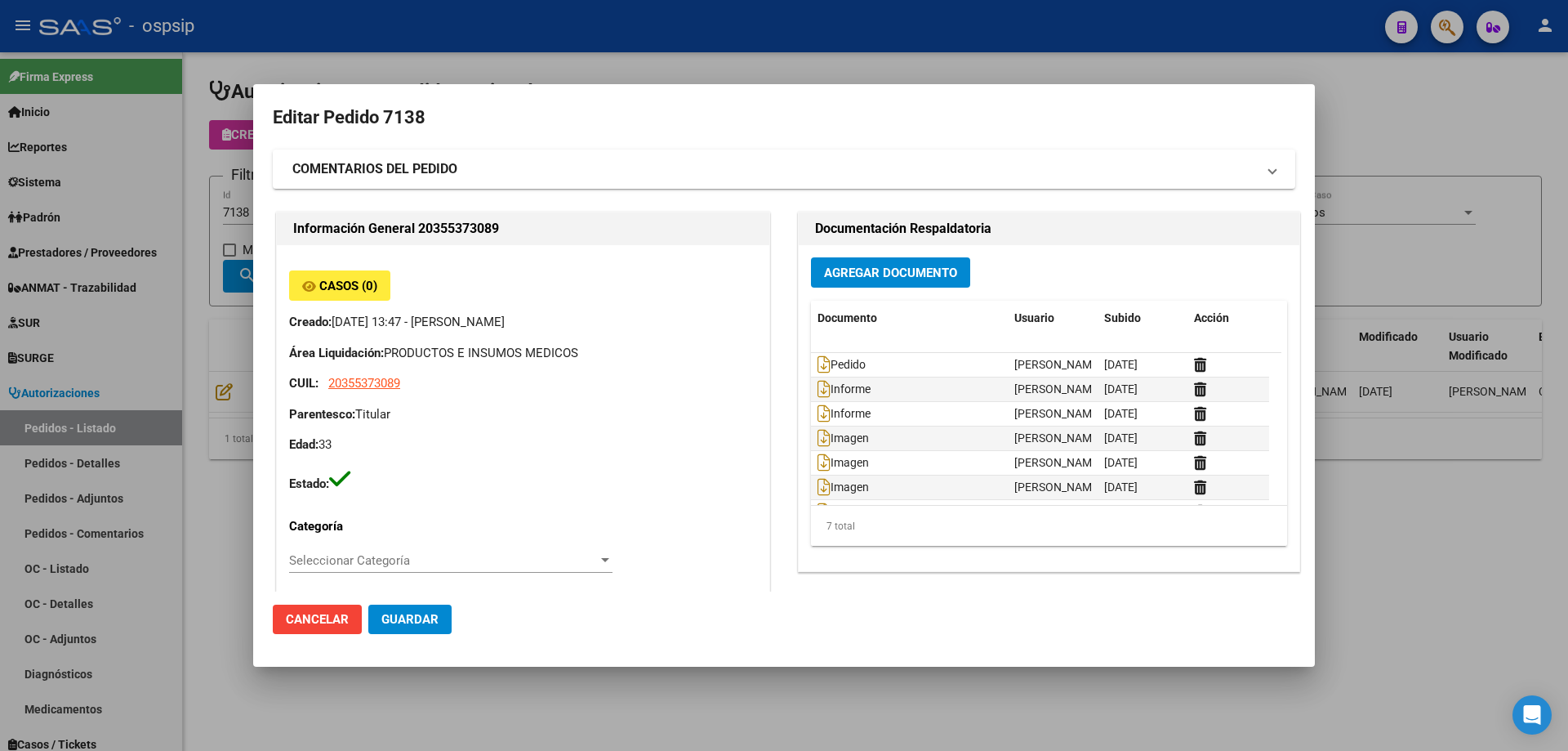
click at [142, 356] on div at bounding box center [784, 375] width 1568 height 751
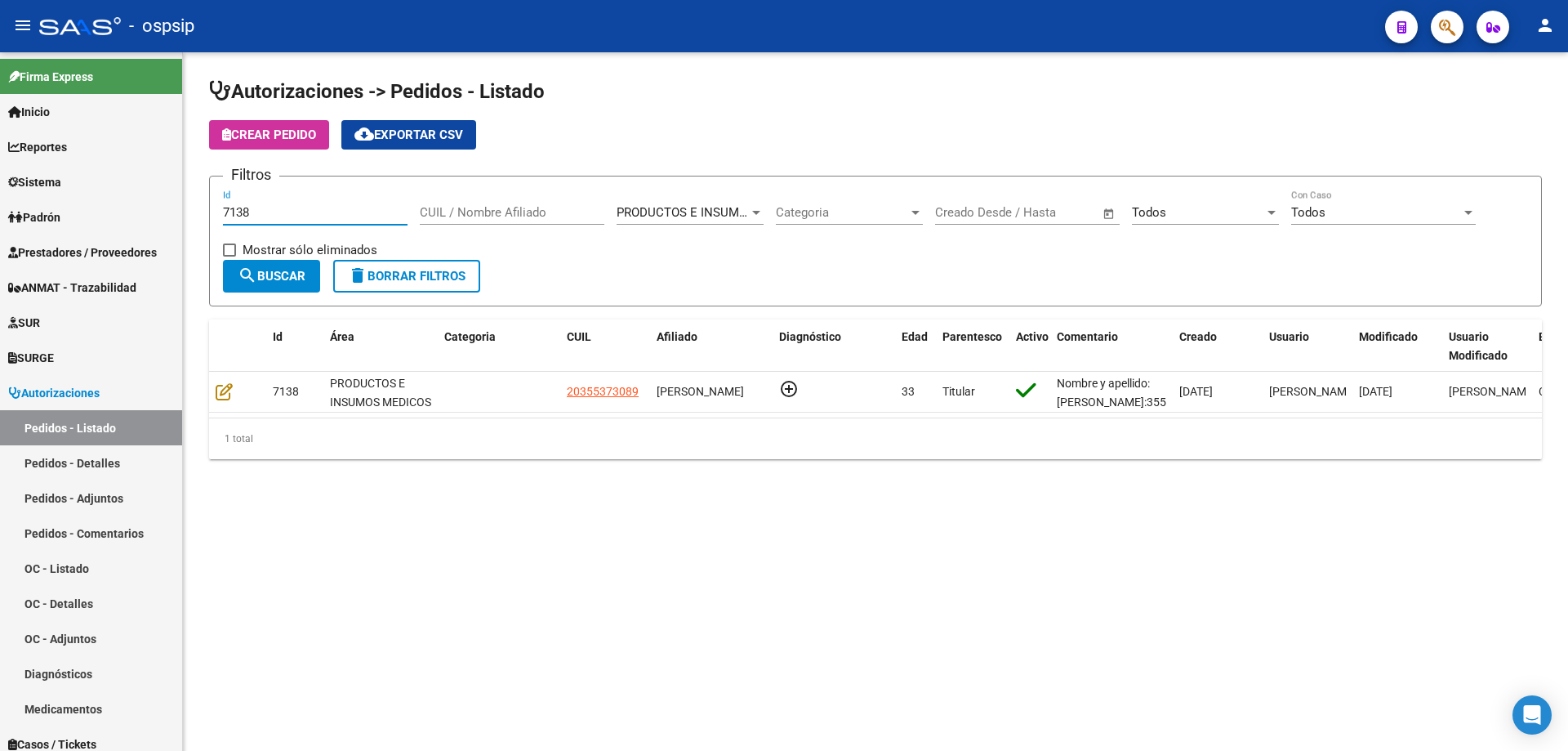
click at [269, 218] on input "7138" at bounding box center [315, 213] width 184 height 15
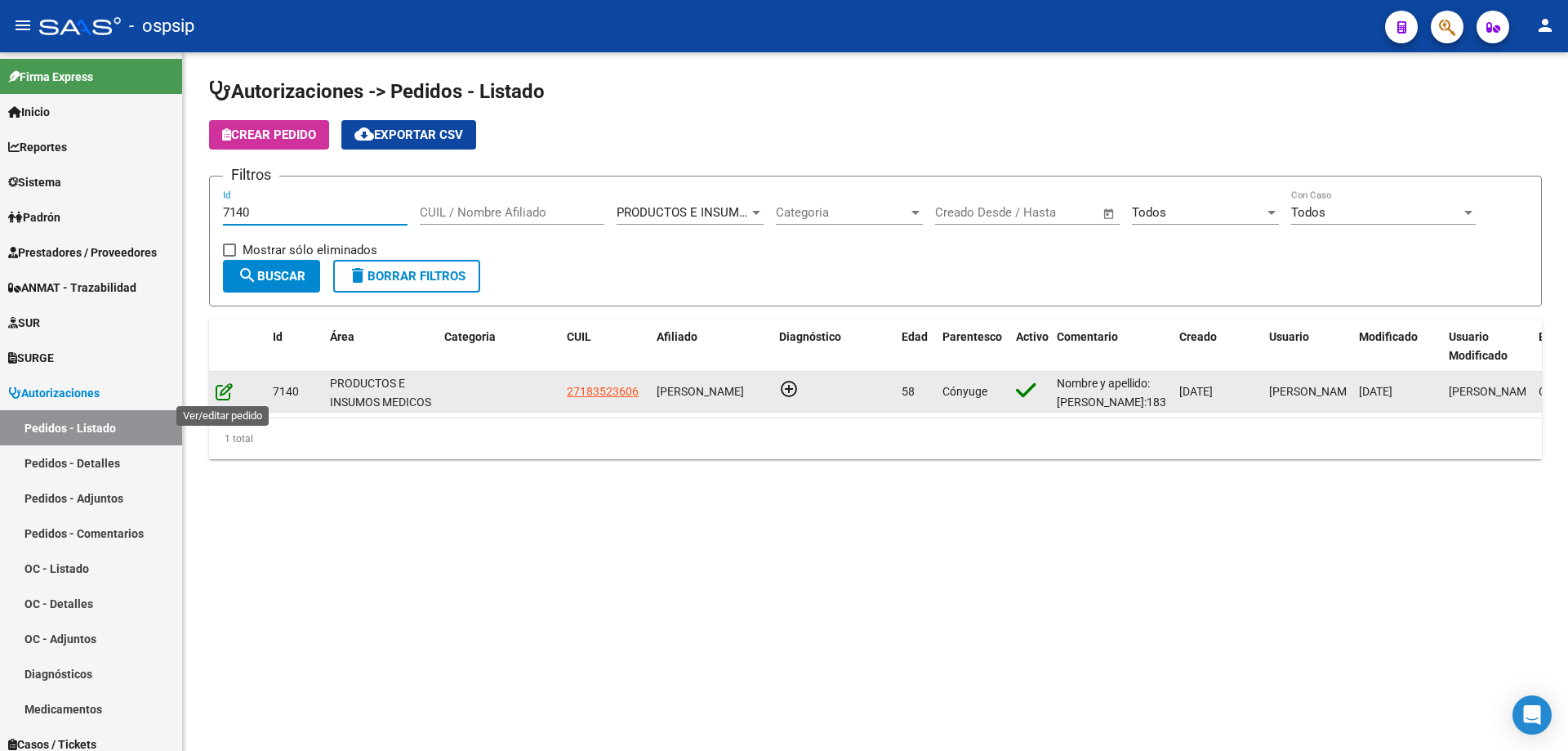
type input "7140"
click at [223, 391] on icon at bounding box center [223, 391] width 17 height 18
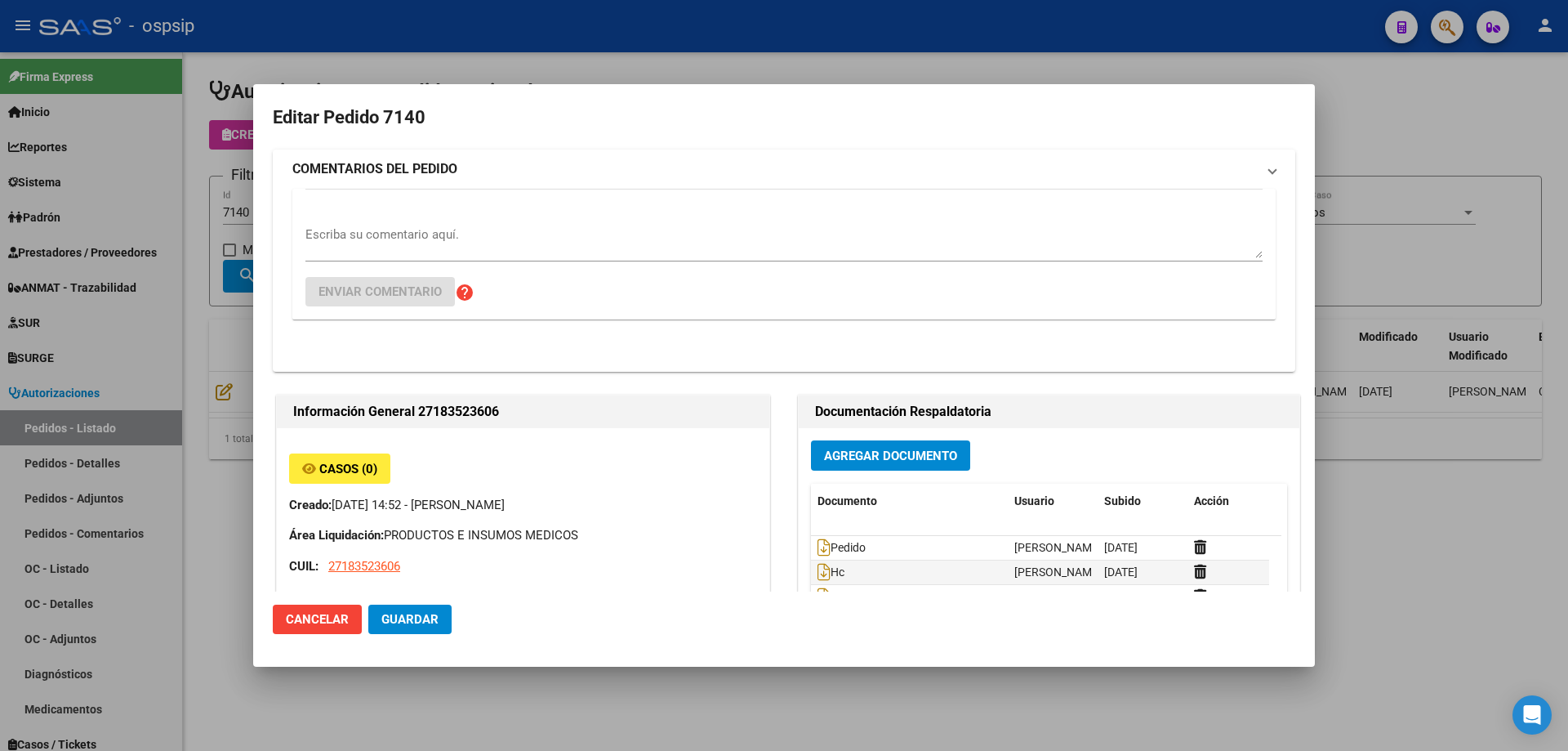
type input "[GEOGRAPHIC_DATA], caseros, [PERSON_NAME] 5331"
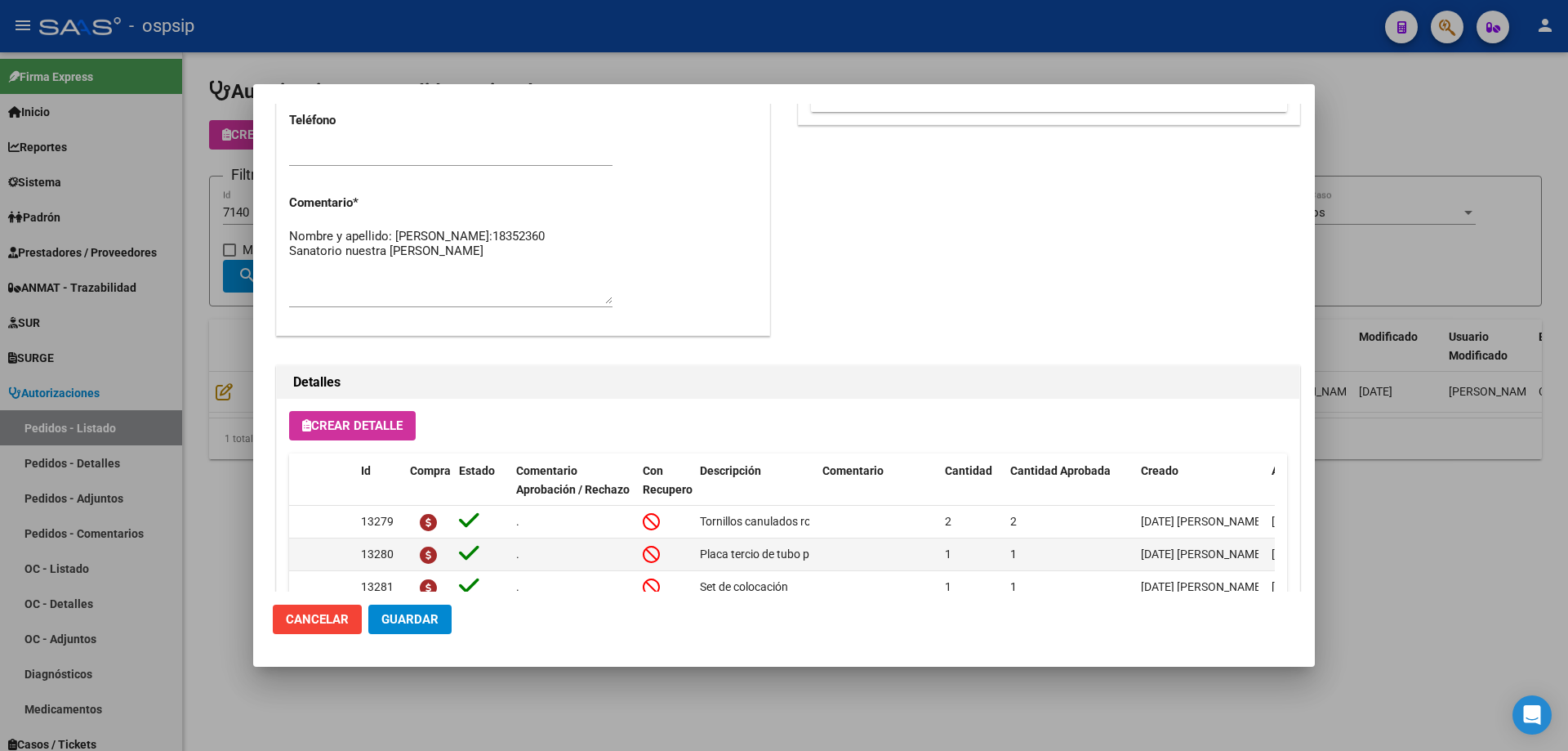
scroll to position [571, 0]
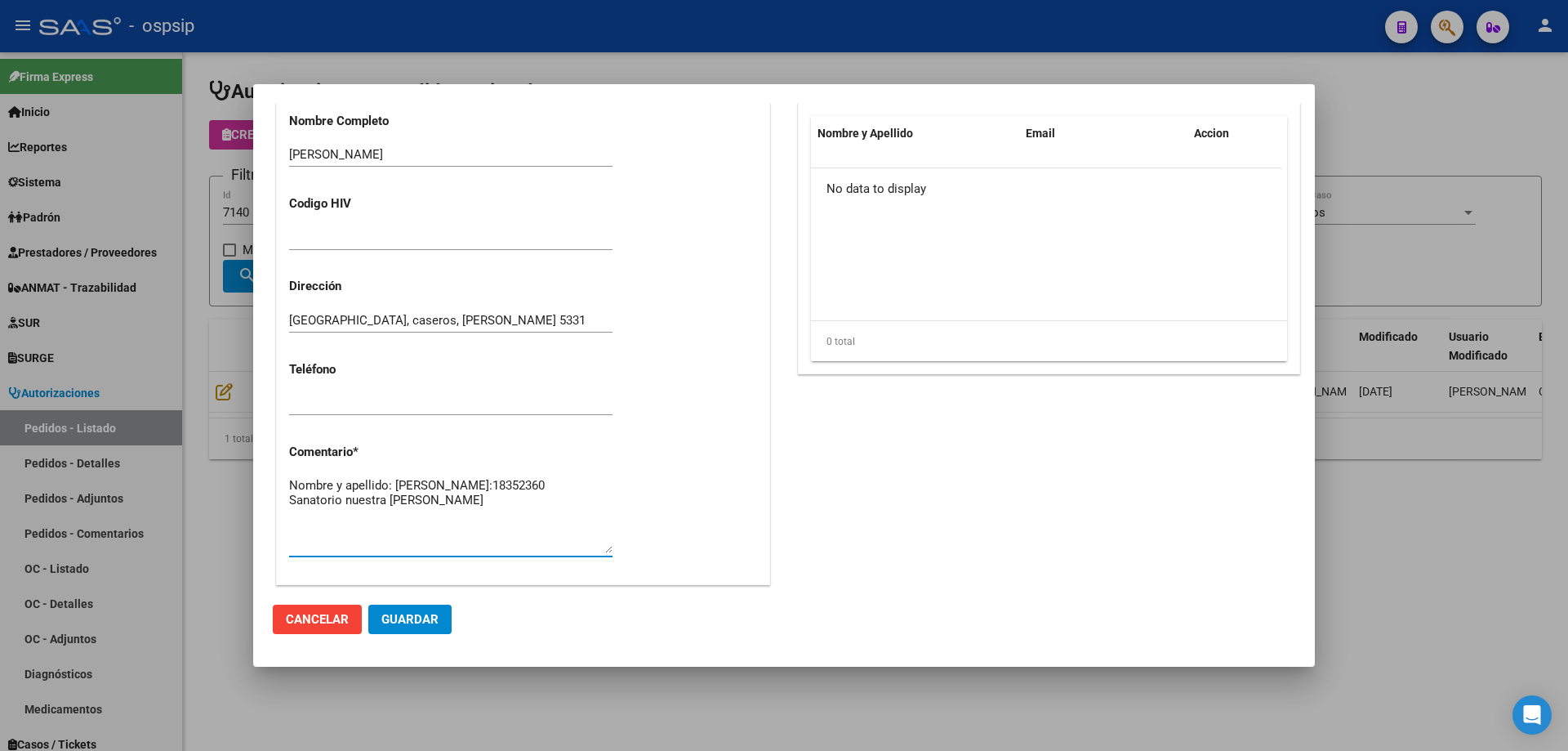
click at [518, 517] on textarea "Nombre y apellido: [PERSON_NAME]:18352360 Sanatorio nuestra [PERSON_NAME]" at bounding box center [451, 515] width 324 height 77
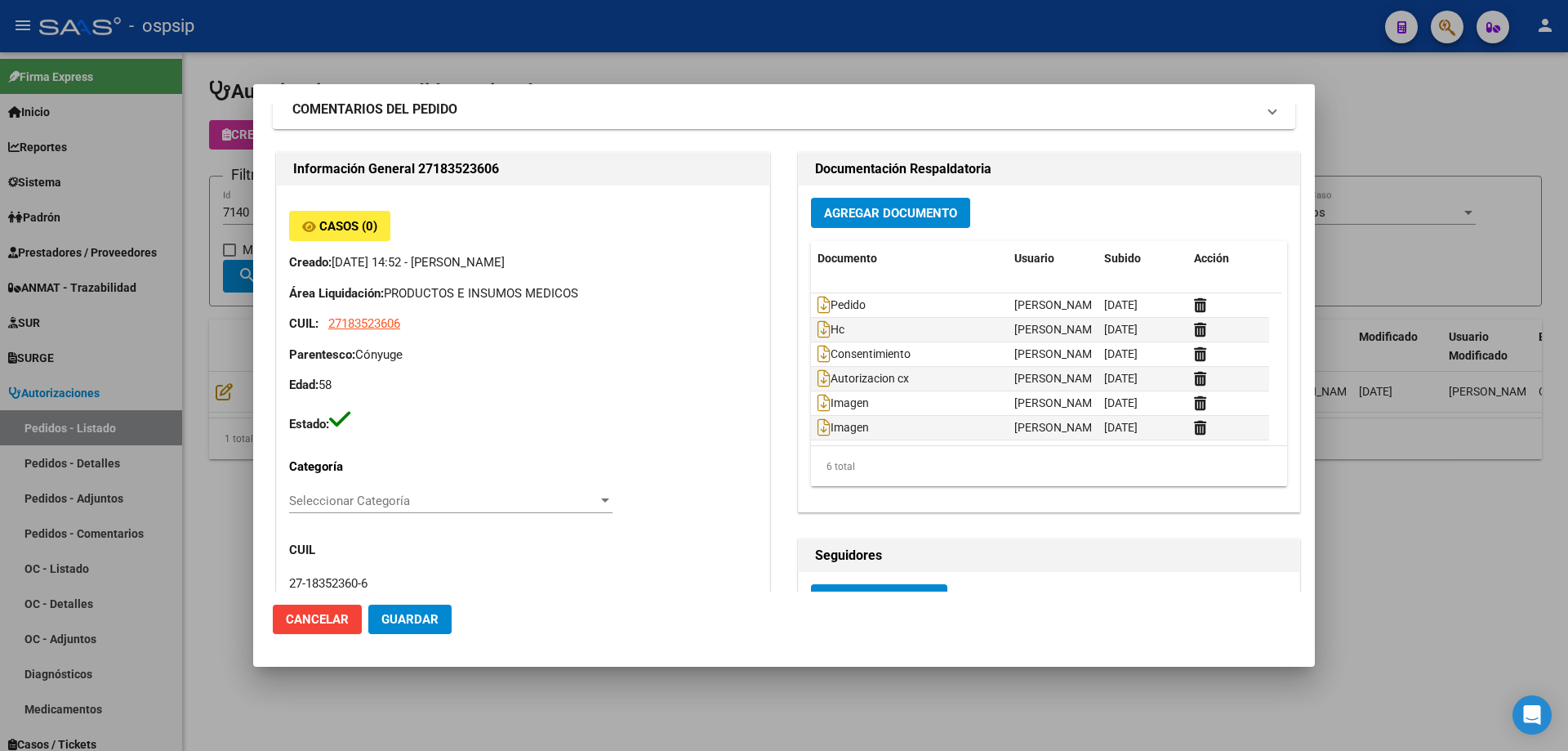
scroll to position [0, 0]
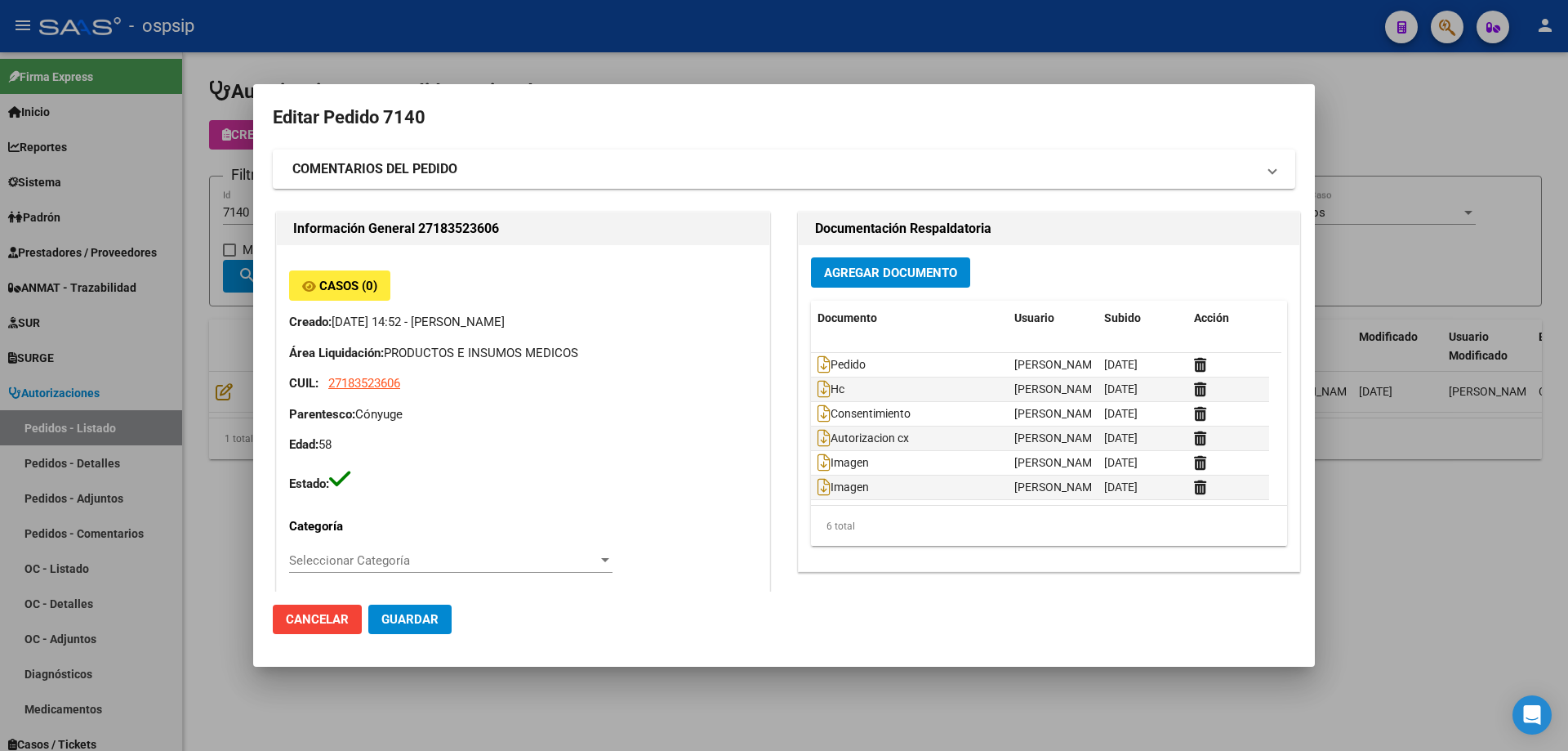
click at [384, 611] on button "Guardar" at bounding box center [410, 620] width 83 height 29
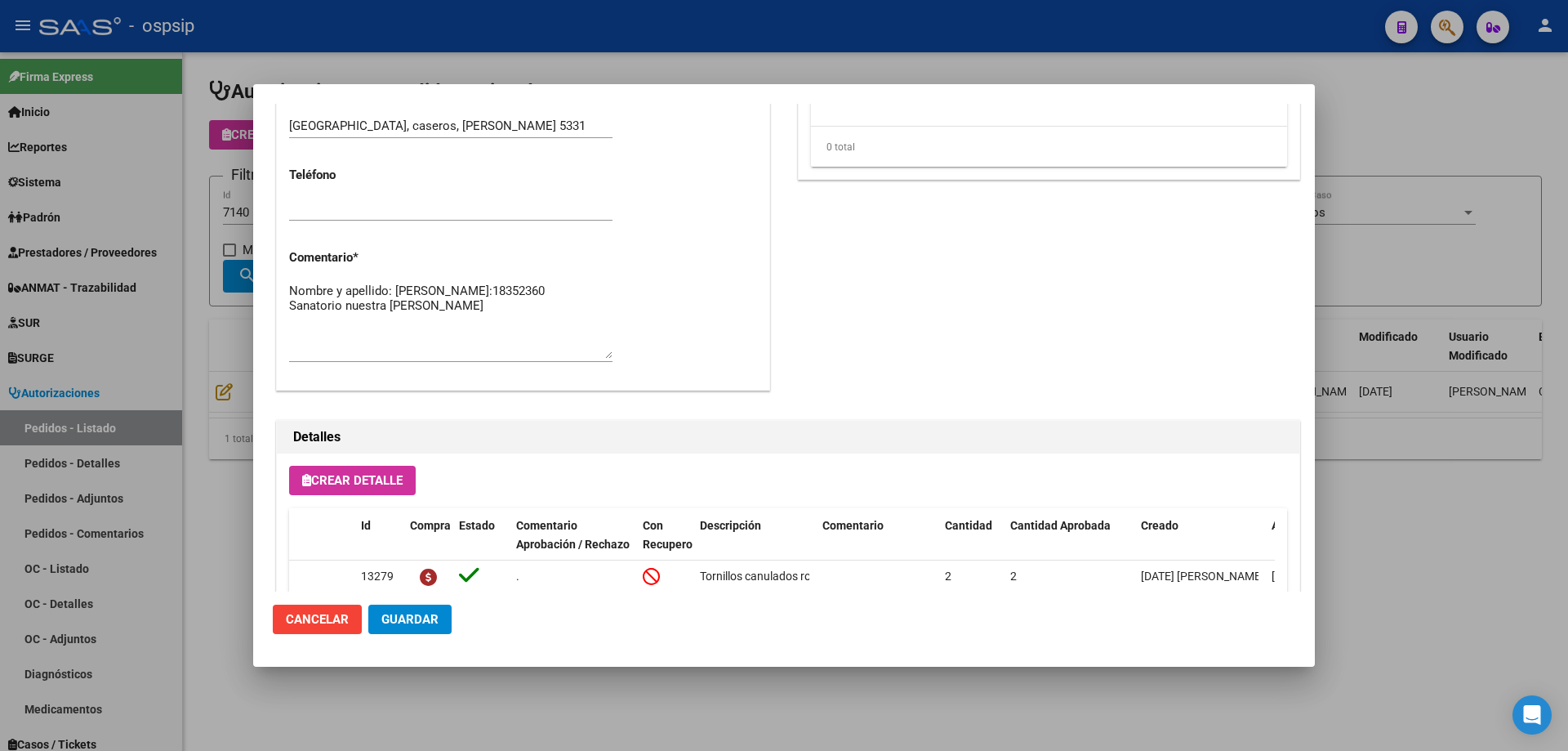
scroll to position [571, 0]
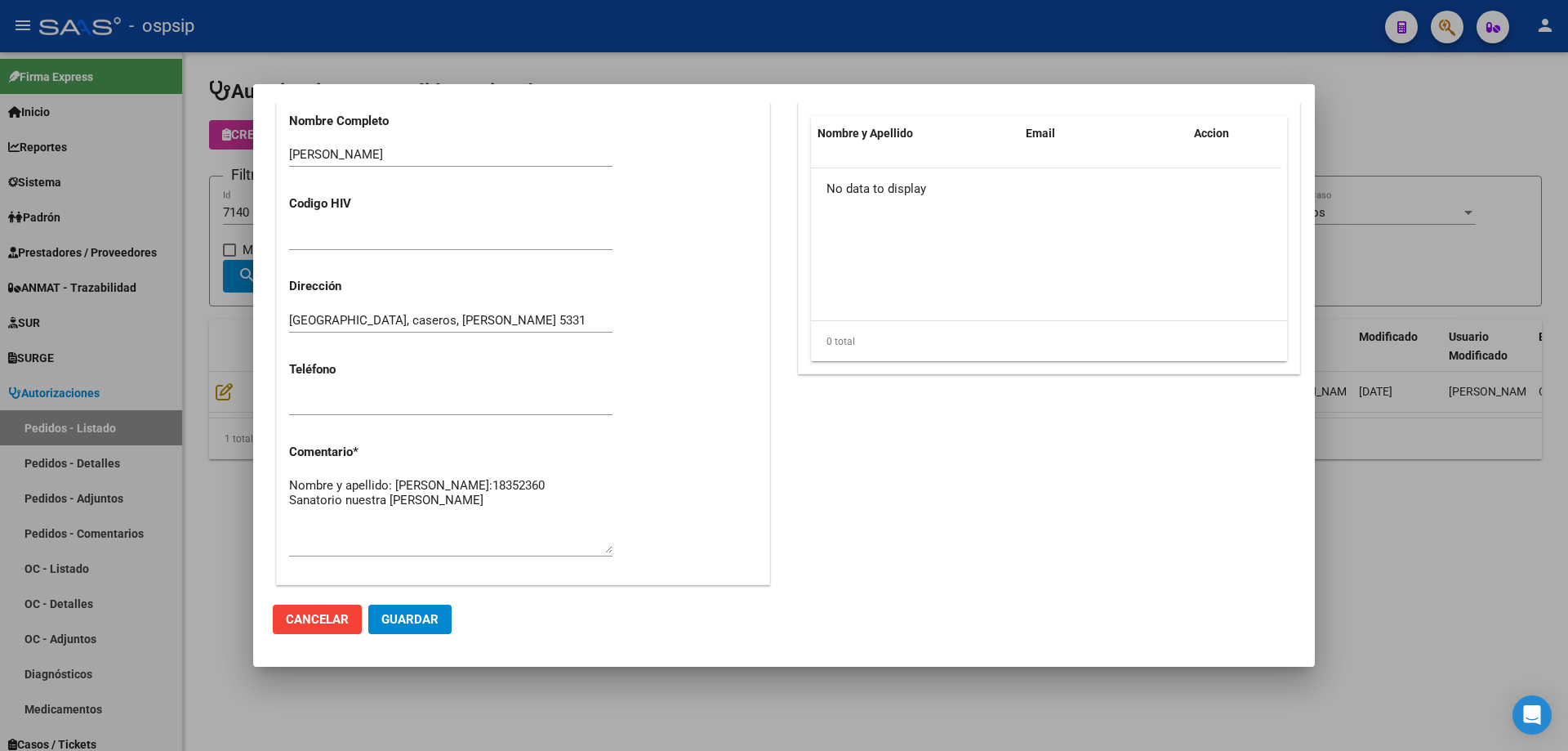
click at [141, 323] on div at bounding box center [784, 375] width 1568 height 751
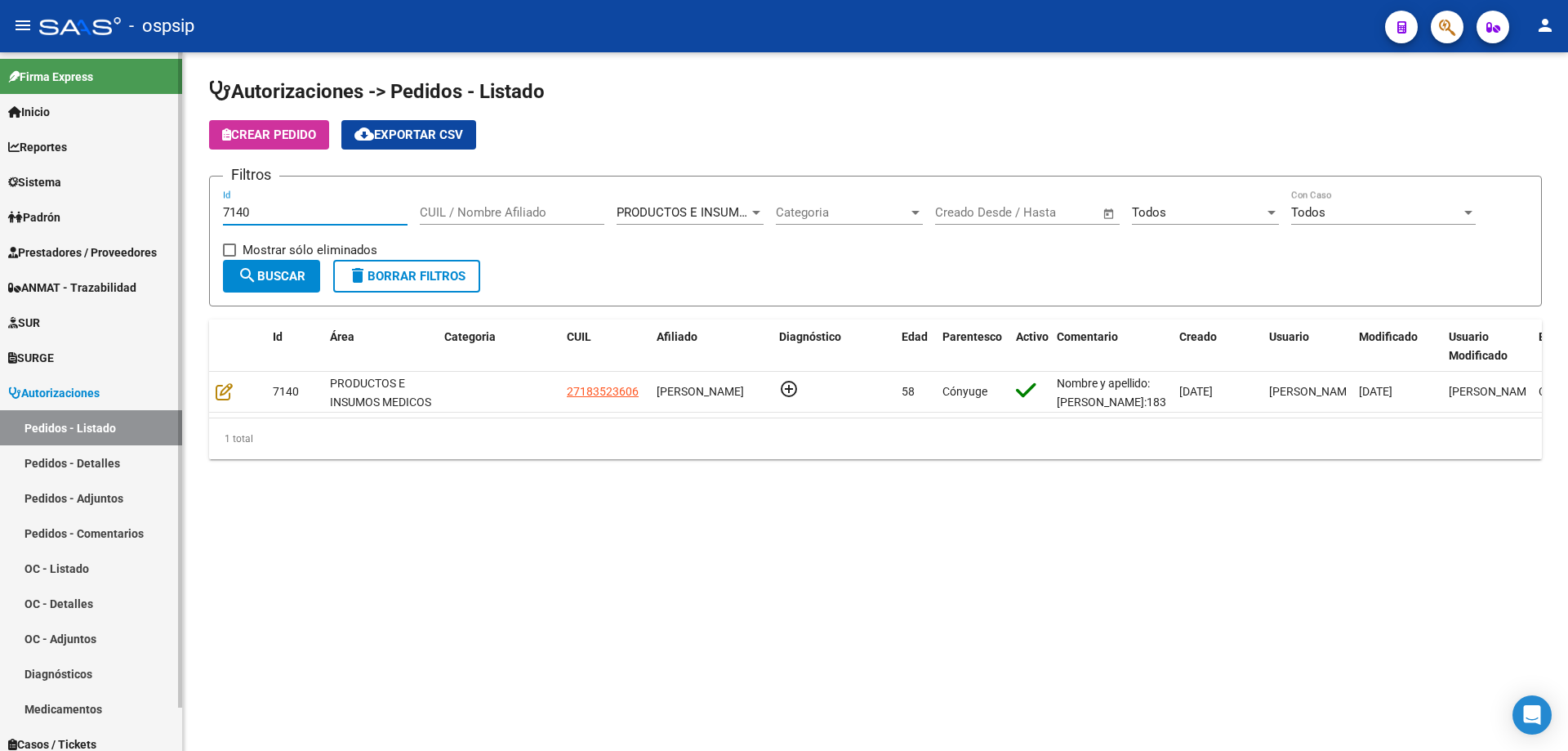
drag, startPoint x: 303, startPoint y: 213, endPoint x: 0, endPoint y: 168, distance: 306.3
click at [0, 168] on mat-sidenav-container "Firma Express Inicio Calendario SSS Instructivos Contacto OS Reportes Egresos D…" at bounding box center [784, 402] width 1568 height 699
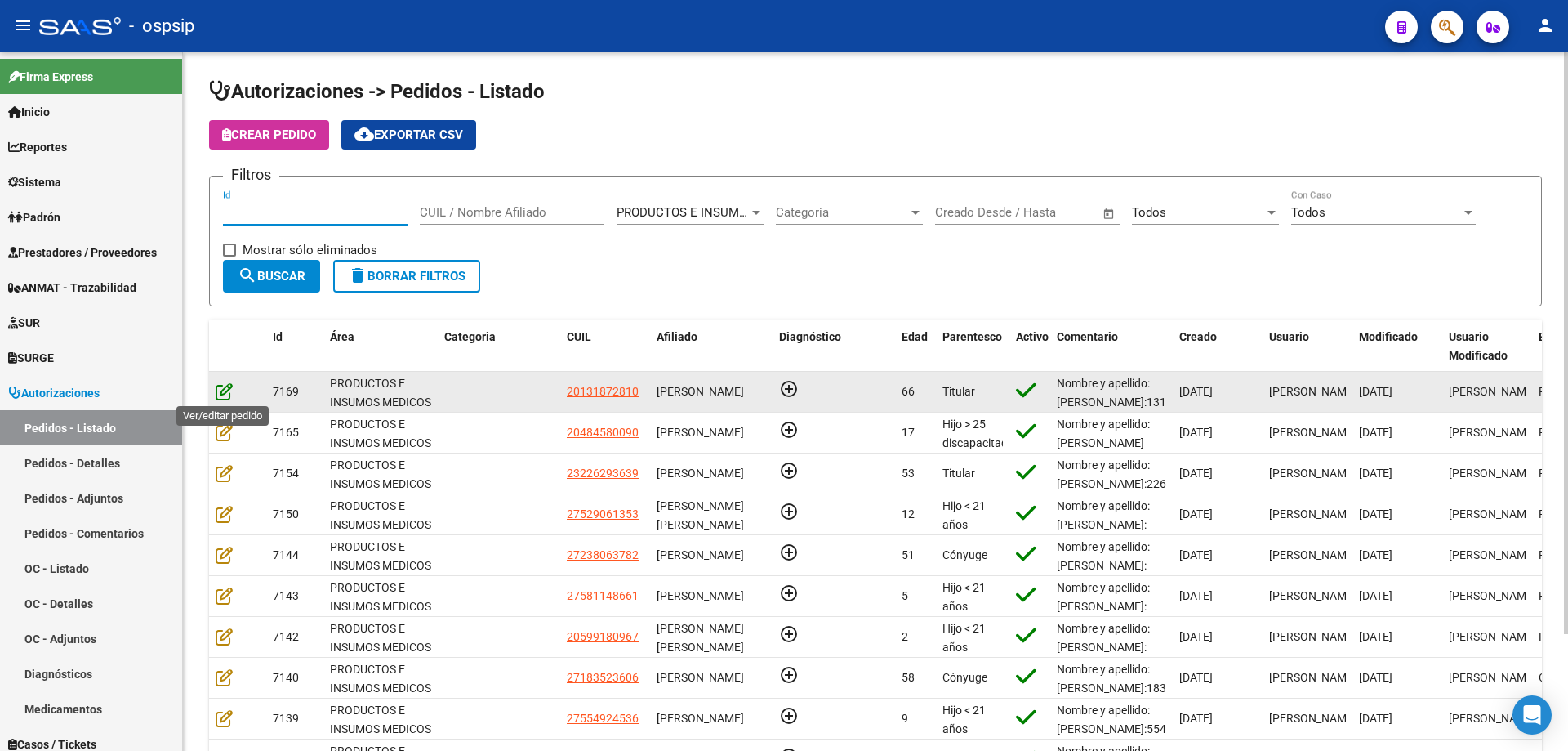
click at [217, 387] on icon at bounding box center [223, 391] width 17 height 18
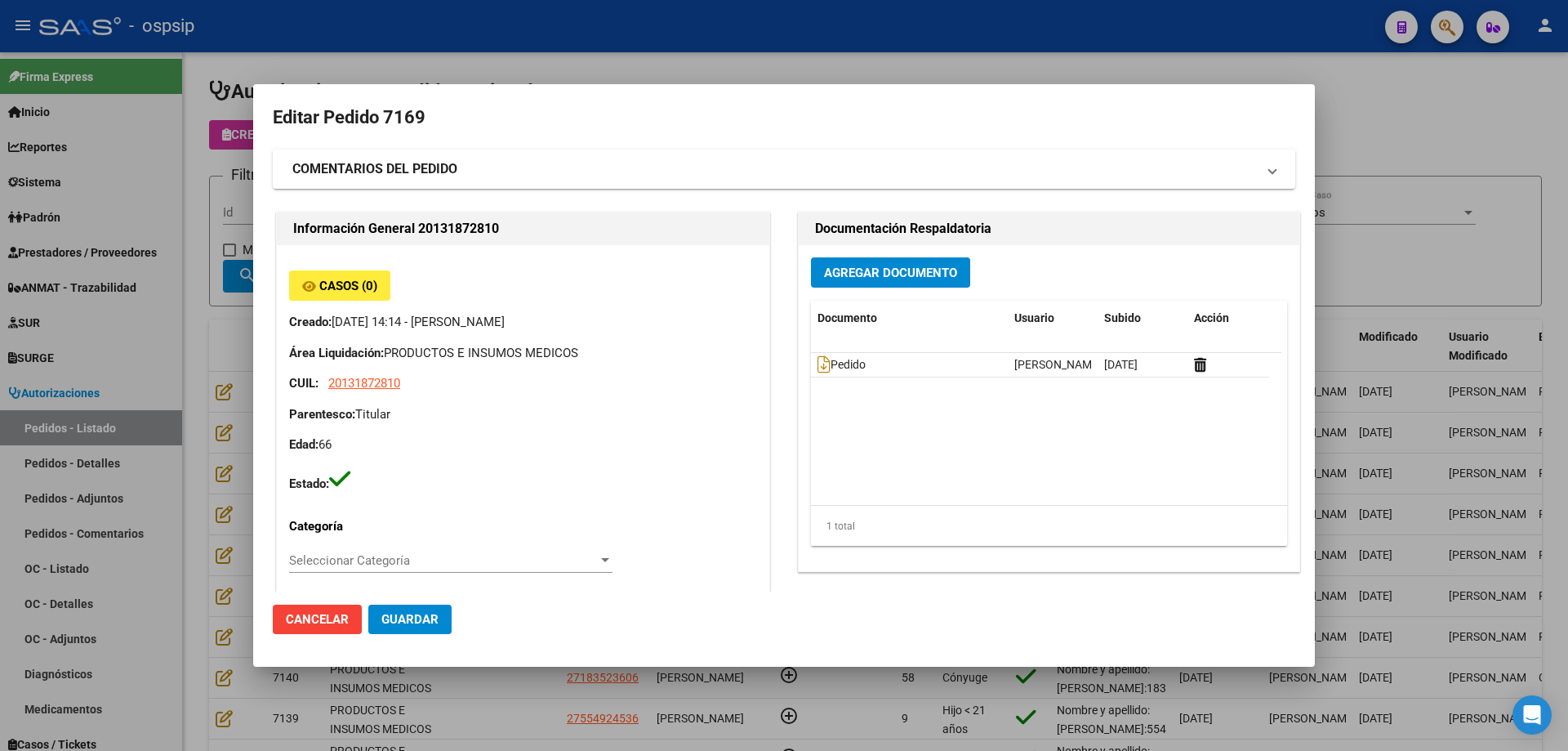
type input "Capital Federal, CABA, [GEOGRAPHIC_DATA] 921, Piso: PB"
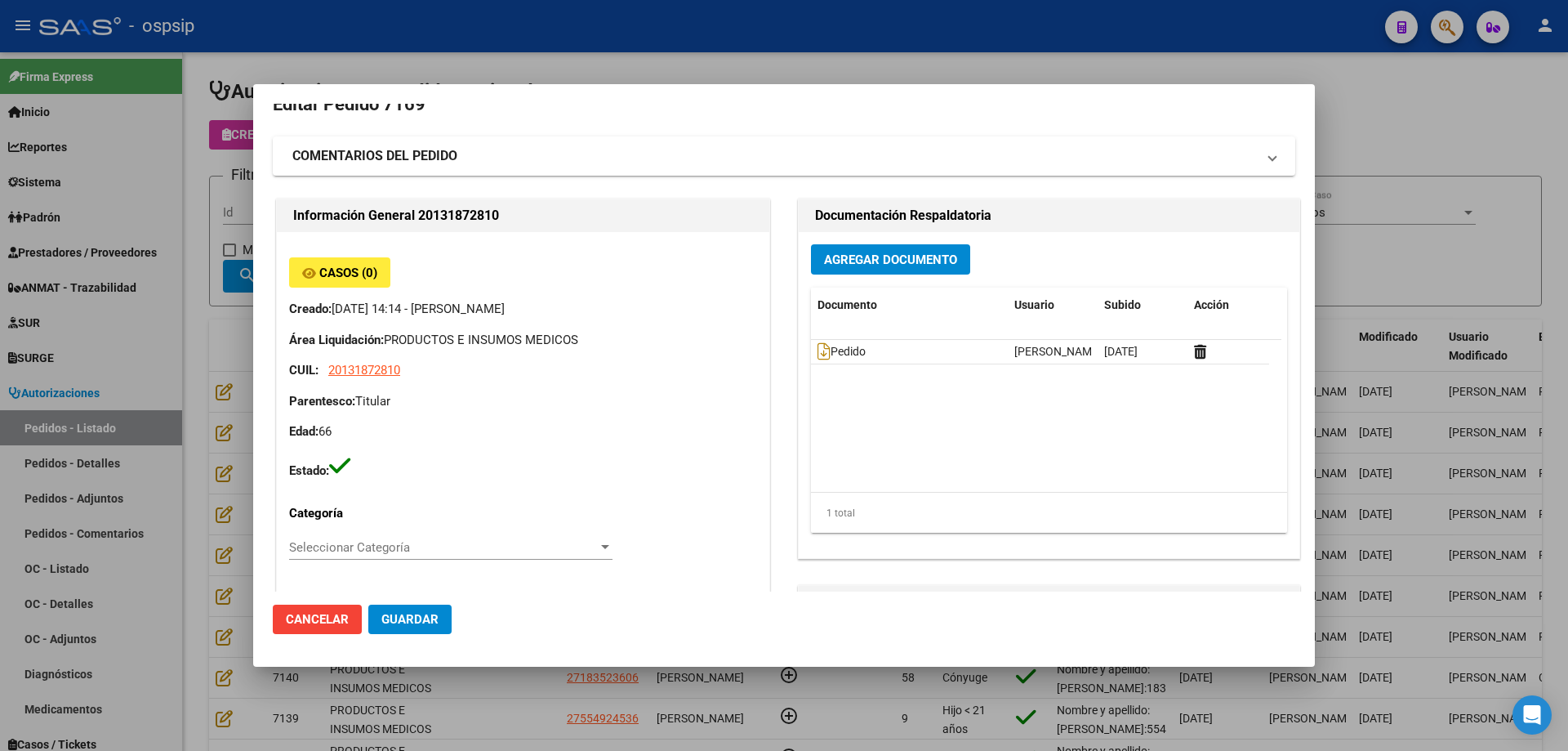
scroll to position [0, 0]
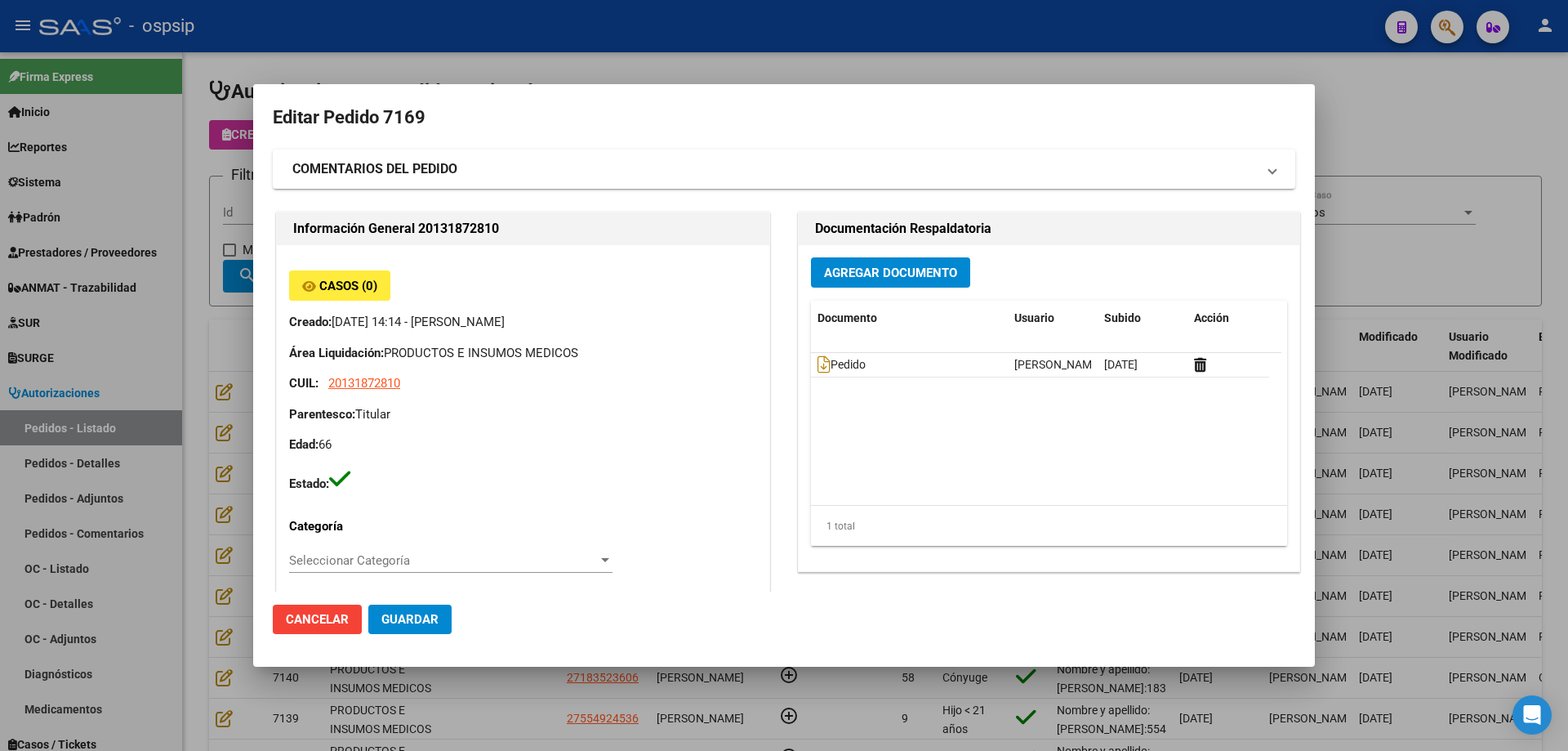
click at [834, 270] on span "Agregar Documento" at bounding box center [891, 273] width 133 height 15
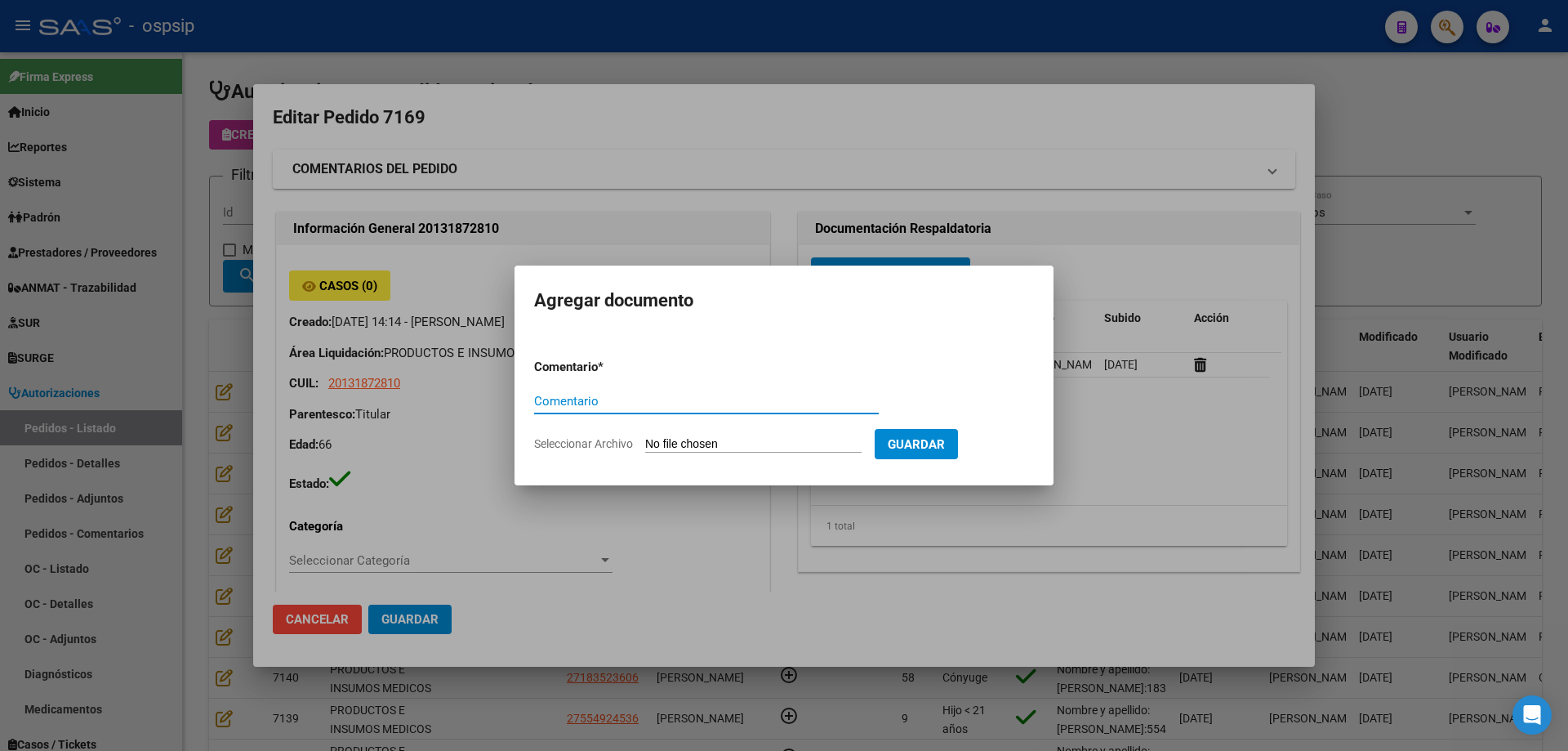
click at [718, 442] on input "Seleccionar Archivo" at bounding box center [753, 444] width 216 height 16
type input "C:\fakepath\hc [PERSON_NAME].pdf"
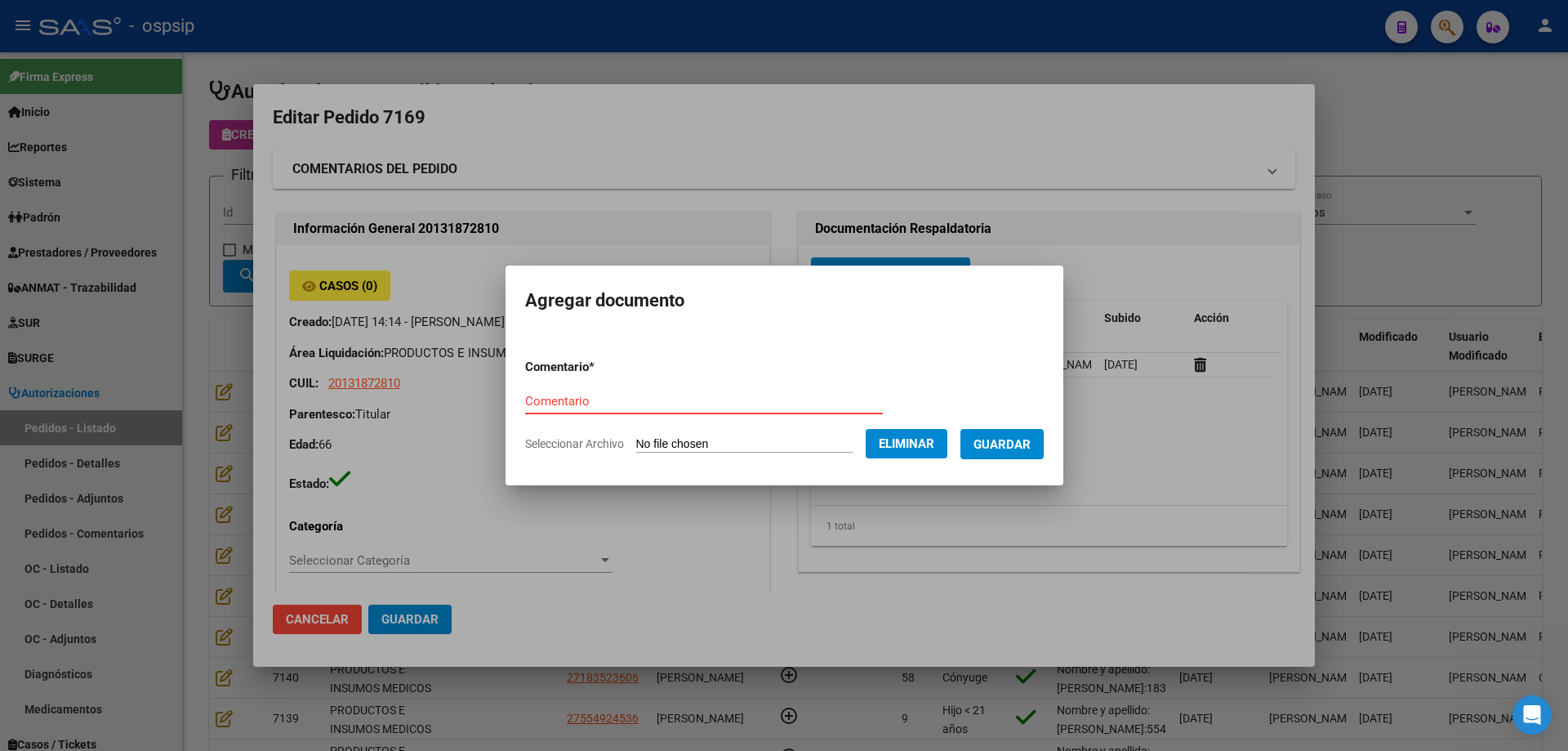
click at [530, 400] on input "Comentario" at bounding box center [704, 402] width 358 height 15
type input "Hc"
click at [1031, 450] on span "Guardar" at bounding box center [1002, 444] width 57 height 15
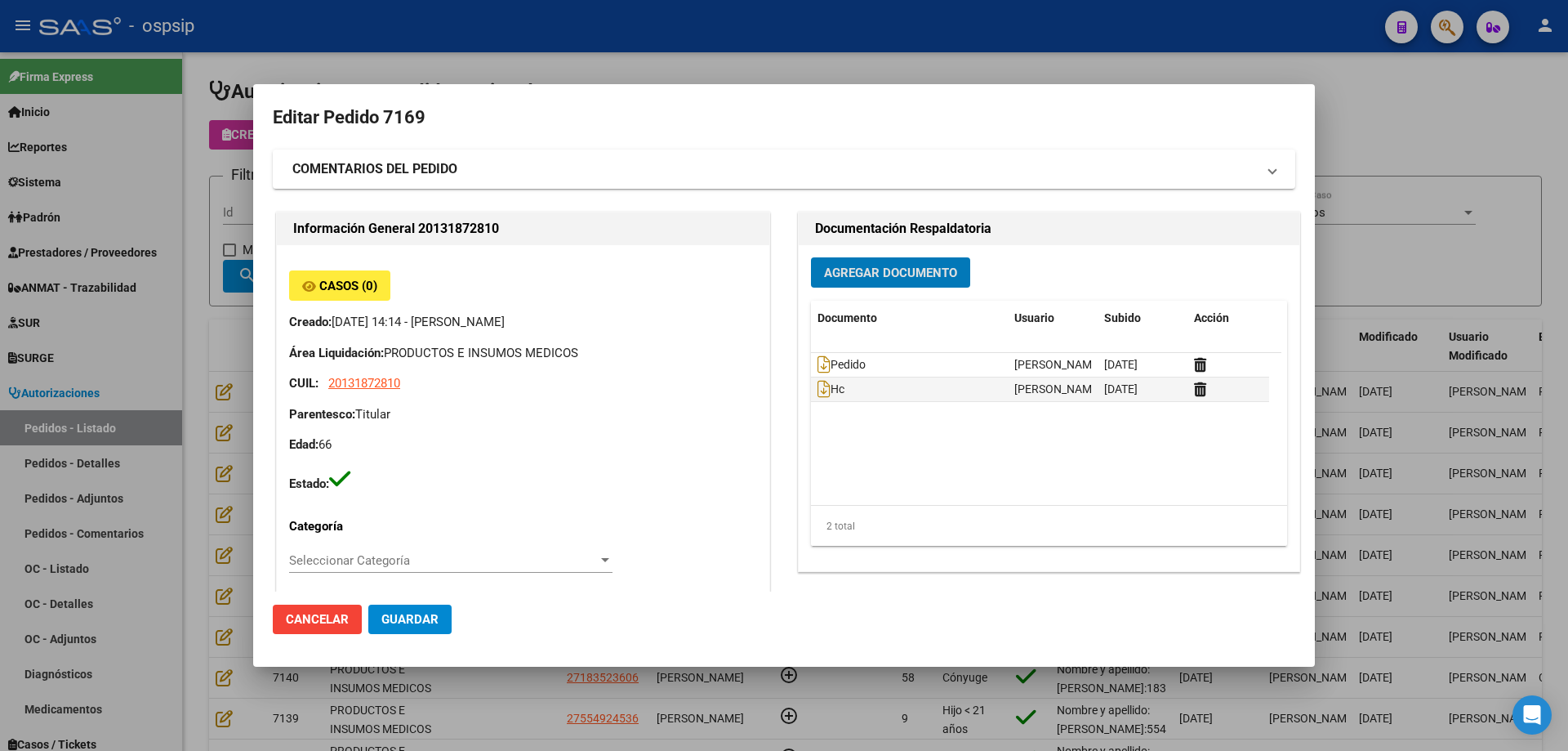
click at [845, 266] on span "Agregar Documento" at bounding box center [891, 273] width 133 height 15
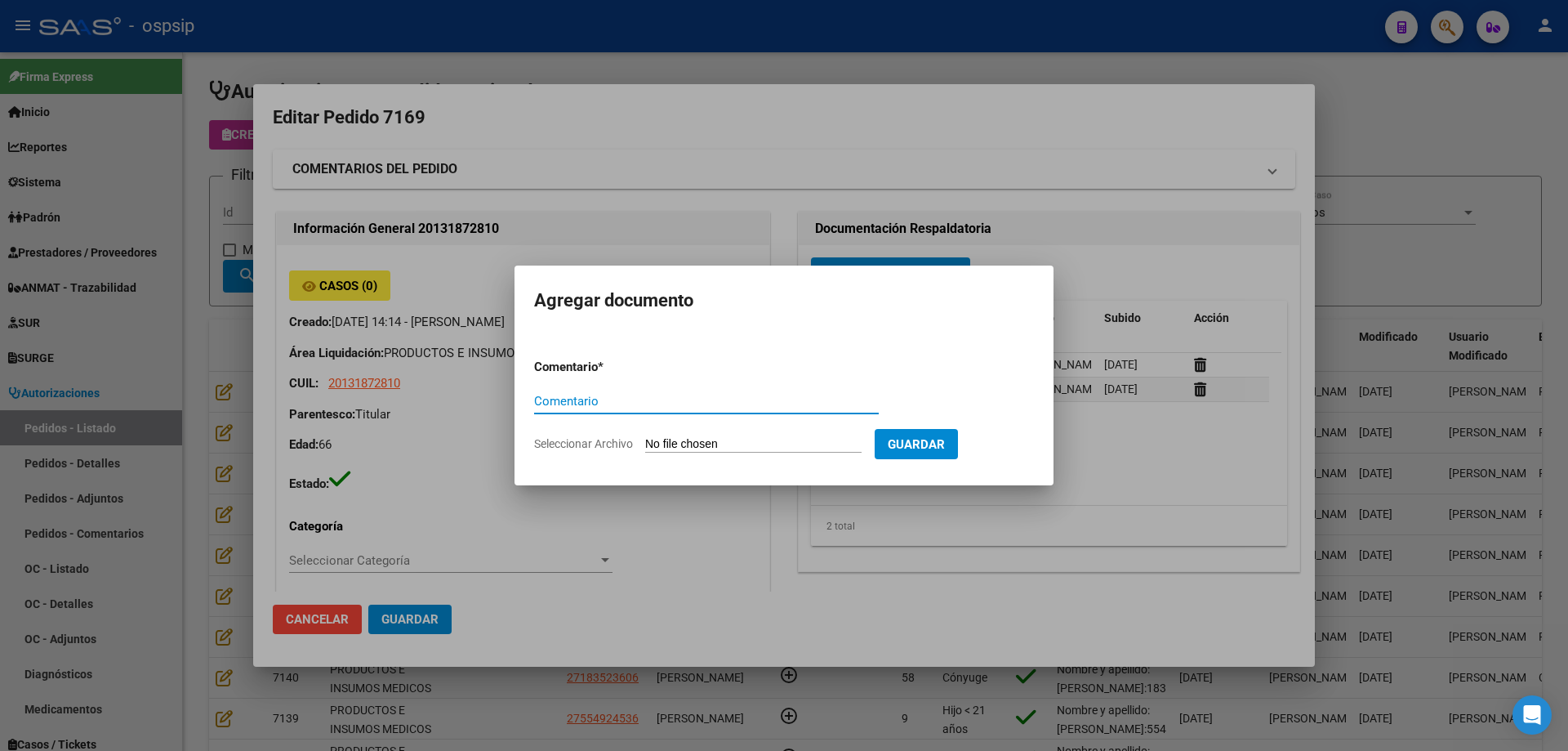
click at [770, 443] on input "Seleccionar Archivo" at bounding box center [753, 444] width 216 height 16
type input "C:\fakepath\estudio [PERSON_NAME].pdf"
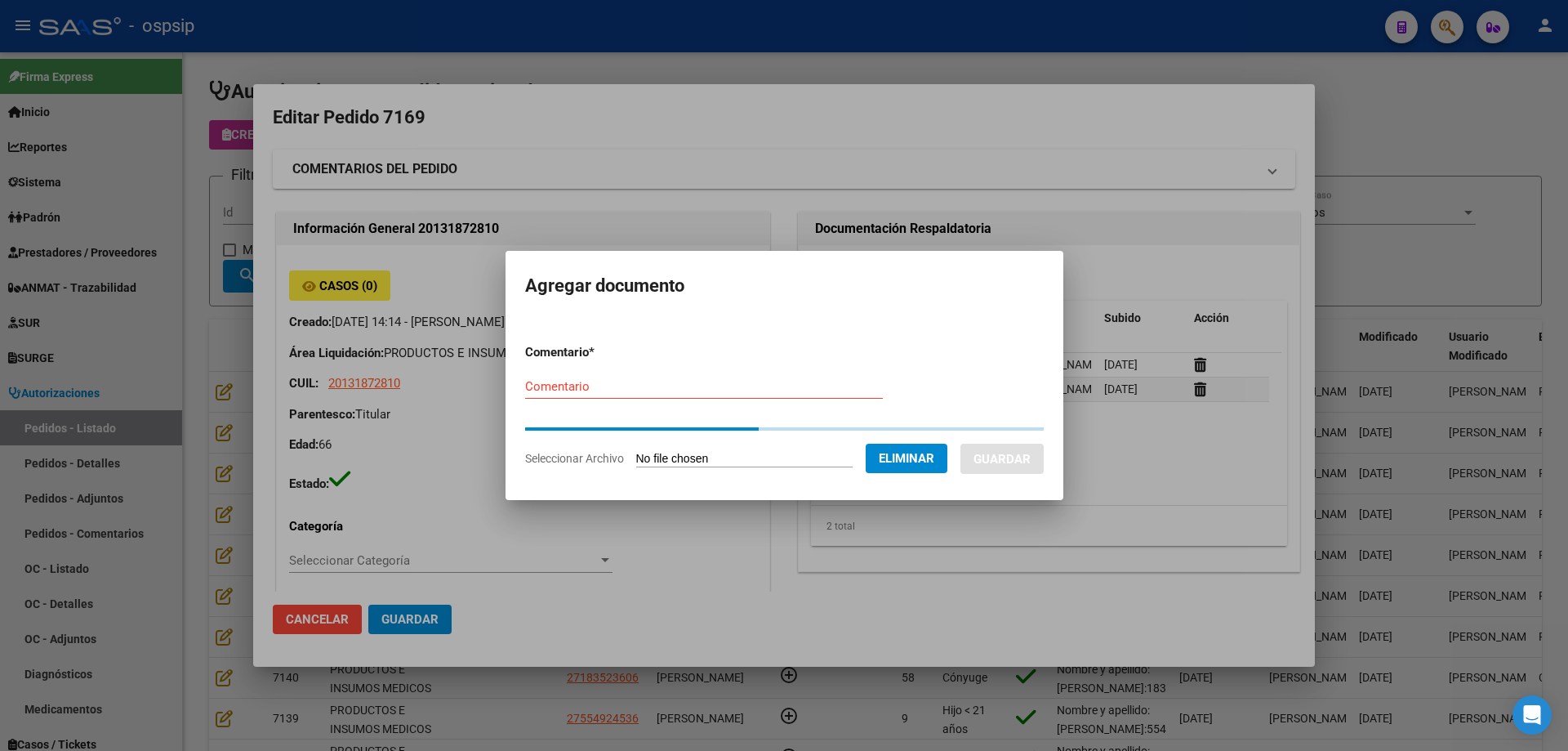
click at [538, 394] on div "Comentario" at bounding box center [704, 386] width 358 height 25
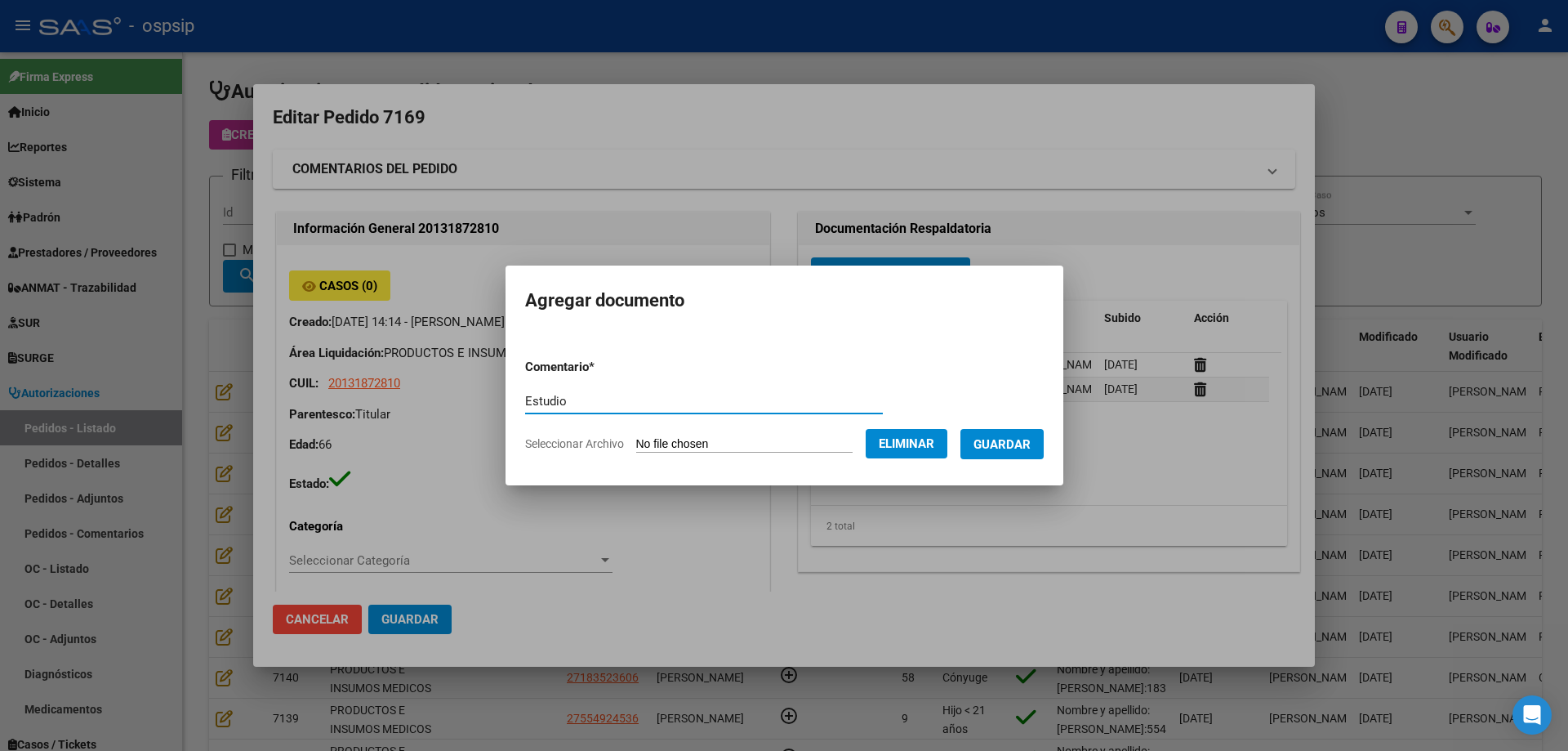
type input "Estudio"
click at [1012, 447] on span "Guardar" at bounding box center [1002, 444] width 57 height 15
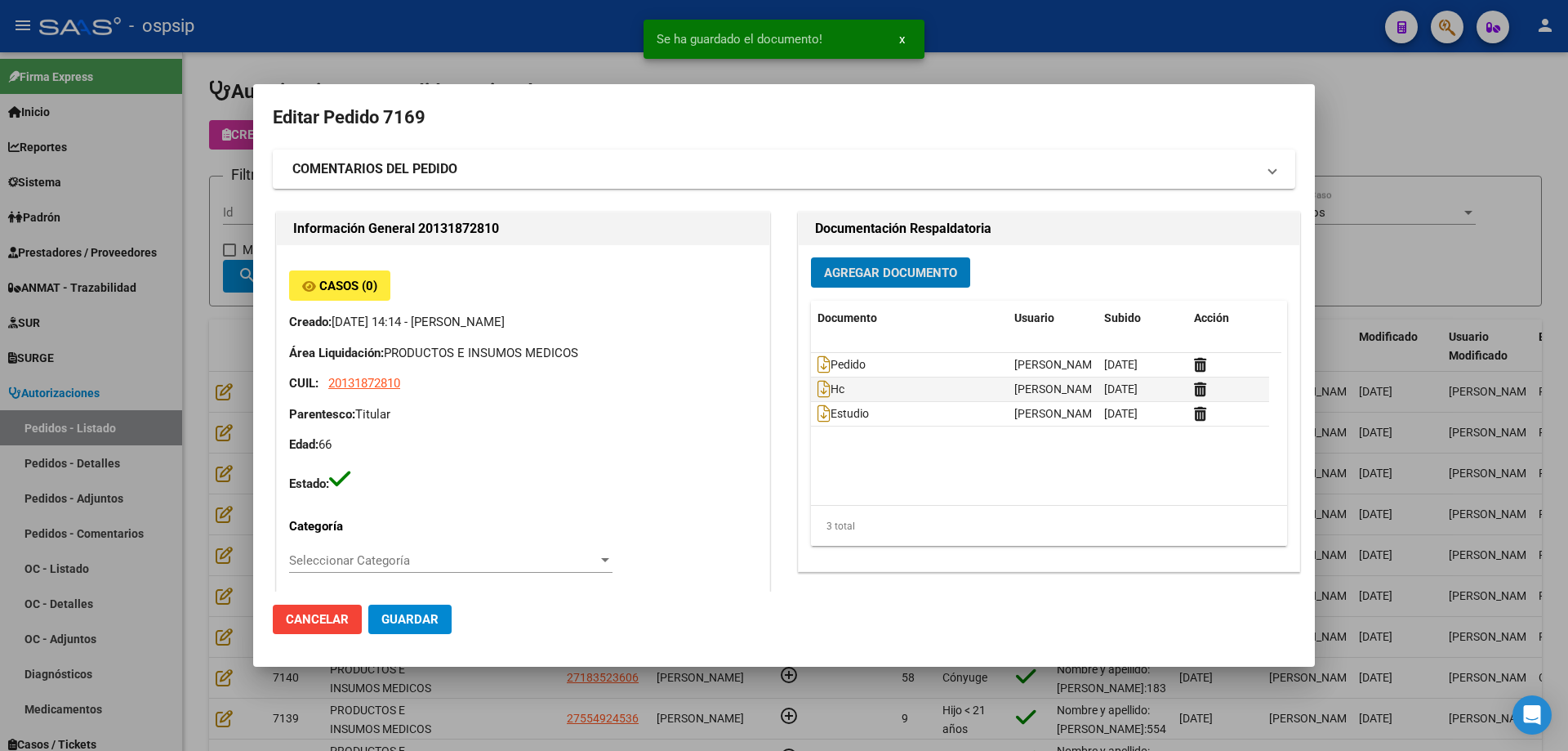
click at [434, 608] on button "Guardar" at bounding box center [410, 620] width 83 height 29
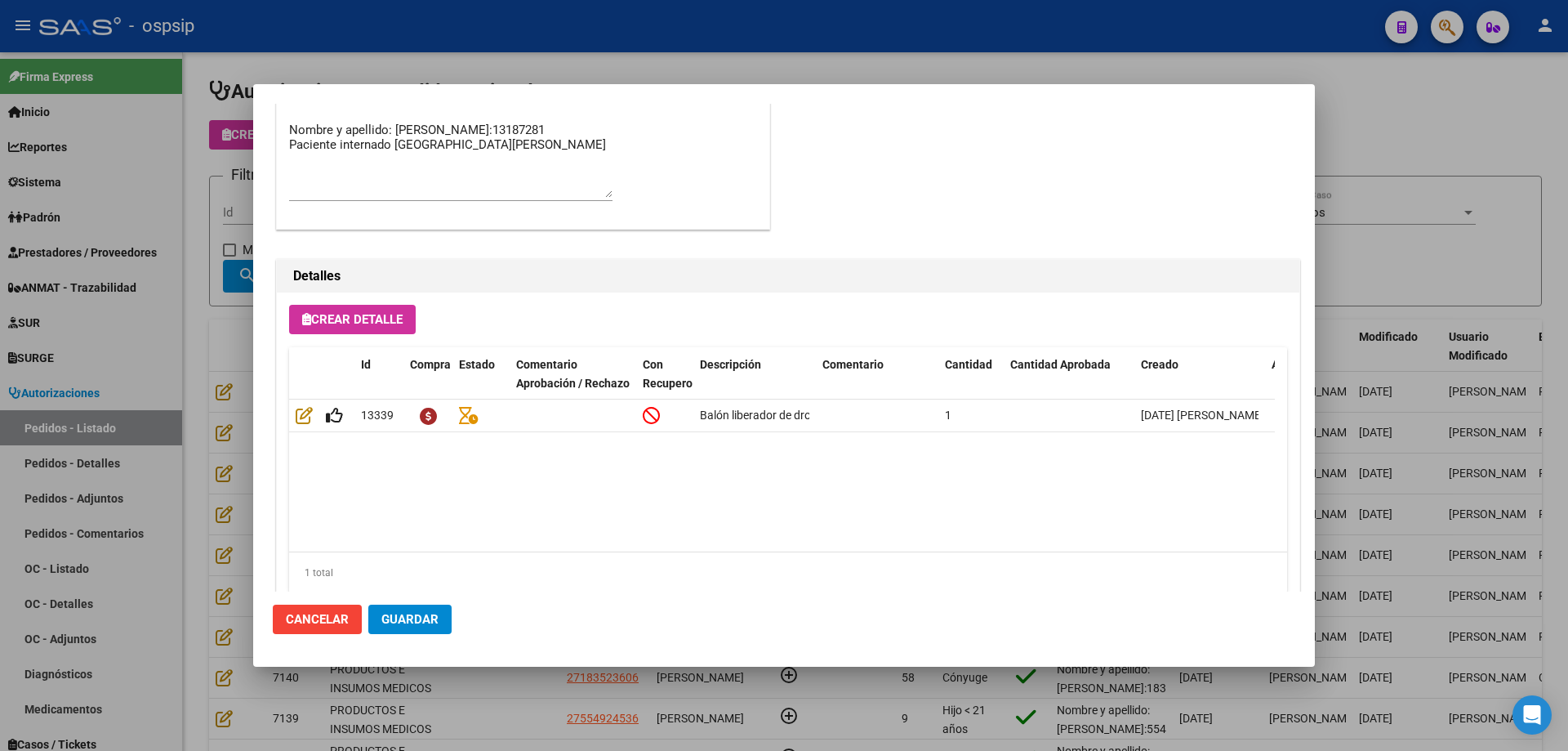
scroll to position [898, 0]
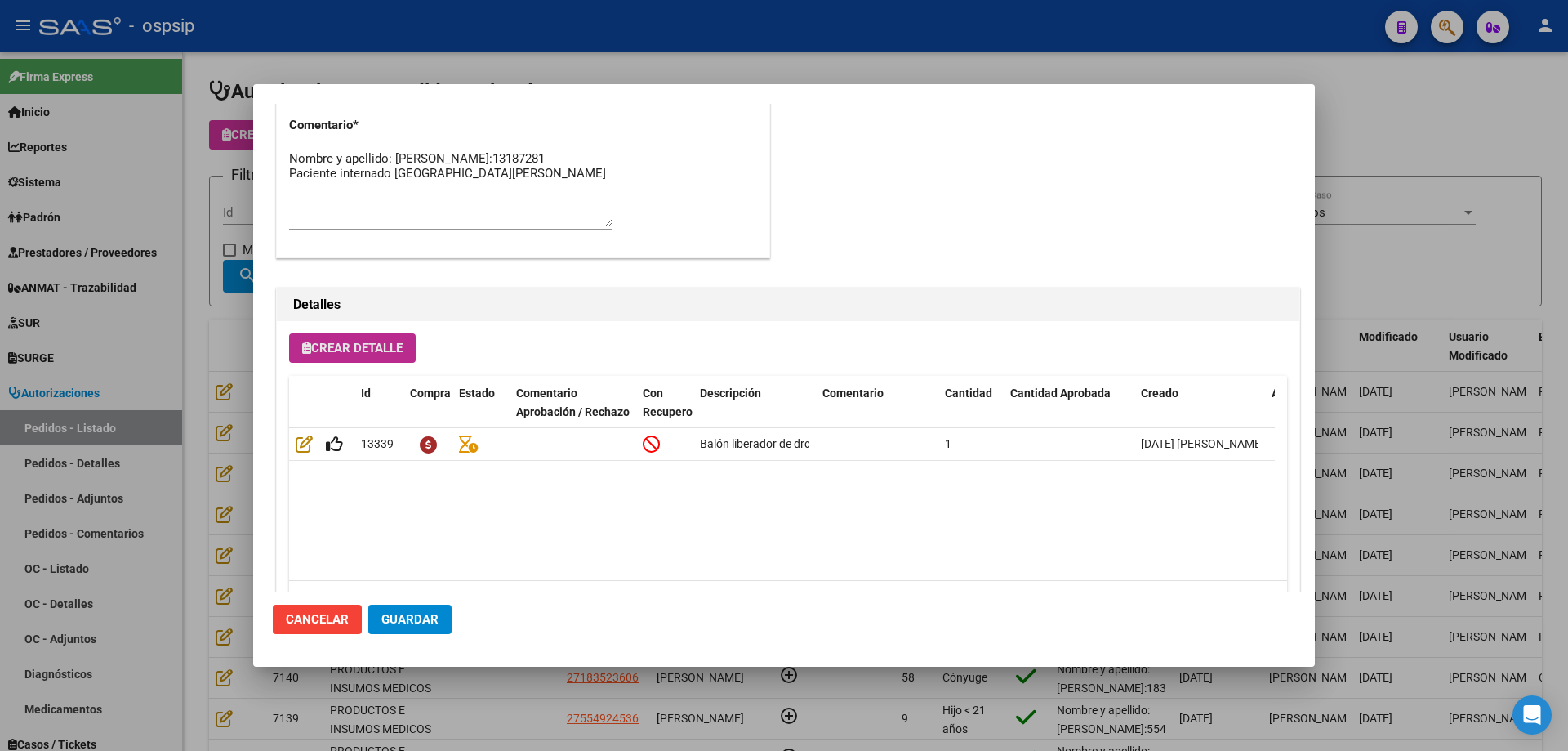
click at [371, 341] on span "Crear Detalle" at bounding box center [352, 348] width 100 height 15
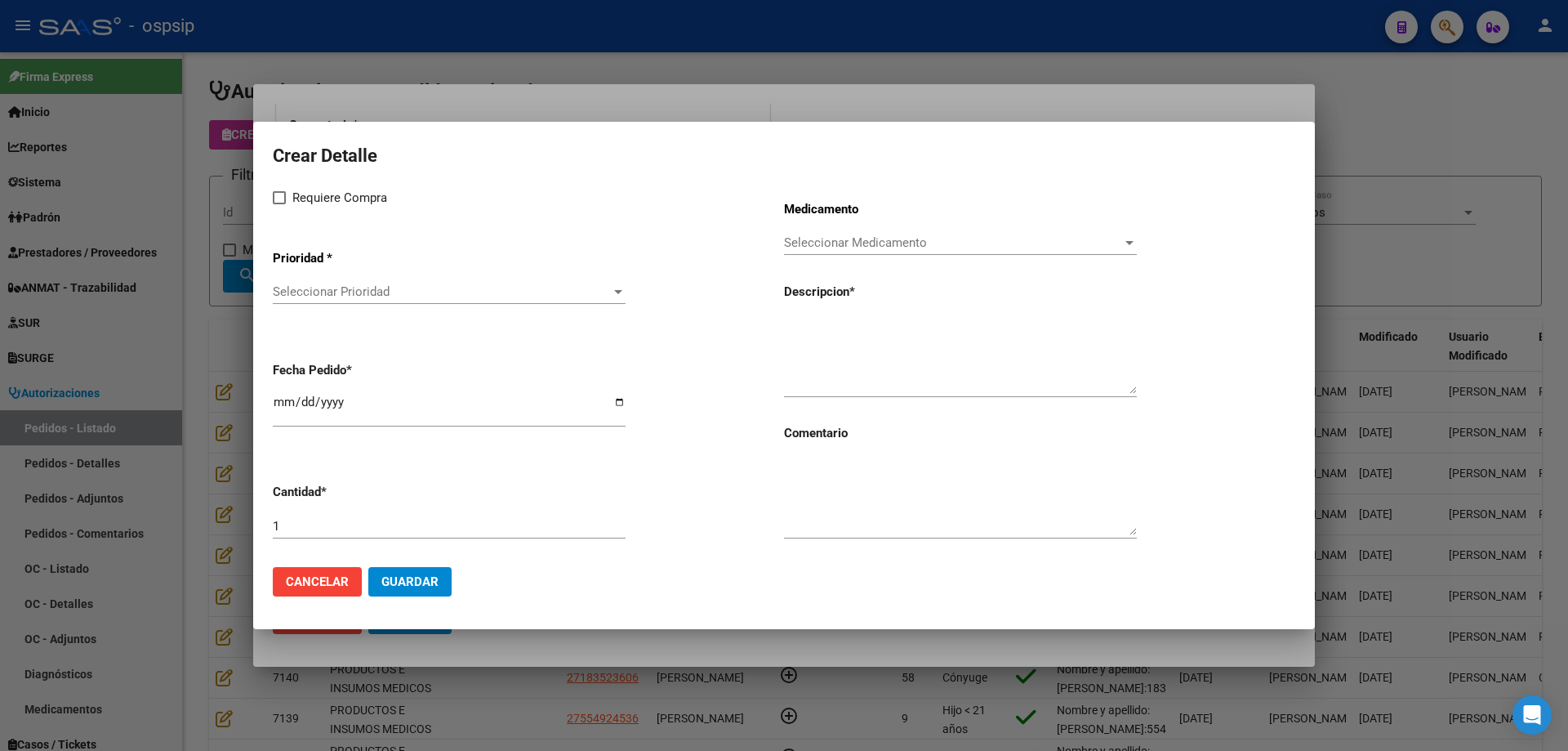
click at [439, 296] on span "Seleccionar Prioridad" at bounding box center [441, 292] width 338 height 15
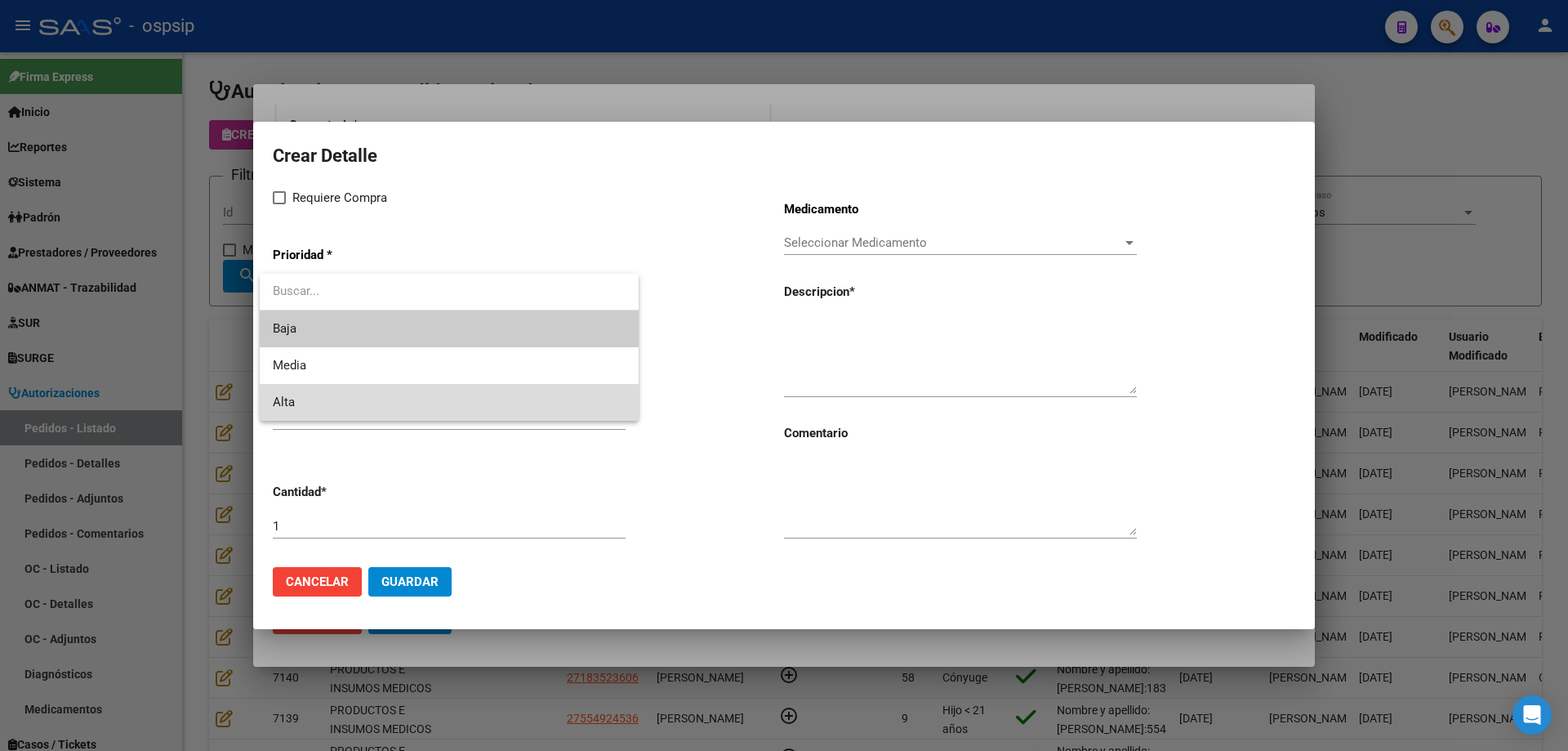
click at [379, 400] on span "Alta" at bounding box center [449, 402] width 353 height 37
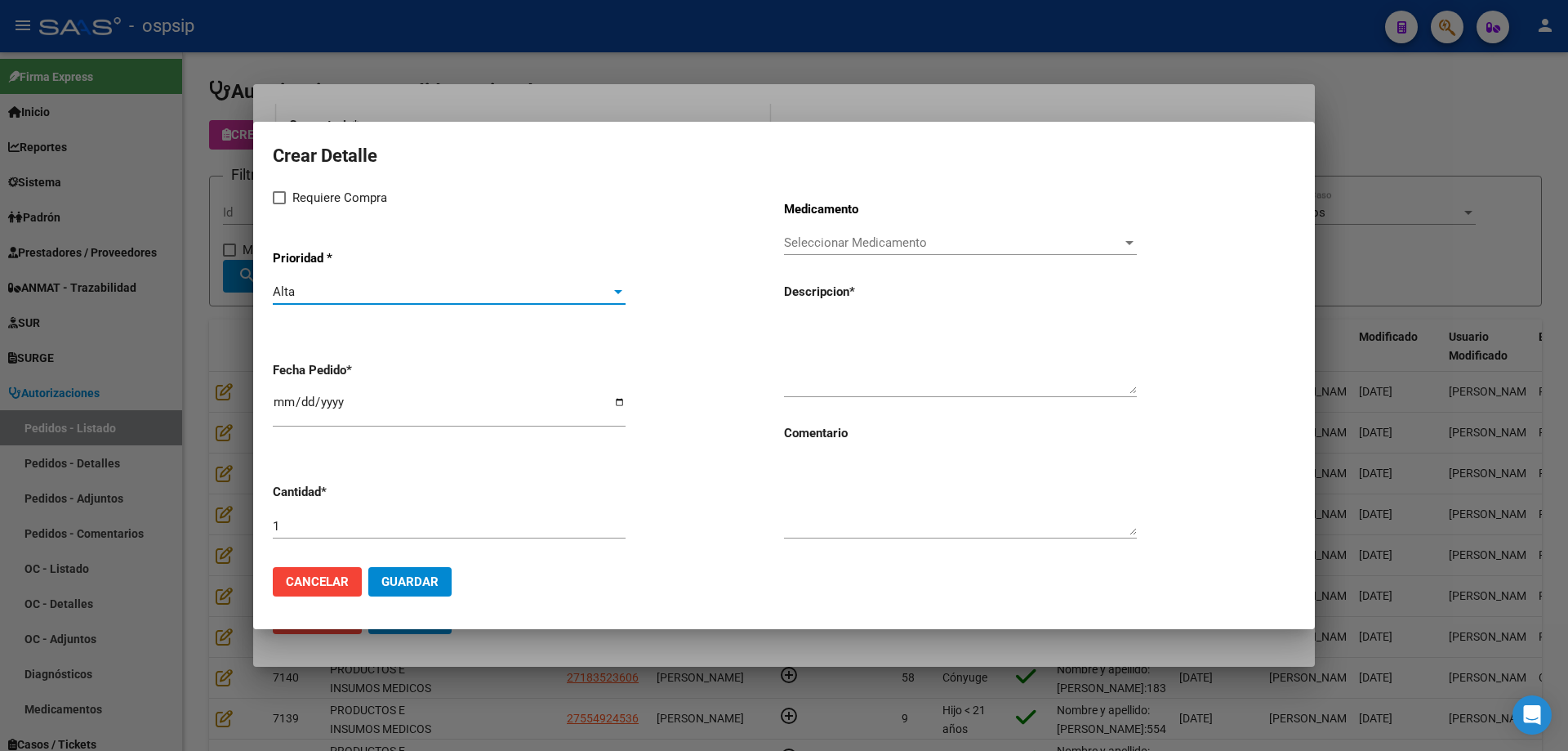
click at [297, 194] on span "Requiere Compra" at bounding box center [340, 197] width 95 height 19
click at [279, 204] on input "Requiere Compra" at bounding box center [278, 204] width 1 height 1
checkbox input "true"
click at [857, 245] on span "Seleccionar Medicamento" at bounding box center [953, 243] width 338 height 15
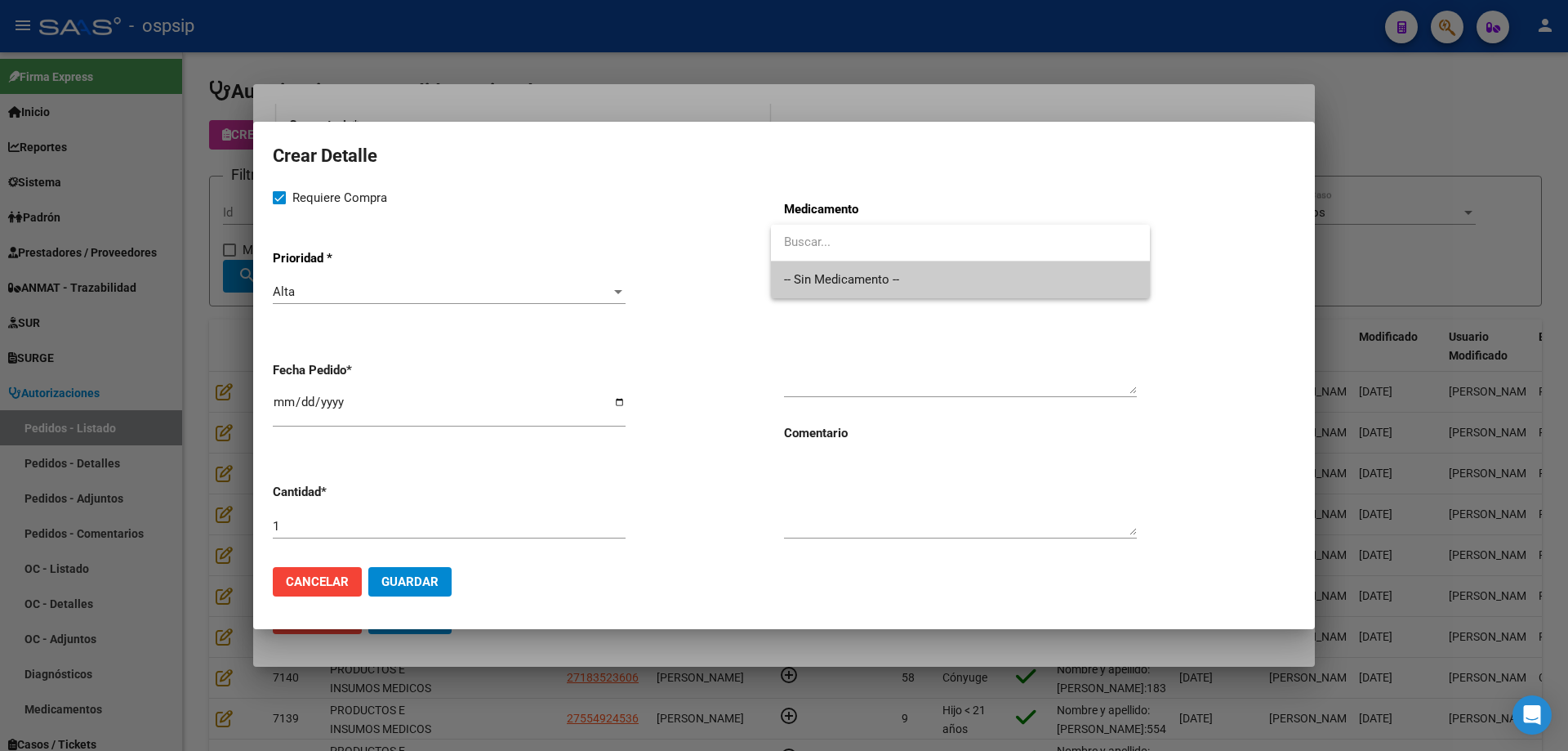
click at [836, 287] on span "-- Sin Medicamento --" at bounding box center [961, 280] width 353 height 37
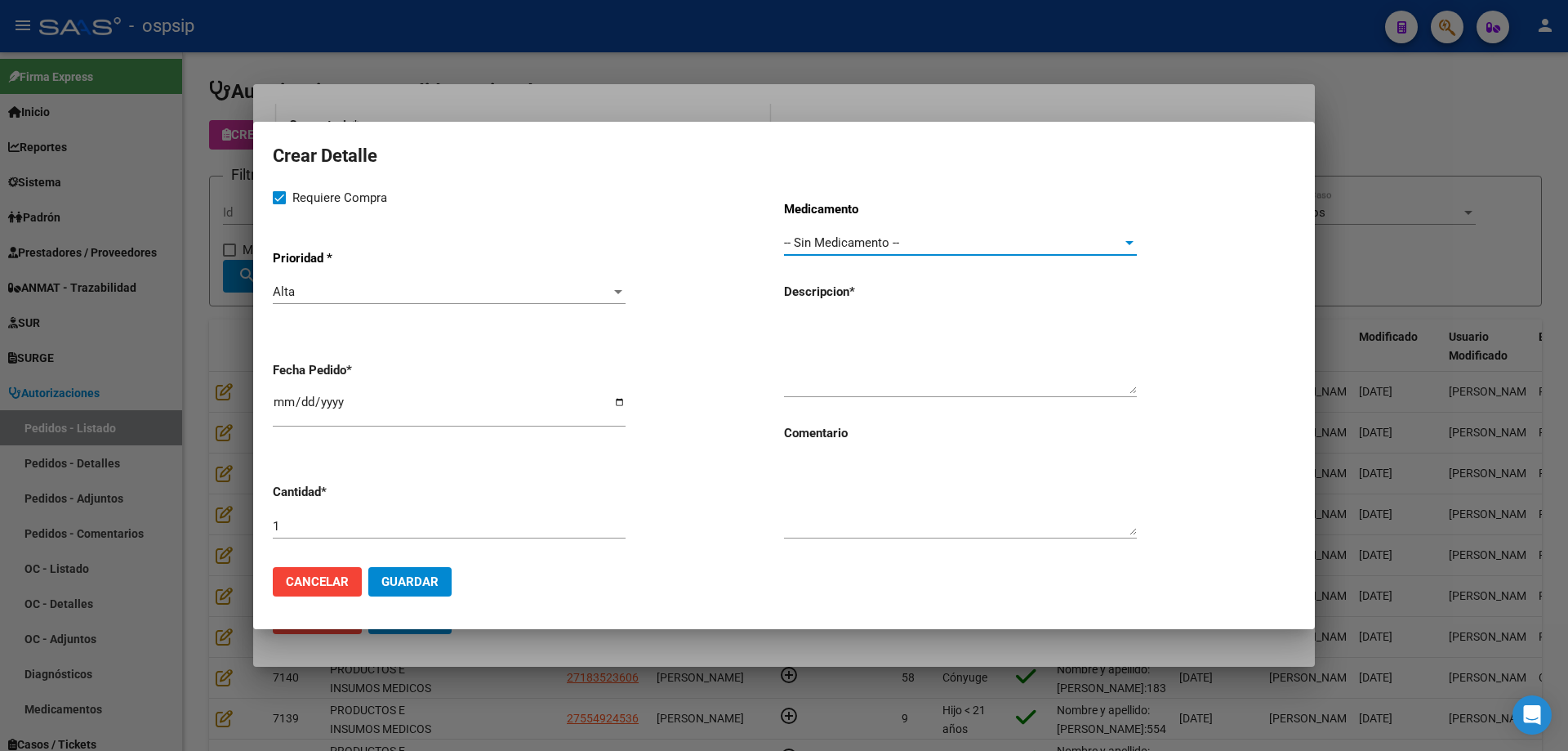
click at [795, 318] on textarea at bounding box center [961, 355] width 353 height 77
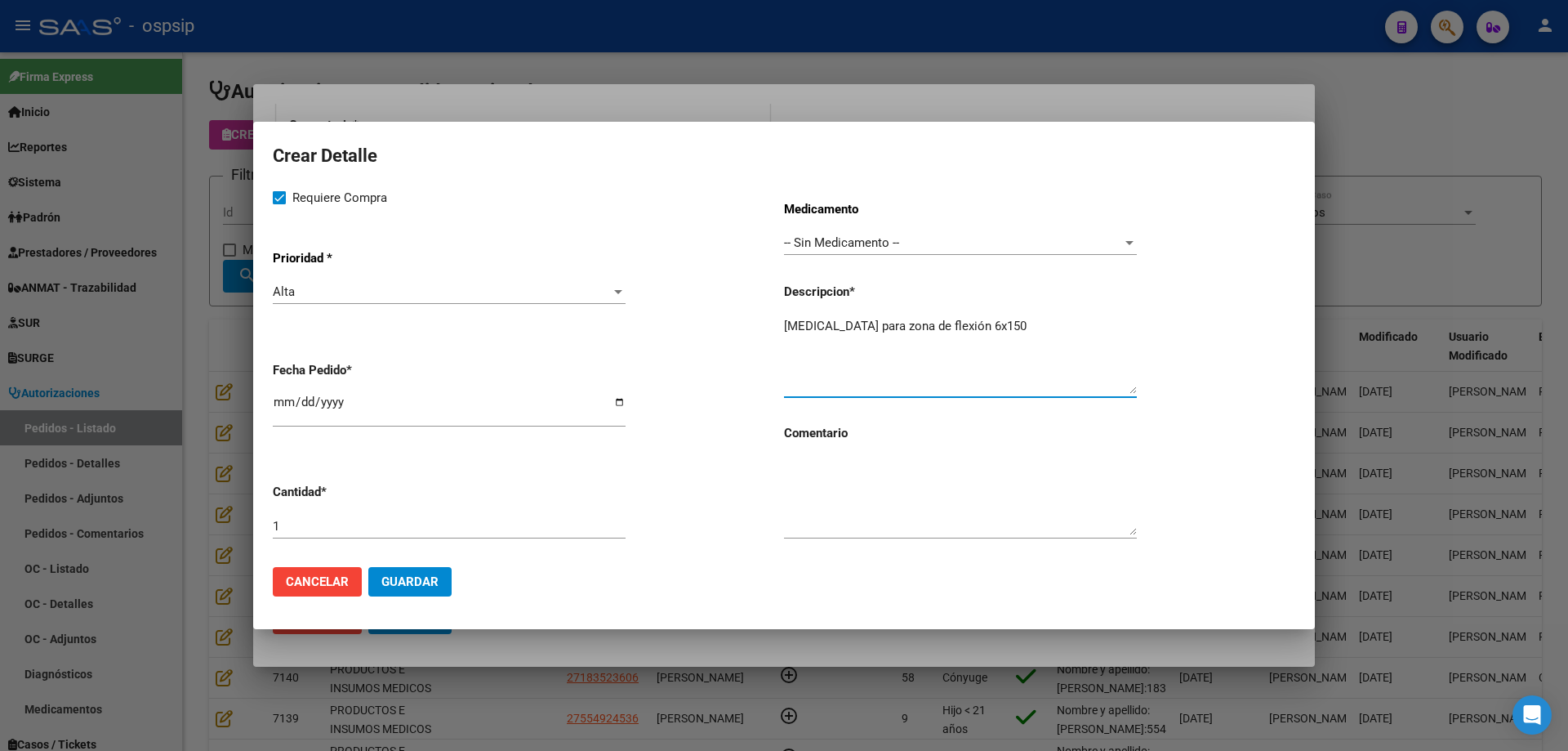
click at [983, 329] on textarea "[MEDICAL_DATA] para zona de flexión 6x150" at bounding box center [961, 355] width 353 height 77
type textarea "[MEDICAL_DATA] para zona de flexión 6x150"
click at [420, 587] on span "Guardar" at bounding box center [410, 582] width 57 height 15
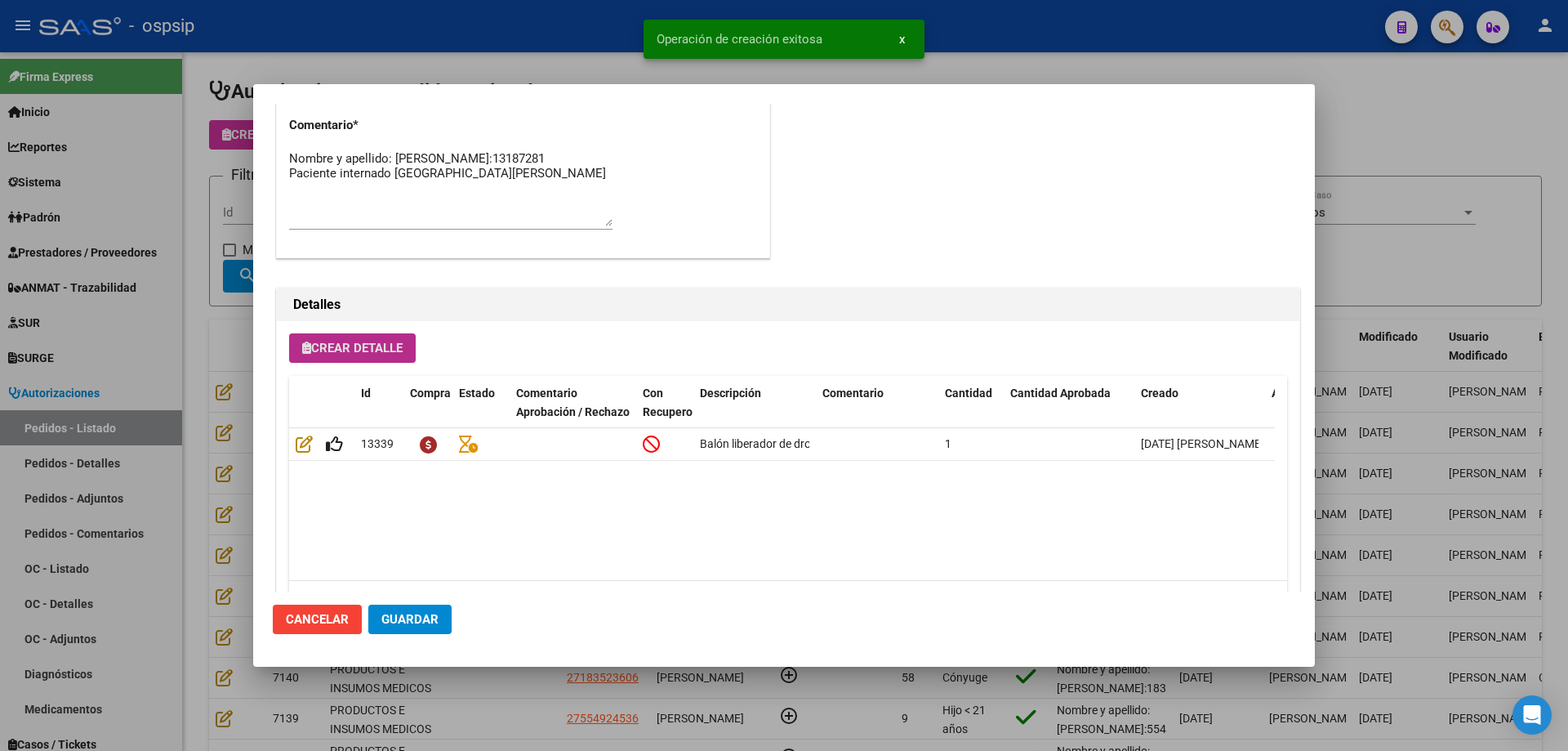
type input "[GEOGRAPHIC_DATA], [GEOGRAPHIC_DATA], [GEOGRAPHIC_DATA] 921, Piso: [GEOGRAPHIC_…"
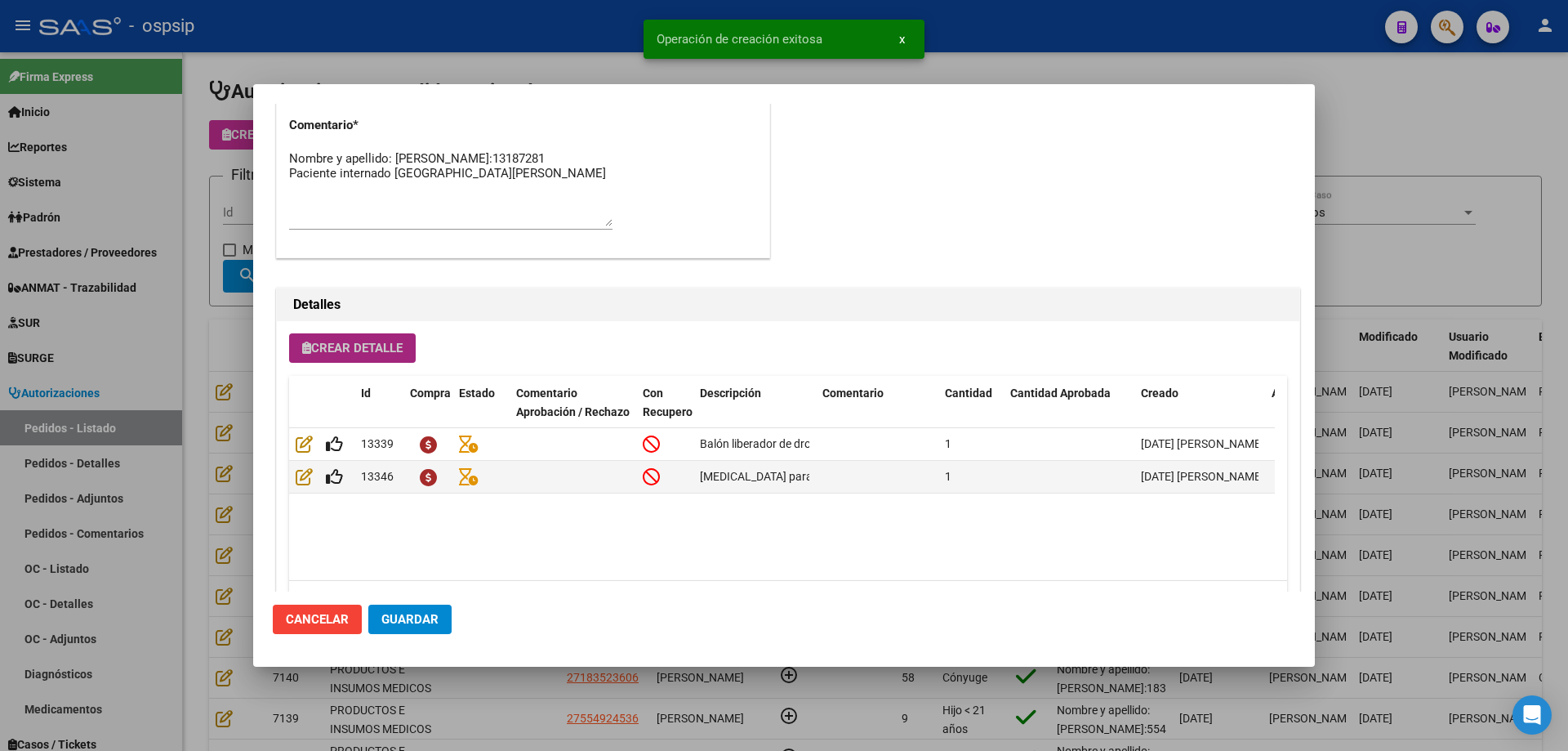
click at [359, 358] on button "Crear Detalle" at bounding box center [352, 348] width 127 height 29
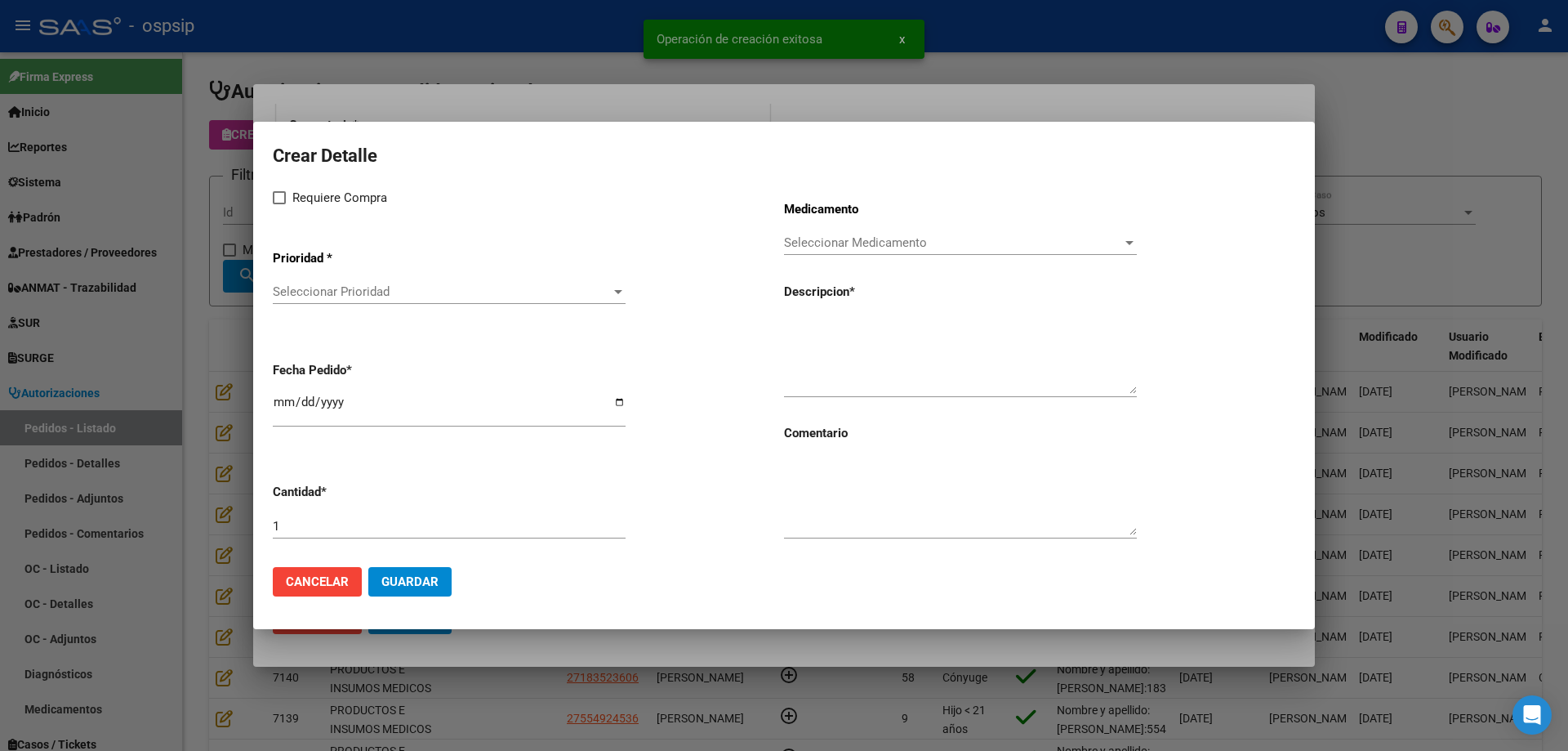
click at [297, 295] on span "Seleccionar Prioridad" at bounding box center [441, 292] width 338 height 15
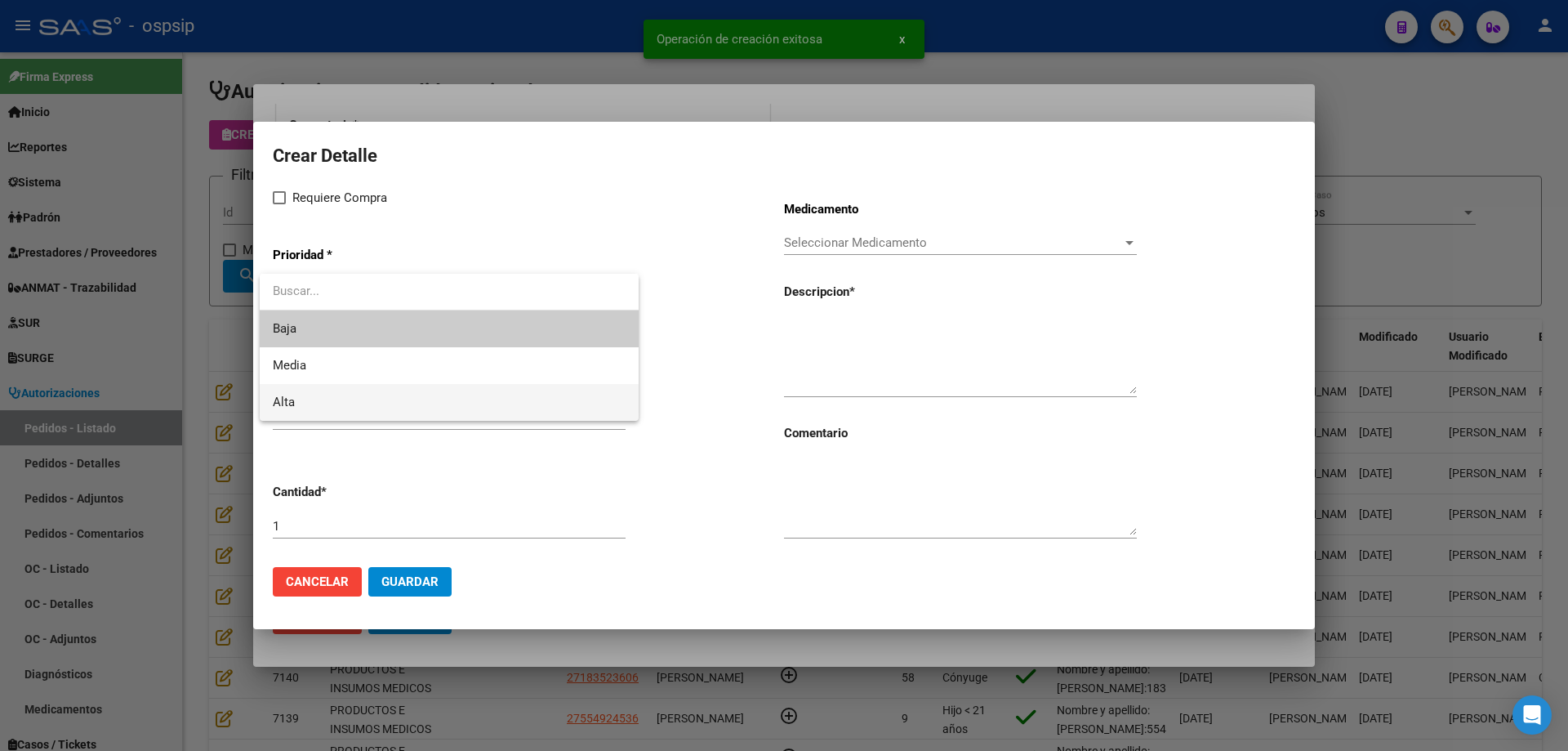
click at [301, 400] on span "Alta" at bounding box center [449, 402] width 353 height 37
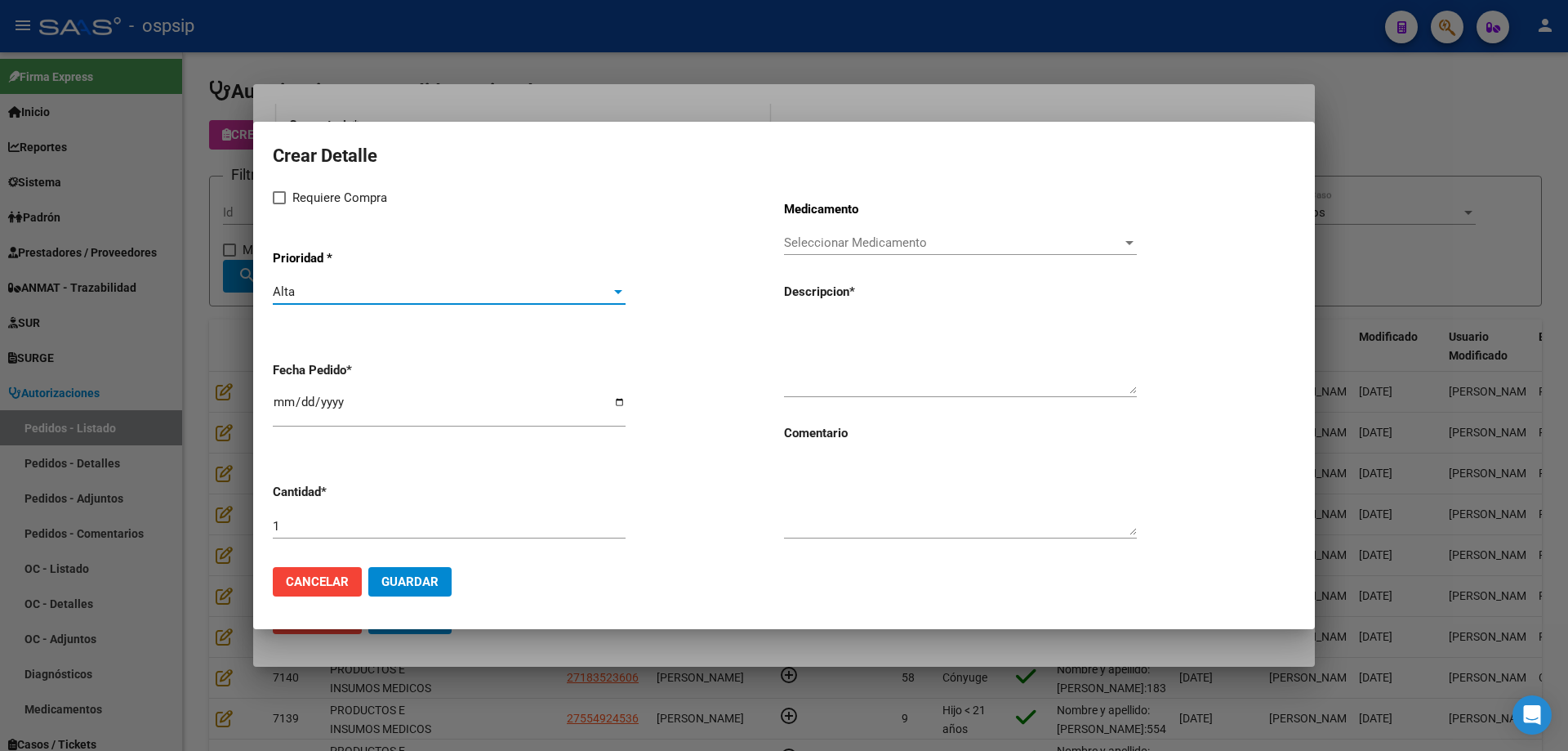
click at [308, 205] on span "Requiere Compra" at bounding box center [340, 197] width 95 height 19
click at [279, 205] on input "Requiere Compra" at bounding box center [278, 204] width 1 height 1
checkbox input "true"
click at [814, 241] on span "Seleccionar Medicamento" at bounding box center [953, 243] width 338 height 15
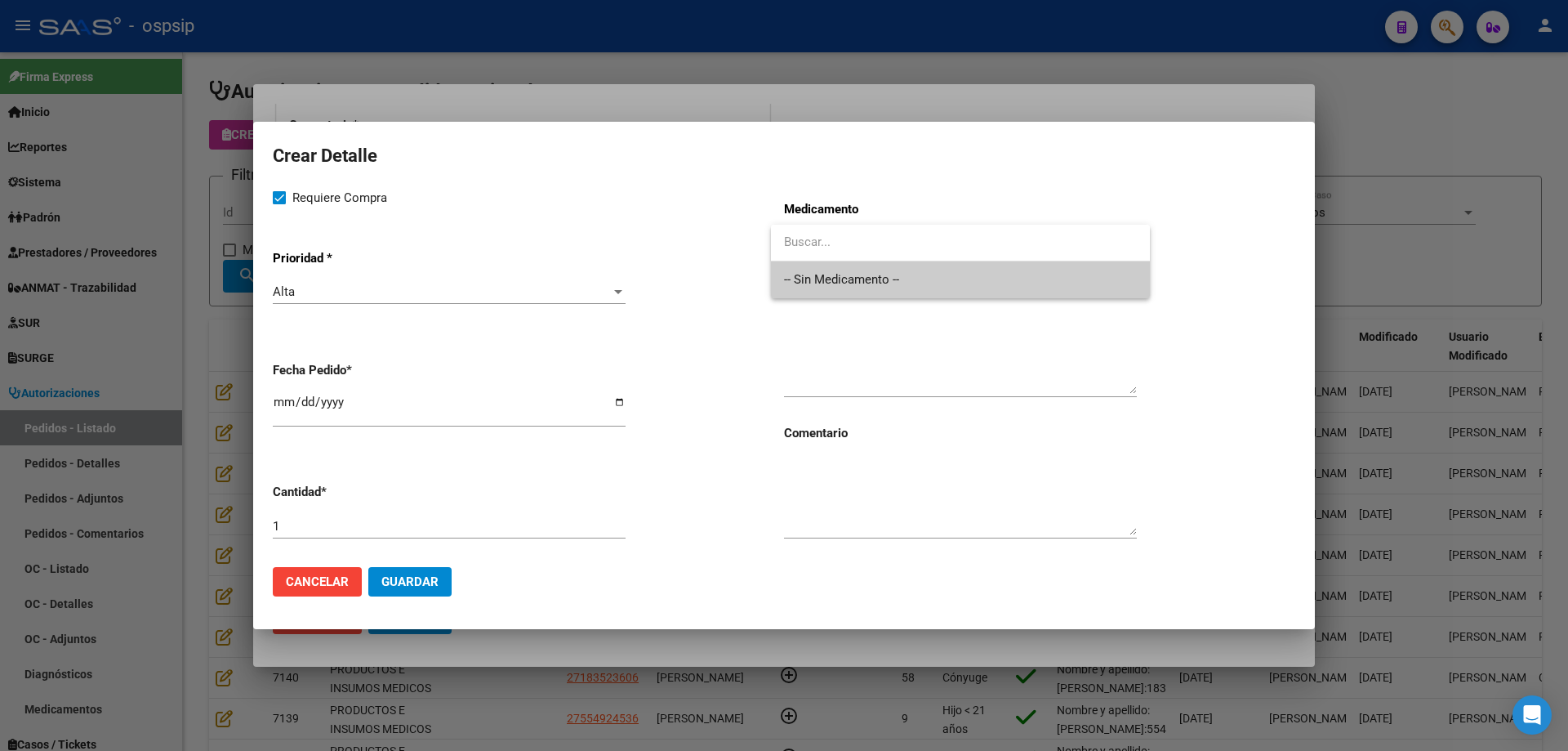
click at [810, 276] on span "-- Sin Medicamento --" at bounding box center [961, 280] width 353 height 37
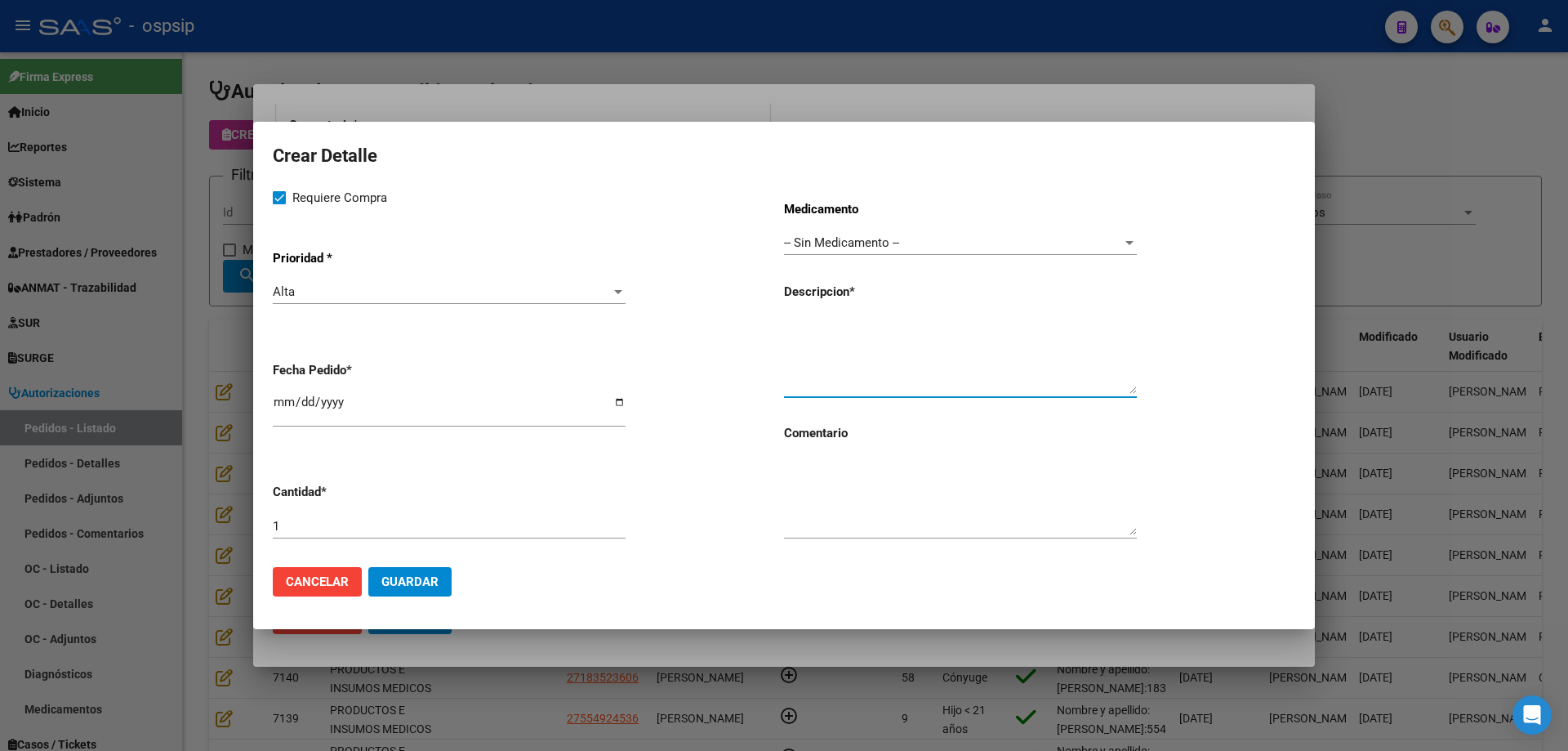
click at [800, 335] on textarea at bounding box center [961, 355] width 353 height 77
type textarea "Microcateter navicross"
click at [431, 593] on button "Guardar" at bounding box center [410, 582] width 83 height 29
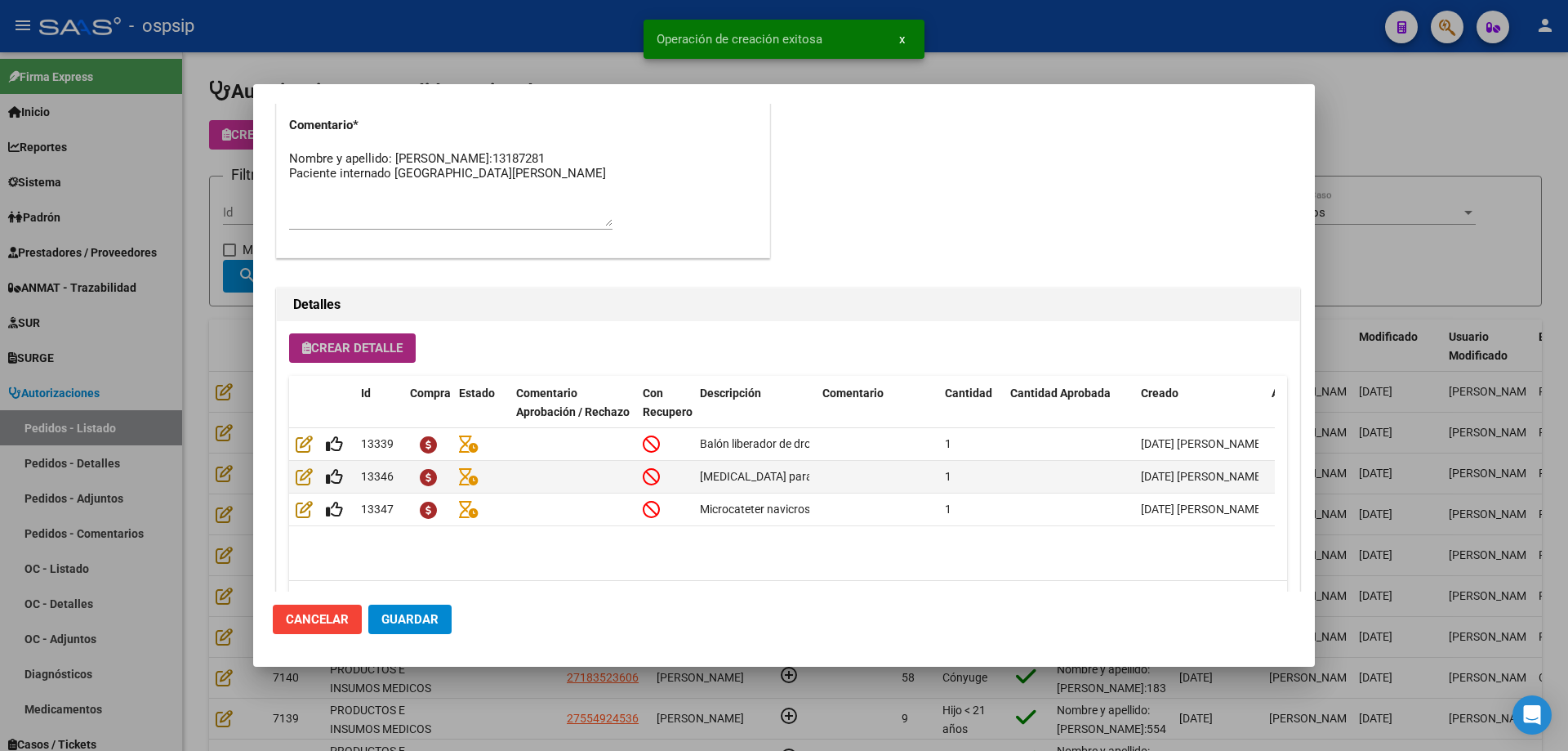
click at [386, 338] on button "Crear Detalle" at bounding box center [352, 348] width 127 height 29
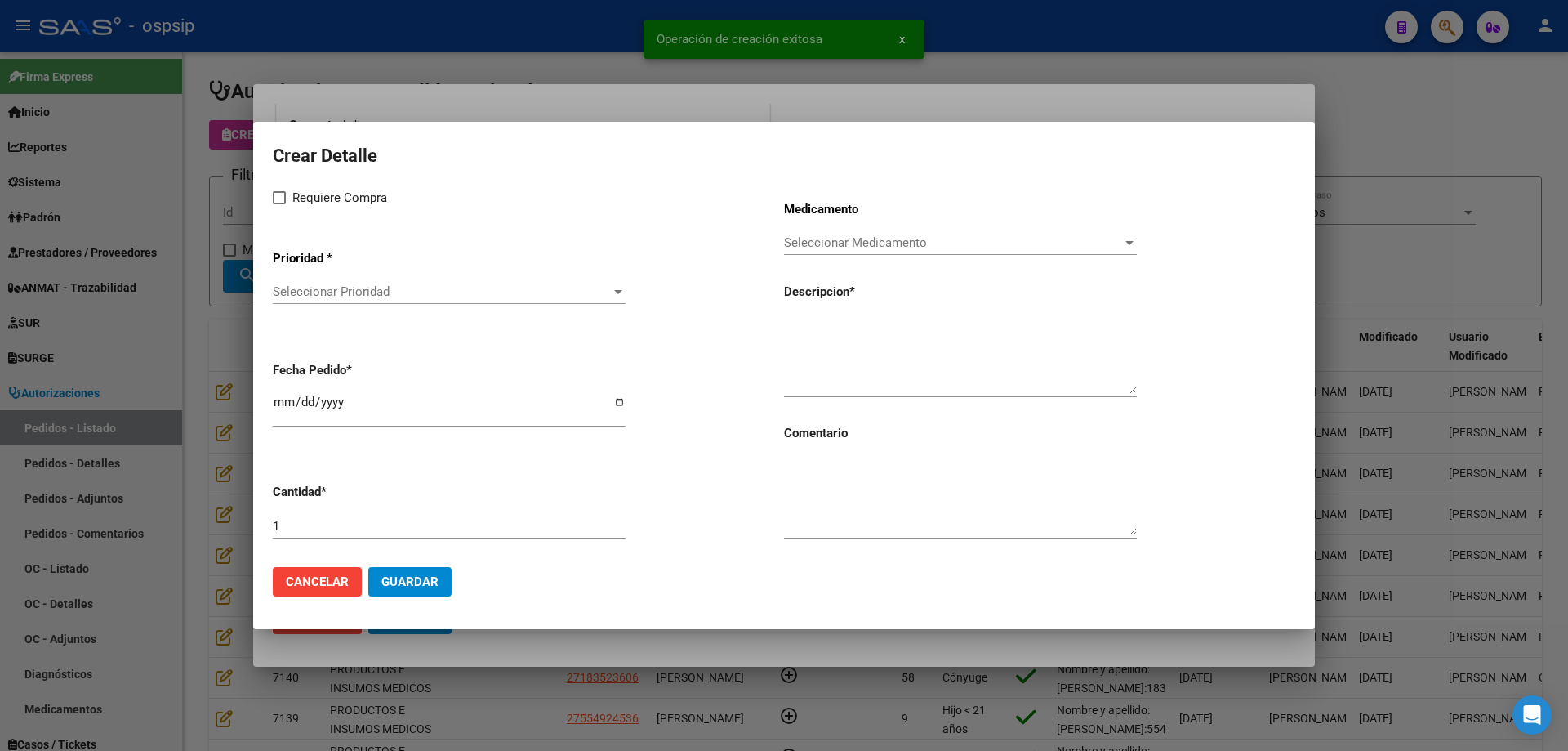
click at [391, 282] on div "Seleccionar Prioridad Seleccionar Prioridad" at bounding box center [449, 291] width 353 height 25
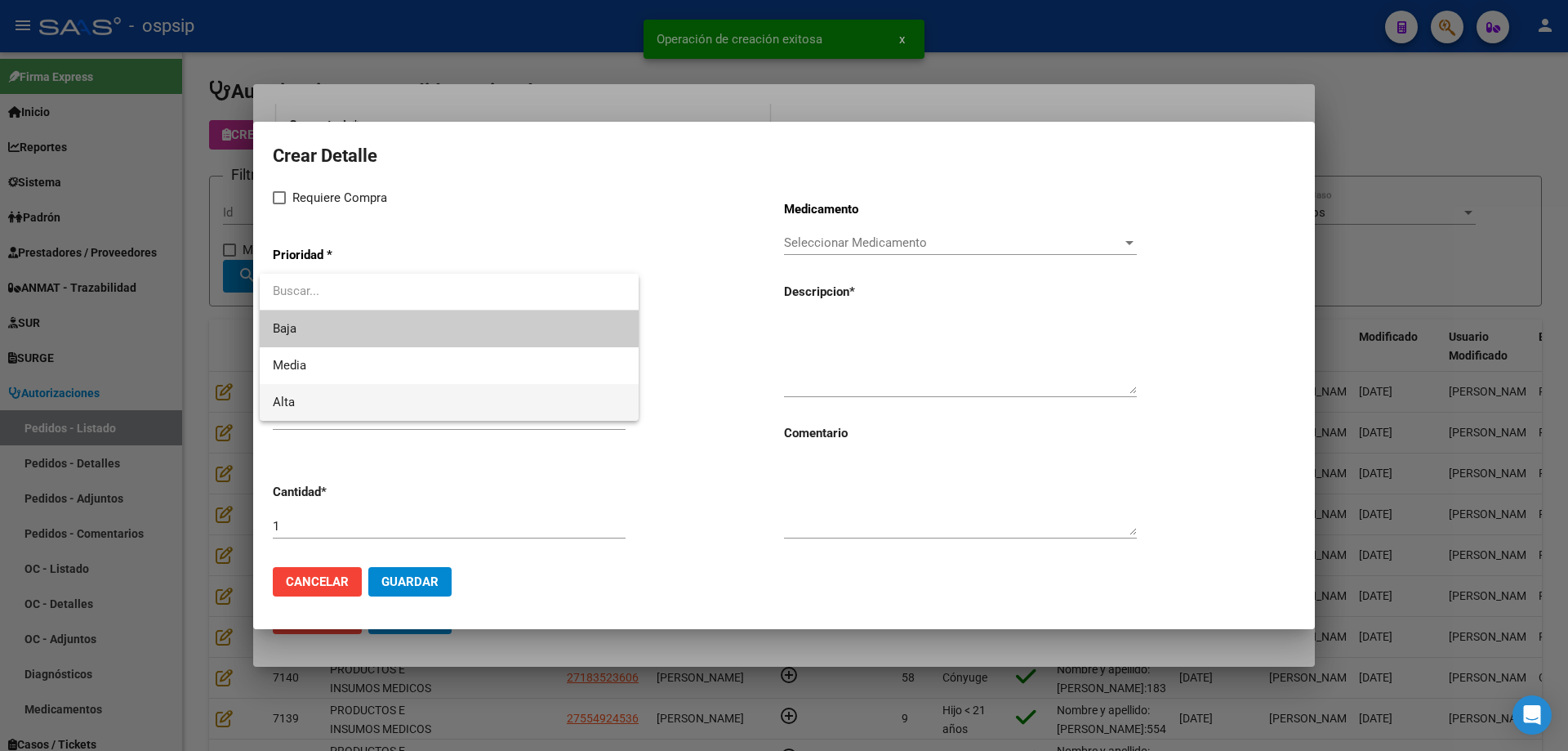
click at [325, 402] on span "Alta" at bounding box center [449, 402] width 353 height 37
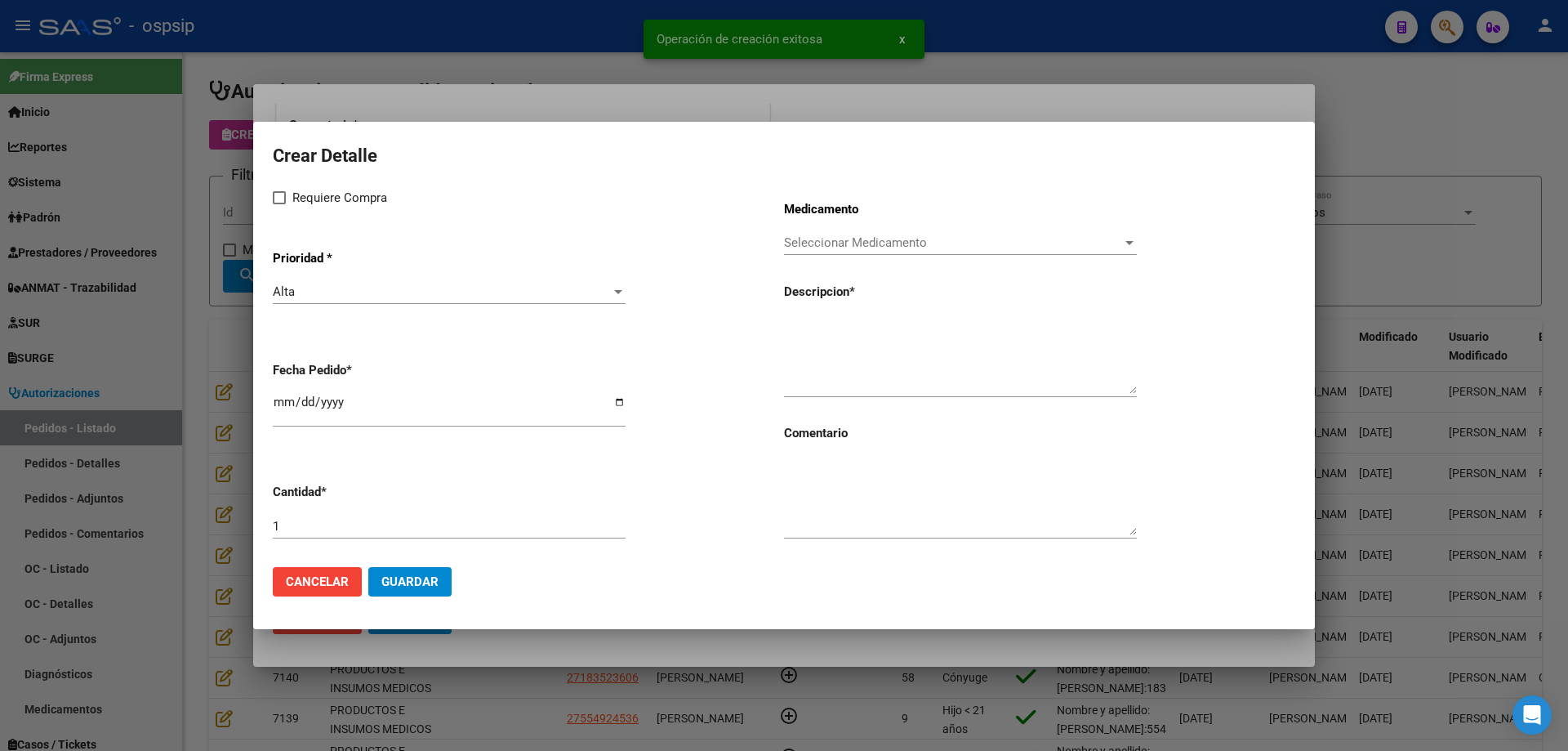
click at [291, 182] on div "Crear Detalle Requiere Compra Prioridad * Alta Seleccionar Prioridad Fecha Pedi…" at bounding box center [784, 347] width 1023 height 413
click at [286, 213] on div "Requiere Compra Prioridad * Alta Seleccionar Prioridad Fecha Pedido * [DATE] Ca…" at bounding box center [528, 370] width 512 height 366
click at [283, 193] on span at bounding box center [279, 198] width 13 height 13
click at [279, 204] on input "Requiere Compra" at bounding box center [278, 204] width 1 height 1
checkbox input "true"
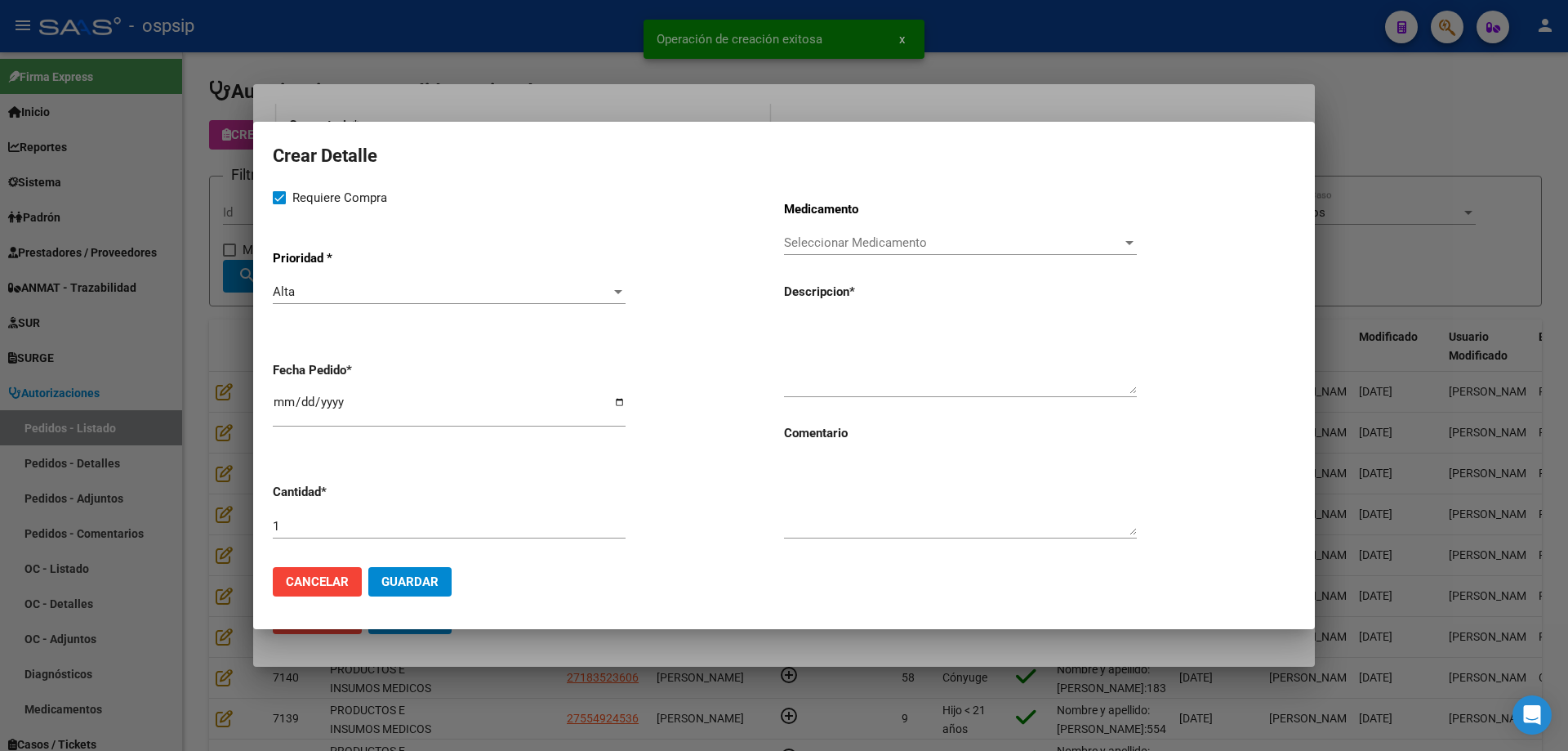
click at [848, 247] on span "Seleccionar Medicamento" at bounding box center [953, 243] width 338 height 15
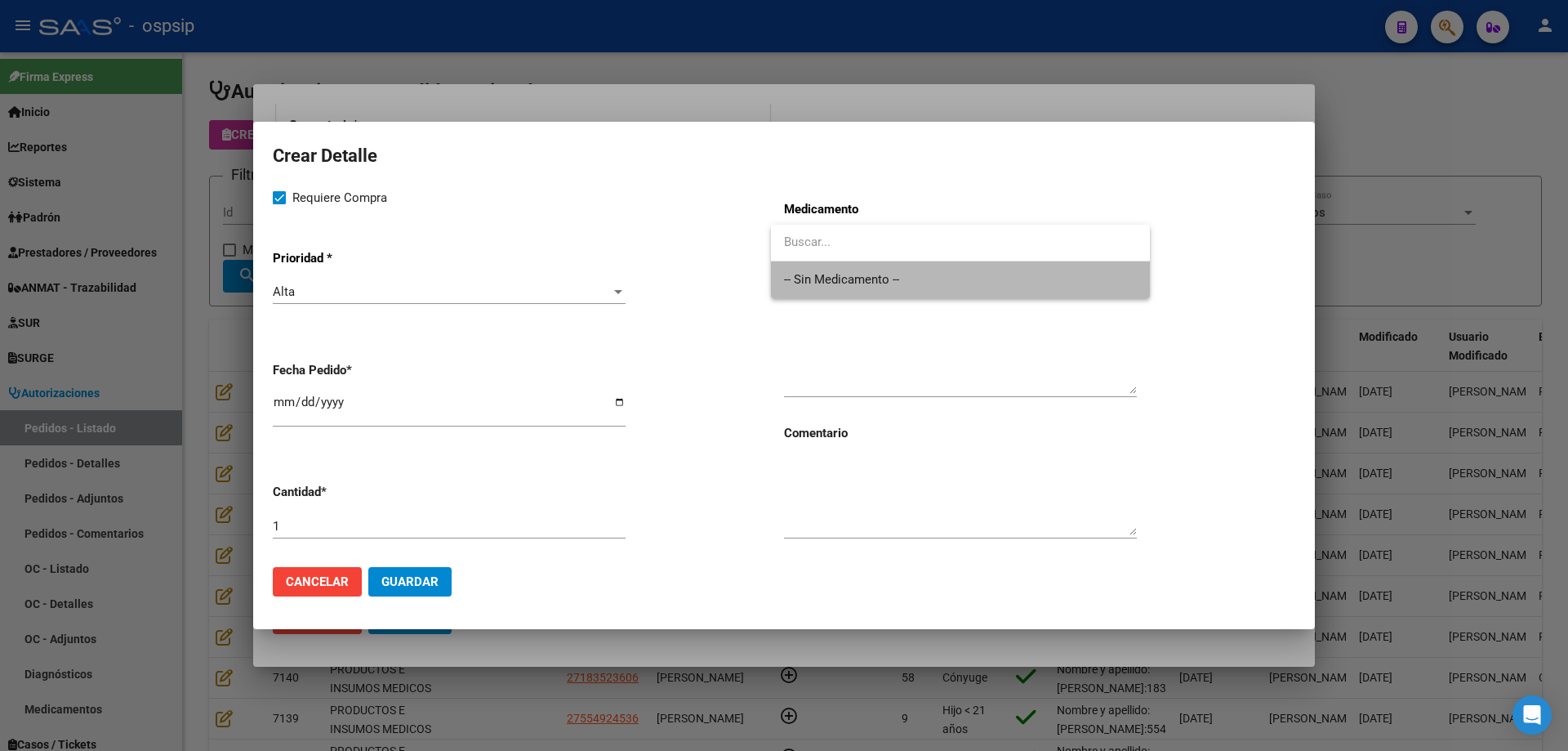
click at [836, 275] on span "-- Sin Medicamento --" at bounding box center [961, 280] width 353 height 37
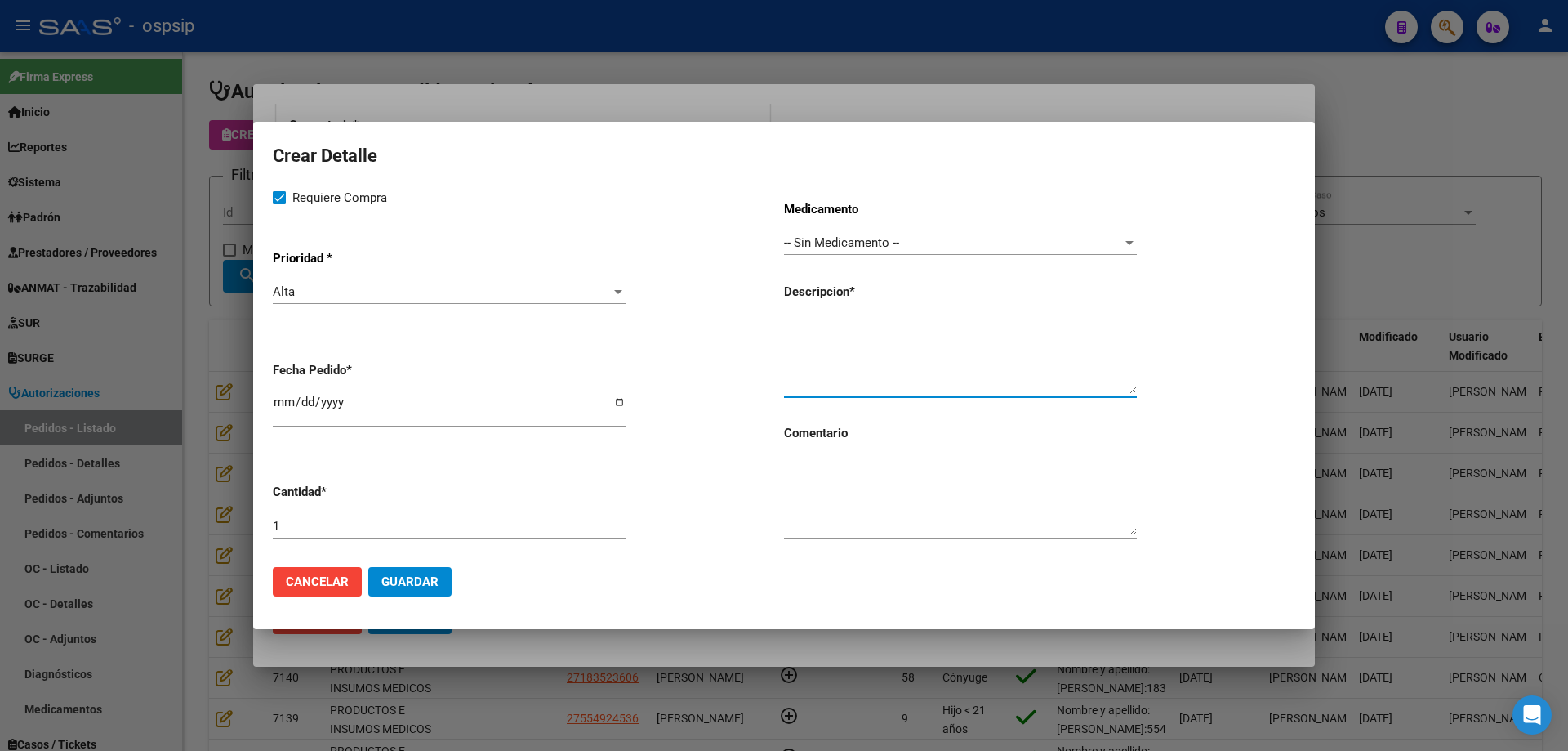
paste textarea "Cuerda terumo glidewire advantage"
type textarea "Cuerda terumo glidewire advantage"
click at [426, 584] on span "Guardar" at bounding box center [410, 582] width 57 height 15
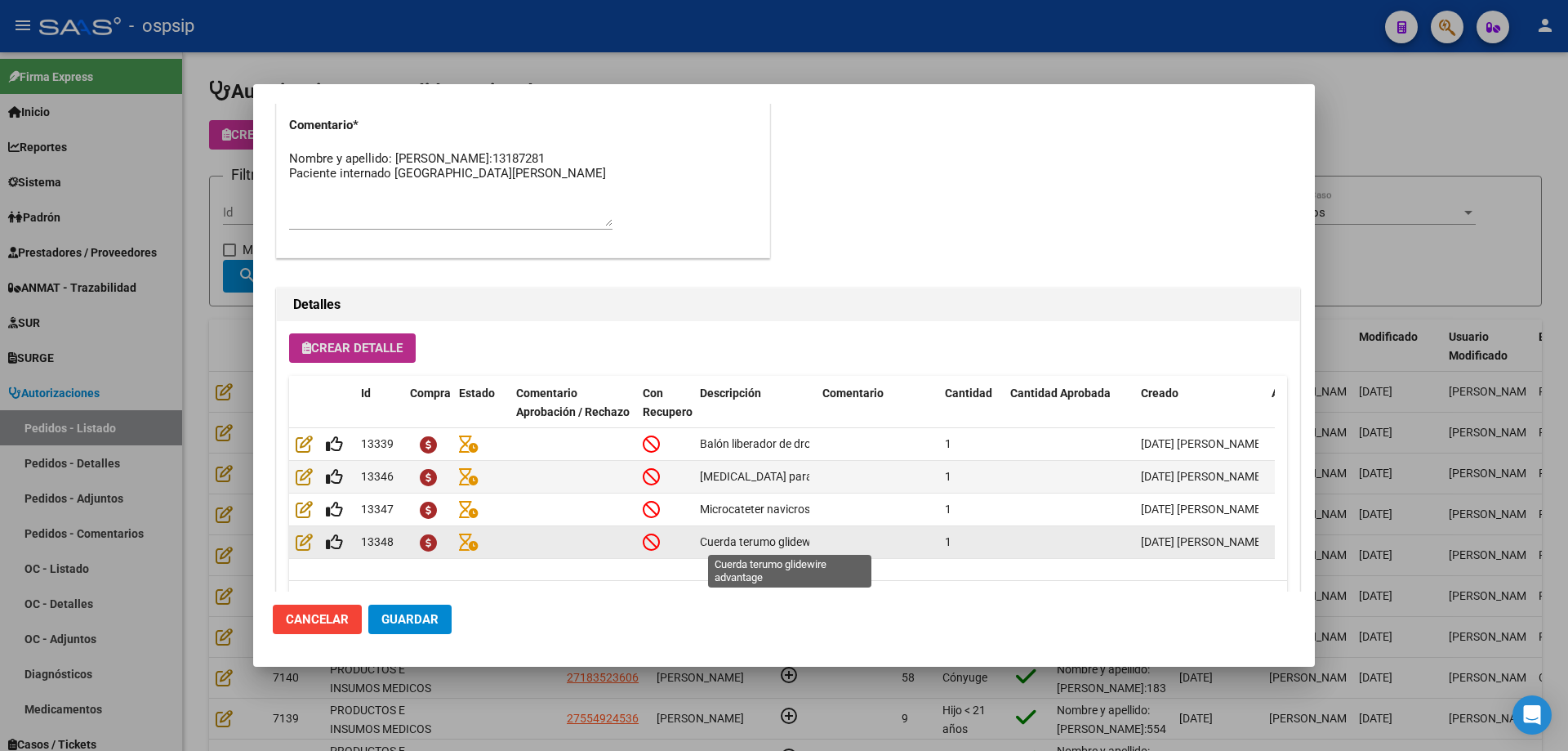
scroll to position [980, 0]
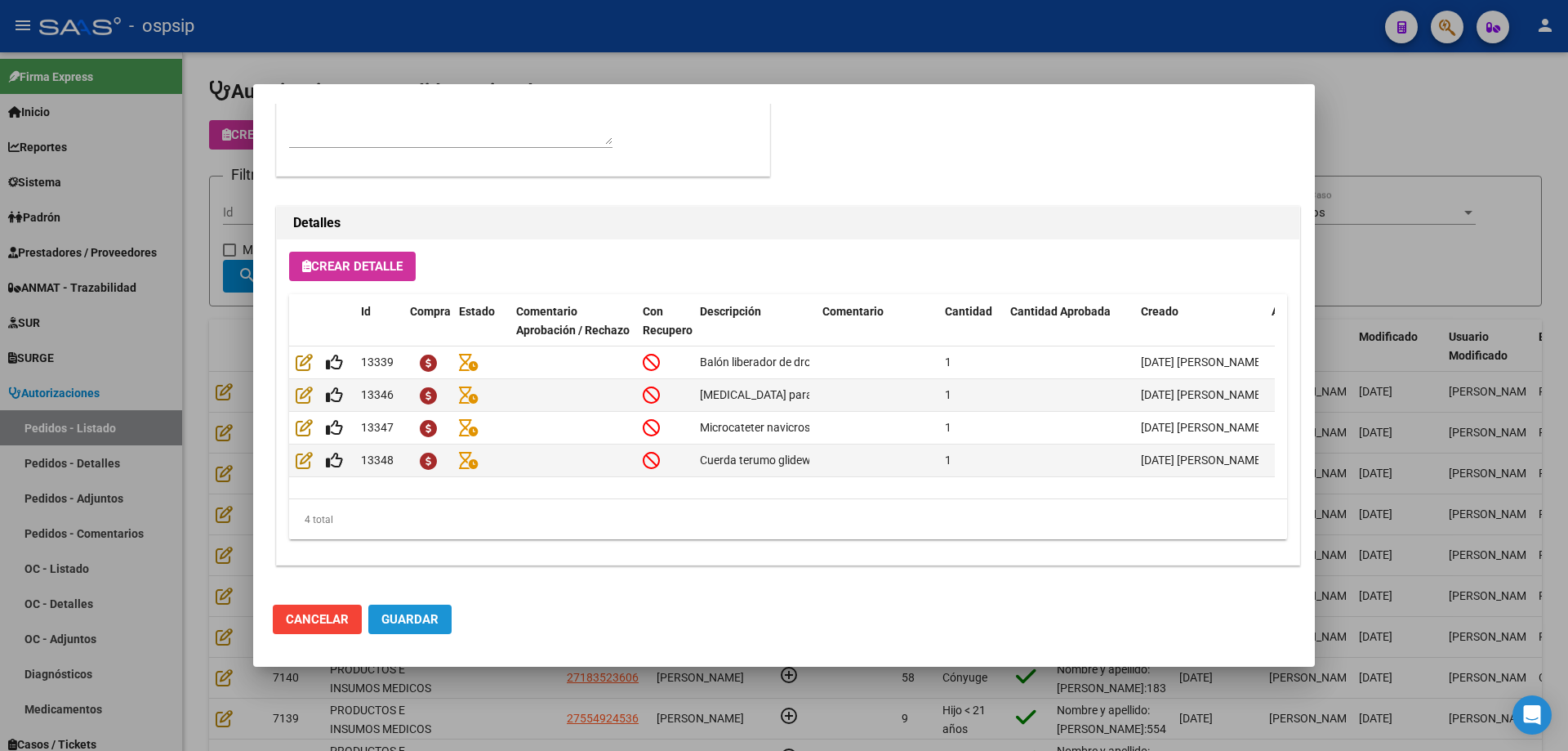
click at [438, 633] on button "Guardar" at bounding box center [410, 620] width 83 height 29
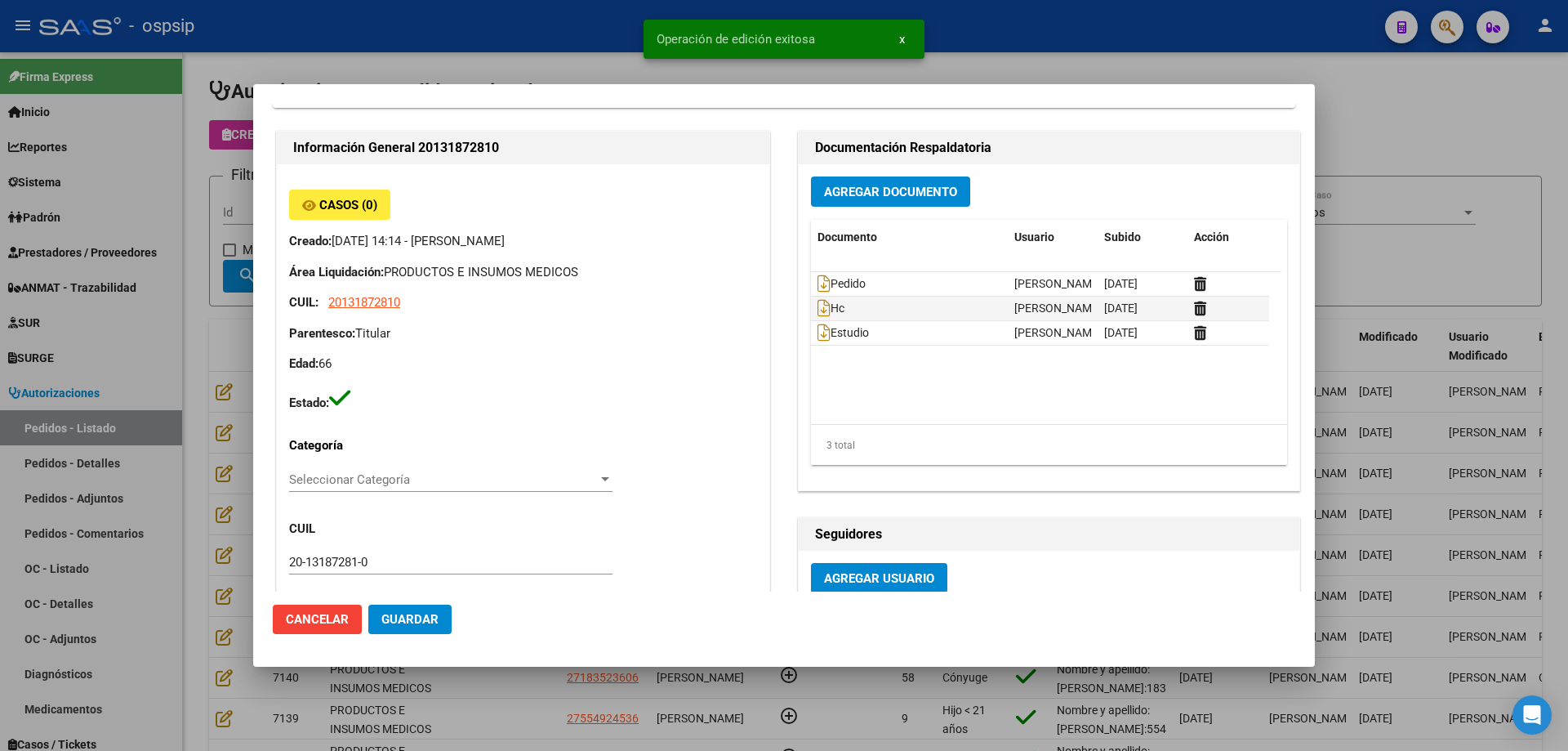
scroll to position [0, 0]
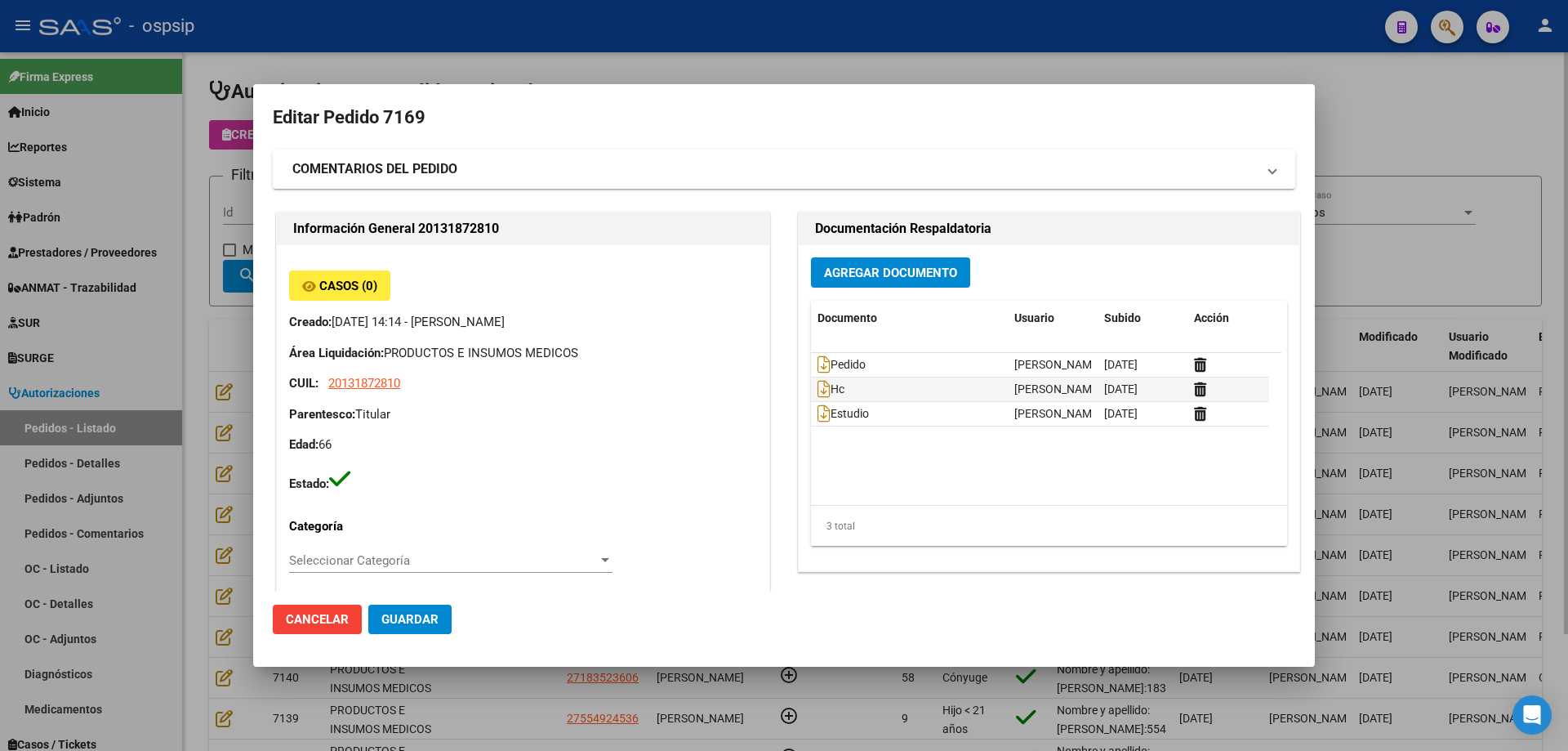
drag, startPoint x: 89, startPoint y: 99, endPoint x: 339, endPoint y: 140, distance: 253.3
click at [93, 99] on div at bounding box center [784, 375] width 1568 height 751
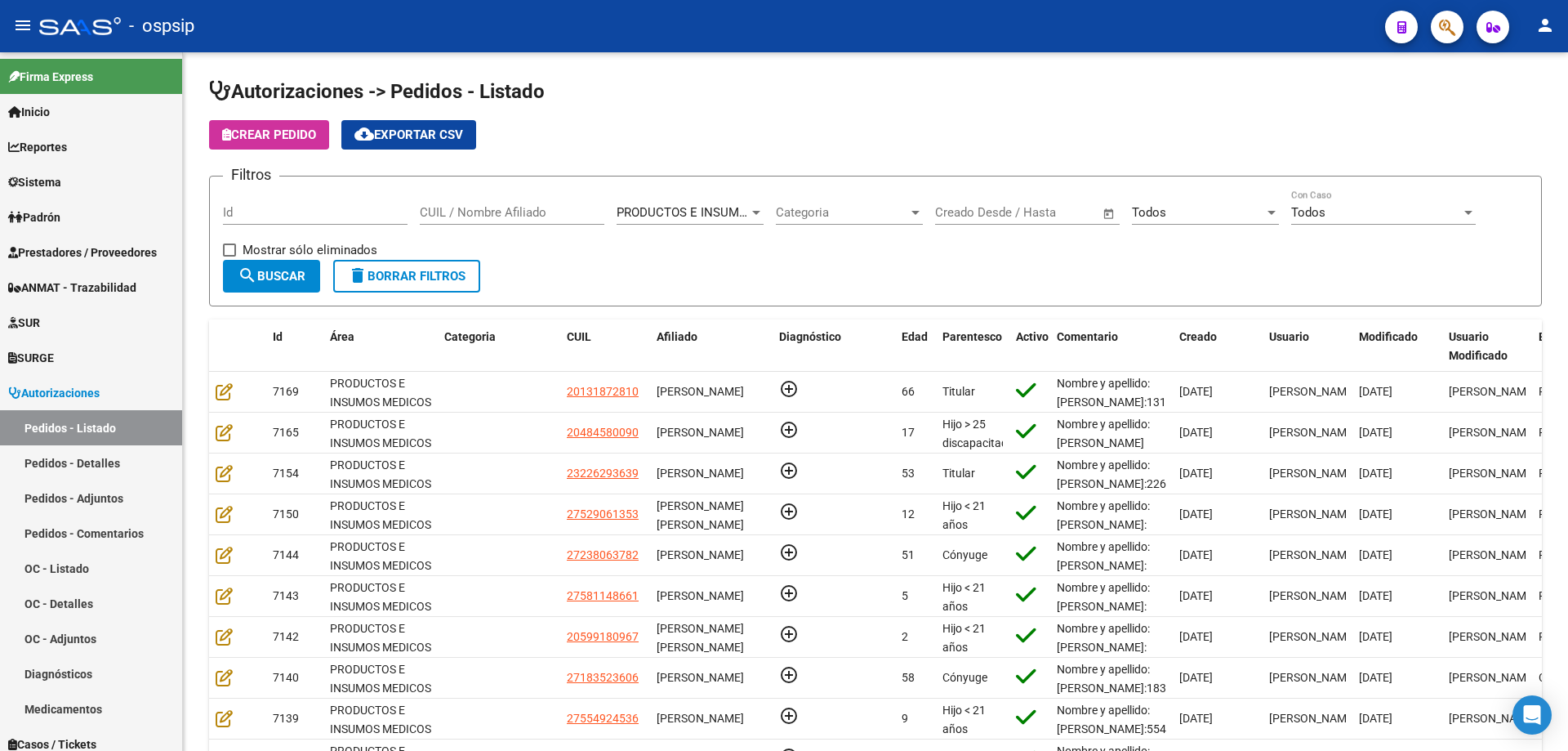
click at [1435, 21] on button "button" at bounding box center [1448, 27] width 33 height 33
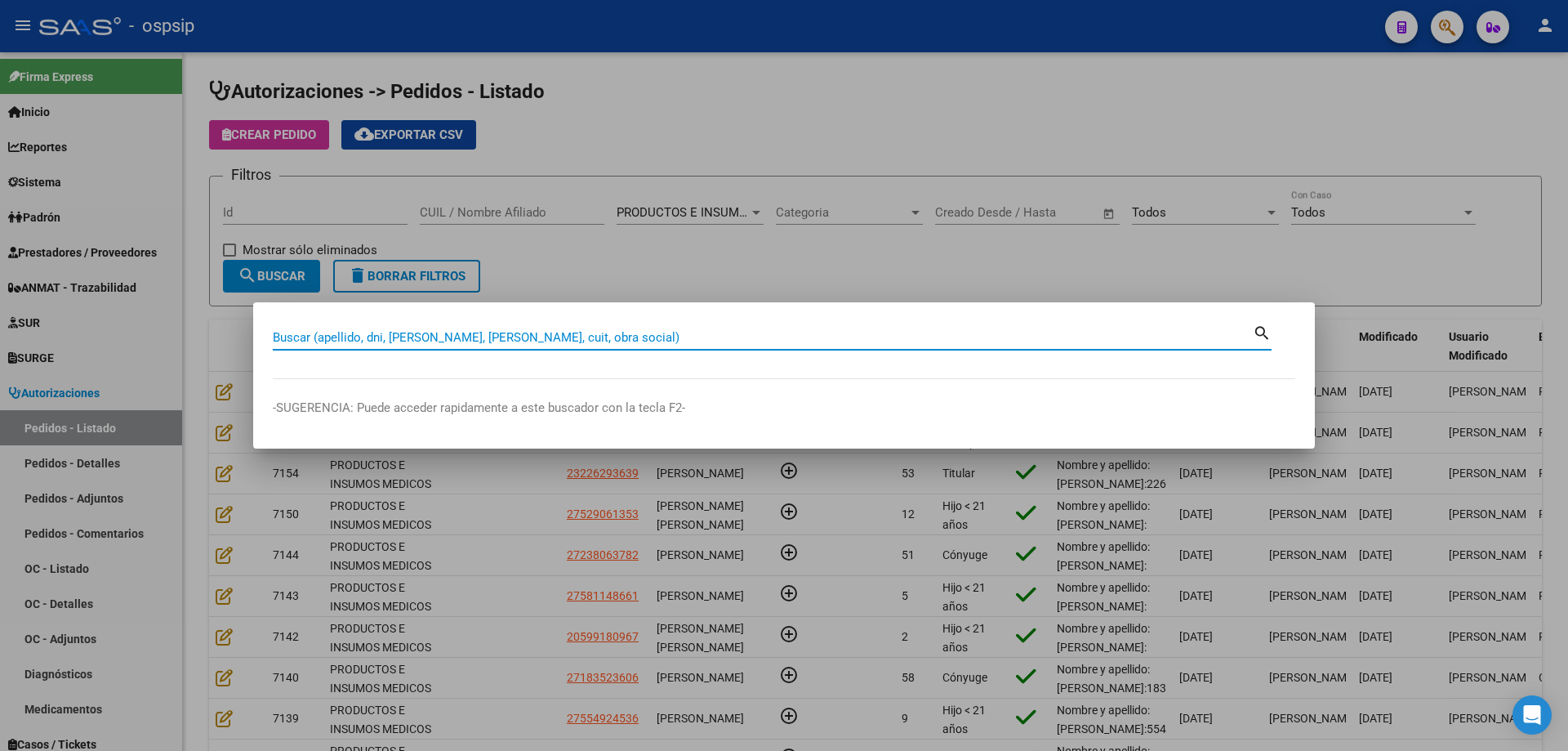
paste input "48967316"
type input "48967316"
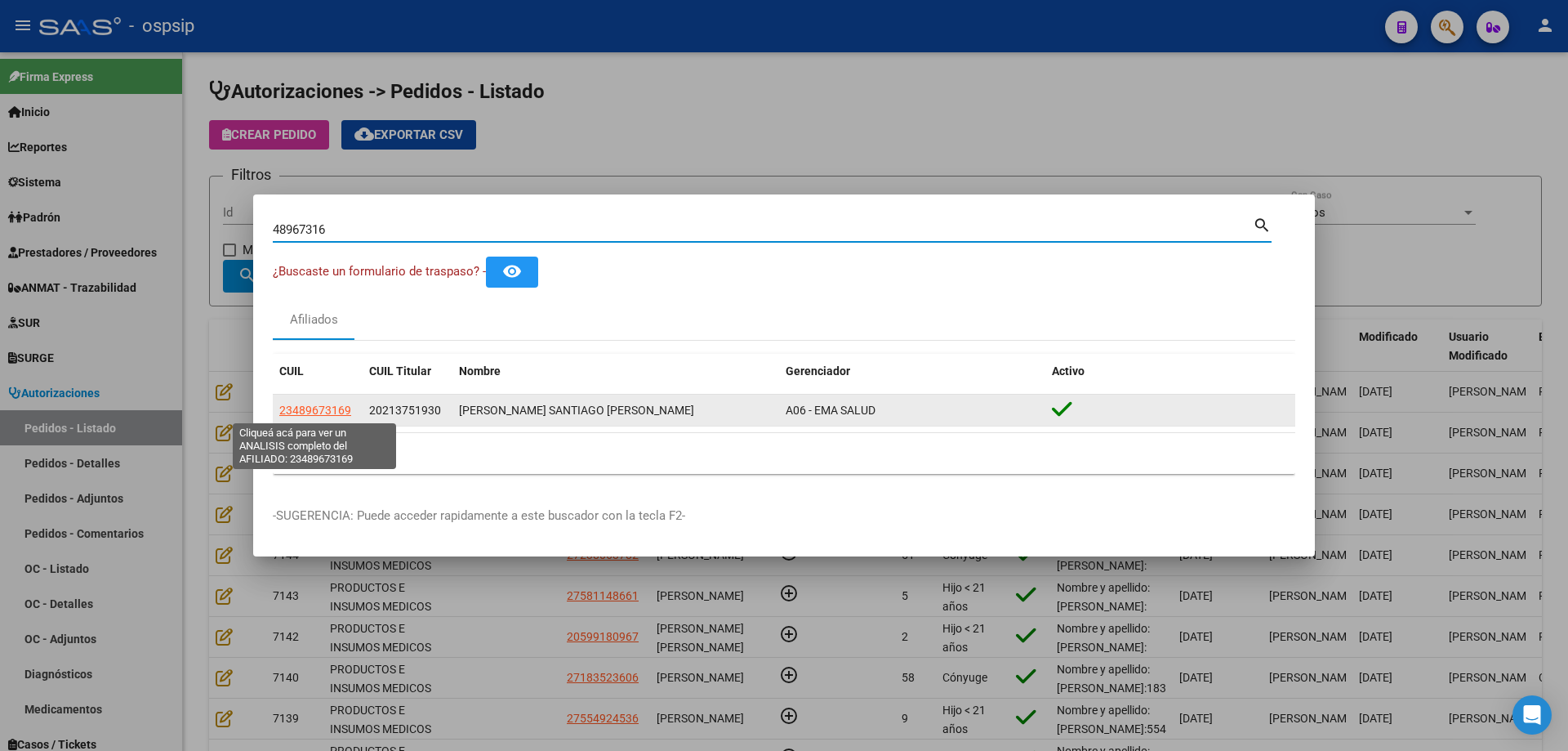
click at [310, 405] on span "23489673169" at bounding box center [315, 410] width 72 height 13
type textarea "23489673169"
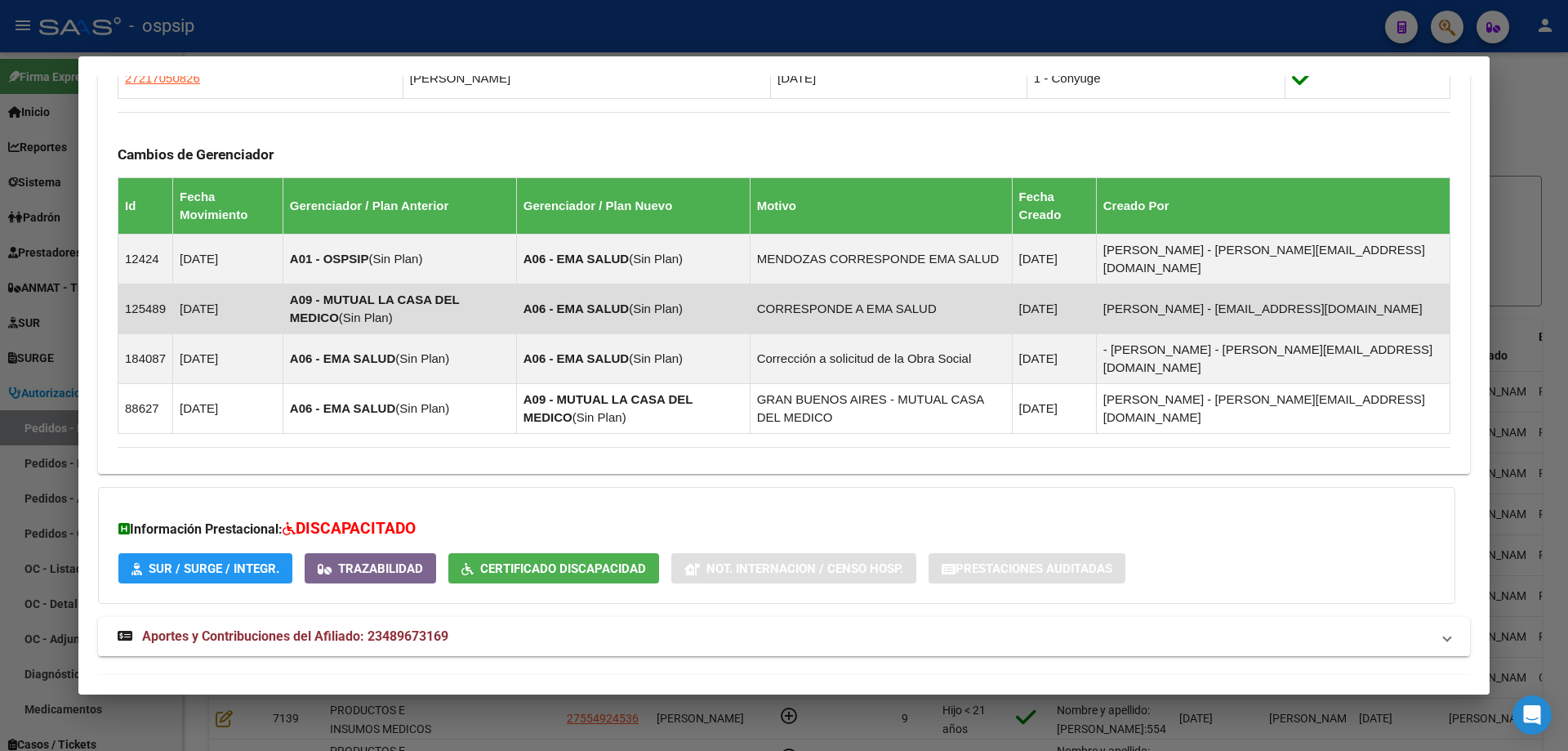
scroll to position [1068, 0]
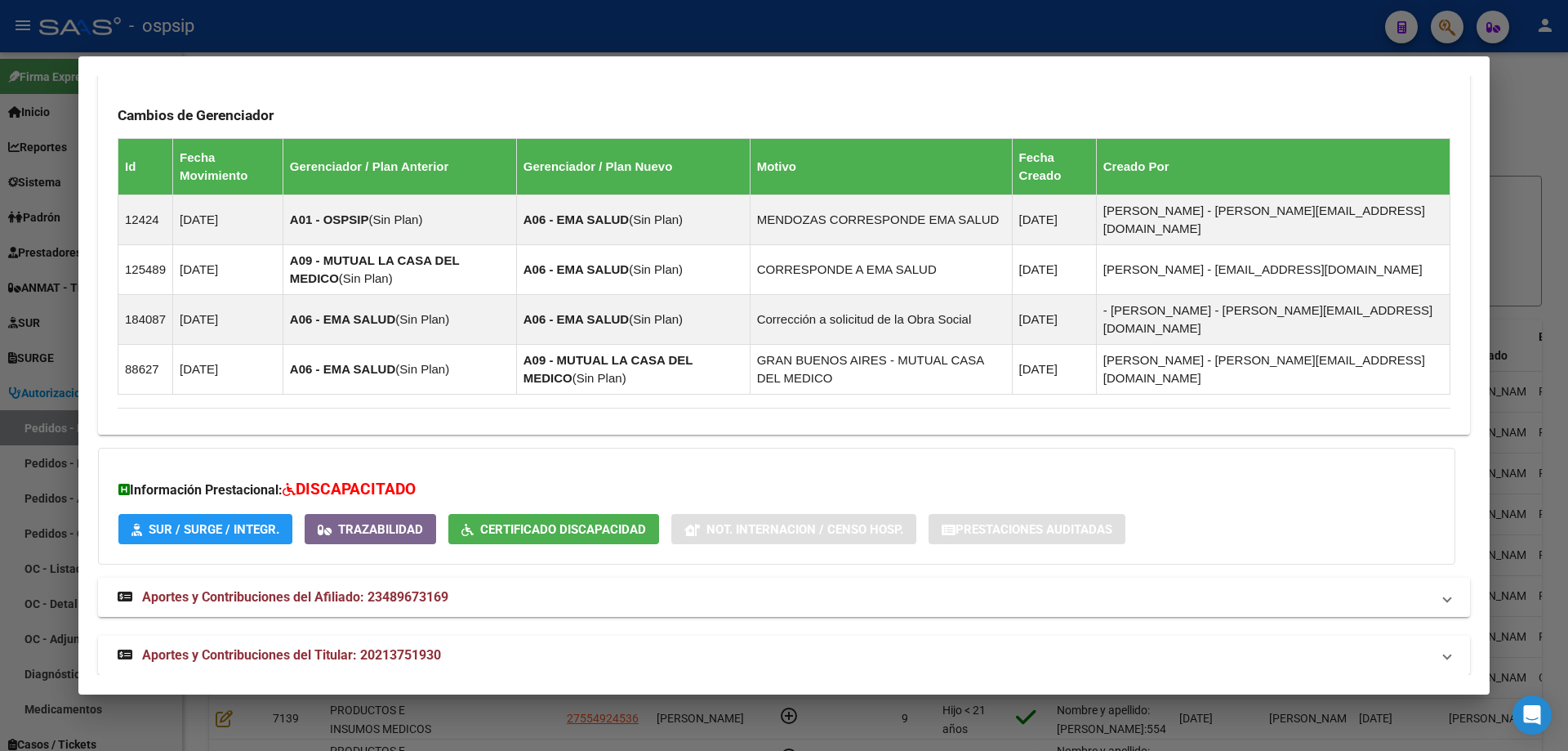
click at [288, 646] on strong "Aportes y Contribuciones del Titular: 20213751930" at bounding box center [279, 654] width 324 height 19
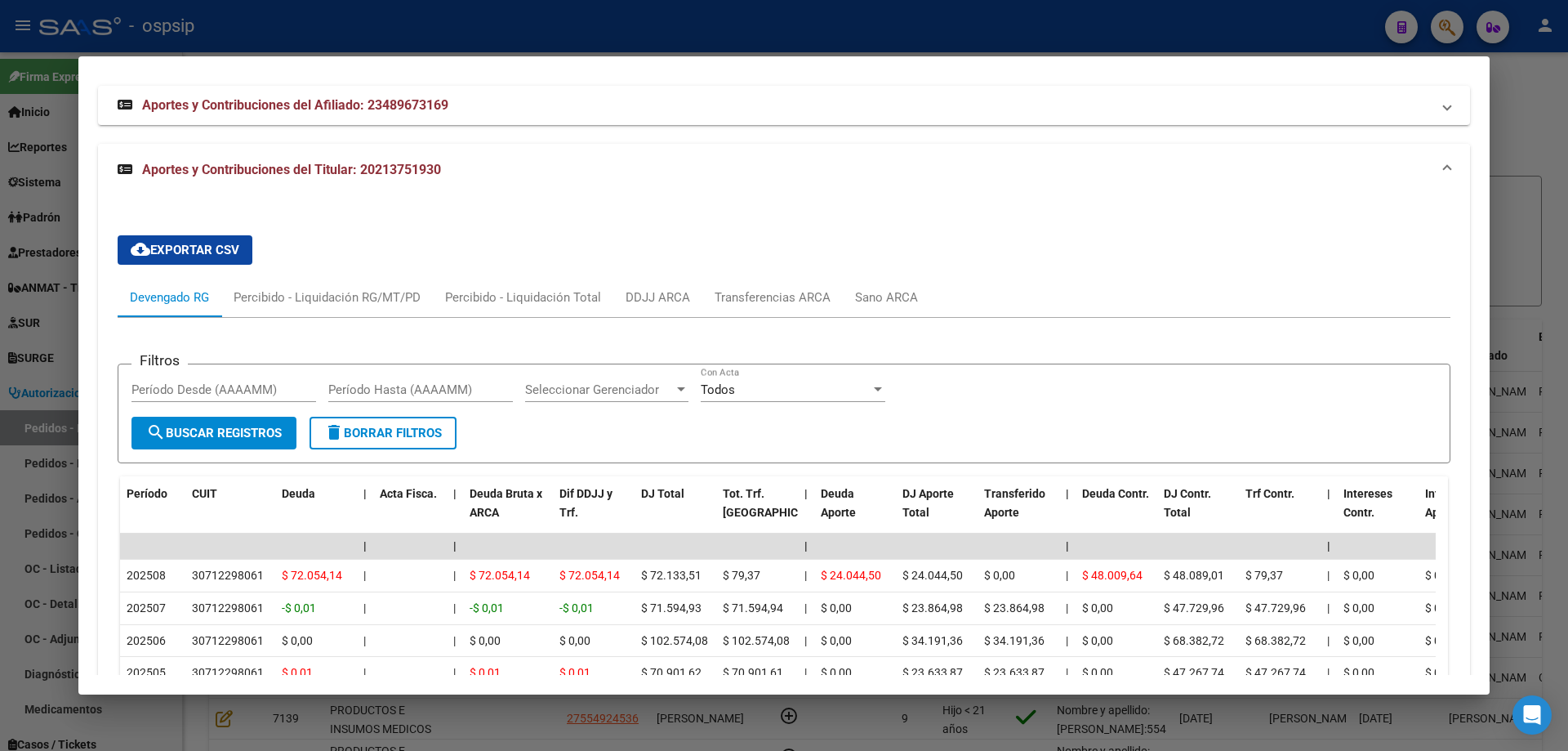
scroll to position [1876, 0]
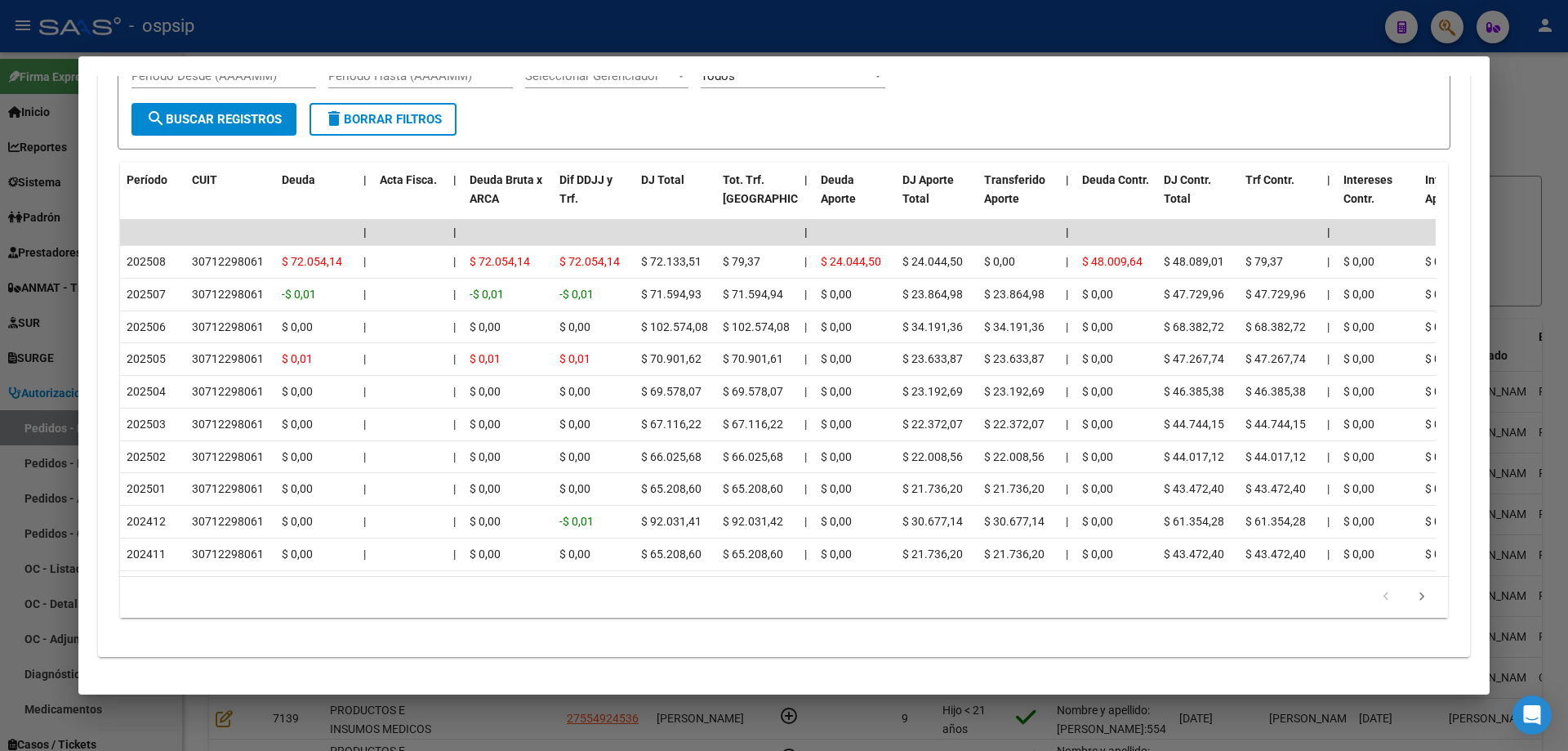
click at [51, 333] on div at bounding box center [784, 375] width 1568 height 751
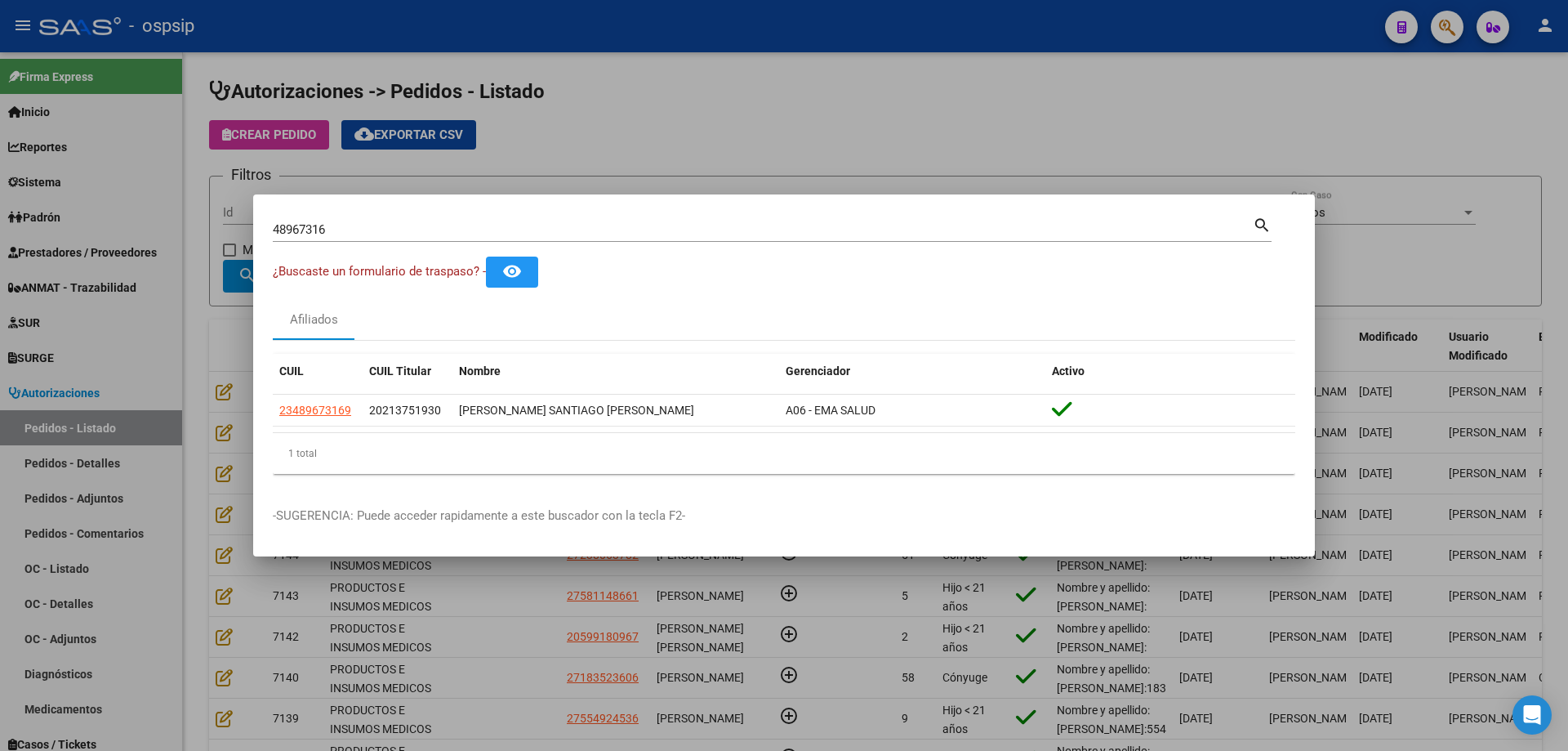
click at [299, 229] on input "48967316" at bounding box center [763, 230] width 981 height 15
click at [236, 281] on div at bounding box center [784, 375] width 1568 height 751
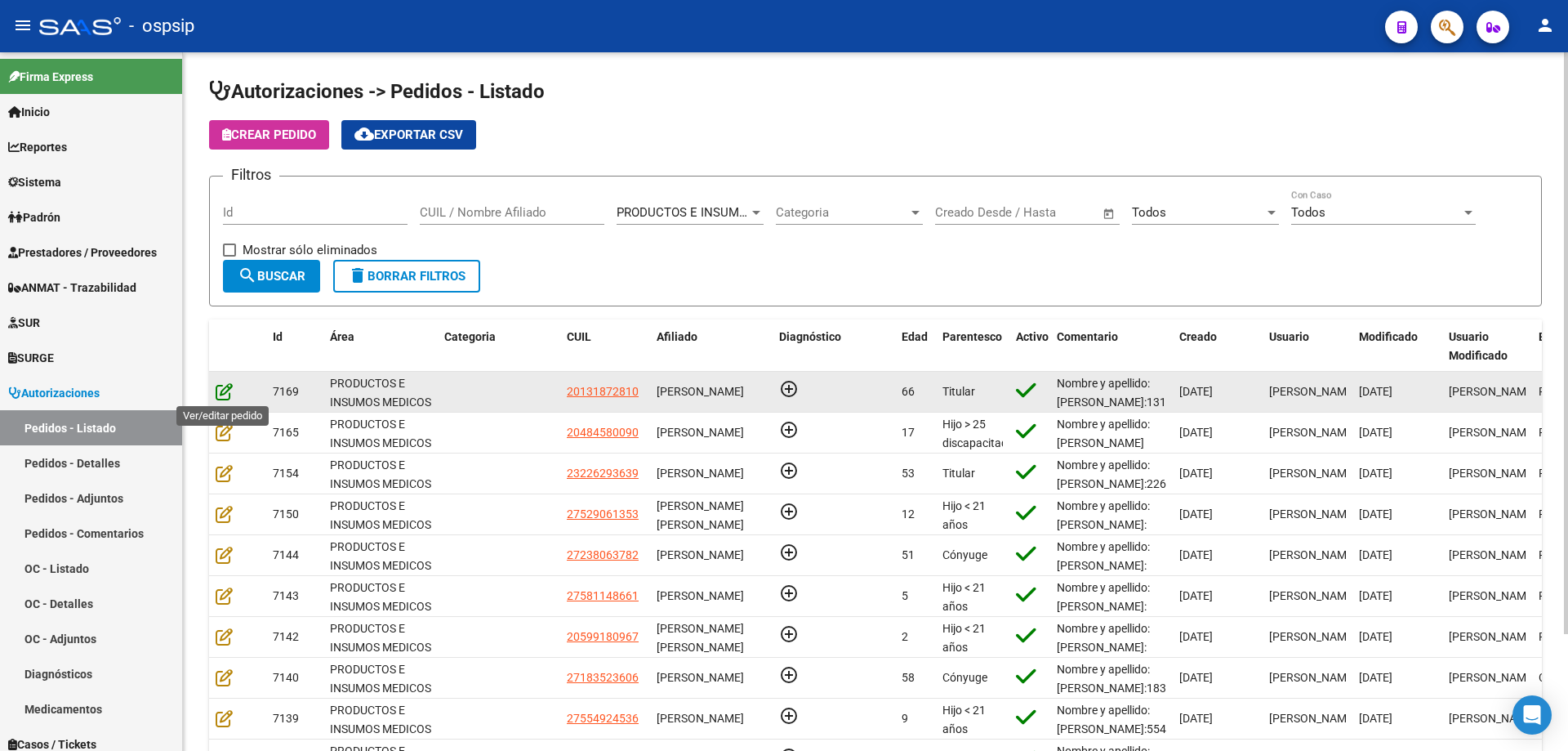
click at [223, 389] on icon at bounding box center [223, 391] width 17 height 18
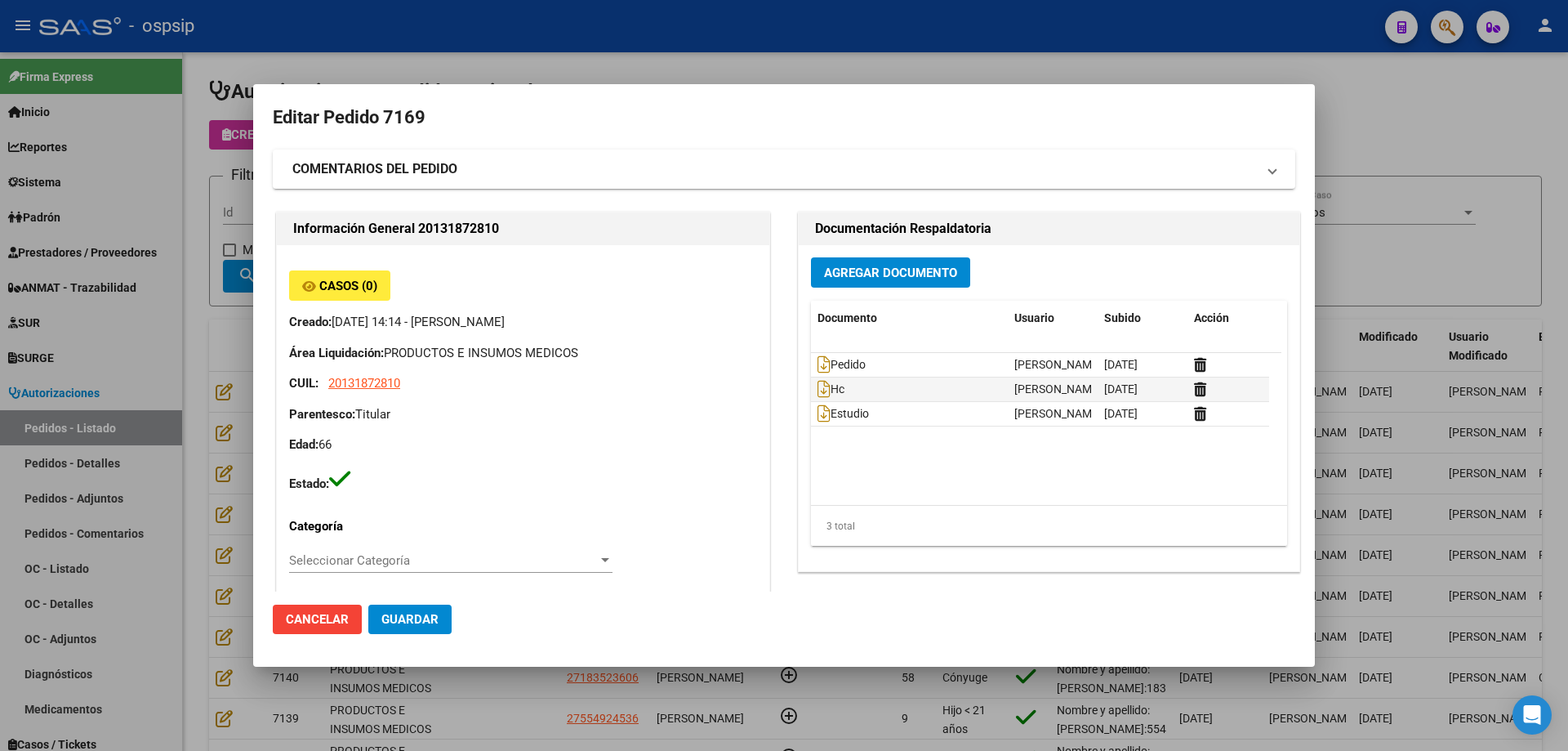
type input "Capital Federal, CABA, [GEOGRAPHIC_DATA] 921, Piso: PB"
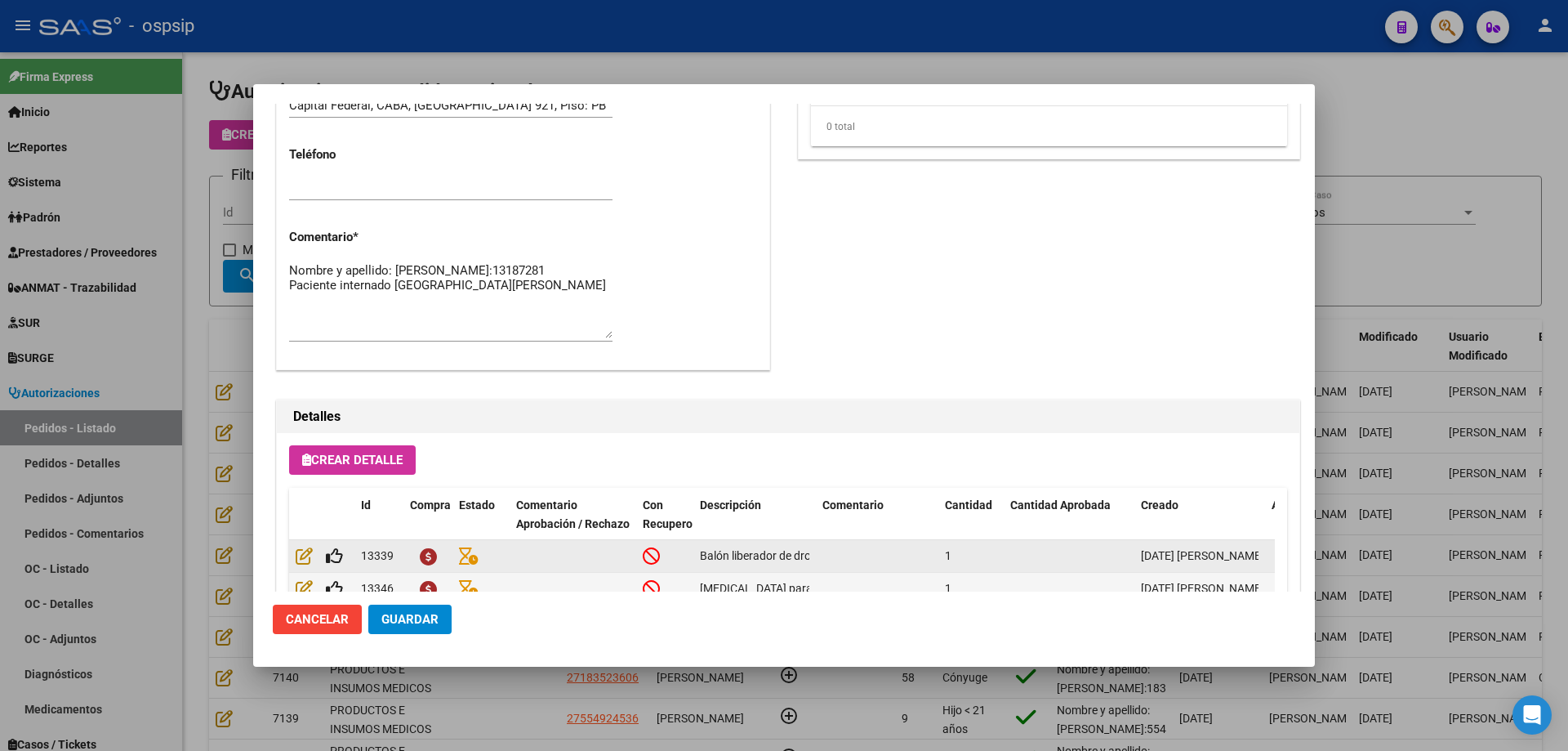
scroll to position [980, 0]
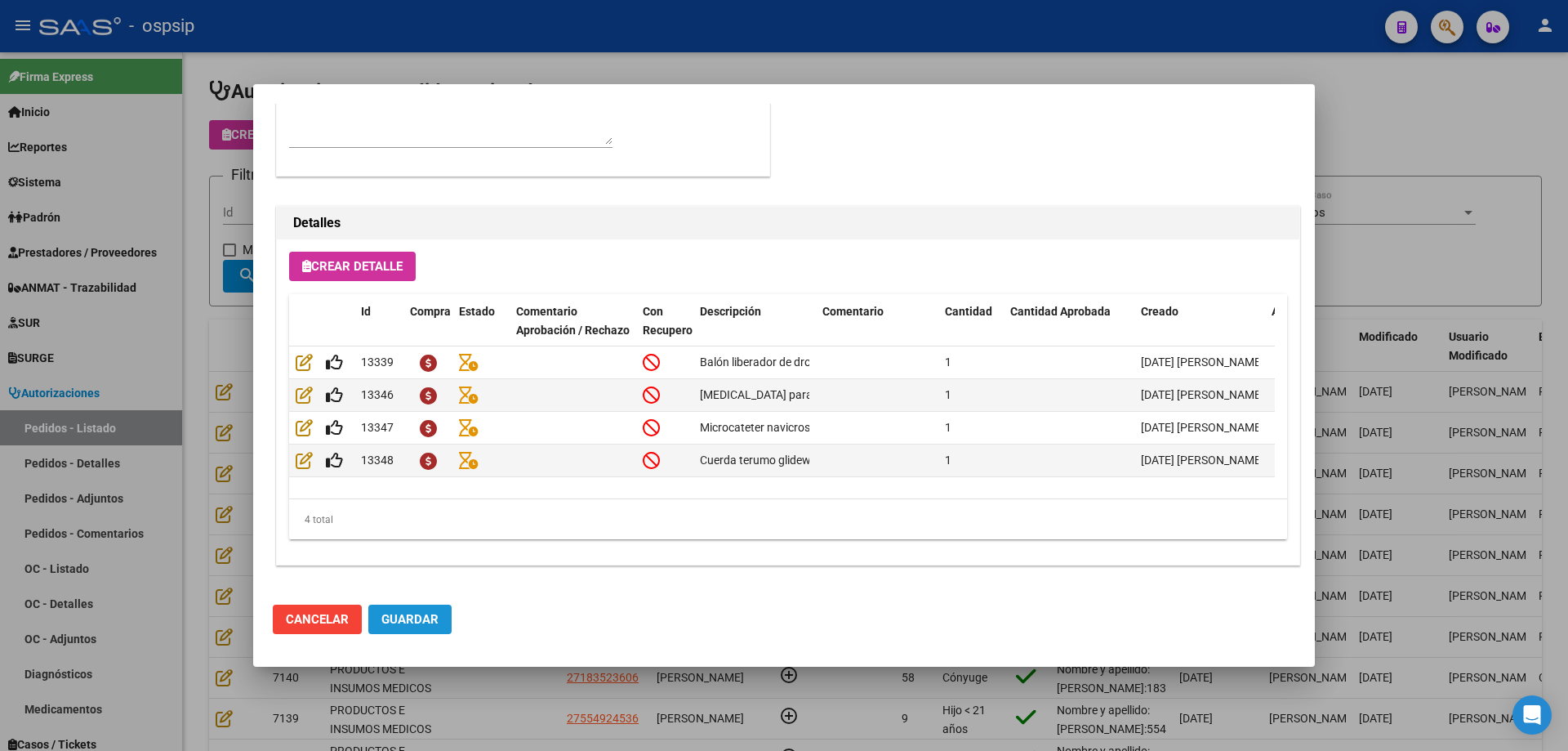
click at [430, 623] on span "Guardar" at bounding box center [410, 620] width 57 height 15
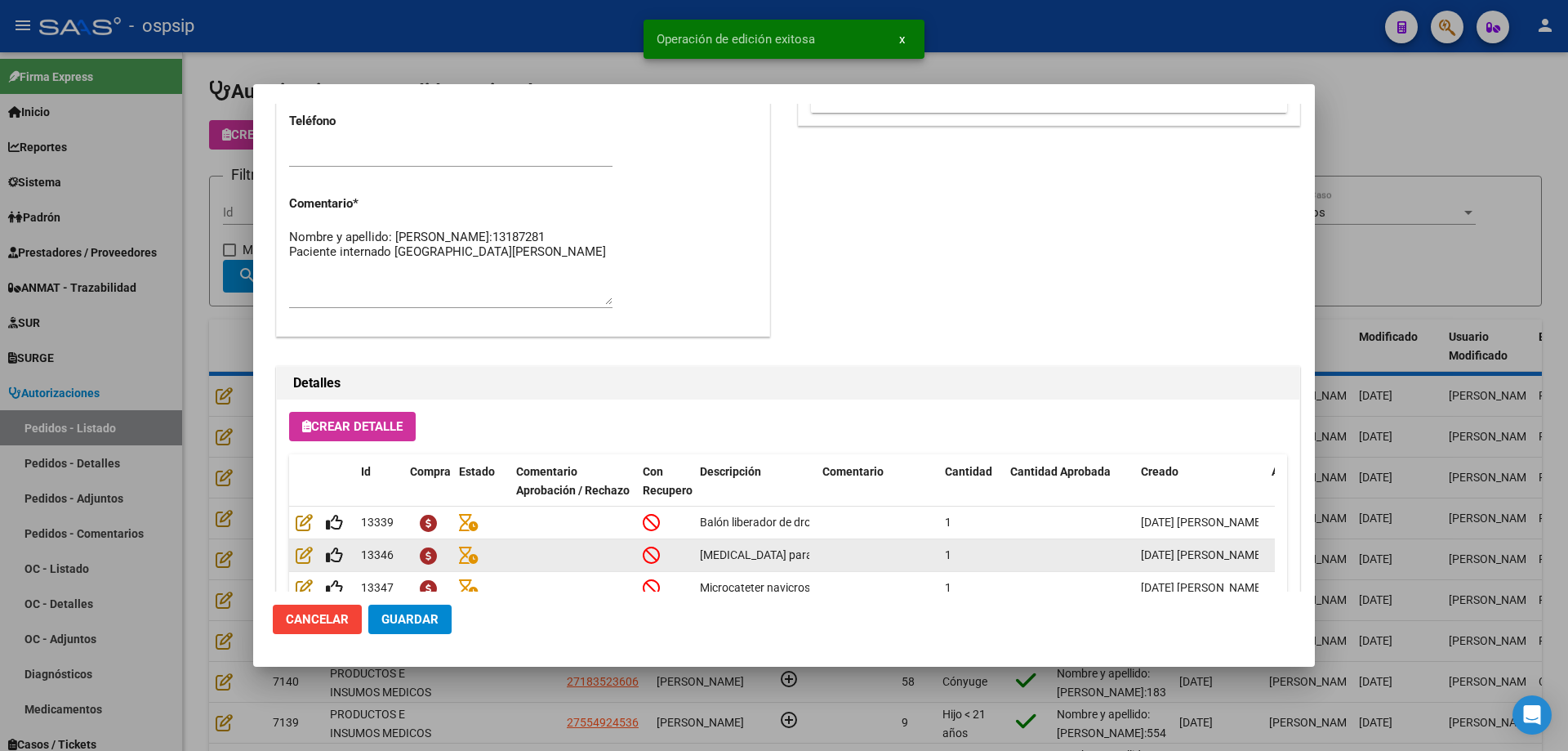
scroll to position [653, 0]
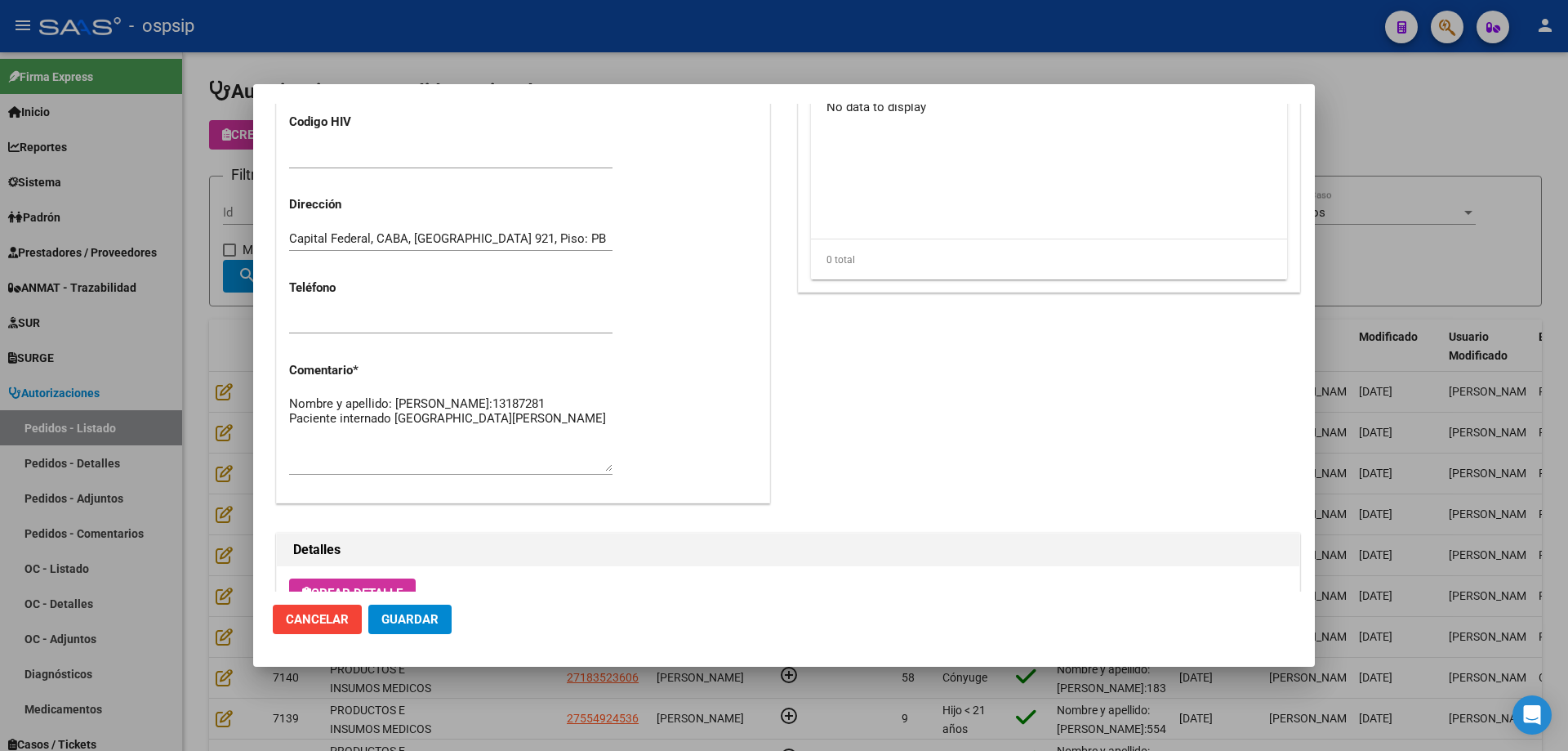
click at [1231, 55] on div at bounding box center [784, 375] width 1568 height 751
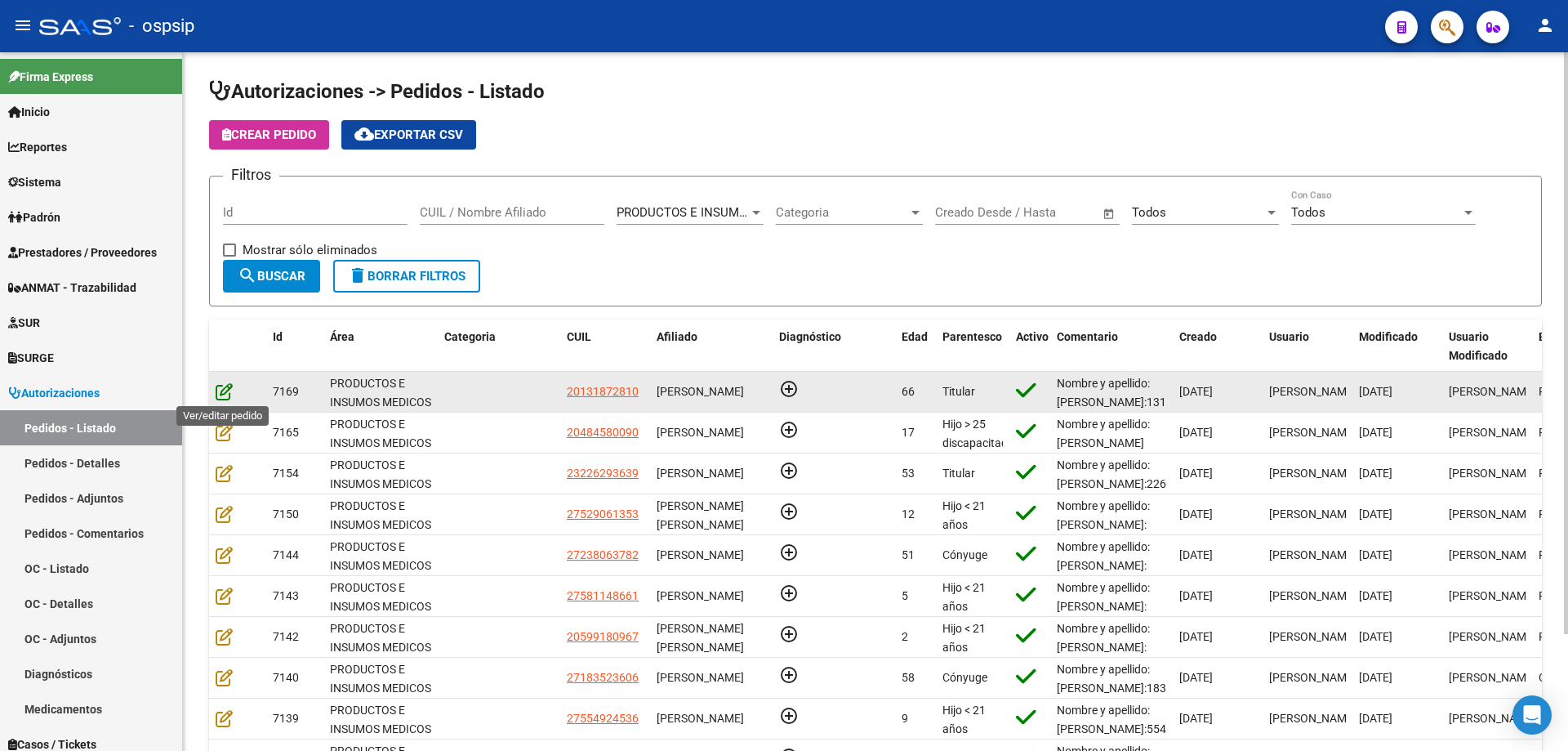
click at [228, 393] on icon at bounding box center [223, 391] width 17 height 18
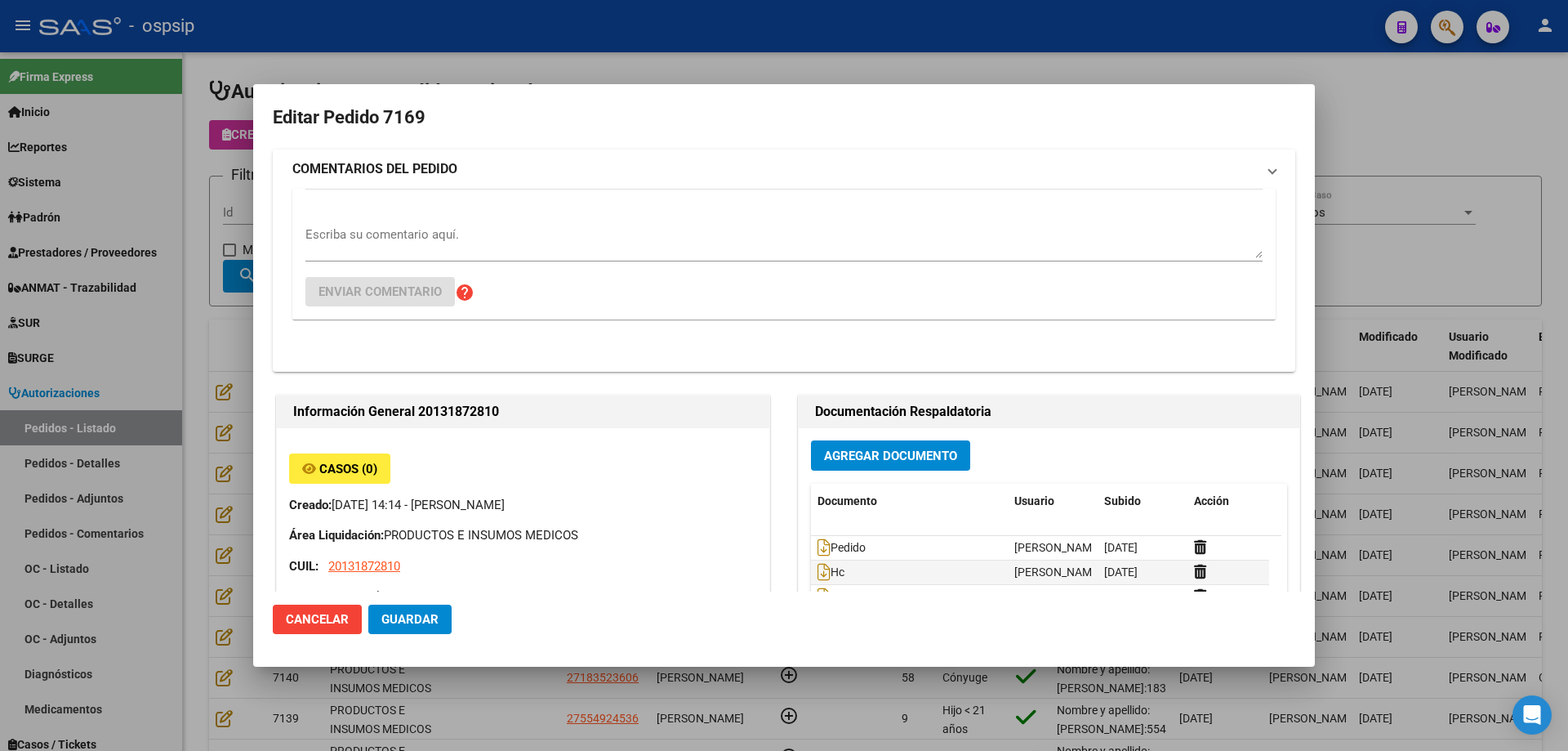
type input "Capital Federal, CABA, [GEOGRAPHIC_DATA] 921, Piso: PB"
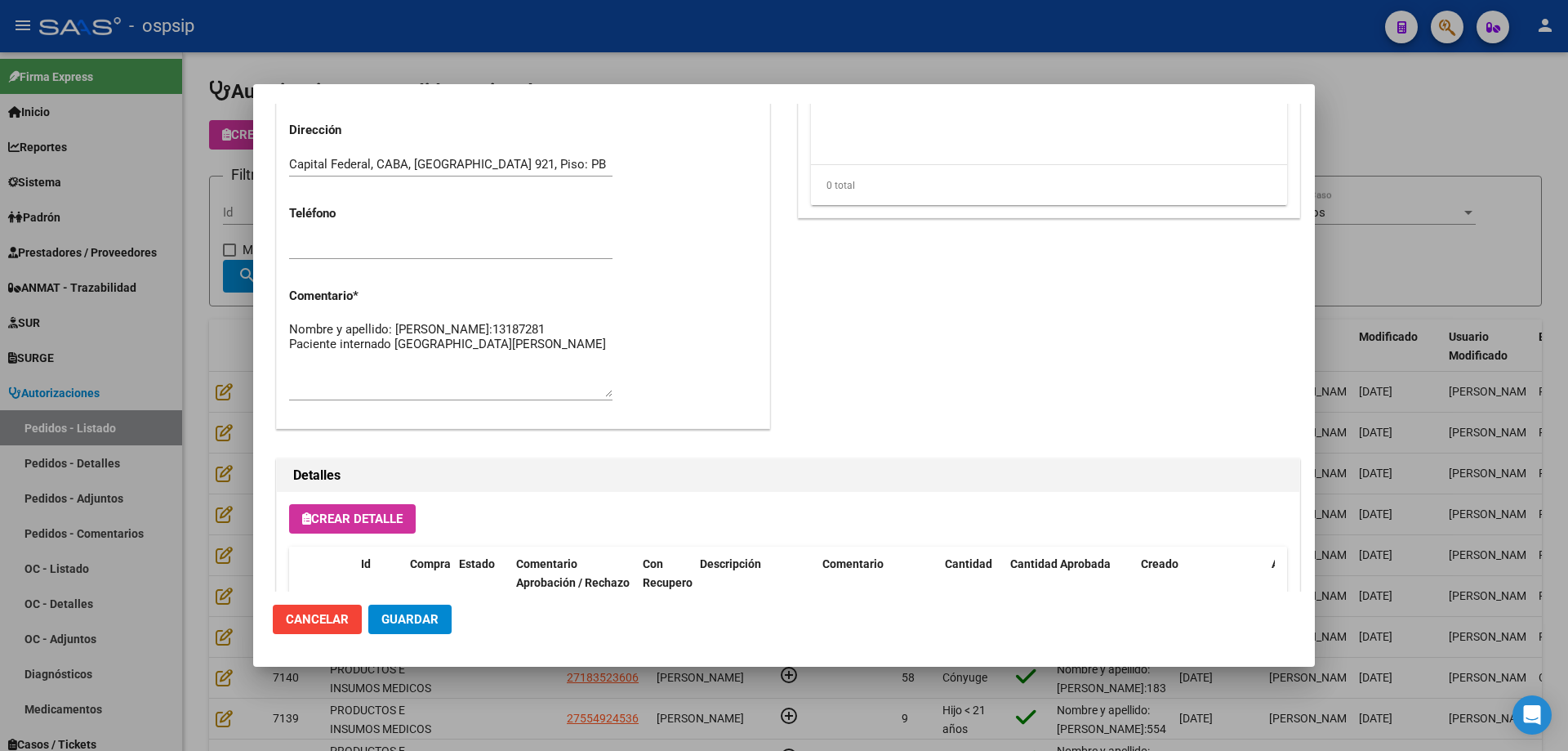
scroll to position [818, 0]
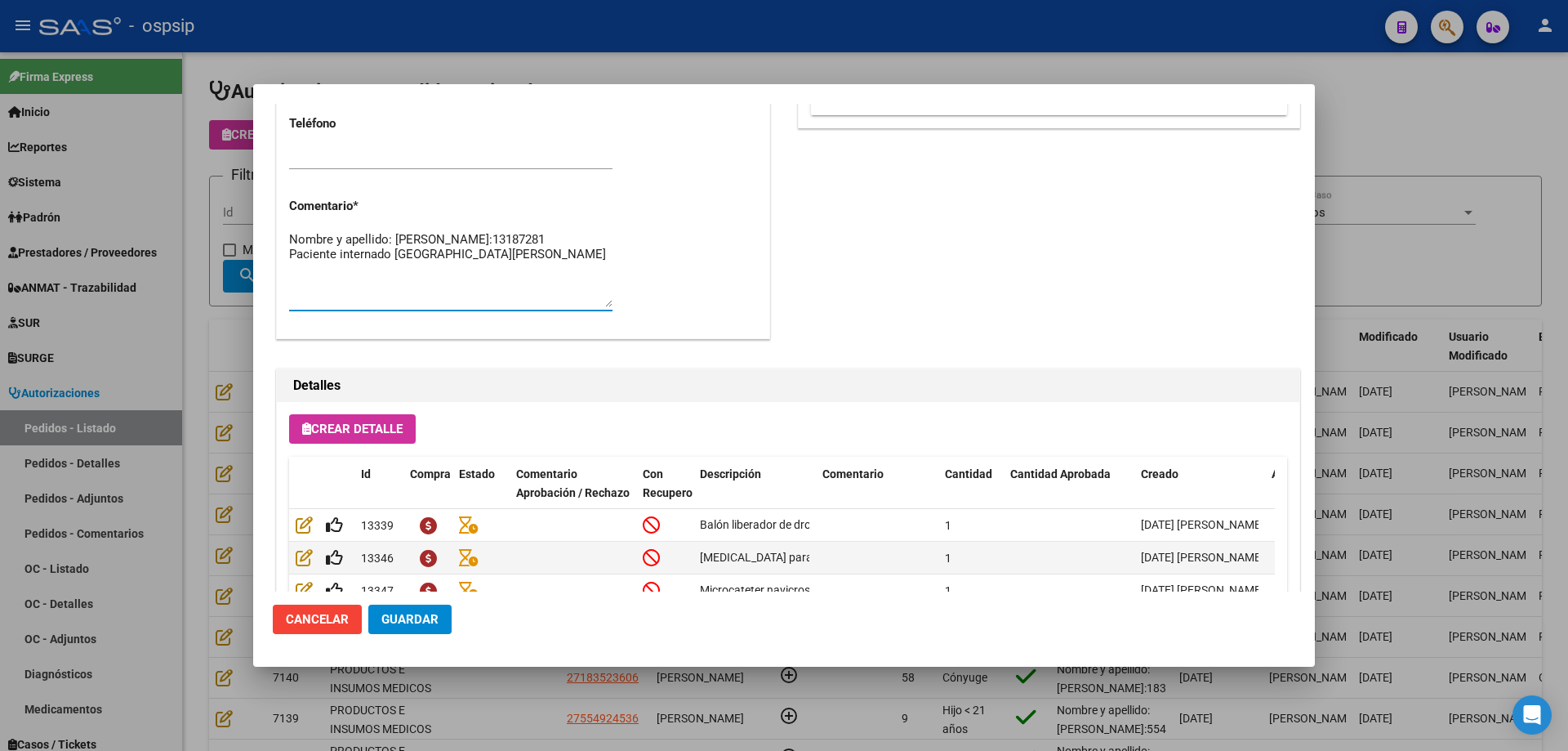
click at [346, 249] on textarea "Nombre y apellido: [PERSON_NAME]:13187281 Paciente internado [GEOGRAPHIC_DATA][…" at bounding box center [451, 269] width 324 height 77
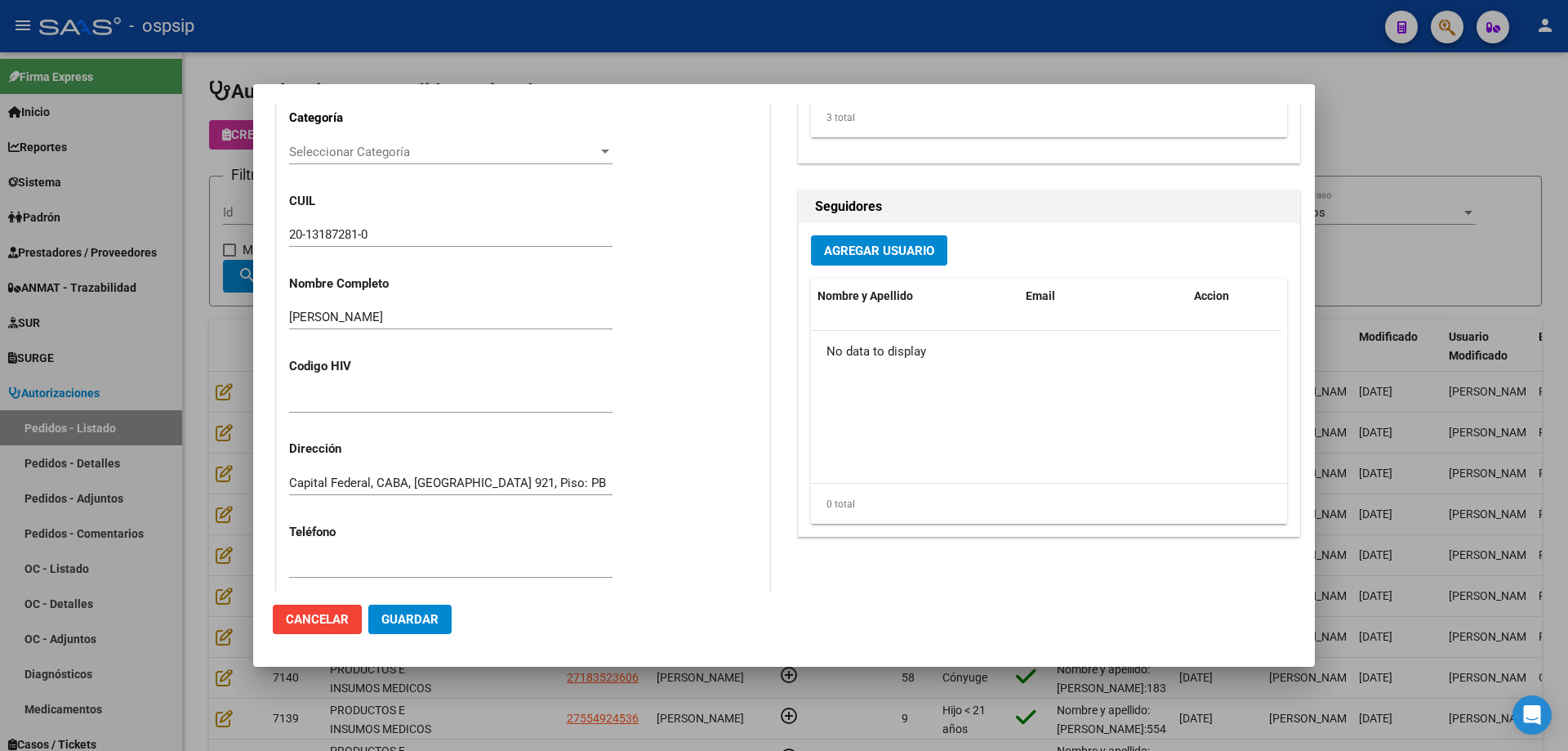
click at [204, 330] on div at bounding box center [784, 375] width 1568 height 751
